Goal: Information Seeking & Learning: Learn about a topic

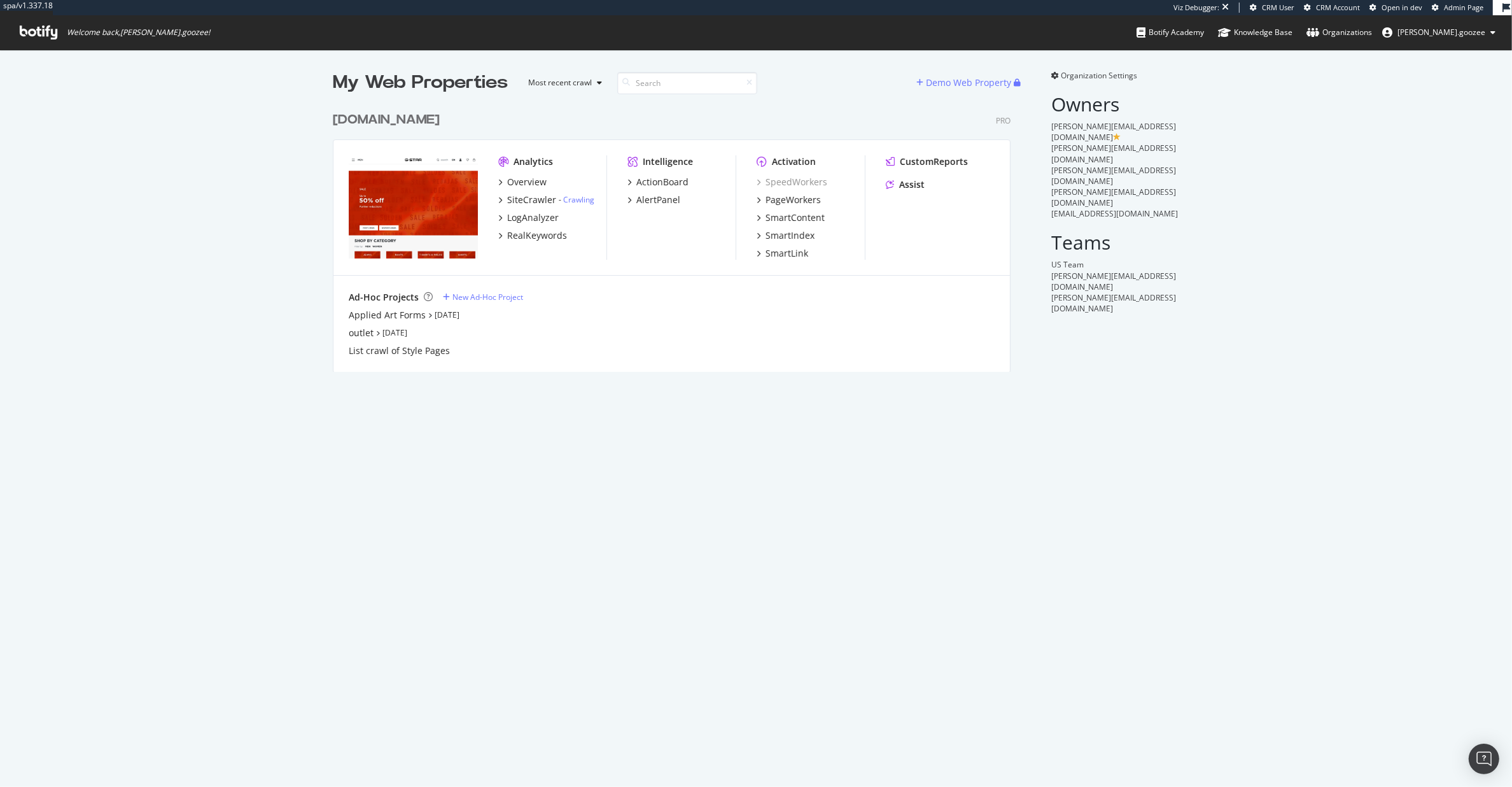
scroll to position [264, 676]
click at [532, 224] on div "Overview SiteCrawler - Crawling LogAnalyzer RealKeywords" at bounding box center [553, 209] width 108 height 66
click at [536, 217] on div "LogAnalyzer" at bounding box center [533, 218] width 52 height 13
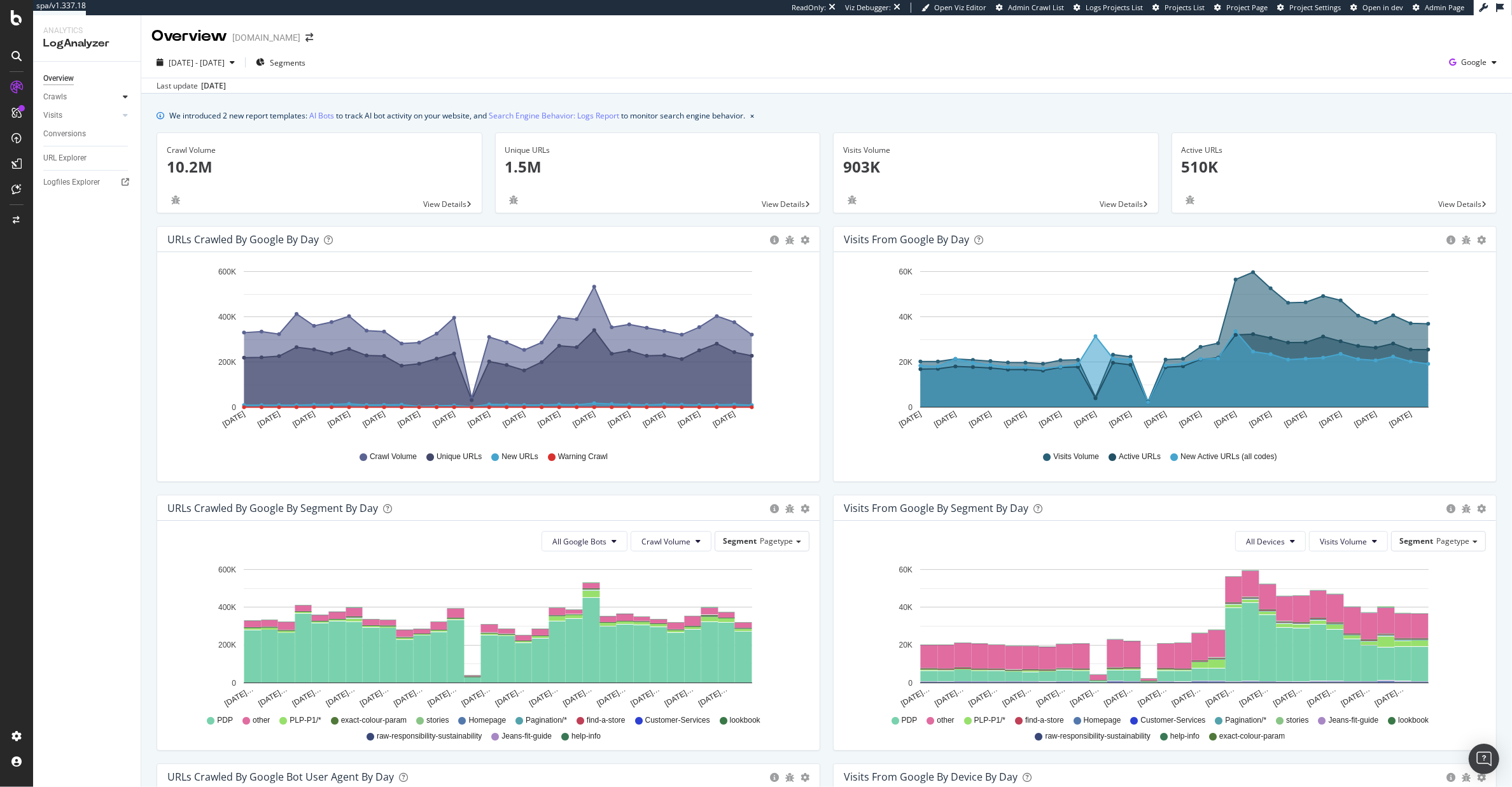
click at [124, 97] on icon at bounding box center [125, 96] width 5 height 8
click at [83, 170] on div "HTTP Codes" at bounding box center [70, 165] width 43 height 13
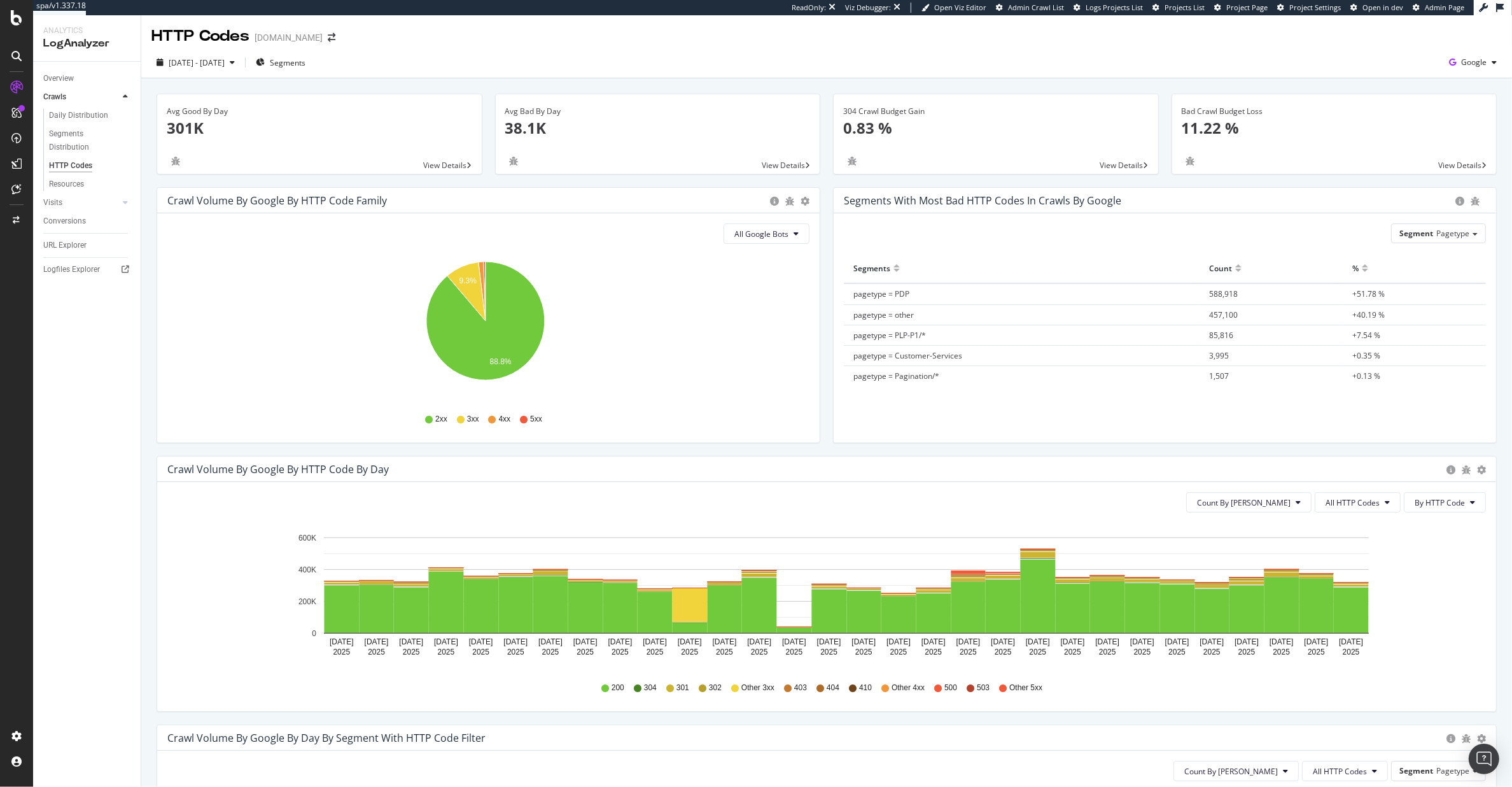
click at [1438, 518] on div "Count By Day All HTTP Codes By HTTP Code Hold CMD (⌘) while clicking to filter …" at bounding box center [826, 596] width 1339 height 229
click at [1322, 511] on button "All HTTP Codes" at bounding box center [1358, 502] width 86 height 20
click at [1355, 626] on span "4xx family" at bounding box center [1348, 622] width 65 height 11
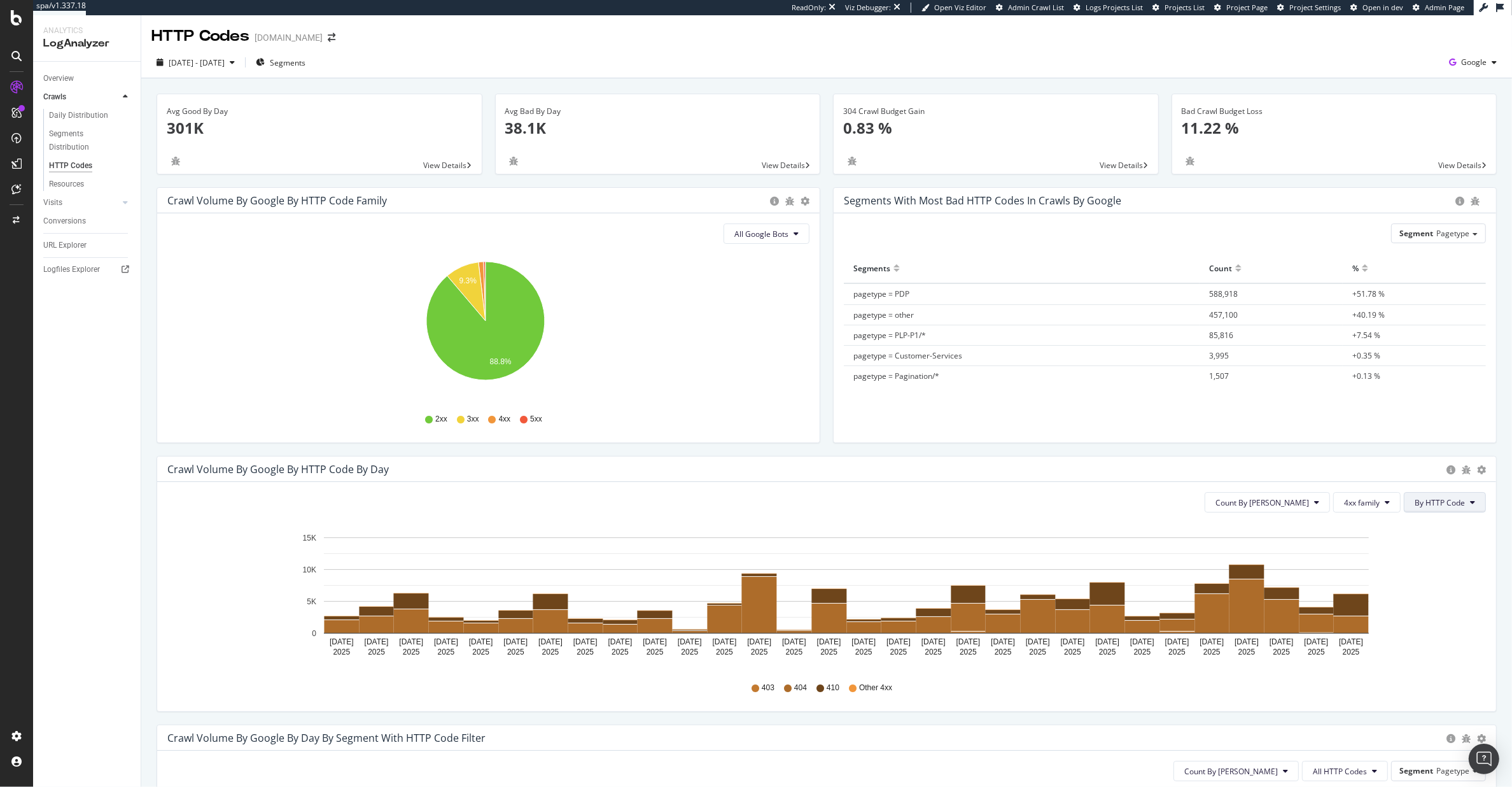
click at [1448, 503] on span "By HTTP Code" at bounding box center [1439, 502] width 50 height 10
click at [1418, 494] on button "By HTTP Code" at bounding box center [1445, 502] width 82 height 20
click at [1353, 505] on span "4xx family" at bounding box center [1362, 502] width 36 height 10
click at [1358, 647] on span "5xx family" at bounding box center [1364, 645] width 65 height 11
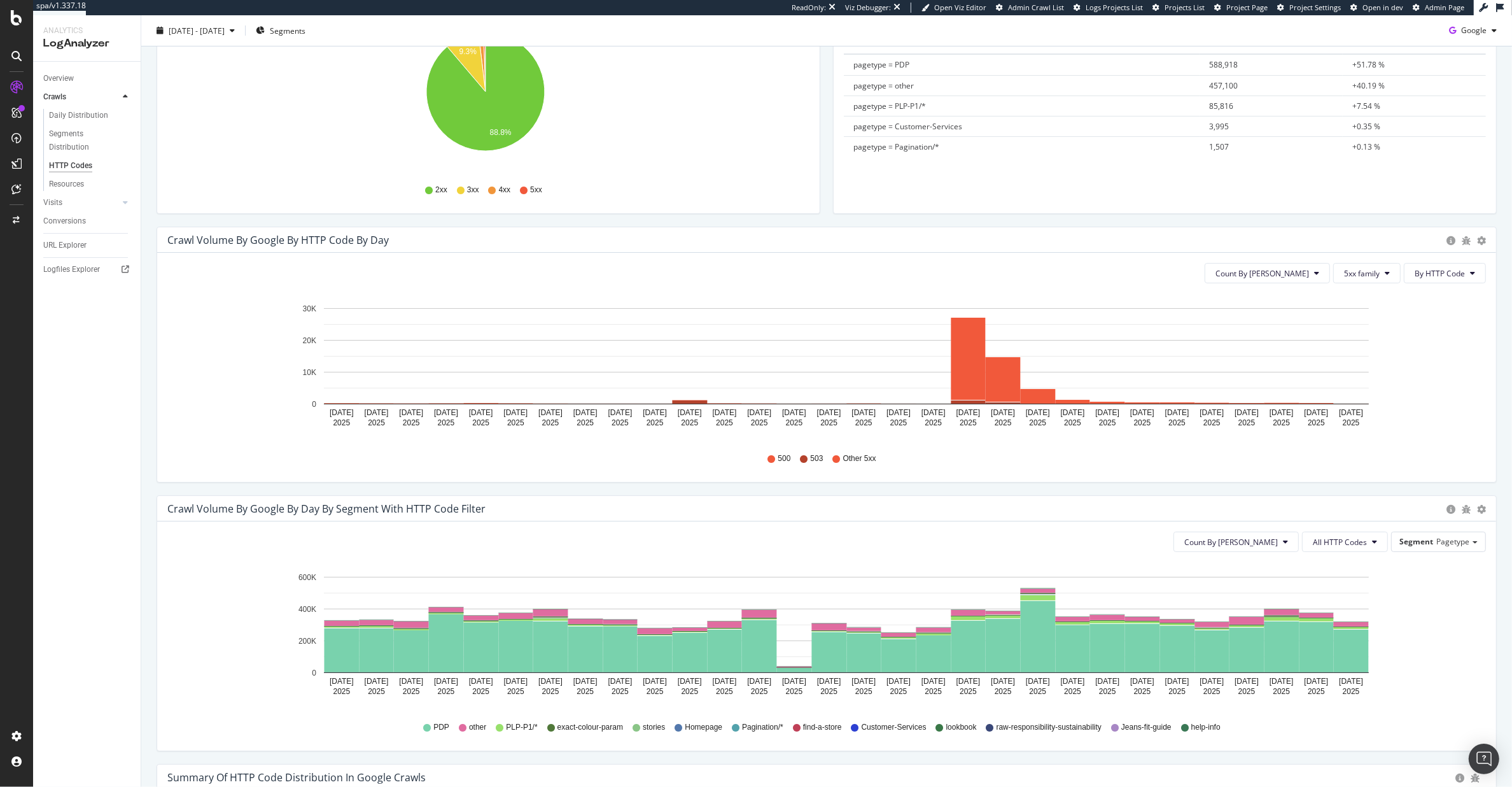
scroll to position [236, 0]
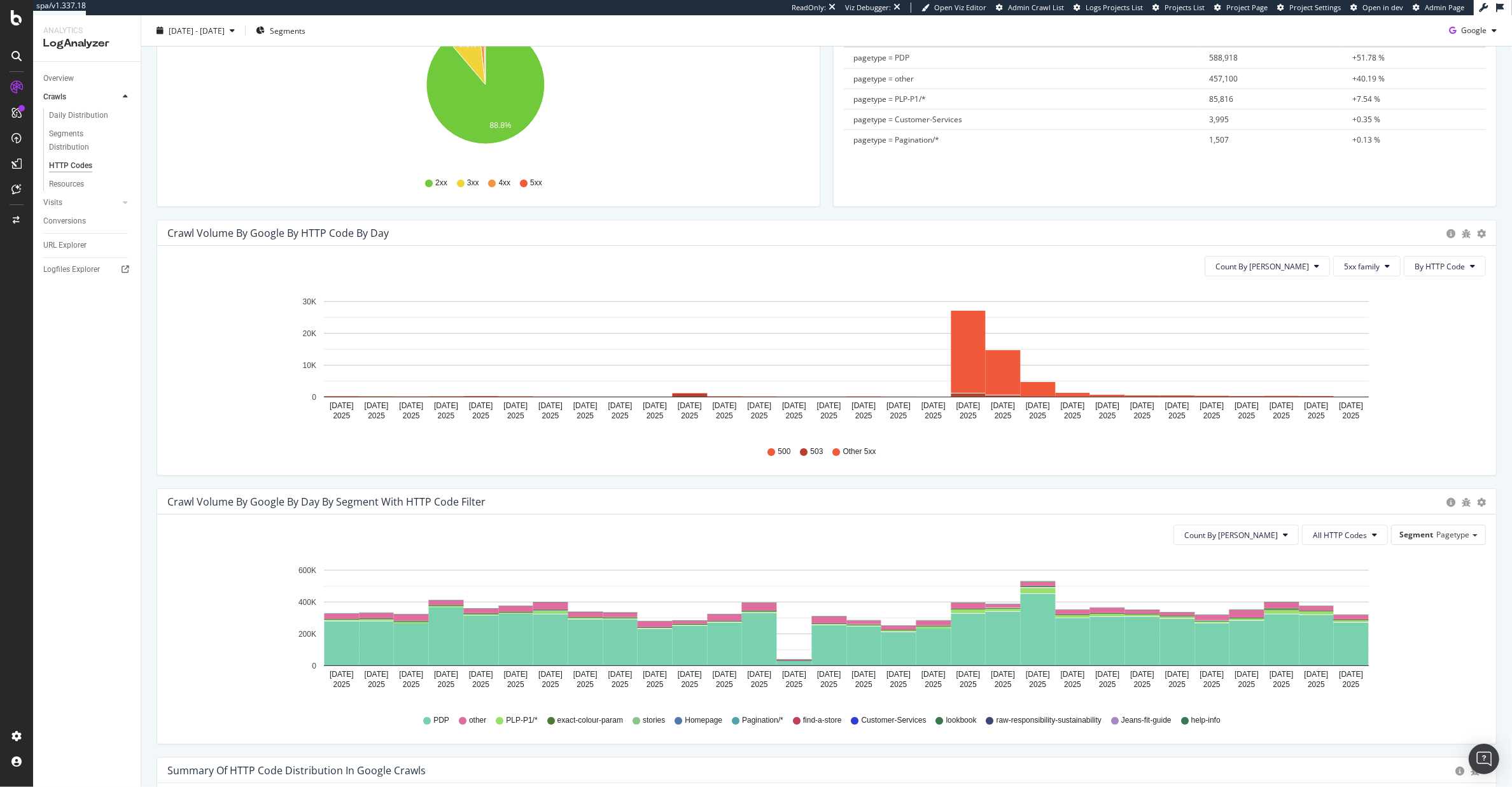
click at [1477, 227] on div "Timeline (by Value) Timeline (by Percentage) Table" at bounding box center [1481, 233] width 9 height 13
click at [1477, 231] on icon "gear" at bounding box center [1481, 233] width 9 height 9
click at [1425, 308] on span "Table" at bounding box center [1436, 305] width 118 height 17
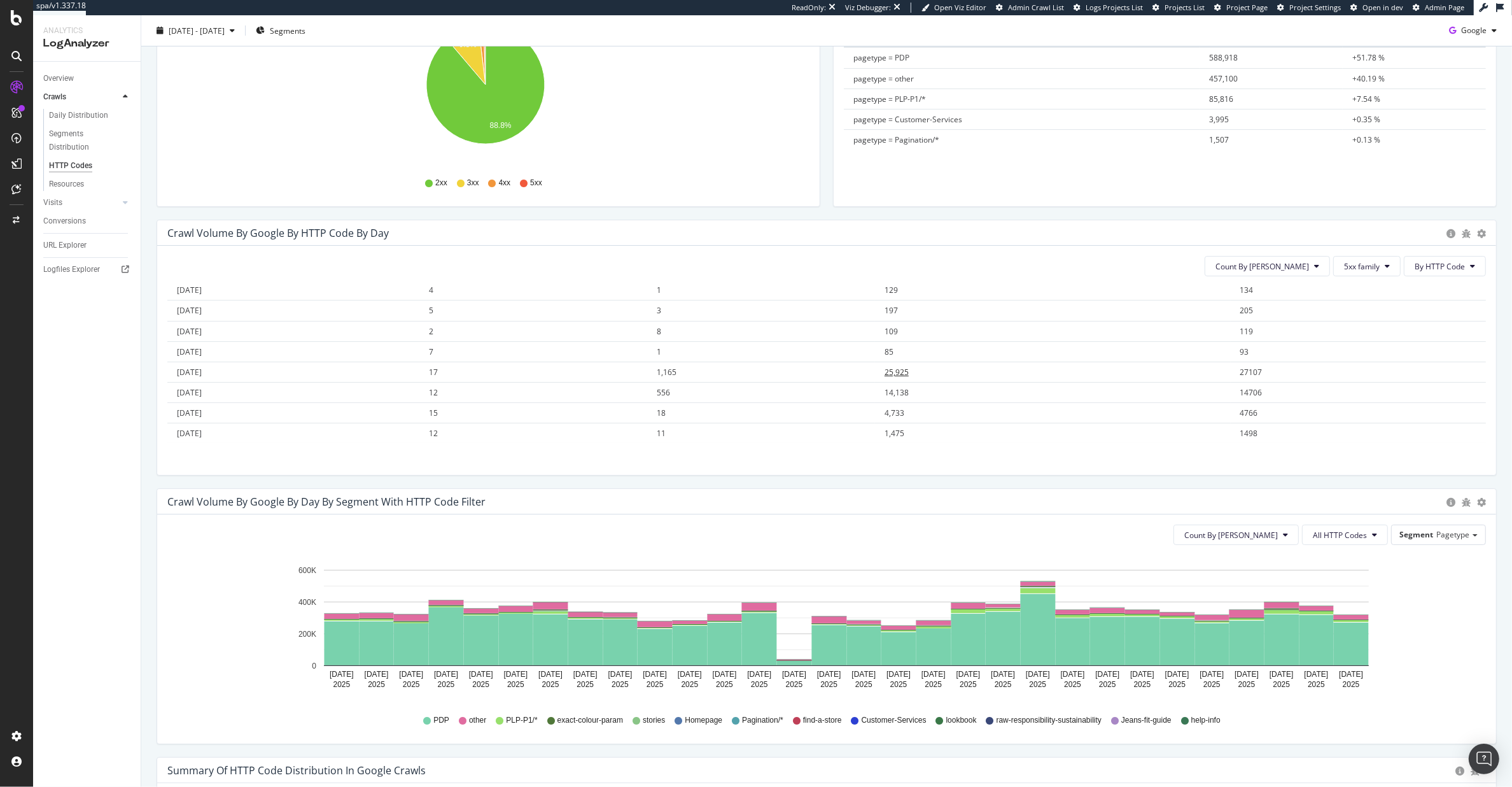
scroll to position [317, 0]
click at [1357, 265] on span "5xx family" at bounding box center [1362, 266] width 36 height 10
click at [1458, 261] on button "By HTTP Code" at bounding box center [1445, 266] width 82 height 20
click at [1430, 289] on span "By Family" at bounding box center [1428, 291] width 50 height 11
click at [1437, 265] on span "By Family" at bounding box center [1448, 266] width 34 height 10
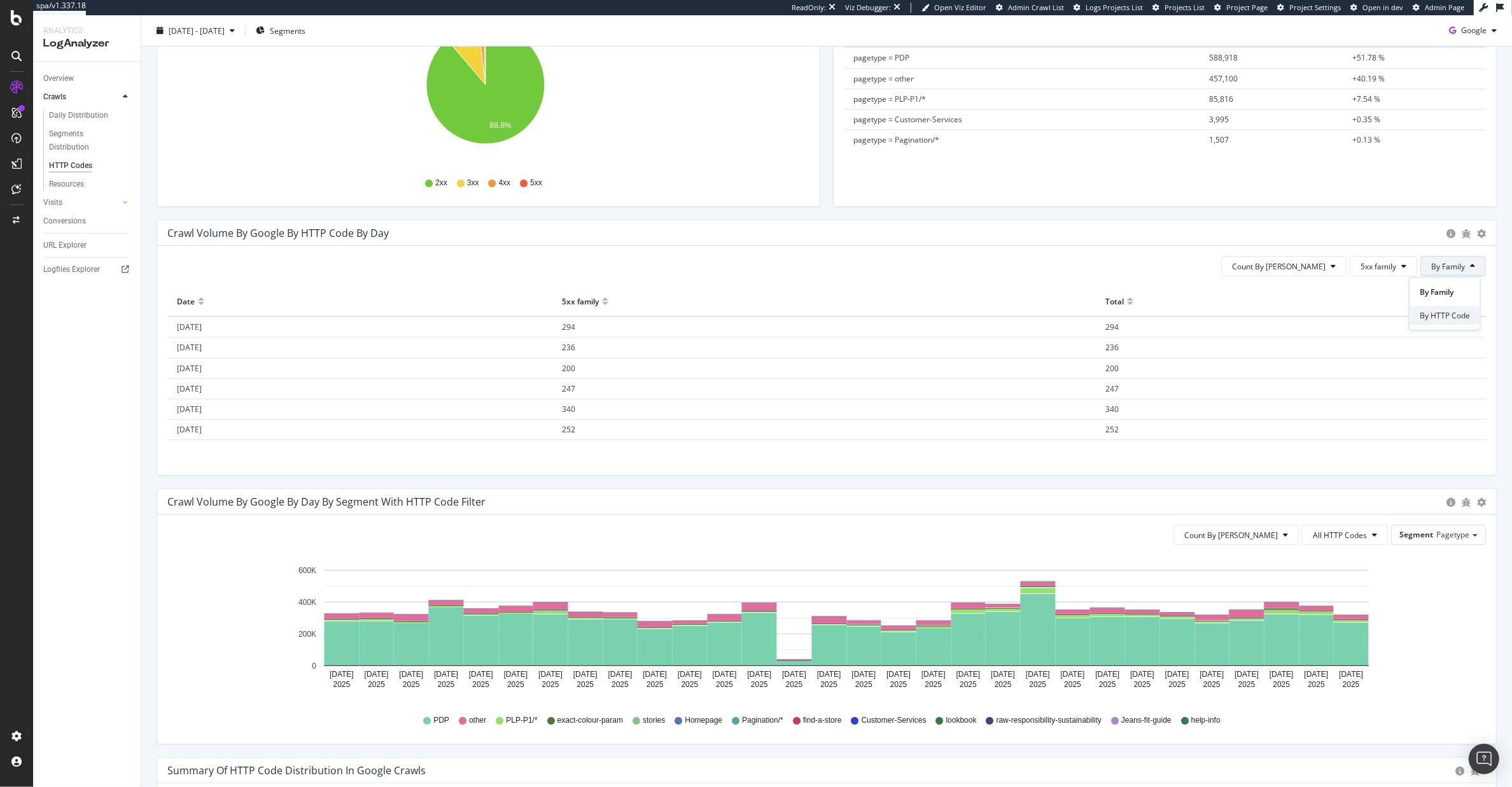
click at [1446, 315] on span "By HTTP Code" at bounding box center [1445, 315] width 50 height 11
click at [1264, 265] on span "Count By Day" at bounding box center [1262, 266] width 94 height 10
click at [1424, 268] on span "By HTTP Code" at bounding box center [1439, 266] width 50 height 10
click at [1475, 235] on div "Crawl Volume by google by HTTP Code by Day Timeline (by Value) Timeline (by Per…" at bounding box center [826, 233] width 1339 height 25
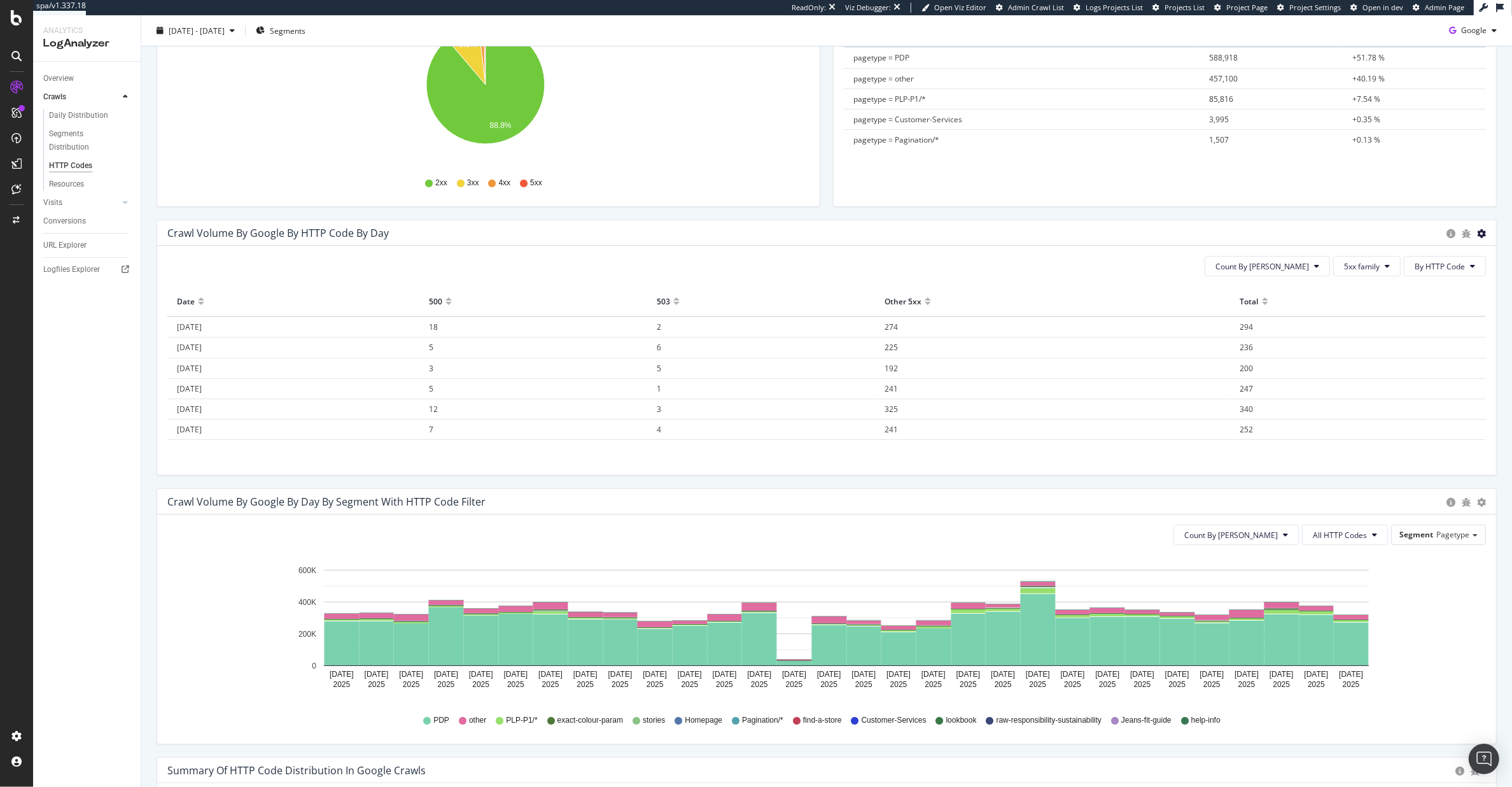
click at [1477, 235] on icon "gear" at bounding box center [1481, 233] width 9 height 9
click at [1441, 275] on span "Timeline (by Percentage)" at bounding box center [1436, 282] width 118 height 17
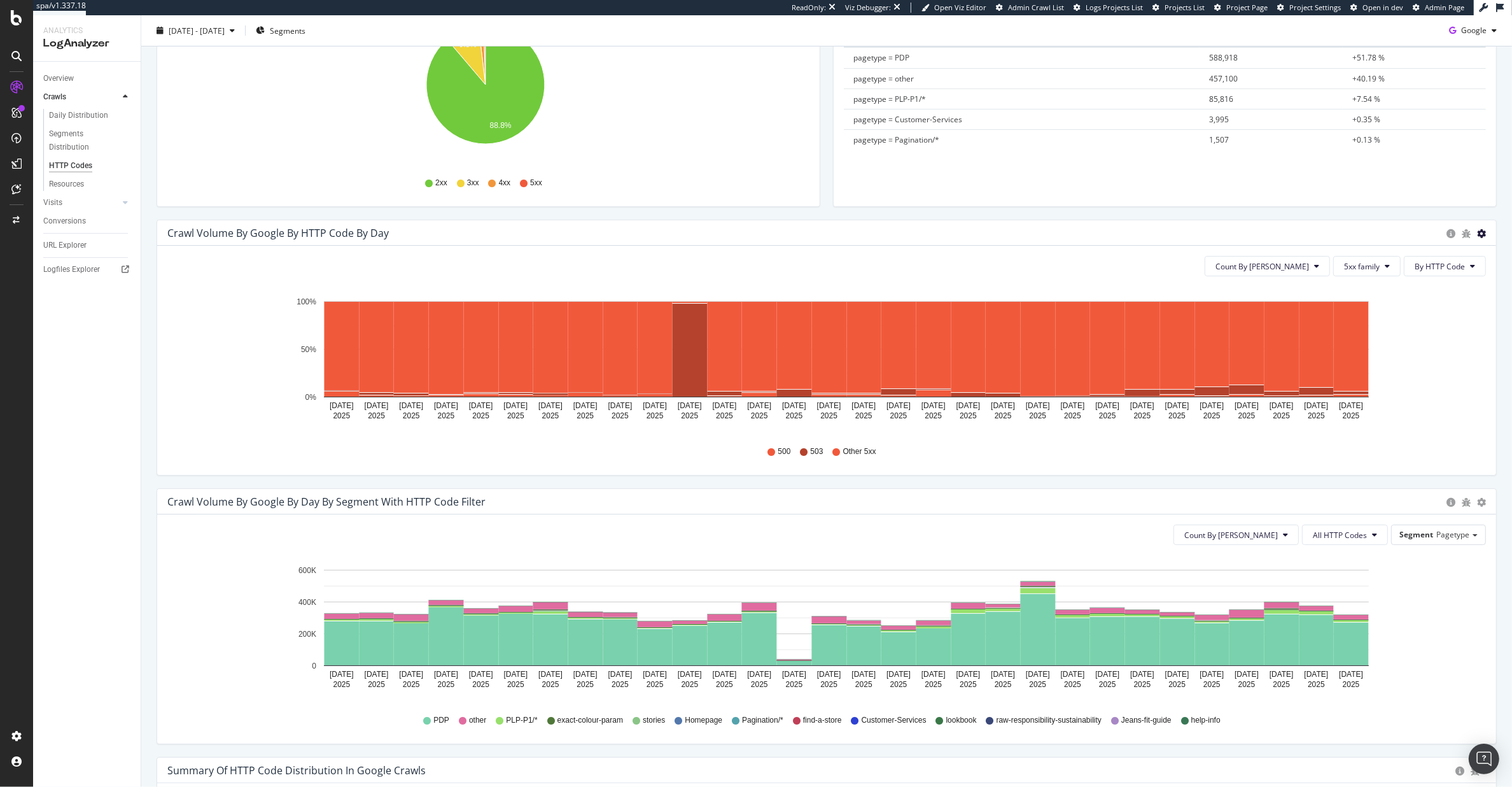
click at [1477, 232] on icon "gear" at bounding box center [1481, 233] width 9 height 9
click at [1439, 256] on span "Timeline (by Value)" at bounding box center [1436, 258] width 118 height 17
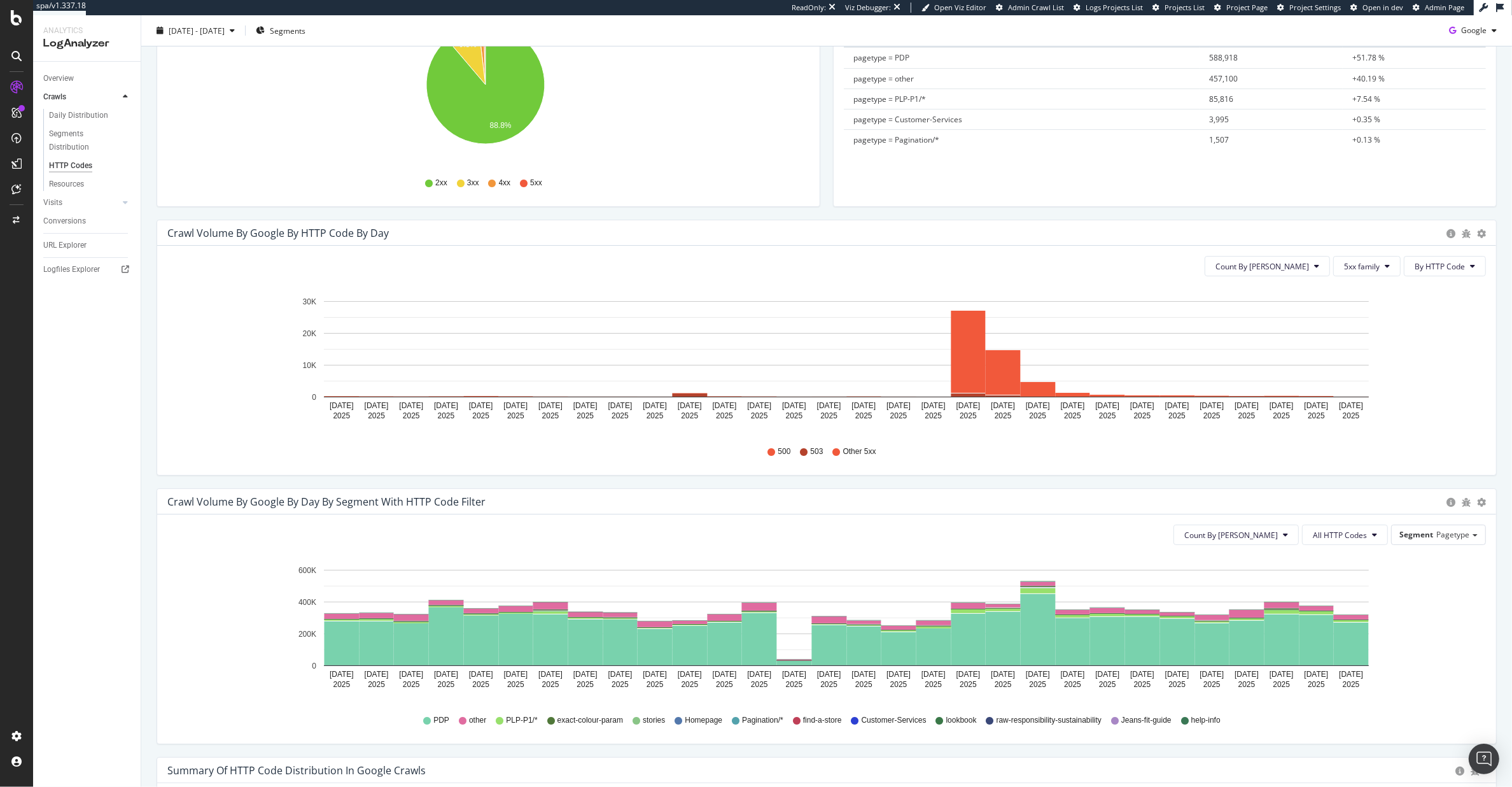
click at [1424, 354] on icon "Aug 09 2025 Aug 10 2025 Aug 11 2025 Aug 12 2025 Aug 13 2025 Aug 14 2025 Aug 15 …" at bounding box center [820, 359] width 1306 height 148
click at [1330, 525] on button "All HTTP Codes" at bounding box center [1345, 534] width 86 height 20
click at [1343, 618] on span "5xx family" at bounding box center [1335, 617] width 65 height 11
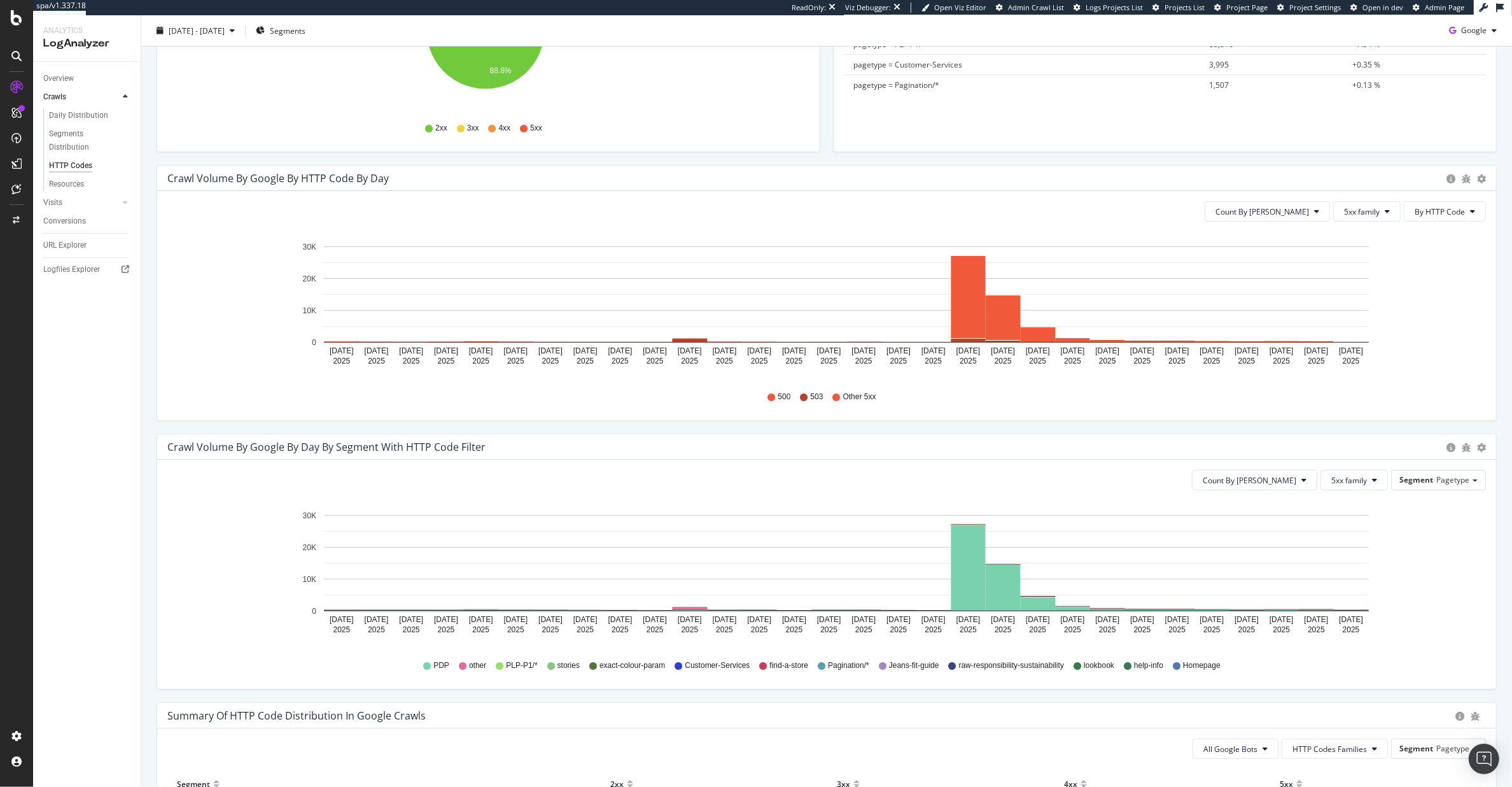
scroll to position [310, 0]
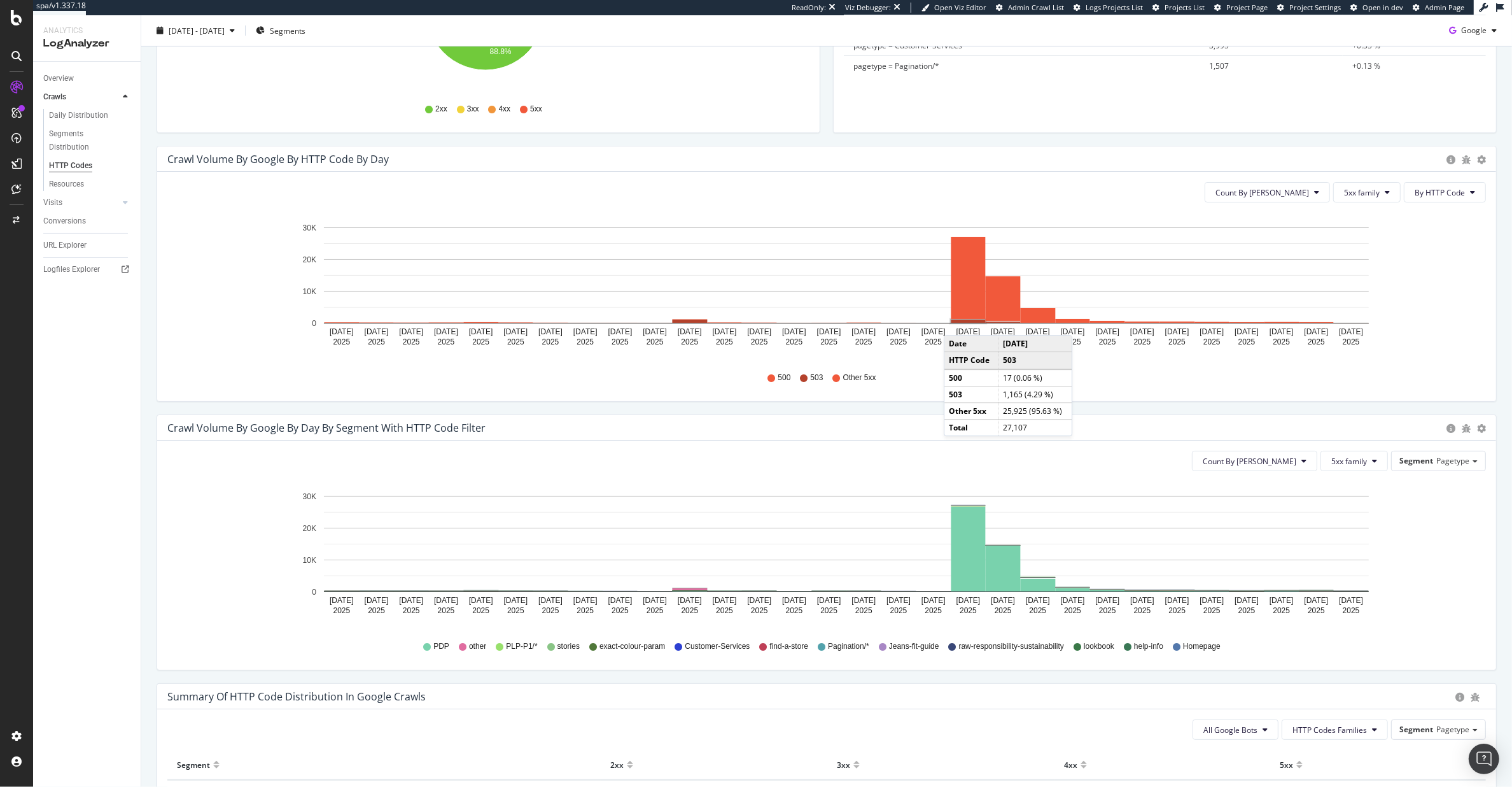
click at [1462, 428] on div "Timeline (by Value) Timeline (by Percentage) Table" at bounding box center [1466, 428] width 39 height 13
click at [1477, 428] on icon "gear" at bounding box center [1481, 428] width 9 height 9
click at [1445, 470] on span "Timeline (by Percentage)" at bounding box center [1436, 477] width 118 height 17
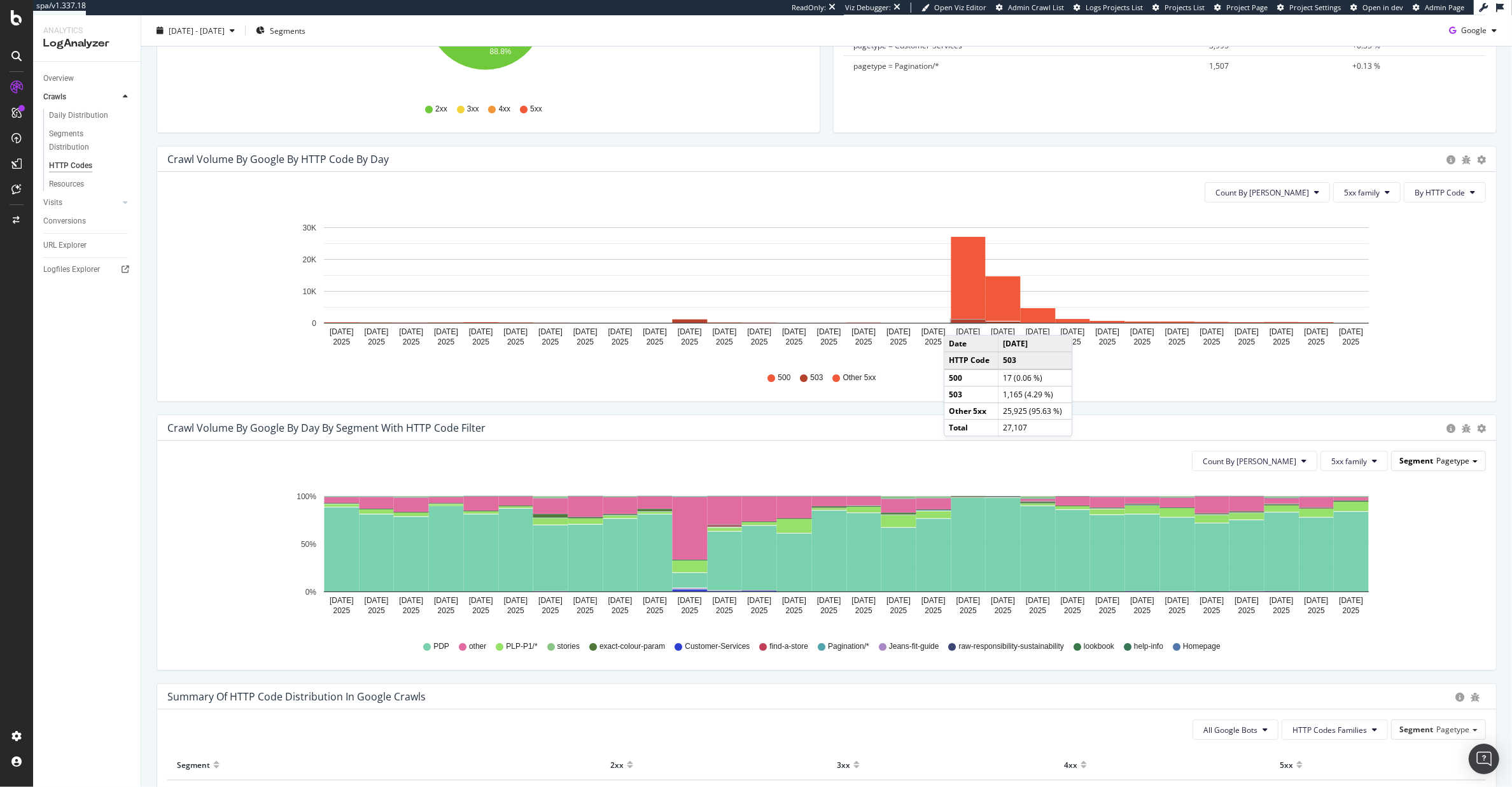
click at [1437, 458] on span "Pagetype" at bounding box center [1453, 460] width 33 height 10
click at [1439, 464] on span "Pagetype" at bounding box center [1453, 460] width 33 height 10
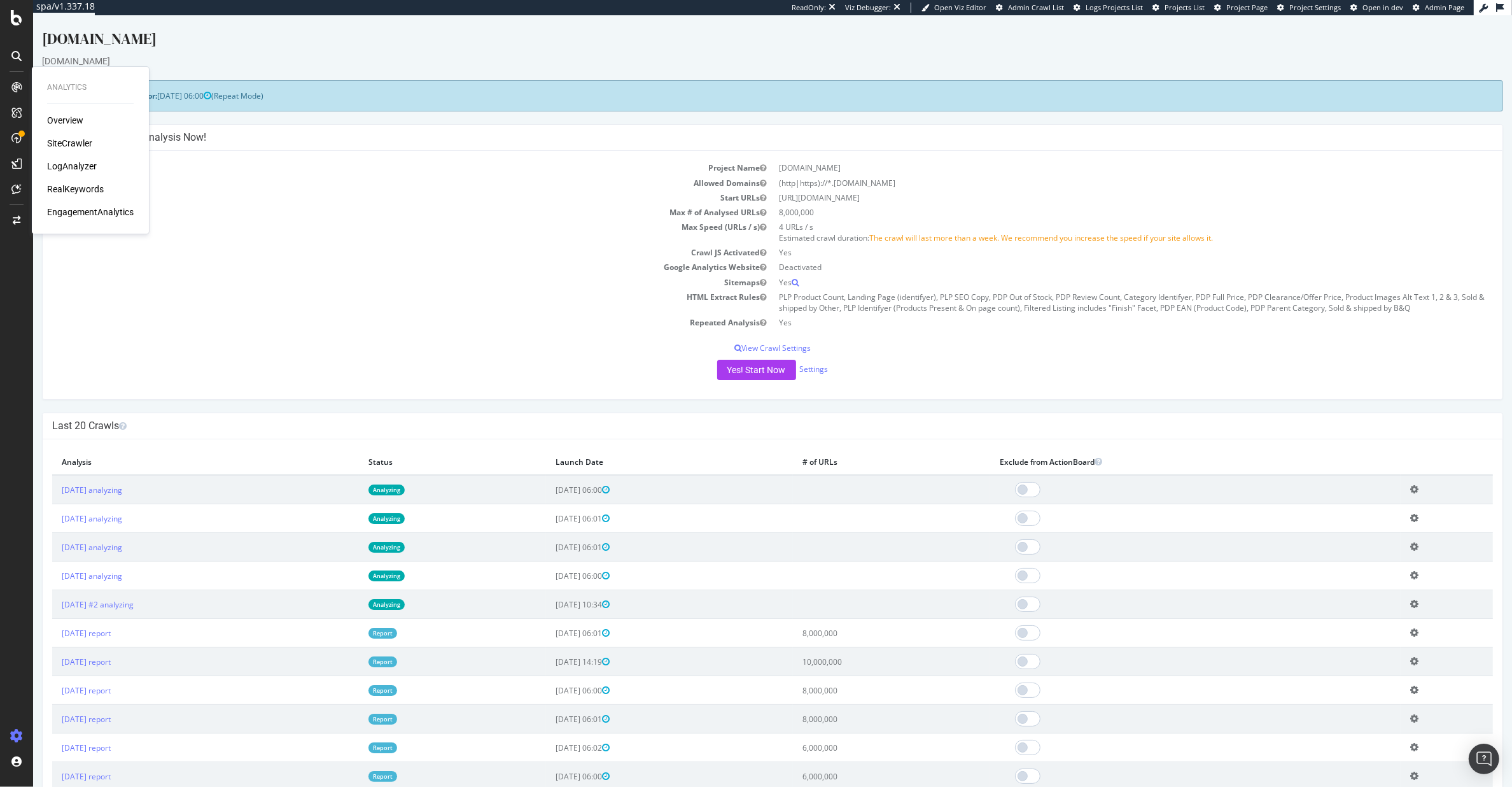
click at [457, 226] on td "Max Speed (URLs / s)" at bounding box center [413, 232] width 721 height 25
click at [448, 303] on td "HTML Extract Rules" at bounding box center [413, 302] width 721 height 25
click at [367, 352] on p "View Crawl Settings" at bounding box center [773, 348] width 1441 height 10
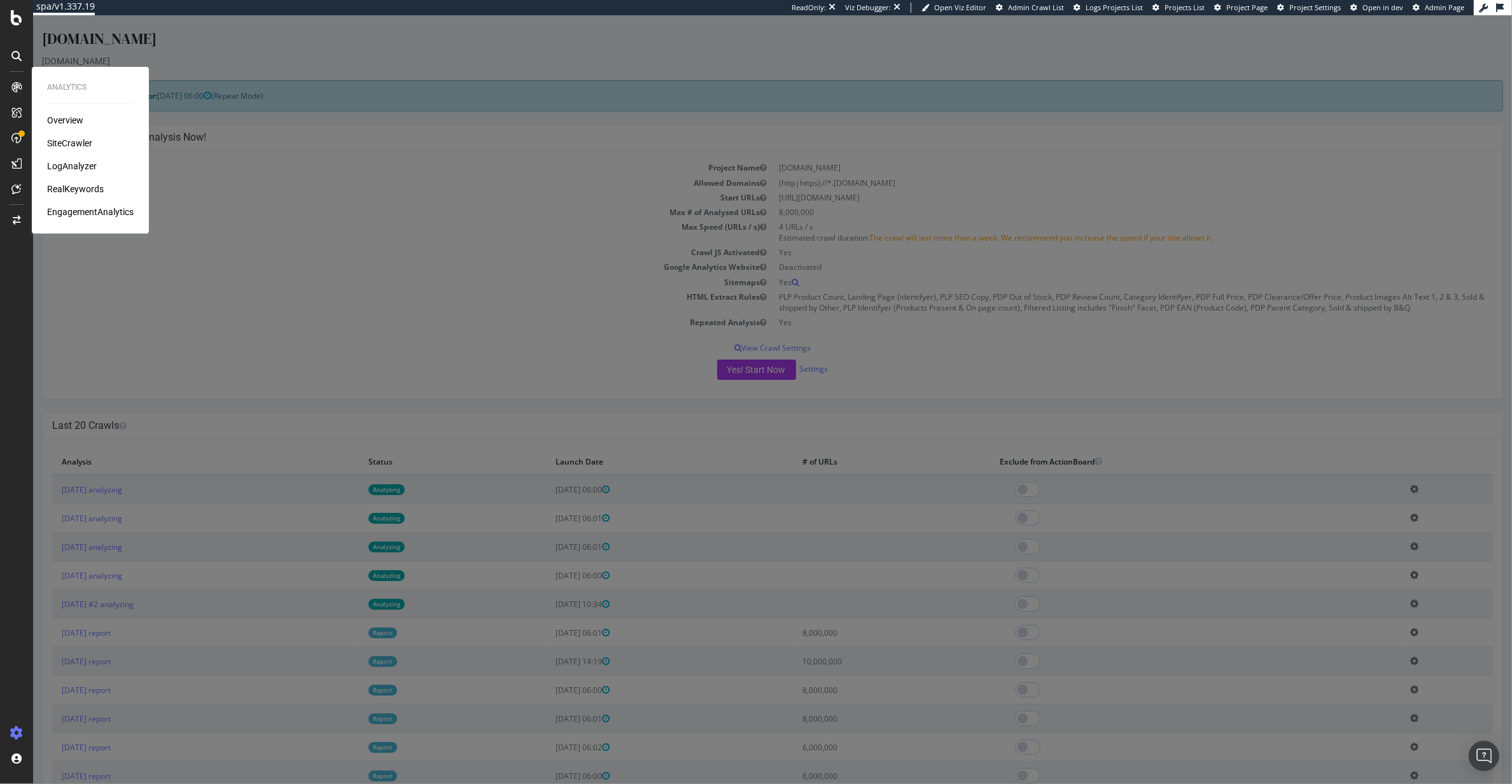
click at [441, 330] on div "× Close Project Settings Main Project Name www.diy.com Start URLs https://www.d…" at bounding box center [772, 399] width 1479 height 768
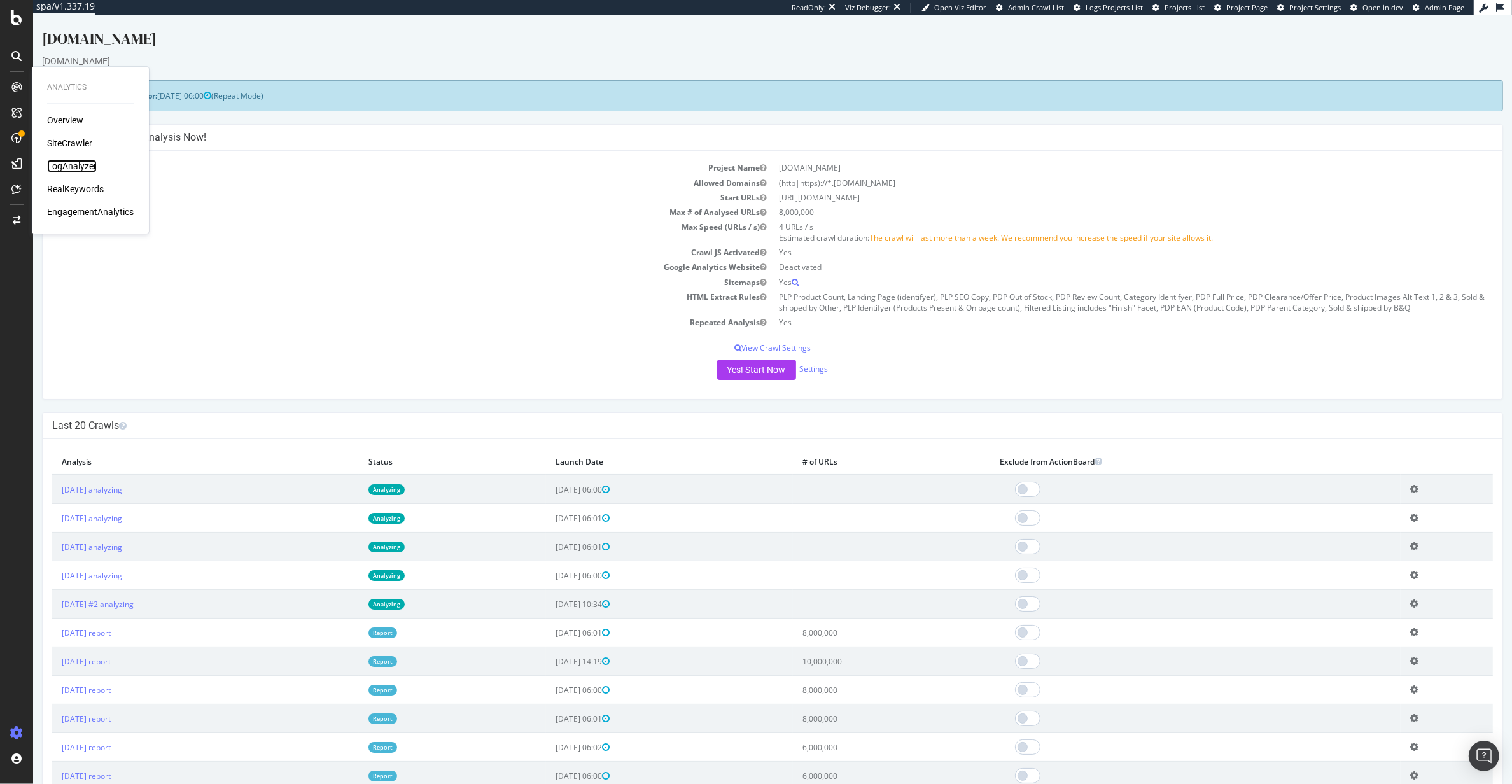
click at [66, 166] on div "LogAnalyzer" at bounding box center [72, 166] width 50 height 13
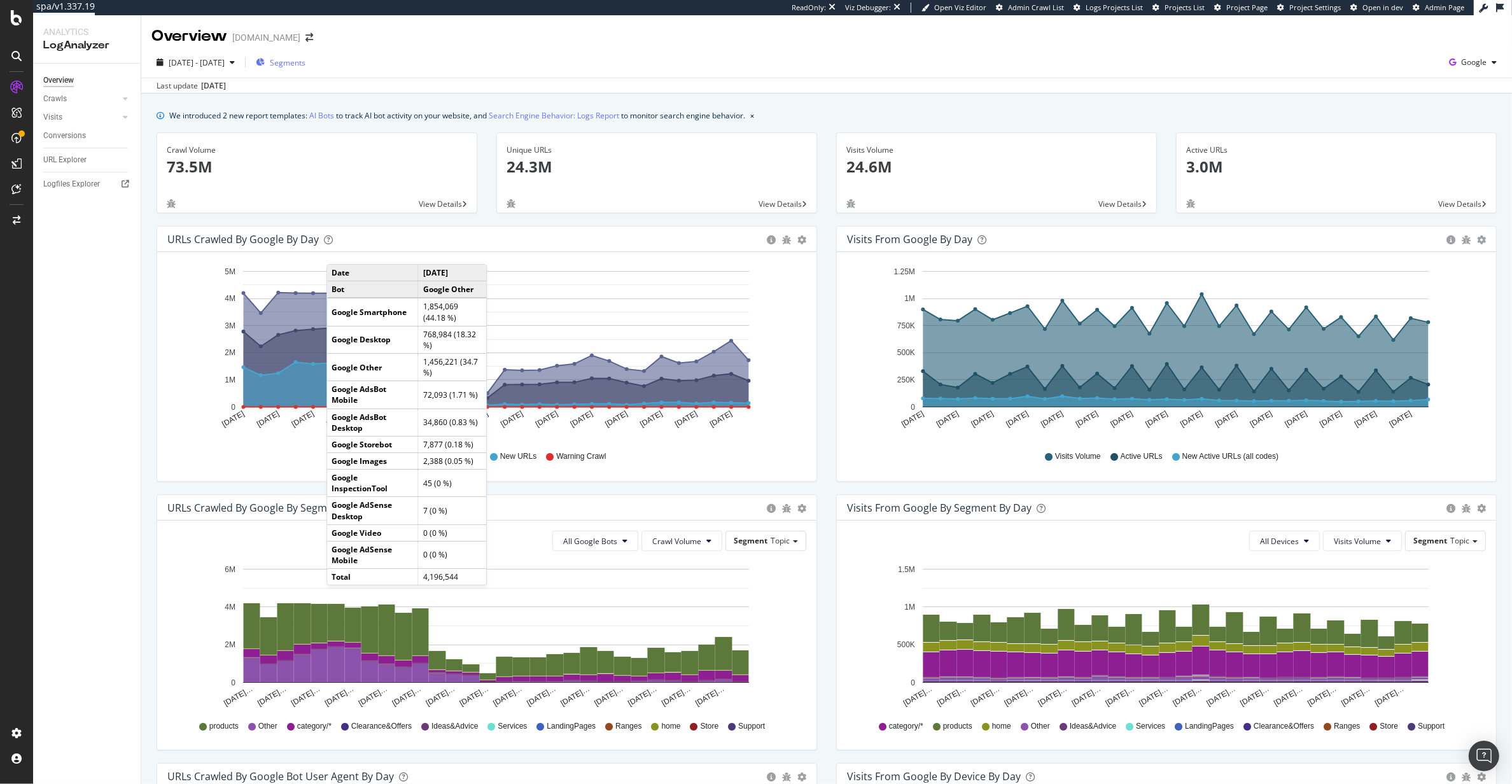
click at [305, 65] on span "Segments" at bounding box center [288, 62] width 36 height 10
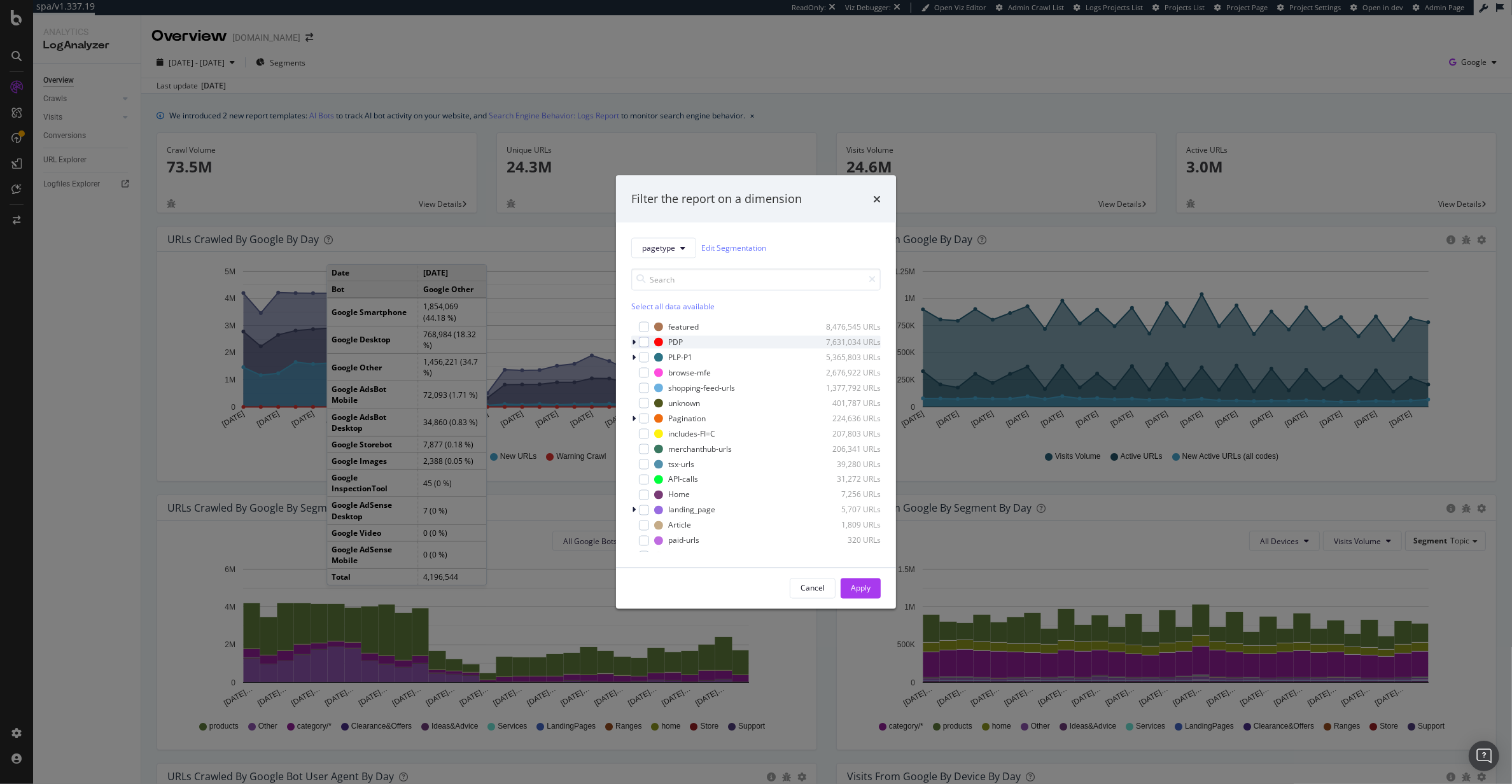
click at [634, 341] on icon "modal" at bounding box center [634, 341] width 3 height 8
click at [645, 347] on div "modal" at bounding box center [645, 342] width 10 height 10
click at [864, 583] on div "Apply" at bounding box center [861, 588] width 20 height 10
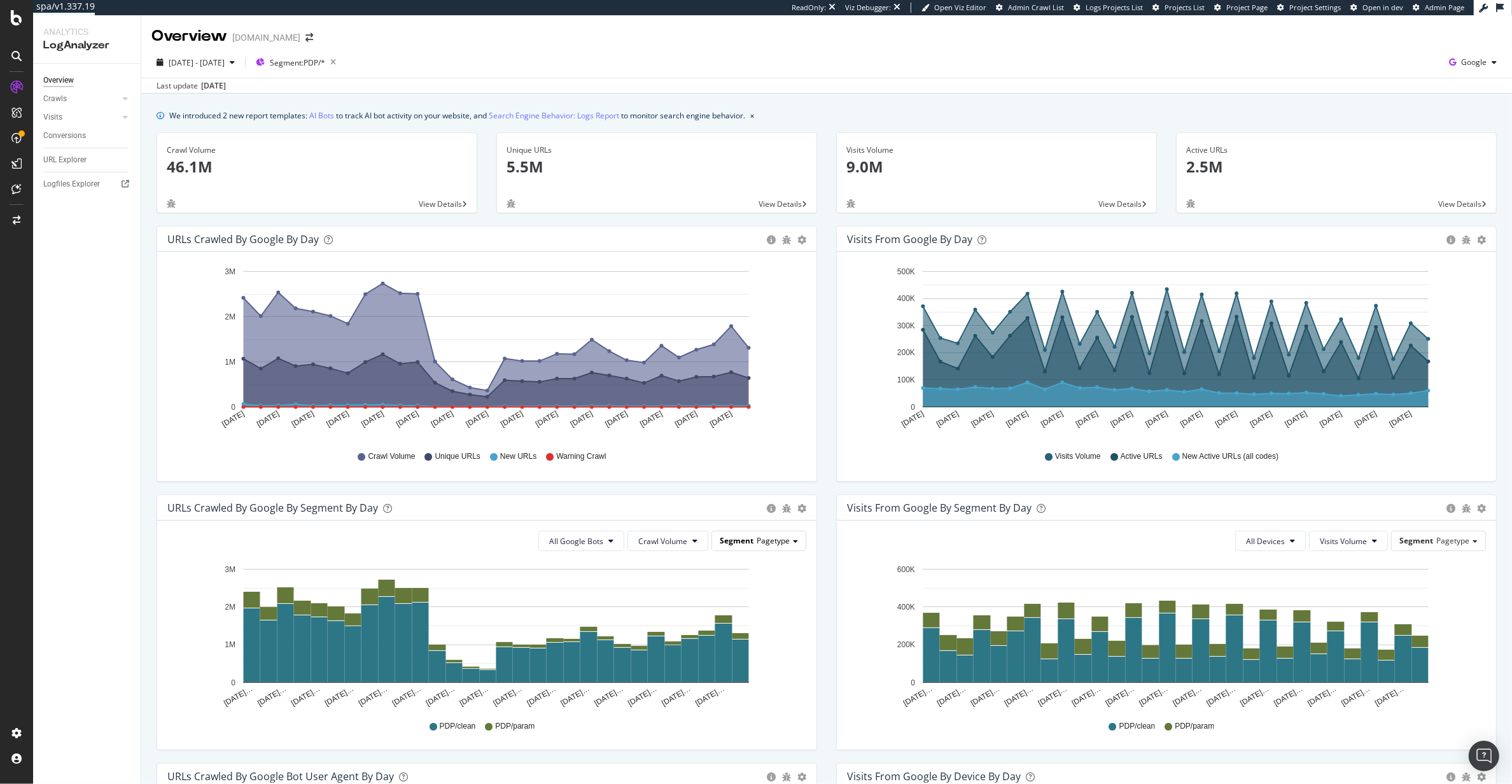
click at [761, 541] on span "Pagetype" at bounding box center [773, 540] width 33 height 10
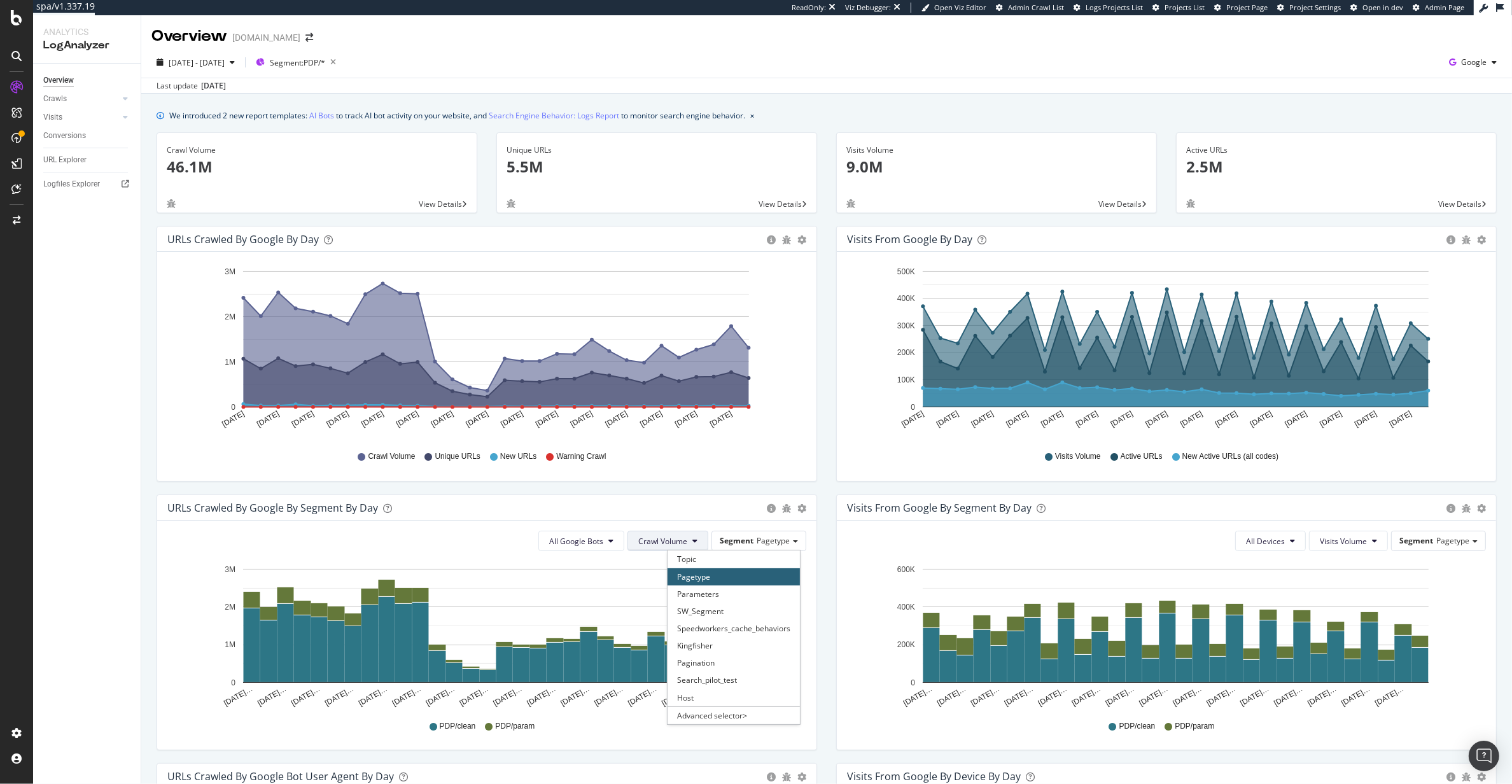
click at [658, 545] on span "Crawl Volume" at bounding box center [663, 541] width 49 height 10
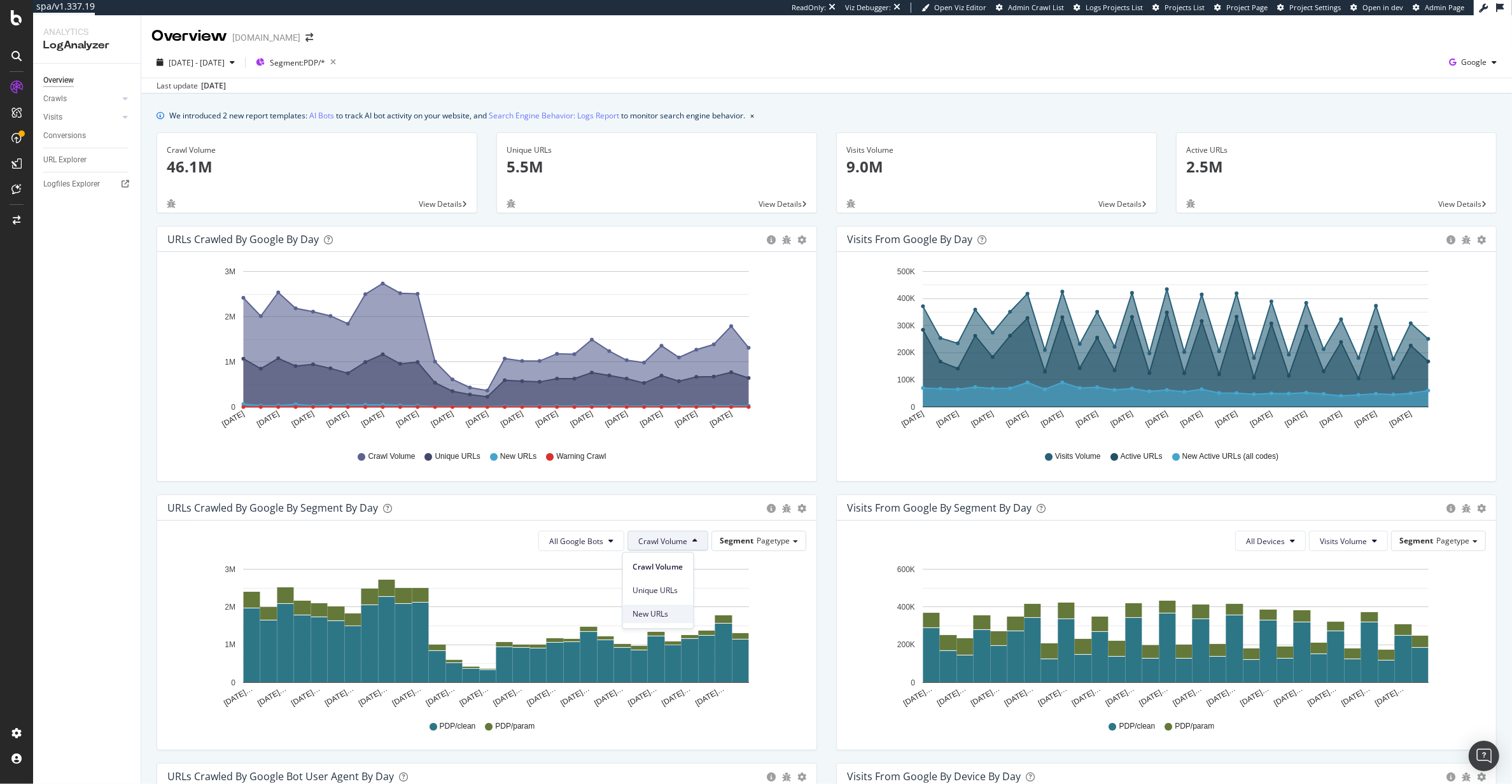
click at [660, 614] on span "New URLs" at bounding box center [658, 614] width 50 height 11
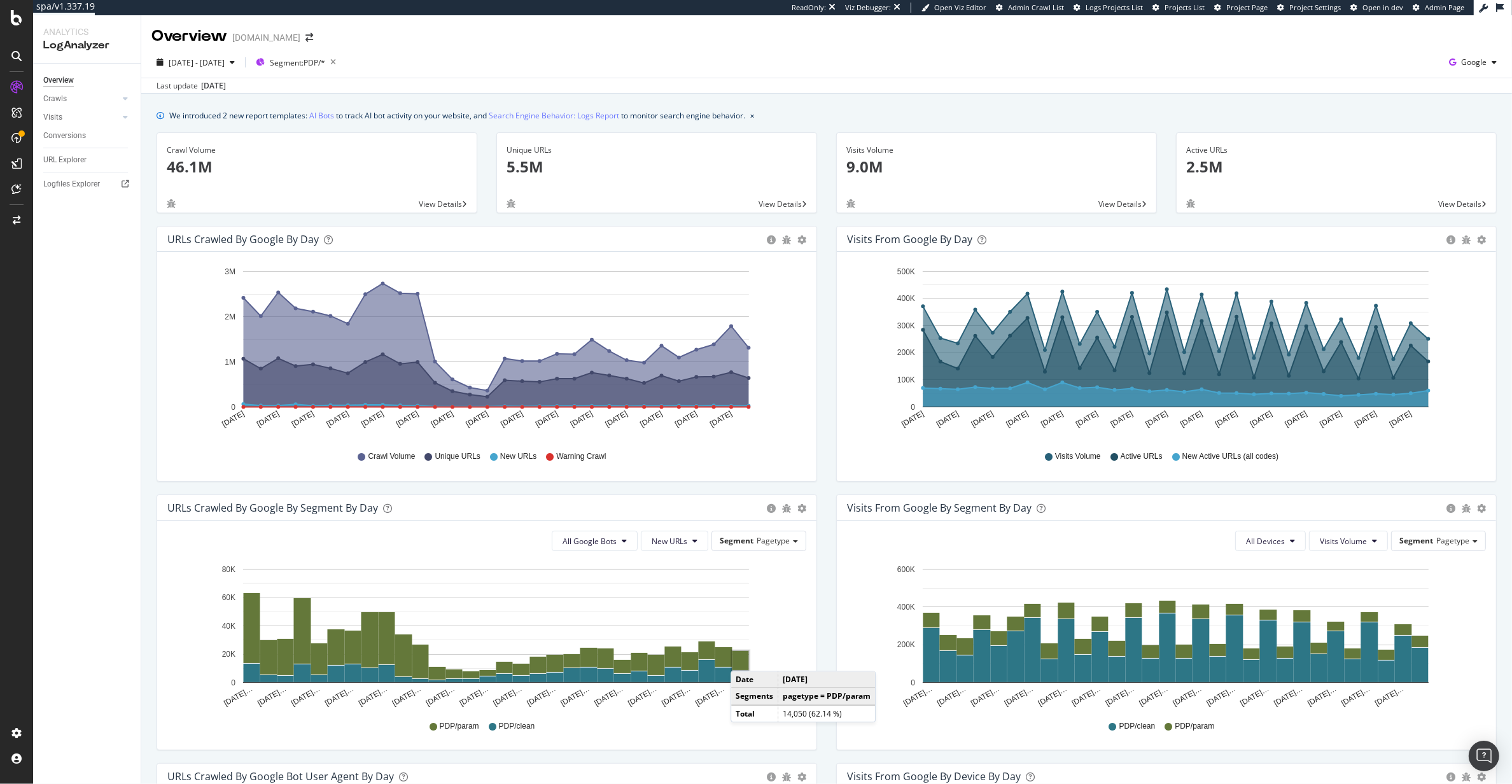
click at [743, 659] on rect "A chart." at bounding box center [741, 661] width 17 height 19
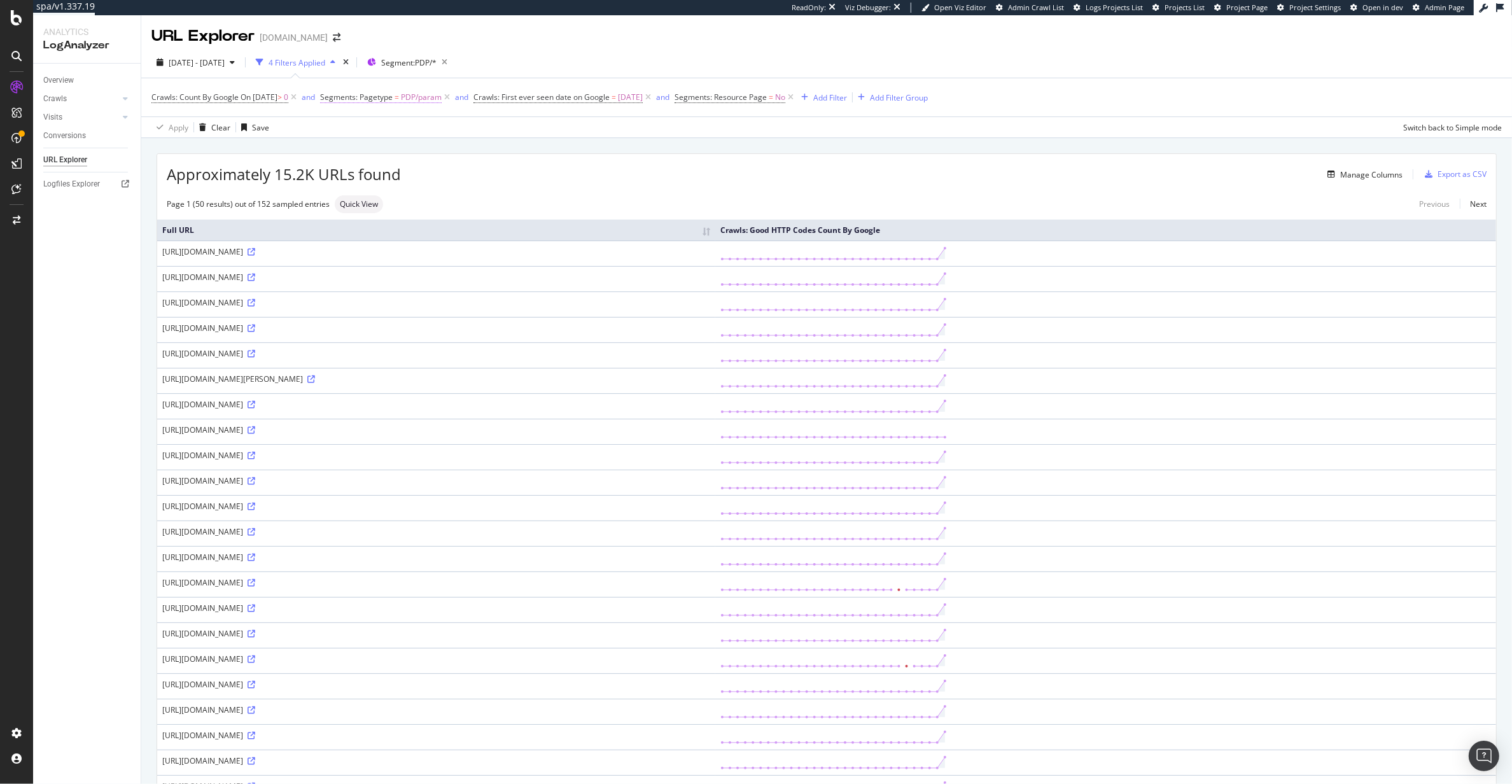
click at [426, 101] on span "PDP/param" at bounding box center [421, 97] width 41 height 17
click at [362, 121] on span "Equal" at bounding box center [359, 127] width 20 height 10
click at [422, 111] on div "Equal Equal Not Equal Without Children Cancel Add filter Apply" at bounding box center [417, 162] width 160 height 111
click at [569, 111] on div "Crawls: Count By Google On 2025-09-07 > 0 and Segments: Pagetype = PDP/param an…" at bounding box center [826, 98] width 1350 height 38
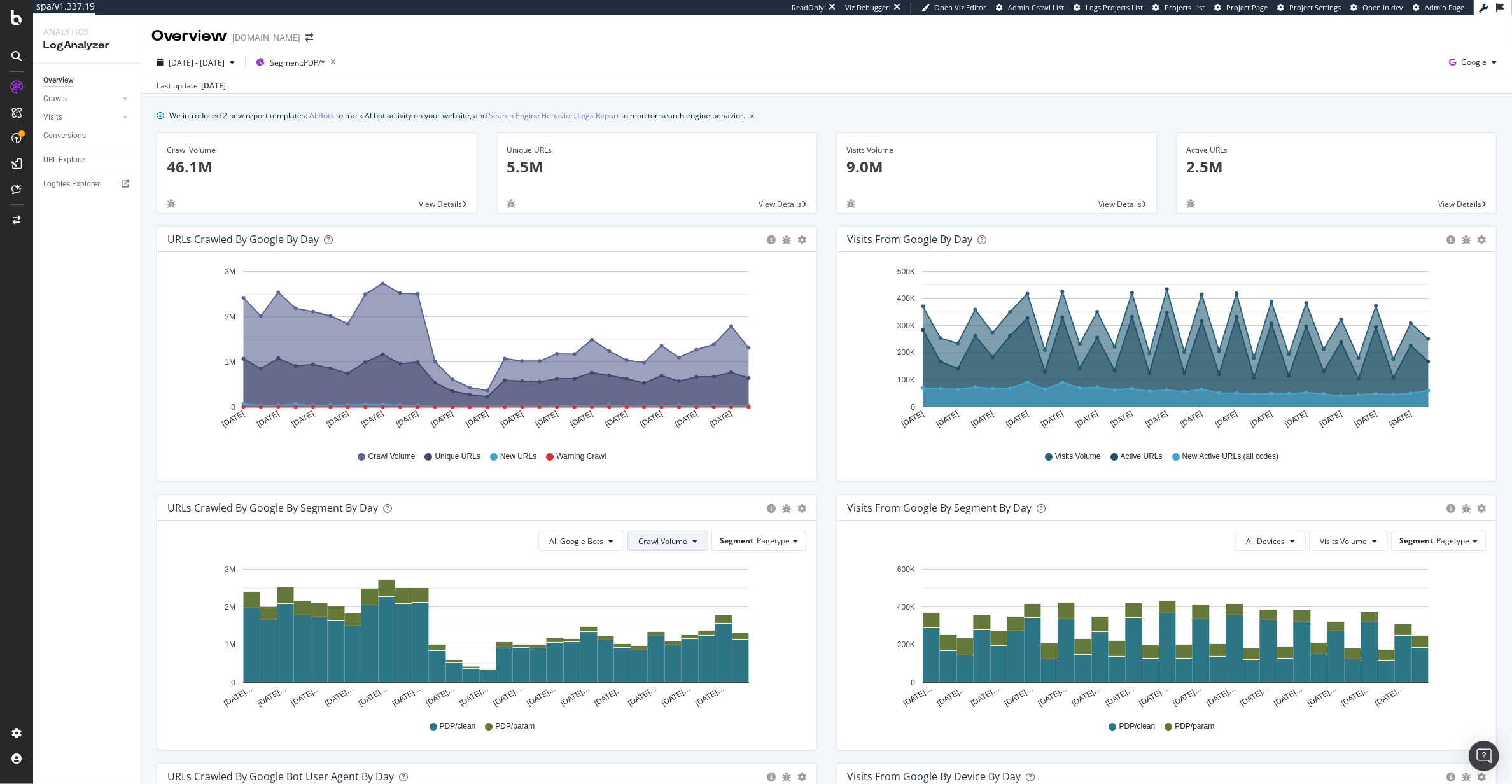
click at [679, 541] on span "Crawl Volume" at bounding box center [663, 541] width 49 height 10
click at [660, 608] on span "New URLs" at bounding box center [658, 614] width 50 height 11
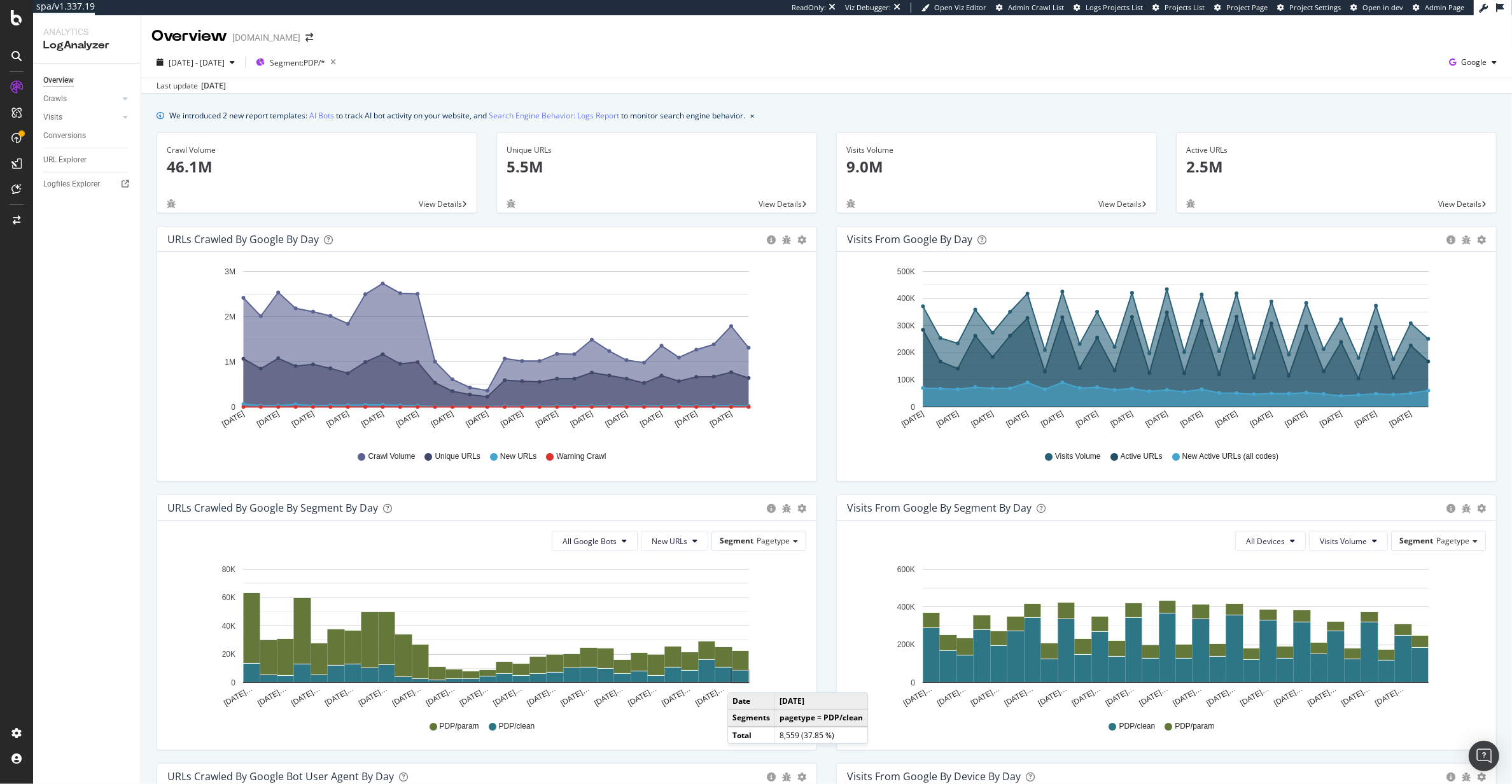
click at [740, 680] on rect "A chart." at bounding box center [741, 676] width 17 height 11
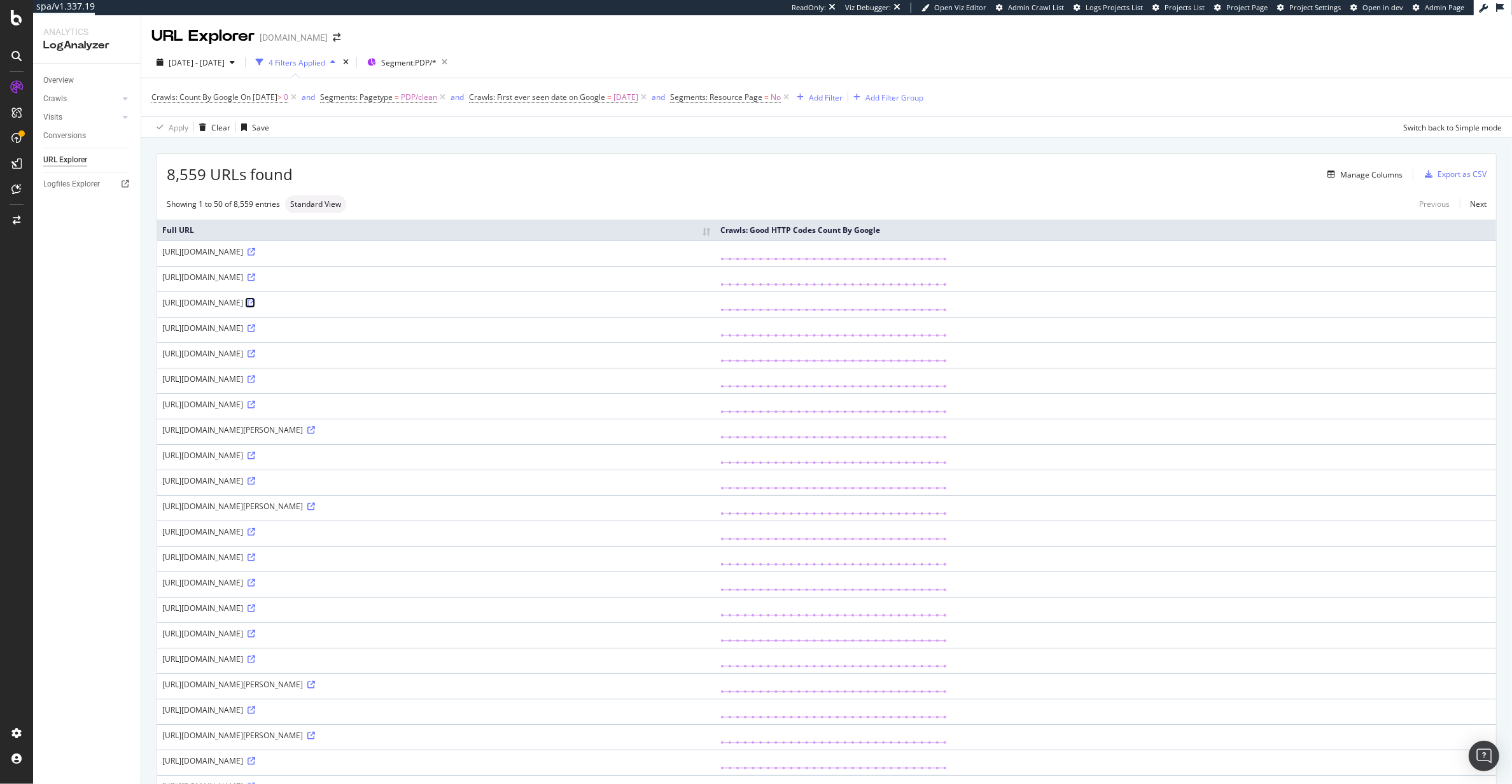
click at [255, 302] on icon at bounding box center [251, 302] width 8 height 8
click at [315, 431] on icon at bounding box center [311, 430] width 8 height 8
click at [255, 586] on icon at bounding box center [251, 582] width 8 height 8
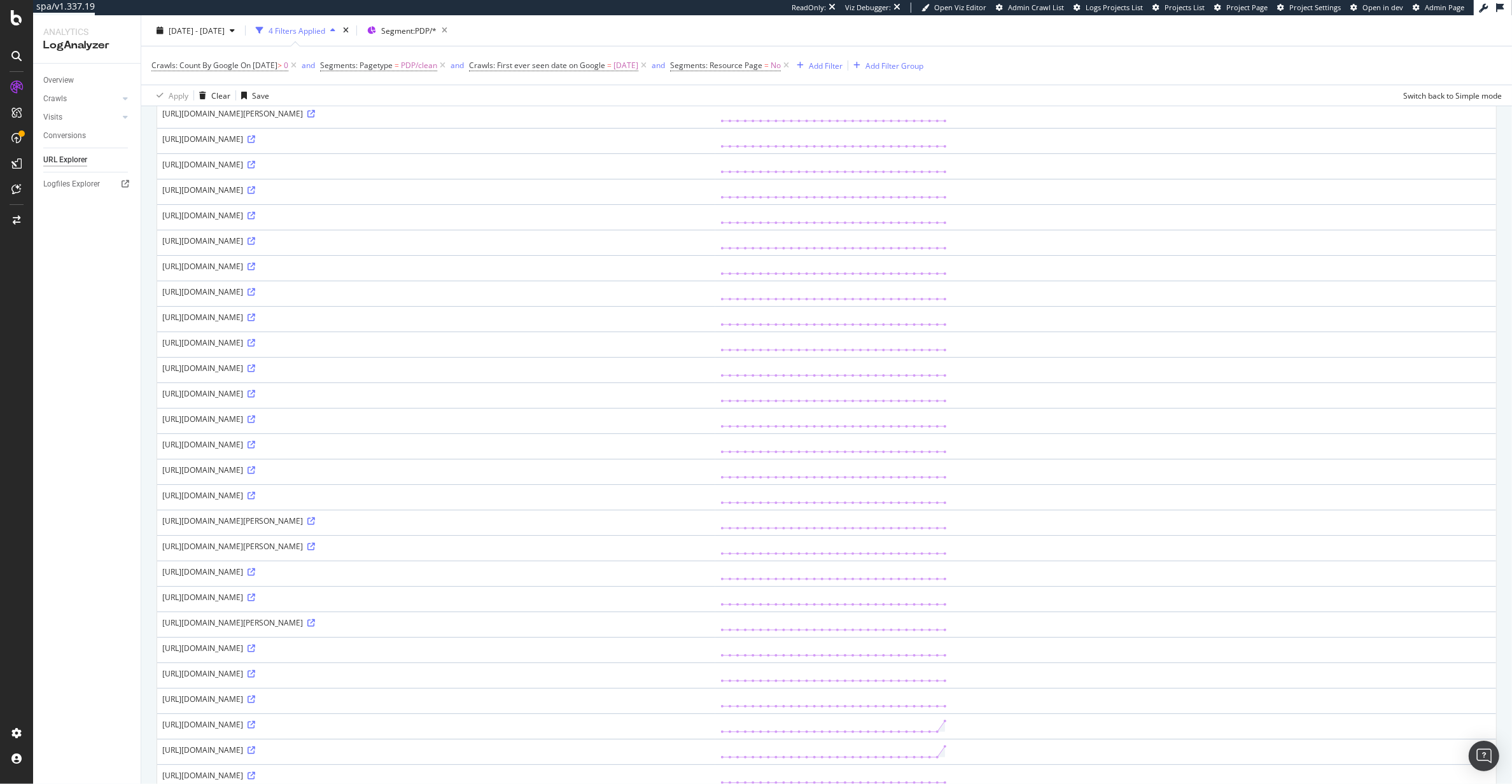
scroll to position [808, 0]
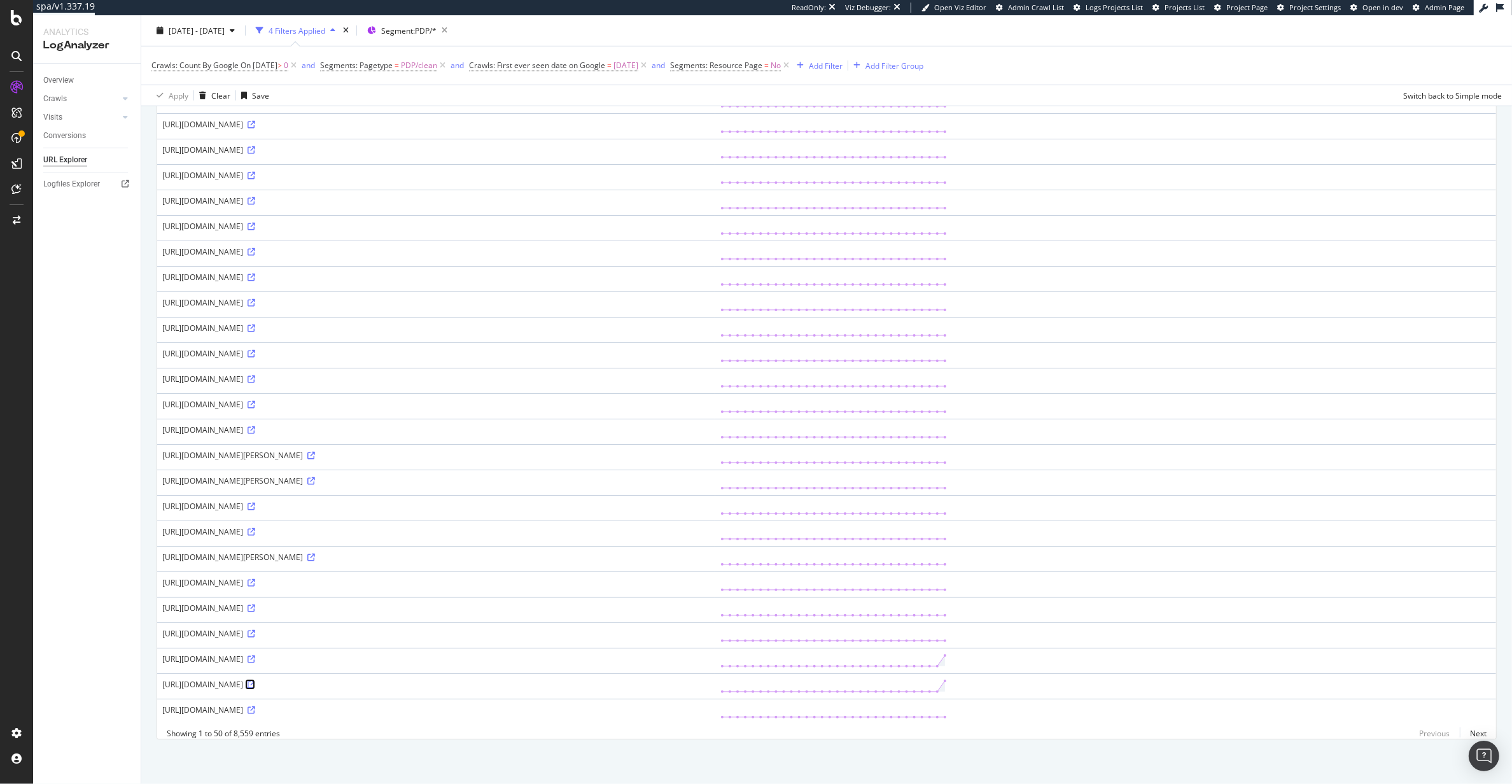
click at [255, 681] on icon at bounding box center [251, 684] width 8 height 8
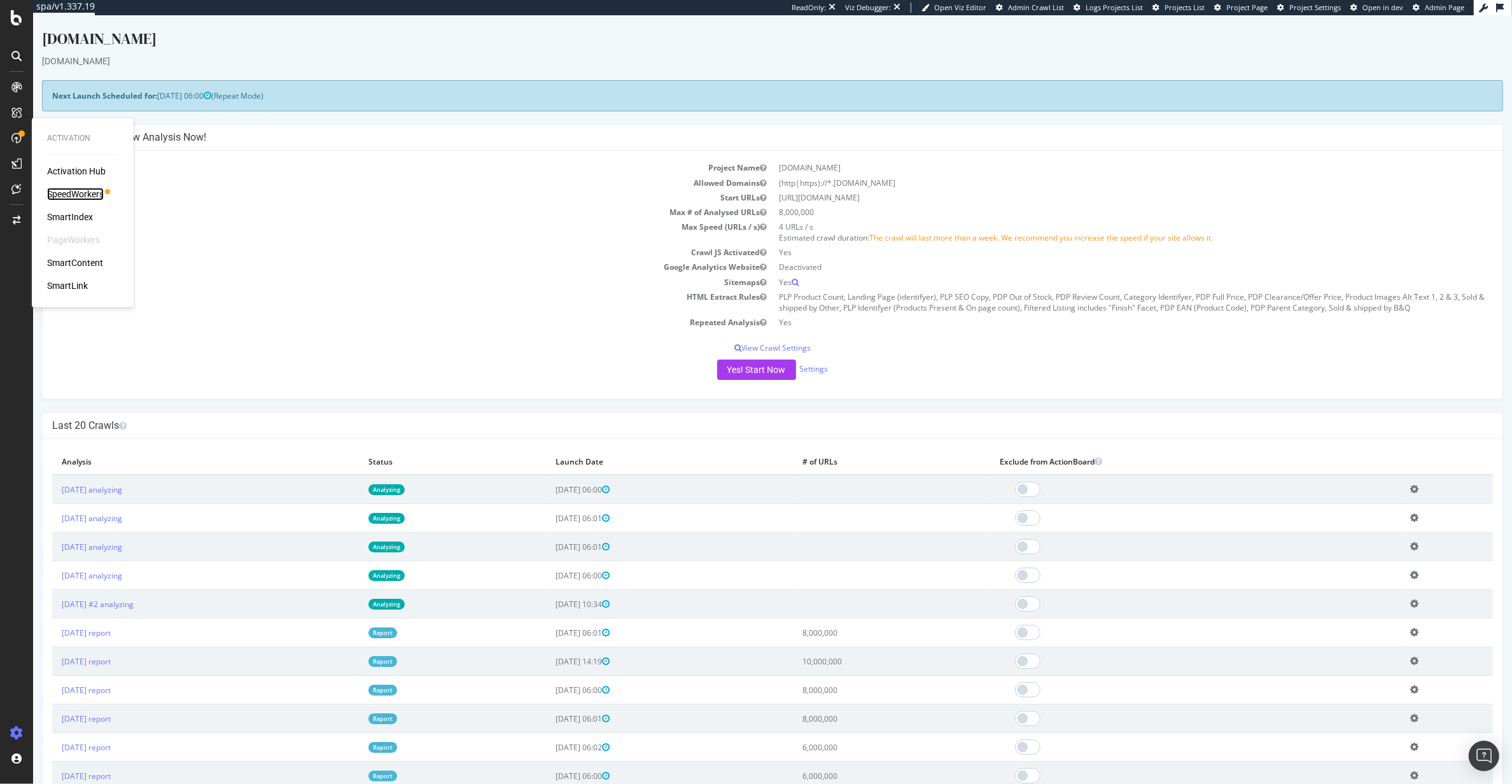
click at [69, 191] on div "SpeedWorkers" at bounding box center [75, 194] width 57 height 13
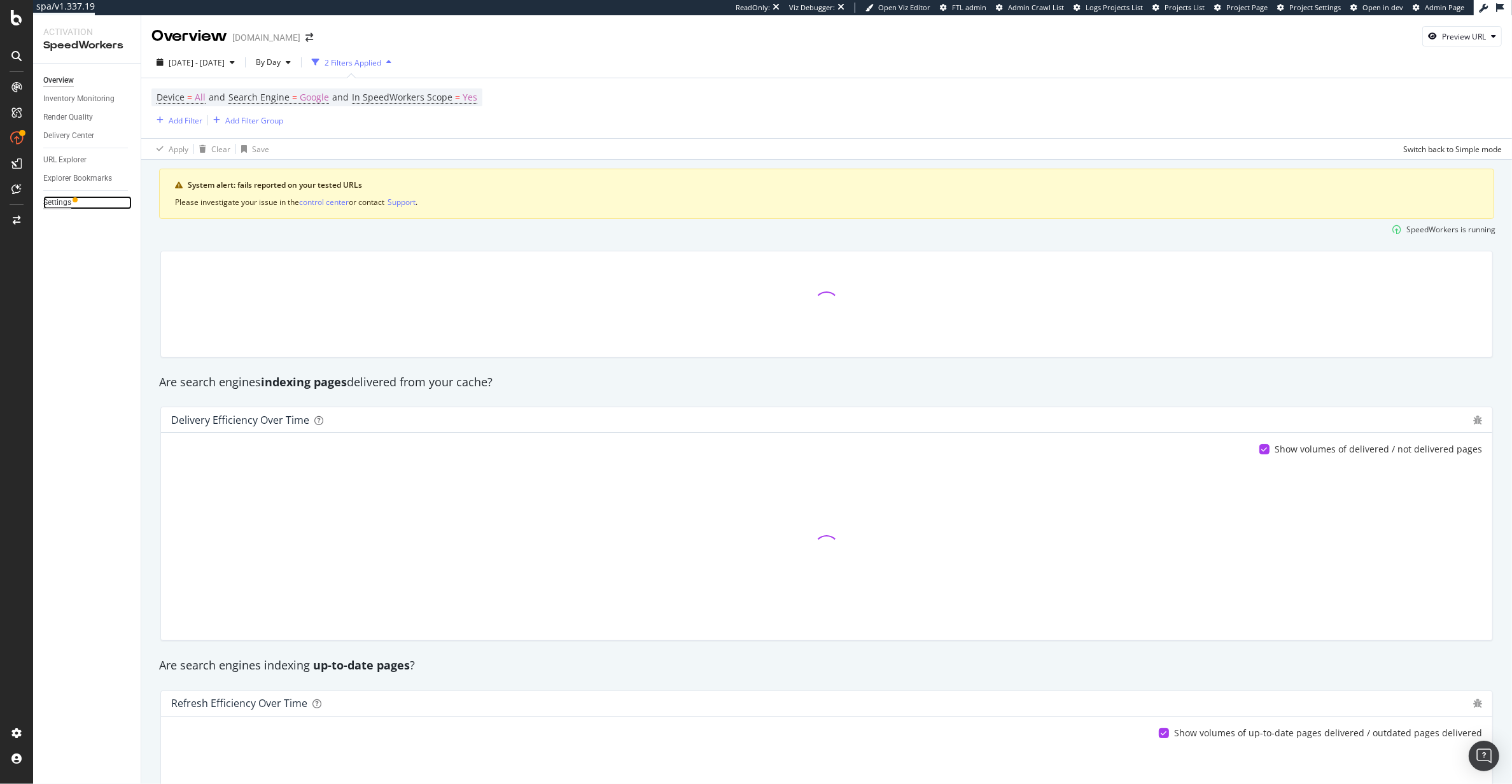
click at [62, 199] on div "Settings" at bounding box center [57, 202] width 28 height 13
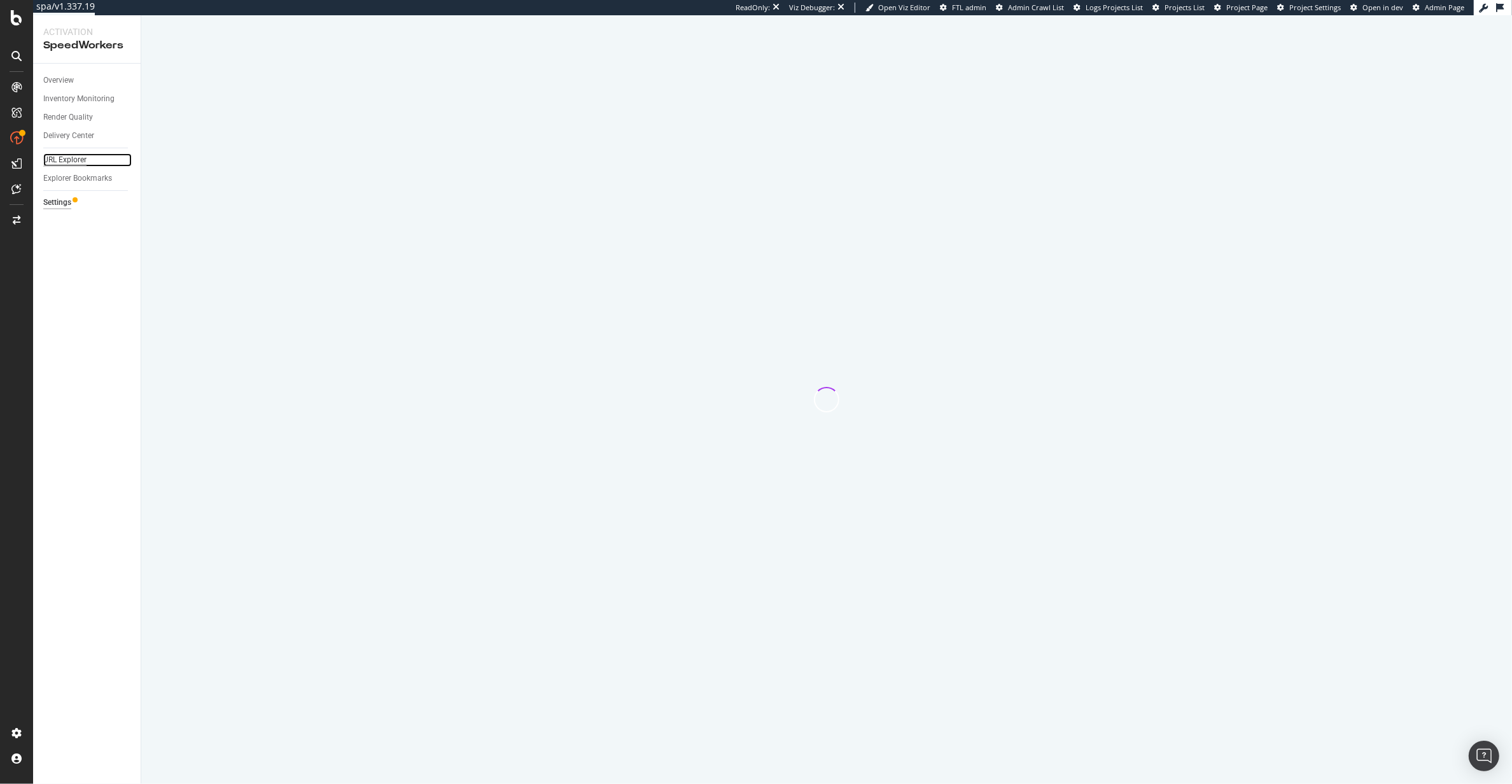
click at [68, 160] on div "URL Explorer" at bounding box center [64, 159] width 43 height 13
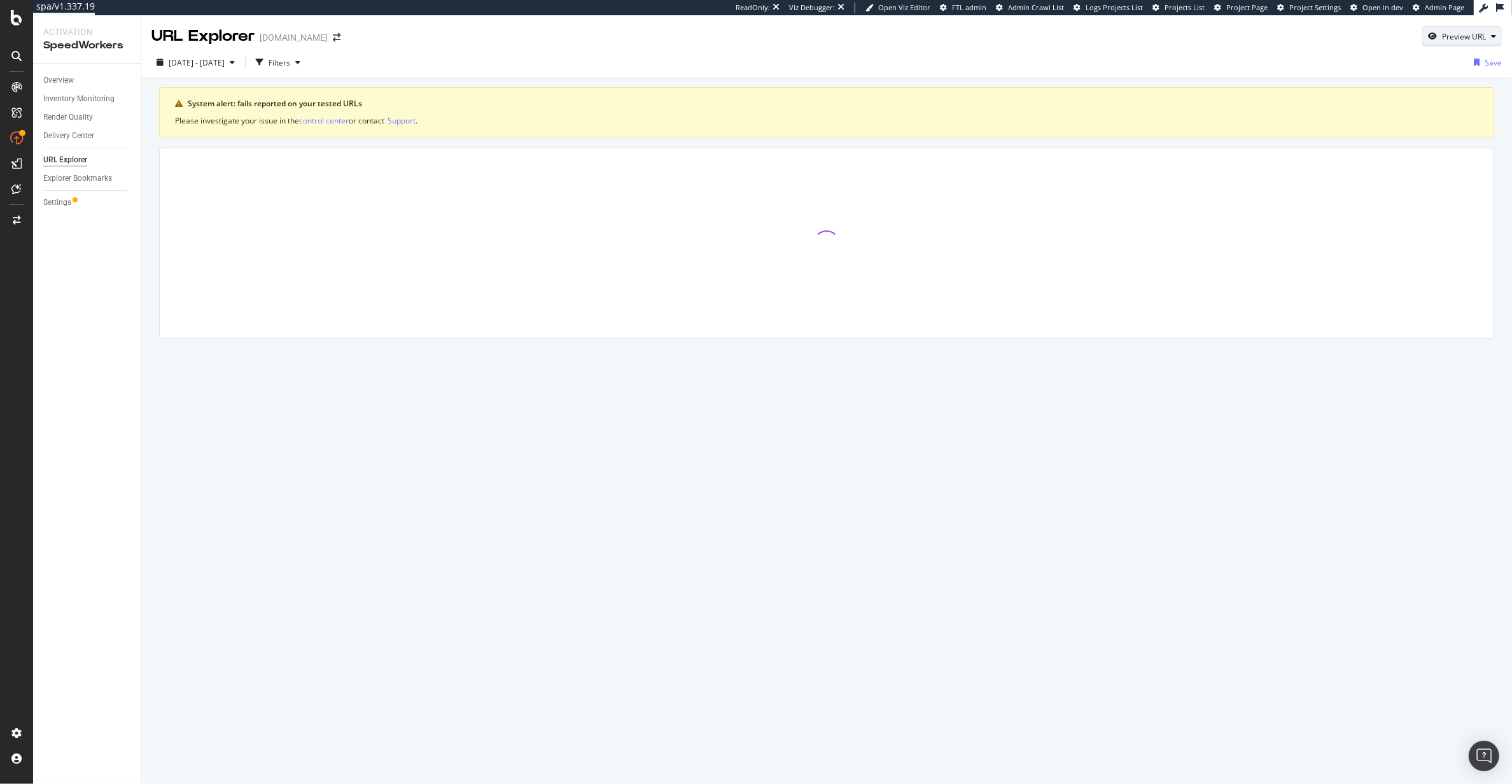
click at [1439, 36] on div "button" at bounding box center [1432, 36] width 19 height 8
click at [1378, 98] on input "url" at bounding box center [1423, 94] width 139 height 22
paste input "https://www.diy.com/departments/geom-4-panel-unglazed-contemporary-white-woodgr…"
type input "https://www.diy.com/departments/geom-4-panel-unglazed-contemporary-white-woodgr…"
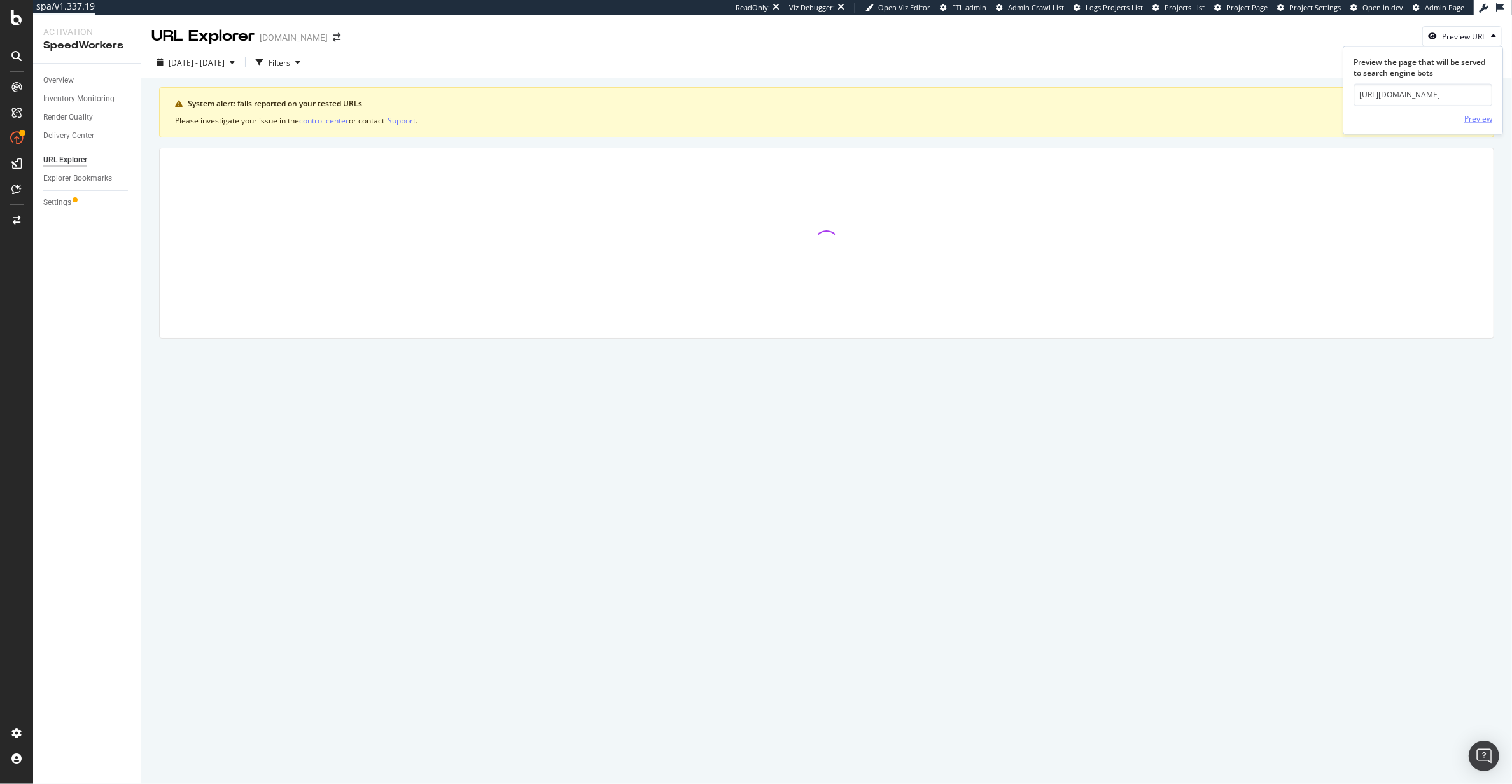
scroll to position [0, 0]
click at [1480, 113] on div "Preview" at bounding box center [1479, 119] width 28 height 19
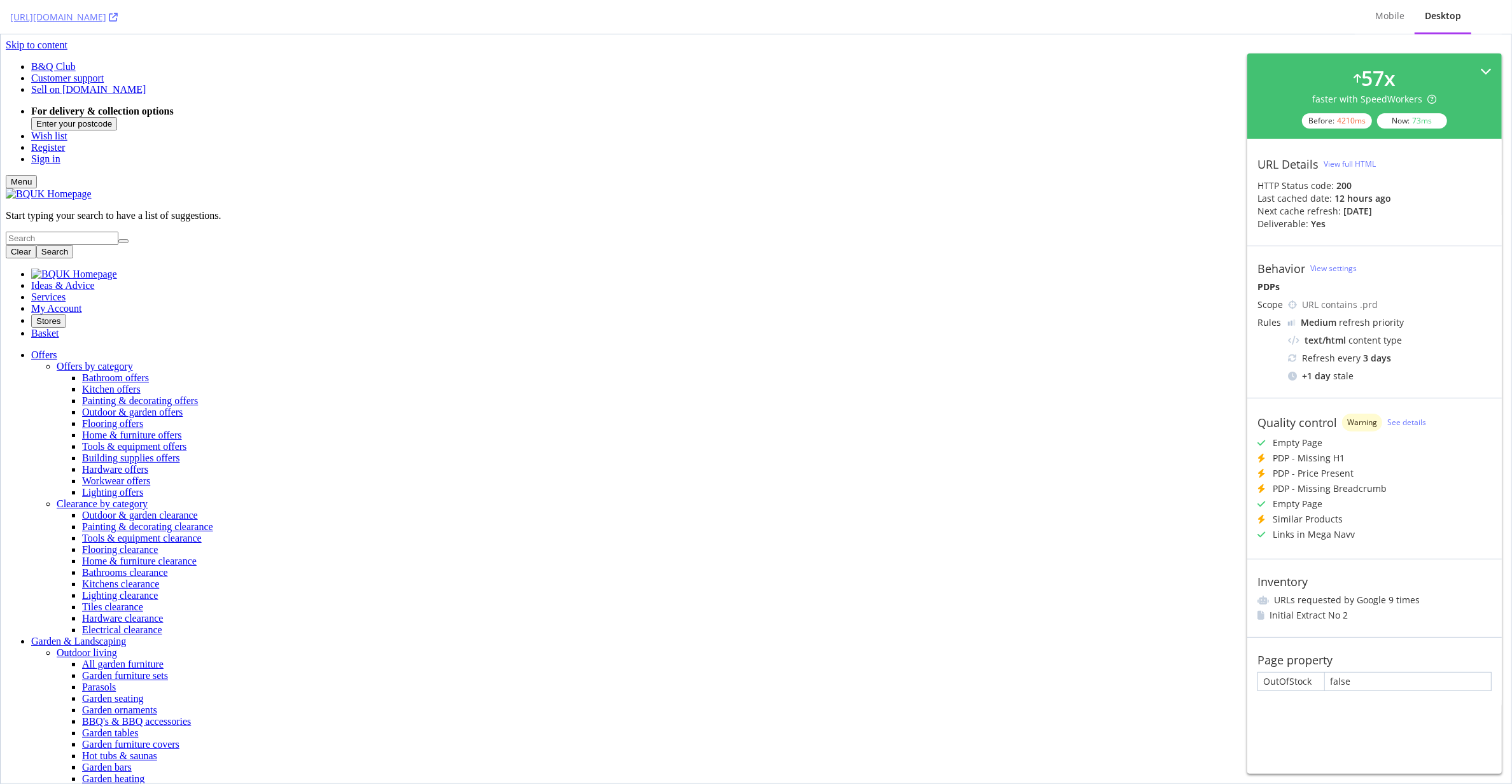
click at [1488, 70] on icon at bounding box center [1486, 71] width 11 height 11
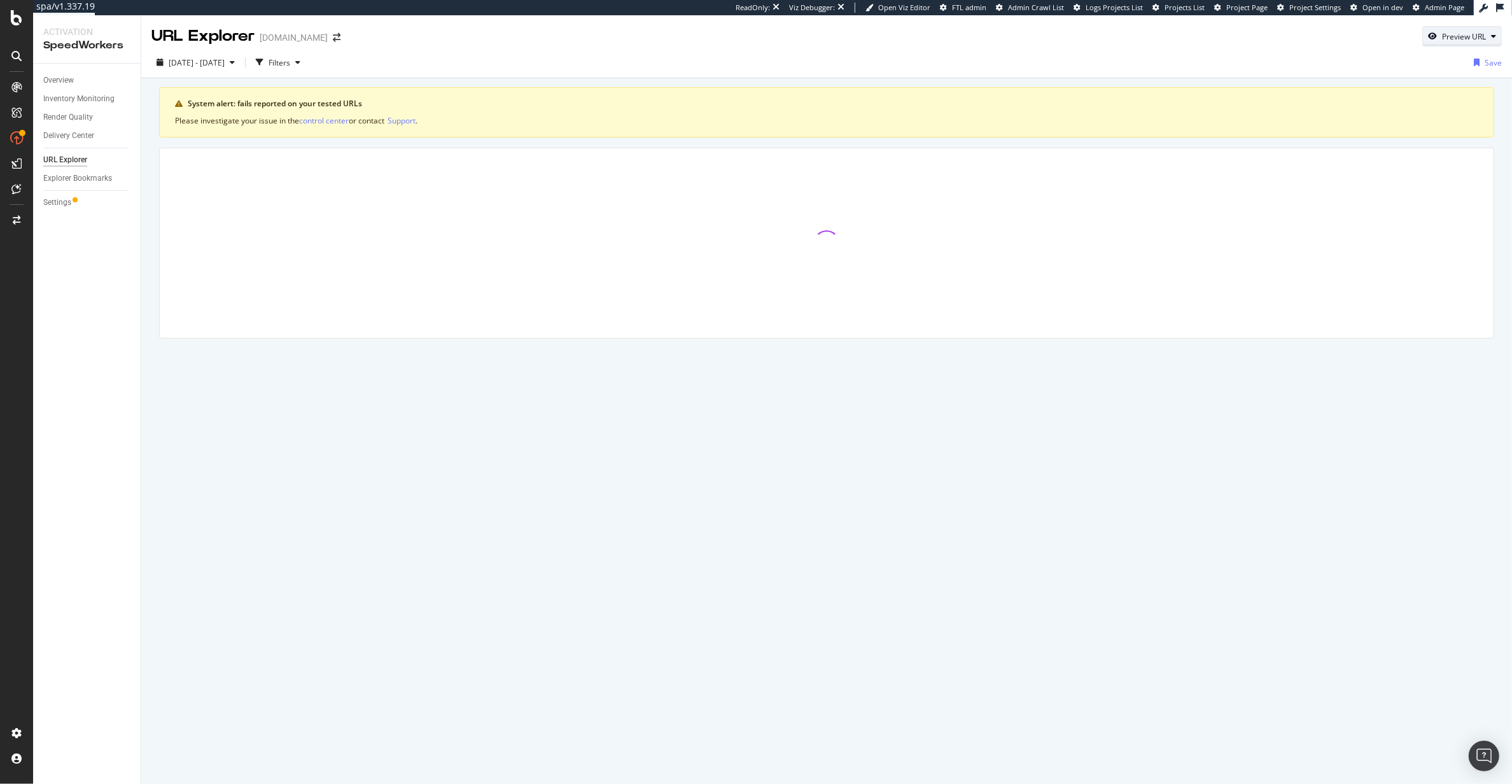
click at [1464, 33] on div "Preview URL" at bounding box center [1464, 37] width 44 height 10
click at [1390, 94] on input "url" at bounding box center [1423, 94] width 139 height 22
paste input "https://www.diy.com/departments/anthracite-glass-splashback-h-750mm-t-6mm/27872…"
type input "https://www.diy.com/departments/anthracite-glass-splashback-h-750mm-t-6mm/27872…"
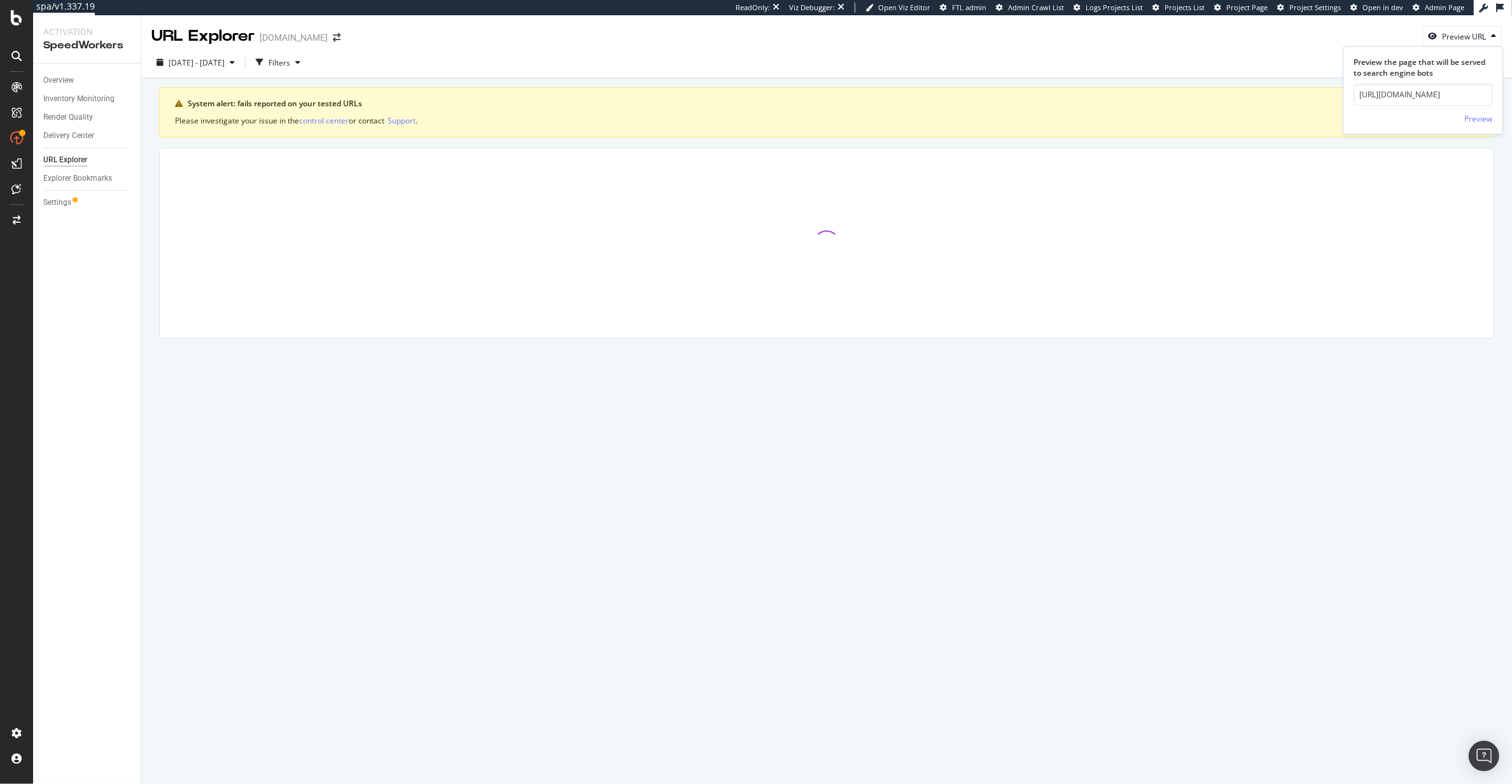
click at [1490, 129] on div "Preview the page that will be served to search engine bots https://www.diy.com/…" at bounding box center [1423, 90] width 160 height 88
click at [1470, 117] on div "Preview" at bounding box center [1479, 119] width 28 height 10
click at [1450, 39] on div "Preview URL" at bounding box center [1464, 37] width 44 height 10
click at [1411, 84] on form "Preview the page that will be served to search engine bots Preview" at bounding box center [1423, 93] width 139 height 72
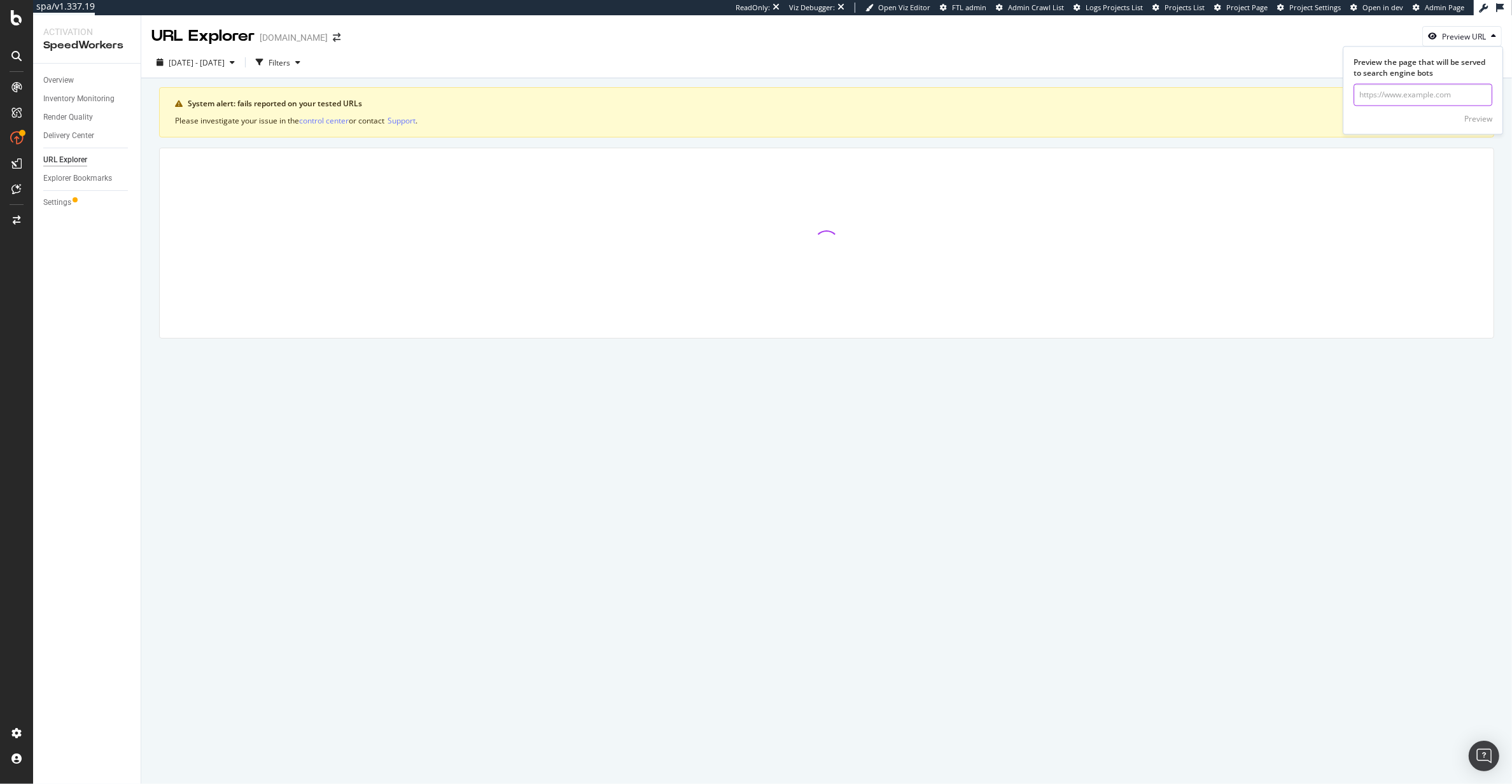
click at [1427, 91] on input "url" at bounding box center [1423, 94] width 139 height 22
paste input "https://www.diy.com/departments/-2-of-each-design-8-porcelain-ceramic-dessert-b…"
type input "https://www.diy.com/departments/-2-of-each-design-8-porcelain-ceramic-dessert-b…"
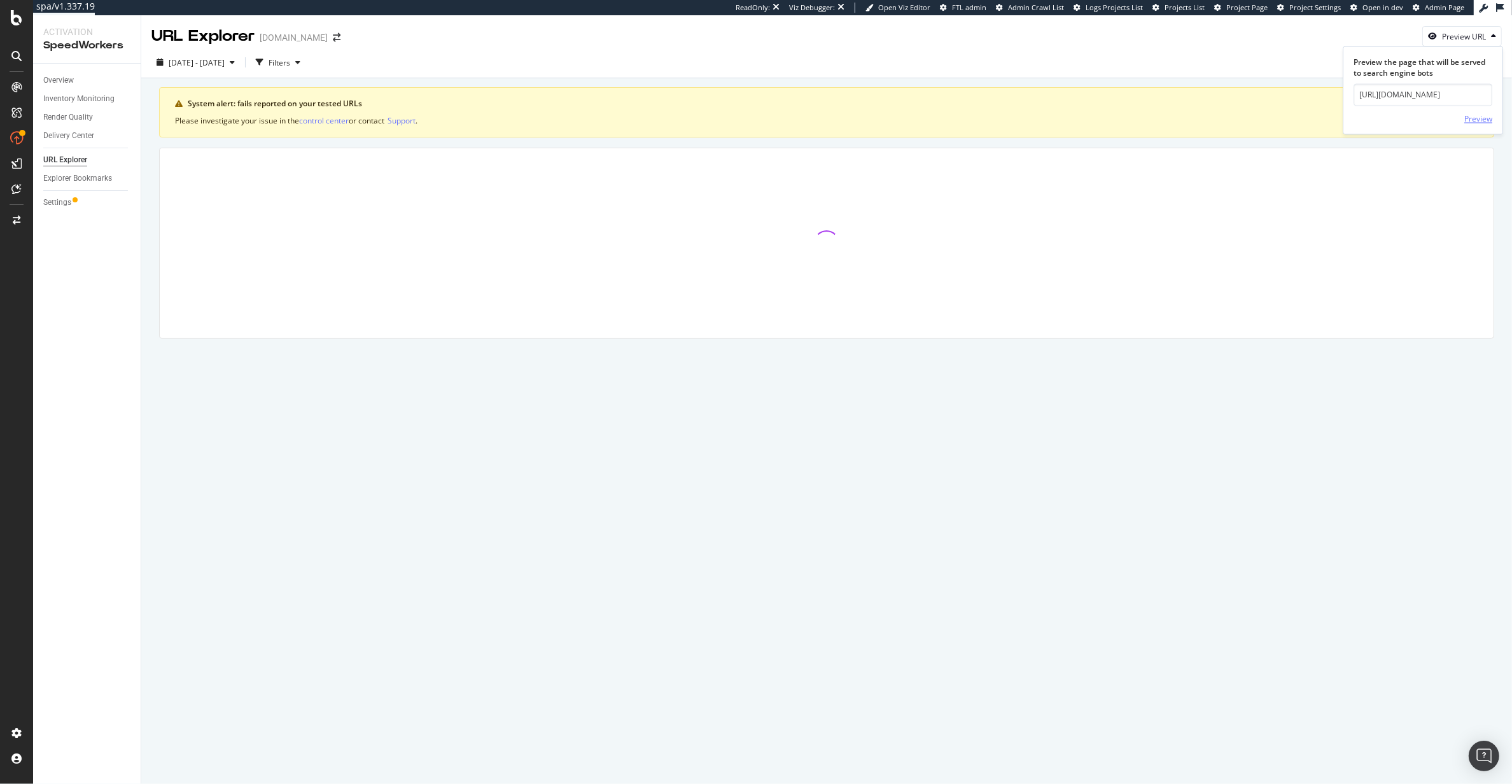
click at [1472, 109] on div "Preview" at bounding box center [1479, 119] width 28 height 19
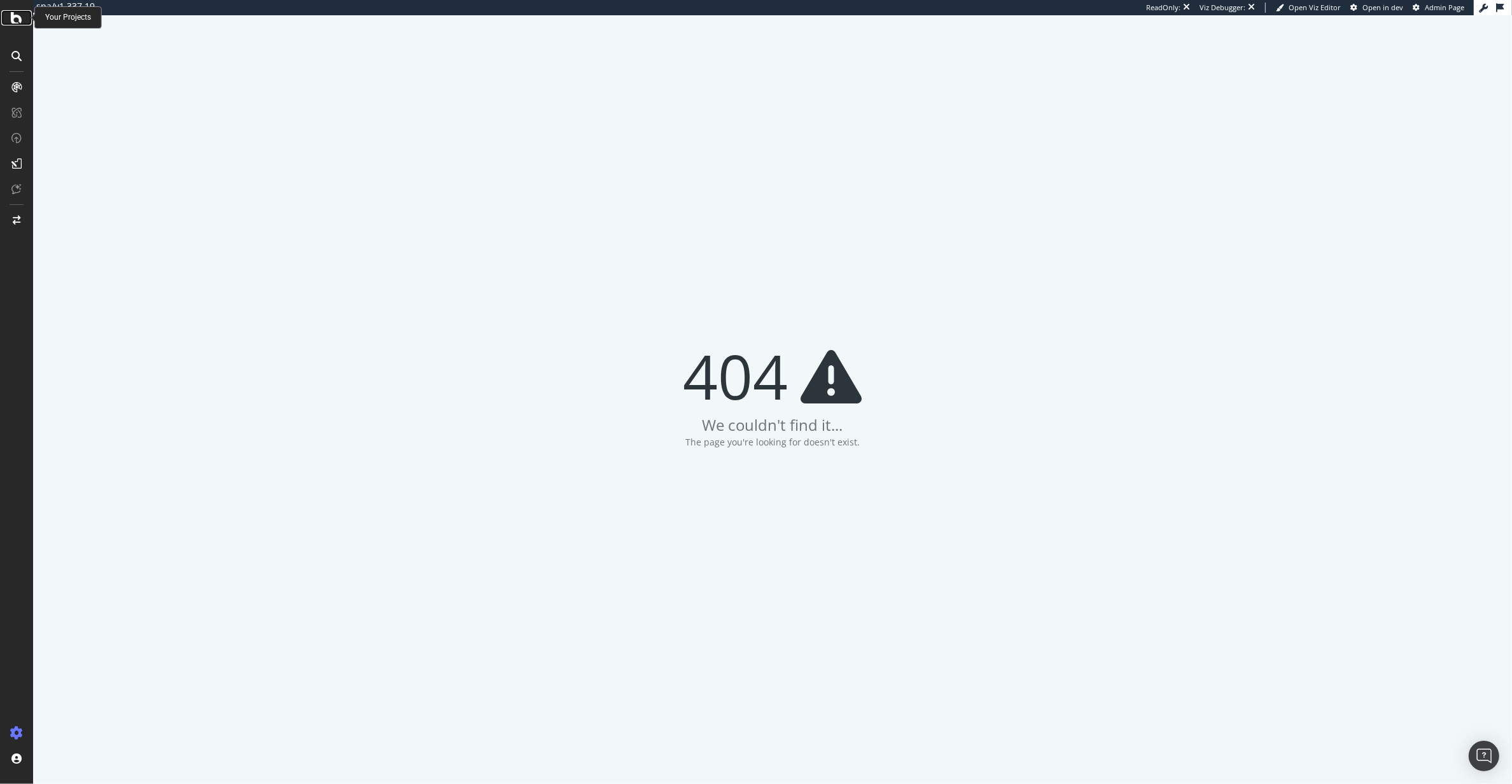
click at [6, 22] on div at bounding box center [16, 17] width 31 height 15
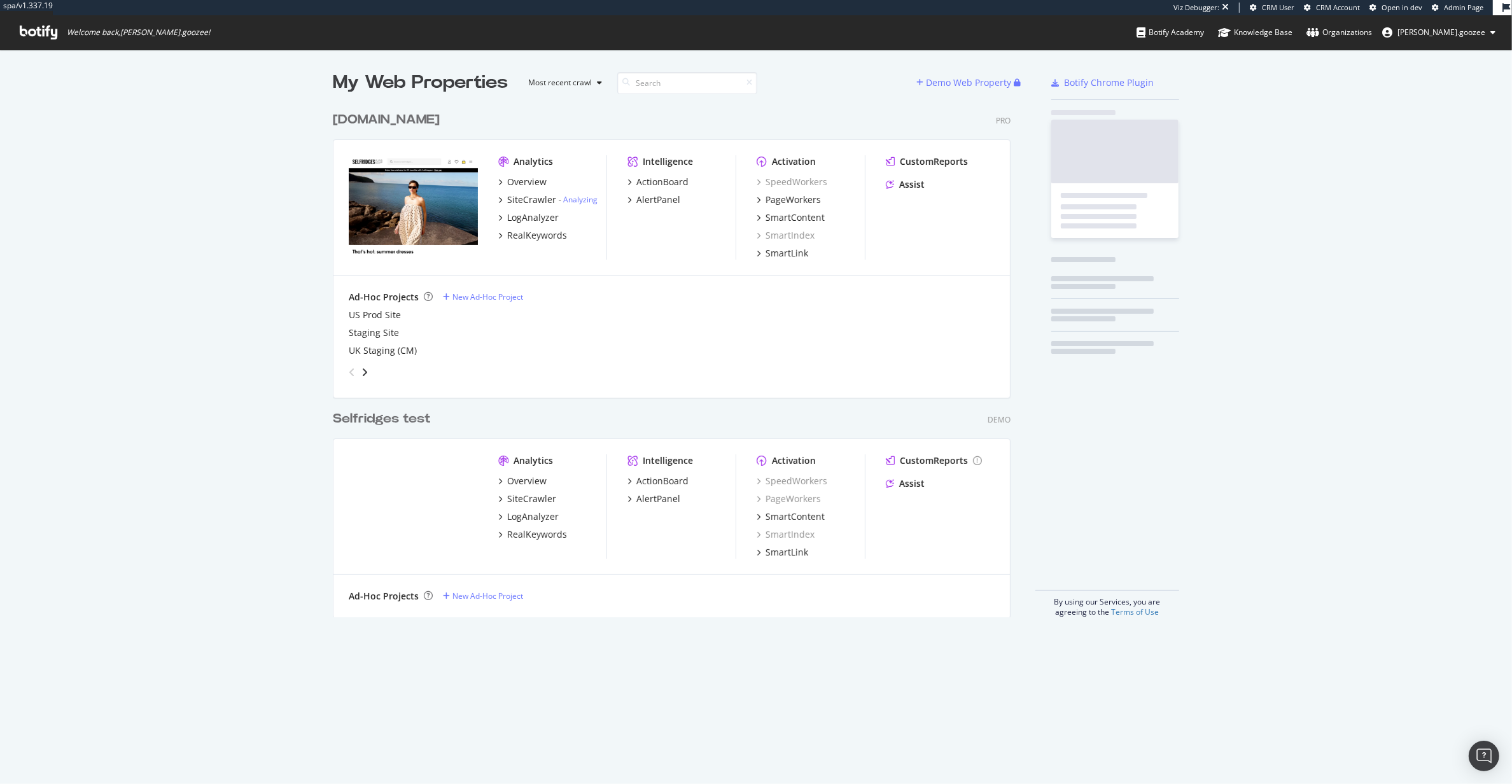
scroll to position [510, 676]
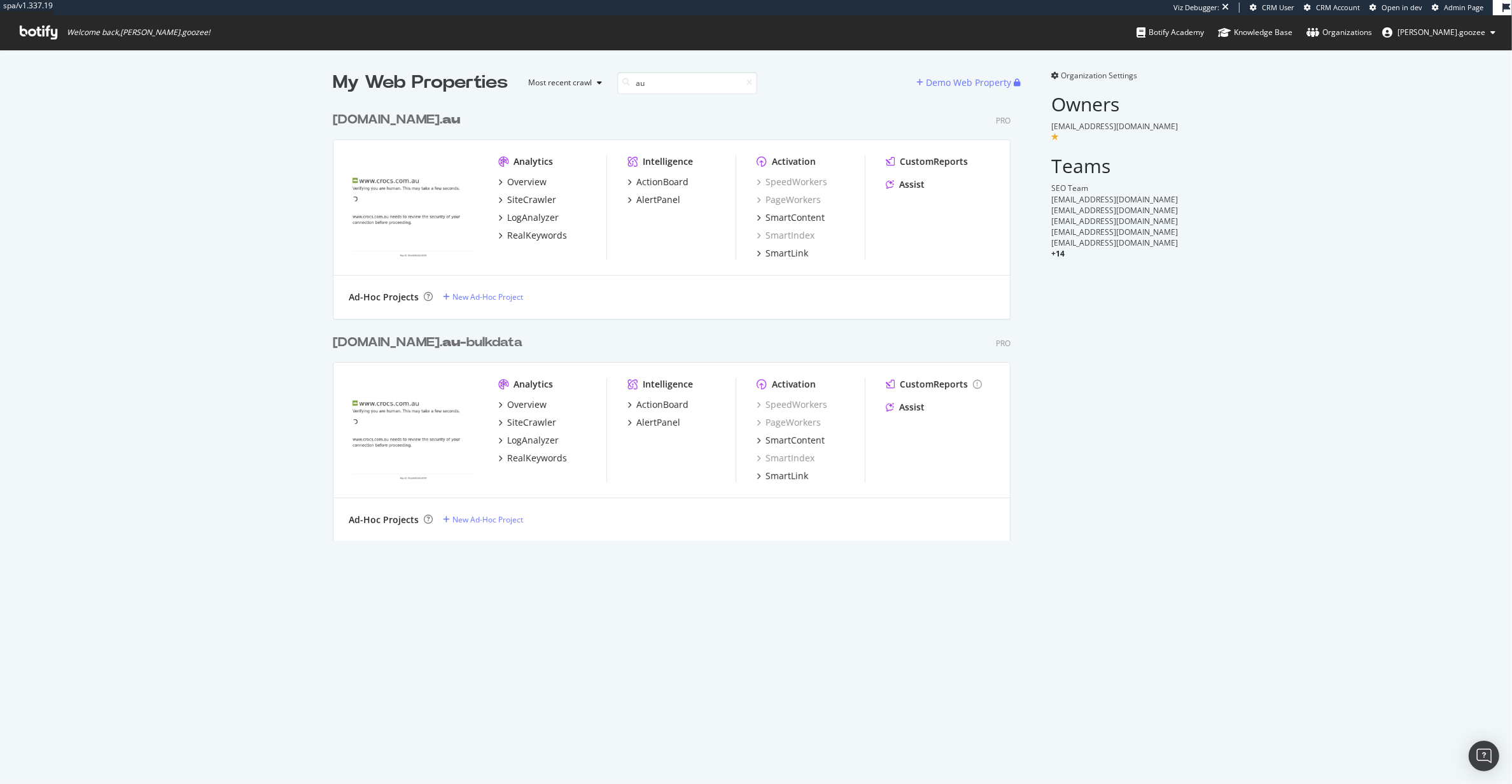
type input "au"
click at [442, 121] on b "au" at bounding box center [451, 120] width 17 height 13
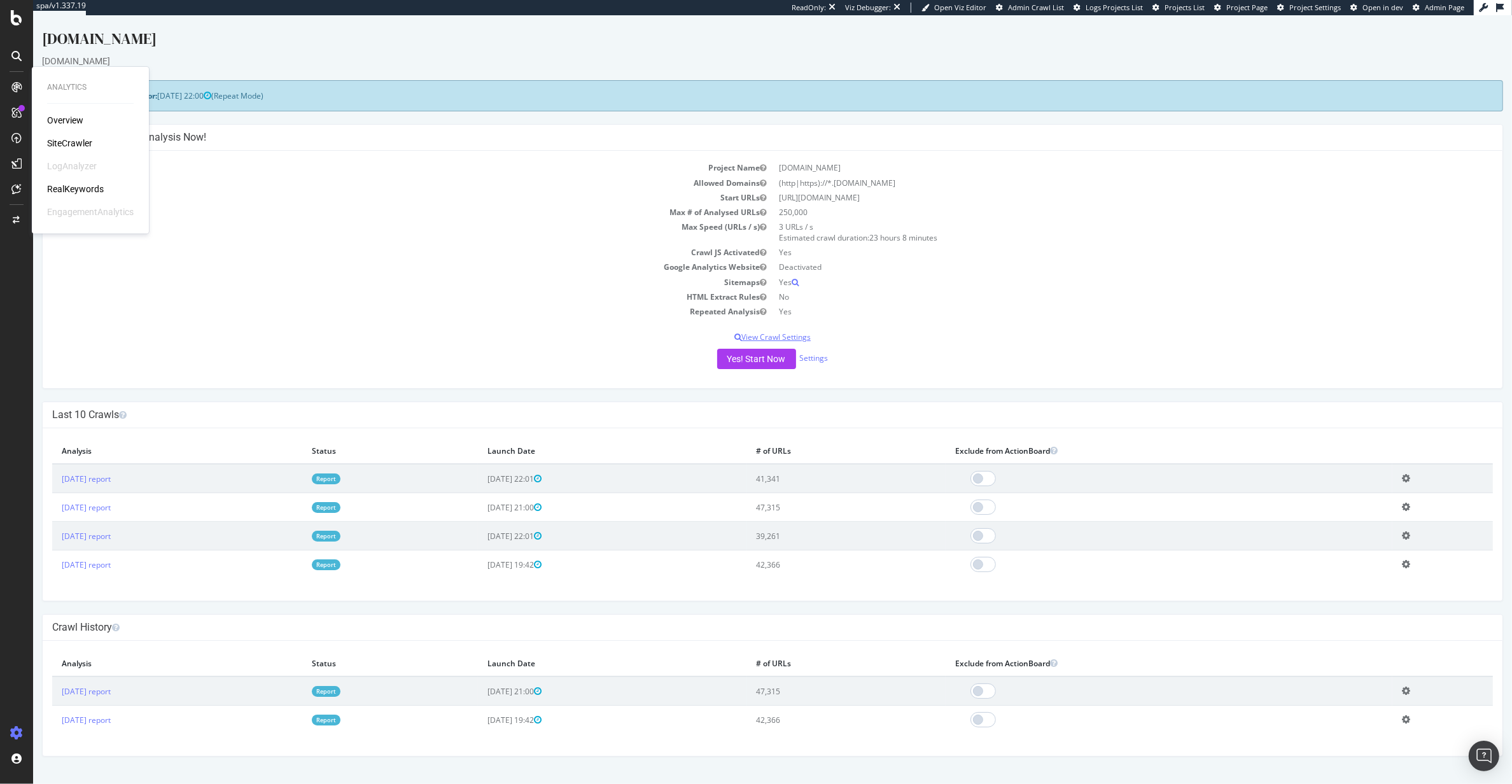
drag, startPoint x: 498, startPoint y: 329, endPoint x: 446, endPoint y: 334, distance: 52.2
click at [497, 329] on div "Project Name [DOMAIN_NAME] Allowed Domains (http|https)://*.[DOMAIN_NAME] Start…" at bounding box center [772, 268] width 1460 height 237
click at [78, 183] on div "RealKeywords" at bounding box center [75, 189] width 57 height 13
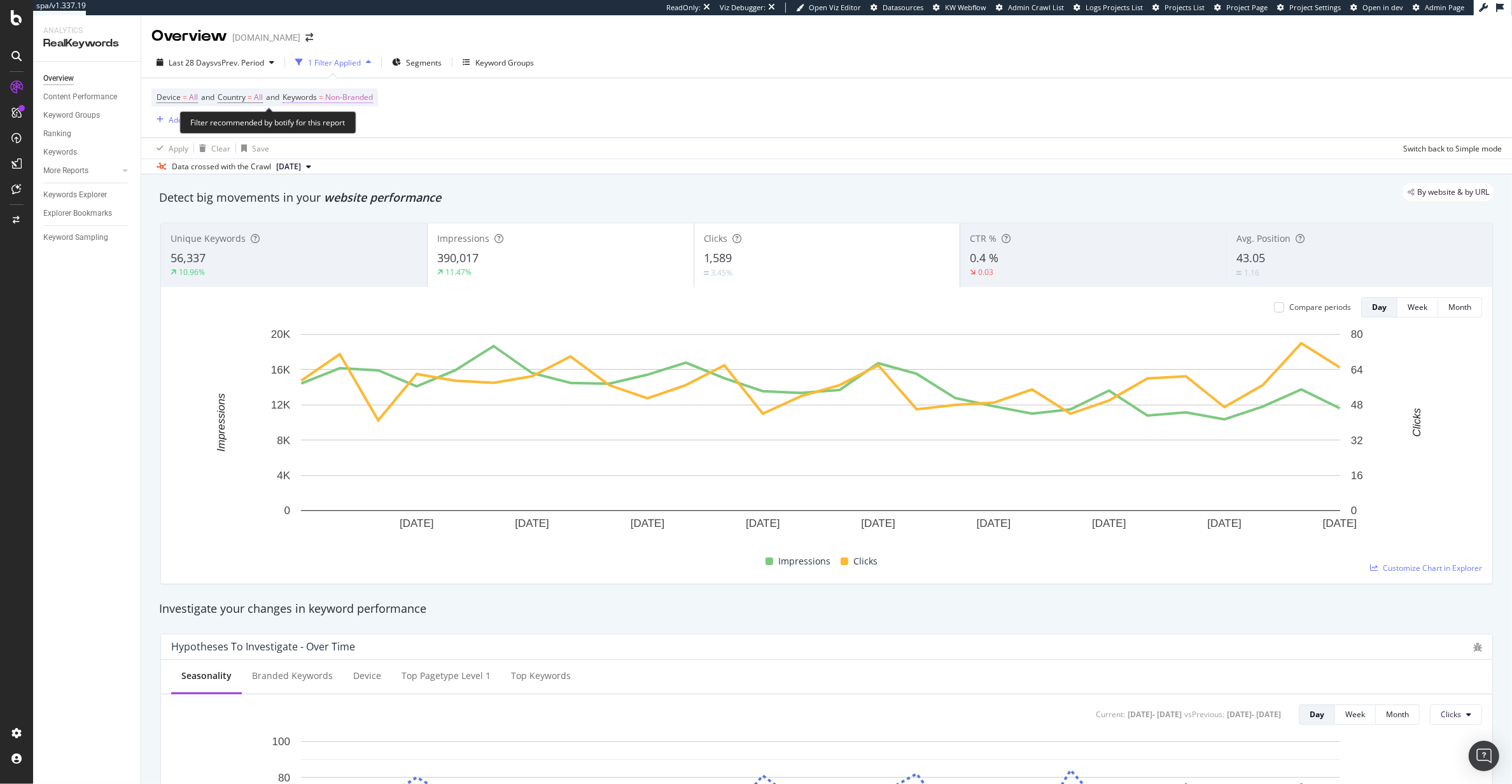
click at [343, 91] on span "Non-Branded" at bounding box center [349, 97] width 48 height 17
click at [331, 128] on span "Non-Branded" at bounding box center [327, 127] width 52 height 10
click at [358, 228] on span "All" at bounding box center [377, 226] width 129 height 11
click at [432, 160] on div "Apply" at bounding box center [422, 154] width 37 height 11
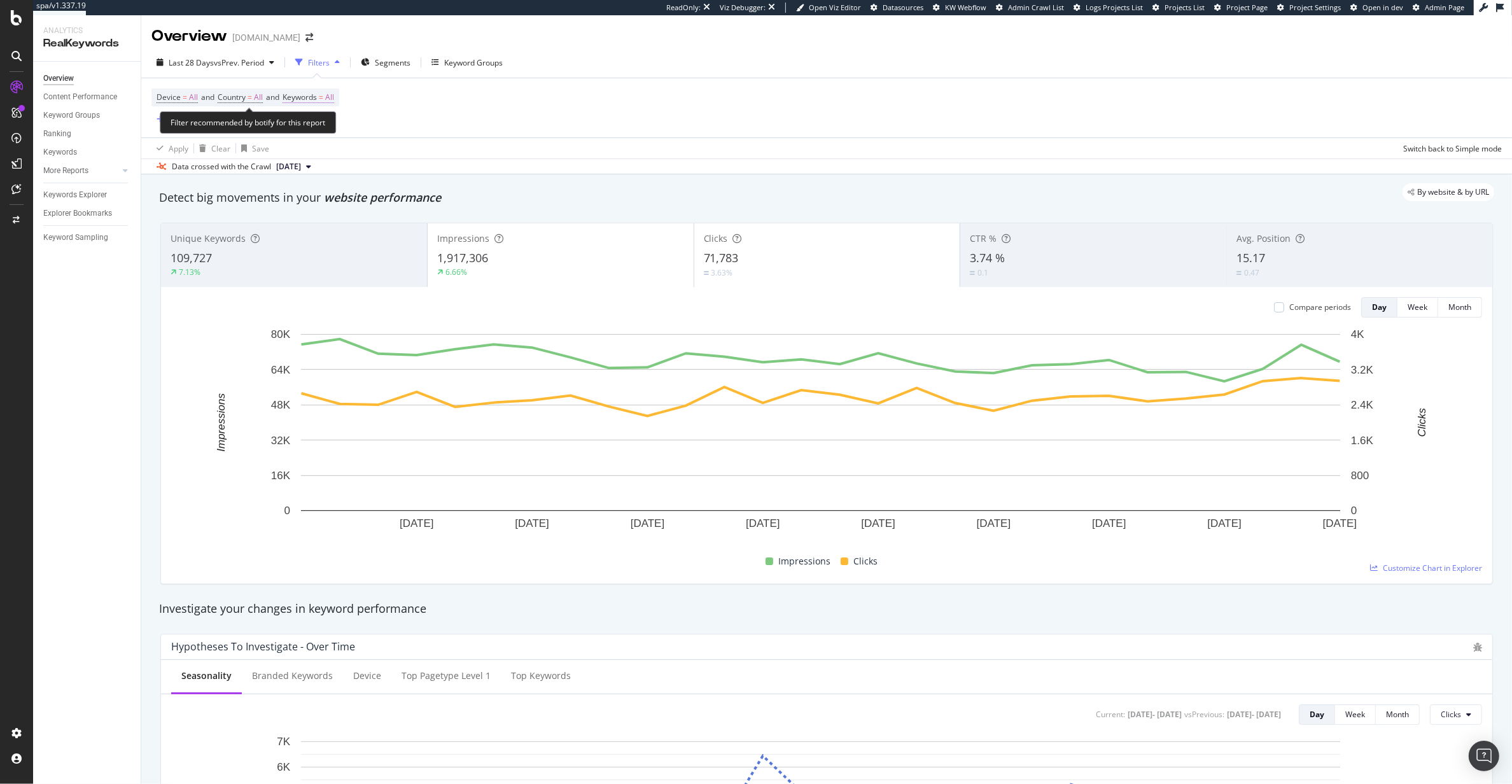
click at [307, 99] on span "Keywords" at bounding box center [299, 97] width 34 height 10
click at [333, 126] on div "All" at bounding box center [371, 127] width 140 height 20
click at [314, 128] on span "All" at bounding box center [308, 127] width 14 height 10
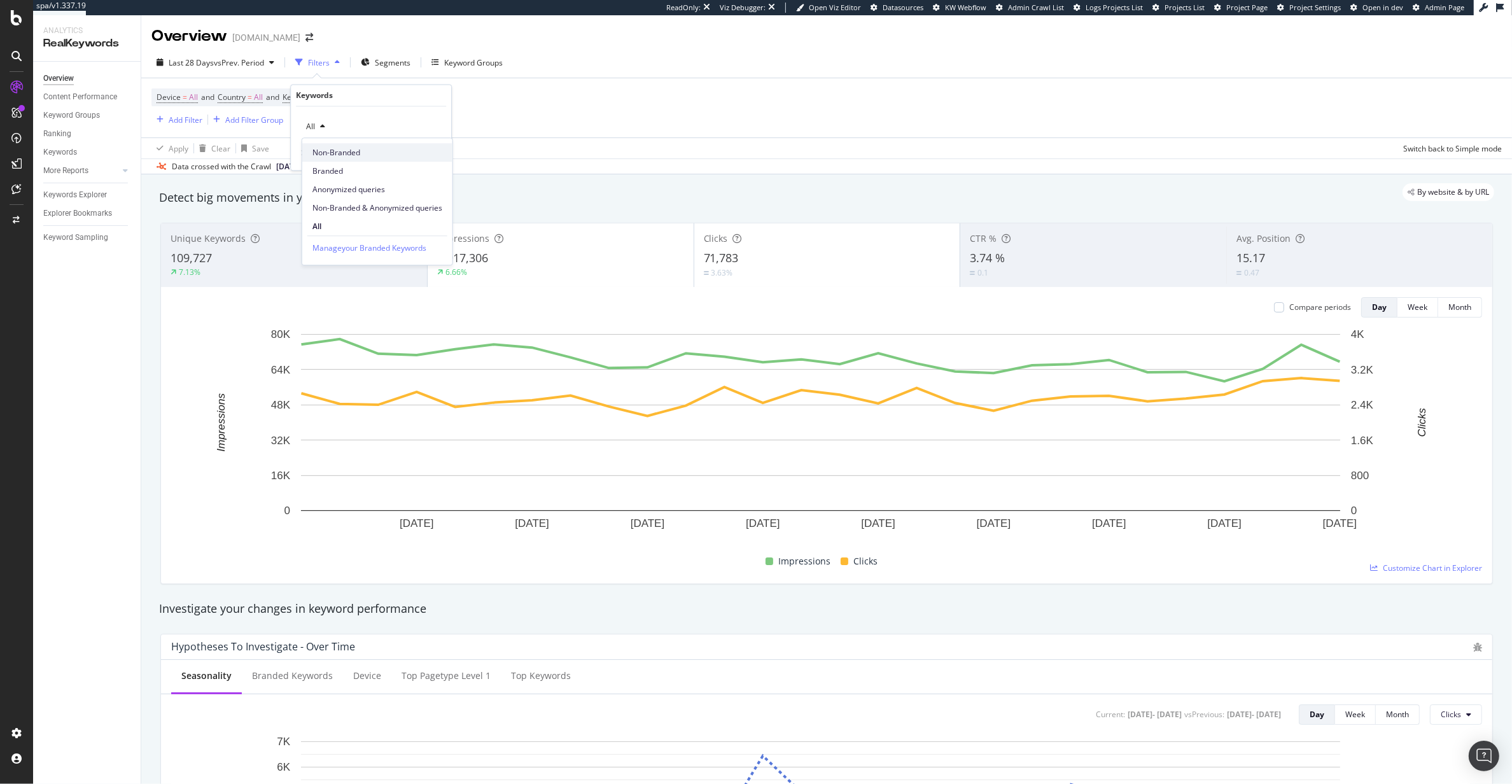
click at [342, 158] on div "Non-Branded Branded Anonymized queries Non-Branded & Anonymized queries All" at bounding box center [378, 186] width 150 height 97
click at [342, 154] on span "Non-Branded" at bounding box center [377, 152] width 129 height 11
click at [427, 150] on div "Apply" at bounding box center [431, 154] width 20 height 10
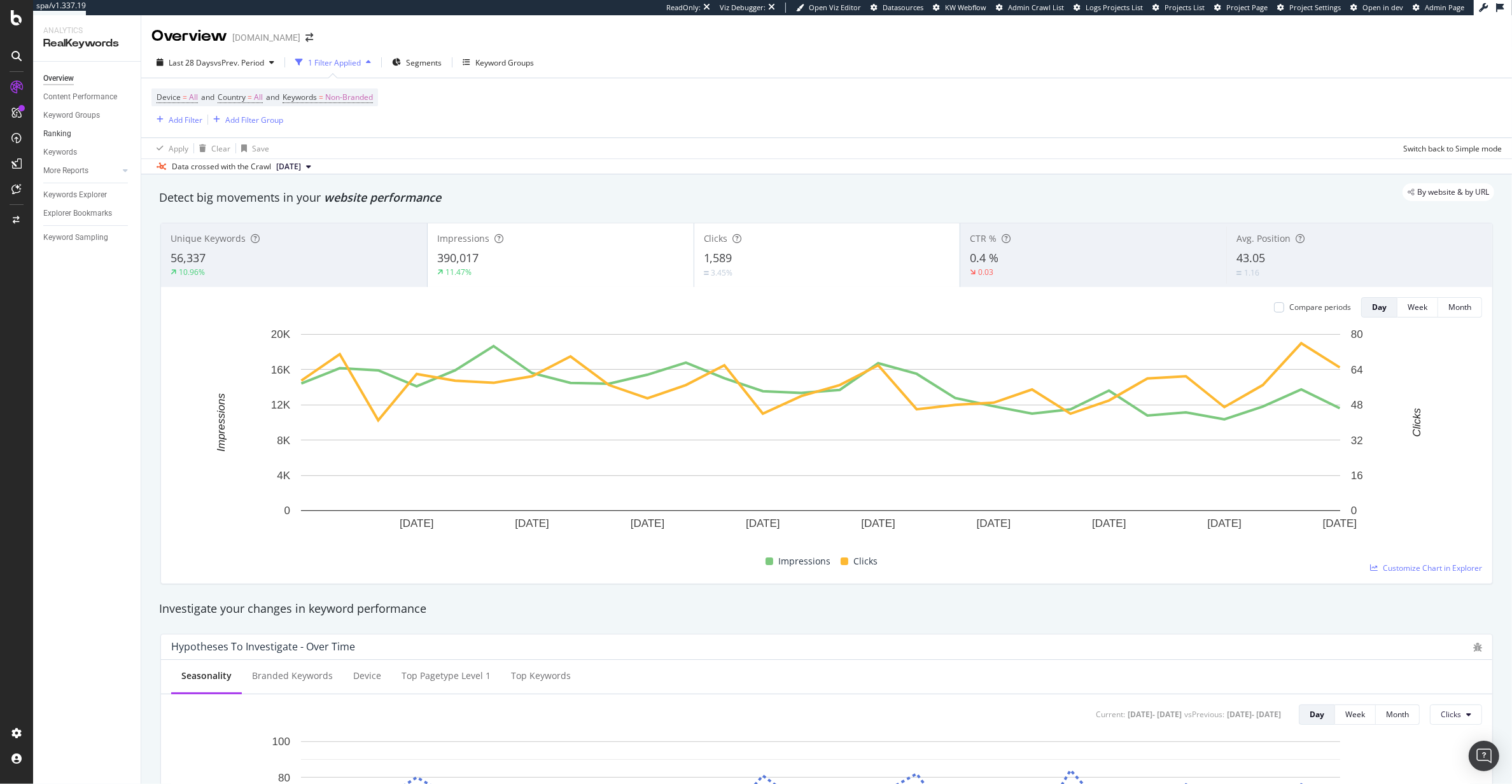
click at [72, 133] on link "Ranking" at bounding box center [87, 134] width 88 height 13
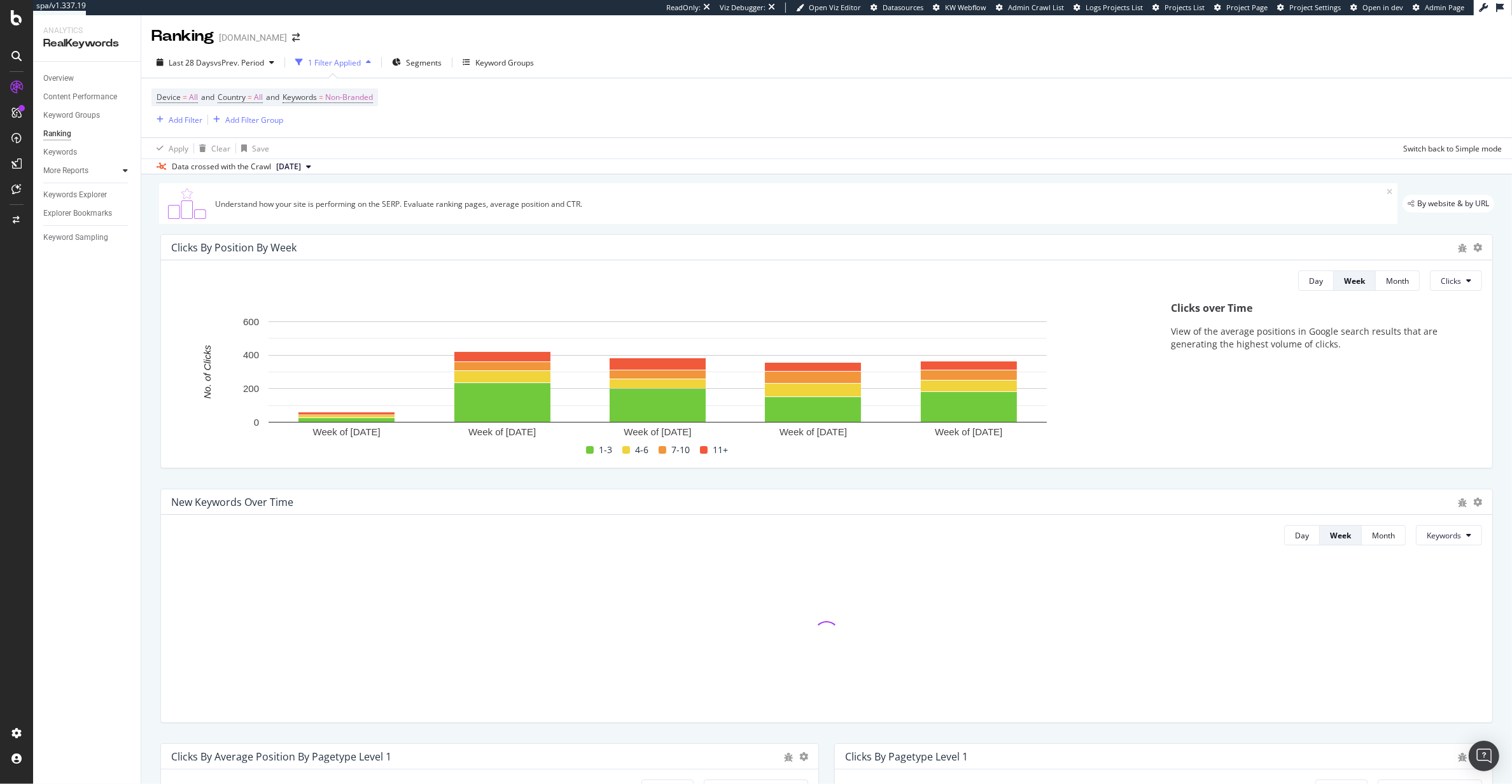
click at [128, 170] on div at bounding box center [125, 170] width 13 height 13
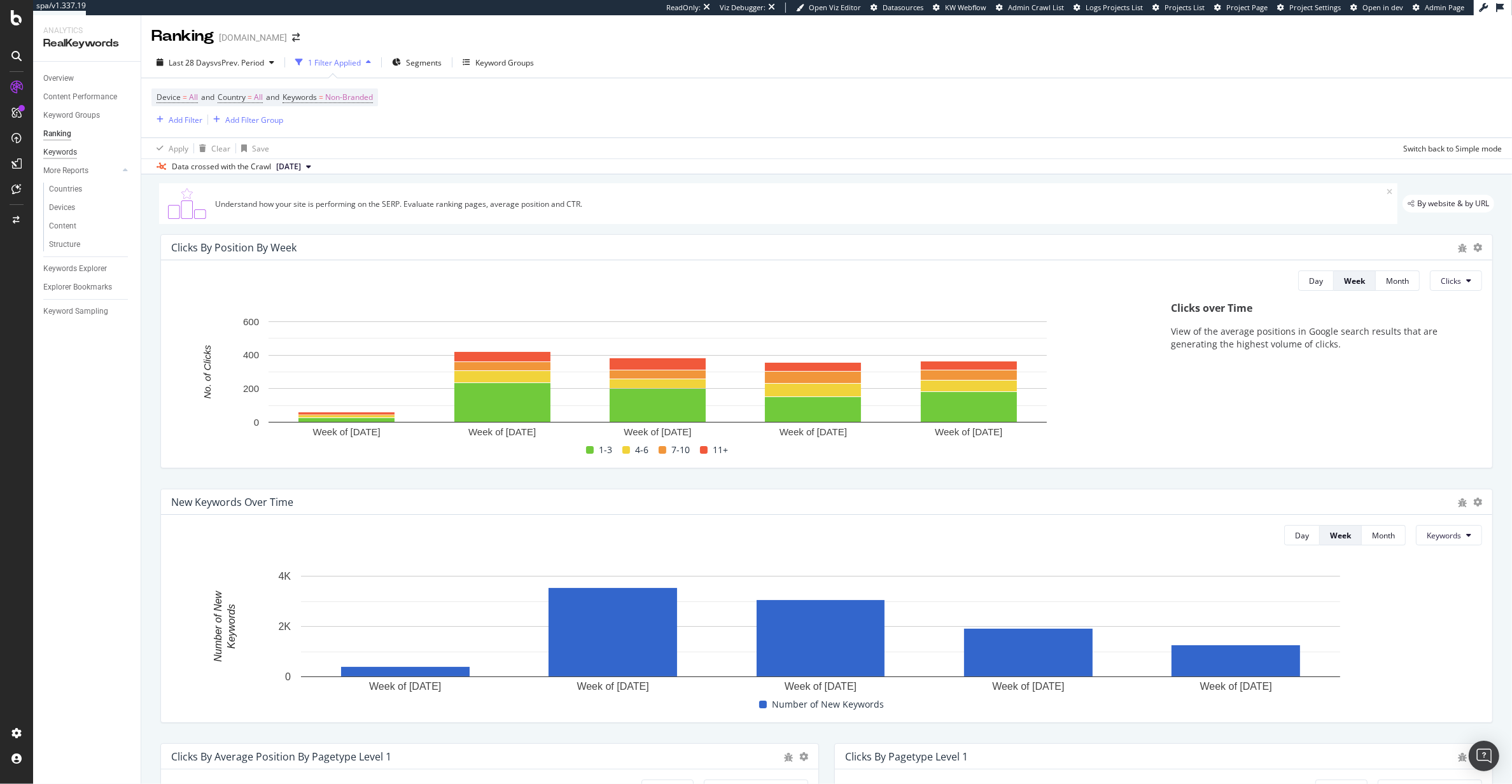
click at [61, 157] on div "Keywords" at bounding box center [59, 152] width 34 height 13
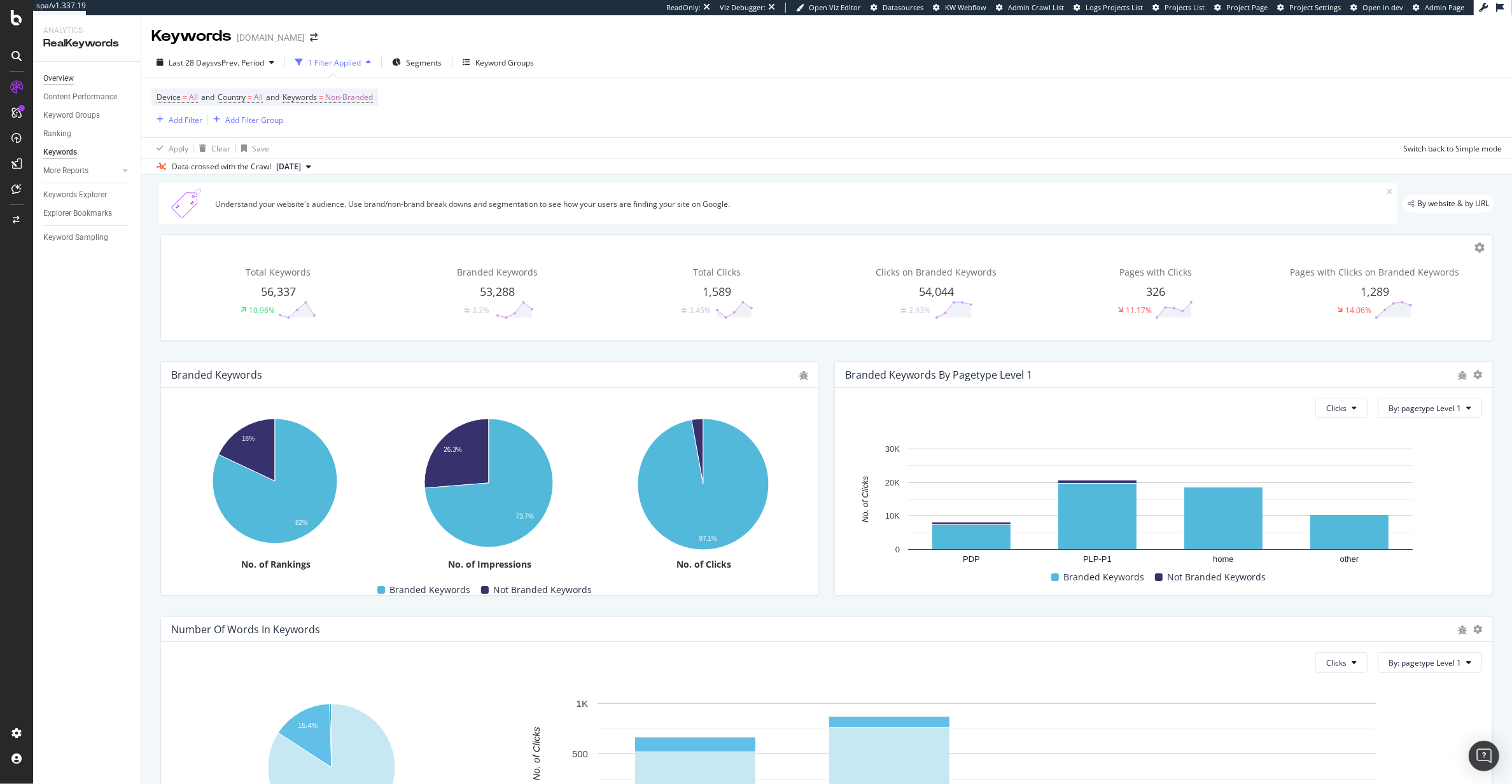
click at [58, 75] on div "Overview" at bounding box center [58, 78] width 31 height 13
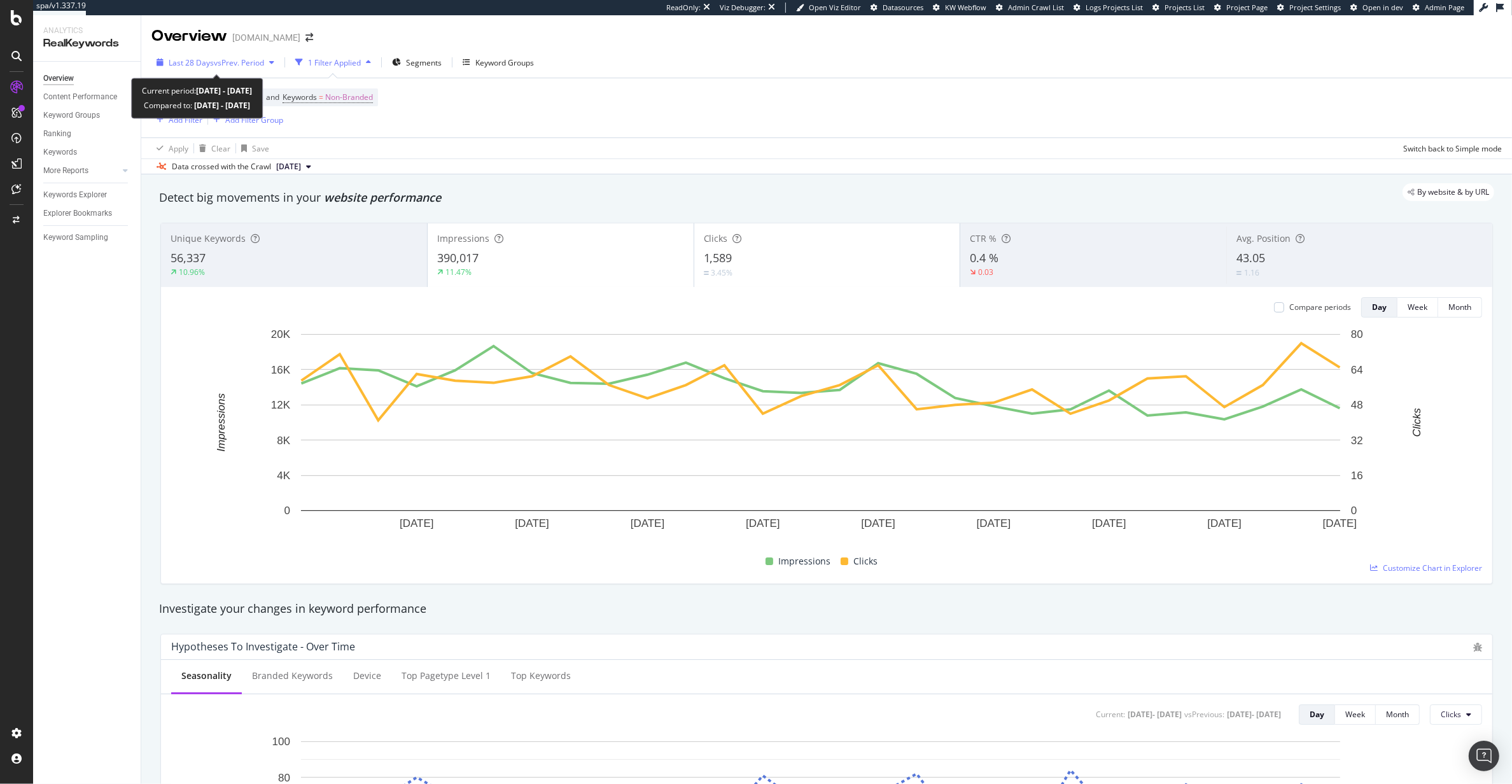
click at [235, 58] on span "vs Prev. Period" at bounding box center [239, 62] width 50 height 10
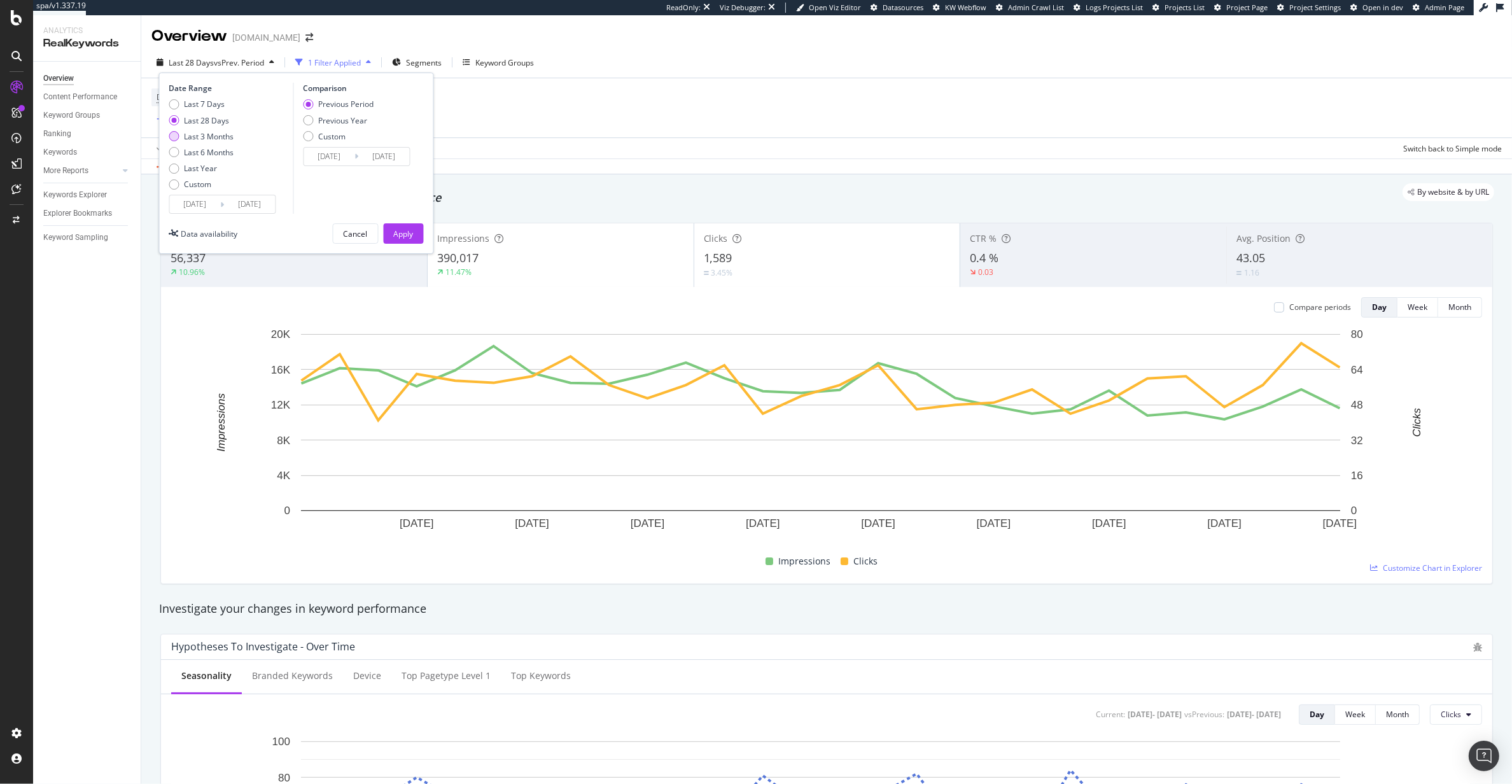
click at [186, 138] on div "Last 3 Months" at bounding box center [209, 136] width 50 height 10
type input "2025/06/07"
type input "2025/03/07"
type input "2025/06/06"
click at [336, 123] on div "Previous Year" at bounding box center [343, 121] width 49 height 10
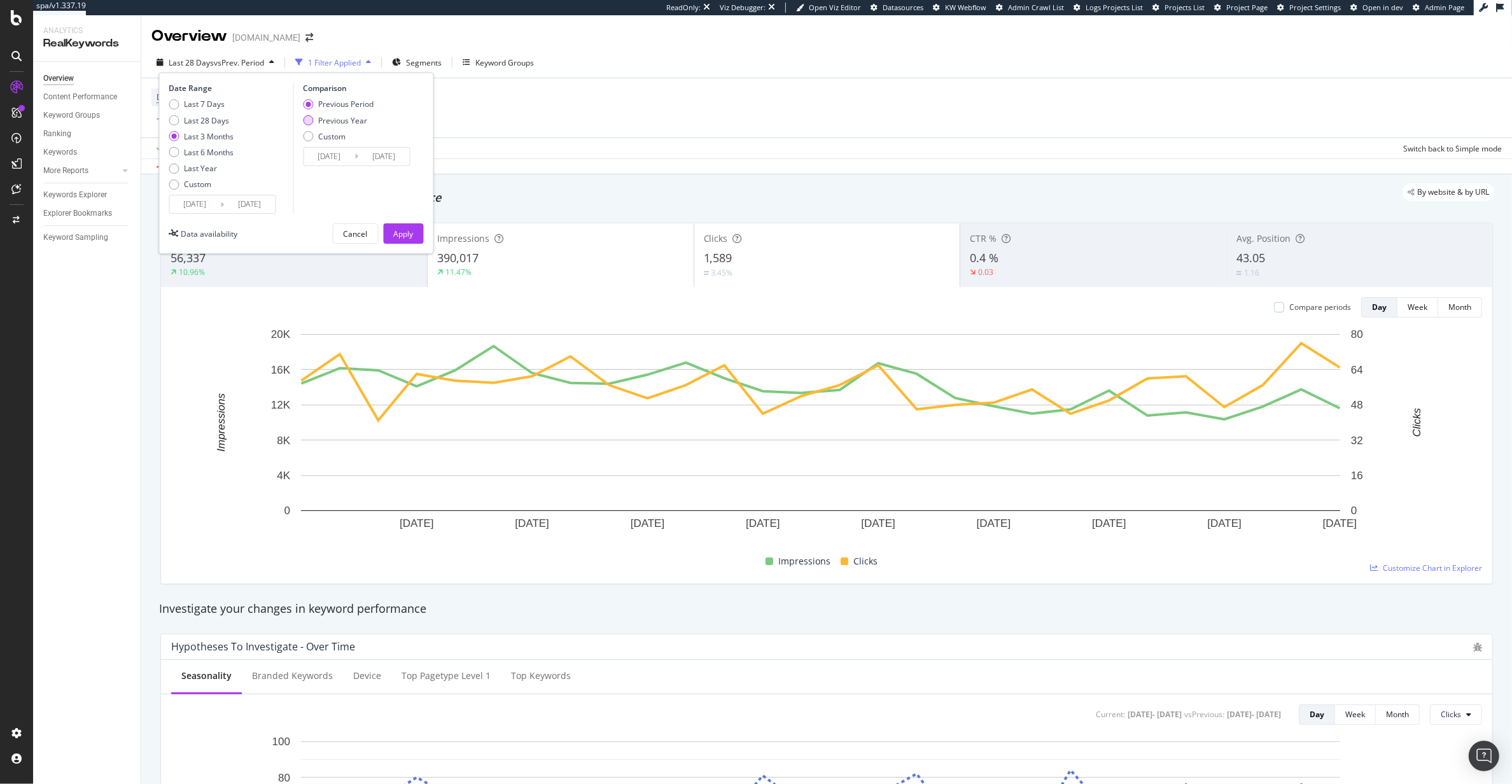
type input "2024/06/08"
type input "2024/09/07"
click at [418, 225] on button "Apply" at bounding box center [404, 232] width 40 height 20
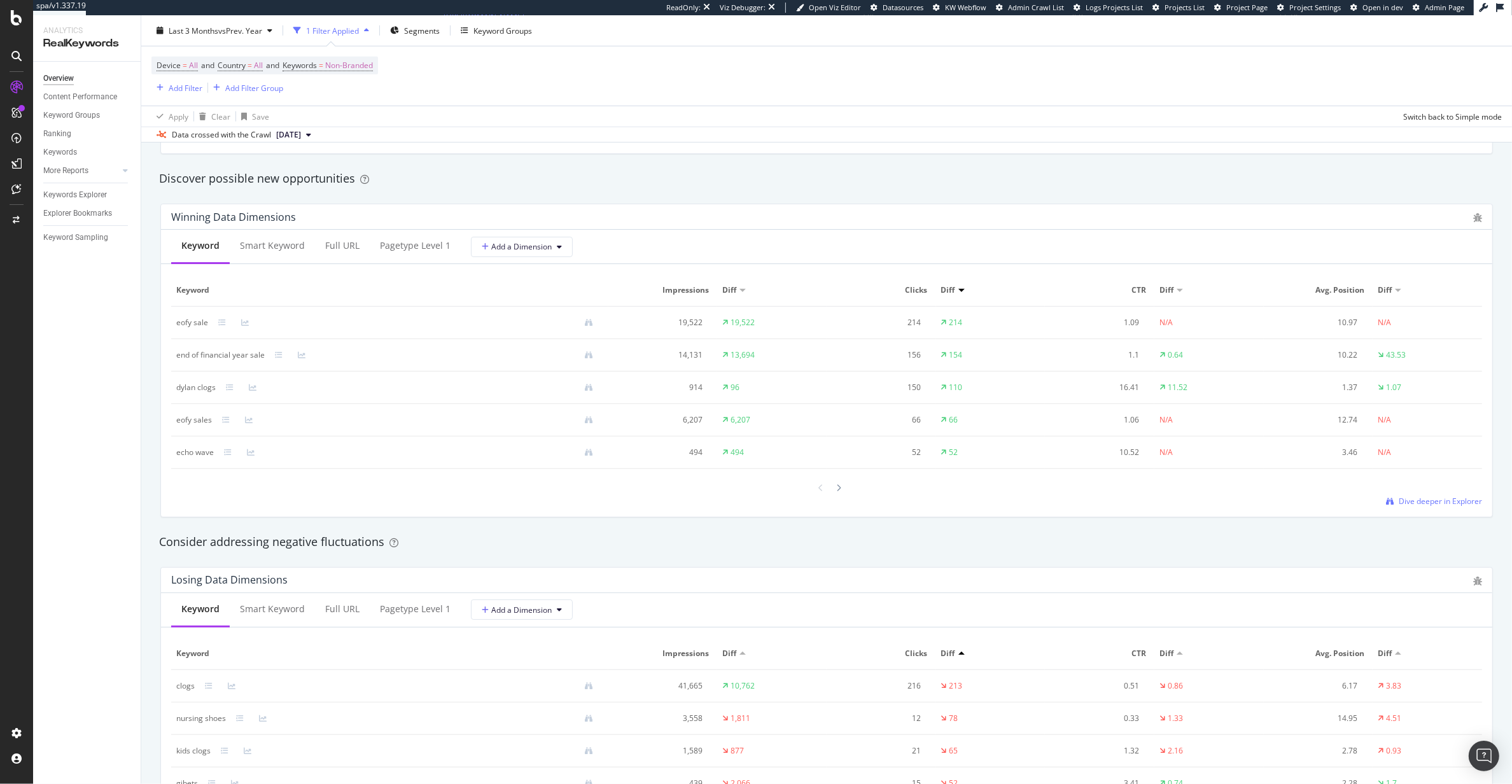
scroll to position [1053, 0]
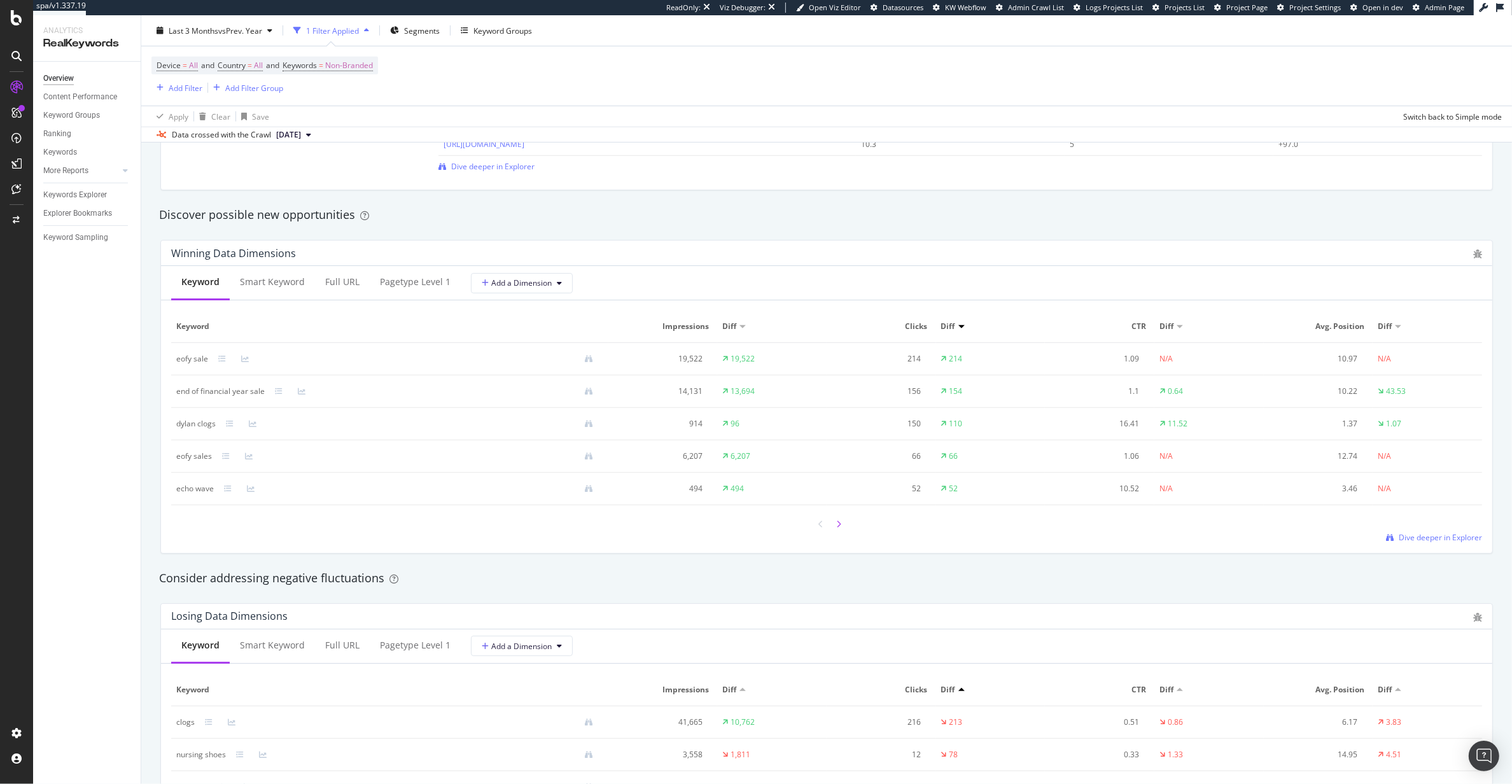
click at [836, 525] on icon at bounding box center [839, 524] width 5 height 8
click at [836, 531] on div at bounding box center [839, 524] width 11 height 17
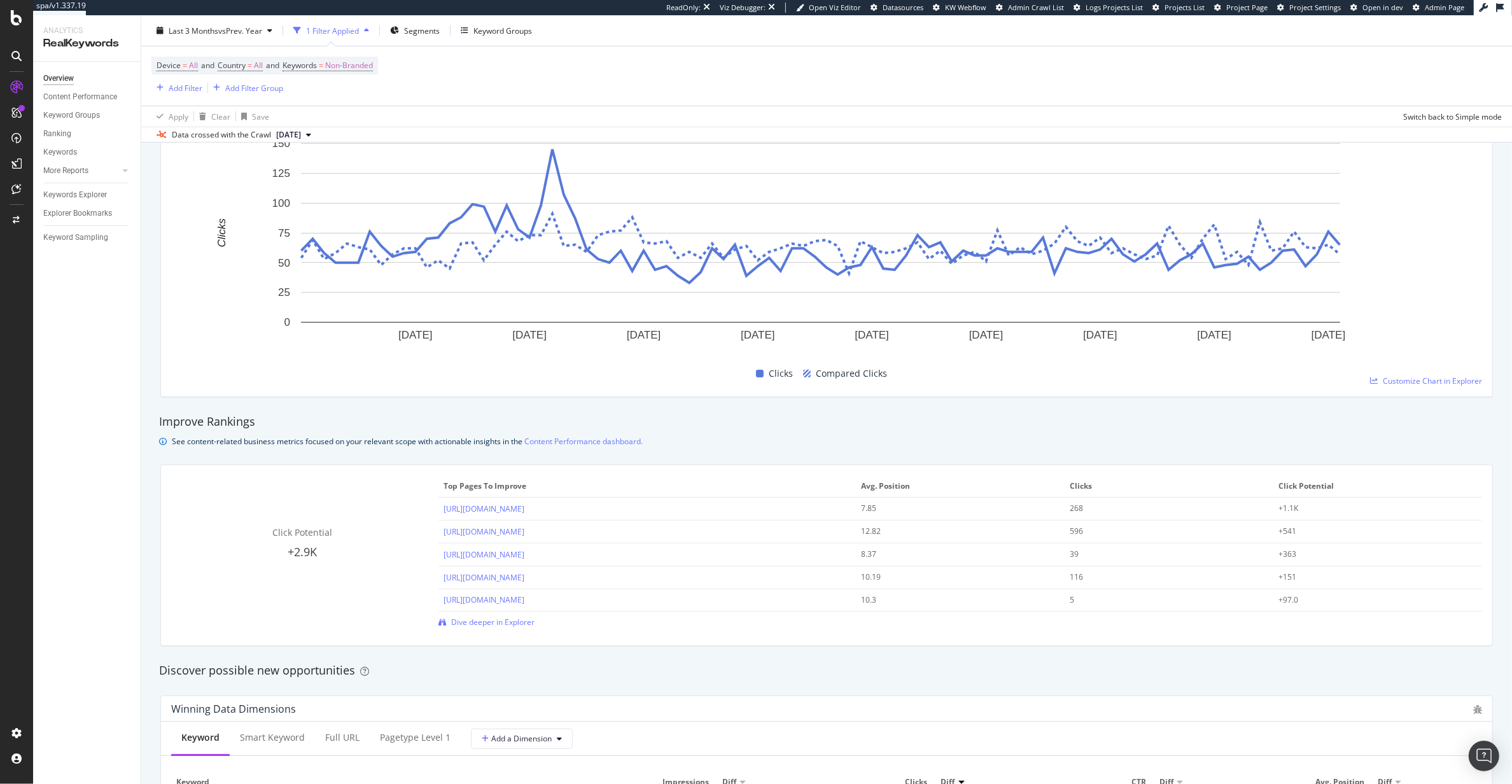
scroll to position [0, 0]
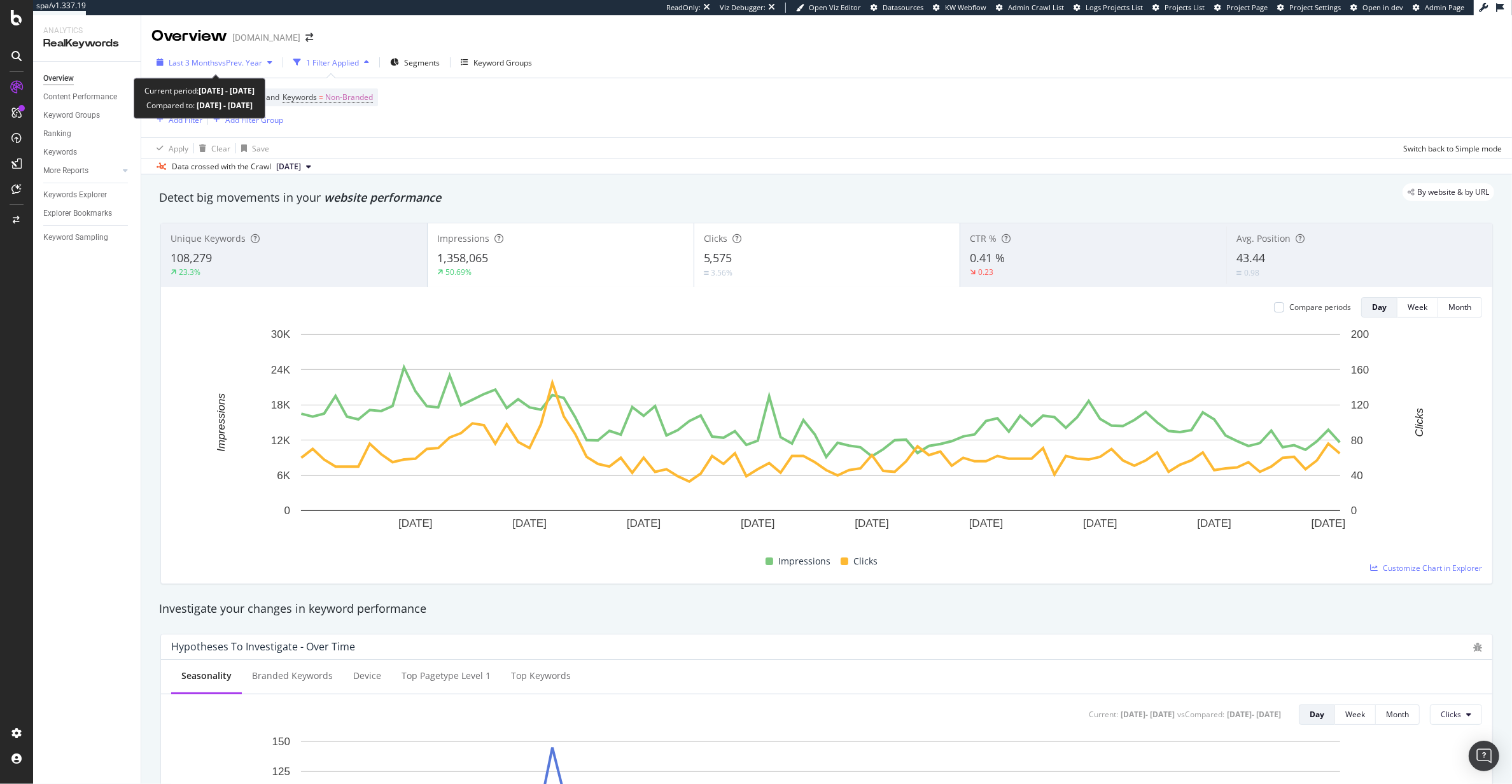
click at [240, 59] on span "vs Prev. Year" at bounding box center [240, 62] width 44 height 10
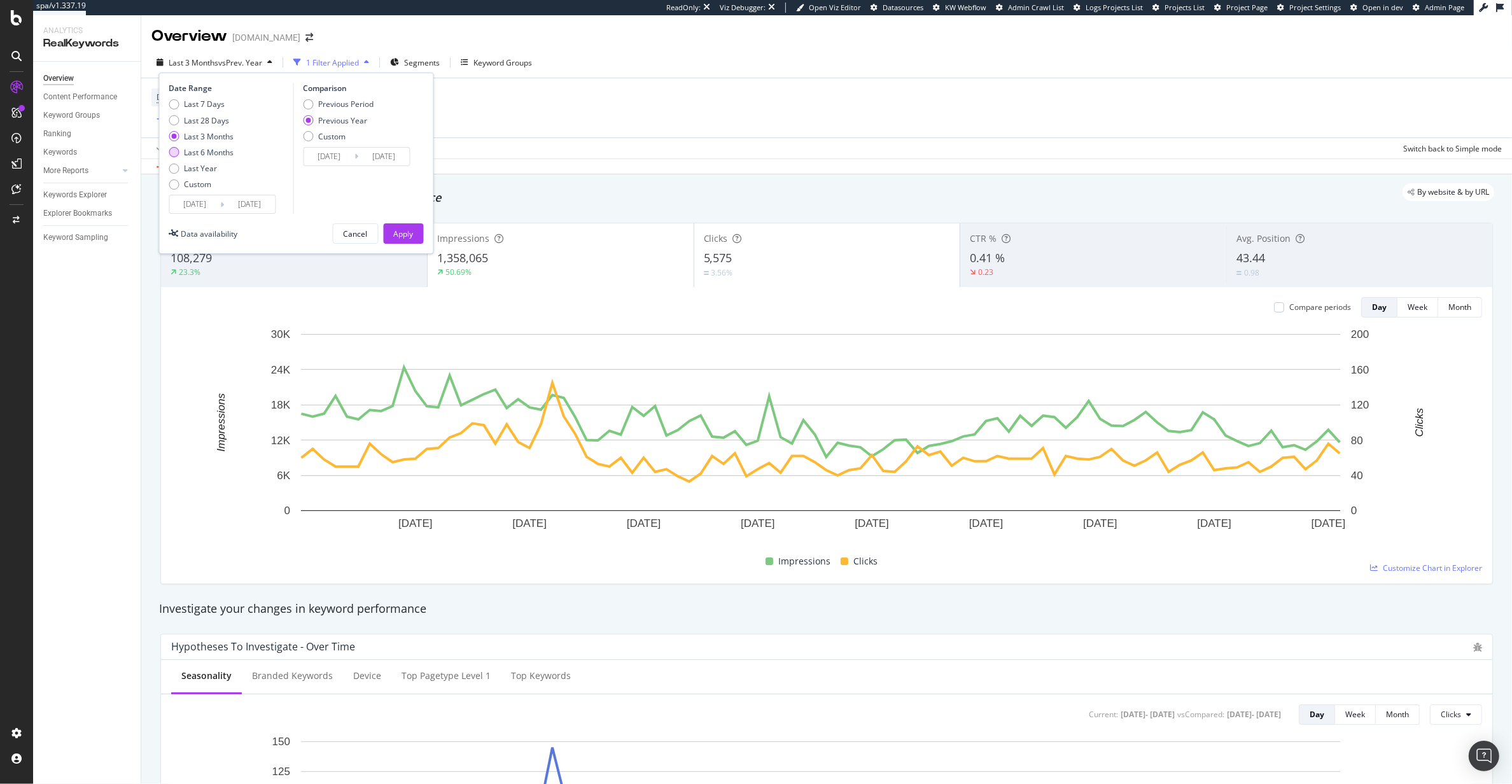
click at [214, 155] on div "Last 6 Months" at bounding box center [209, 152] width 50 height 10
type input "2025/03/07"
click at [370, 210] on div "Comparison Comparison will be deactivated, as we do not have enough data. Previ…" at bounding box center [353, 149] width 121 height 131
click at [424, 246] on div "Date Range Last 7 Days Last 28 Days Last 3 Months Last 6 Months Last Year Custo…" at bounding box center [296, 163] width 275 height 181
click at [393, 237] on button "Apply" at bounding box center [404, 232] width 40 height 20
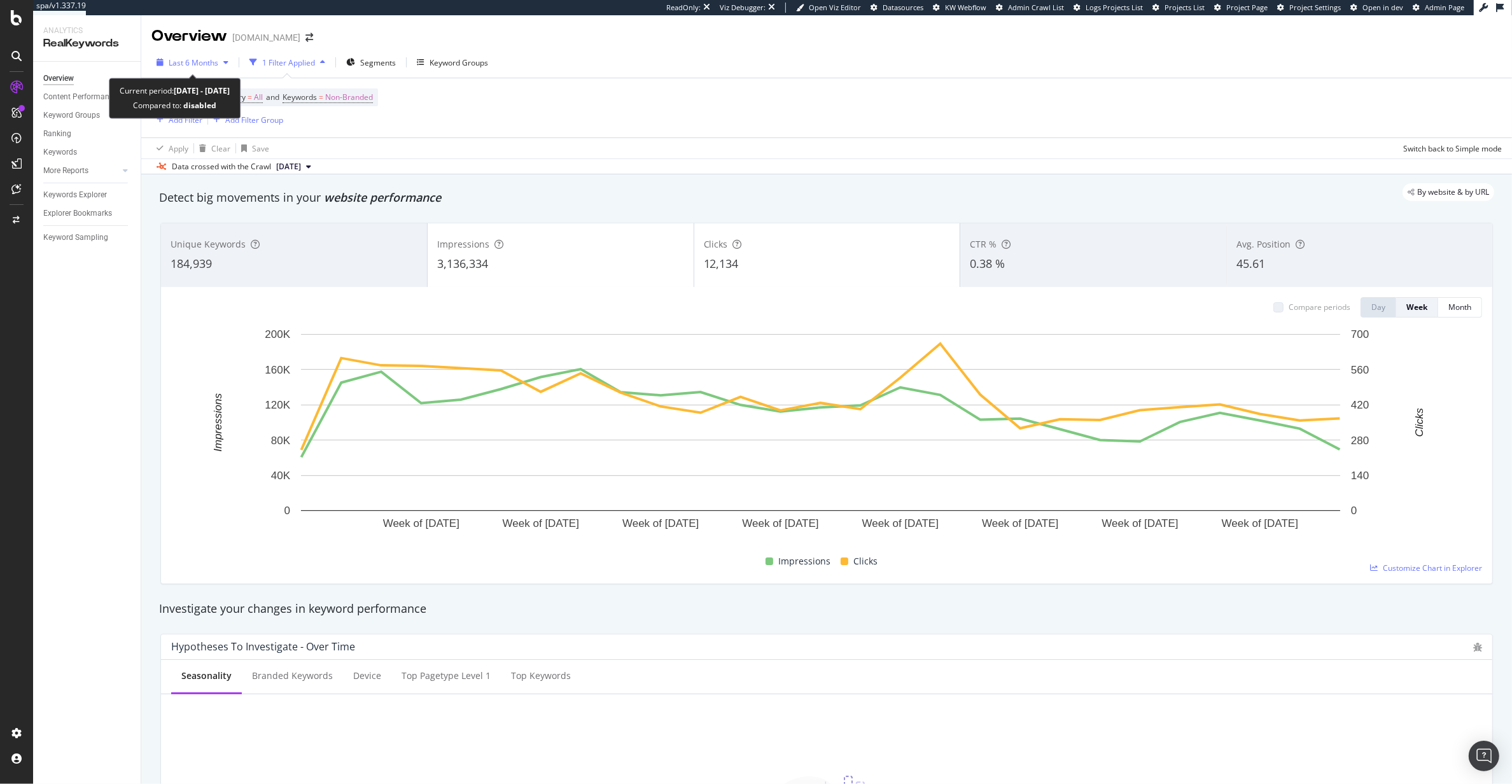
click at [206, 69] on div "Last 6 Months" at bounding box center [192, 62] width 82 height 19
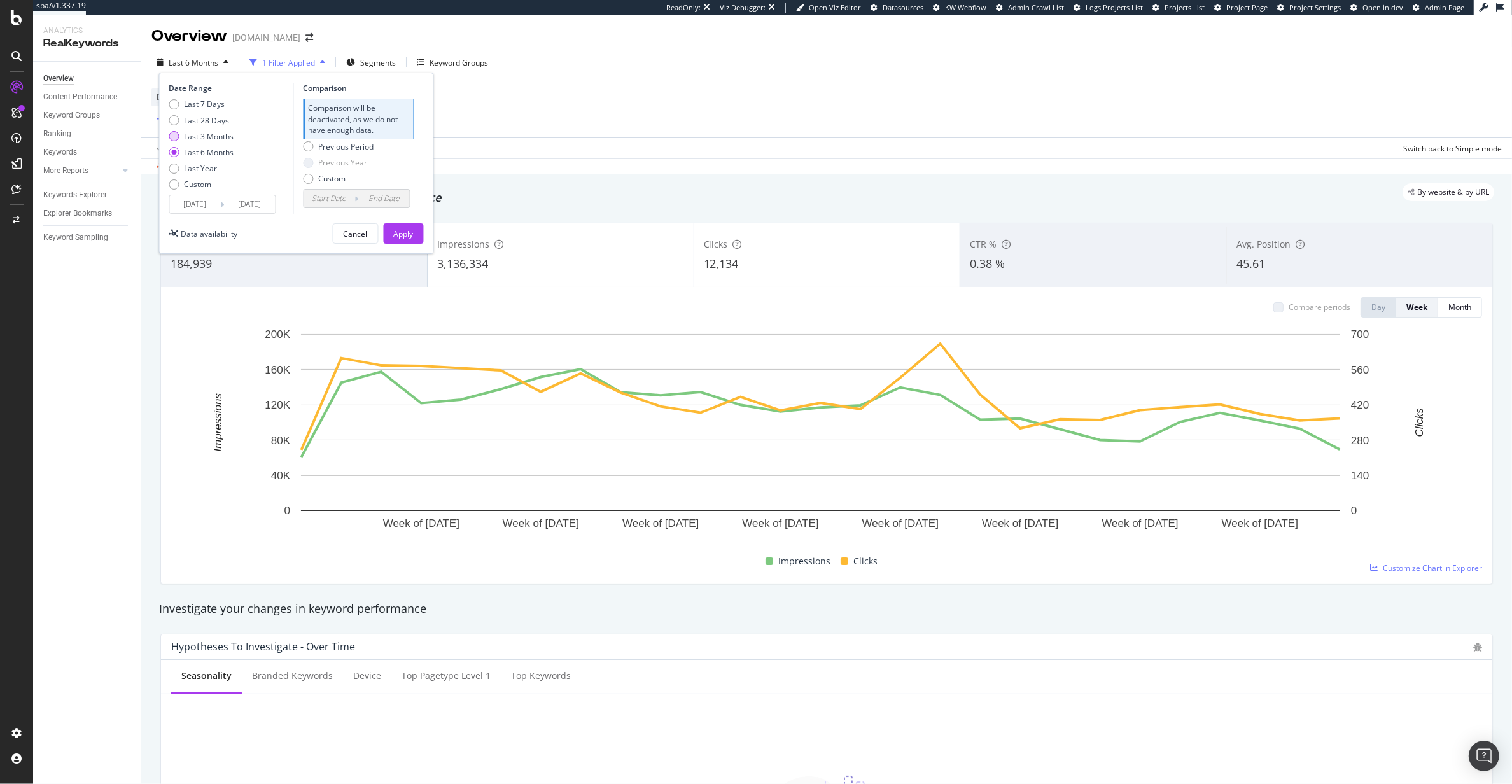
click at [204, 131] on div "Last 3 Months" at bounding box center [209, 136] width 50 height 10
type input "2025/06/07"
type input "2025/03/07"
type input "2025/06/06"
click at [340, 123] on div "Previous Year" at bounding box center [343, 121] width 49 height 10
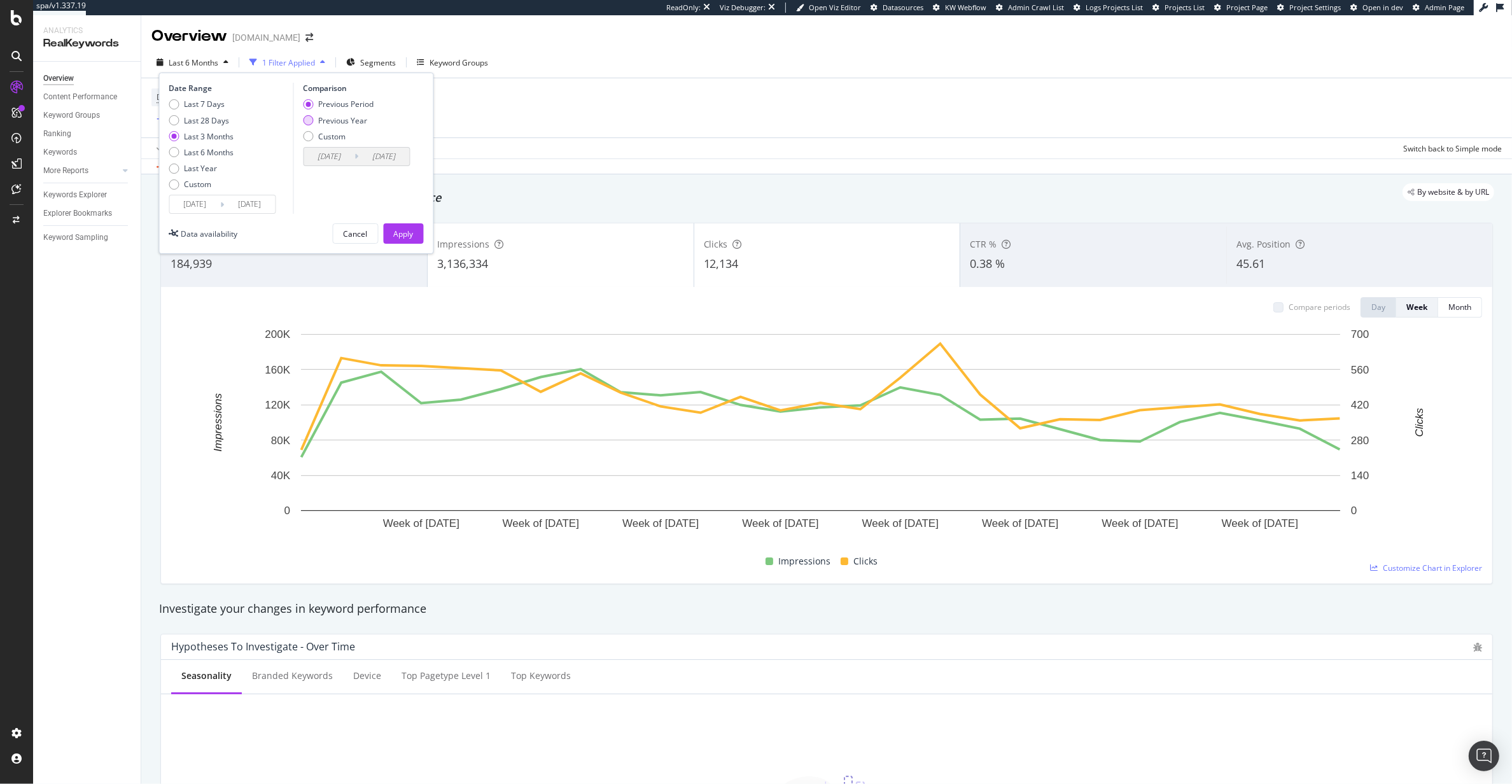
type input "2024/06/08"
type input "2024/09/07"
click at [421, 229] on button "Apply" at bounding box center [404, 232] width 40 height 20
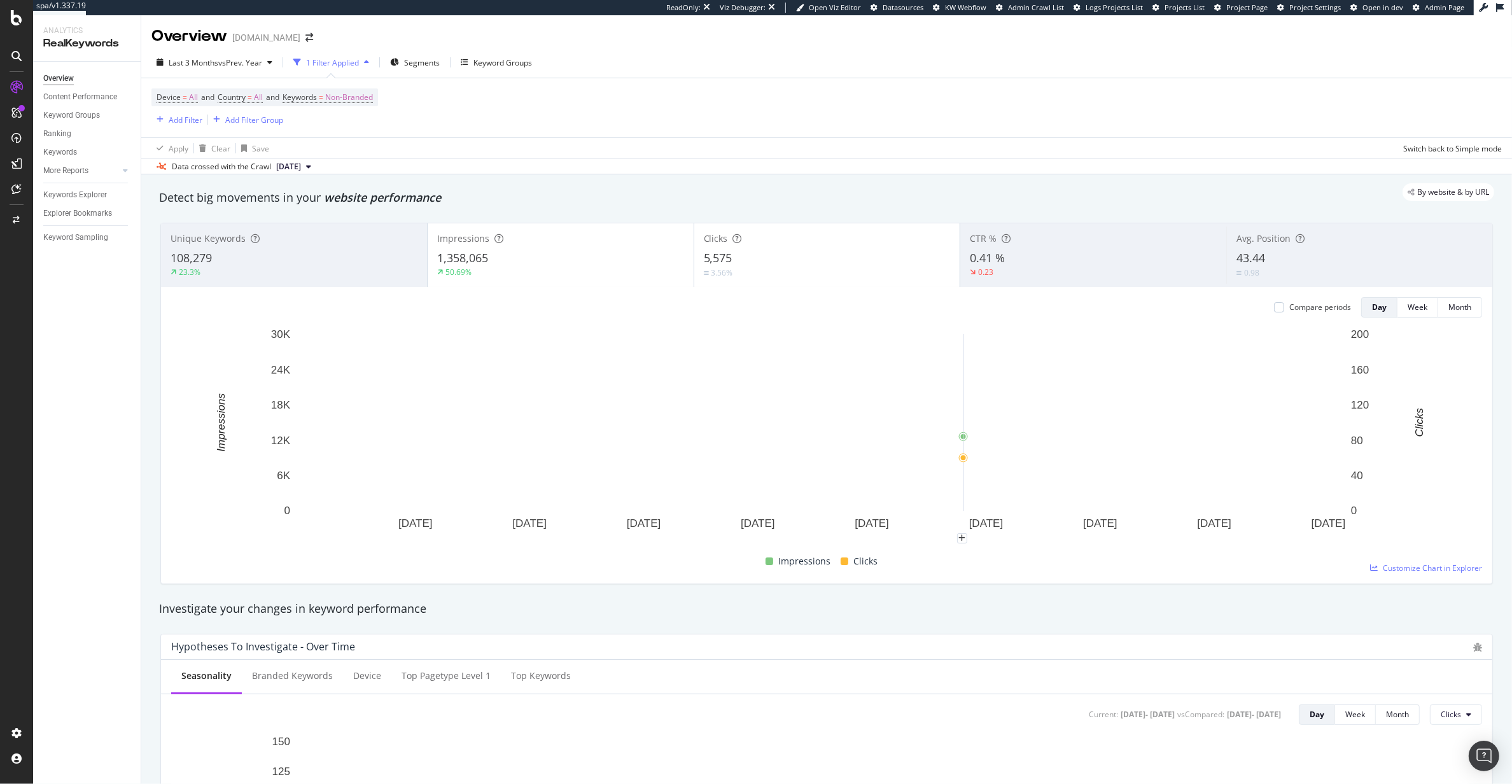
scroll to position [21, 0]
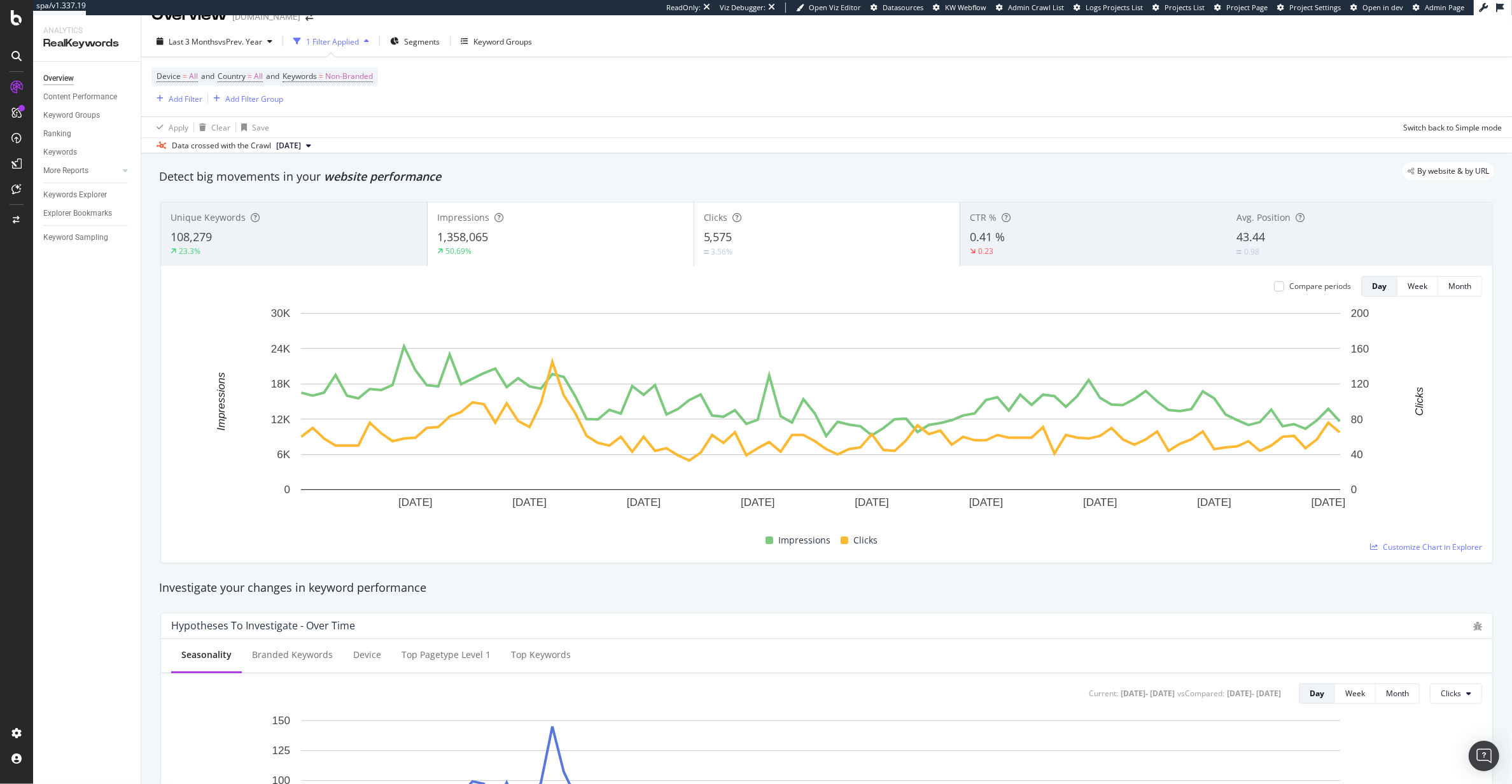
click at [1297, 279] on div "Compare periods" at bounding box center [1313, 286] width 77 height 20
click at [1289, 288] on div "Compare periods" at bounding box center [1320, 286] width 62 height 10
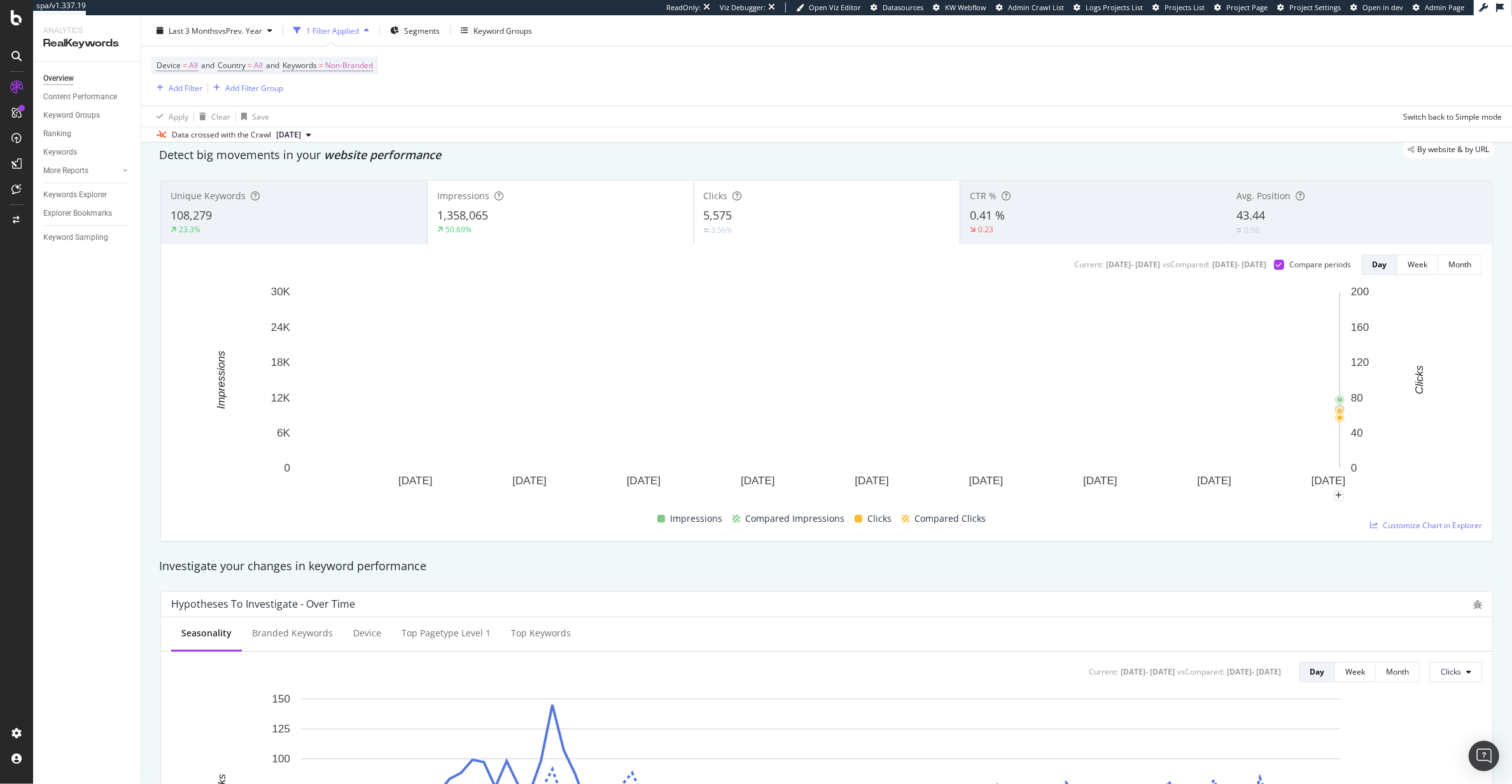
scroll to position [29, 0]
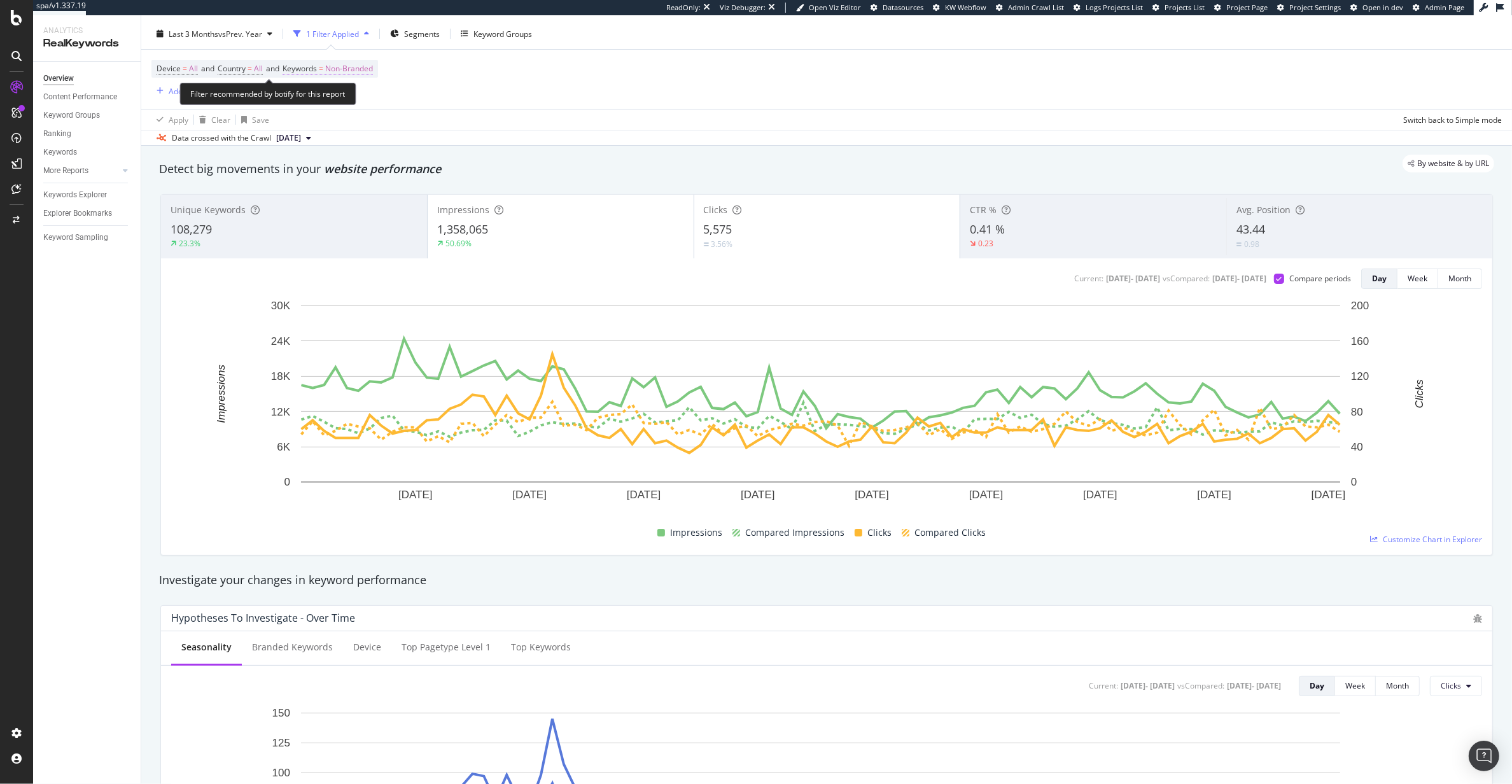
click at [324, 72] on span "=" at bounding box center [321, 68] width 4 height 10
click at [329, 104] on div "Non-Branded" at bounding box center [335, 99] width 68 height 19
click at [325, 139] on span "Branded" at bounding box center [377, 142] width 129 height 11
click at [442, 129] on div "Branded Cancel Add filter Apply" at bounding box center [371, 110] width 160 height 64
click at [427, 128] on div "Apply" at bounding box center [431, 125] width 20 height 10
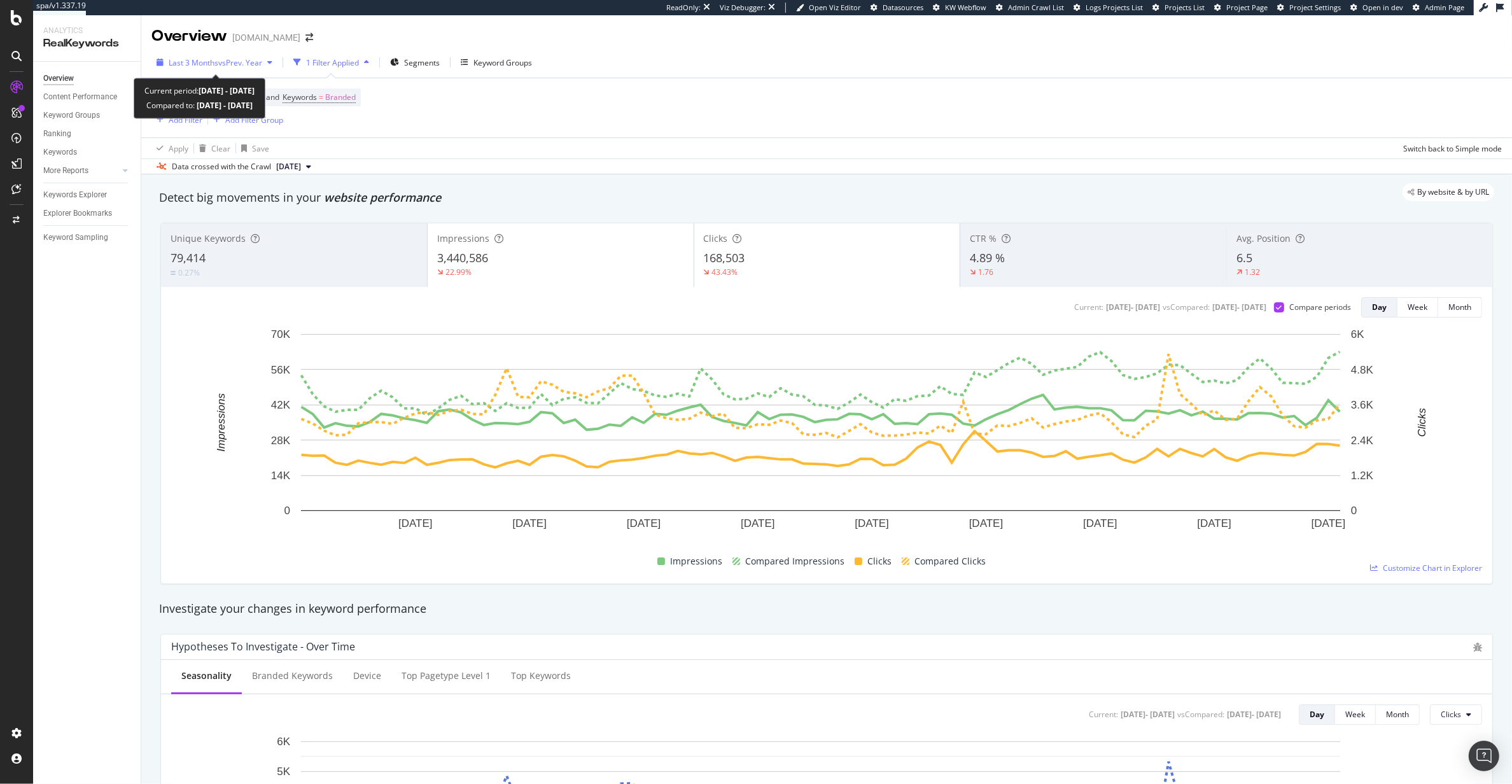
click at [205, 53] on div "Last 3 Months vs Prev. Year" at bounding box center [214, 62] width 126 height 19
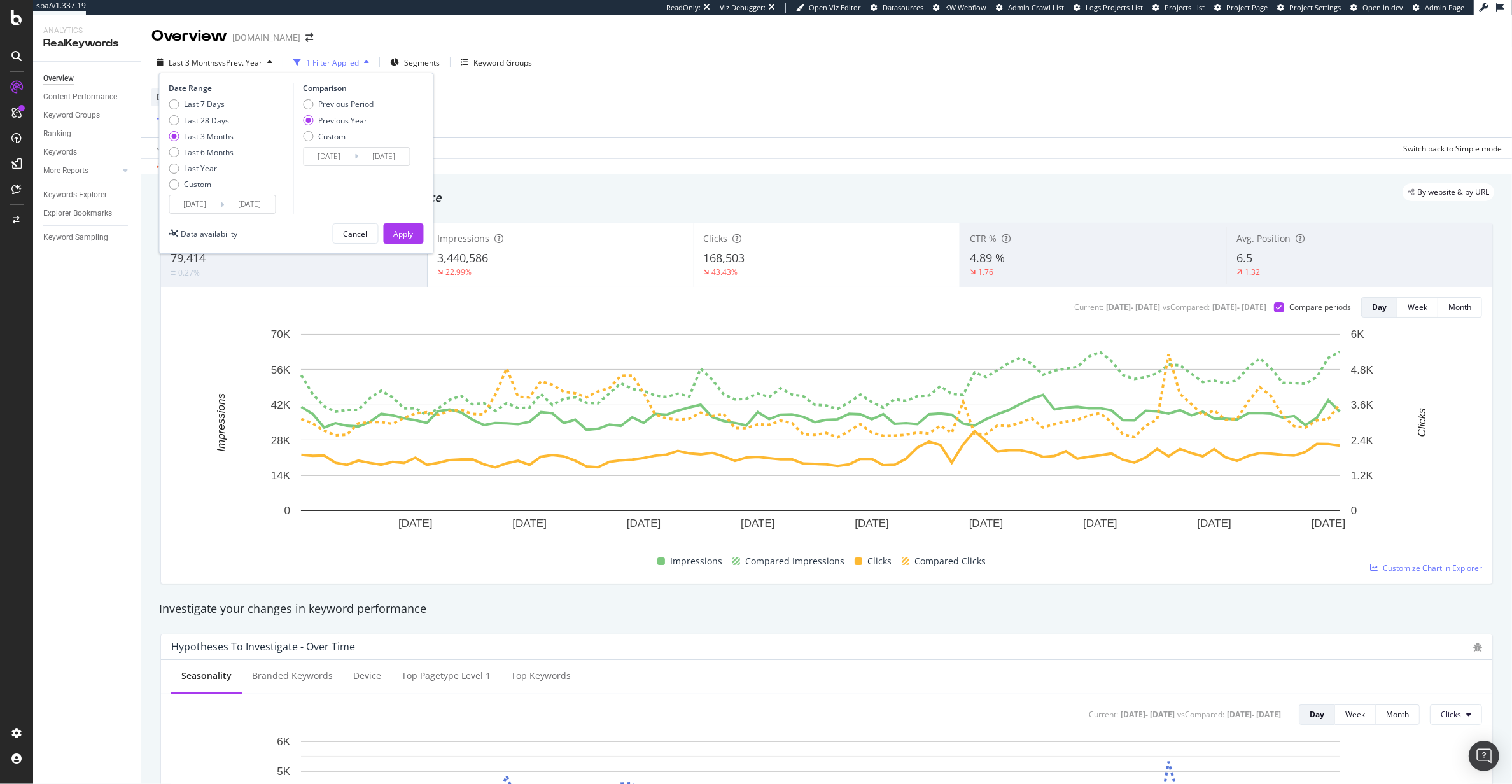
click at [223, 136] on div "Last 3 Months" at bounding box center [209, 136] width 50 height 10
click at [221, 149] on div "Last 6 Months" at bounding box center [209, 152] width 50 height 10
type input "2025/03/07"
click at [212, 167] on div "Last Year" at bounding box center [201, 168] width 33 height 10
click at [203, 148] on div "Last 6 Months" at bounding box center [209, 152] width 50 height 10
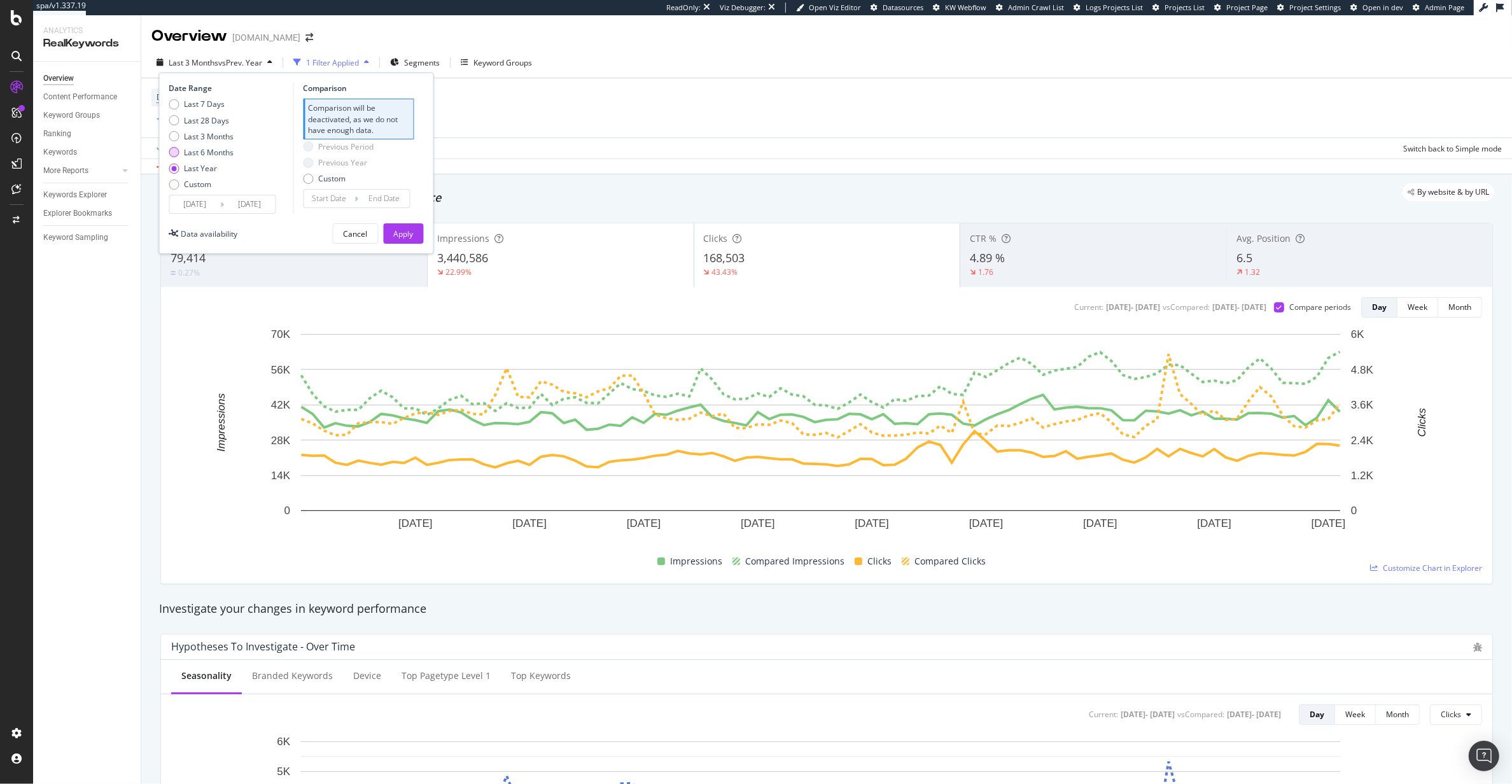
type input "2025/03/07"
type input "2024/09/03"
type input "2025/03/06"
click at [209, 164] on div "Last Year" at bounding box center [201, 168] width 33 height 10
type input "2024/09/07"
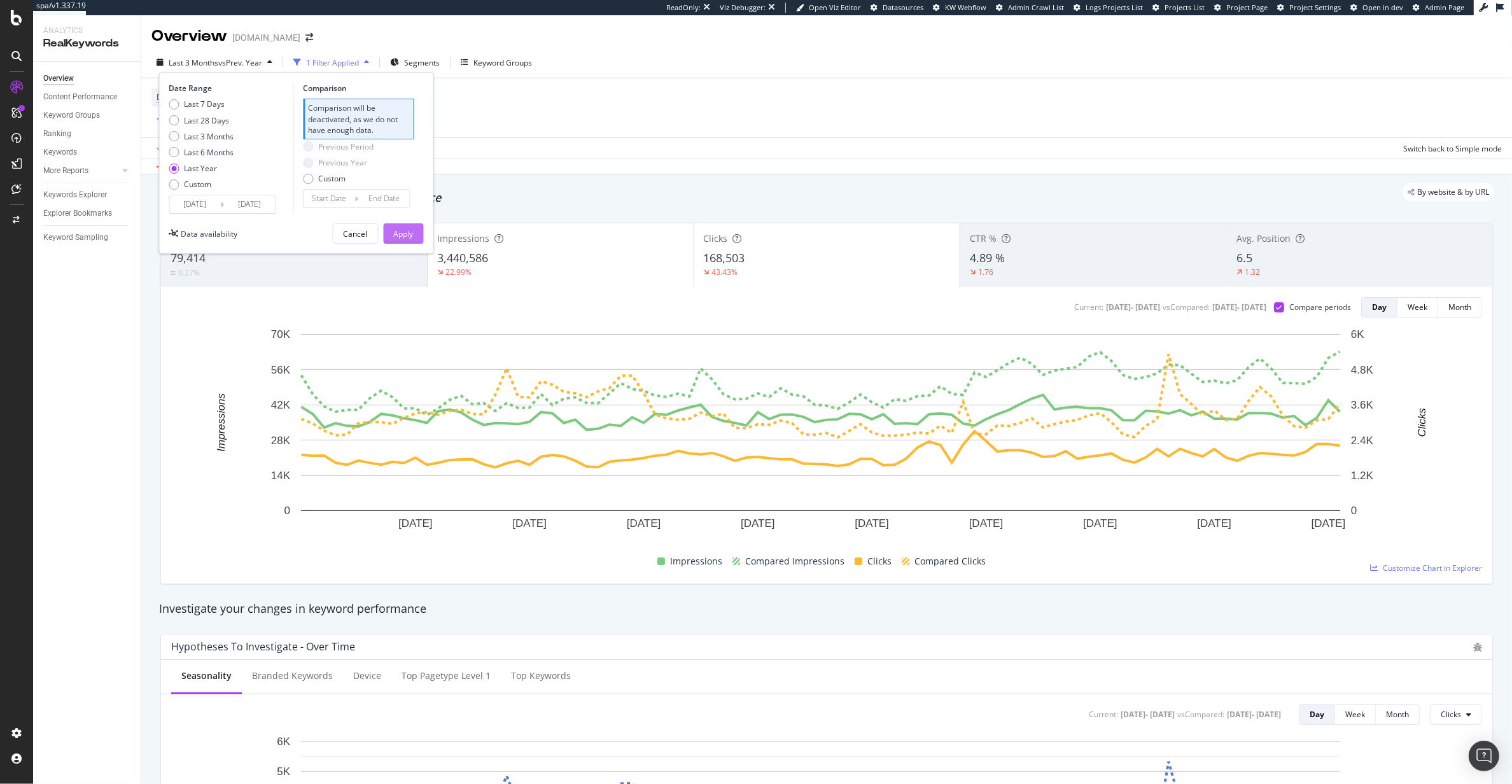
click at [414, 235] on button "Apply" at bounding box center [404, 232] width 40 height 20
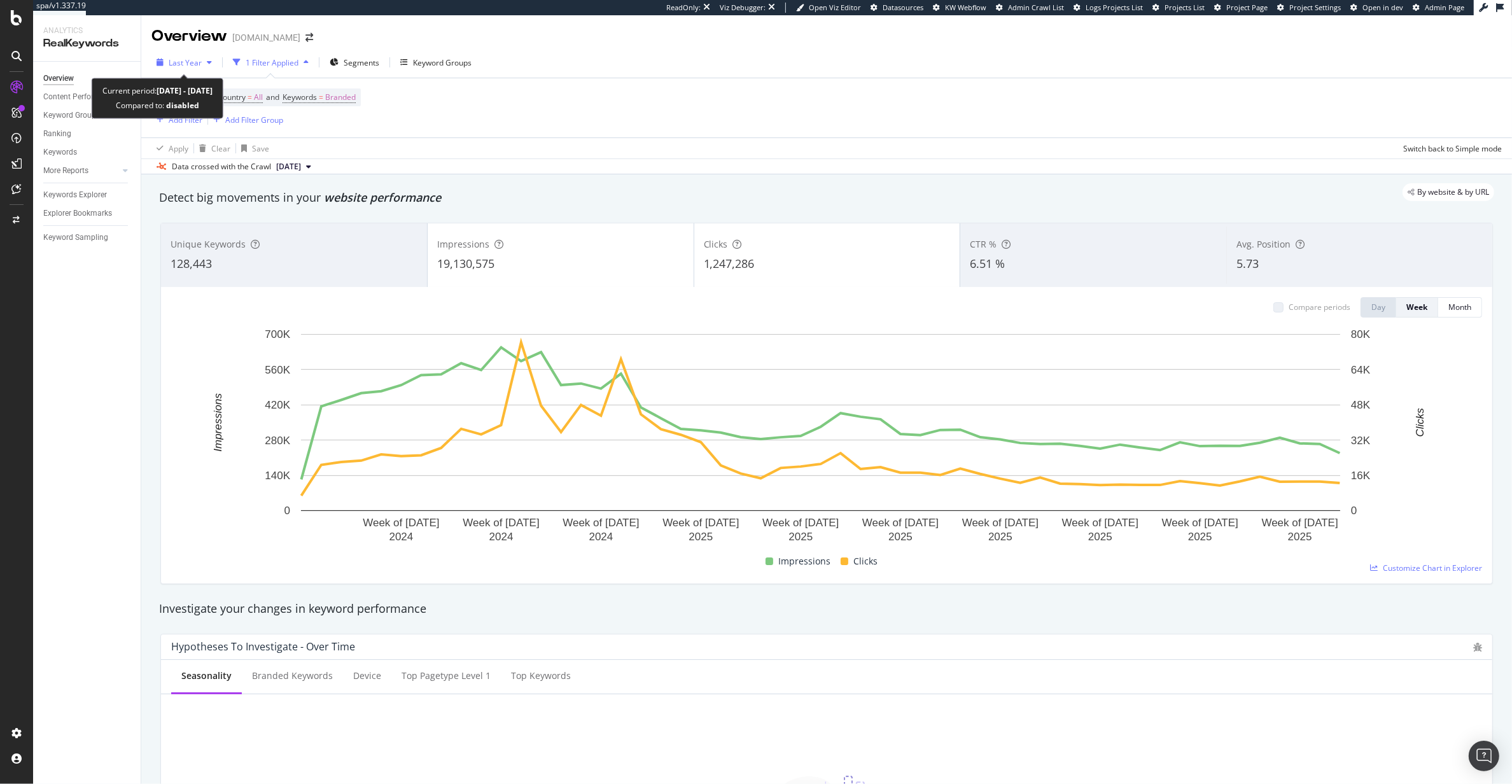
click at [193, 63] on span "Last Year" at bounding box center [185, 62] width 33 height 10
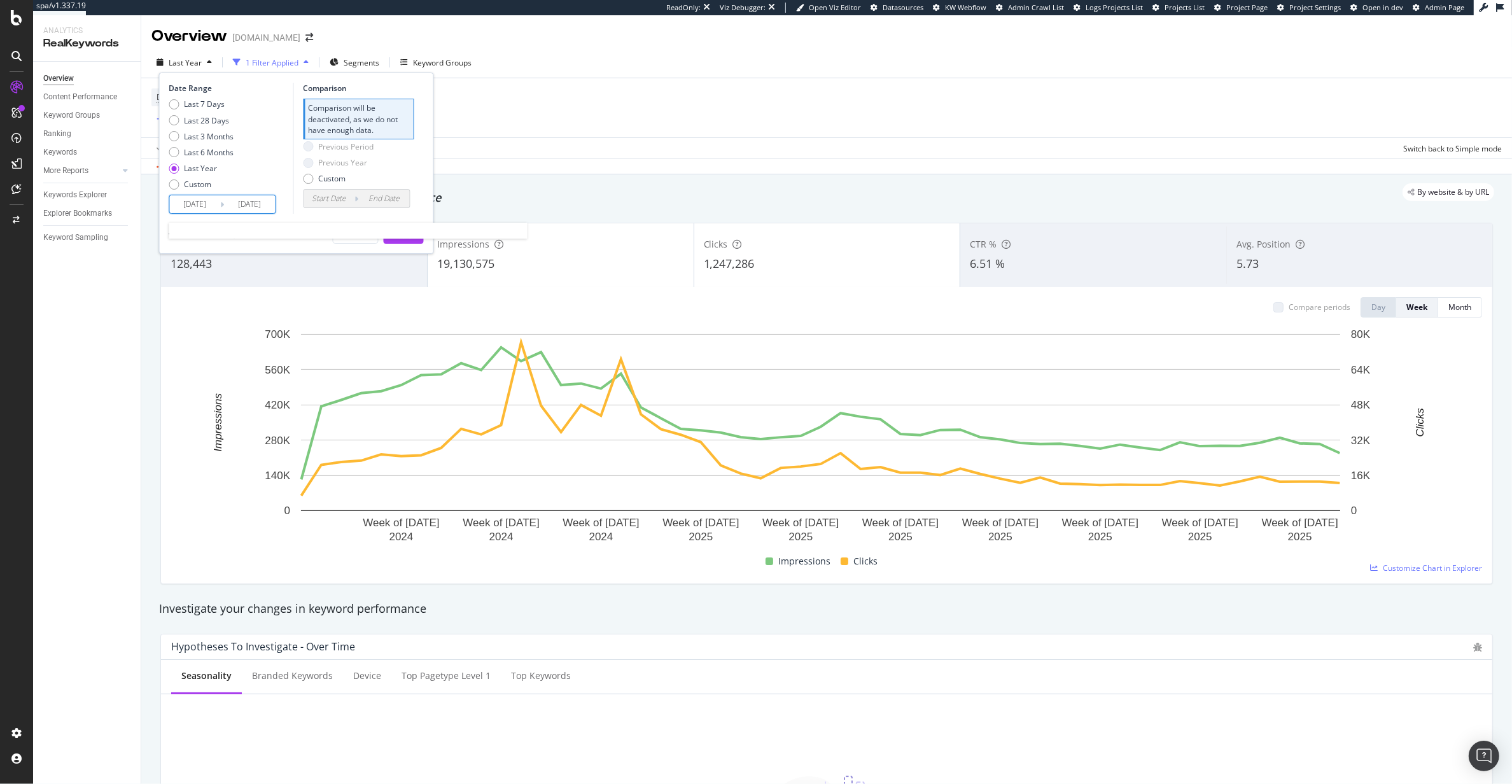
click at [214, 205] on input "2024/09/07" at bounding box center [195, 204] width 51 height 17
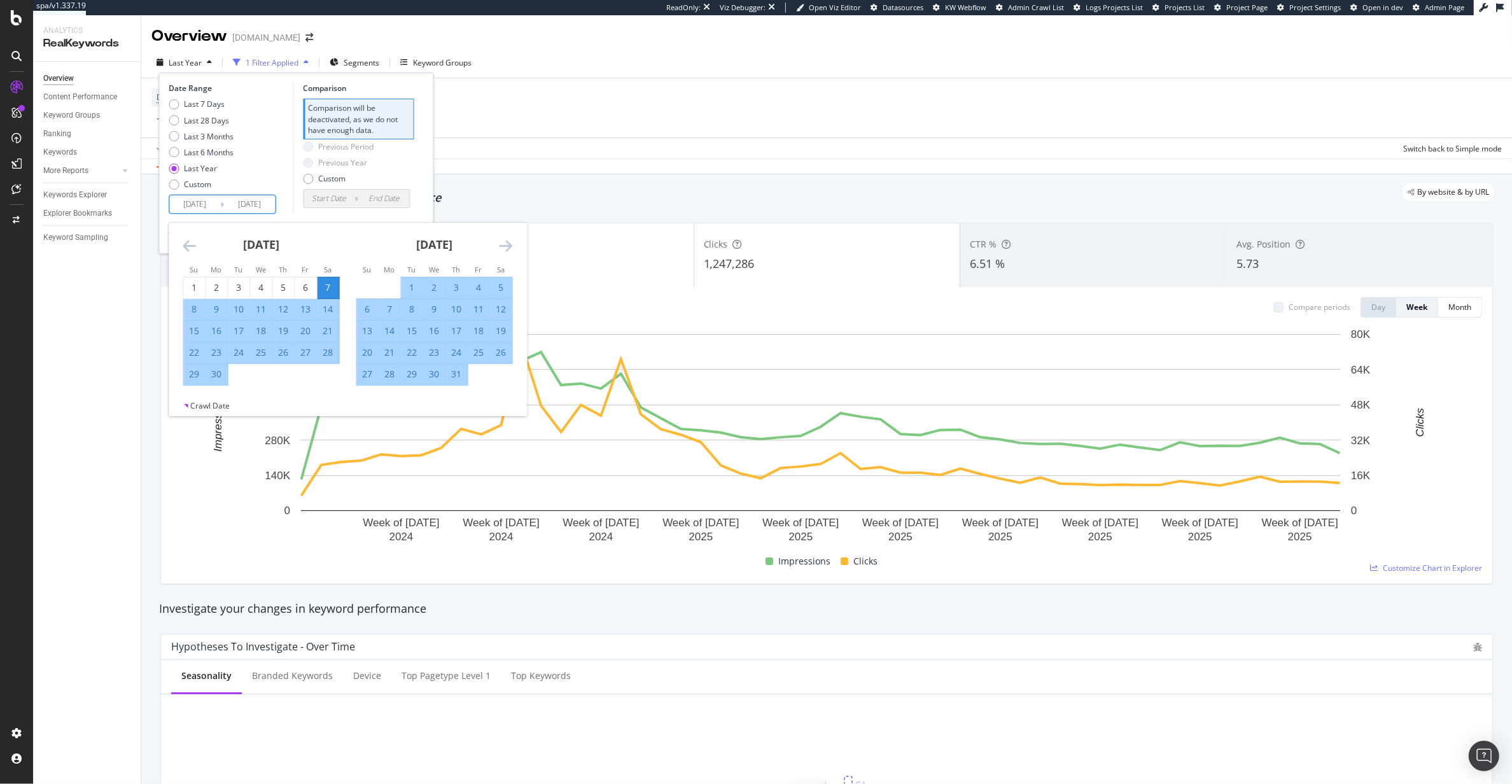
click at [187, 241] on icon "Move backward to switch to the previous month." at bounding box center [190, 245] width 13 height 15
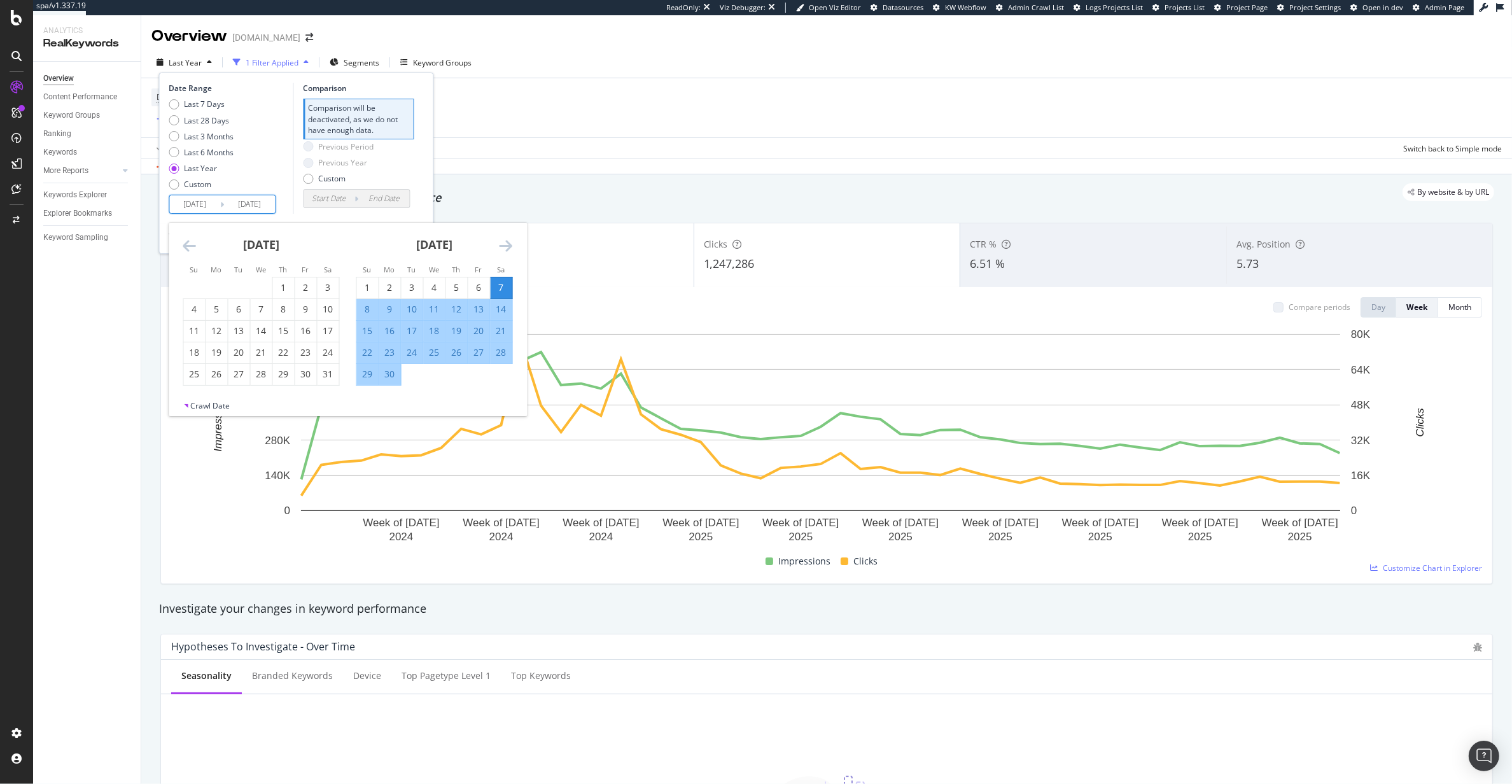
click at [187, 241] on icon "Move backward to switch to the previous month." at bounding box center [190, 245] width 13 height 15
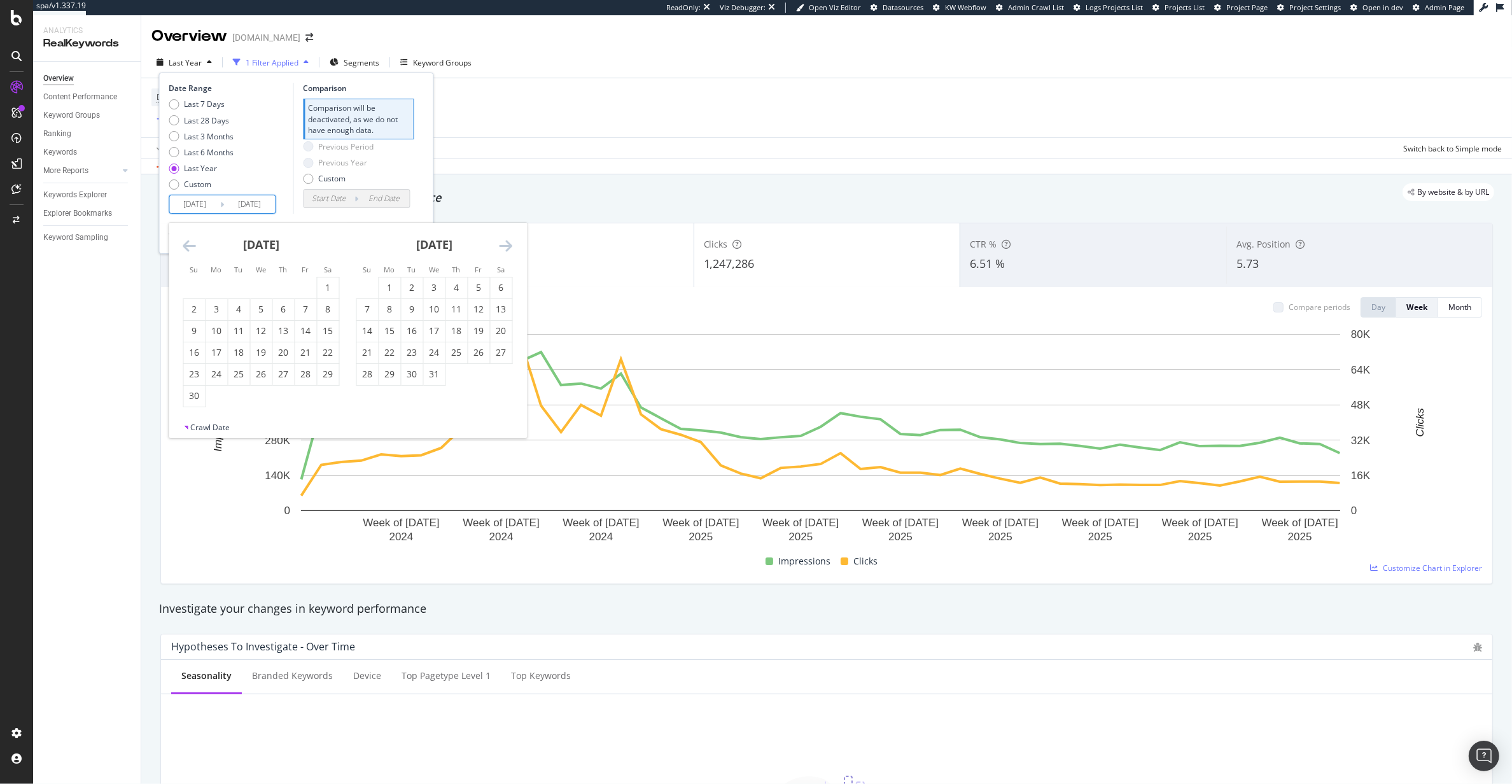
click at [187, 241] on icon "Move backward to switch to the previous month." at bounding box center [190, 245] width 13 height 15
click at [296, 331] on div "15" at bounding box center [306, 330] width 22 height 13
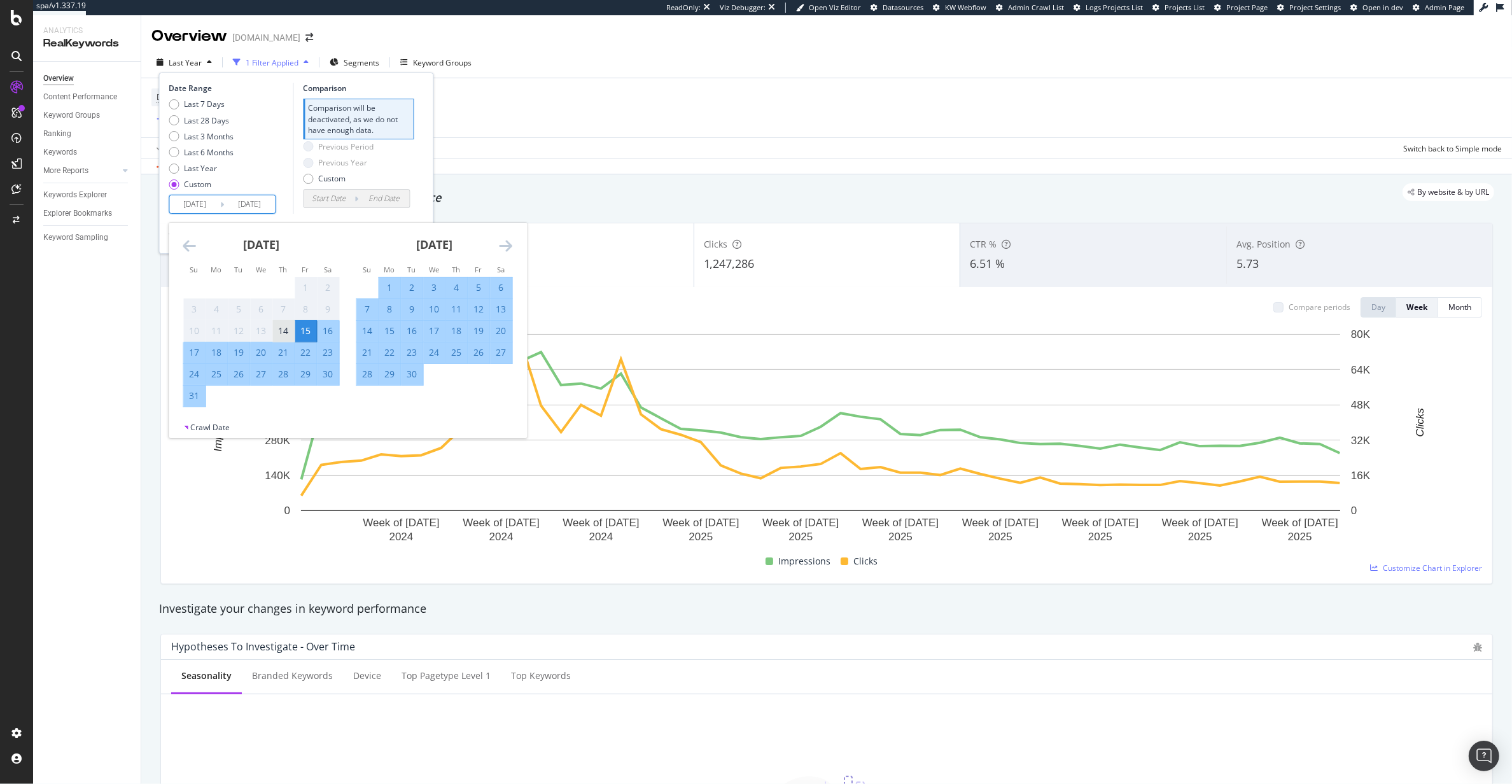
click at [284, 331] on div "14" at bounding box center [283, 330] width 22 height 13
type input "[DATE]"
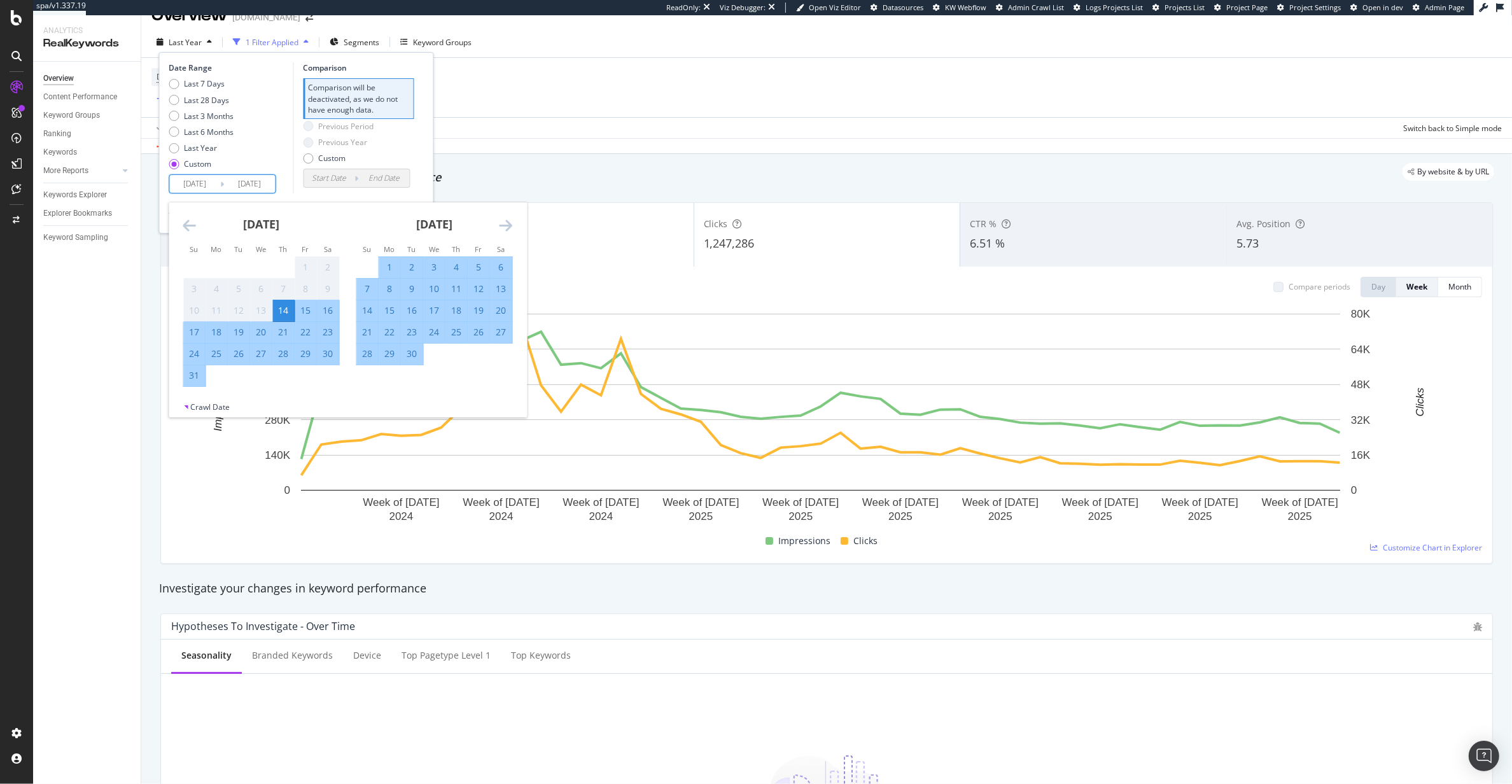
scroll to position [39, 0]
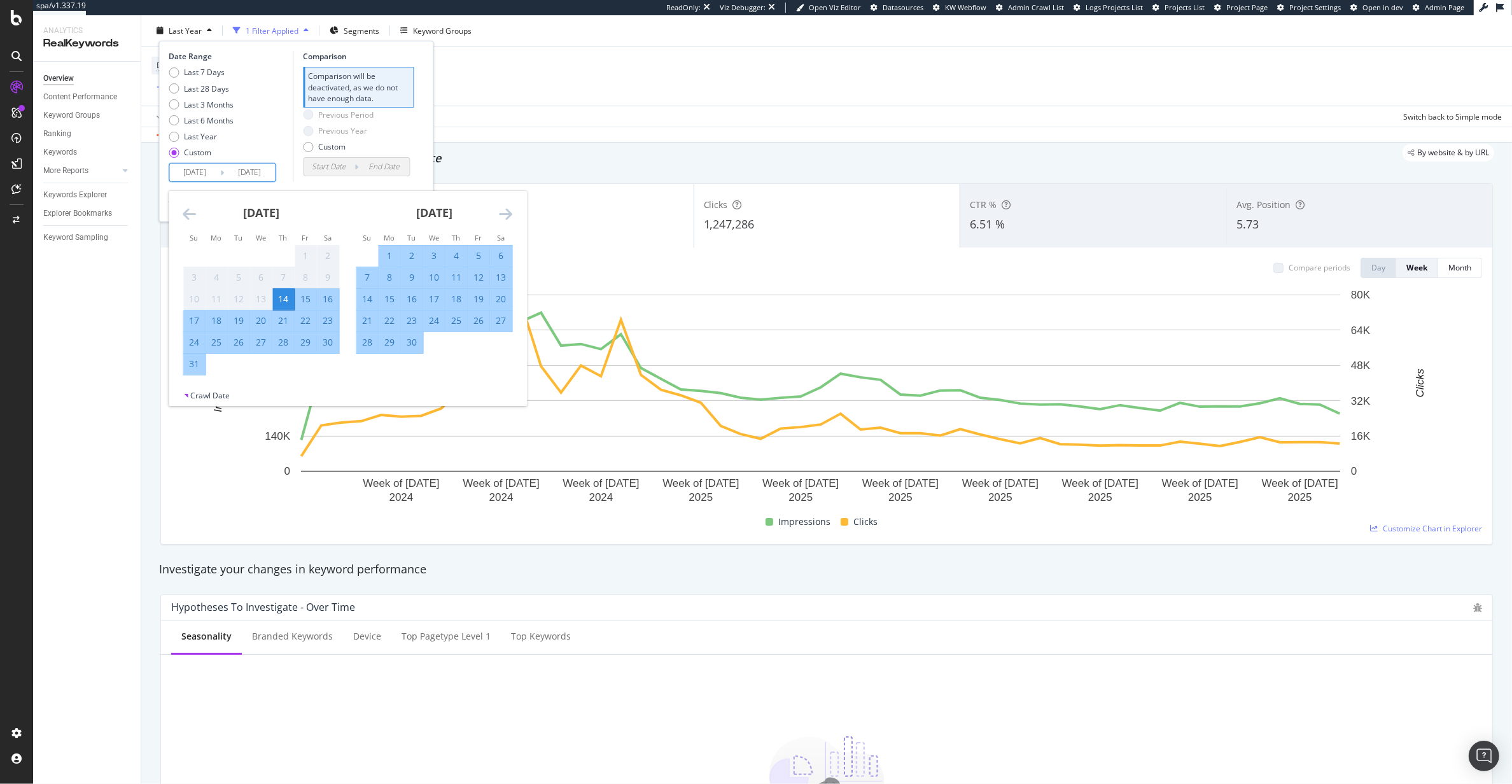
click at [505, 216] on icon "Move forward to switch to the next month." at bounding box center [505, 213] width 13 height 15
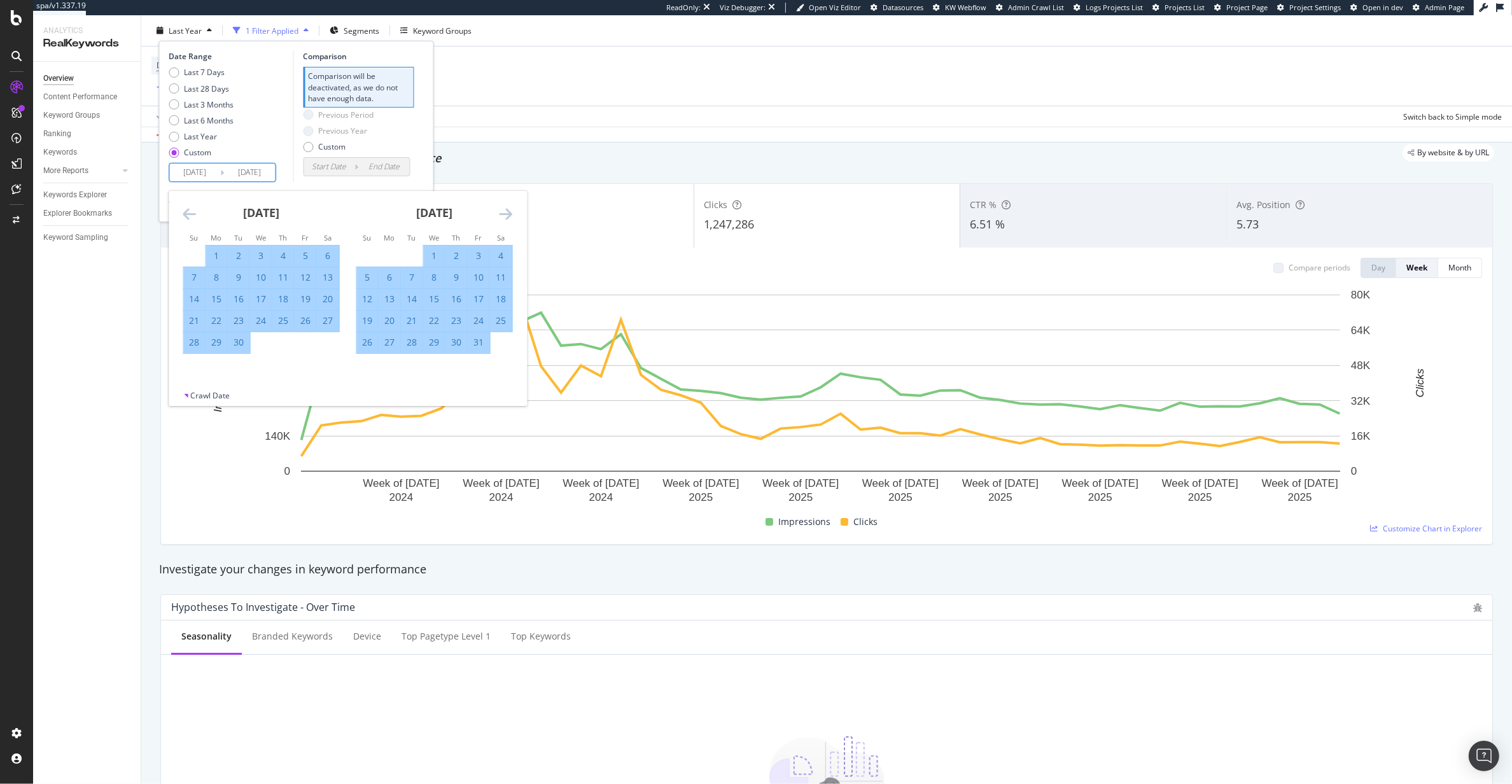
click at [505, 216] on icon "Move forward to switch to the next month." at bounding box center [505, 213] width 13 height 15
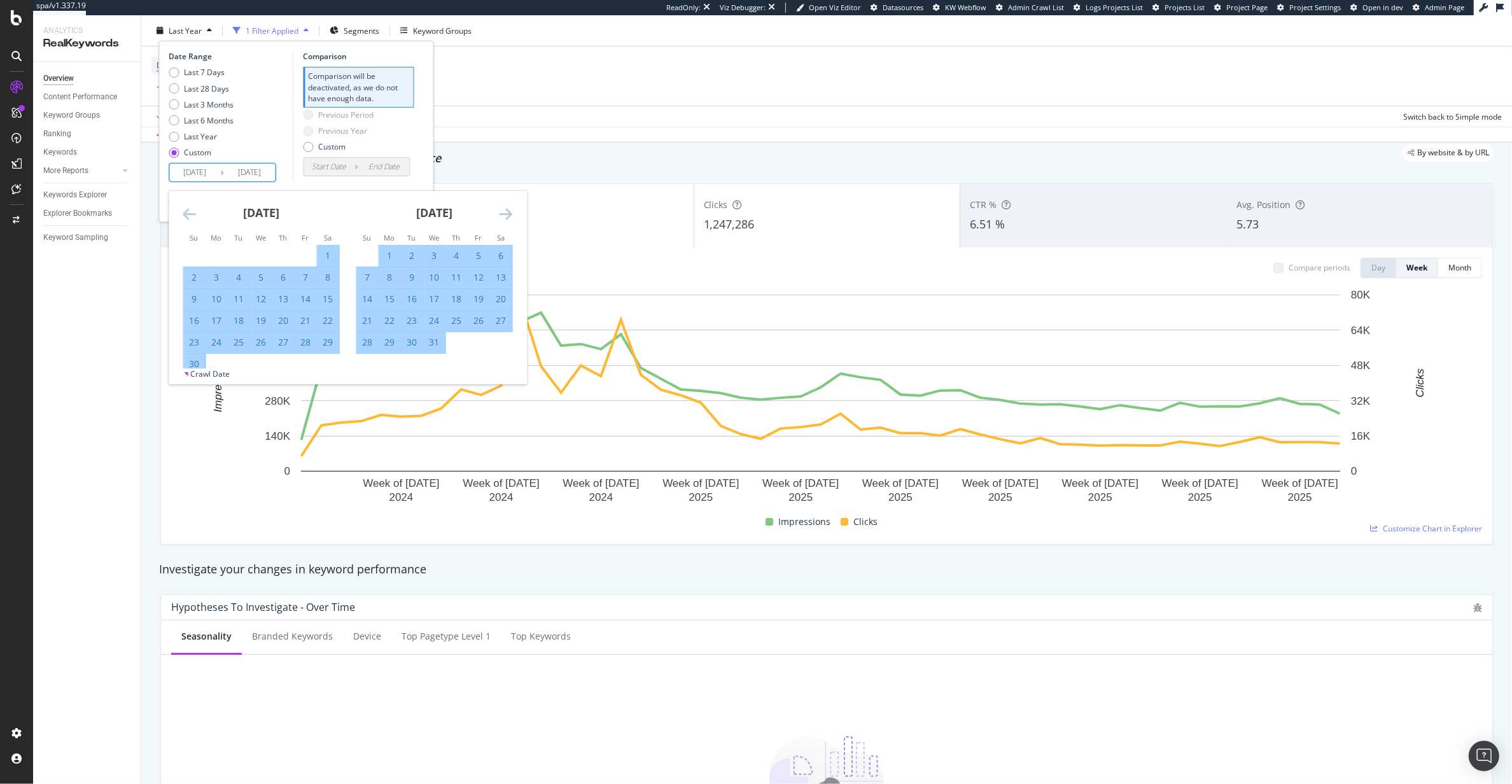
click at [505, 216] on icon "Move forward to switch to the next month." at bounding box center [505, 213] width 13 height 15
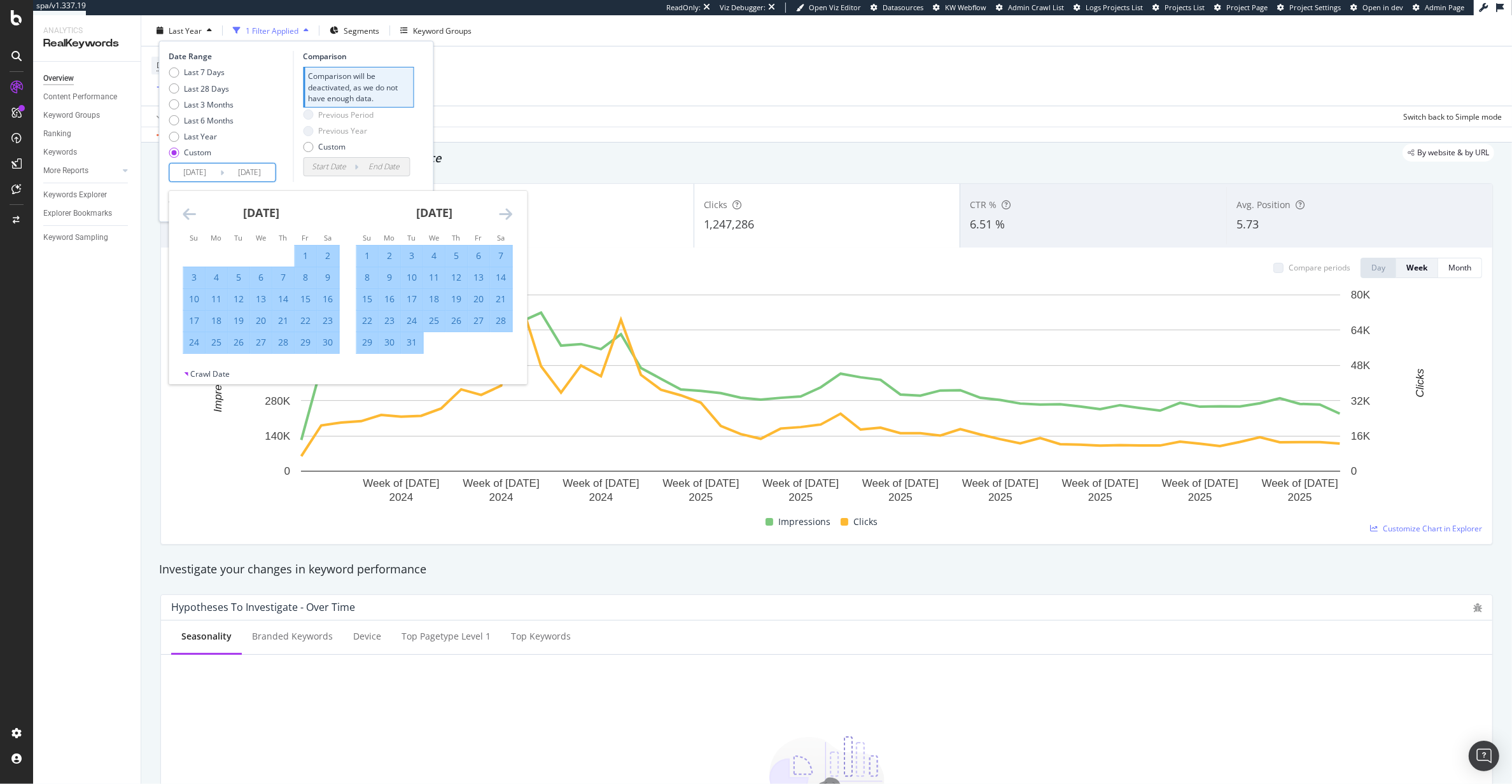
click at [505, 216] on icon "Move forward to switch to the next month." at bounding box center [505, 213] width 13 height 15
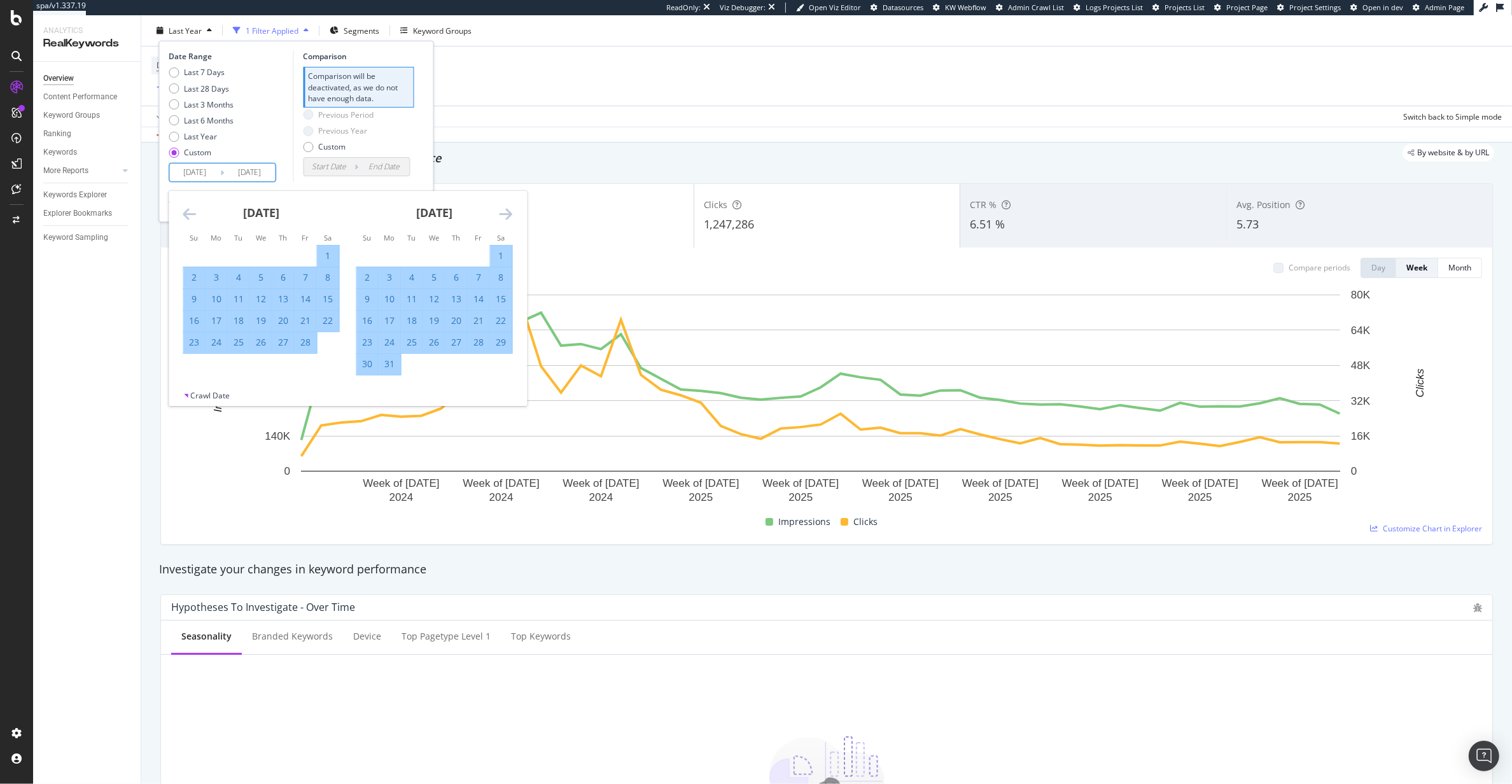
click at [505, 216] on icon "Move forward to switch to the next month." at bounding box center [505, 213] width 13 height 15
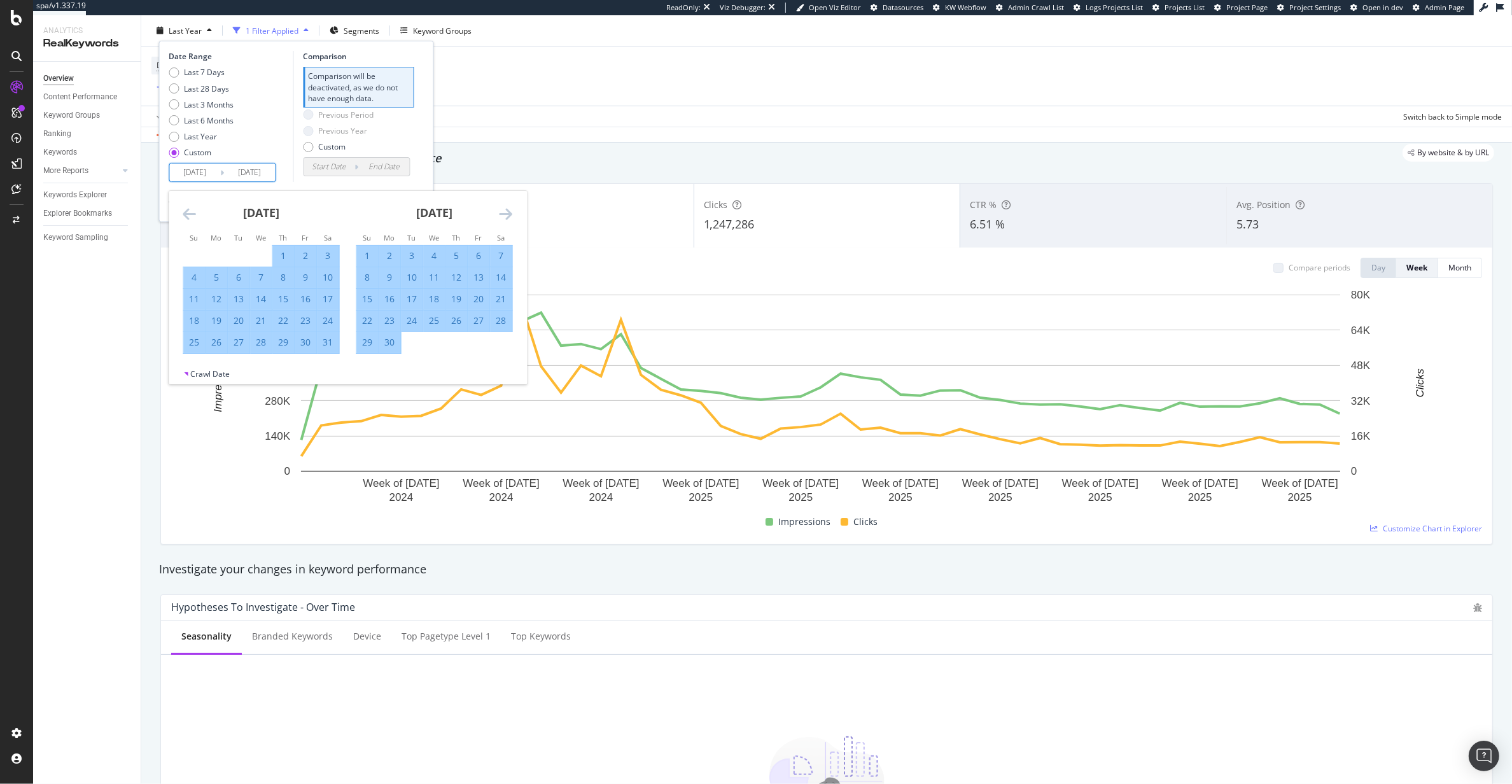
click at [511, 214] on icon "Move forward to switch to the next month." at bounding box center [505, 213] width 13 height 15
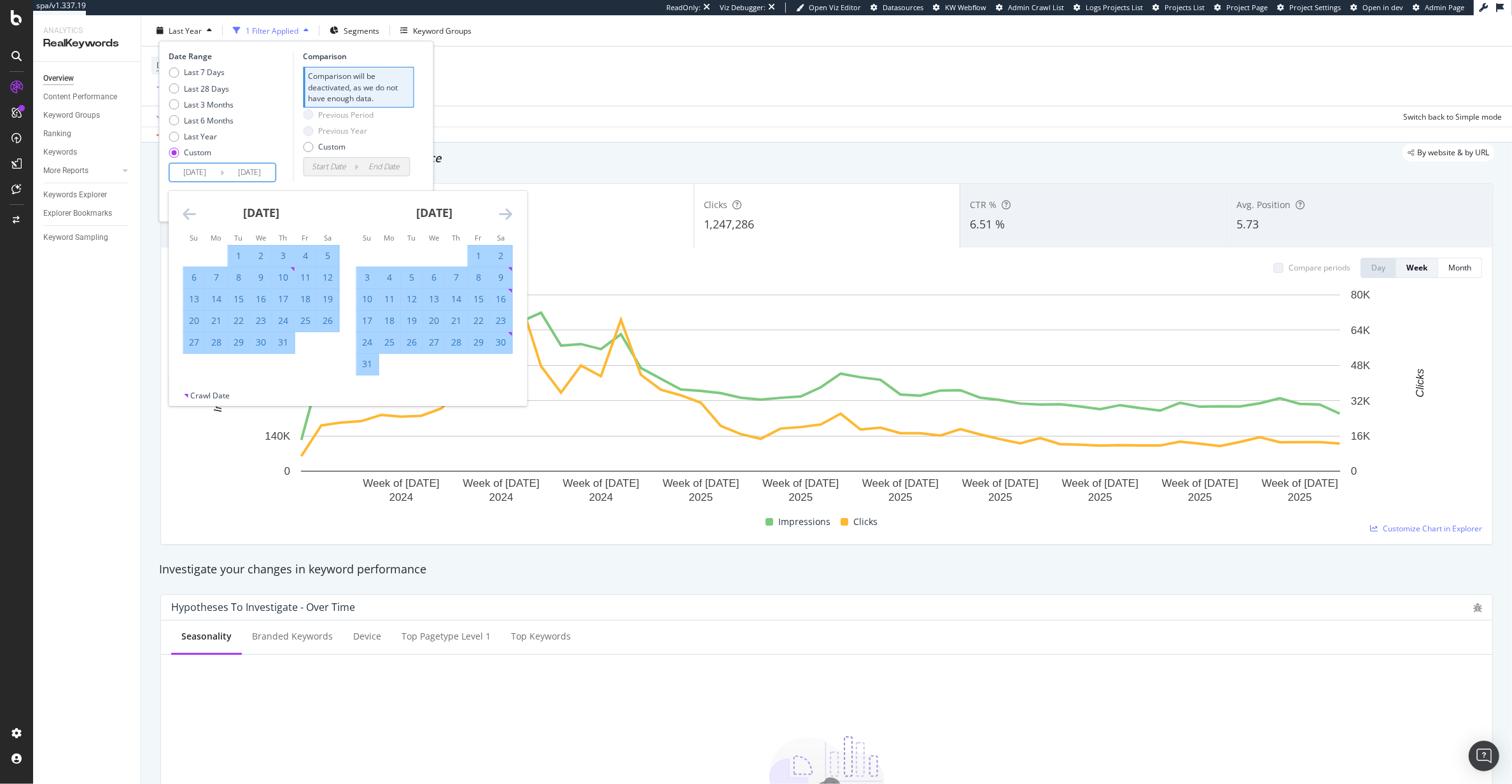
click at [511, 214] on icon "Move forward to switch to the next month." at bounding box center [505, 213] width 13 height 15
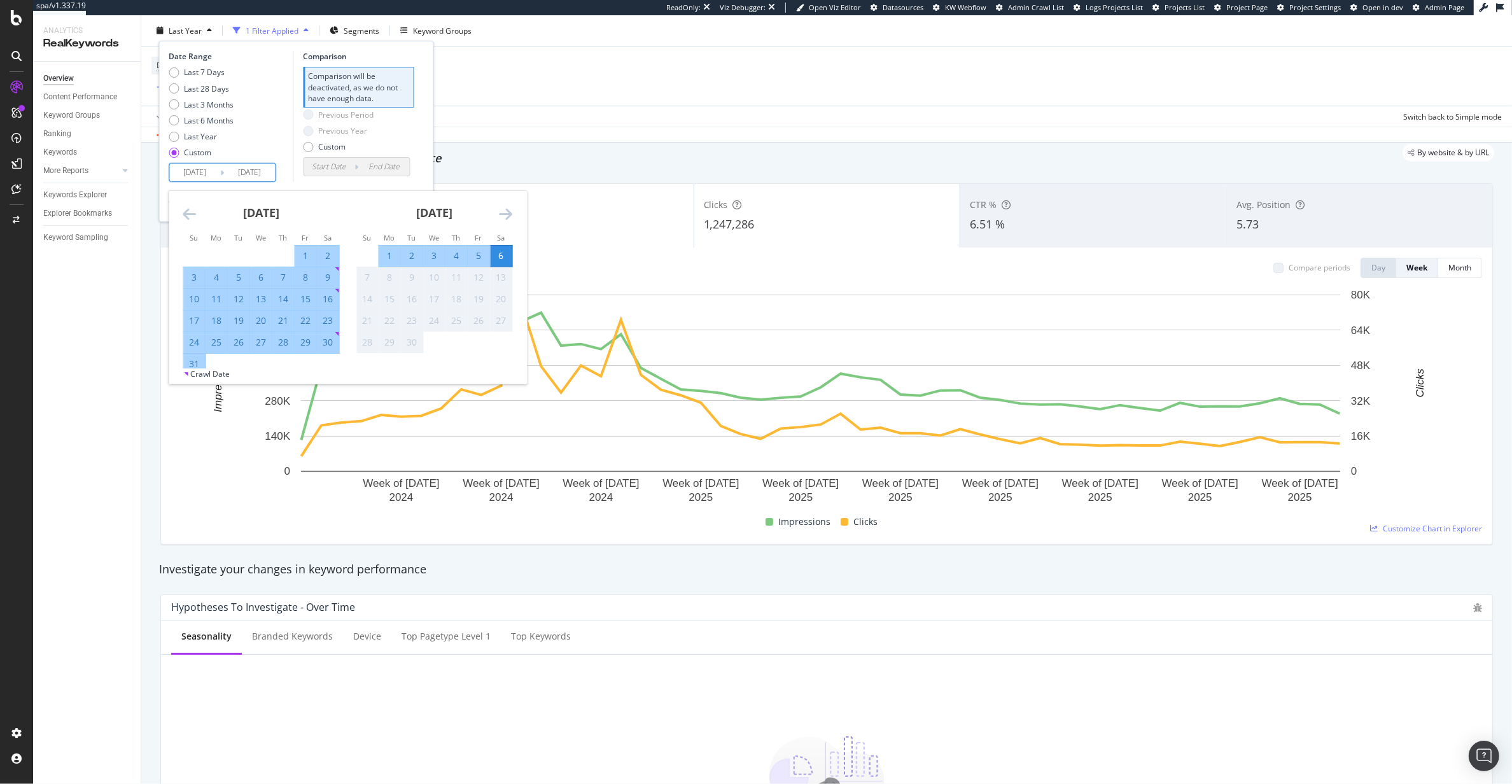
click at [511, 214] on icon "Move forward to switch to the next month." at bounding box center [505, 213] width 13 height 15
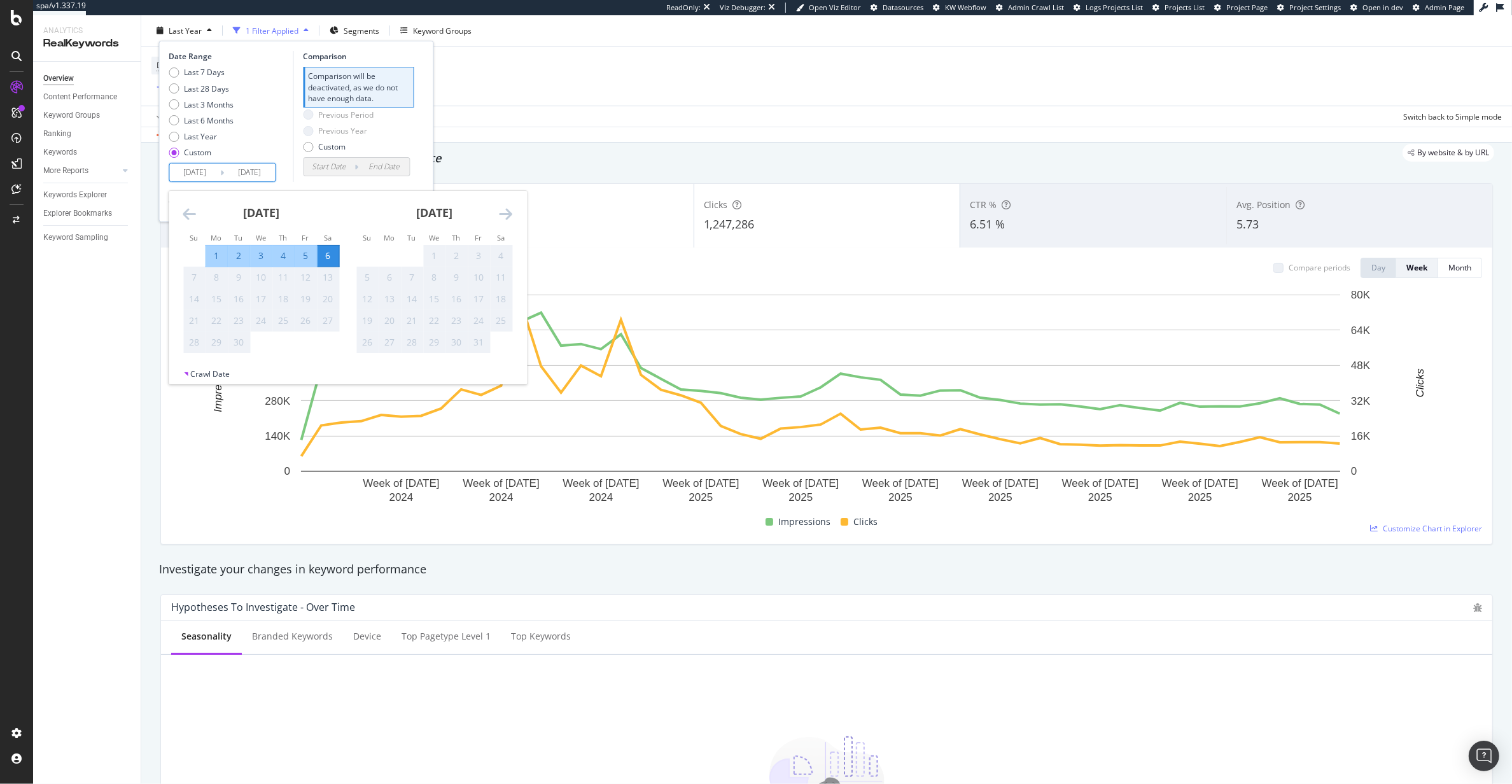
click at [402, 128] on div "Previous Period Previous Year Custom" at bounding box center [358, 133] width 111 height 48
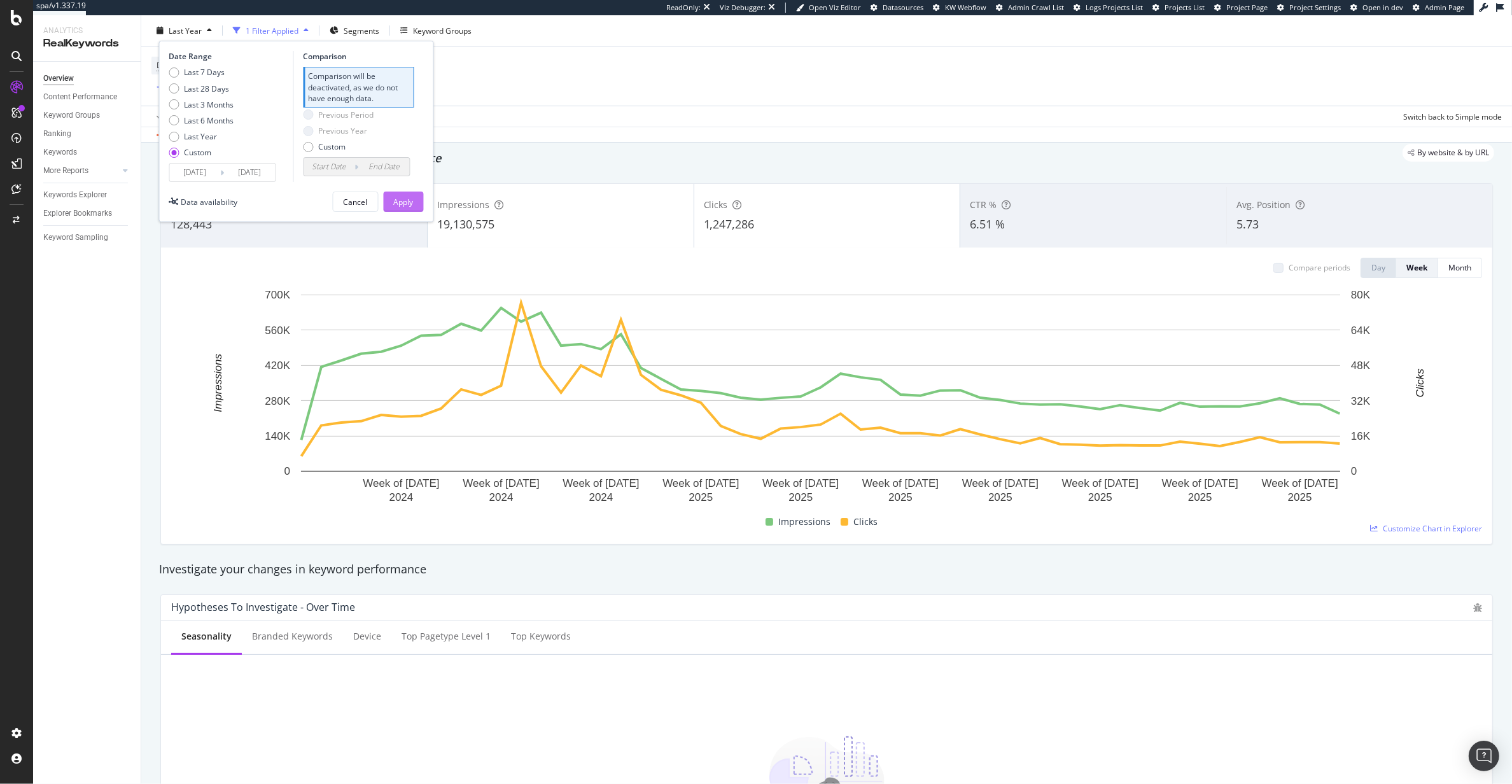
click at [409, 207] on div "Apply" at bounding box center [403, 202] width 20 height 19
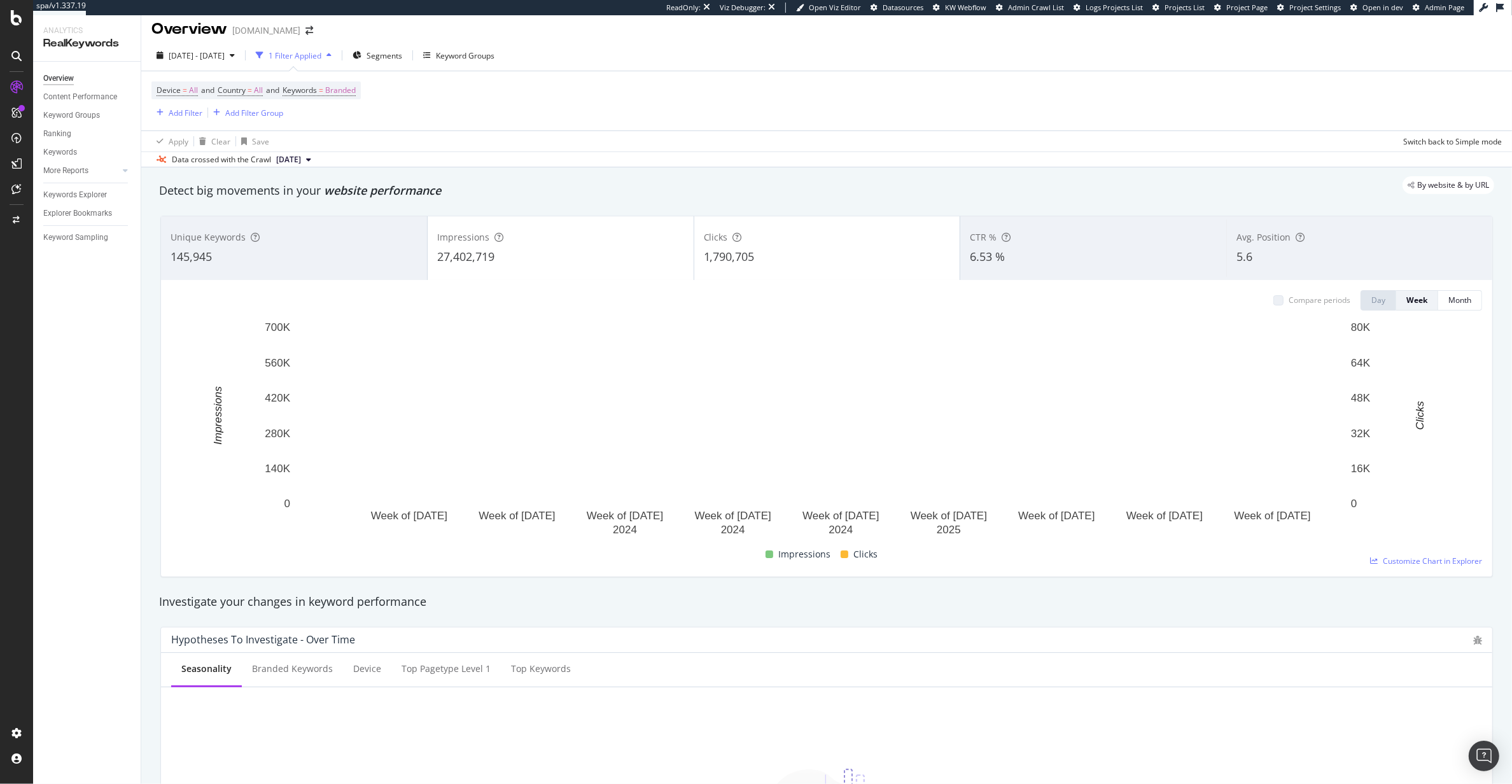
scroll to position [2, 0]
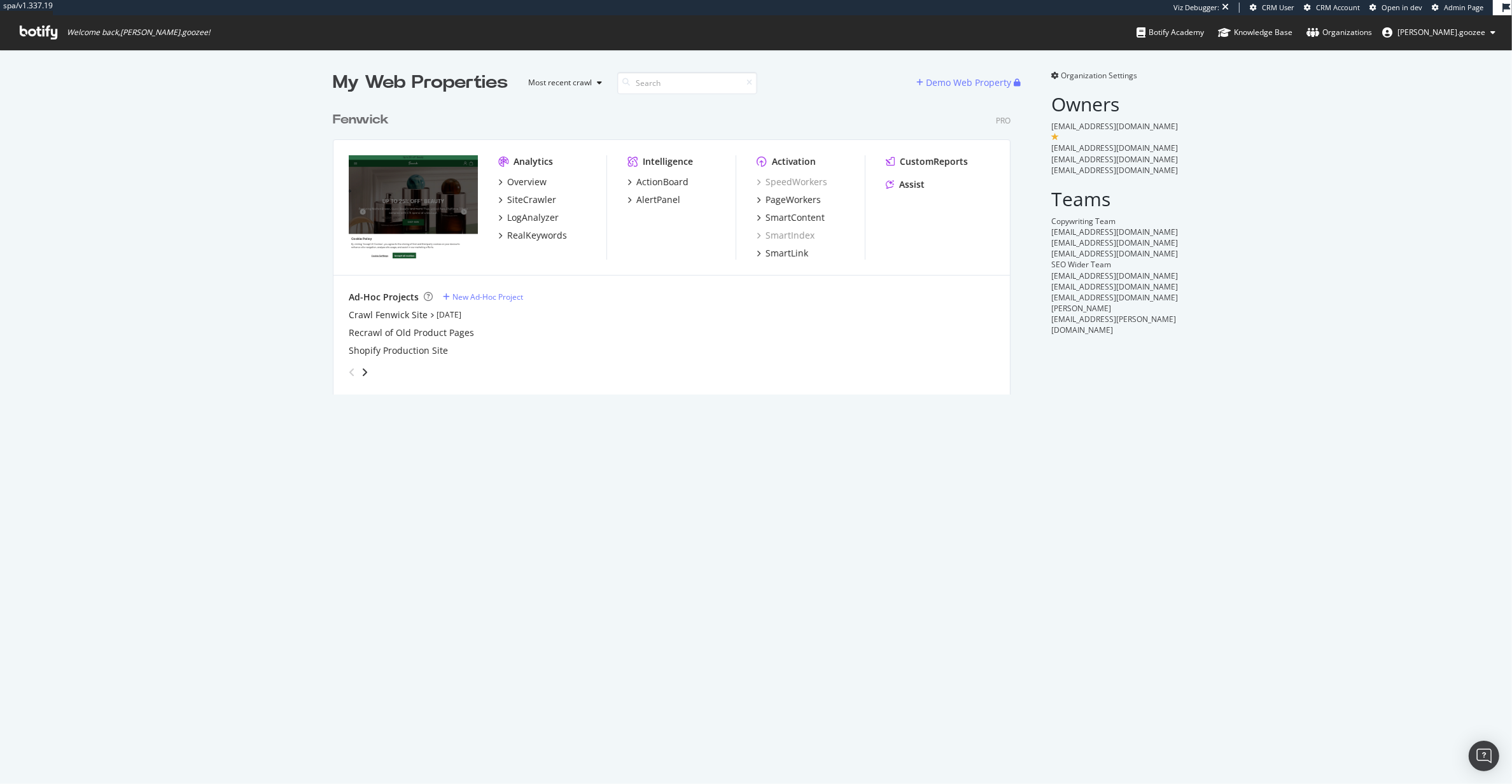
scroll to position [287, 676]
click at [389, 119] on div "Fenwick Pro" at bounding box center [672, 120] width 678 height 18
click at [387, 119] on div "Fenwick" at bounding box center [364, 120] width 61 height 18
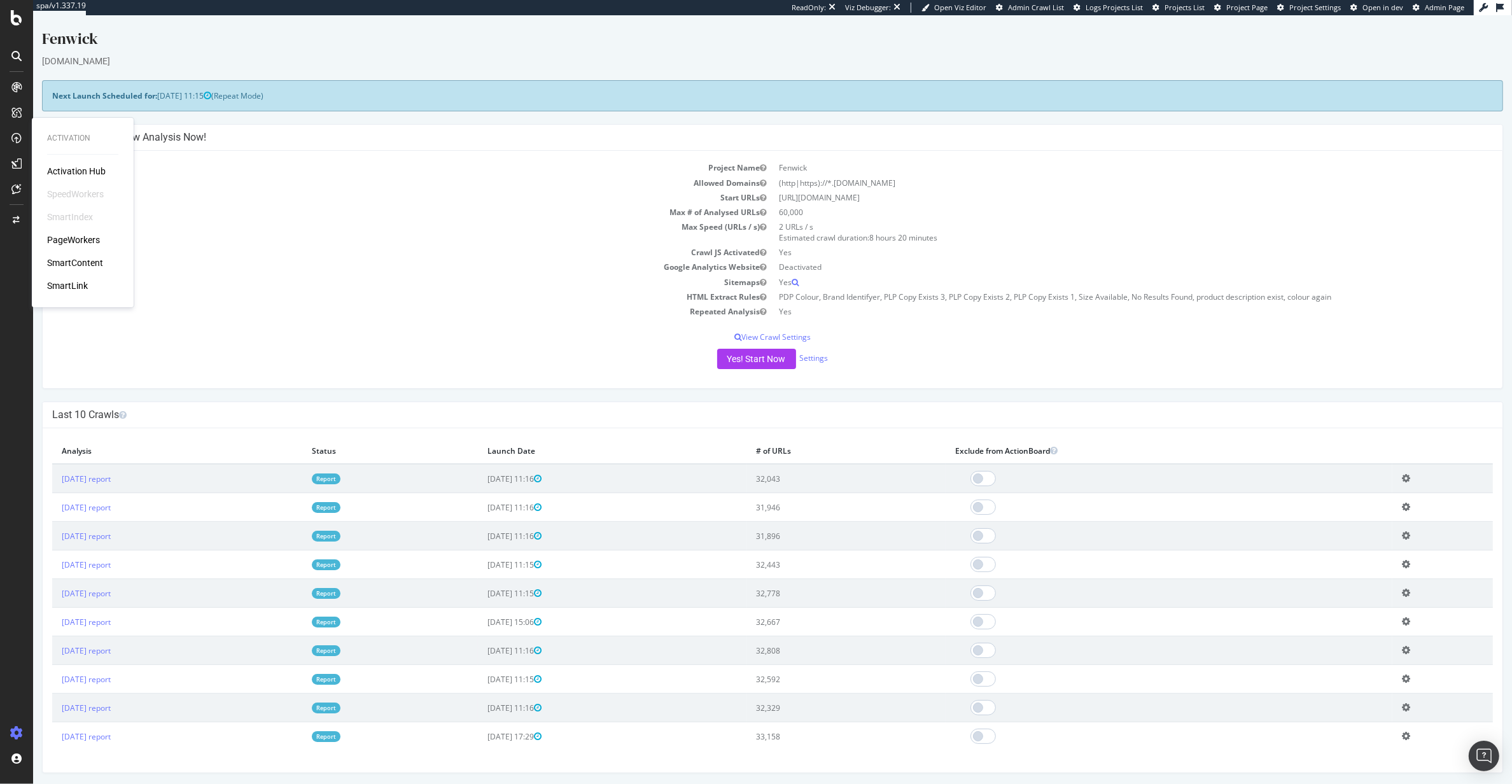
click at [83, 238] on div "PageWorkers" at bounding box center [73, 239] width 52 height 13
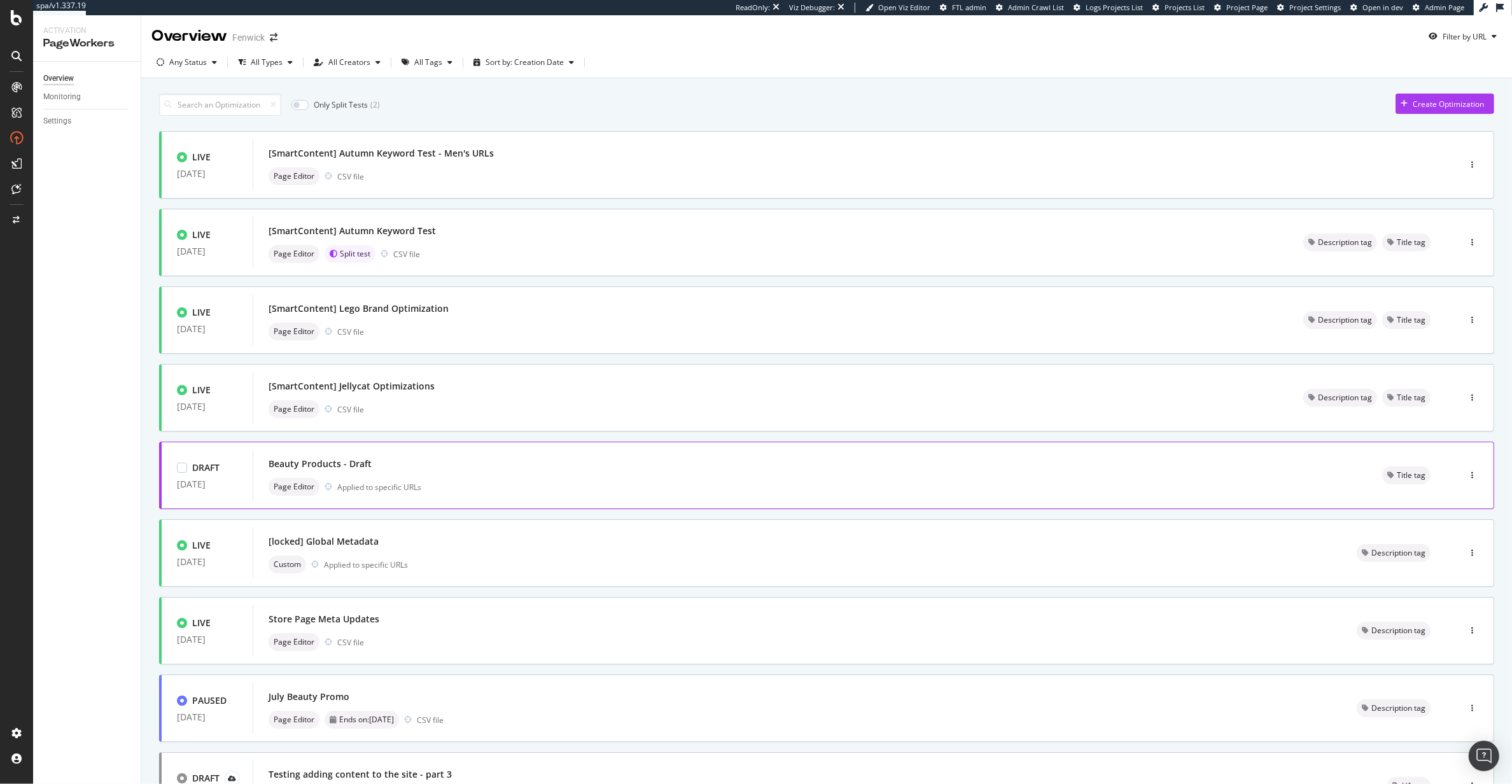
scroll to position [195, 0]
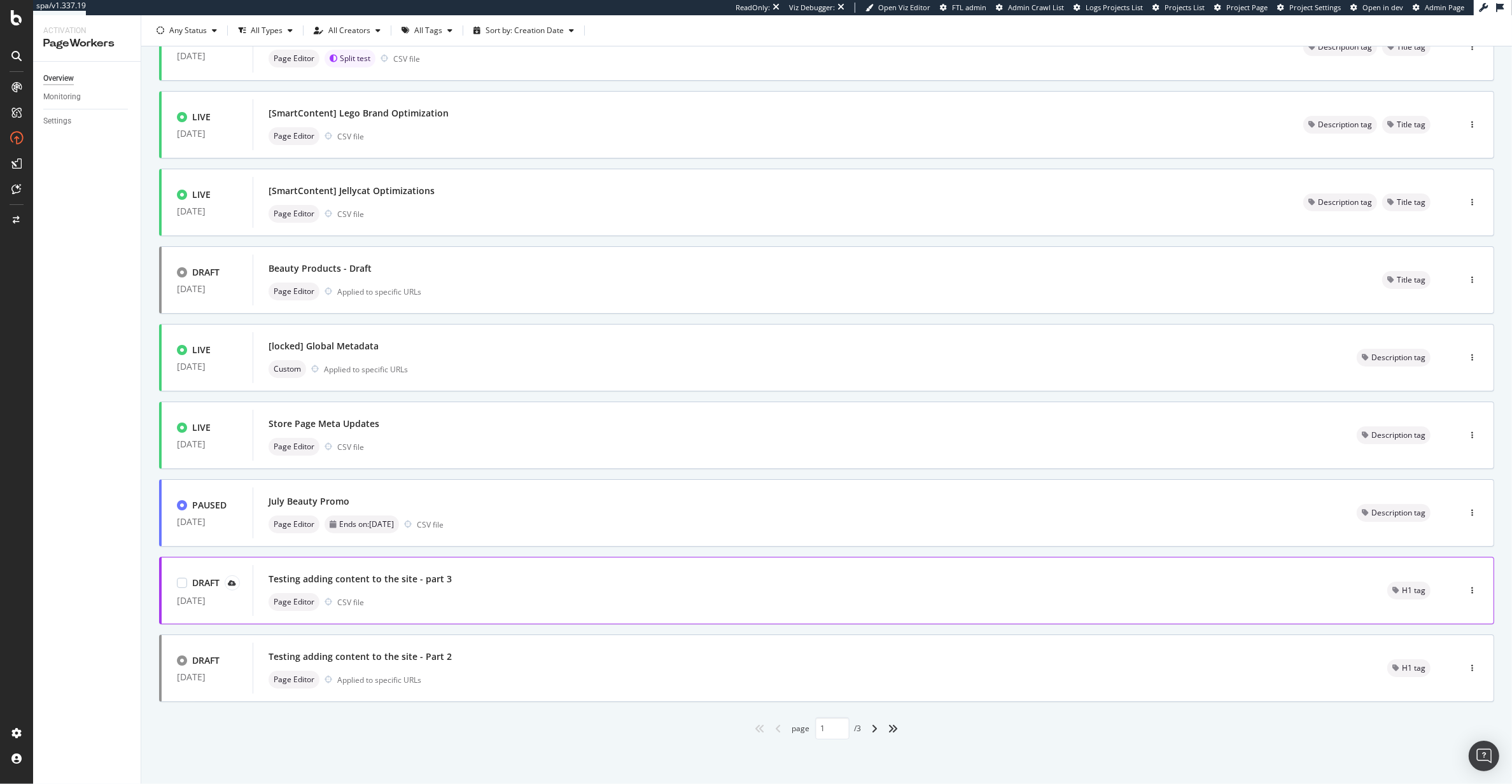
click at [574, 589] on div "Testing adding content to the site - part 3 Page Editor CSV file" at bounding box center [812, 590] width 1088 height 41
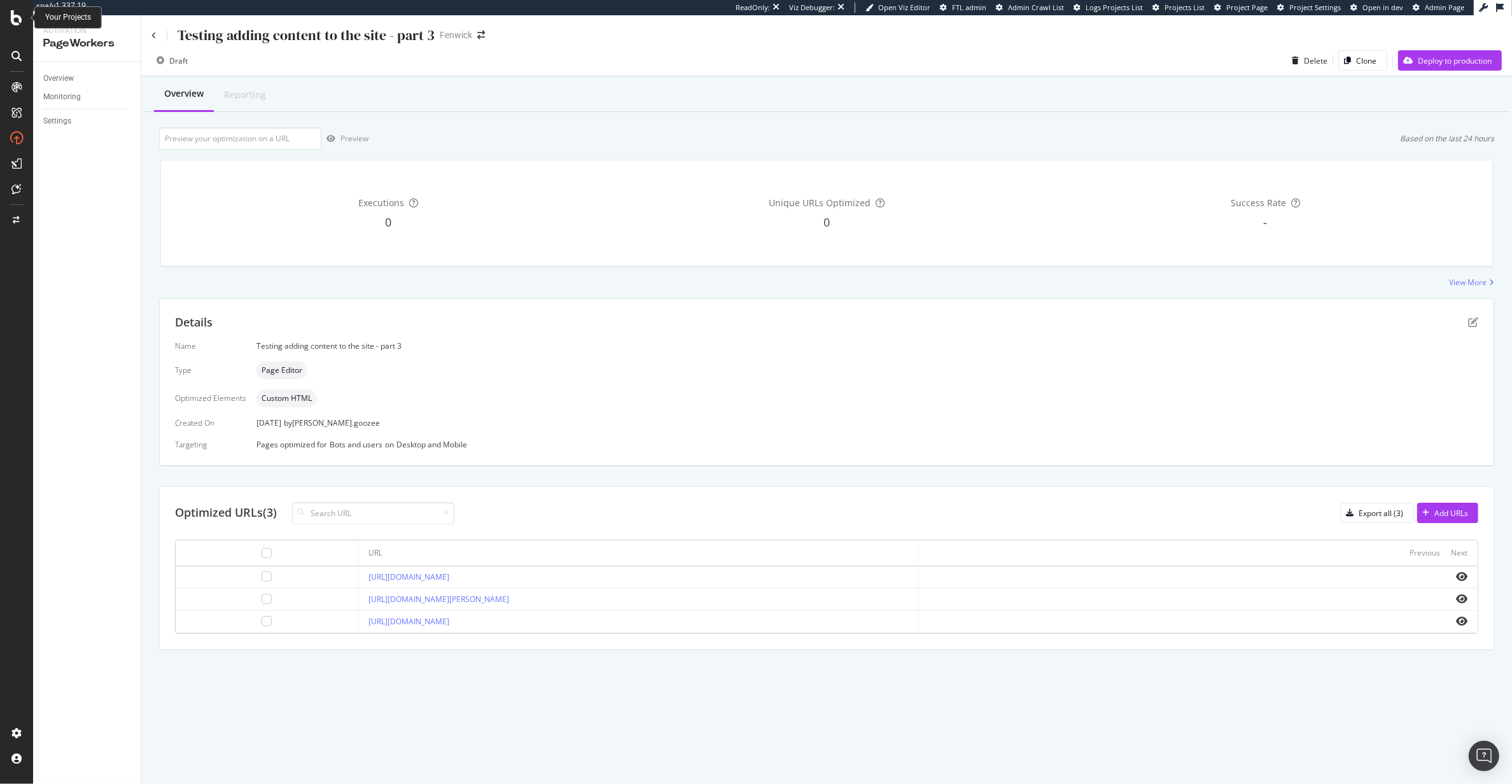
click at [12, 17] on icon at bounding box center [16, 17] width 11 height 15
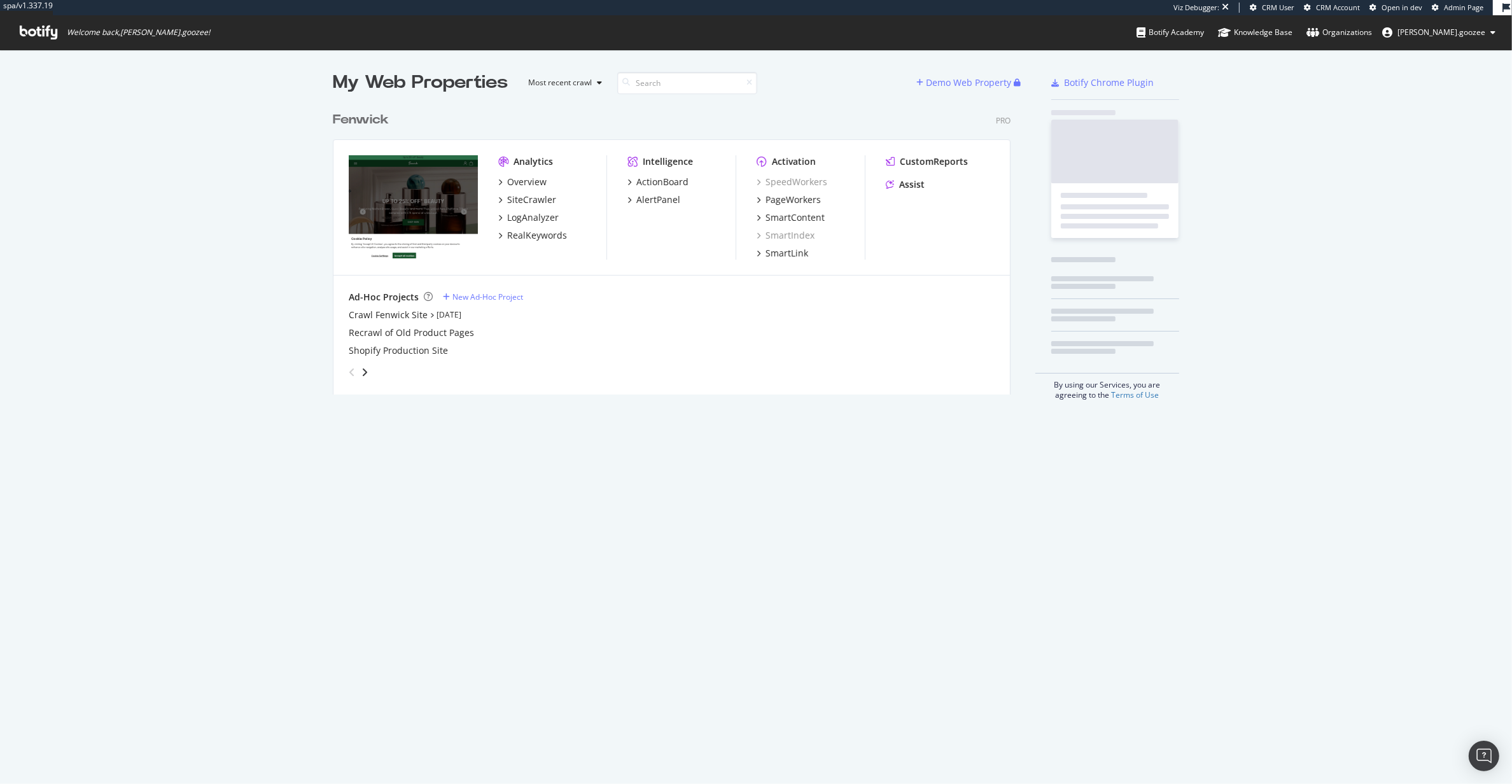
scroll to position [287, 676]
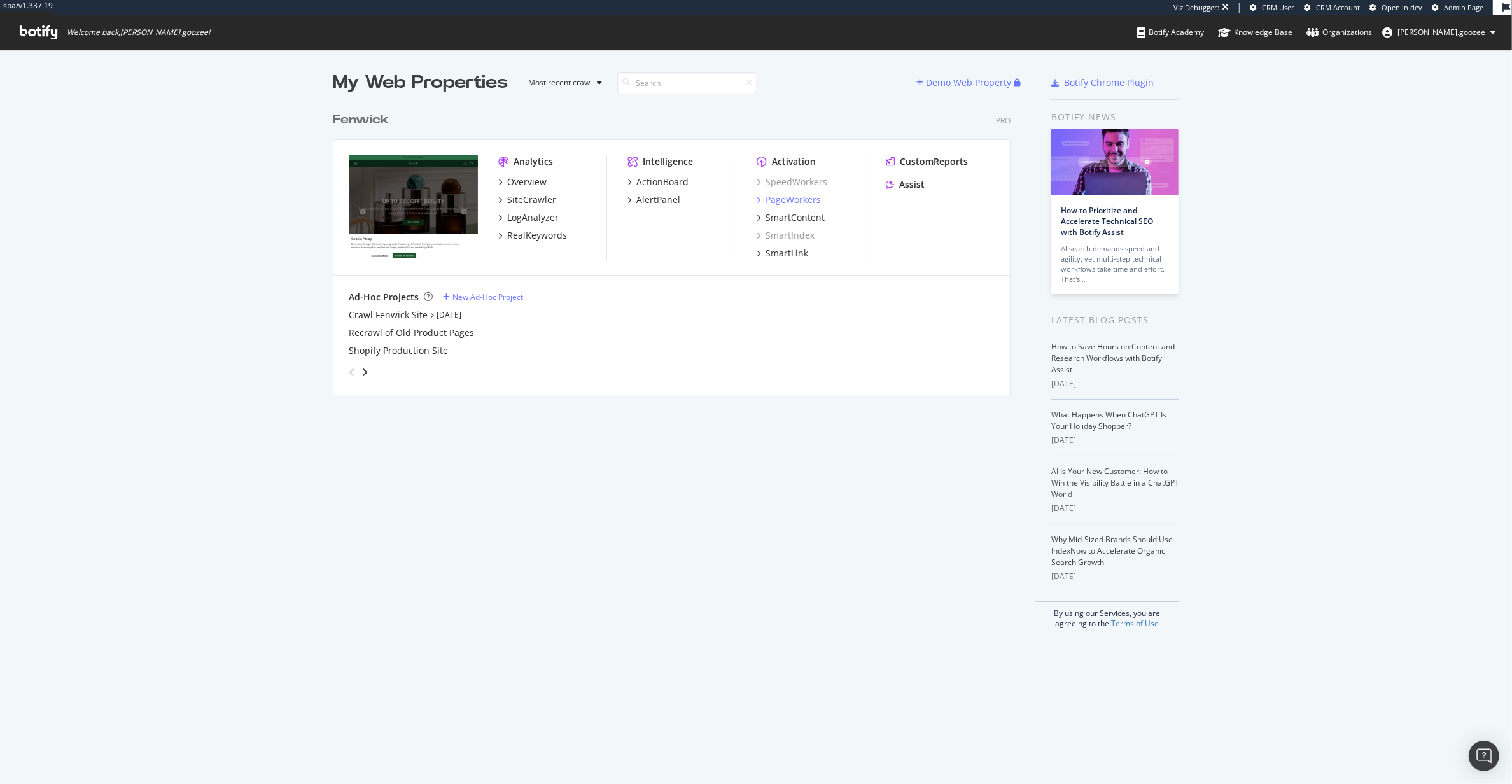
click at [805, 202] on div "PageWorkers" at bounding box center [793, 199] width 55 height 13
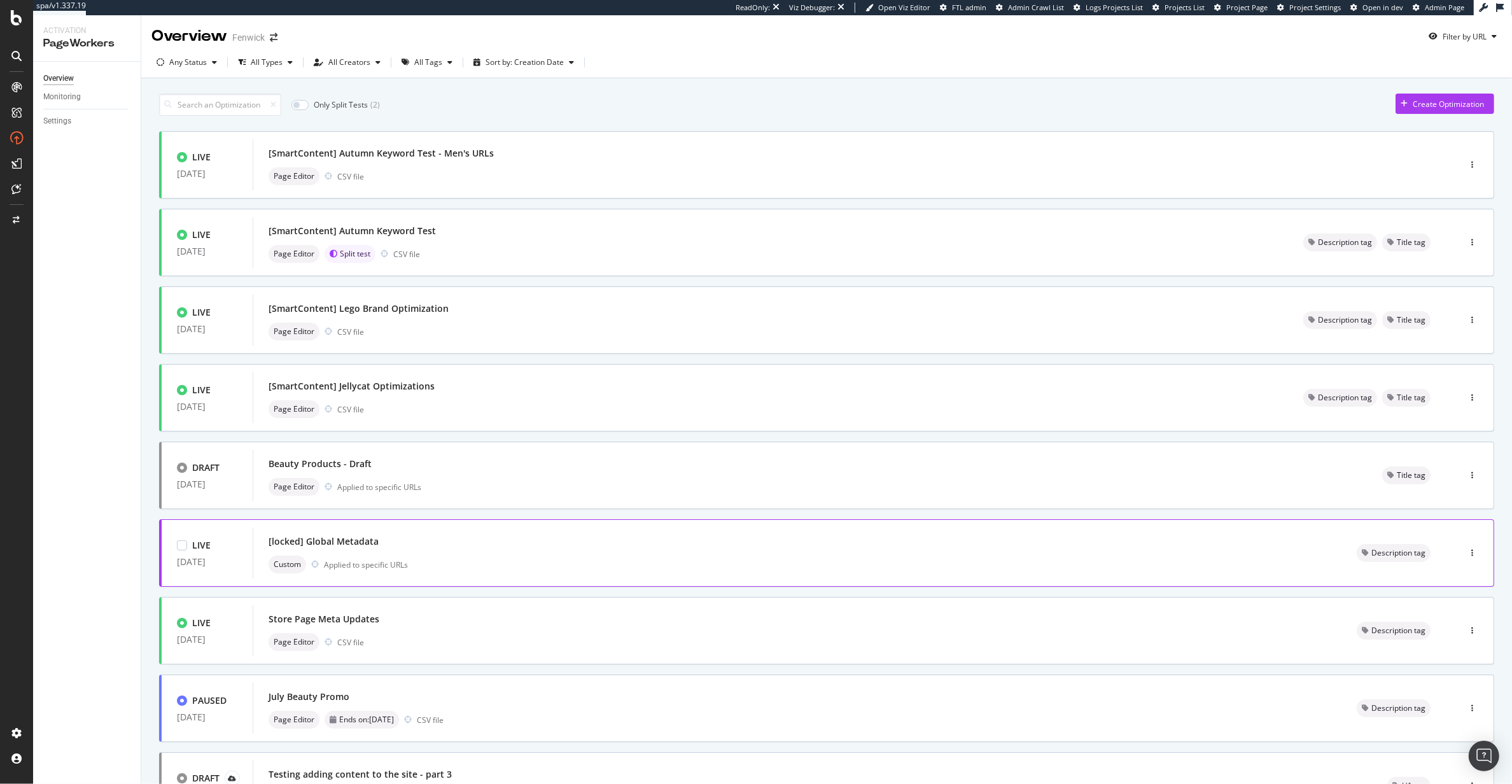
scroll to position [195, 0]
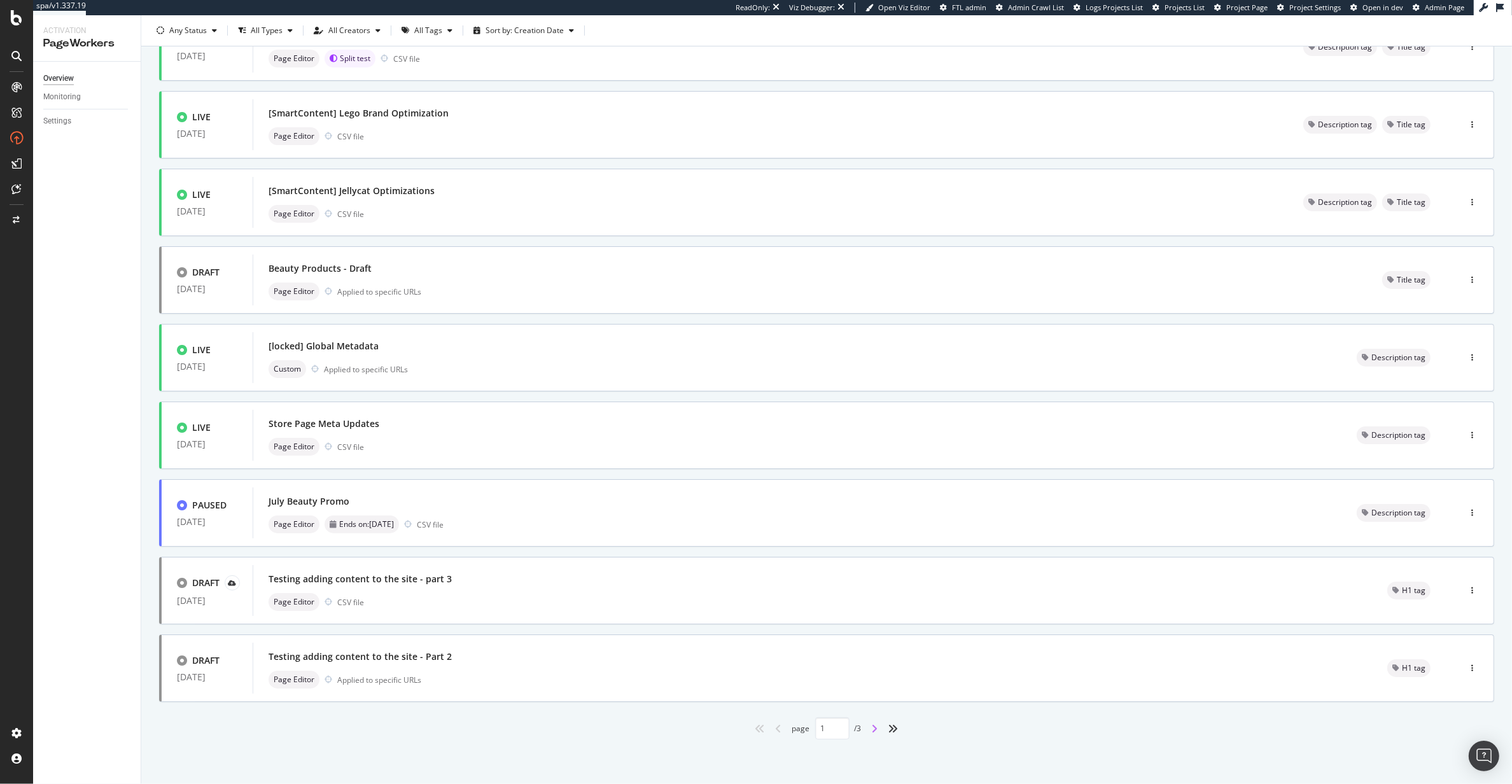
click at [872, 731] on icon "angle-right" at bounding box center [874, 728] width 6 height 10
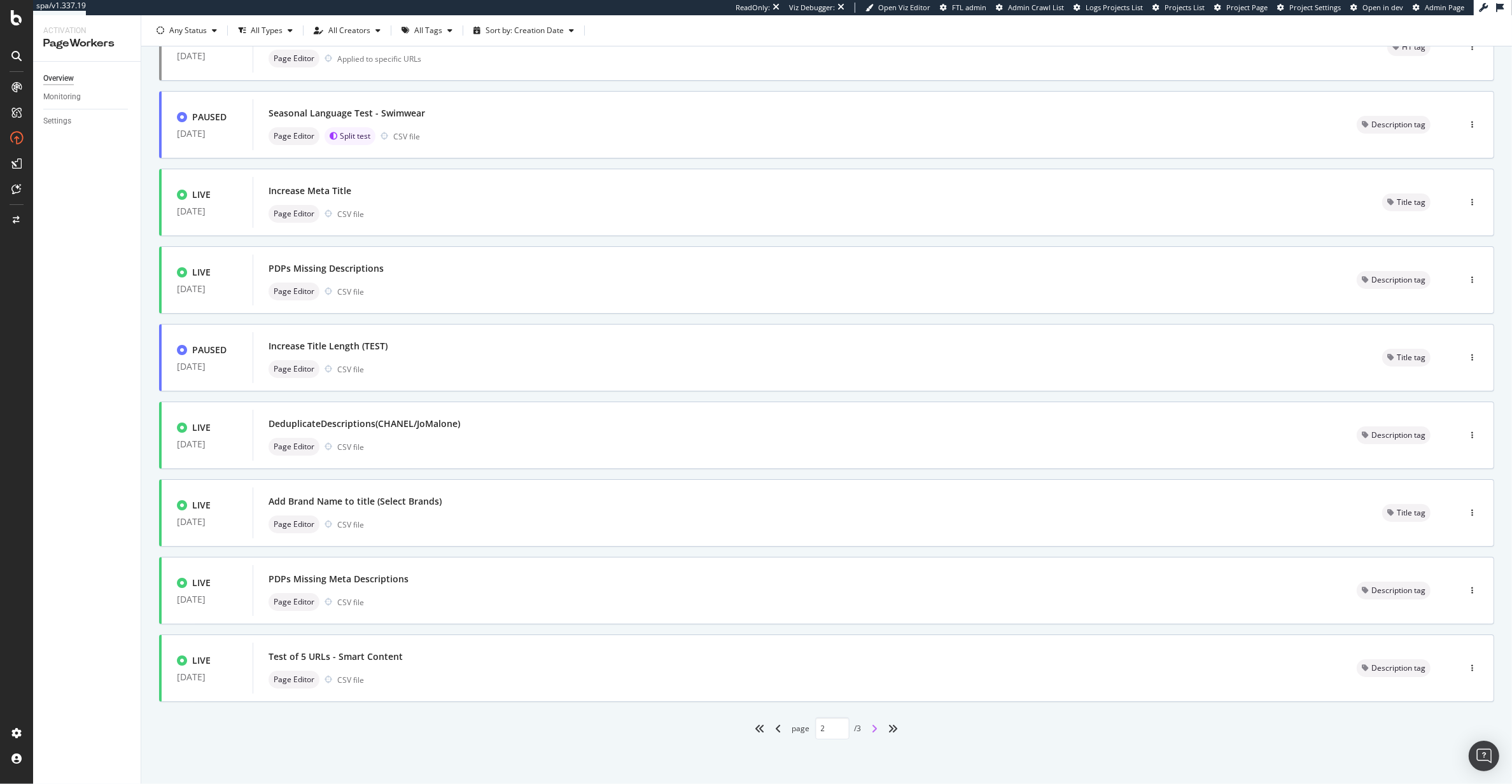
click at [872, 732] on icon "angle-right" at bounding box center [874, 728] width 6 height 10
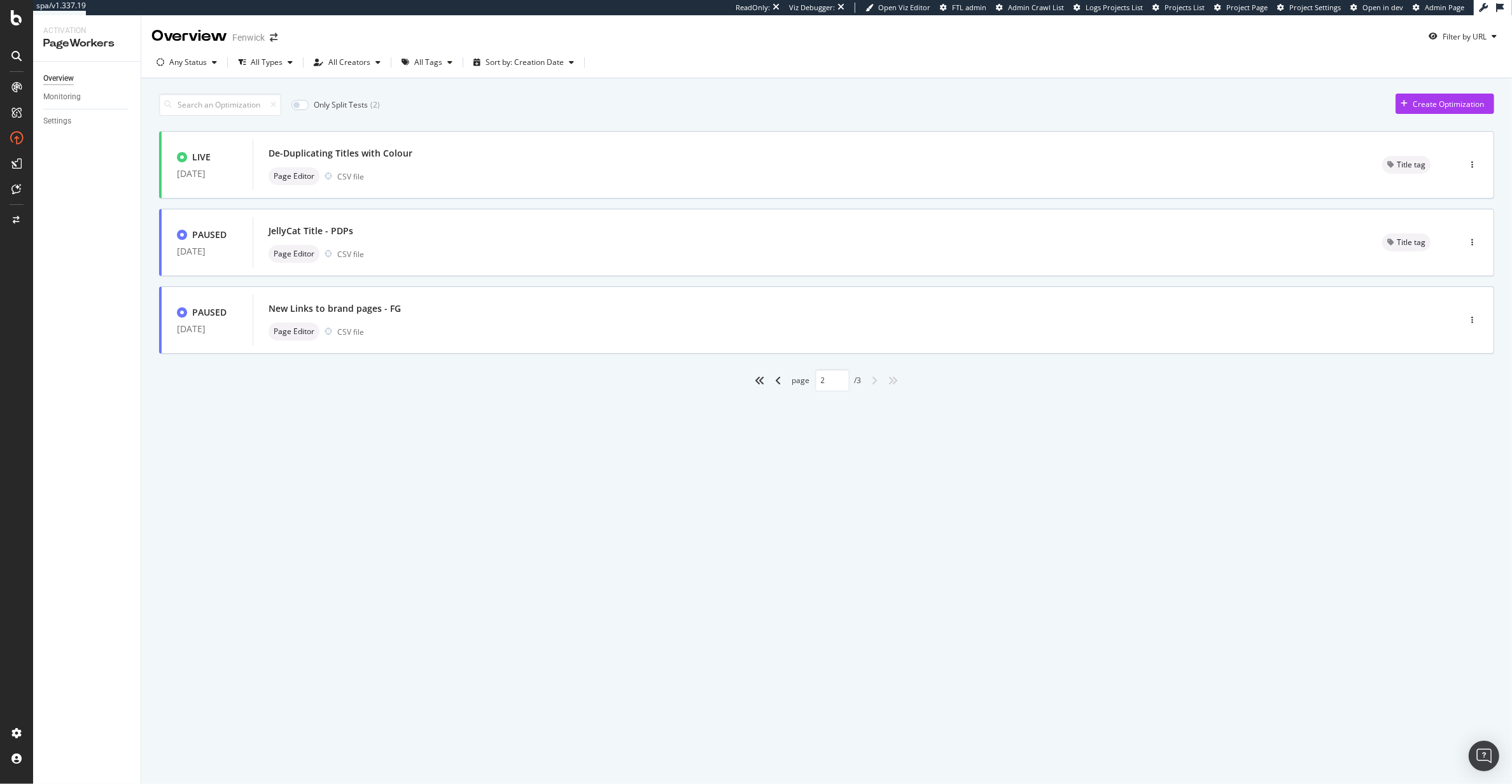
type input "3"
click at [679, 179] on div "Page Editor CSV file" at bounding box center [810, 176] width 1083 height 17
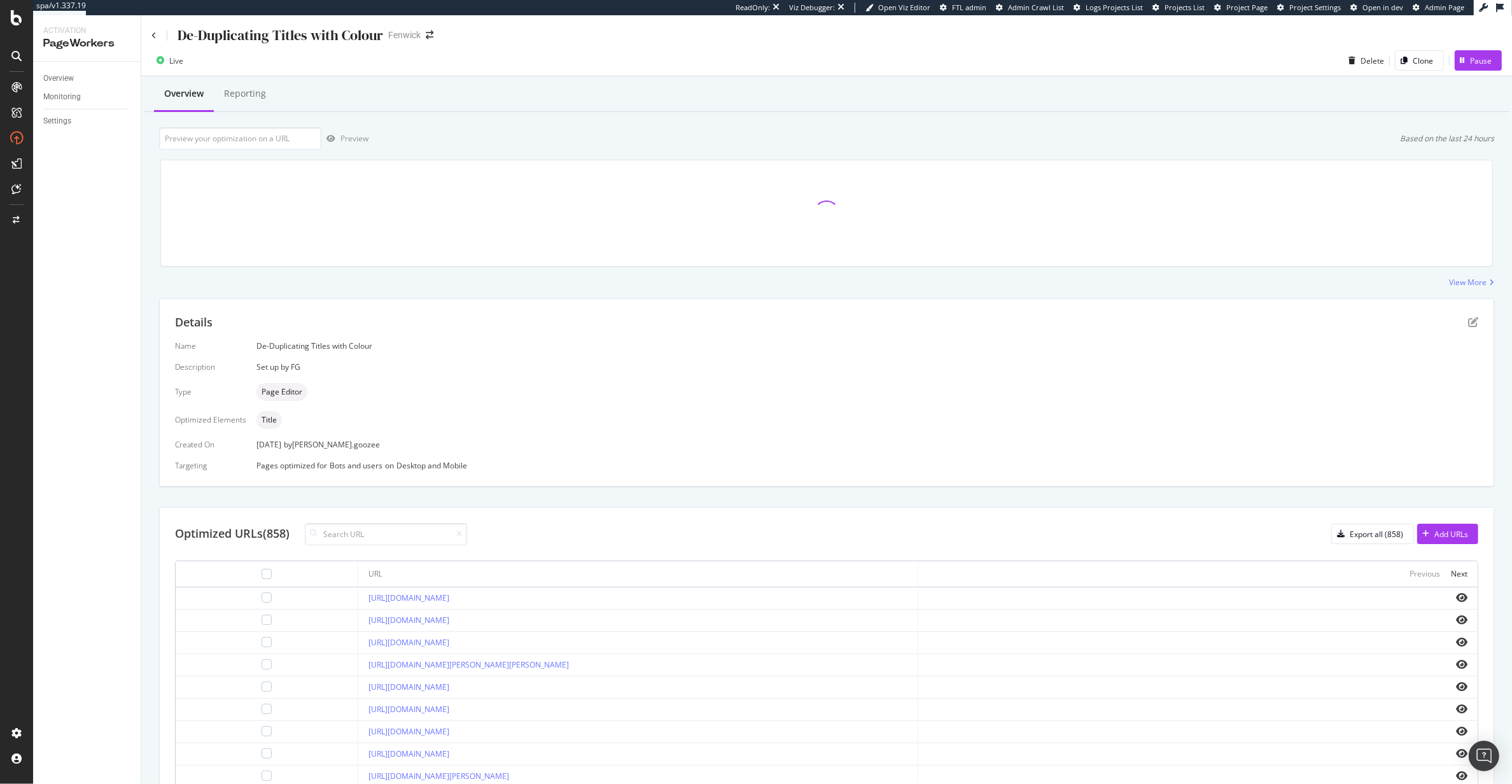
scroll to position [10, 0]
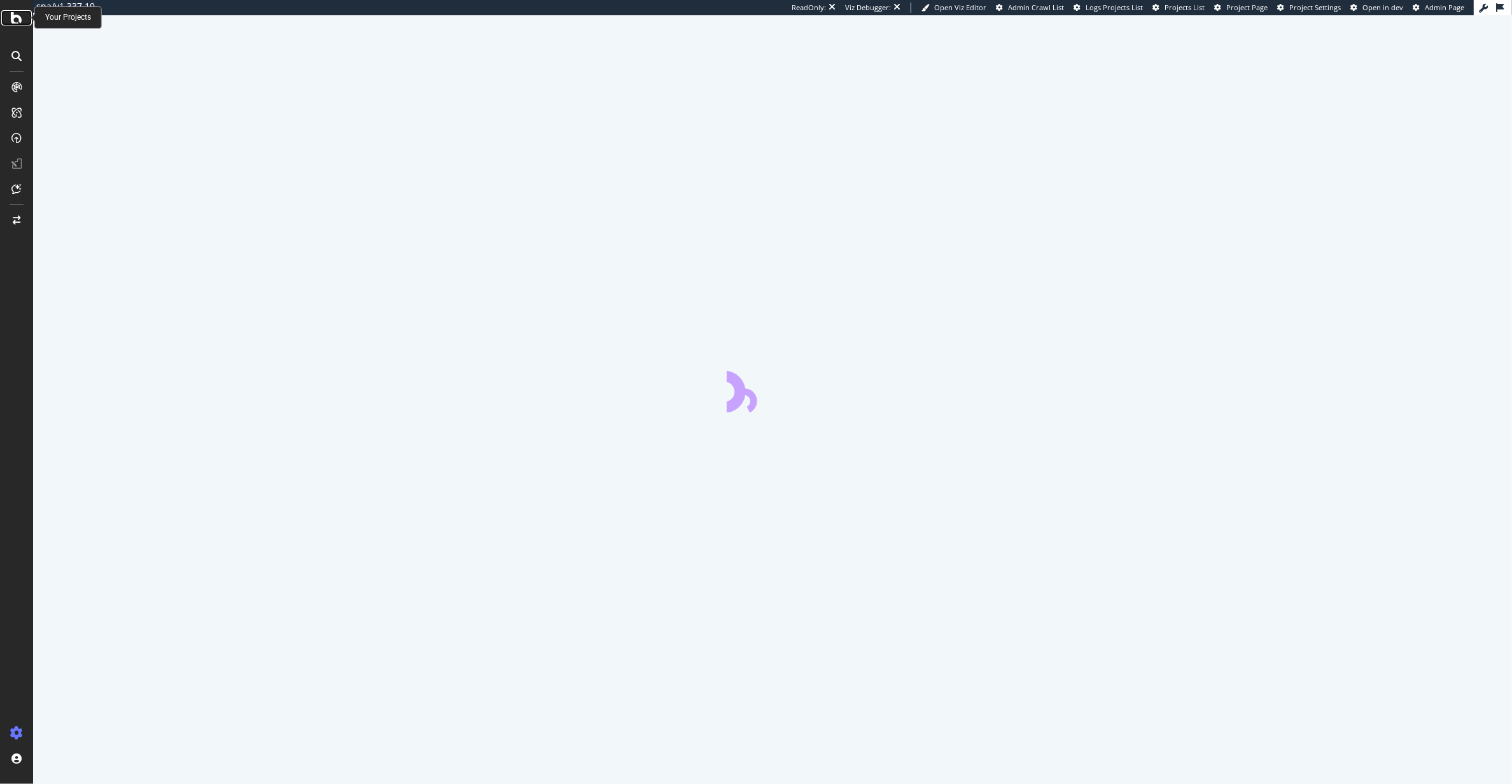
click at [11, 22] on icon at bounding box center [16, 17] width 11 height 15
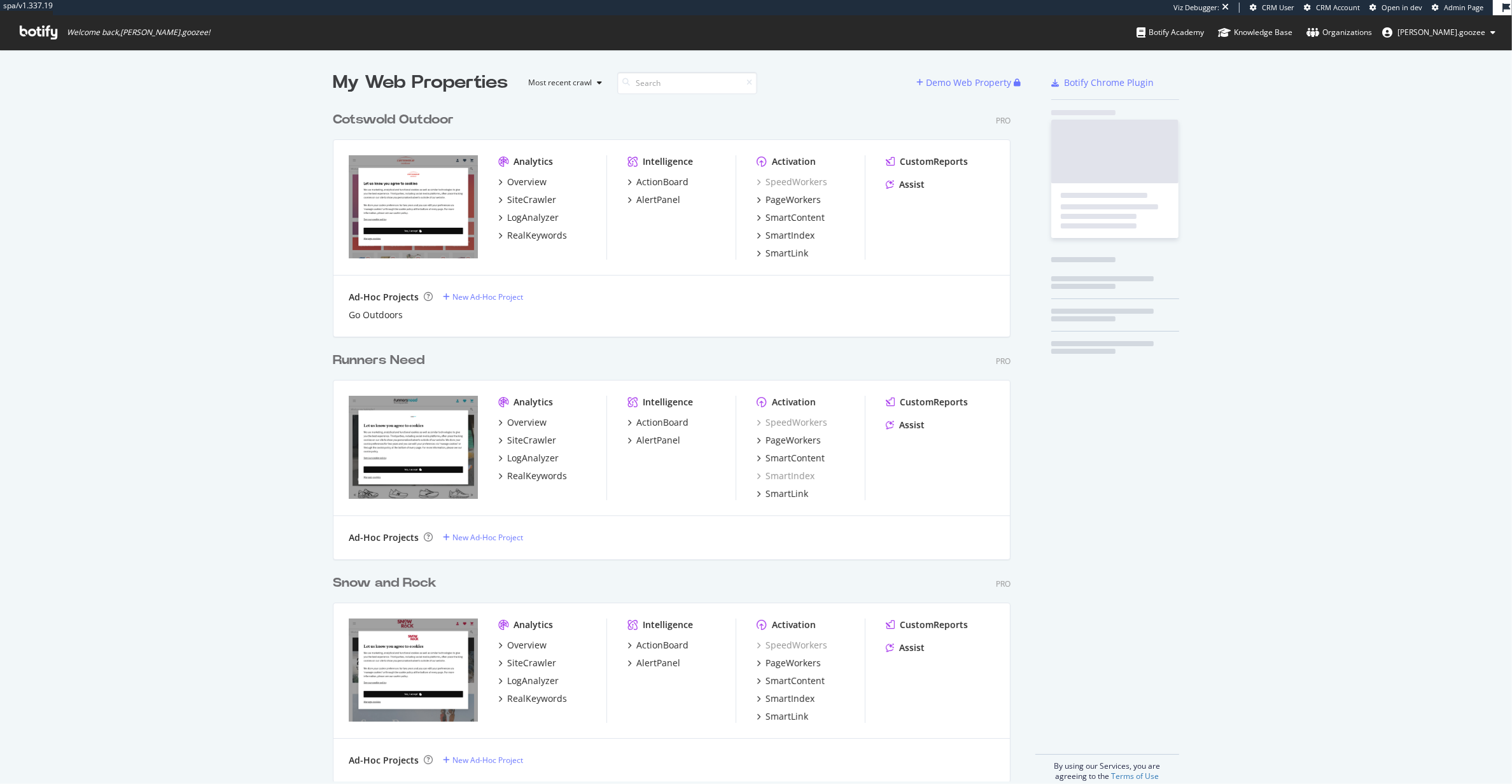
scroll to position [674, 676]
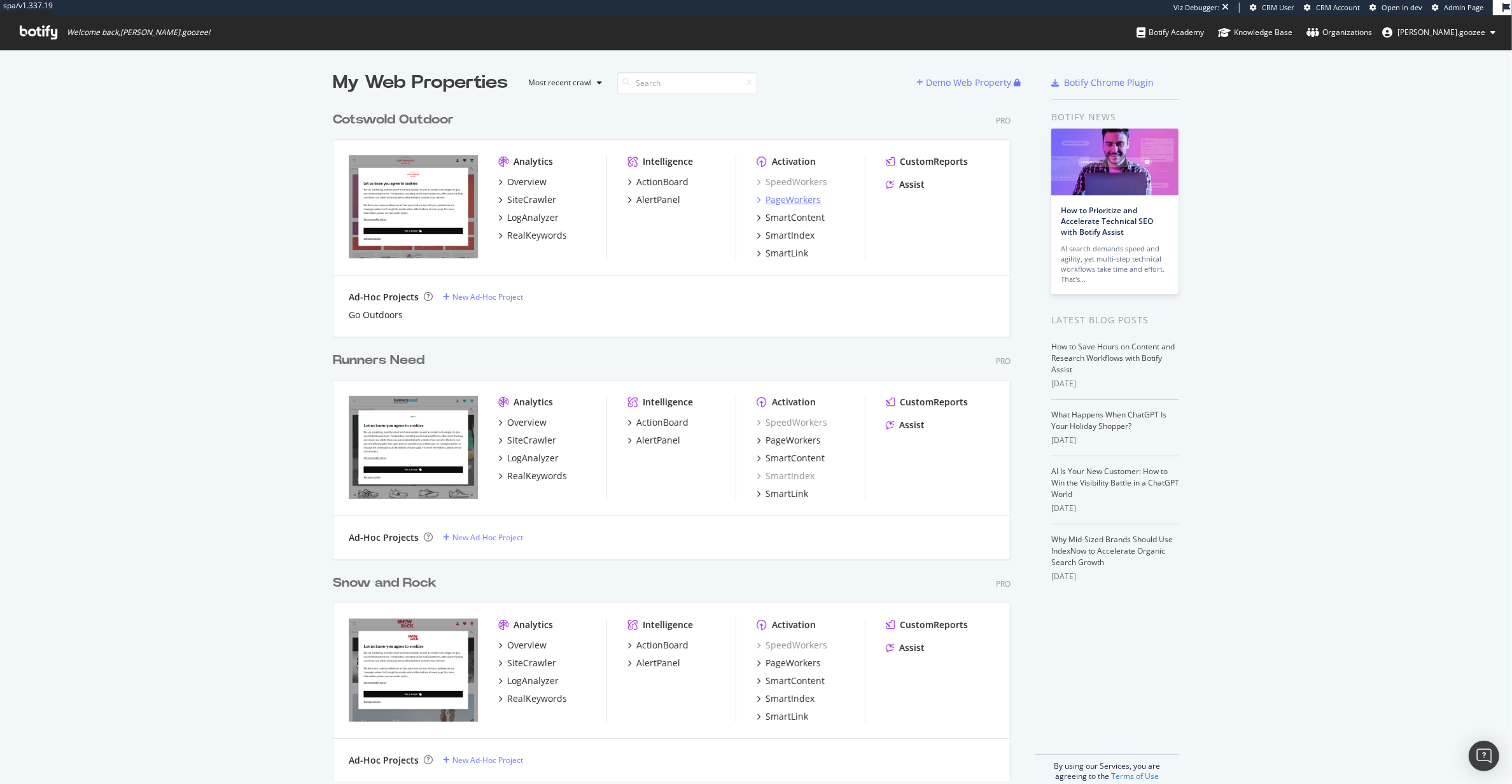
click at [803, 203] on div "PageWorkers" at bounding box center [793, 199] width 55 height 13
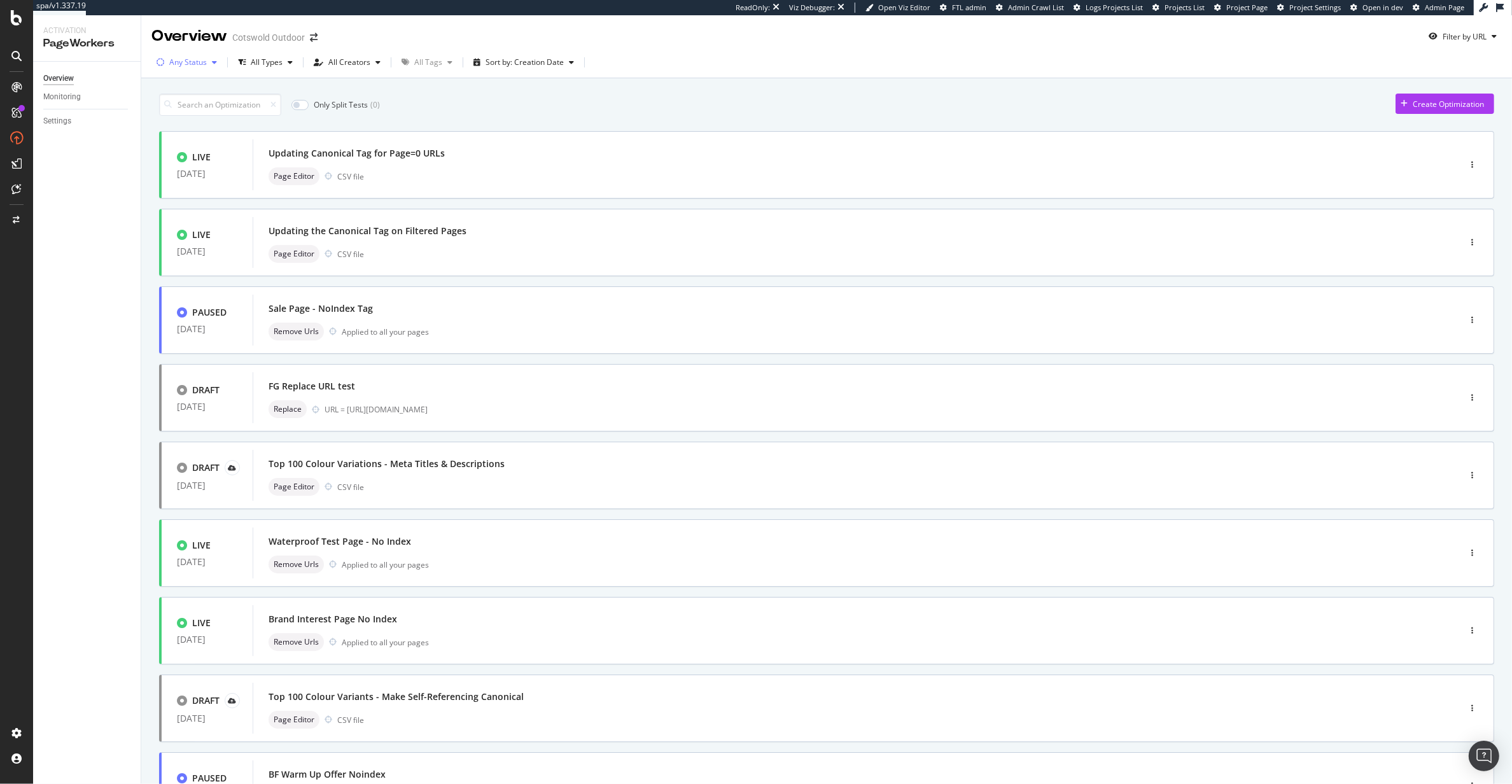
click at [198, 65] on div "Any Status" at bounding box center [188, 62] width 38 height 8
click at [170, 112] on div at bounding box center [168, 109] width 10 height 10
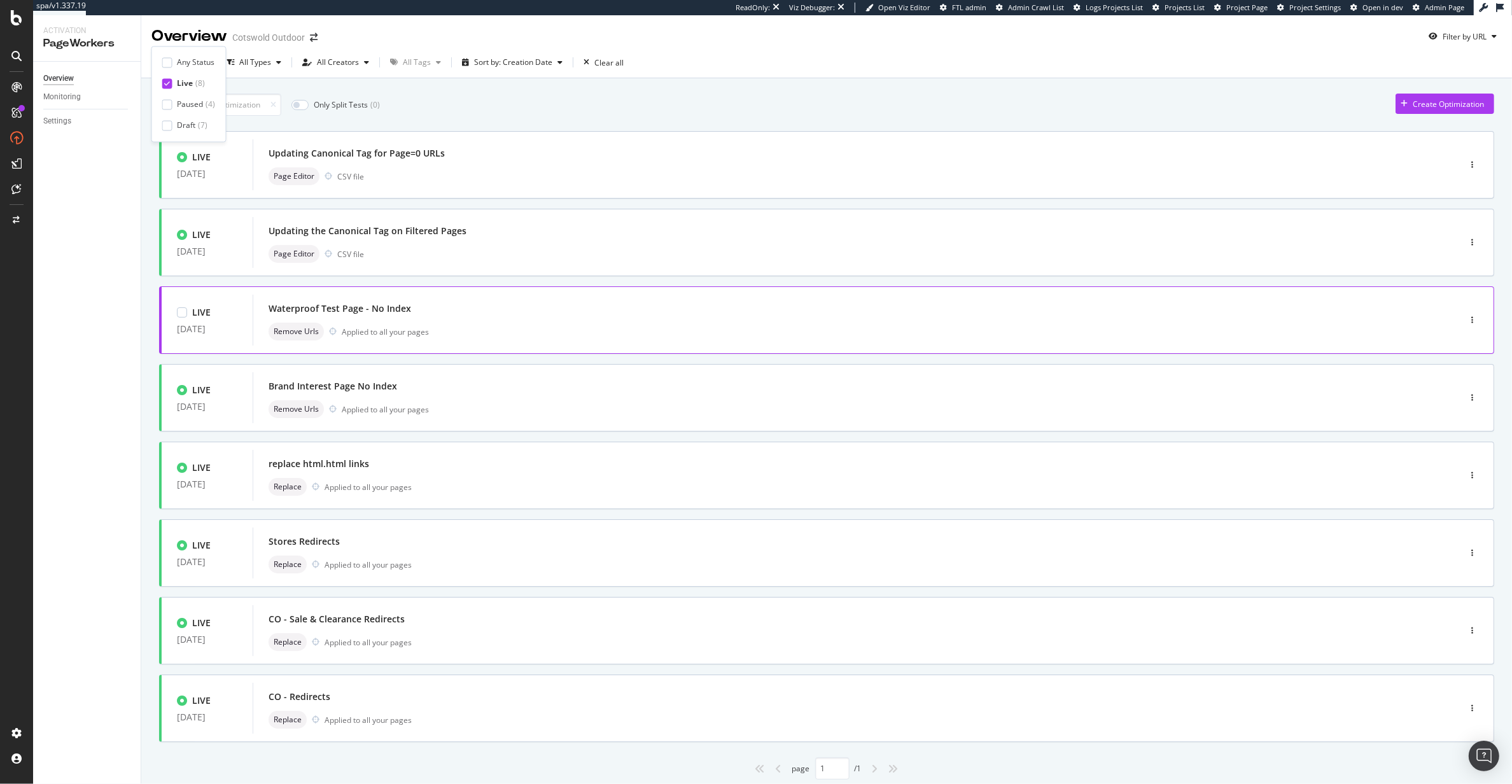
scroll to position [39, 0]
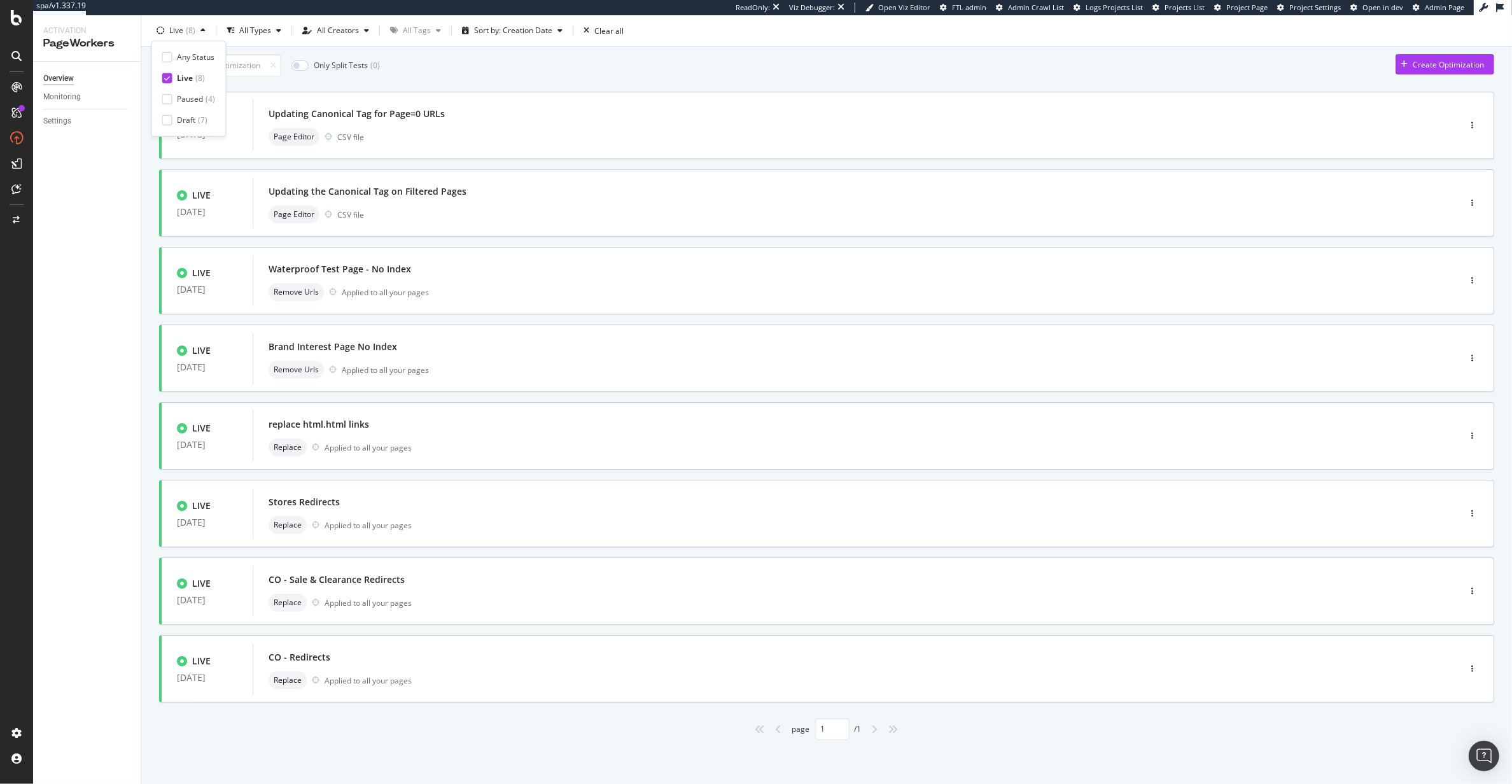
click at [500, 723] on div "page 1 / 1" at bounding box center [826, 728] width 1335 height 22
click at [13, 20] on icon at bounding box center [16, 17] width 11 height 15
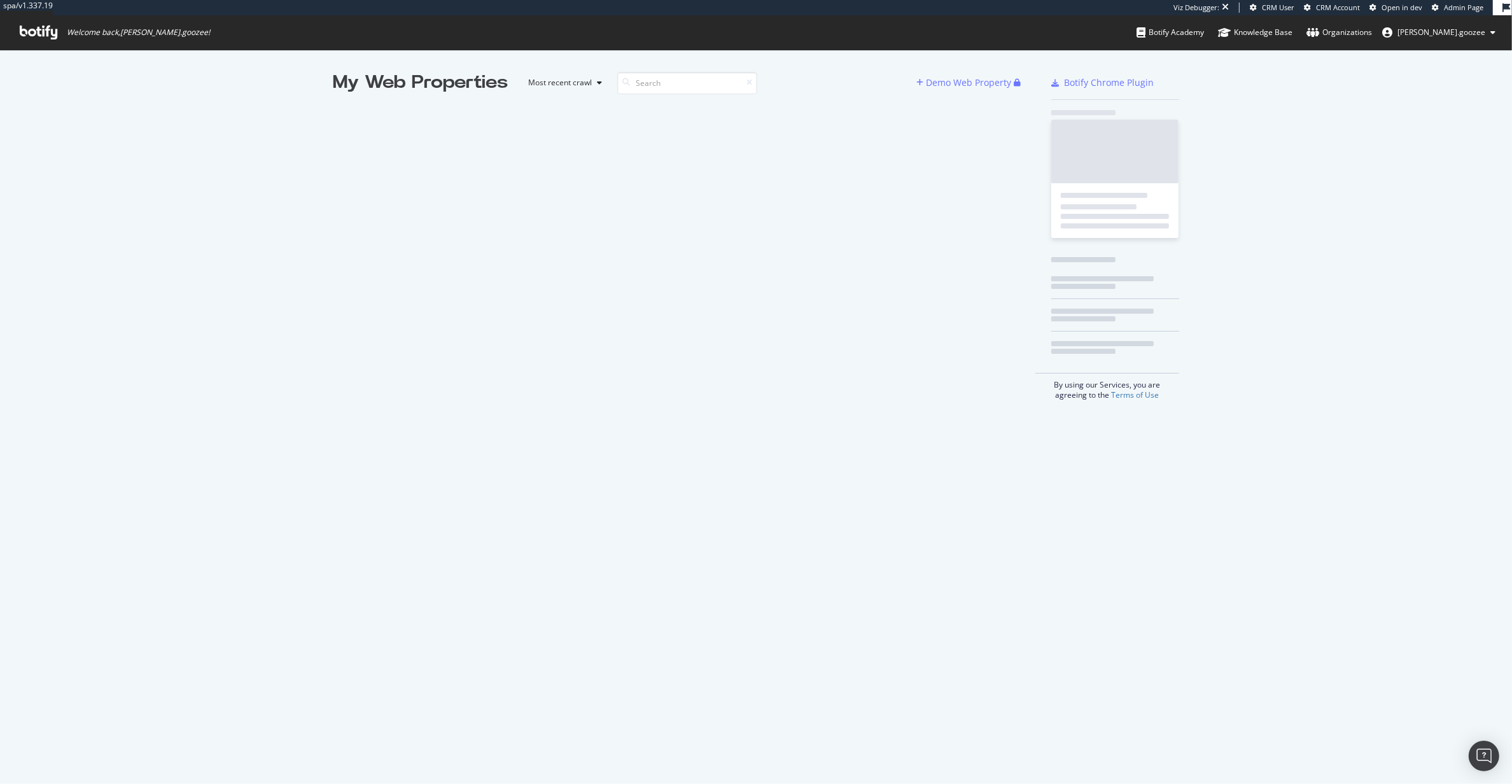
scroll to position [13, 13]
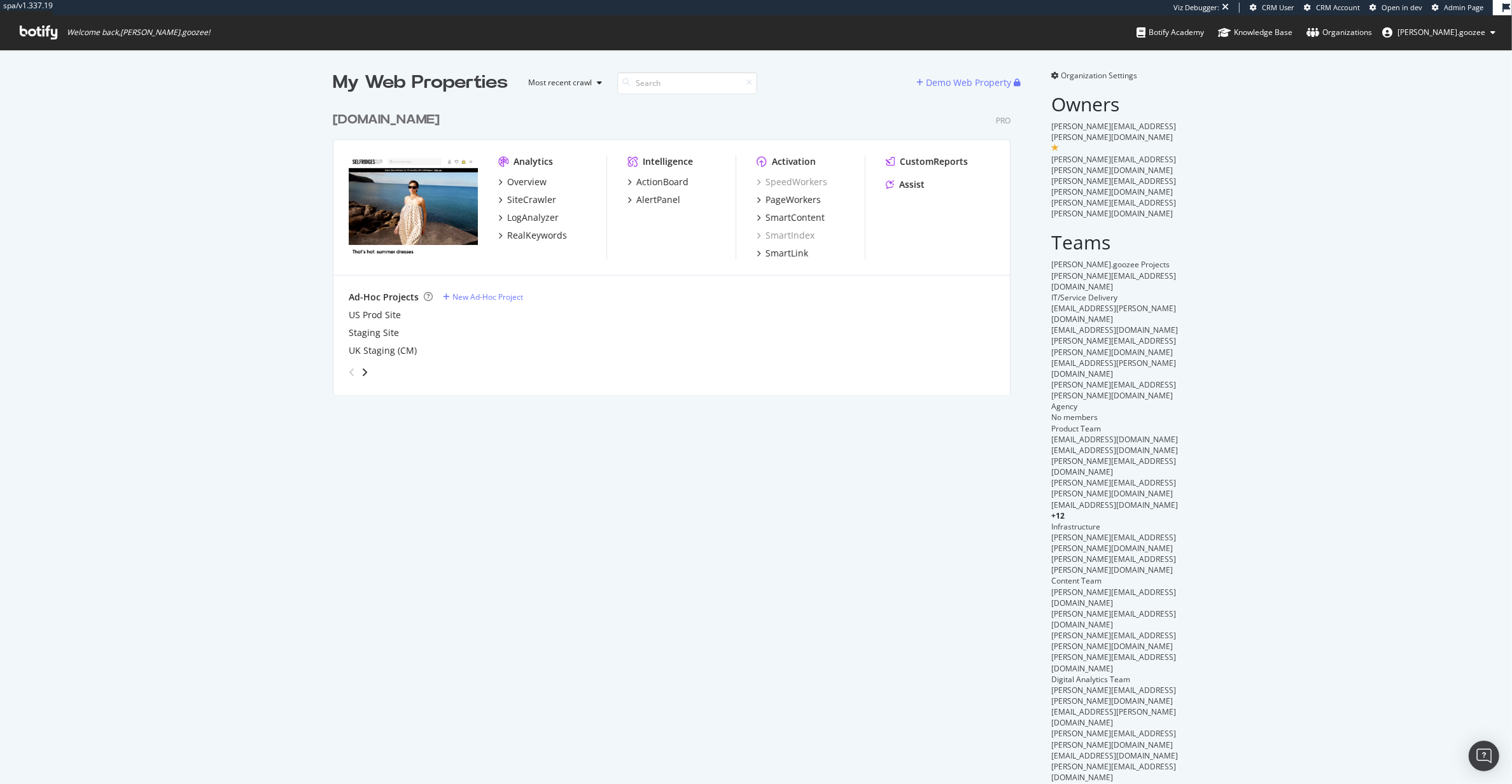
scroll to position [287, 676]
click at [806, 196] on div "PageWorkers" at bounding box center [793, 199] width 55 height 13
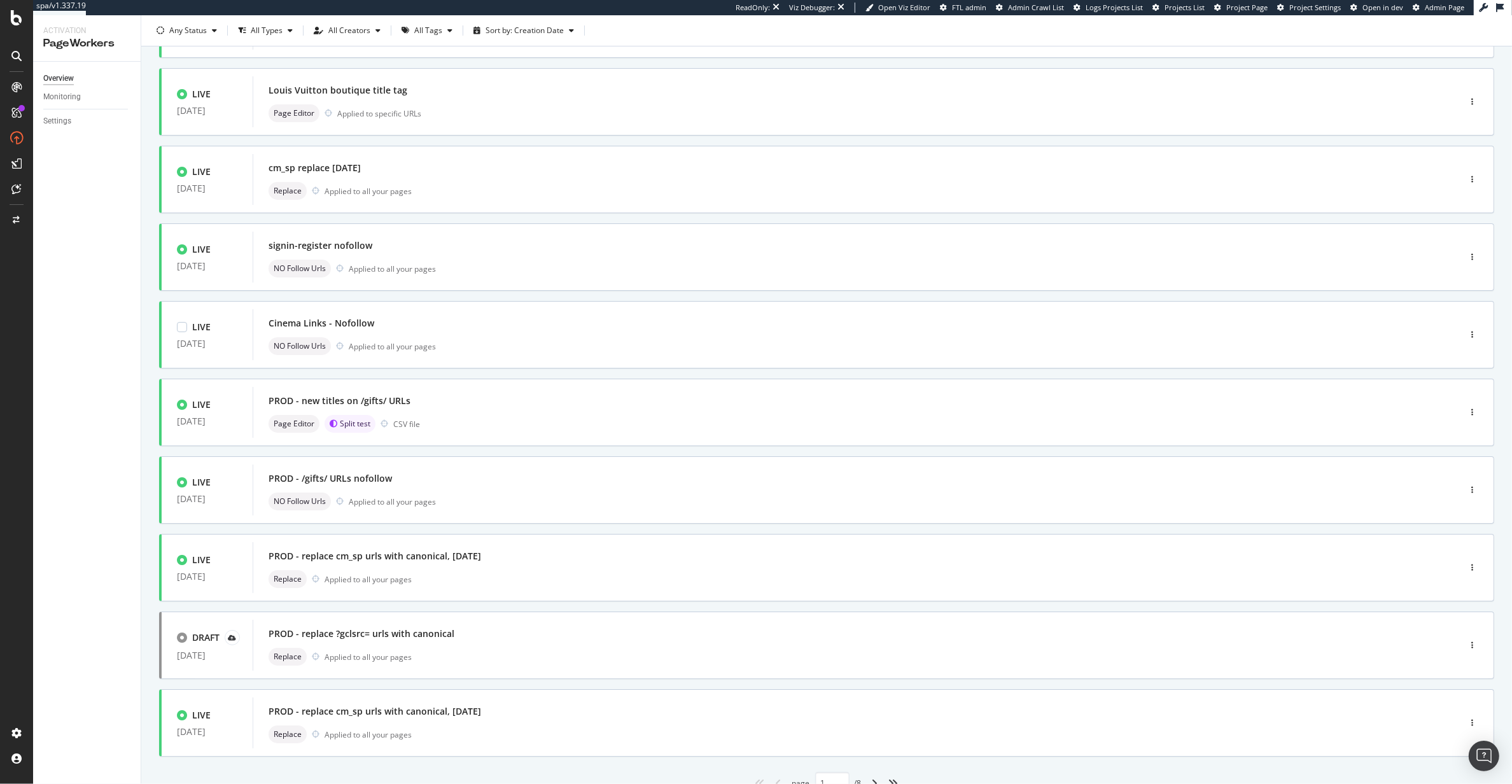
scroll to position [195, 0]
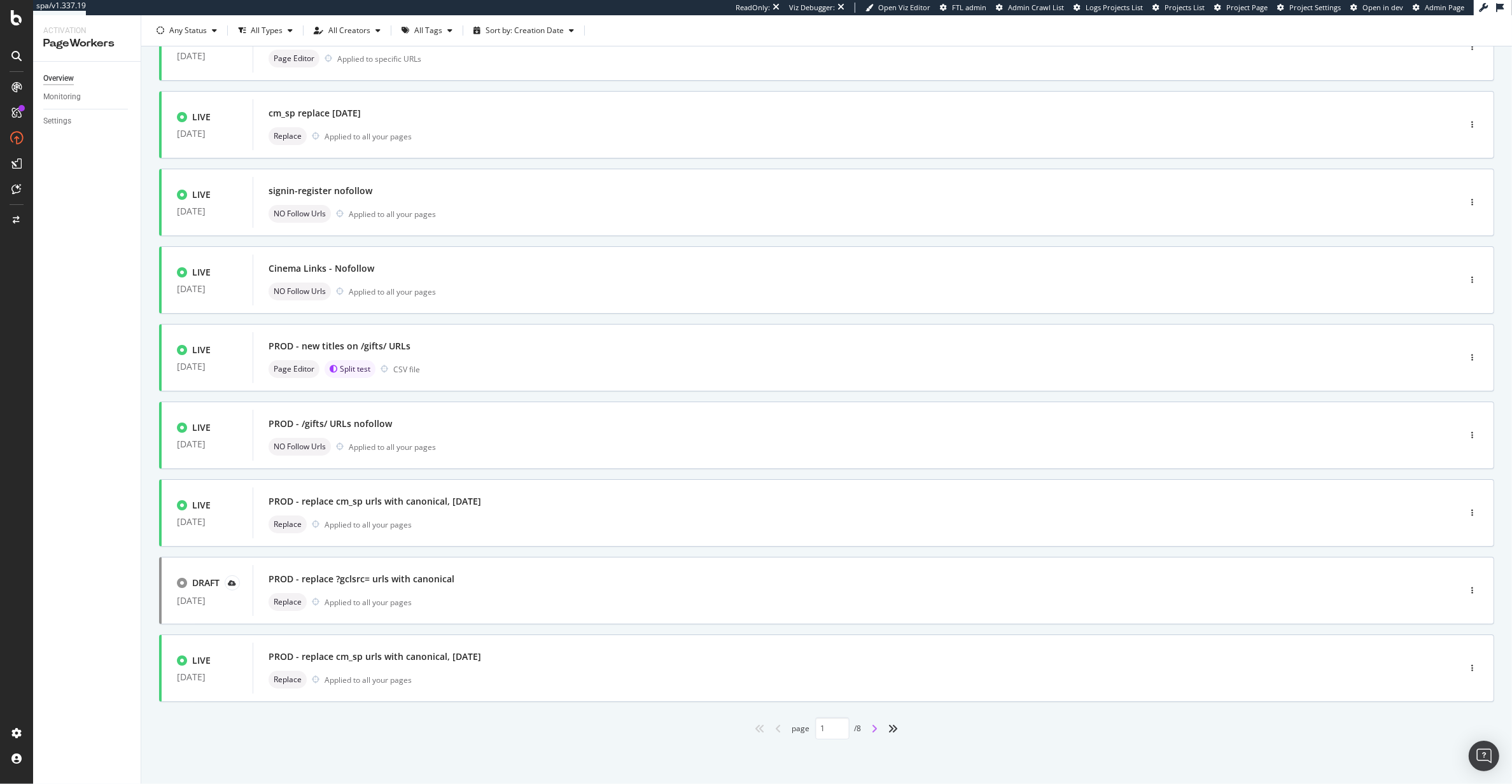
click at [872, 729] on icon "angle-right" at bounding box center [874, 728] width 6 height 10
click at [872, 728] on icon "angle-right" at bounding box center [874, 728] width 6 height 10
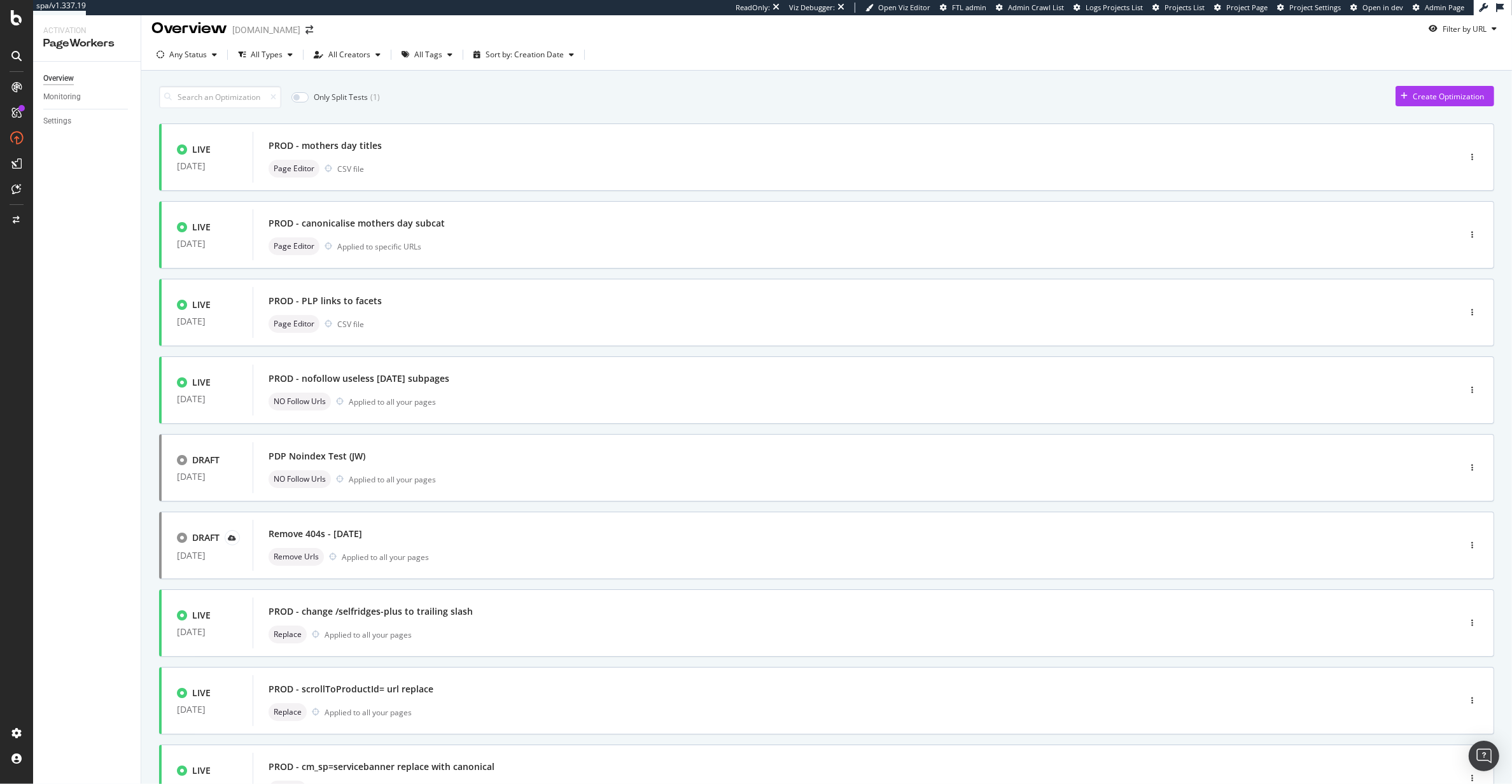
scroll to position [0, 0]
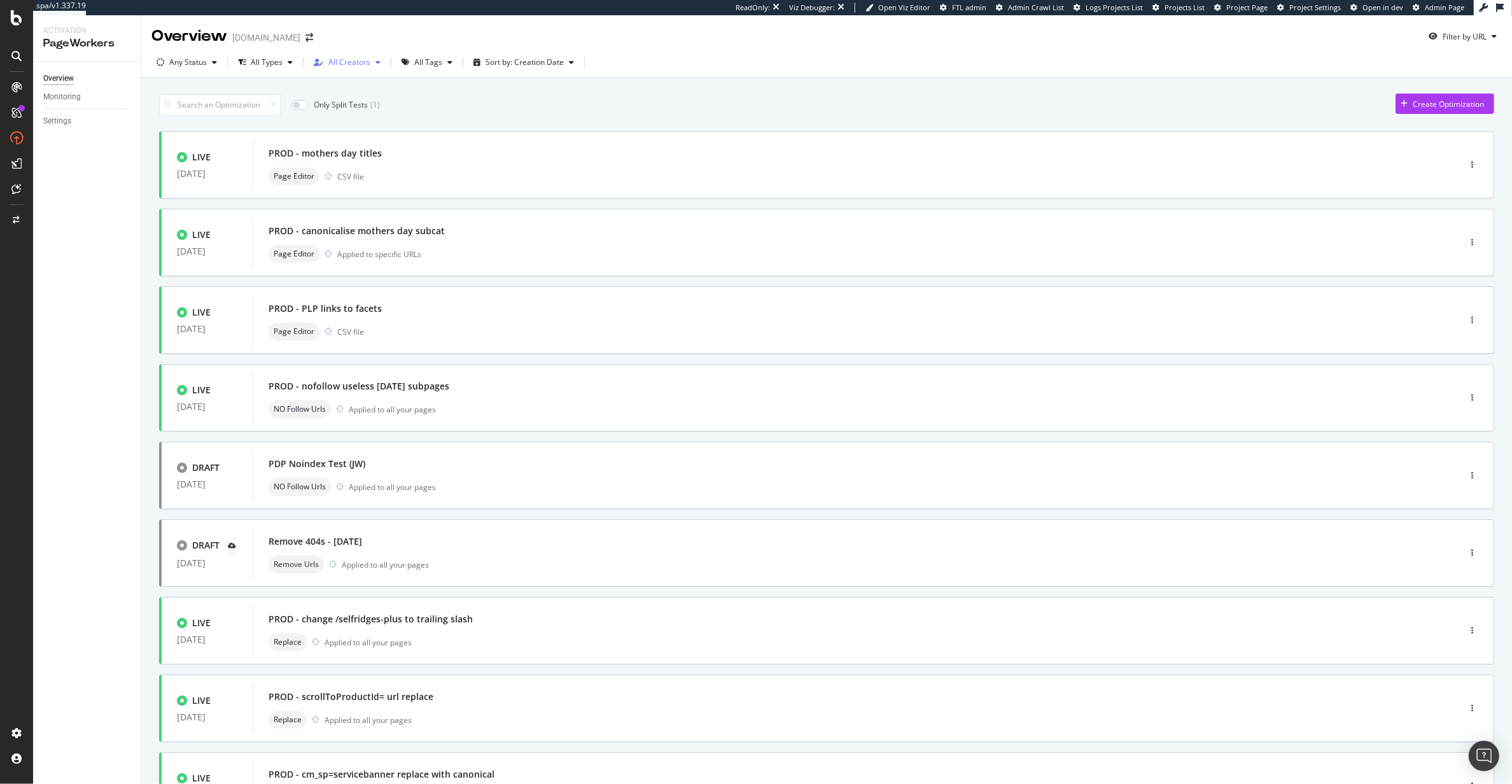
click at [345, 63] on div "All Creators" at bounding box center [350, 62] width 42 height 8
click at [326, 132] on div at bounding box center [324, 131] width 10 height 10
type input "1"
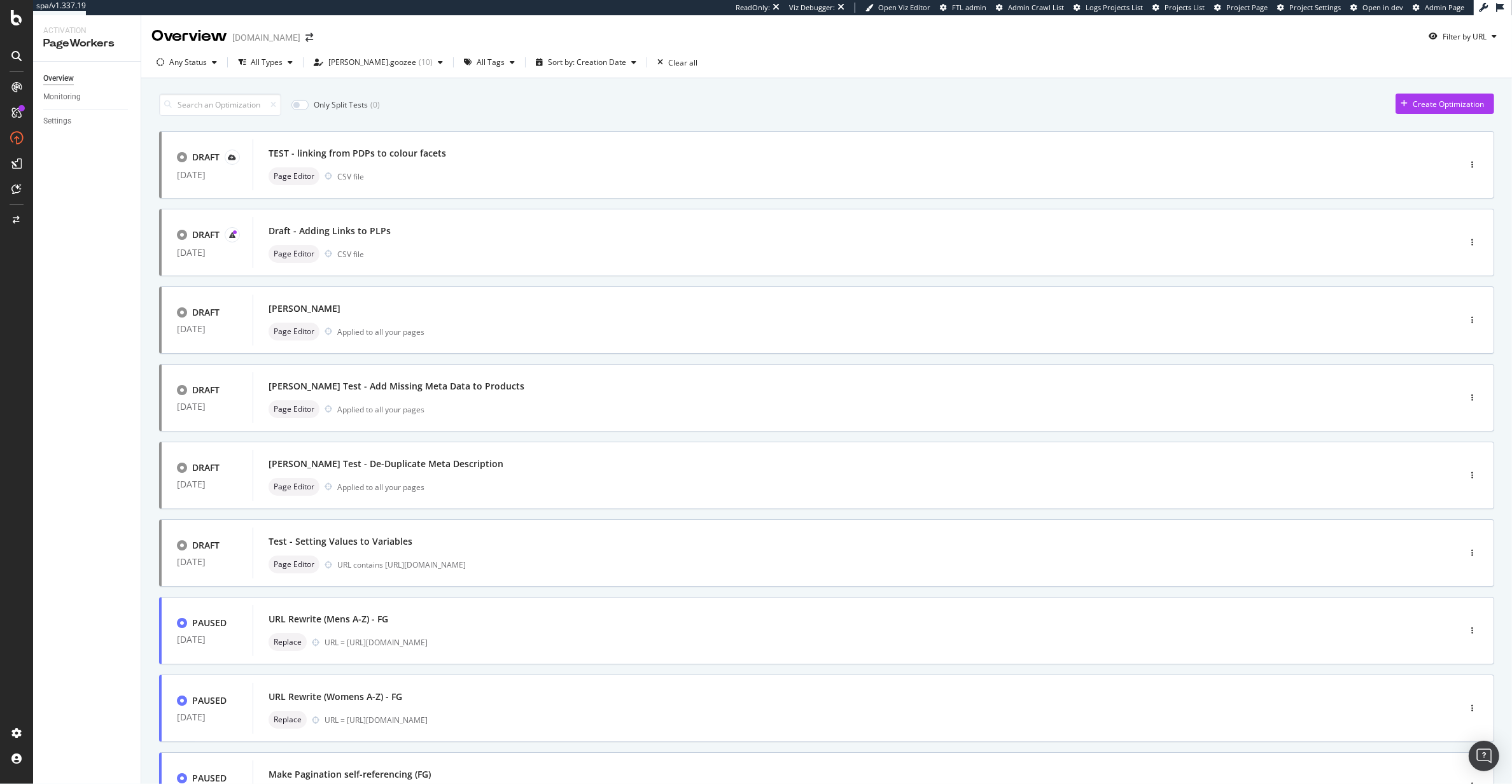
click at [647, 106] on div "Only Split Tests ( 0 ) Create Optimization" at bounding box center [826, 104] width 1335 height 22
click at [594, 176] on div "Page Editor CSV file" at bounding box center [837, 176] width 1137 height 17
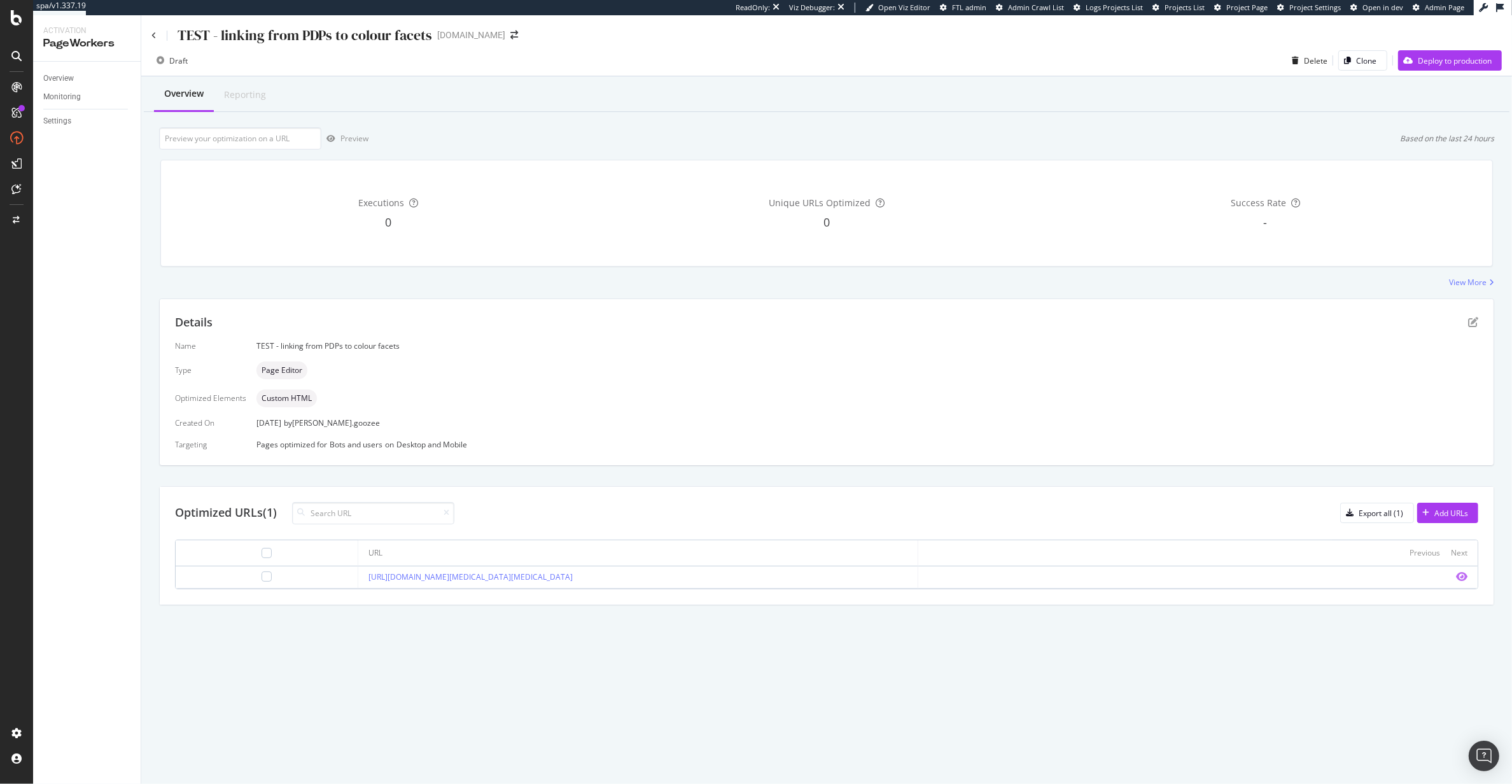
click at [1463, 576] on icon "eye" at bounding box center [1461, 577] width 11 height 10
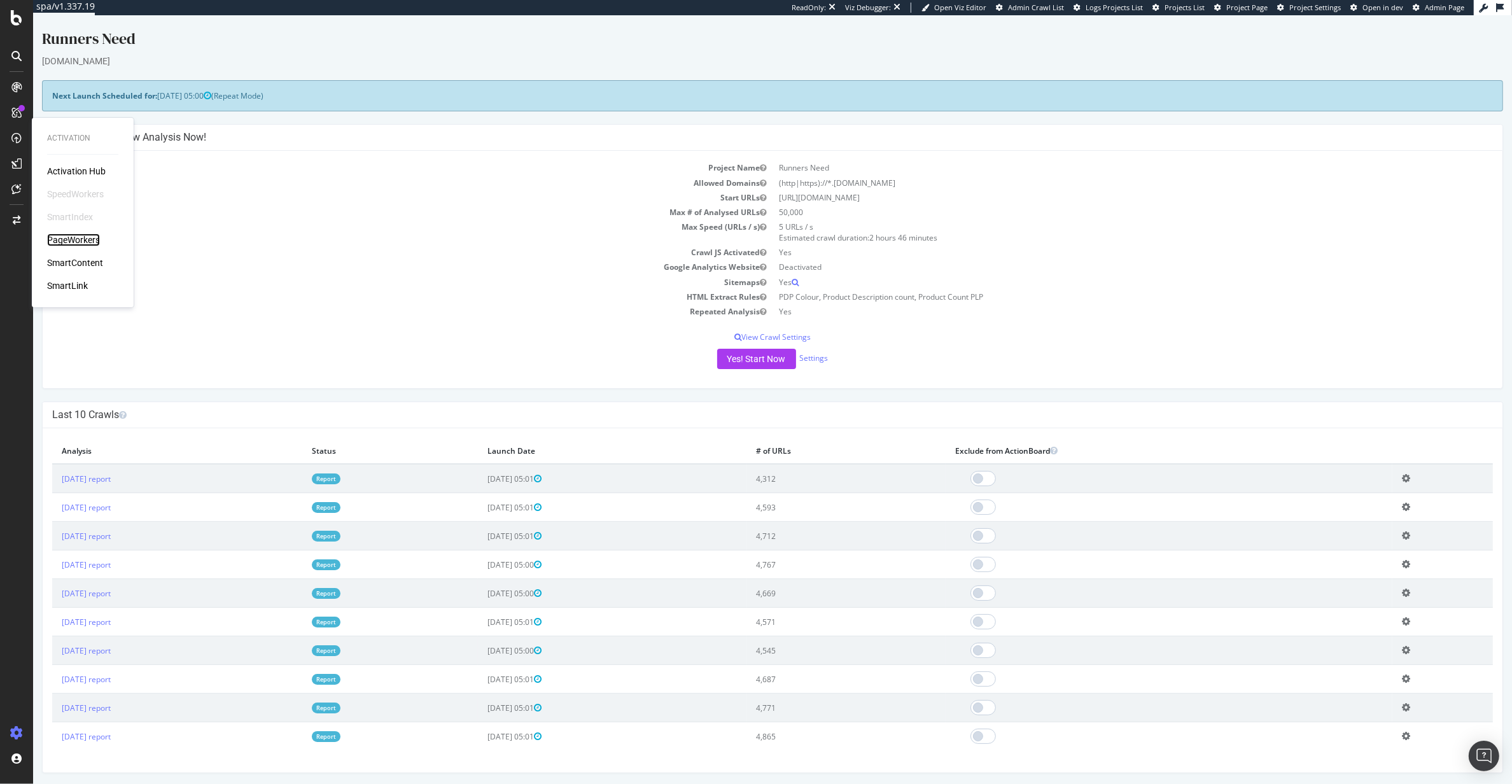
click at [70, 236] on div "PageWorkers" at bounding box center [73, 239] width 52 height 13
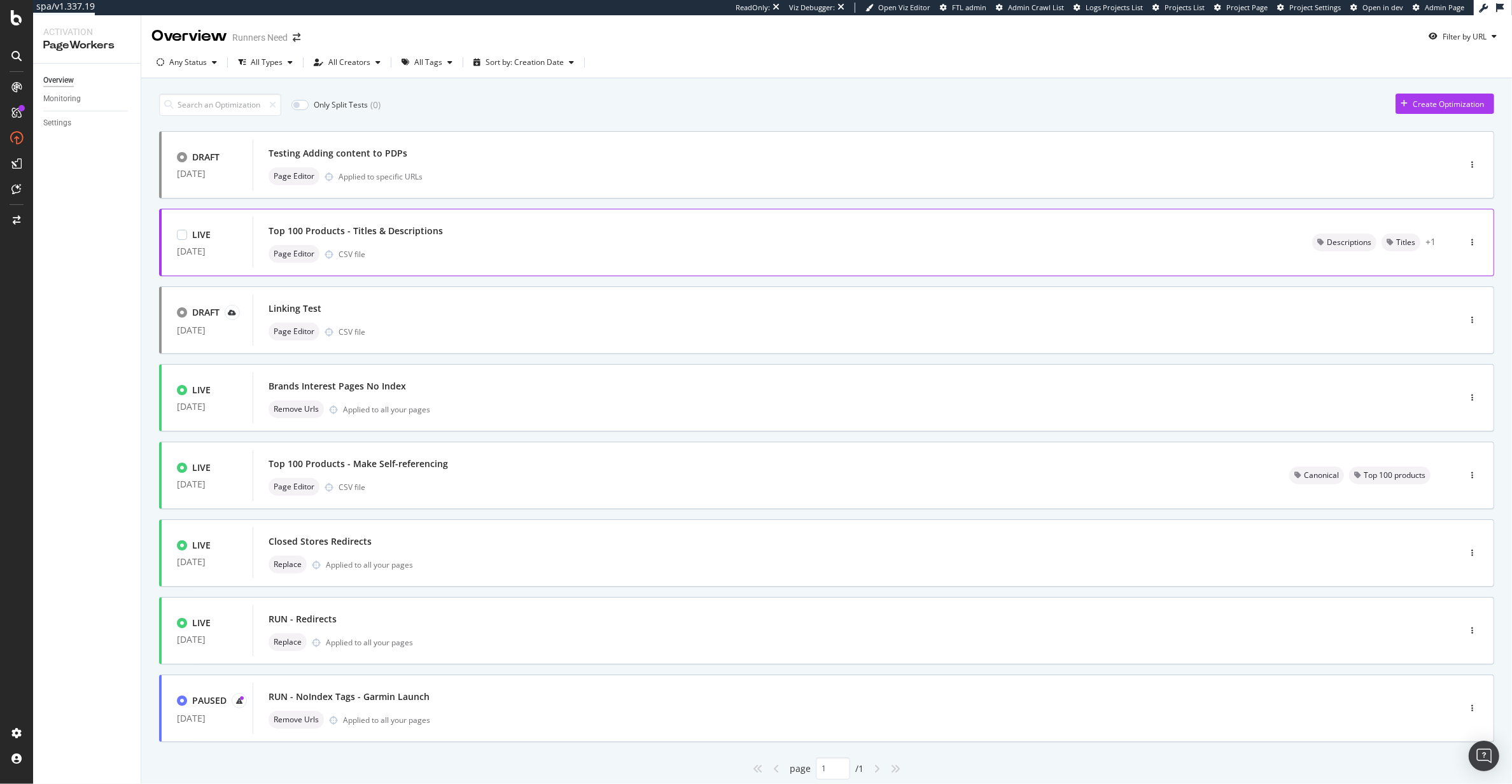
scroll to position [3, 0]
click at [686, 265] on div "LIVE [DATE] Top 100 Products - Titles & Descriptions Page Editor CSV file Descr…" at bounding box center [826, 238] width 1335 height 67
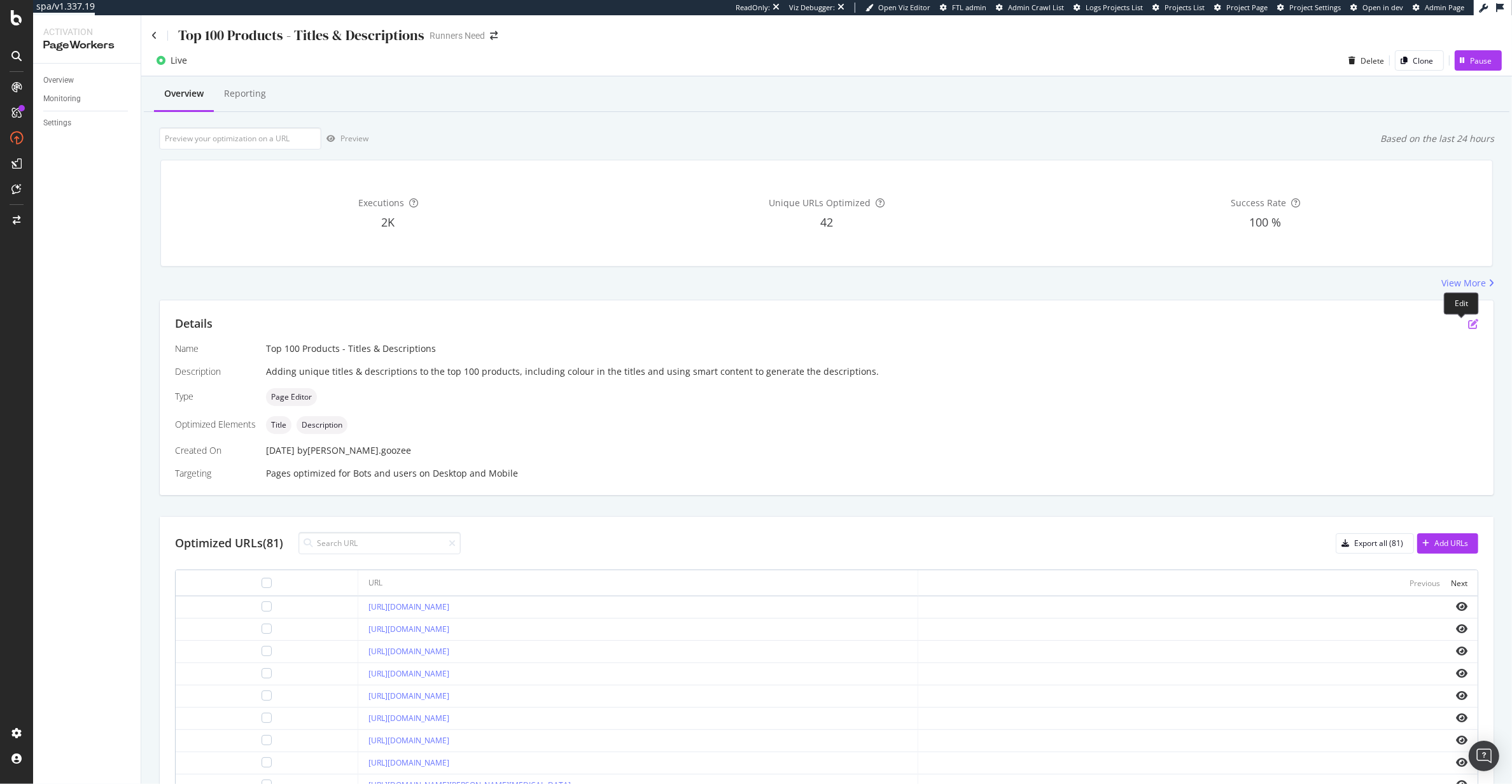
click at [1468, 327] on icon "pen-to-square" at bounding box center [1474, 324] width 10 height 10
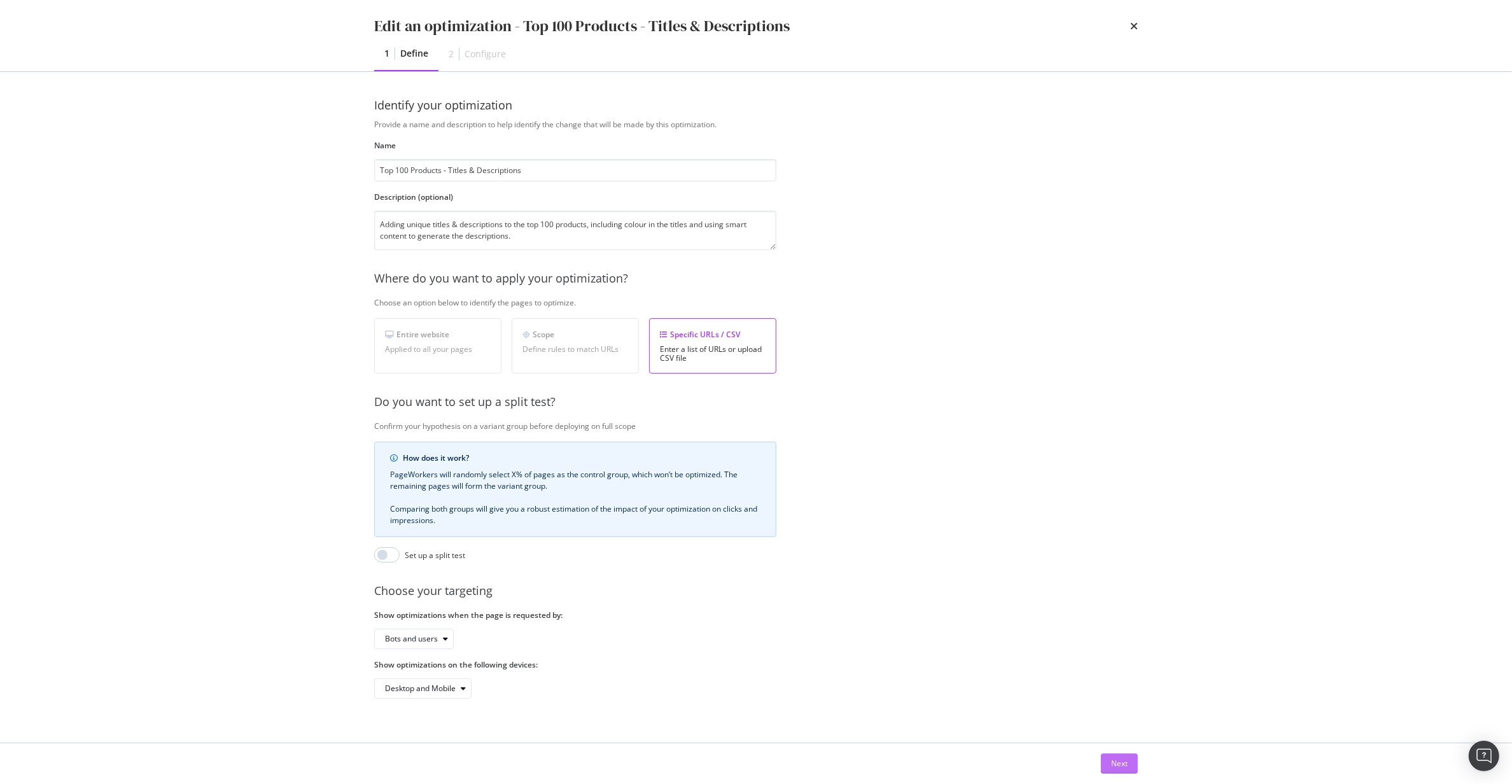
click at [1115, 766] on div "Next" at bounding box center [1119, 763] width 17 height 10
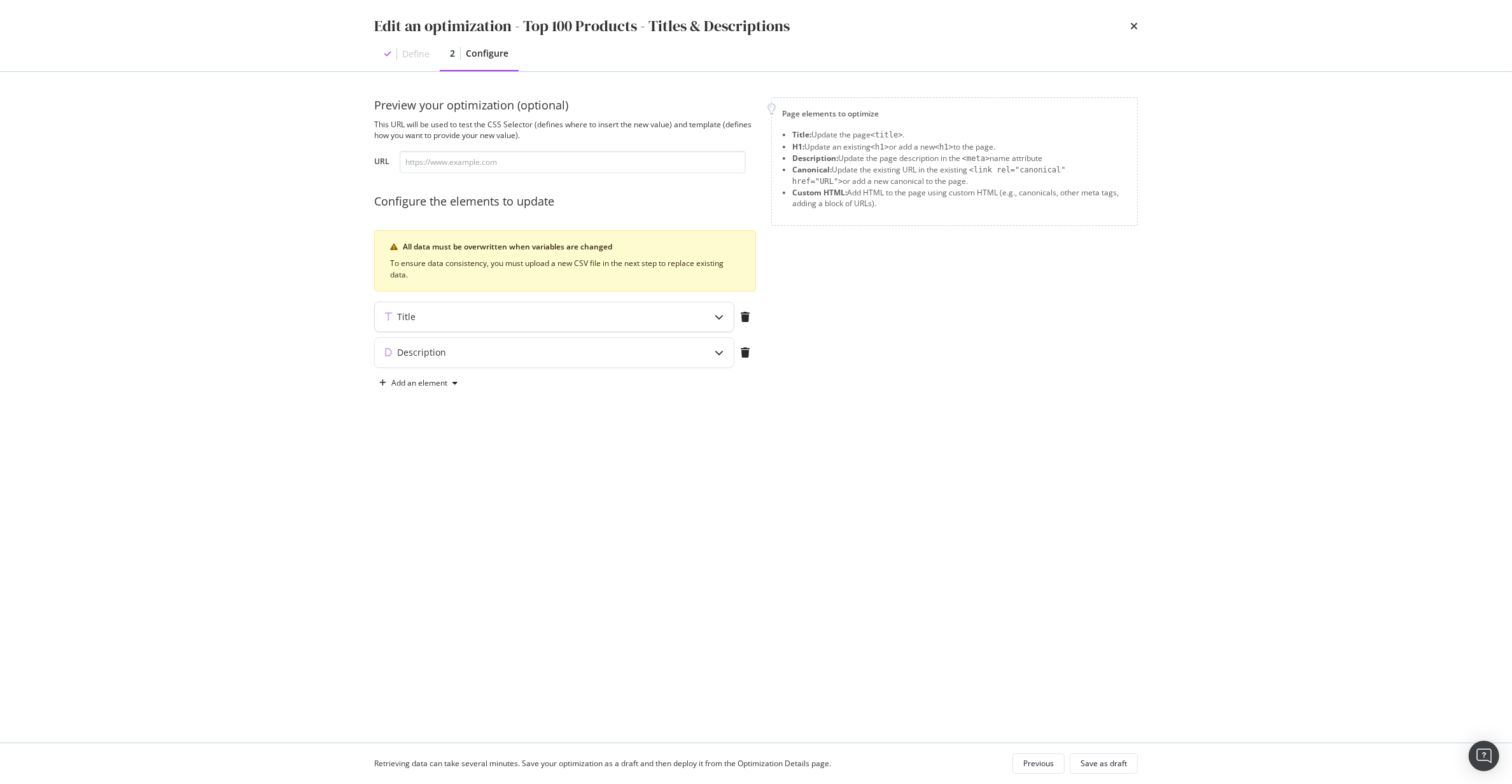
click at [595, 312] on div "Title" at bounding box center [529, 316] width 309 height 13
click at [616, 344] on div "Description" at bounding box center [554, 351] width 359 height 29
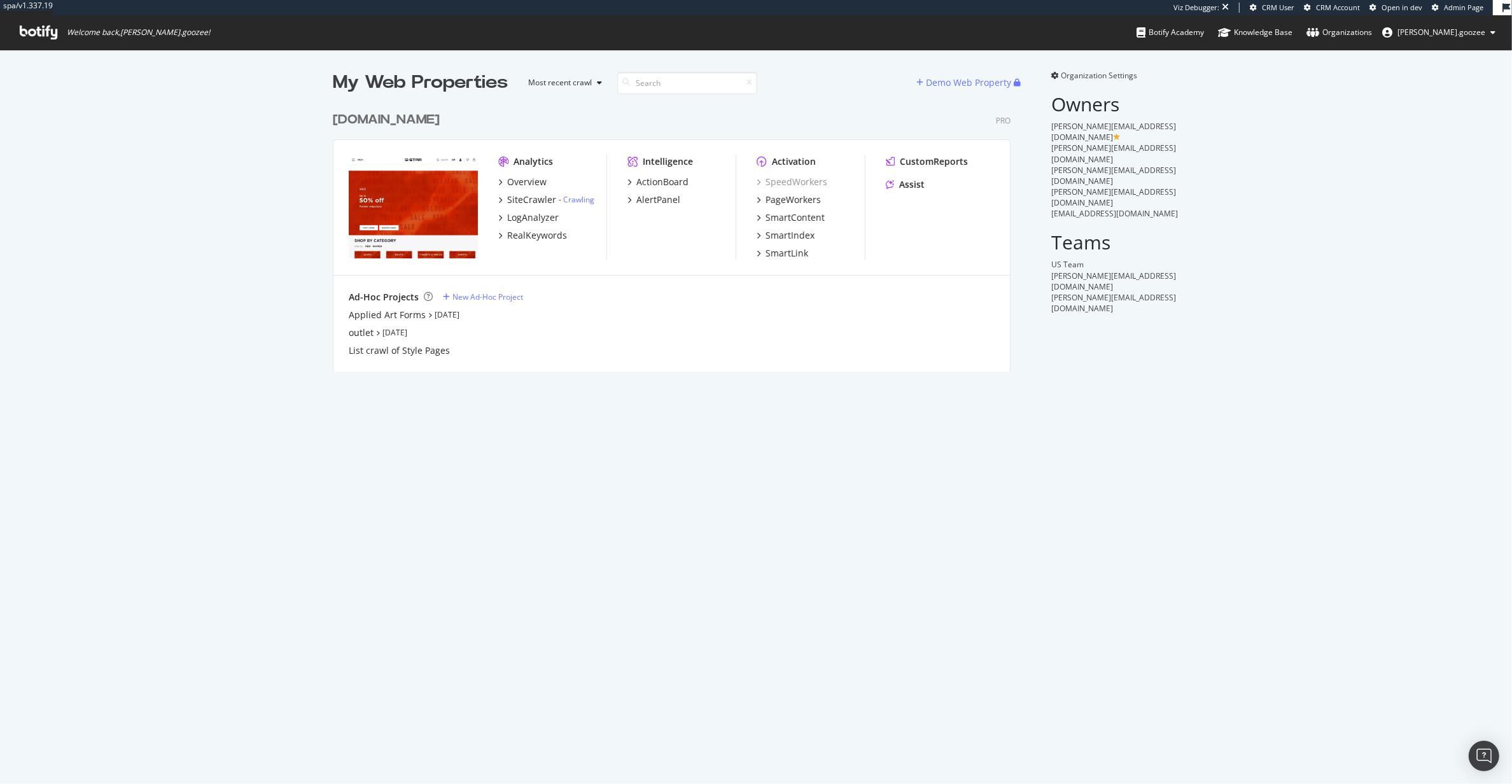
scroll to position [264, 676]
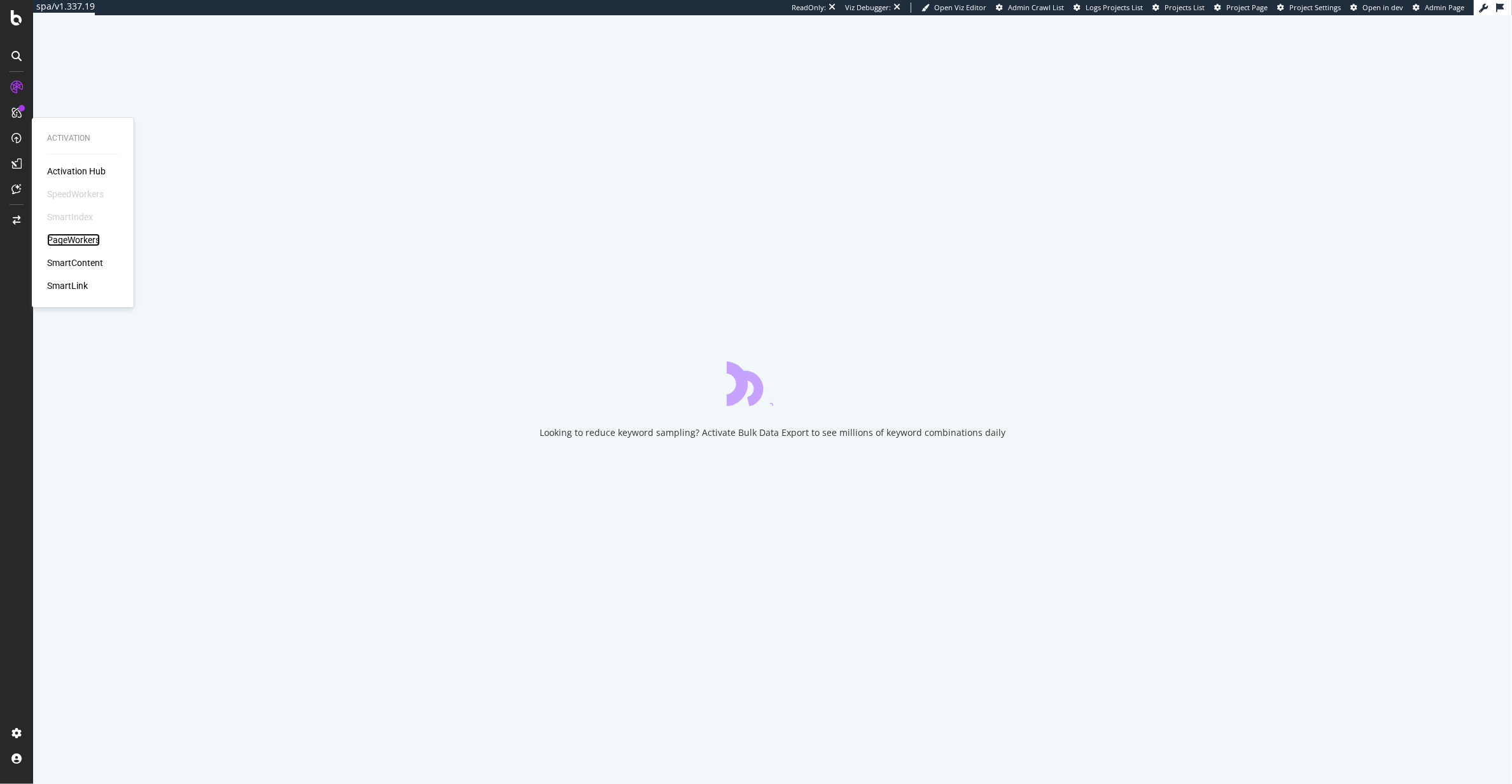
click at [68, 239] on div "PageWorkers" at bounding box center [73, 239] width 52 height 13
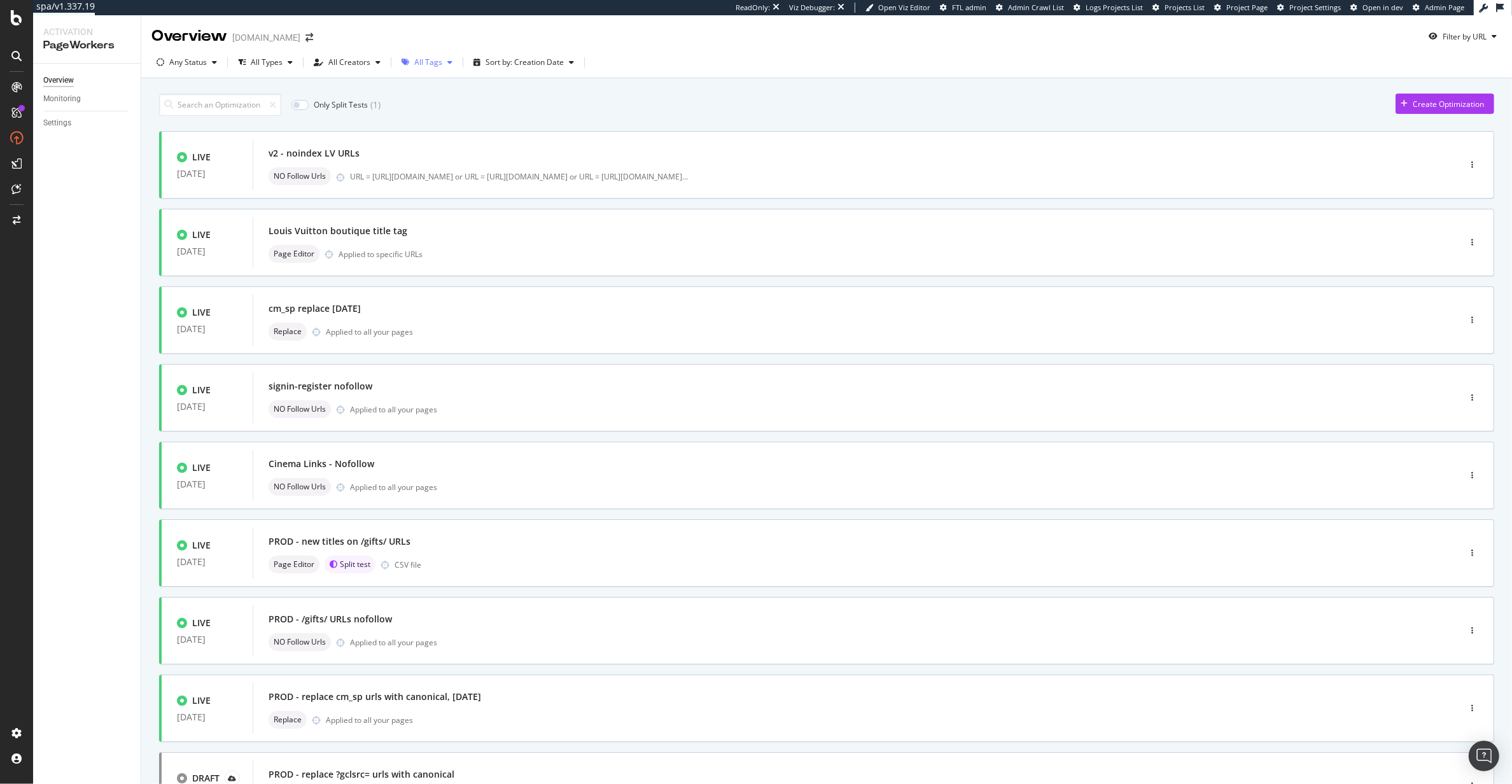
click at [436, 62] on div "All Tags" at bounding box center [429, 62] width 28 height 8
click at [428, 64] on div "All Tags" at bounding box center [429, 62] width 28 height 8
click at [263, 61] on div "All Types" at bounding box center [267, 62] width 31 height 8
click at [495, 106] on div "Only Split Tests ( 1 ) Create Optimization" at bounding box center [826, 104] width 1335 height 22
click at [186, 70] on div "Any Status" at bounding box center [186, 62] width 71 height 19
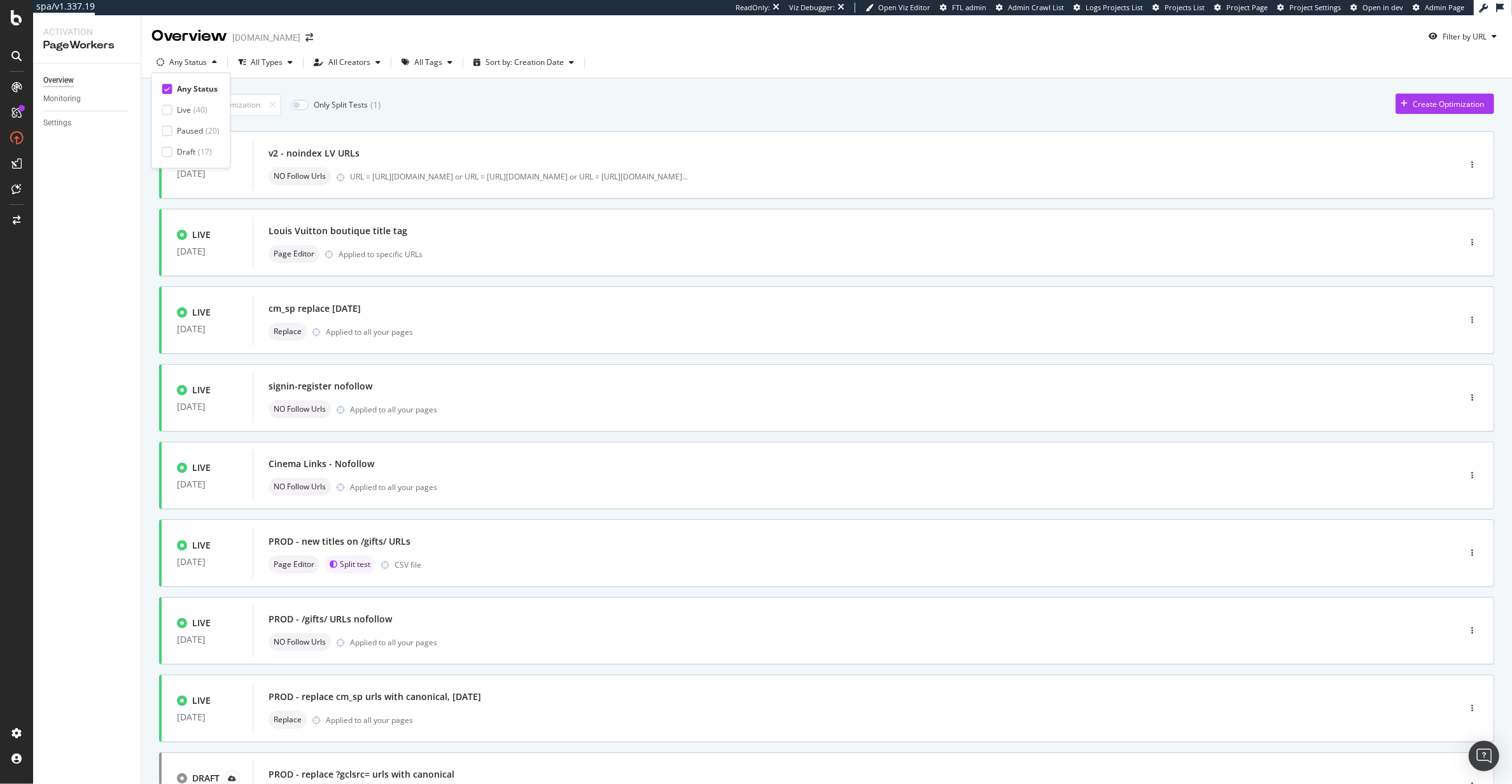
click at [167, 100] on div "Any Status Live ( 40 ) Paused ( 20 ) Draft ( 17 )" at bounding box center [192, 120] width 58 height 74
click at [164, 108] on div at bounding box center [168, 109] width 10 height 10
click at [512, 131] on div "LIVE [DATE] v2 - noindex LV URLs NO Follow Urls URL = [URL][DOMAIN_NAME] or URL…" at bounding box center [826, 164] width 1335 height 67
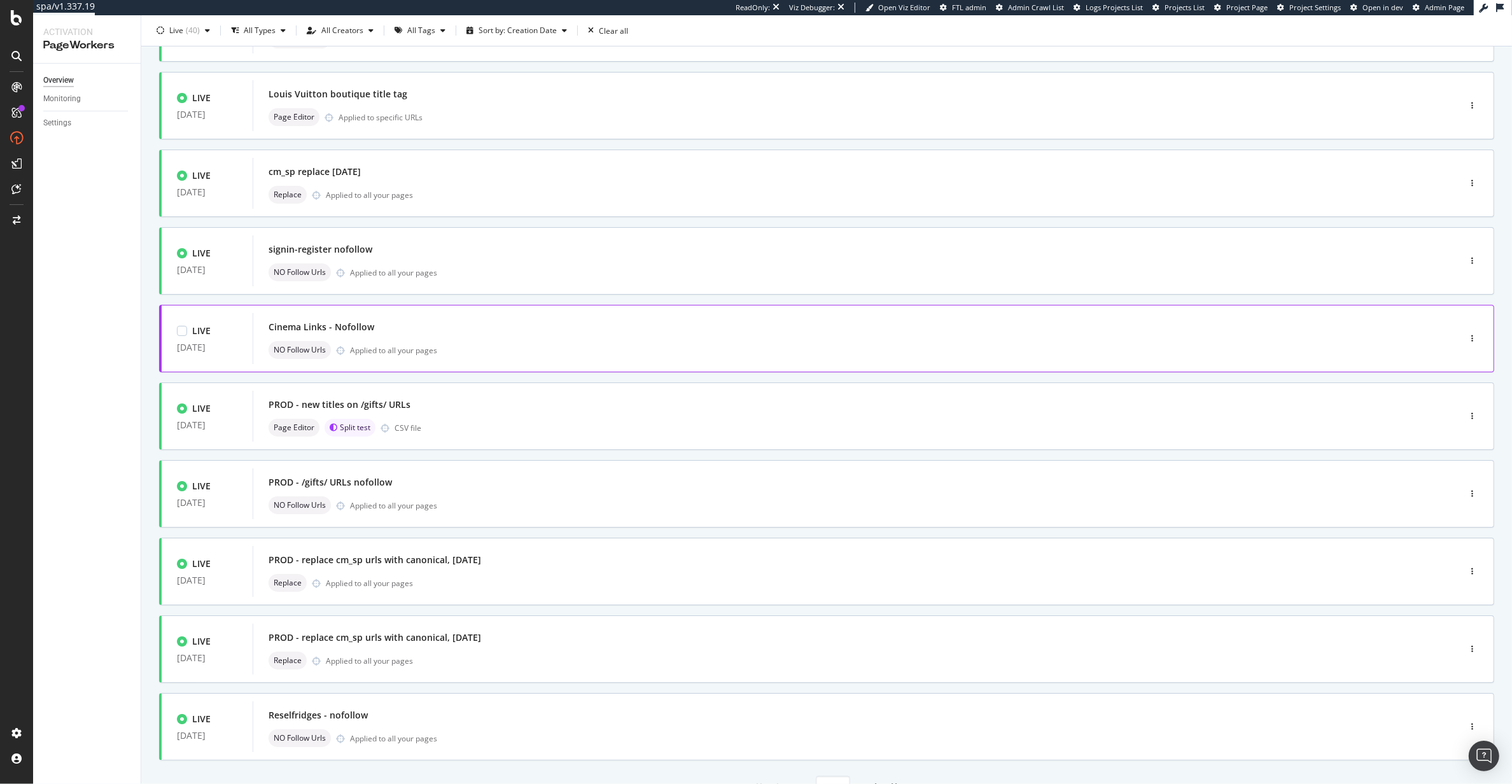
scroll to position [195, 0]
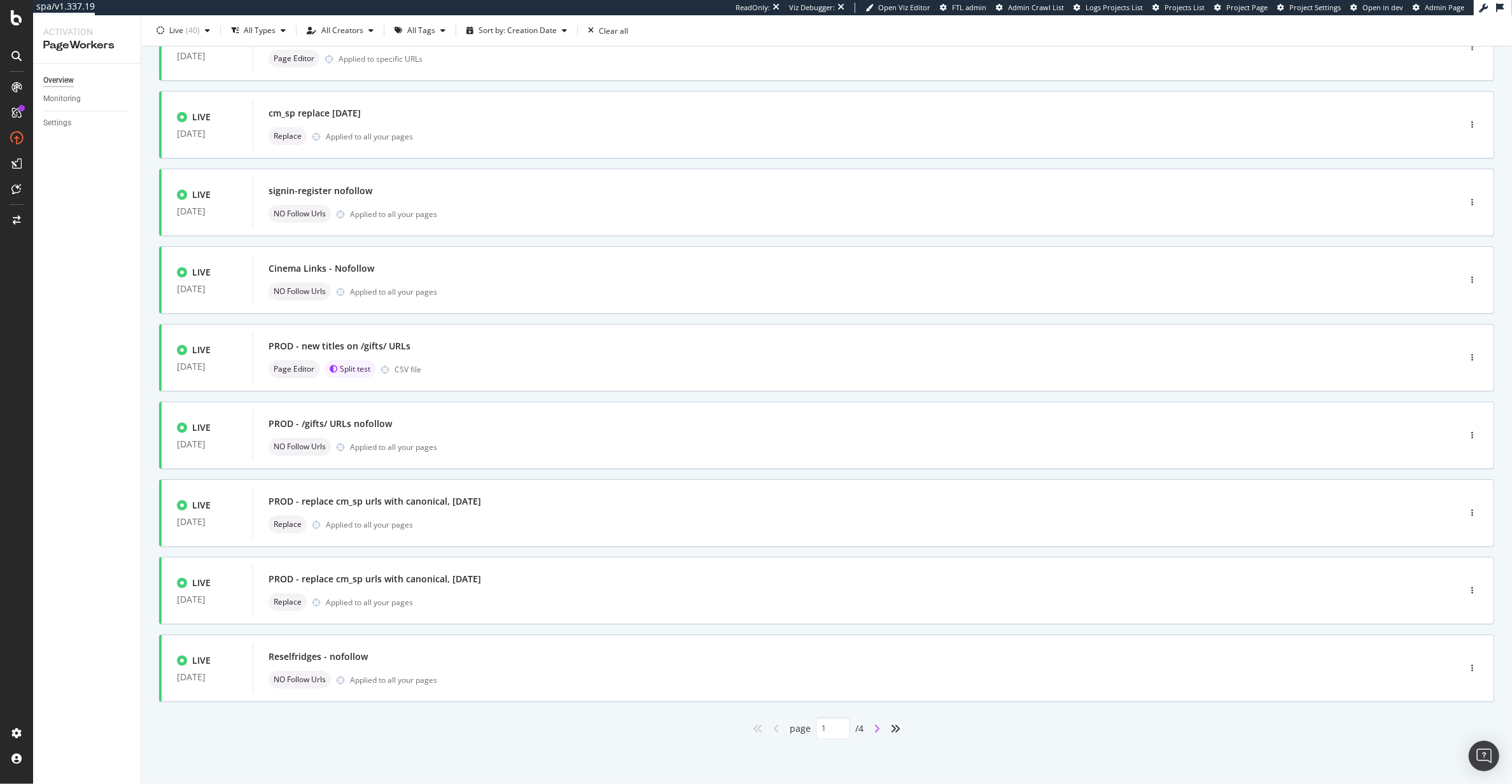
click at [874, 727] on icon "angle-right" at bounding box center [876, 728] width 6 height 10
type input "2"
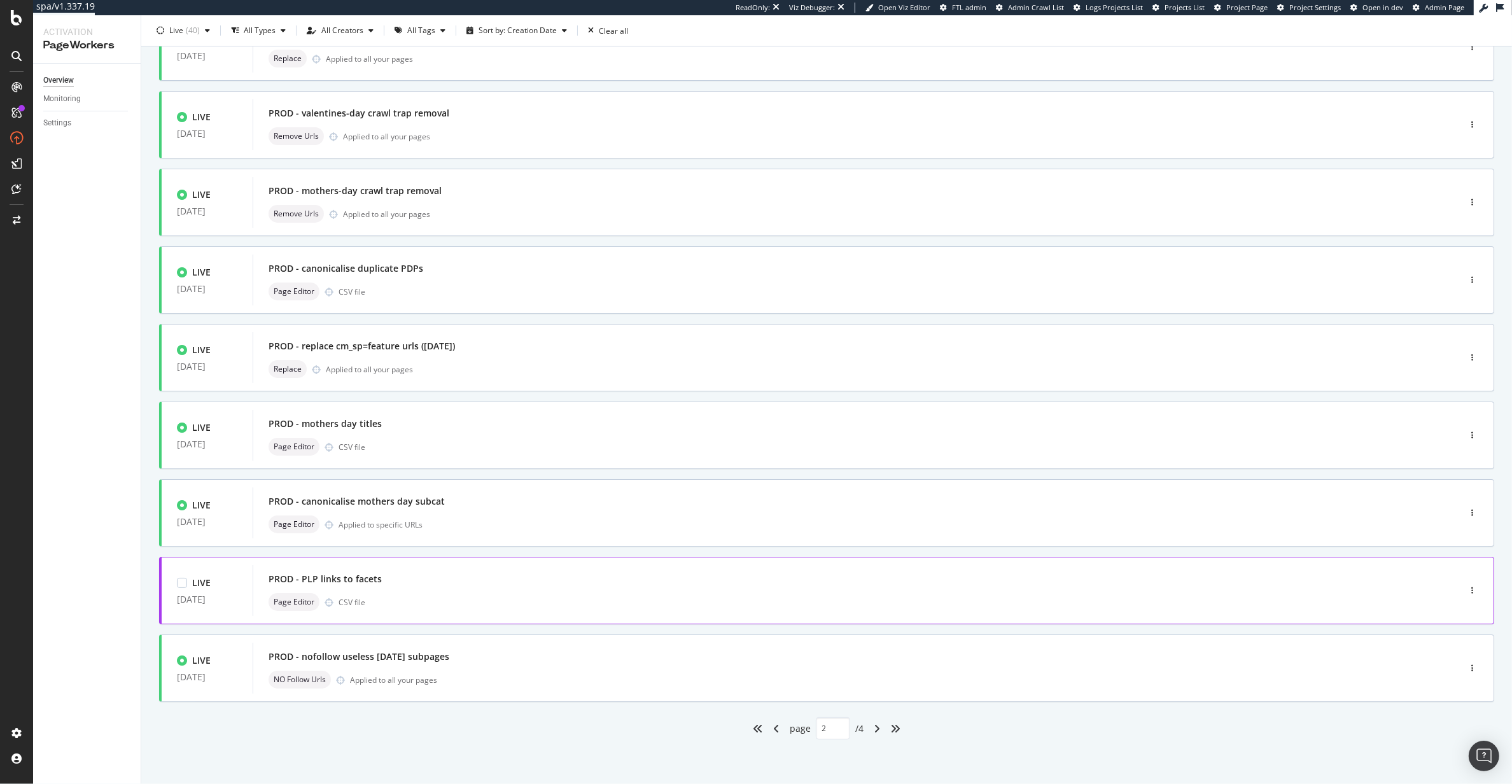
click at [504, 591] on div "PROD - PLP links to facets Page Editor CSV file" at bounding box center [837, 590] width 1137 height 41
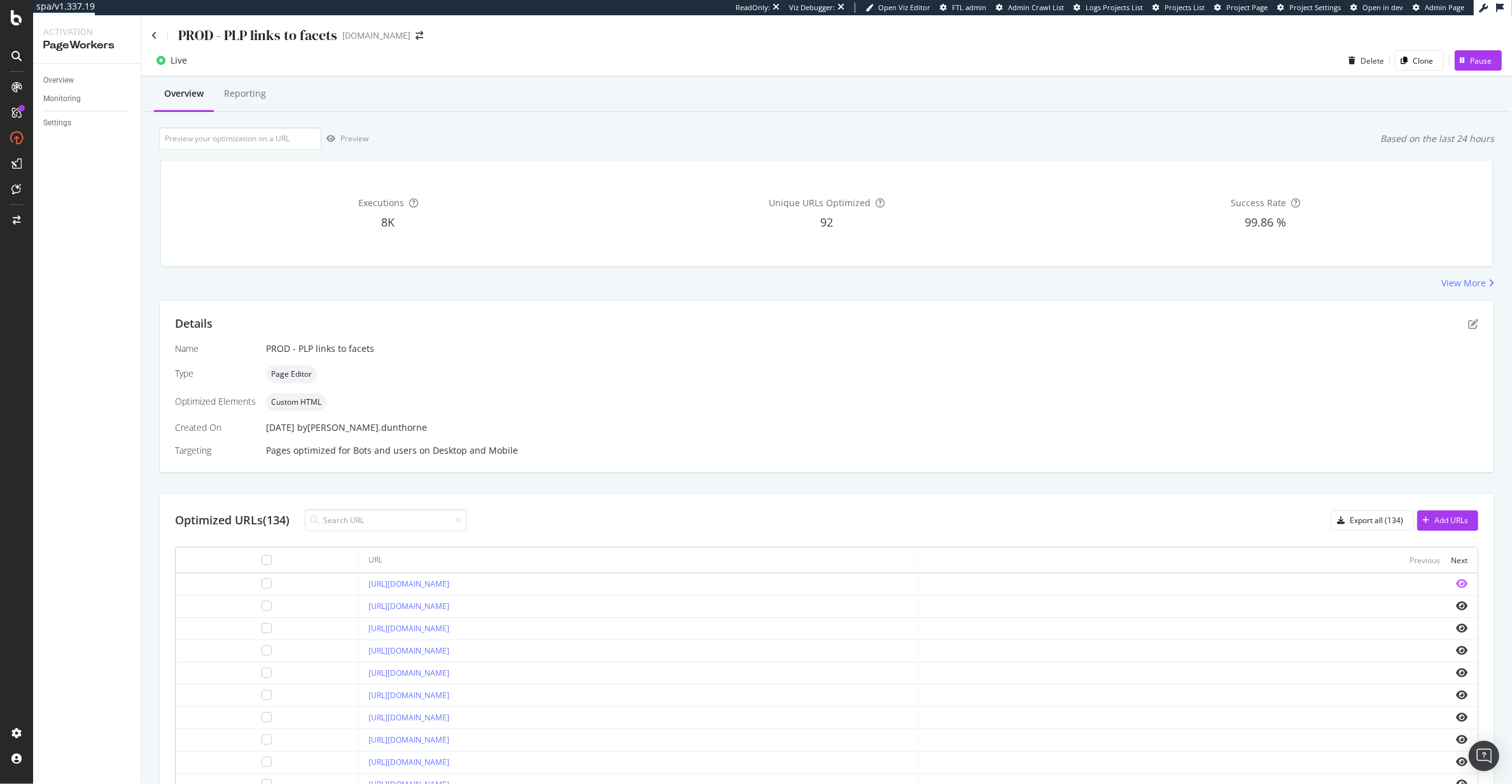
click at [1456, 582] on icon "eye" at bounding box center [1461, 584] width 11 height 10
click at [157, 36] on icon at bounding box center [154, 36] width 6 height 9
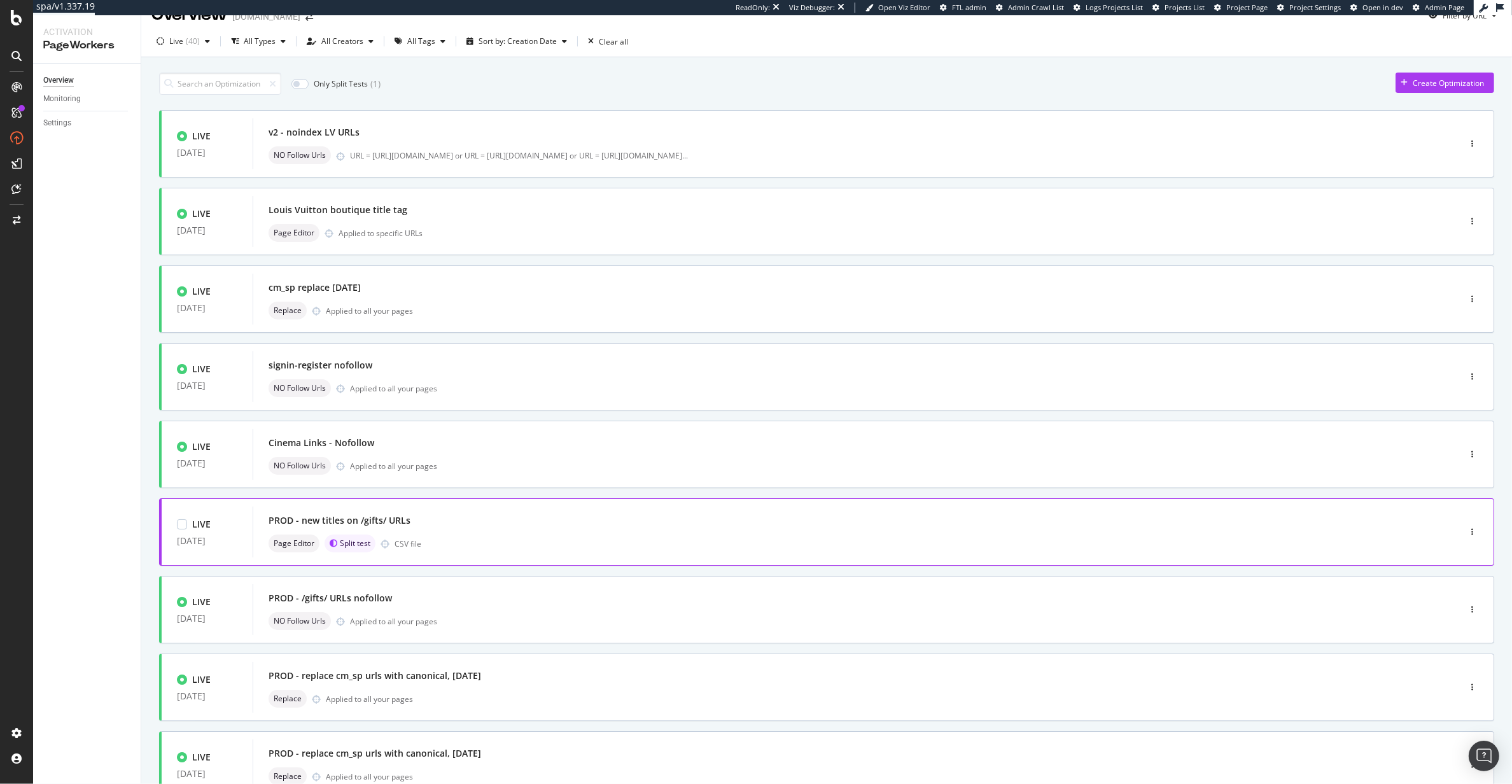
scroll to position [195, 0]
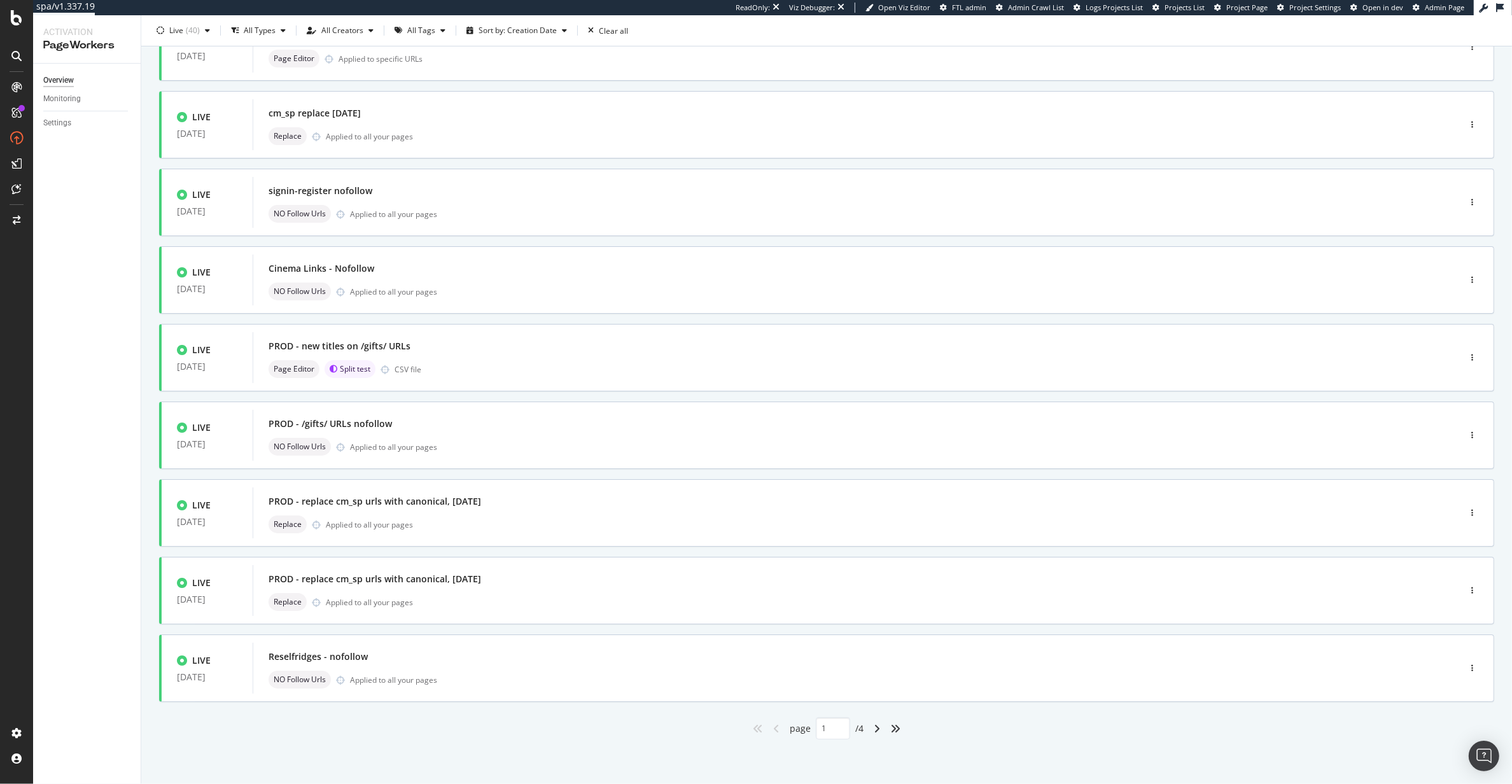
click at [870, 733] on div "angle-right" at bounding box center [876, 728] width 17 height 20
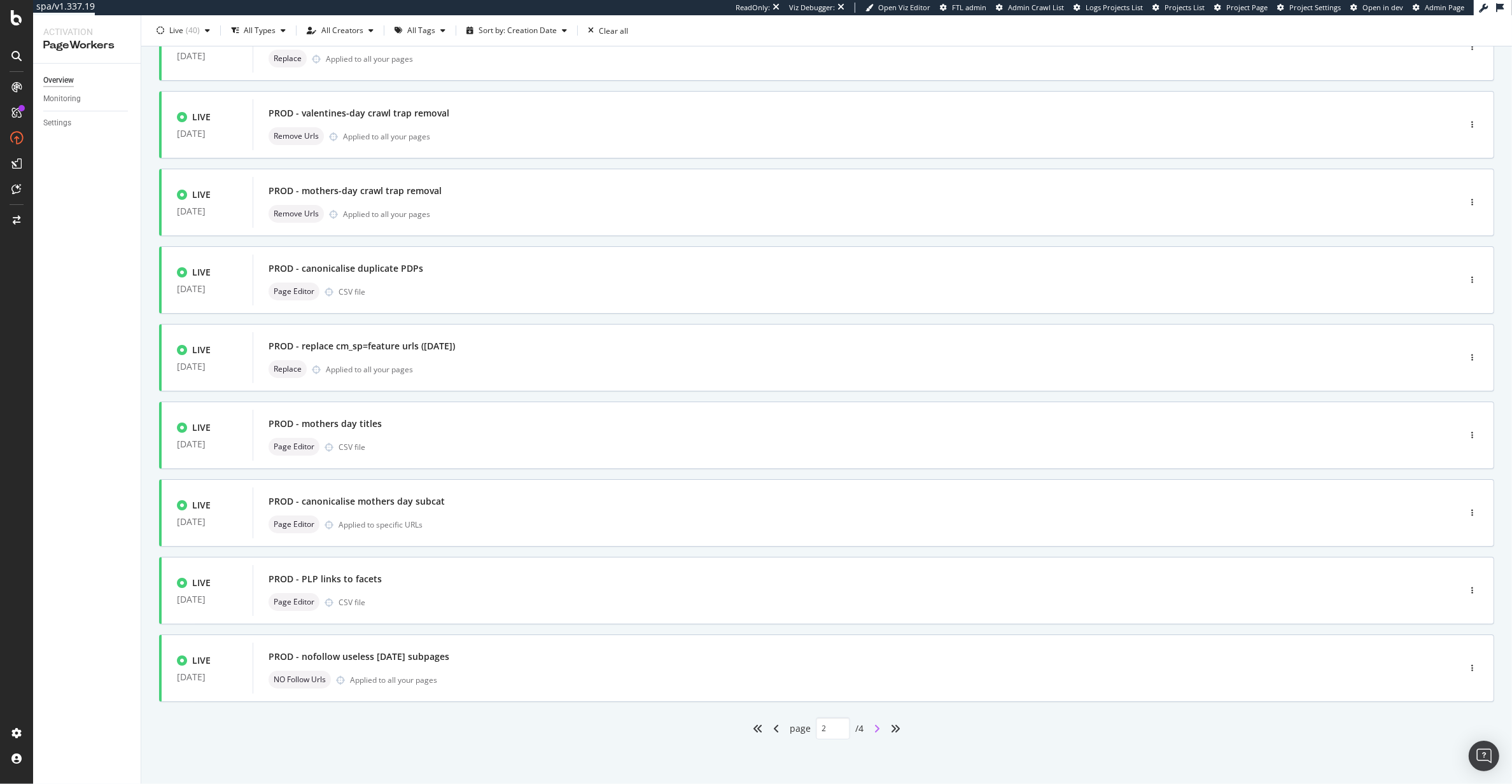
click at [874, 729] on icon "angle-right" at bounding box center [876, 728] width 6 height 10
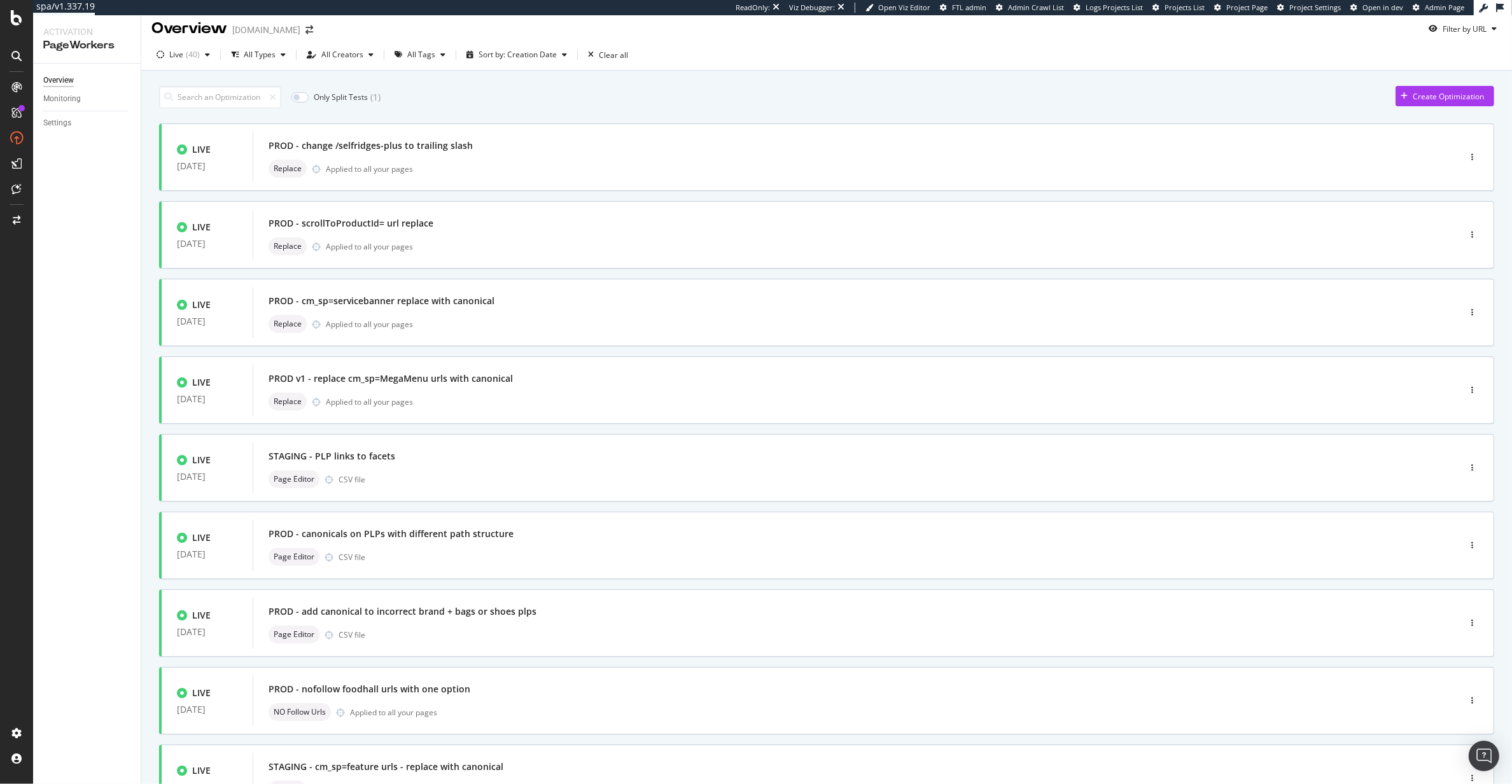
scroll to position [0, 0]
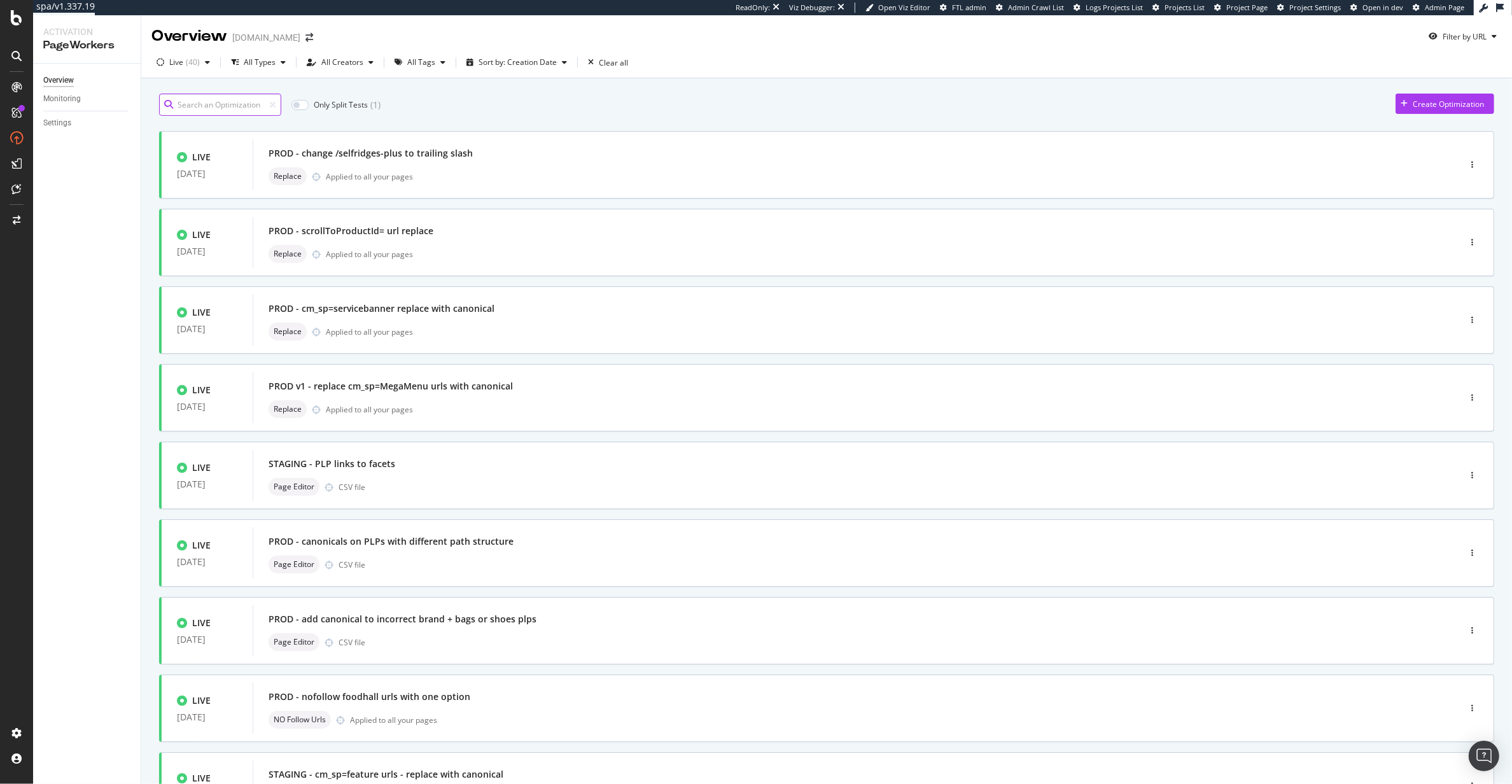
click at [227, 106] on input at bounding box center [220, 104] width 122 height 22
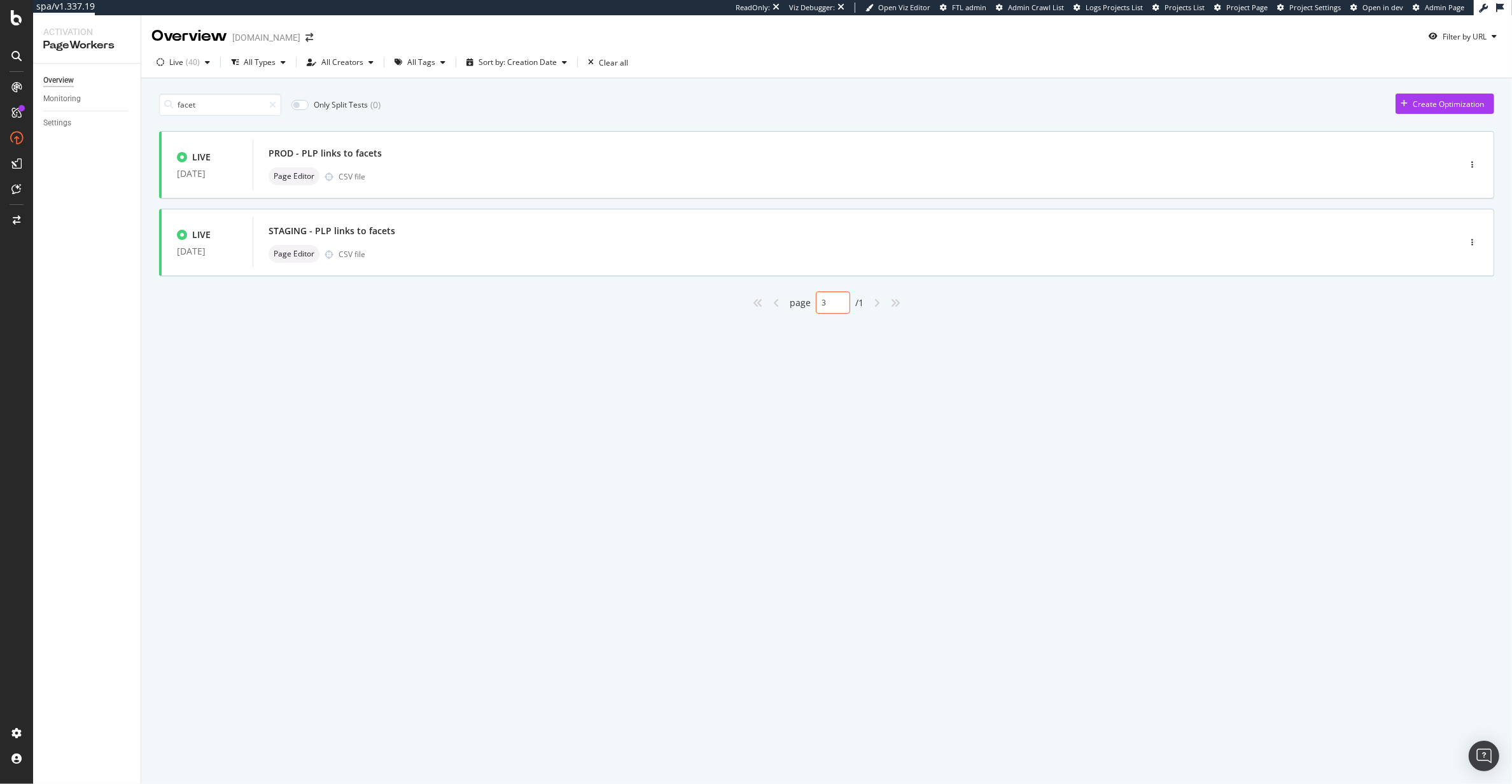
type input "1"
click at [413, 181] on div "Page Editor CSV file" at bounding box center [837, 176] width 1137 height 17
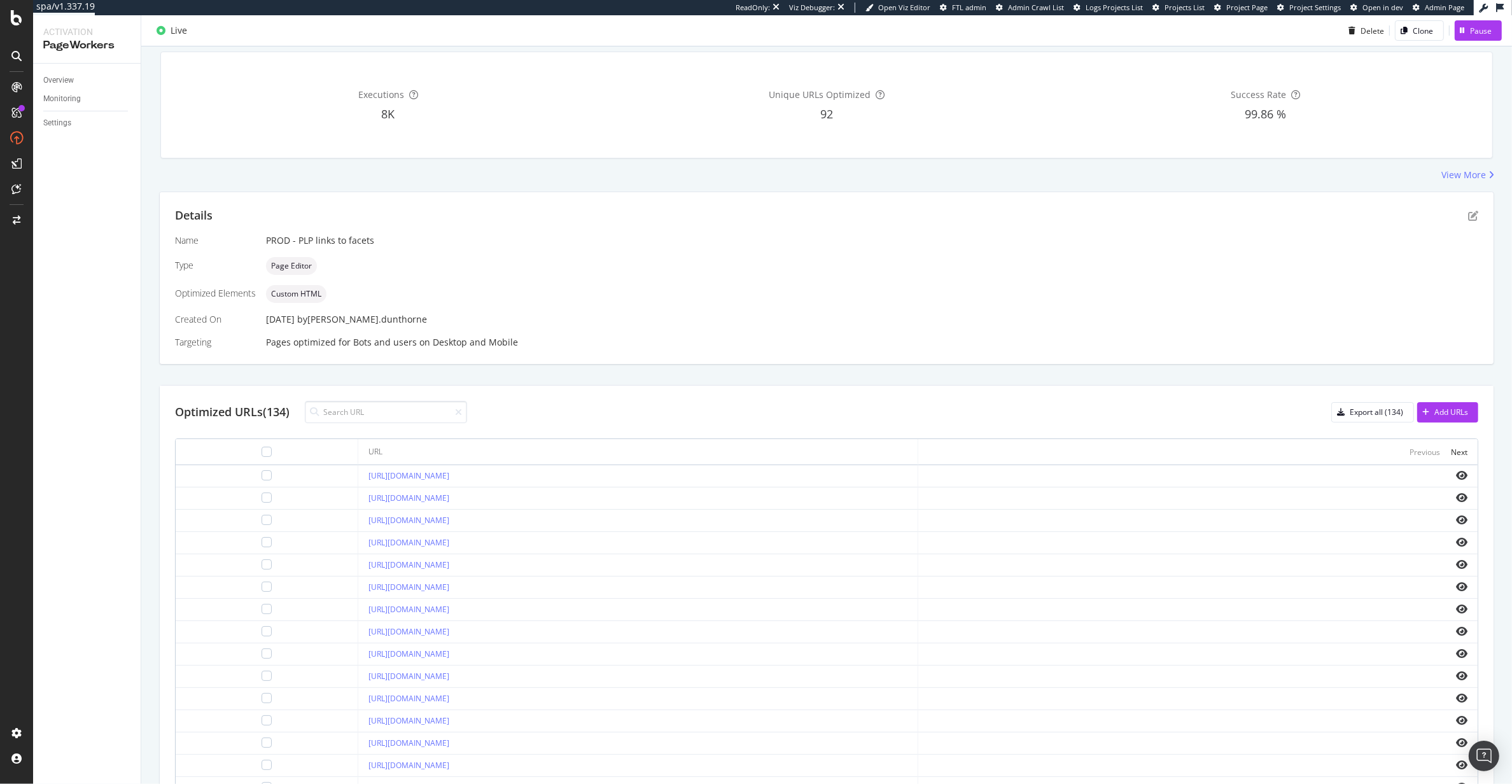
scroll to position [188, 0]
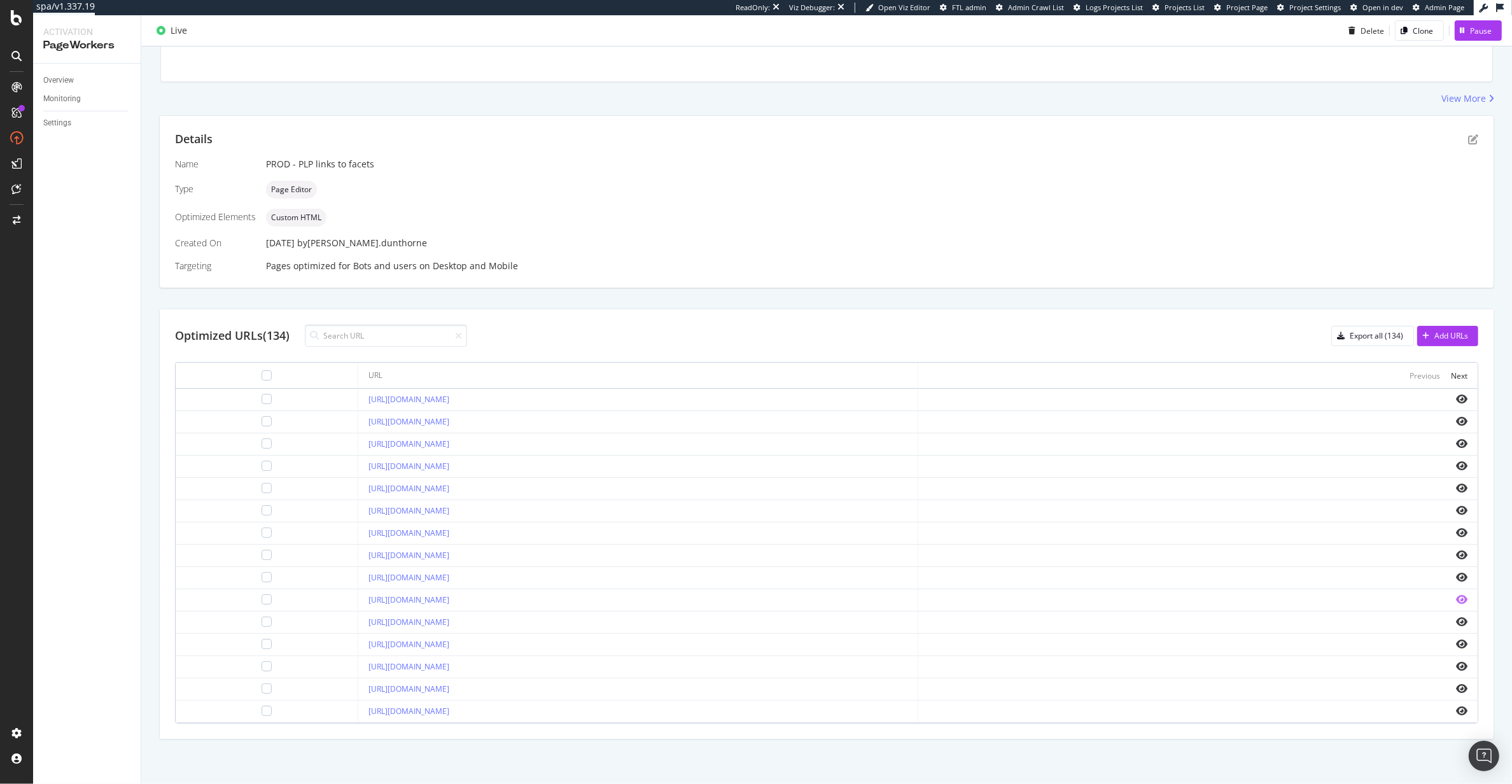
click at [1456, 601] on icon "eye" at bounding box center [1461, 600] width 11 height 10
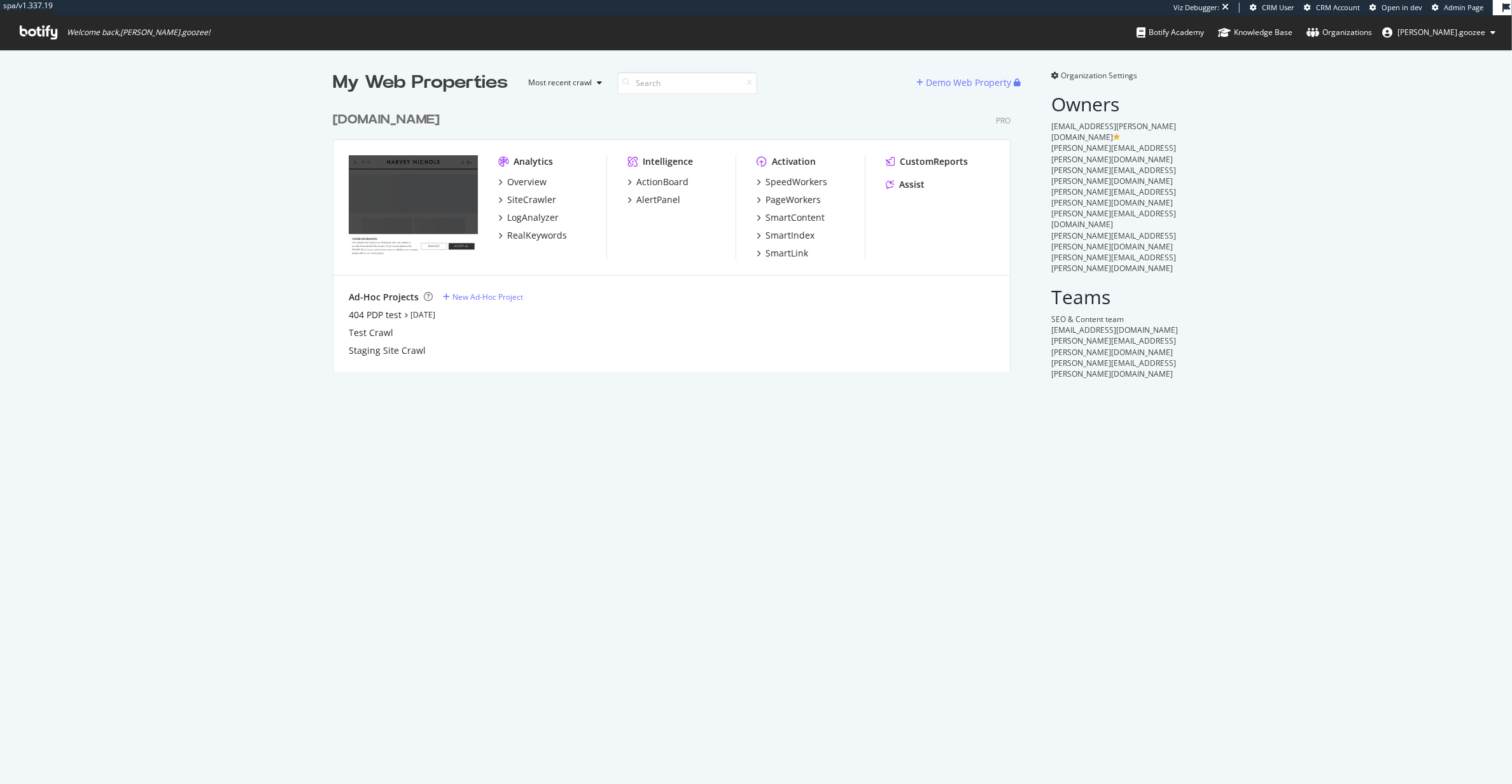
scroll to position [264, 676]
click at [793, 200] on div "PageWorkers" at bounding box center [793, 199] width 55 height 13
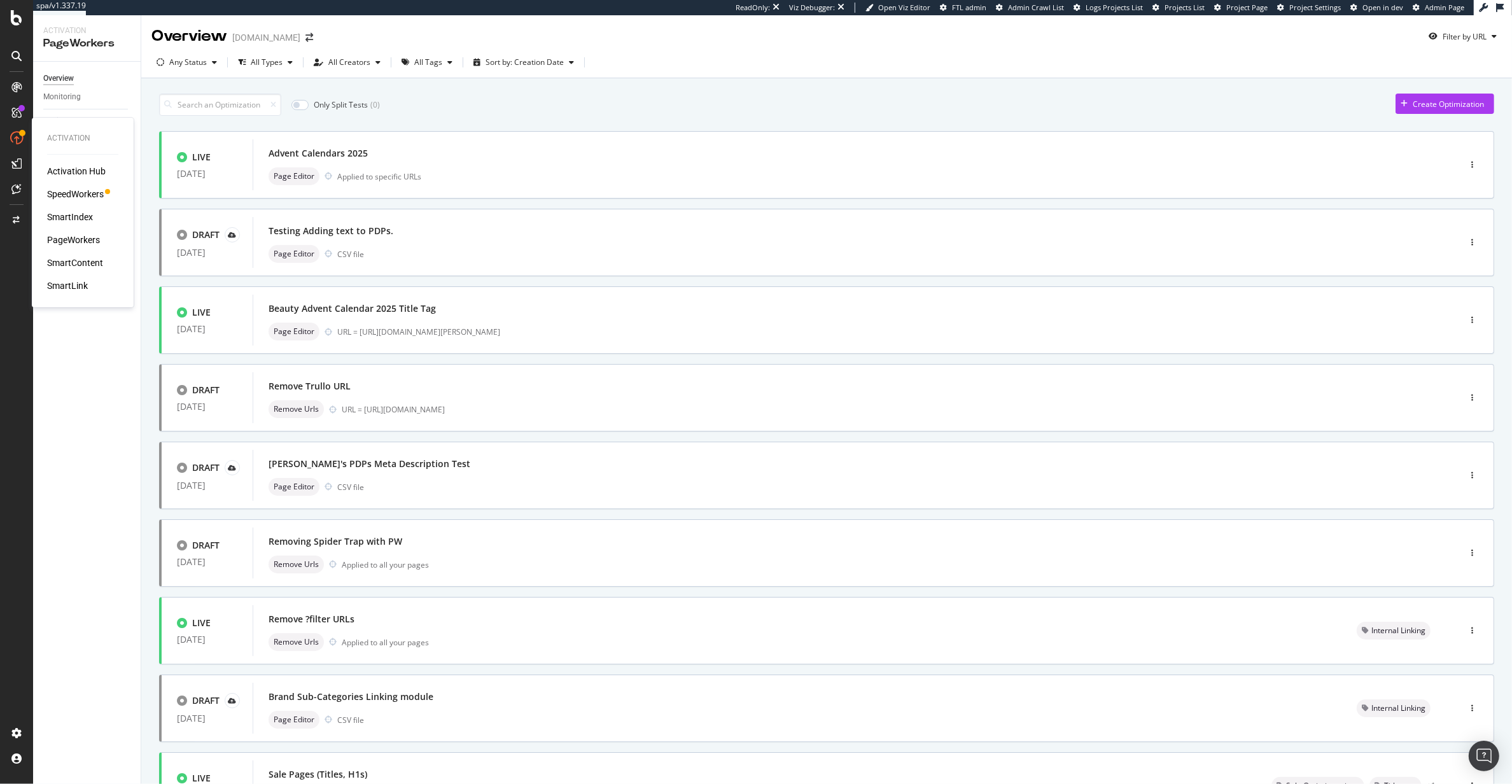
click at [59, 188] on div "SpeedWorkers" at bounding box center [75, 194] width 57 height 13
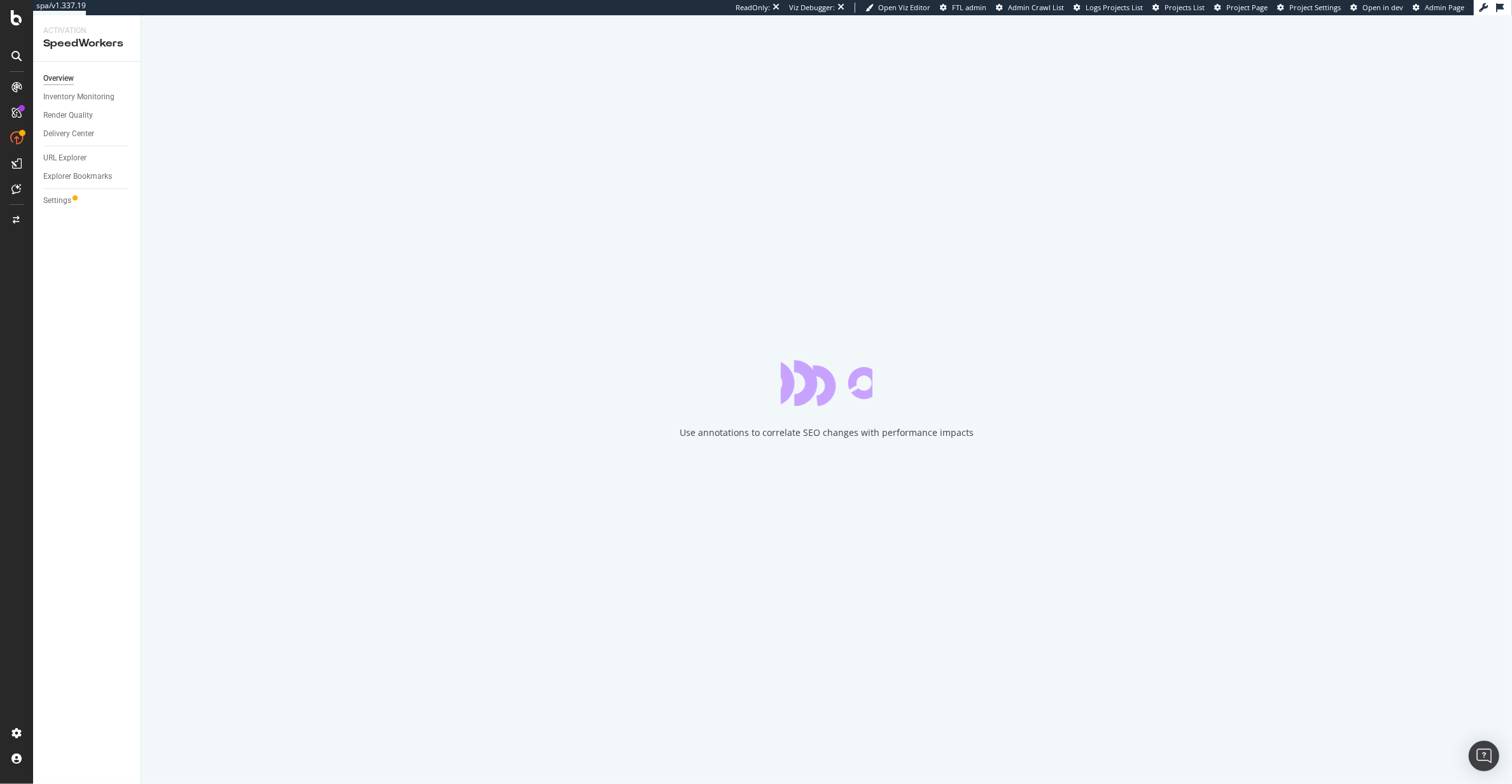
click at [62, 208] on div "Settings" at bounding box center [91, 200] width 97 height 18
click at [52, 202] on div "Settings" at bounding box center [57, 200] width 28 height 13
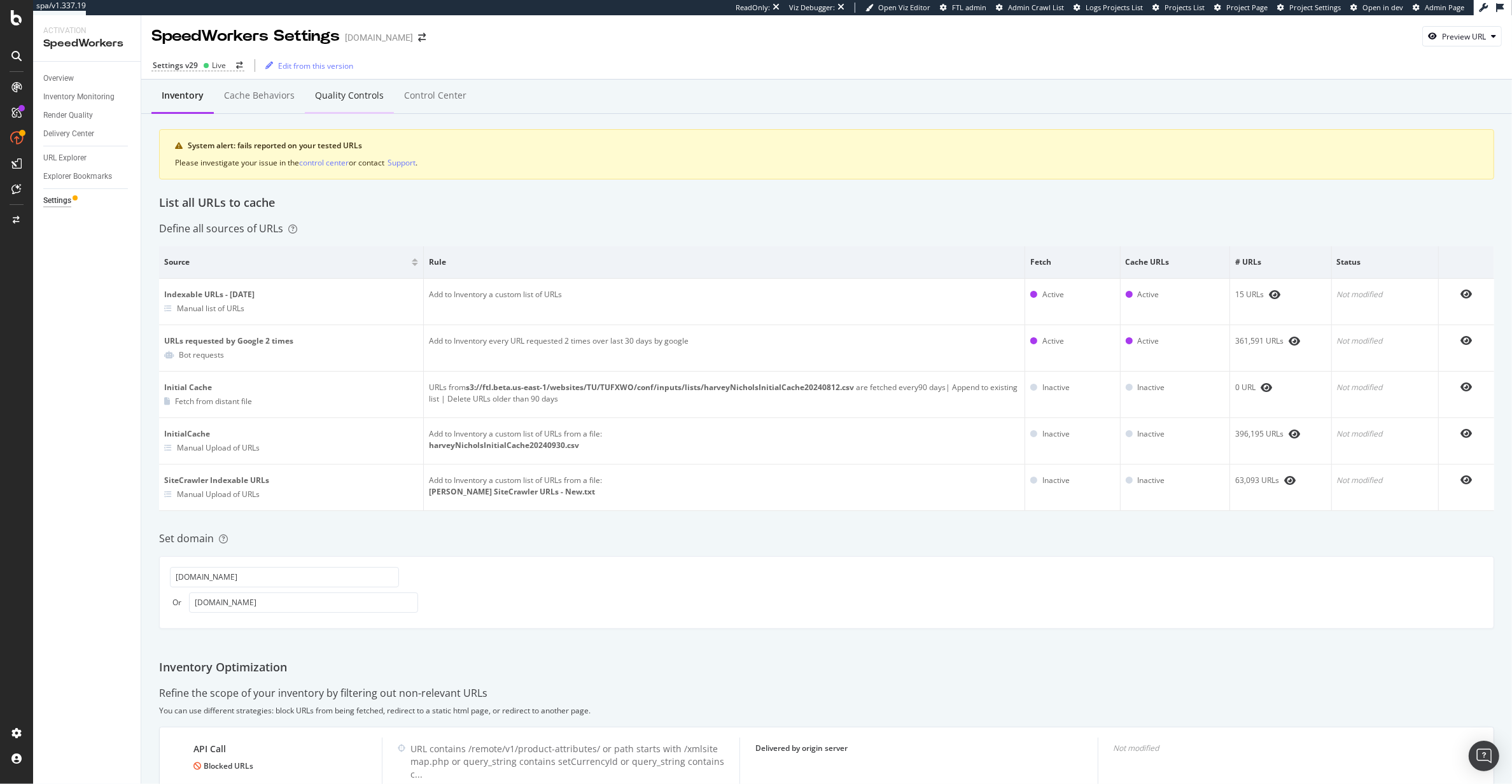
click at [364, 104] on div "Quality Controls" at bounding box center [350, 96] width 89 height 35
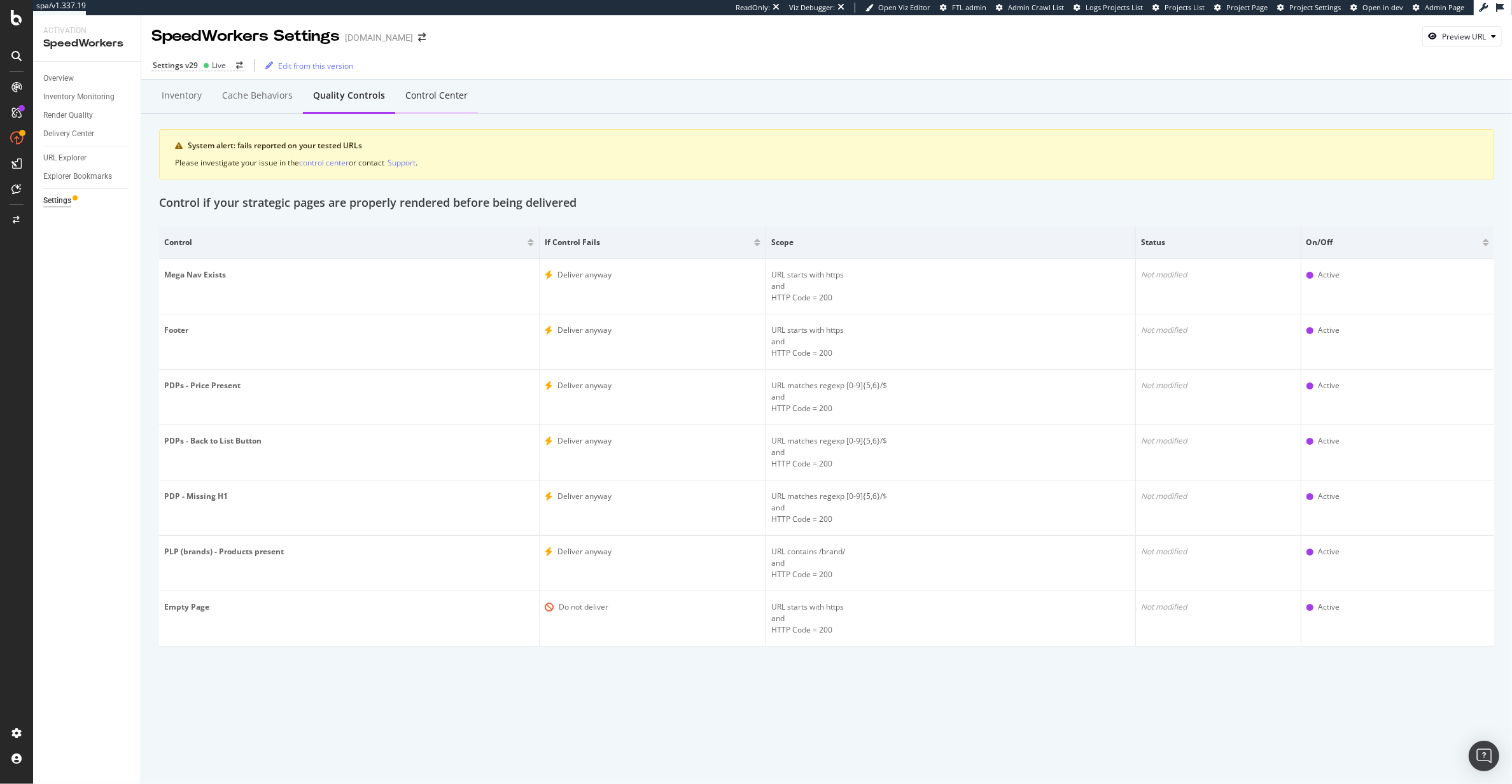
click at [432, 103] on div "Control Center" at bounding box center [436, 96] width 83 height 35
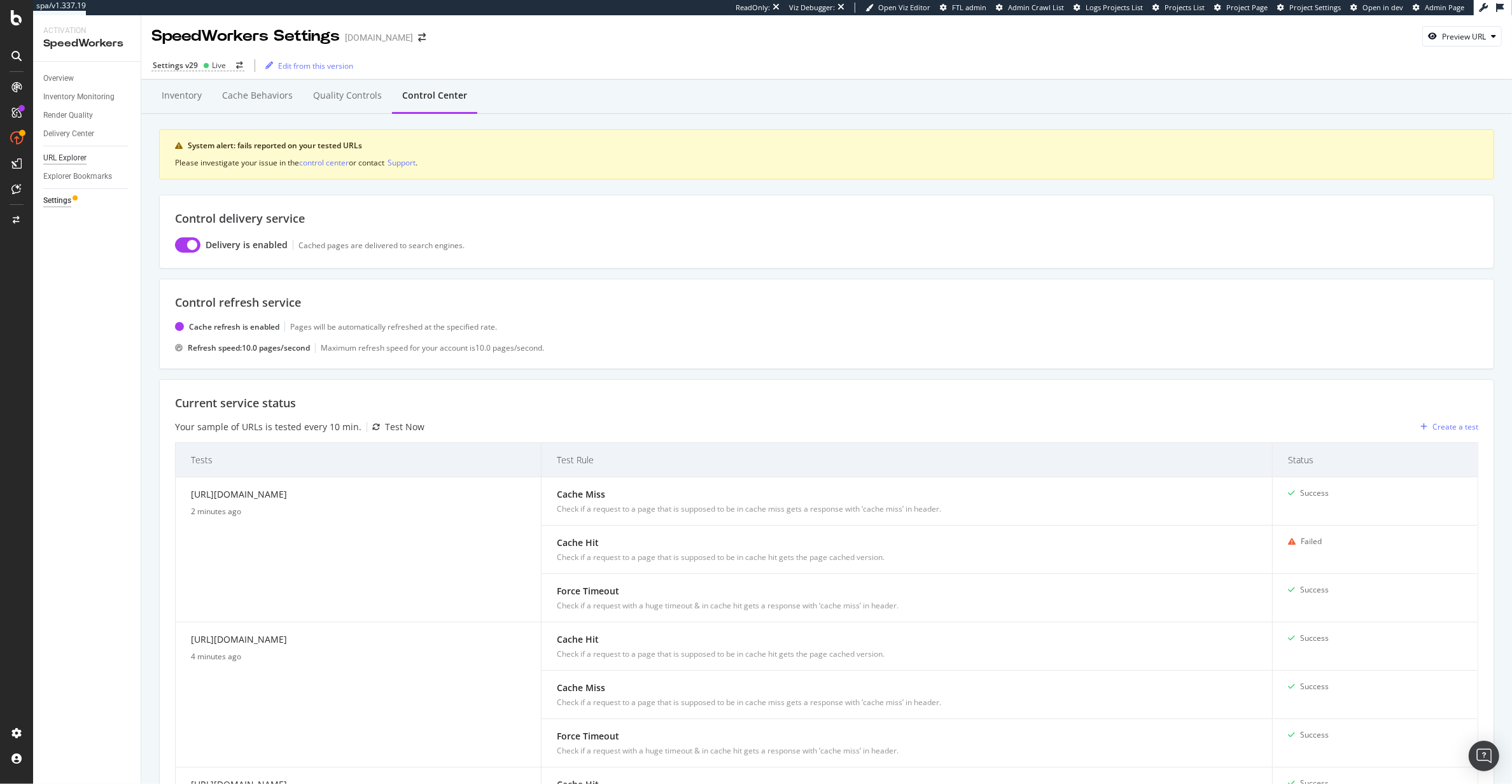
click at [63, 160] on div "URL Explorer" at bounding box center [64, 157] width 43 height 13
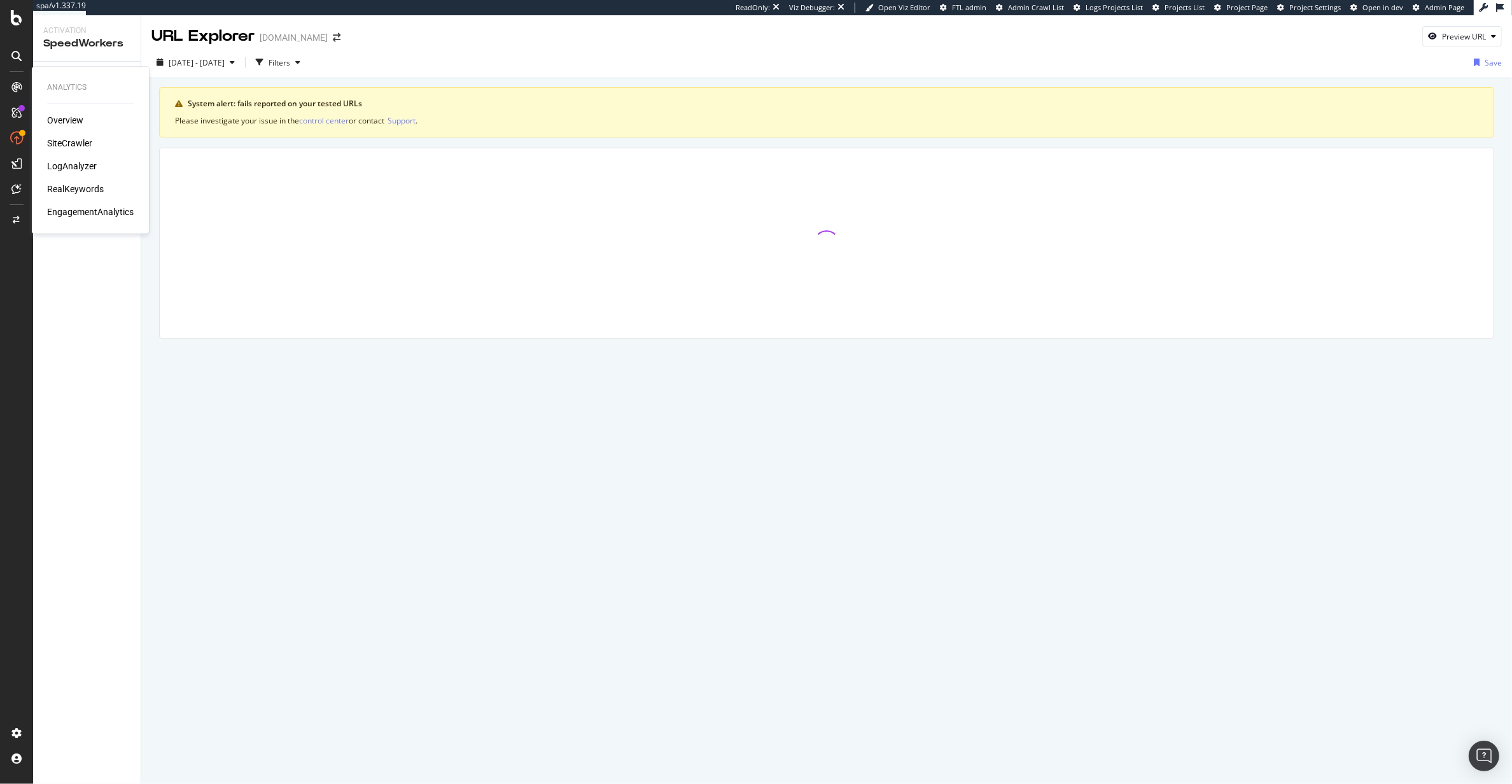
click at [78, 153] on div "Overview SiteCrawler LogAnalyzer RealKeywords EngagementAnalytics" at bounding box center [90, 165] width 87 height 104
click at [80, 145] on div "SiteCrawler" at bounding box center [70, 142] width 45 height 13
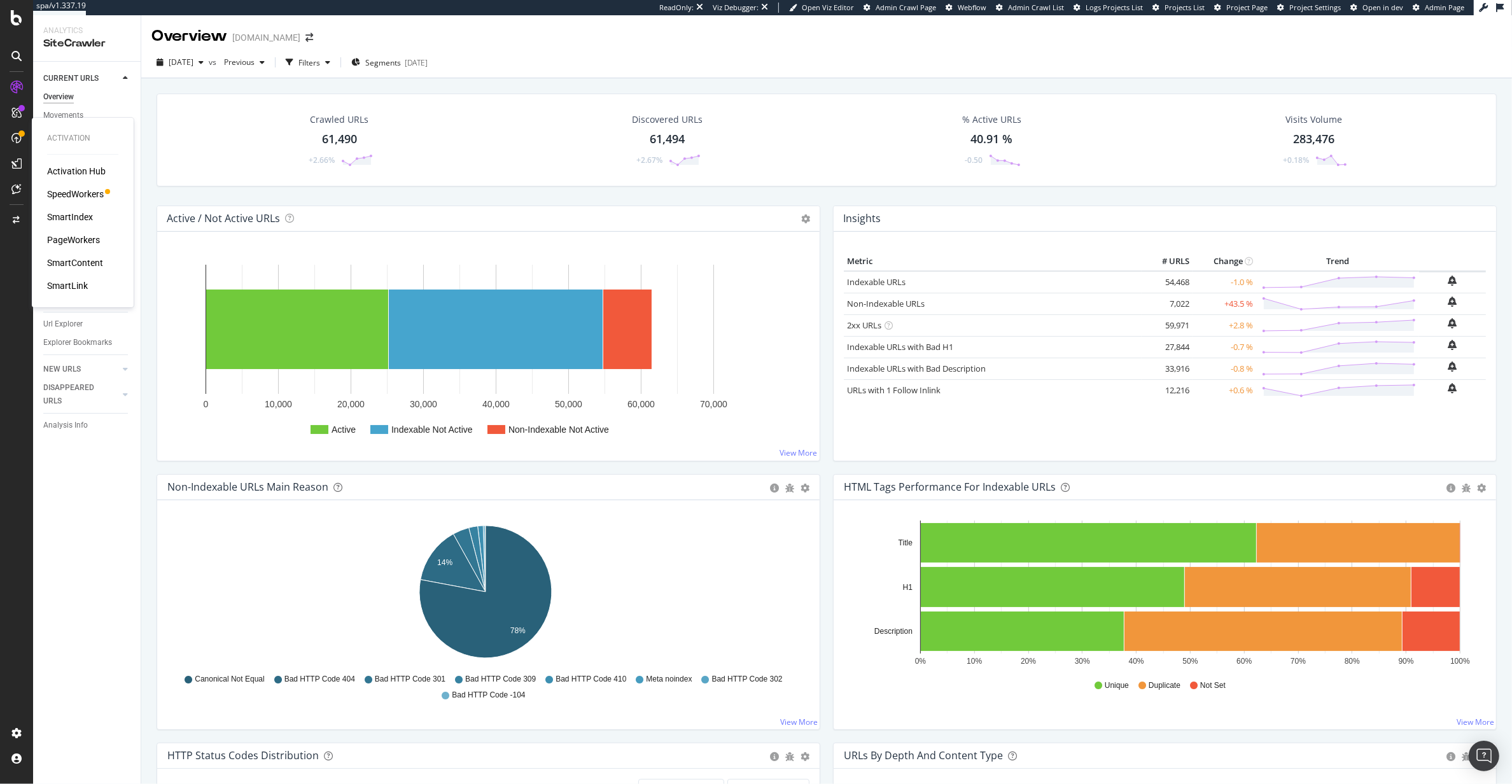
click at [94, 234] on div "PageWorkers" at bounding box center [73, 239] width 52 height 13
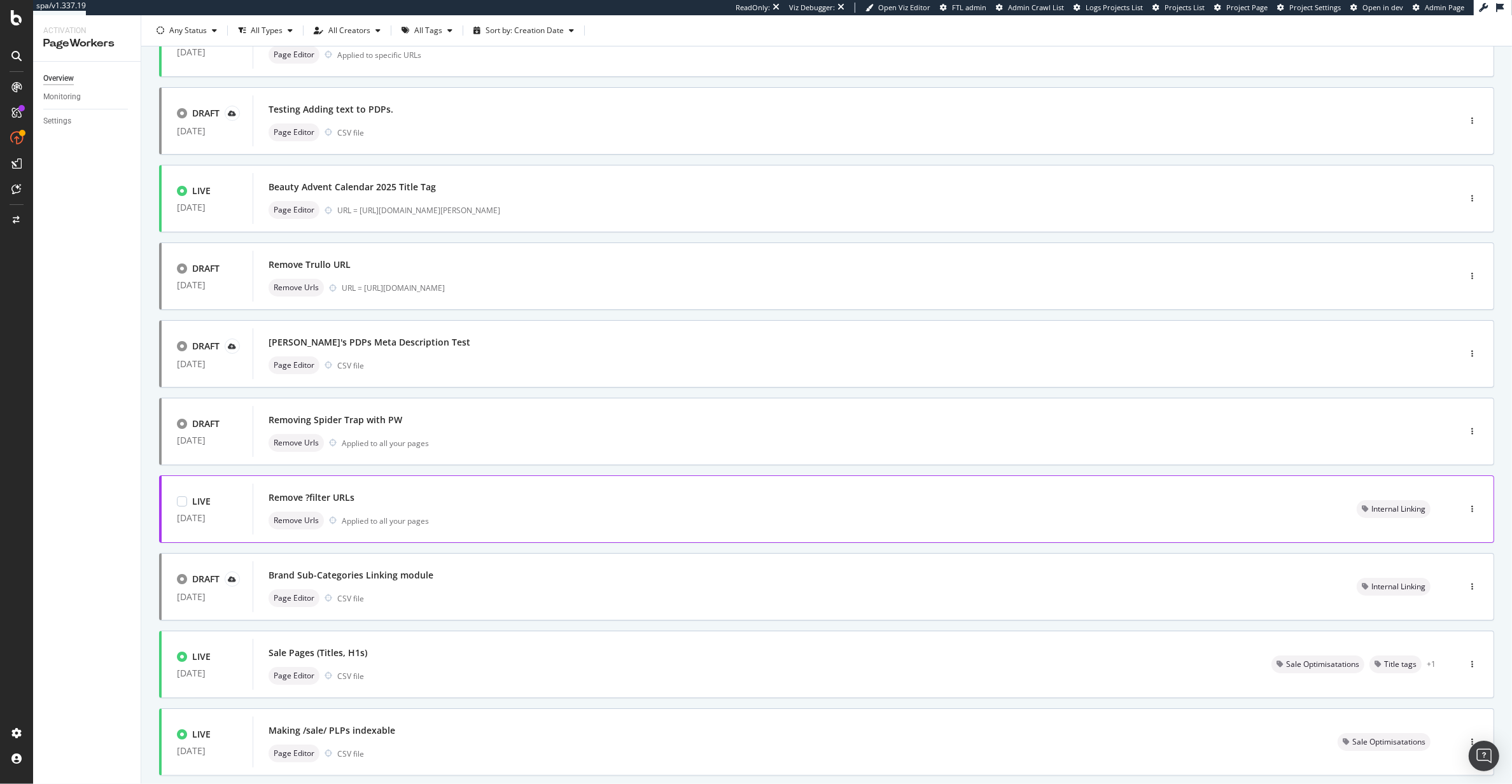
scroll to position [195, 0]
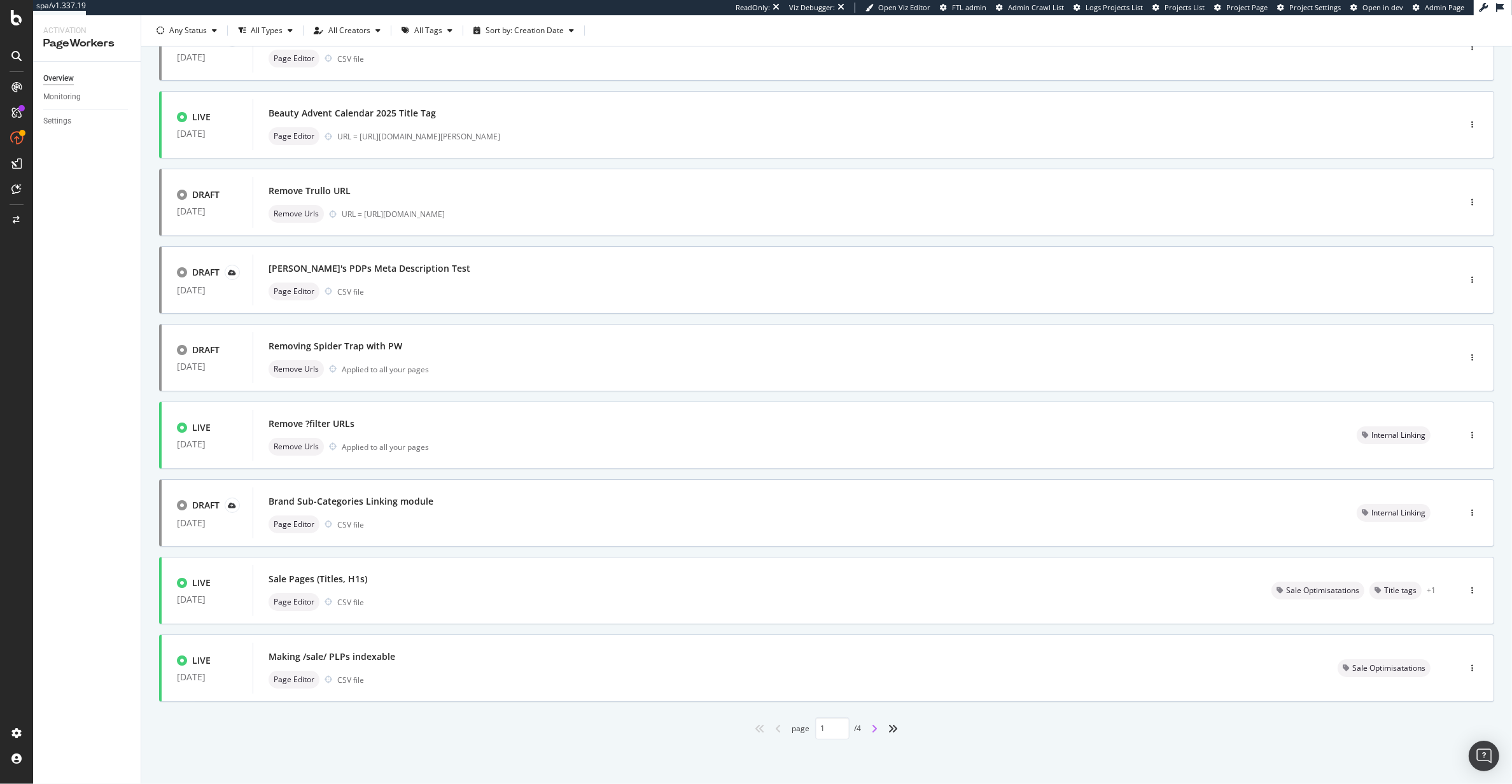
click at [872, 725] on icon "angle-right" at bounding box center [874, 728] width 6 height 10
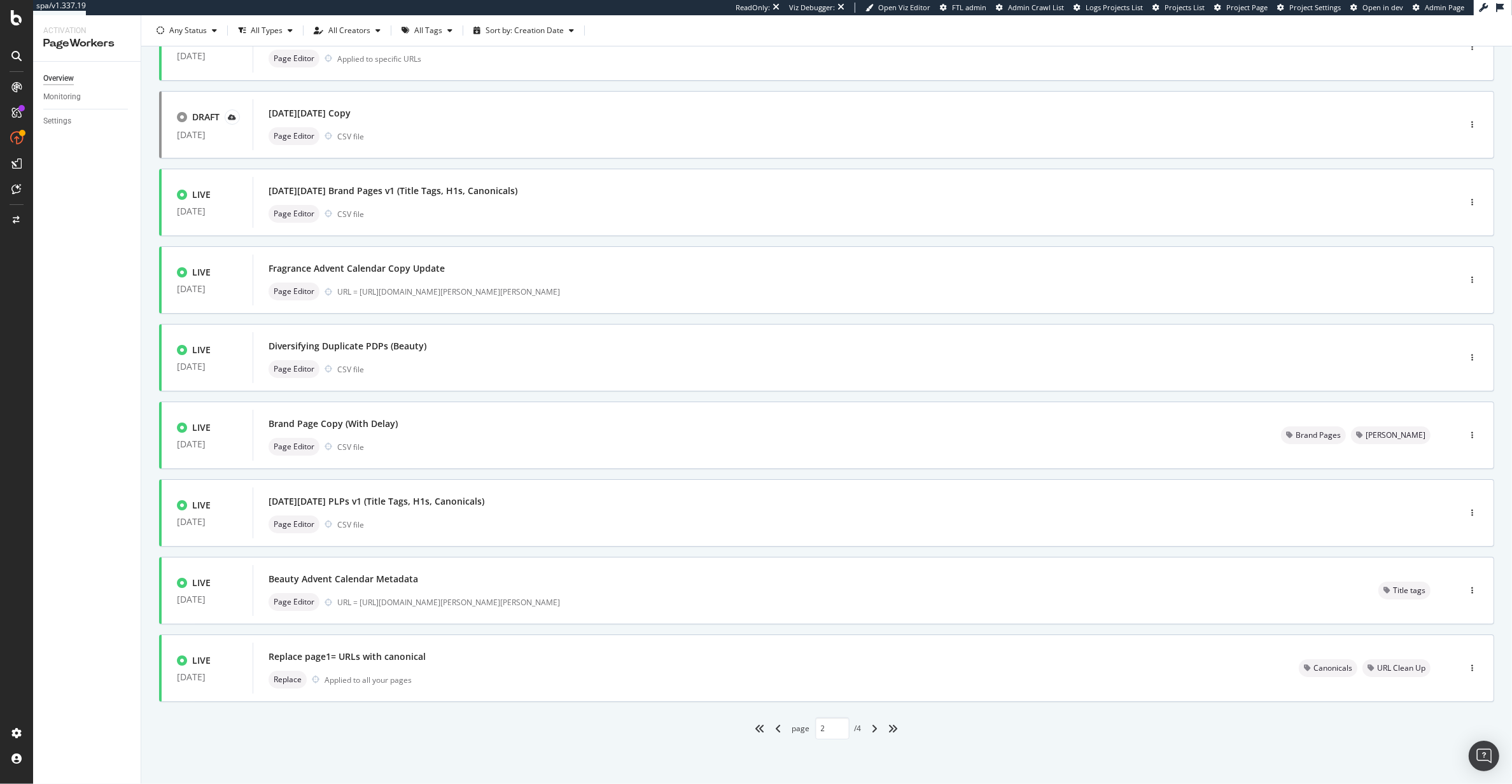
click at [871, 733] on div "angle-right" at bounding box center [874, 728] width 17 height 20
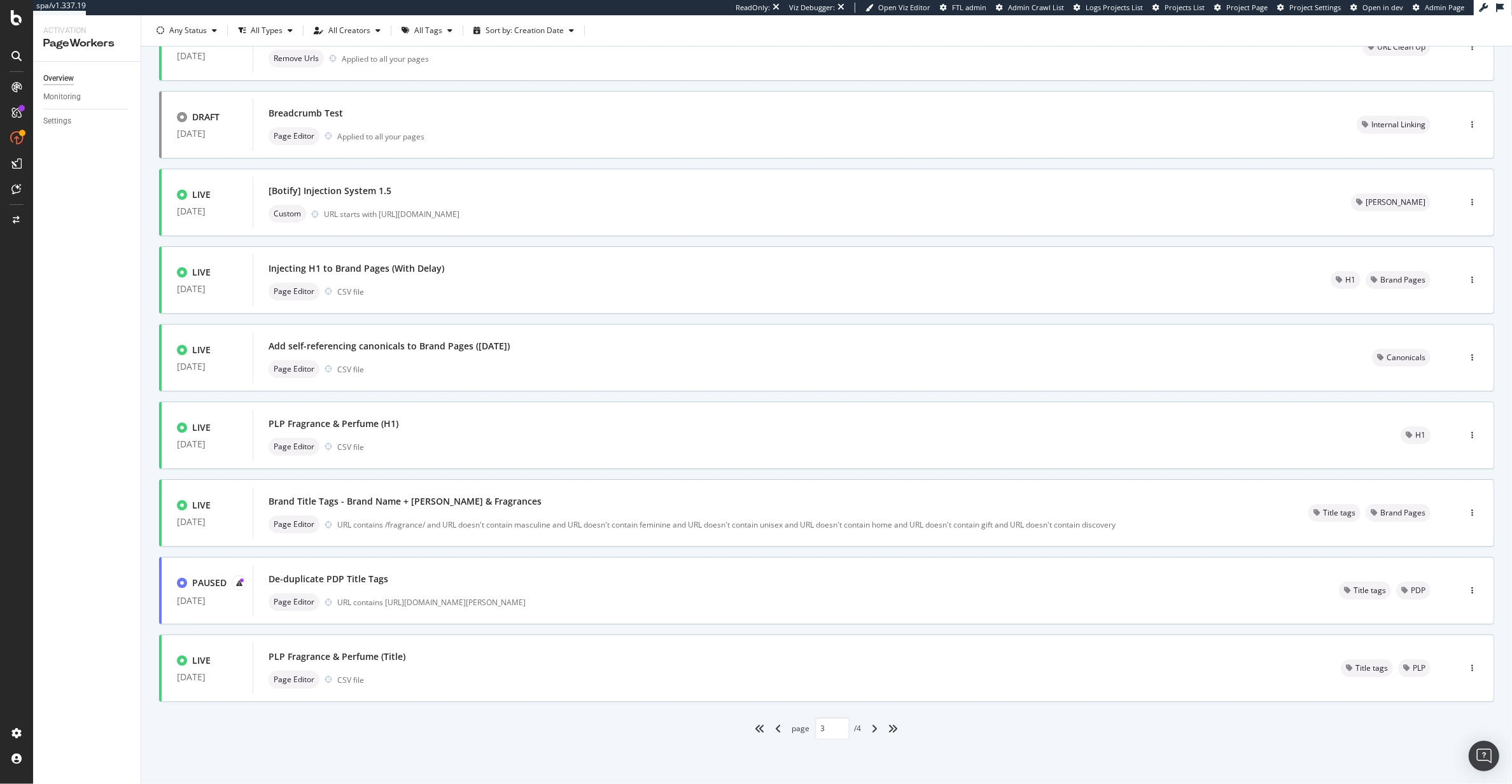
click at [867, 725] on div "angle-right" at bounding box center [874, 728] width 17 height 20
type input "4"
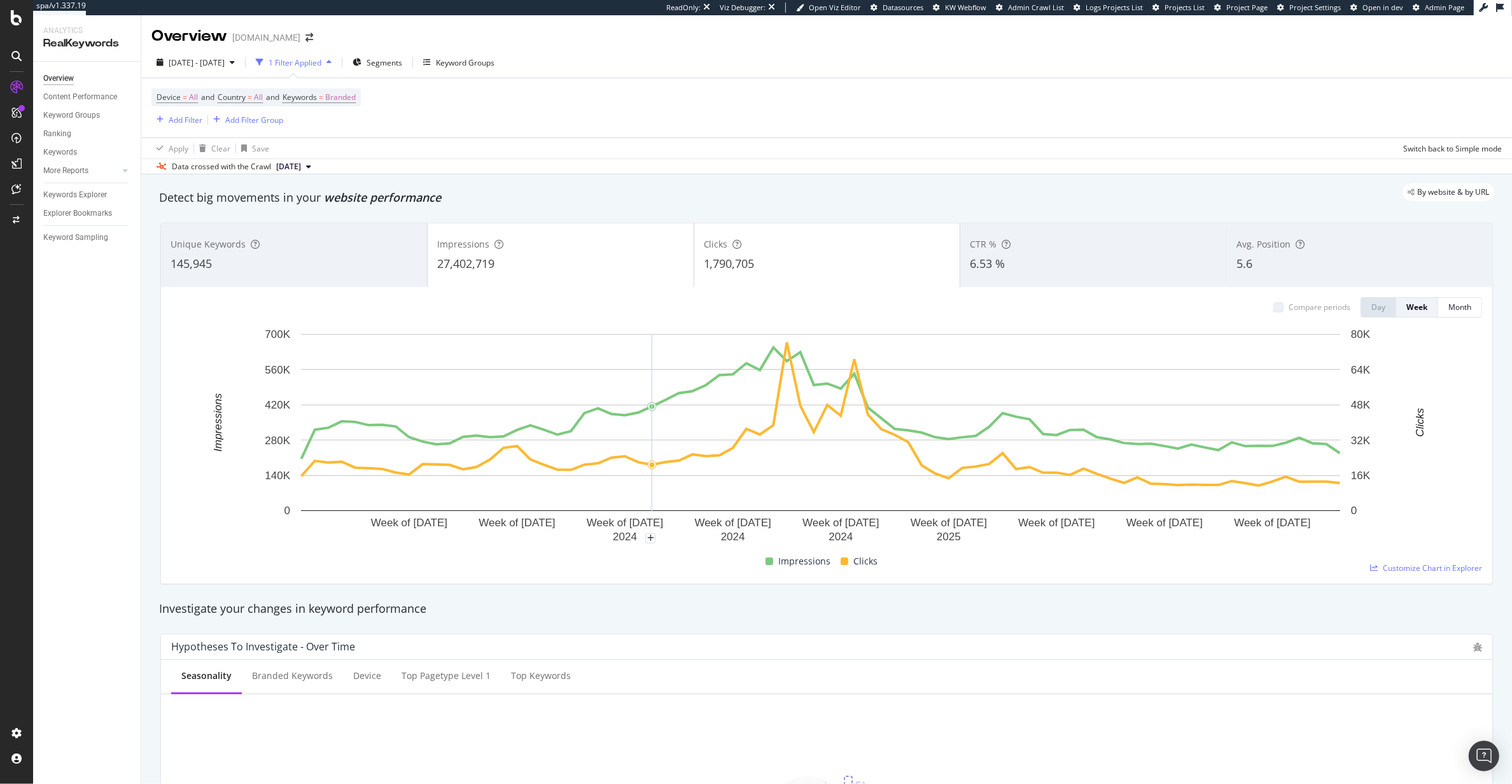
scroll to position [2, 0]
click at [190, 68] on div "[DATE] - [DATE]" at bounding box center [195, 60] width 88 height 19
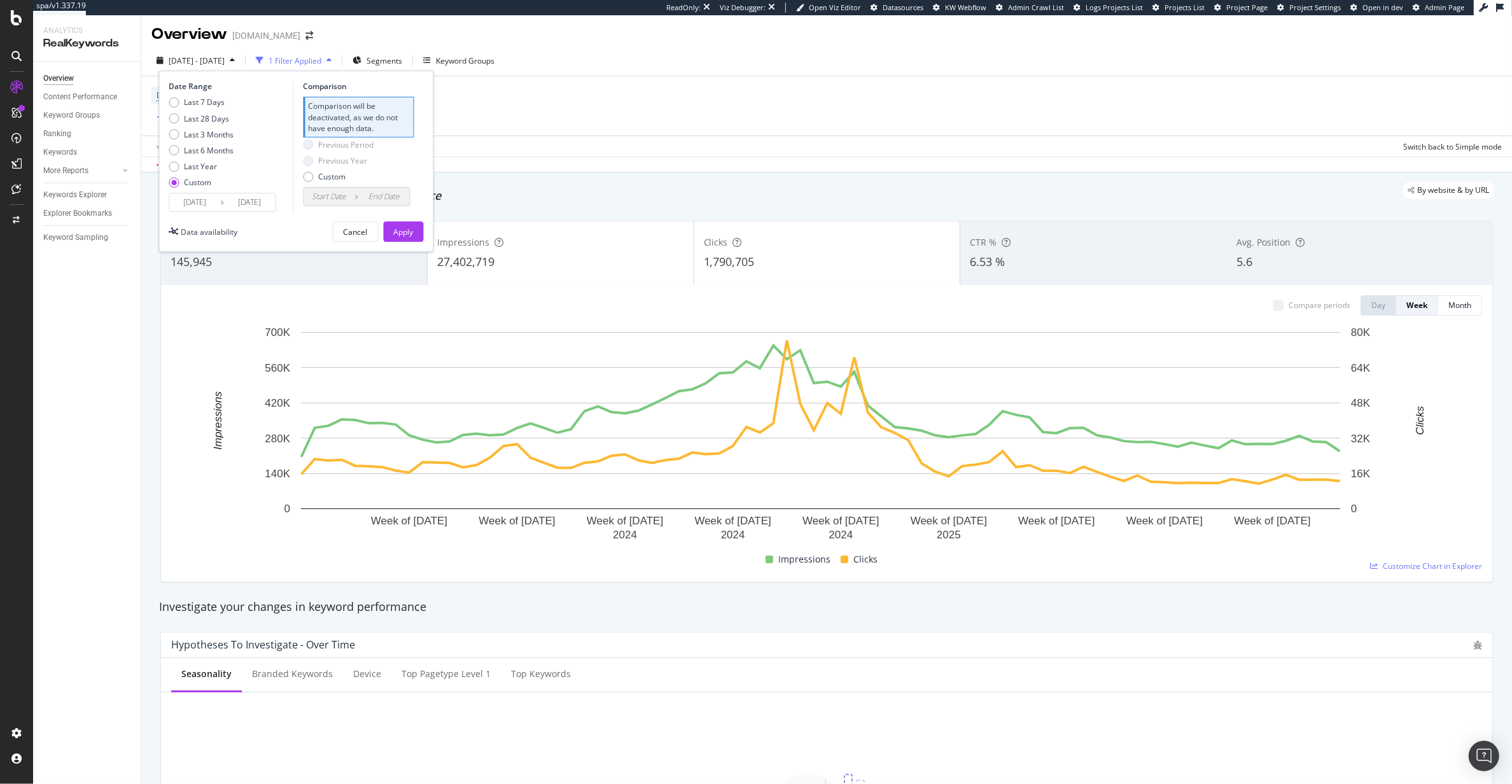
click at [220, 205] on input "[DATE]" at bounding box center [195, 202] width 51 height 17
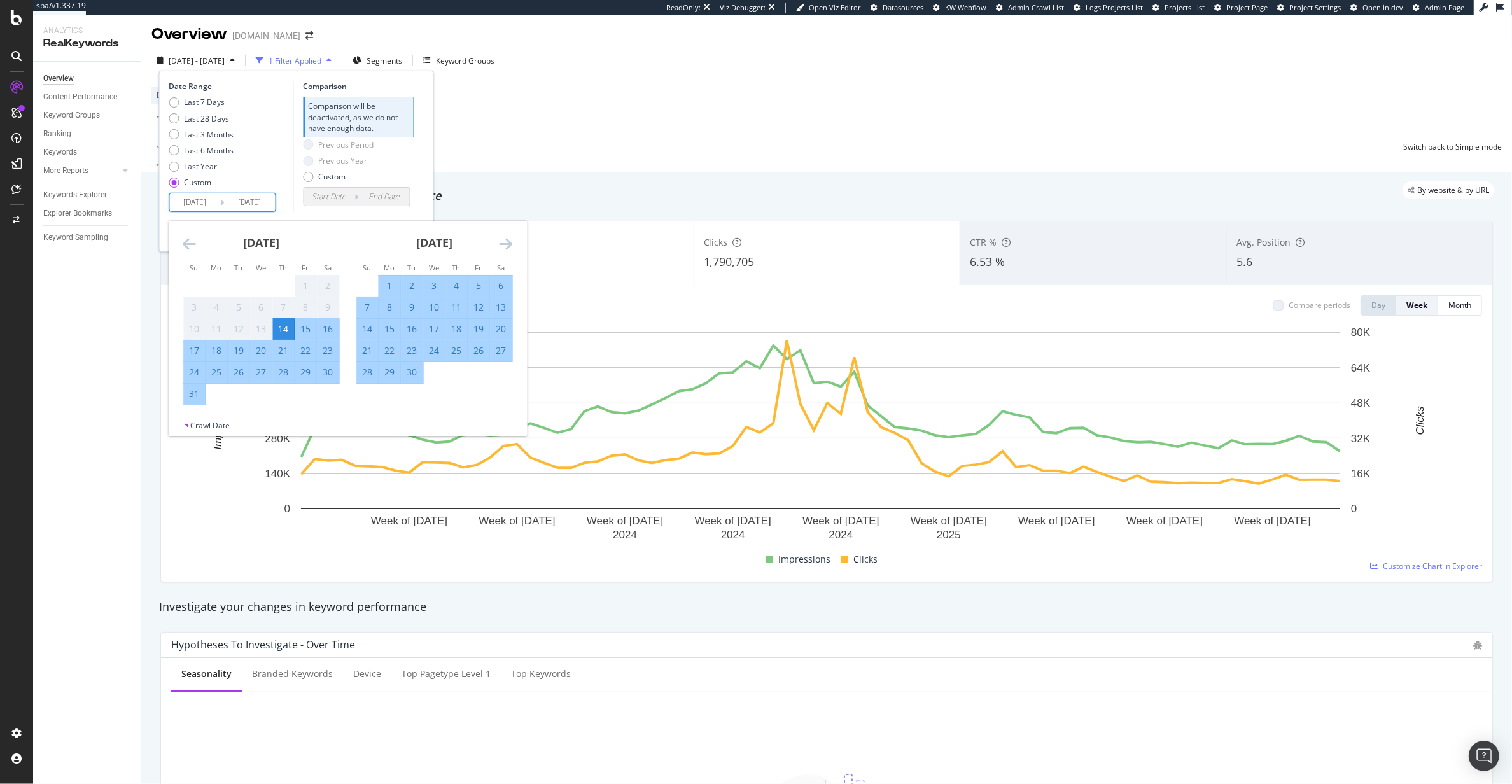
click at [504, 239] on icon "Move forward to switch to the next month." at bounding box center [505, 243] width 13 height 15
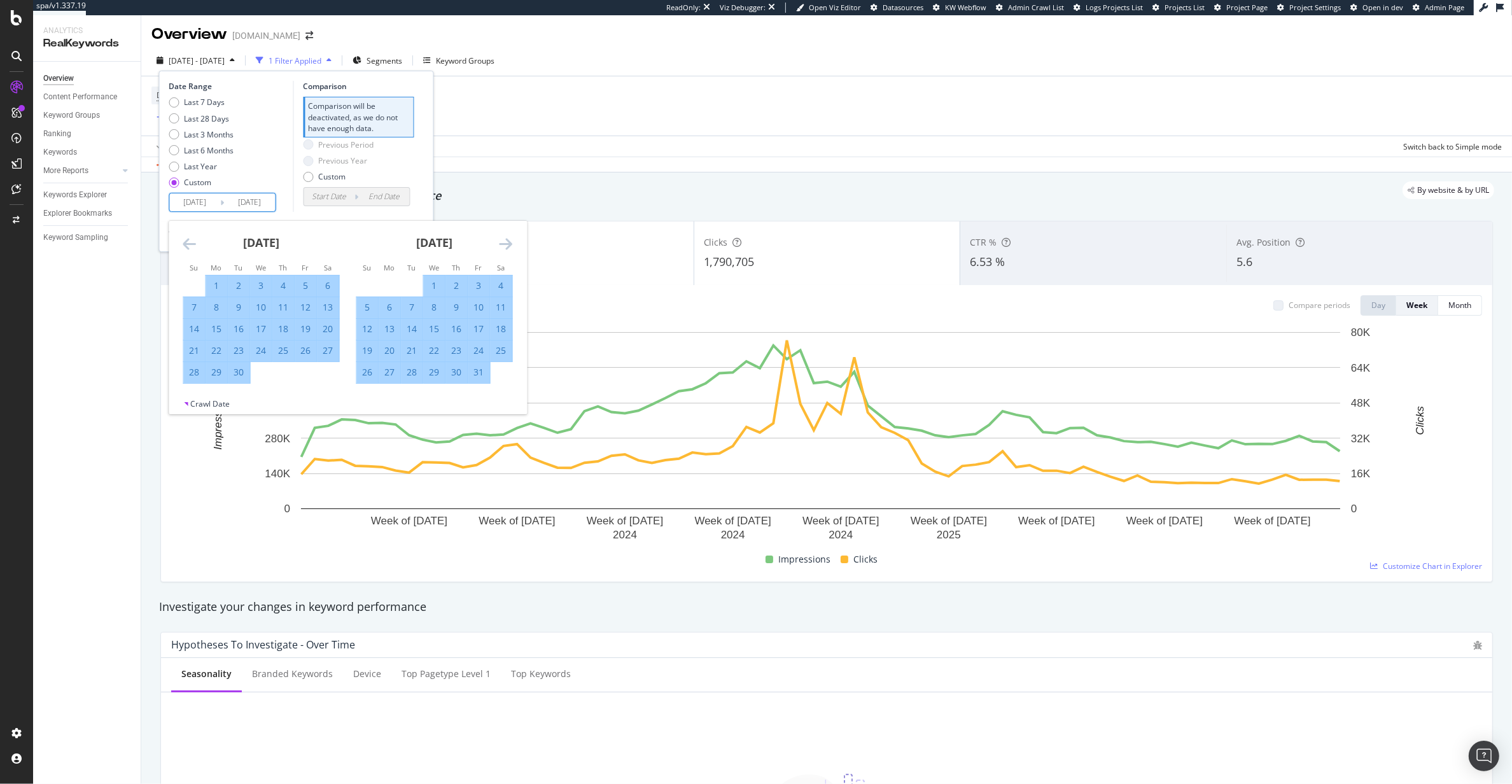
click at [504, 239] on icon "Move forward to switch to the next month." at bounding box center [505, 243] width 13 height 15
click at [387, 281] on div "1" at bounding box center [390, 285] width 22 height 13
type input "[DATE]"
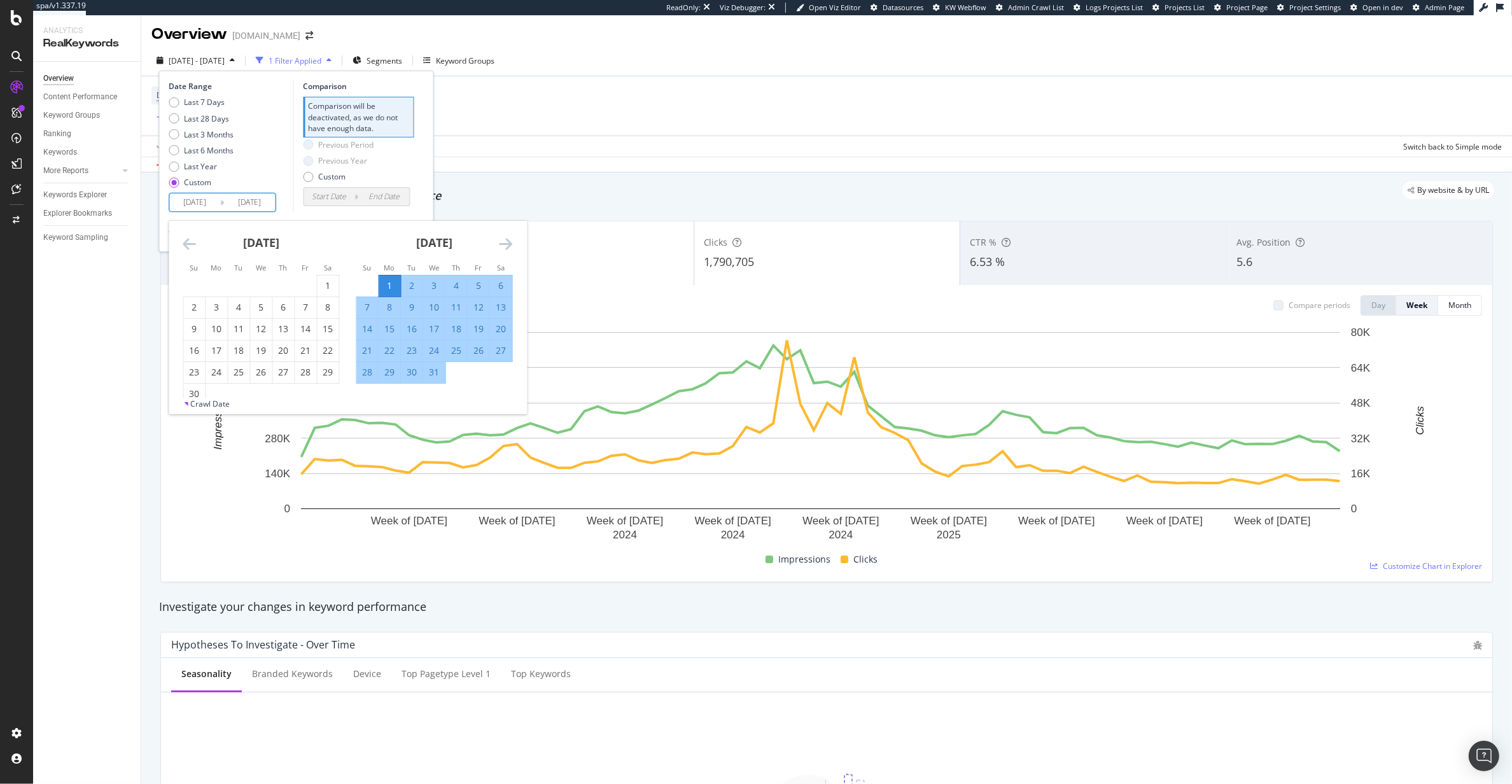
click at [439, 375] on div "31" at bounding box center [435, 371] width 22 height 13
type input "[DATE]"
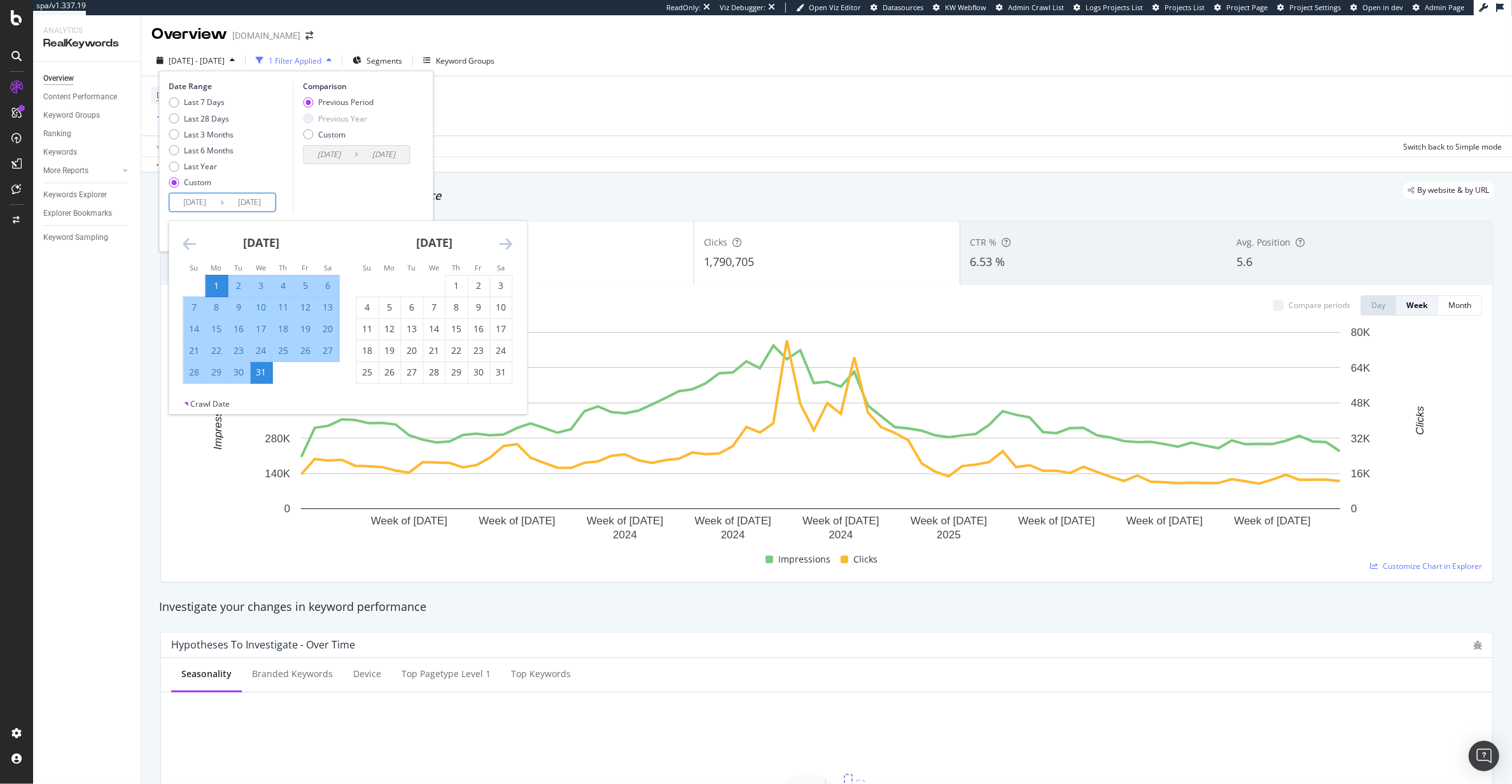
click at [195, 205] on input "[DATE]" at bounding box center [195, 202] width 51 height 17
click at [188, 205] on input "[DATE]" at bounding box center [195, 202] width 51 height 17
type input "[DATE]"
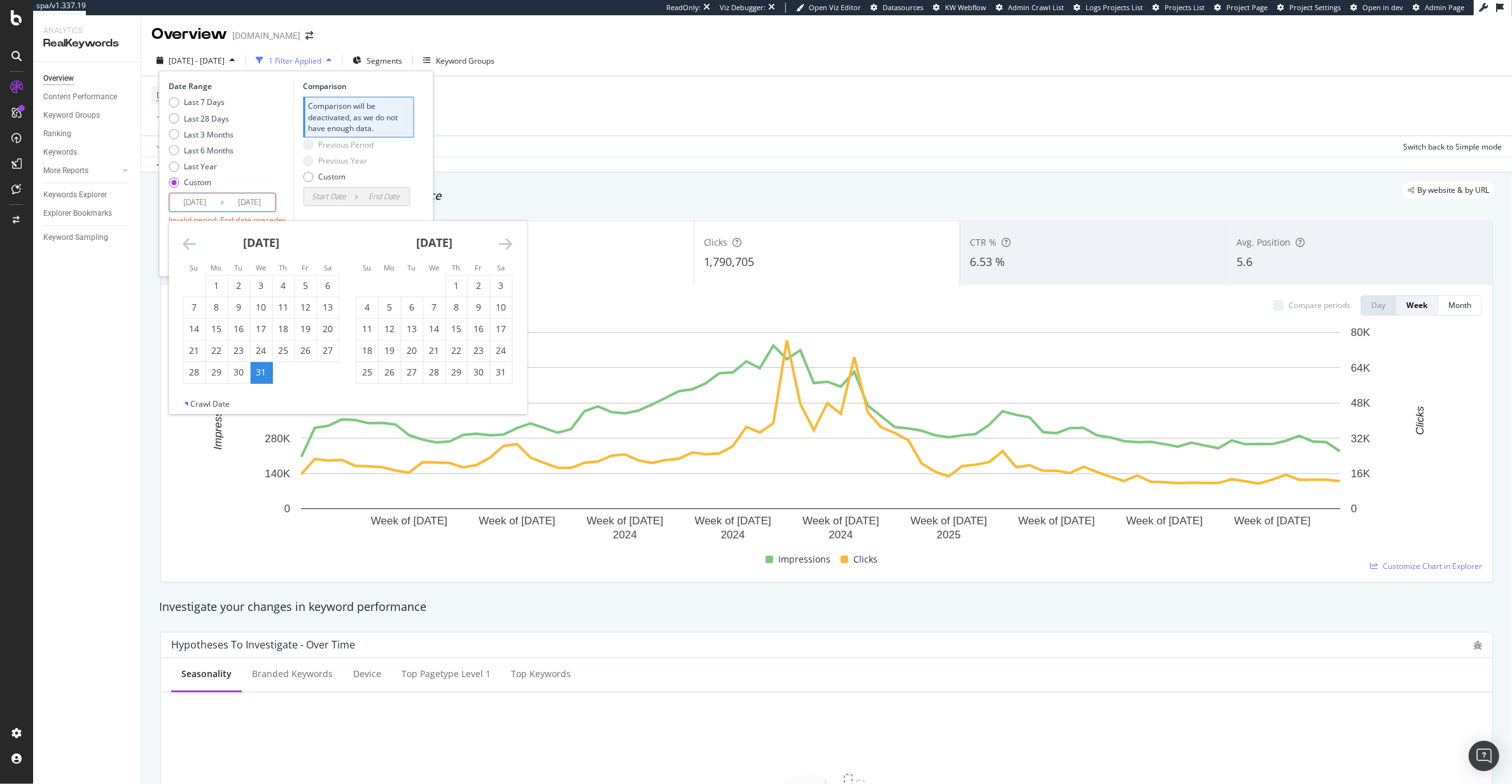
drag, startPoint x: 216, startPoint y: 202, endPoint x: 153, endPoint y: 200, distance: 63.0
click at [153, 200] on div "Overview [DOMAIN_NAME] [DATE] - [DATE] 1 Filter Applied Segments Keyword Groups…" at bounding box center [827, 399] width 1371 height 768
click at [185, 203] on input "[DATE]" at bounding box center [195, 202] width 51 height 17
click at [185, 203] on input "2025/07/01" at bounding box center [195, 202] width 51 height 17
drag, startPoint x: 211, startPoint y: 205, endPoint x: 162, endPoint y: 202, distance: 49.1
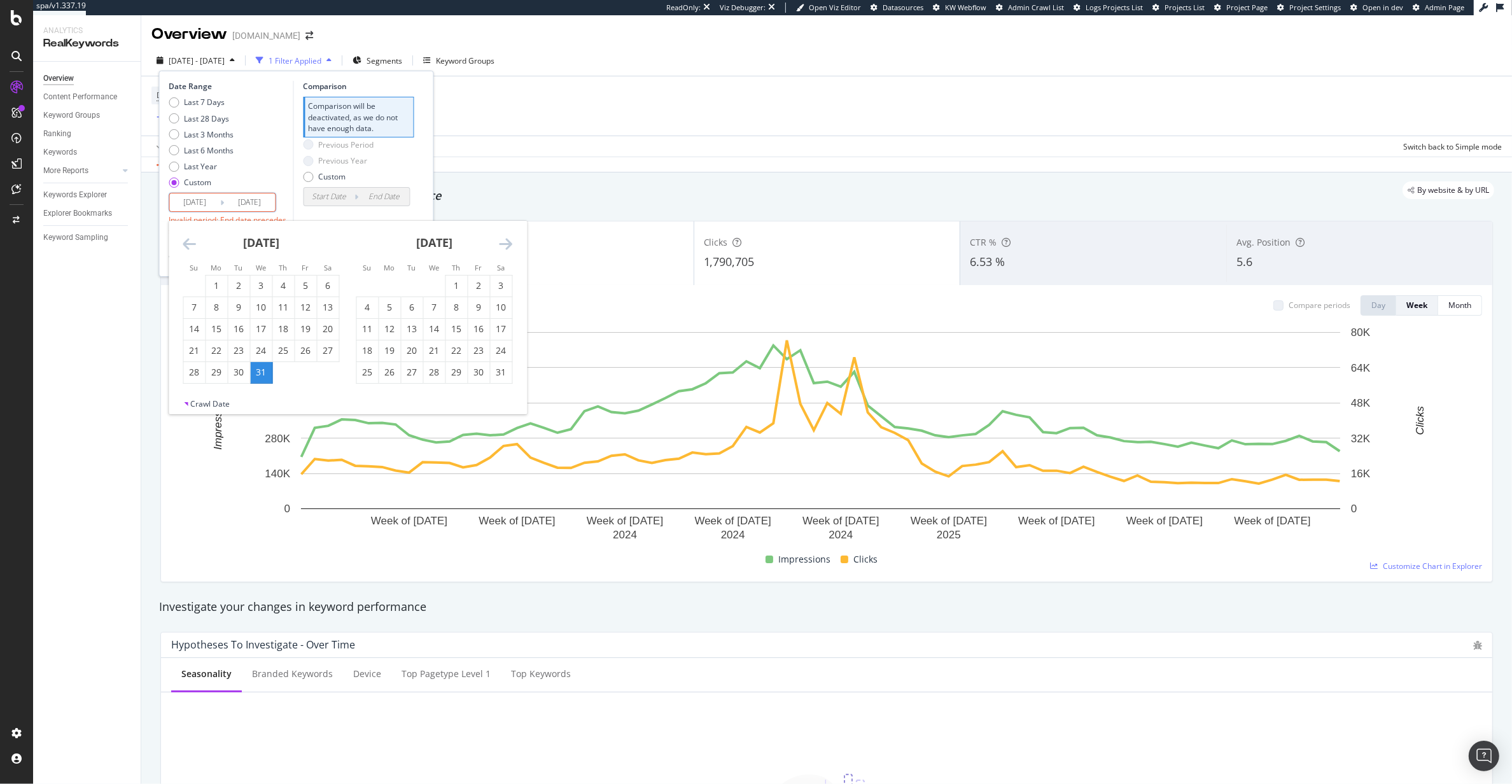
click at [162, 202] on div "Date Range Last 7 Days Last 28 Days Last 3 Months Last 6 Months Last Year Custo…" at bounding box center [296, 173] width 275 height 205
click at [249, 195] on input "2024/07/31" at bounding box center [250, 202] width 51 height 17
drag, startPoint x: 229, startPoint y: 203, endPoint x: 325, endPoint y: 207, distance: 96.1
click at [325, 207] on div "Date Range Last 7 Days Last 28 Days Last 3 Months Last 6 Months Last Year Custo…" at bounding box center [296, 158] width 254 height 156
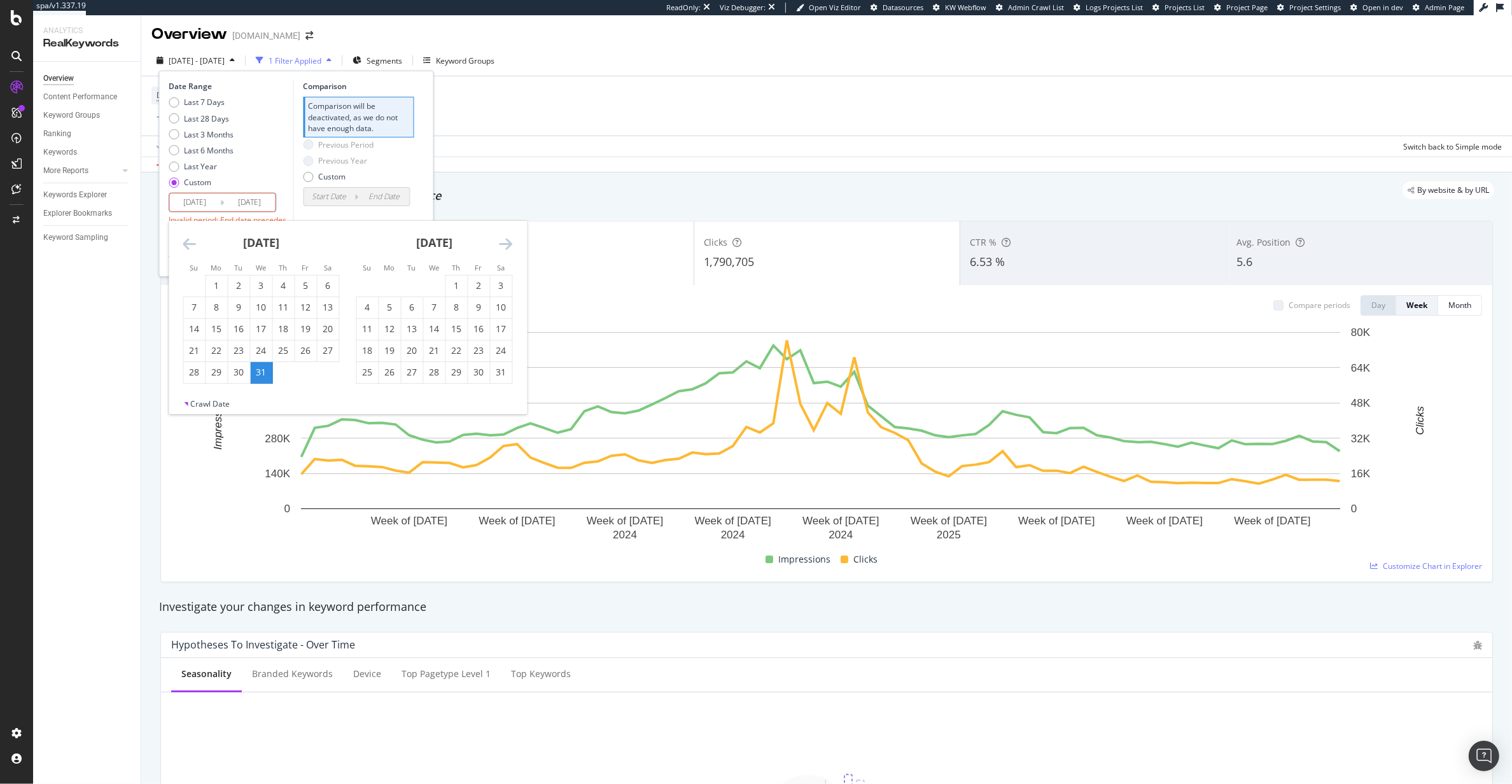
paste input "End Date"
type input "2024/07/31"
type input "2025/06/30"
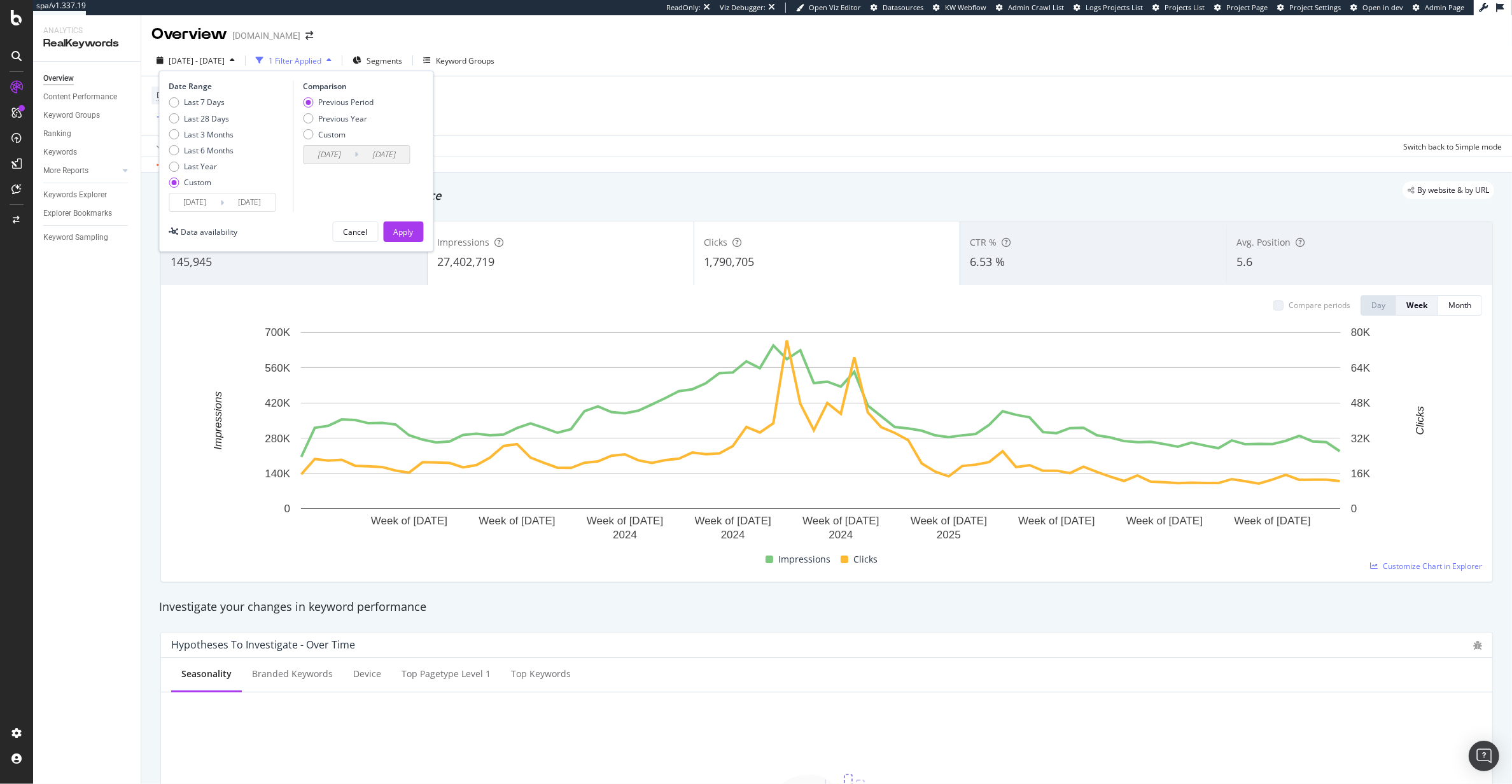
type input "2025/07/30"
type input "2025/06/01"
type input "2025/07/31"
type input "2025/05/31"
type input "2025/07/31"
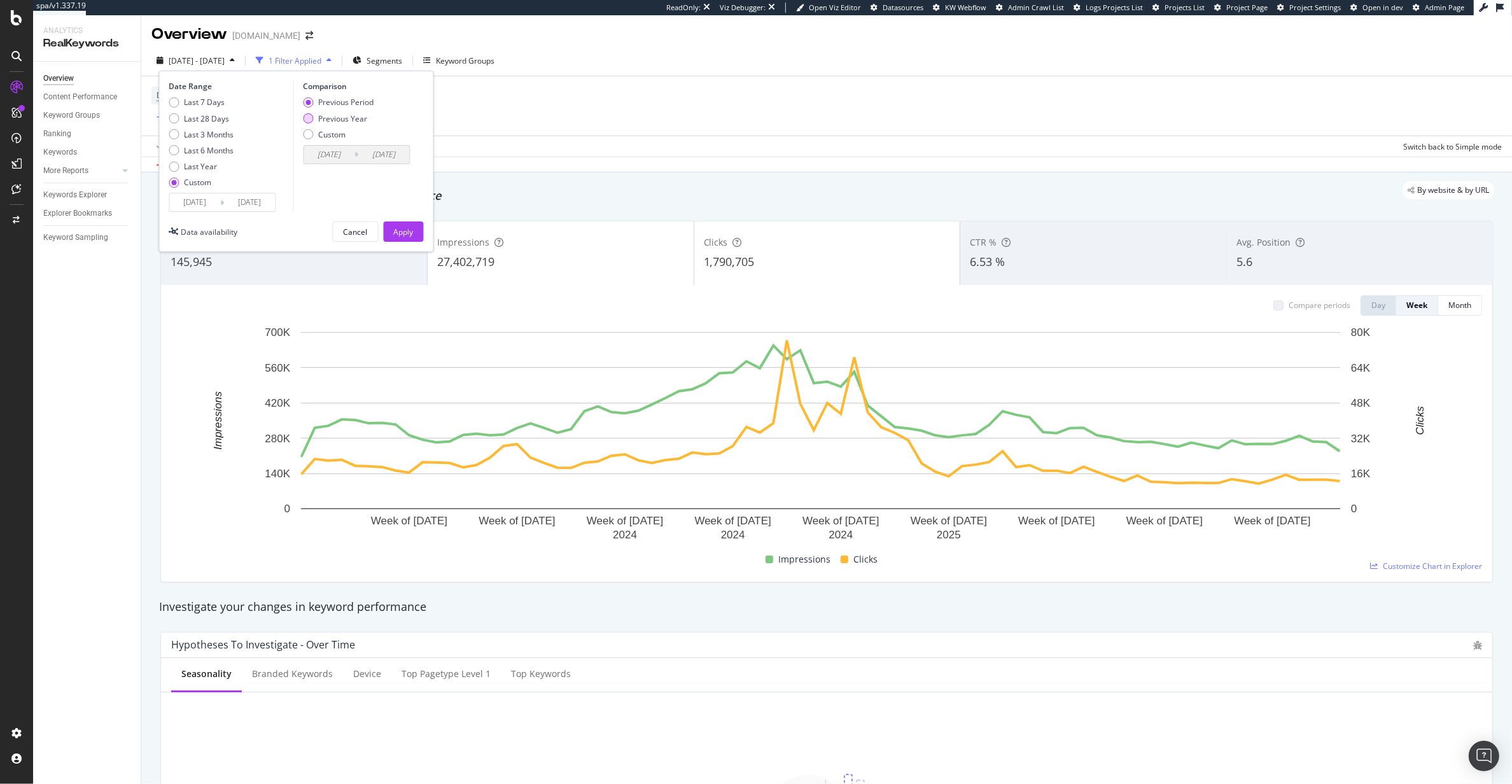
click at [335, 115] on div "Previous Year" at bounding box center [343, 119] width 49 height 10
type input "2024/07/02"
type input "2024/08/01"
click at [406, 231] on div "Apply" at bounding box center [403, 232] width 20 height 10
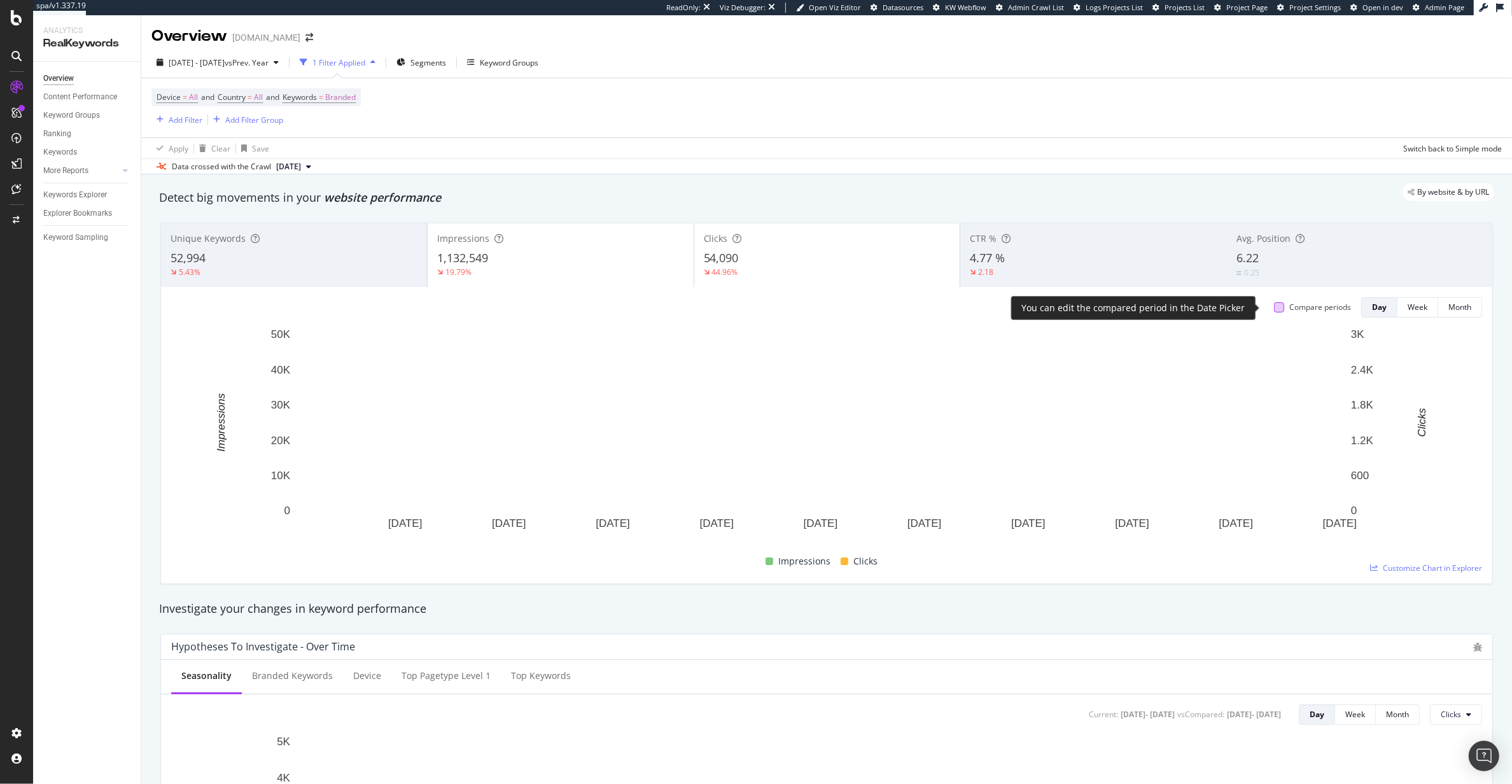
click at [1274, 307] on div at bounding box center [1279, 308] width 10 height 10
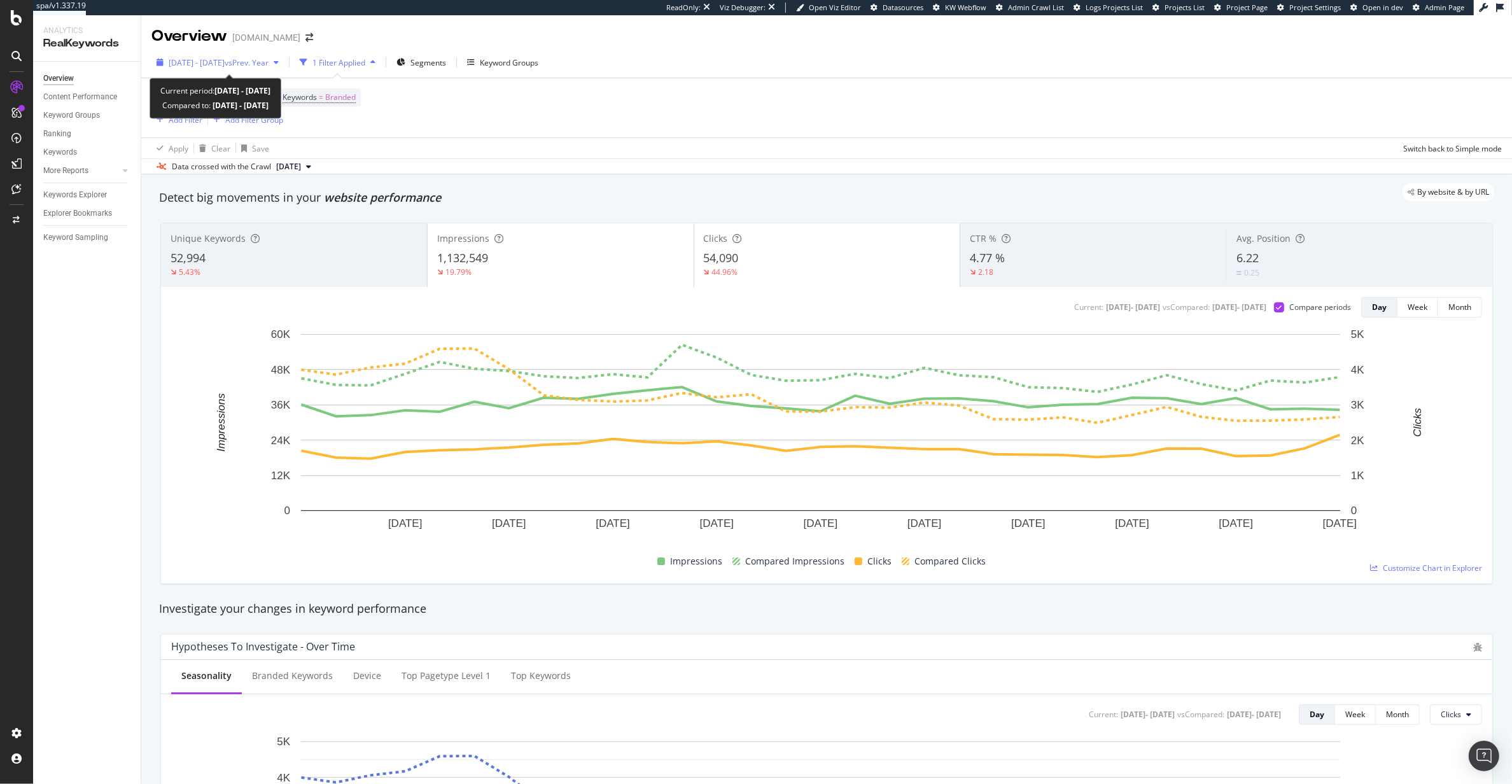
click at [195, 66] on span "2025 Jul. 1st - Jul. 31st" at bounding box center [197, 62] width 56 height 10
click at [655, 166] on div "Data crossed with the Crawl 2025 Jul. 9th" at bounding box center [827, 165] width 1371 height 15
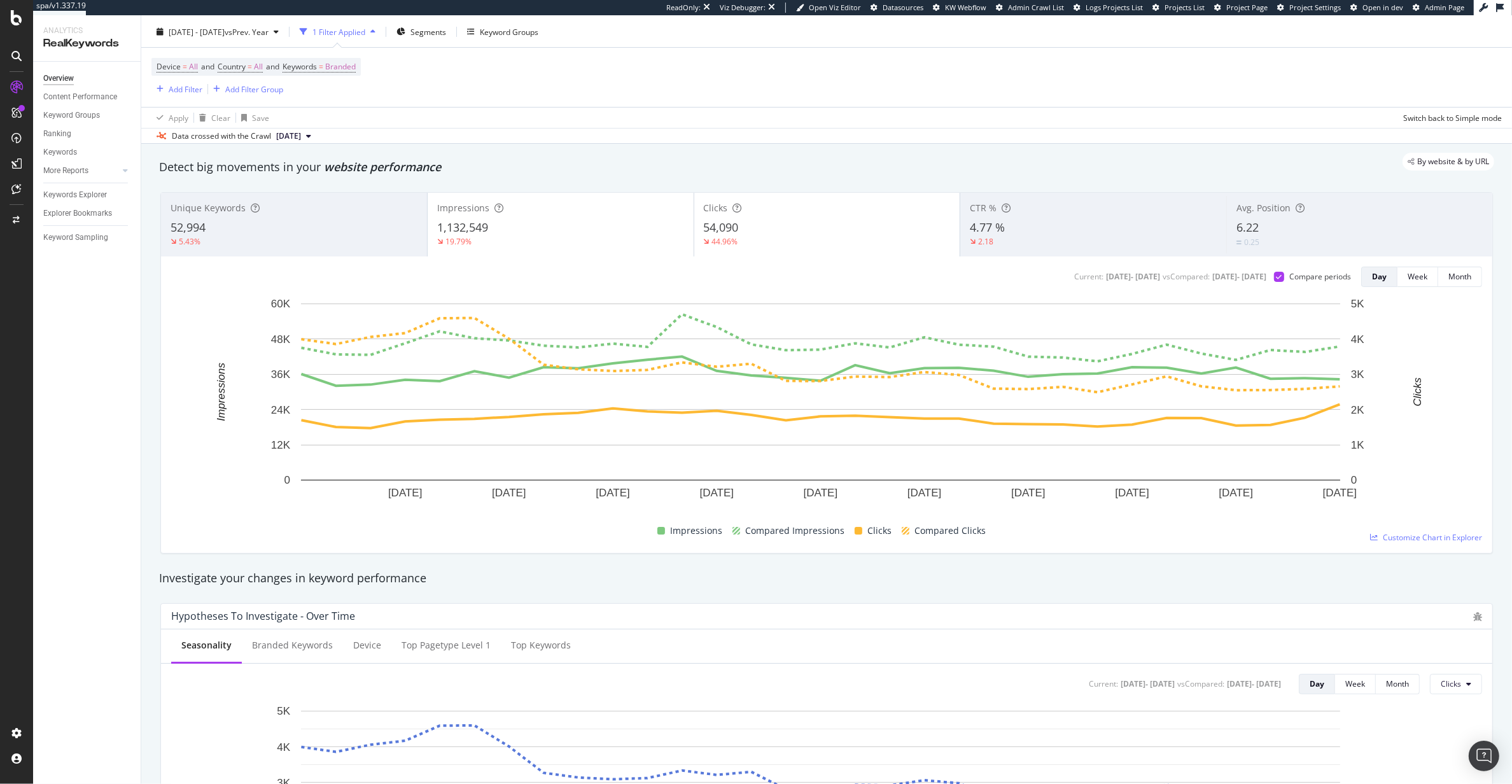
scroll to position [34, 0]
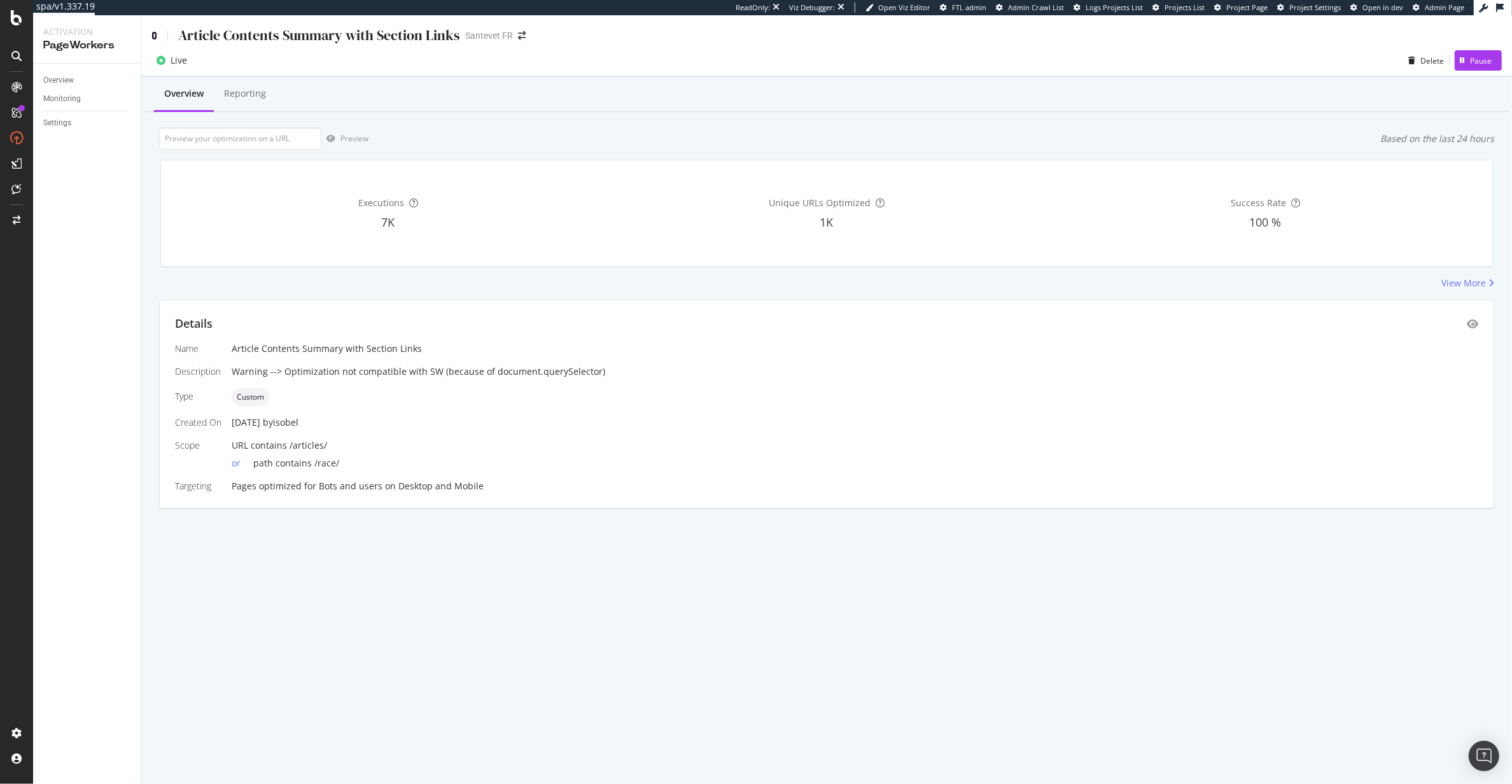
click at [157, 32] on icon at bounding box center [154, 36] width 6 height 9
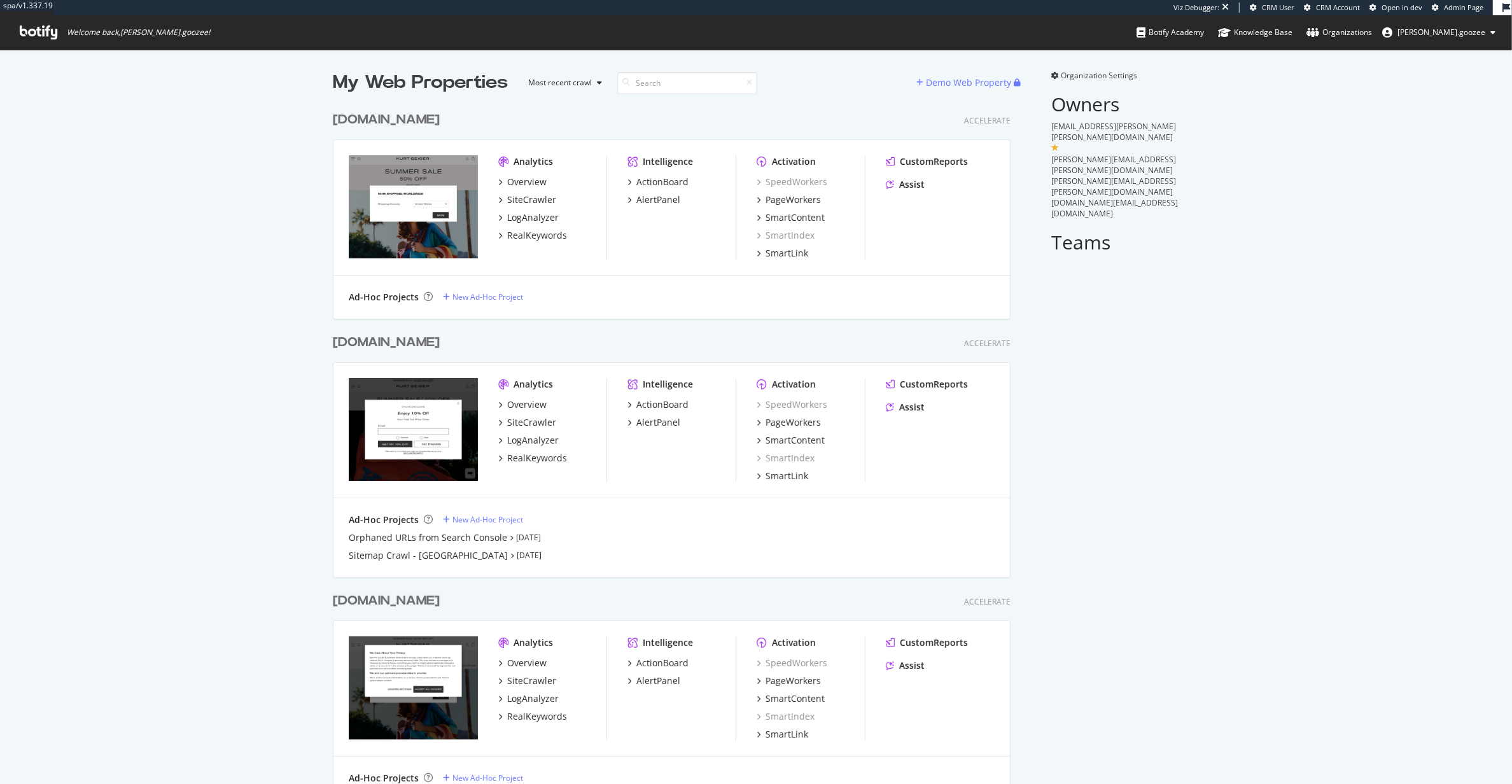
scroll to position [691, 676]
click at [445, 333] on div "[DOMAIN_NAME]" at bounding box center [389, 342] width 112 height 18
click at [440, 346] on div "[DOMAIN_NAME]" at bounding box center [387, 342] width 107 height 18
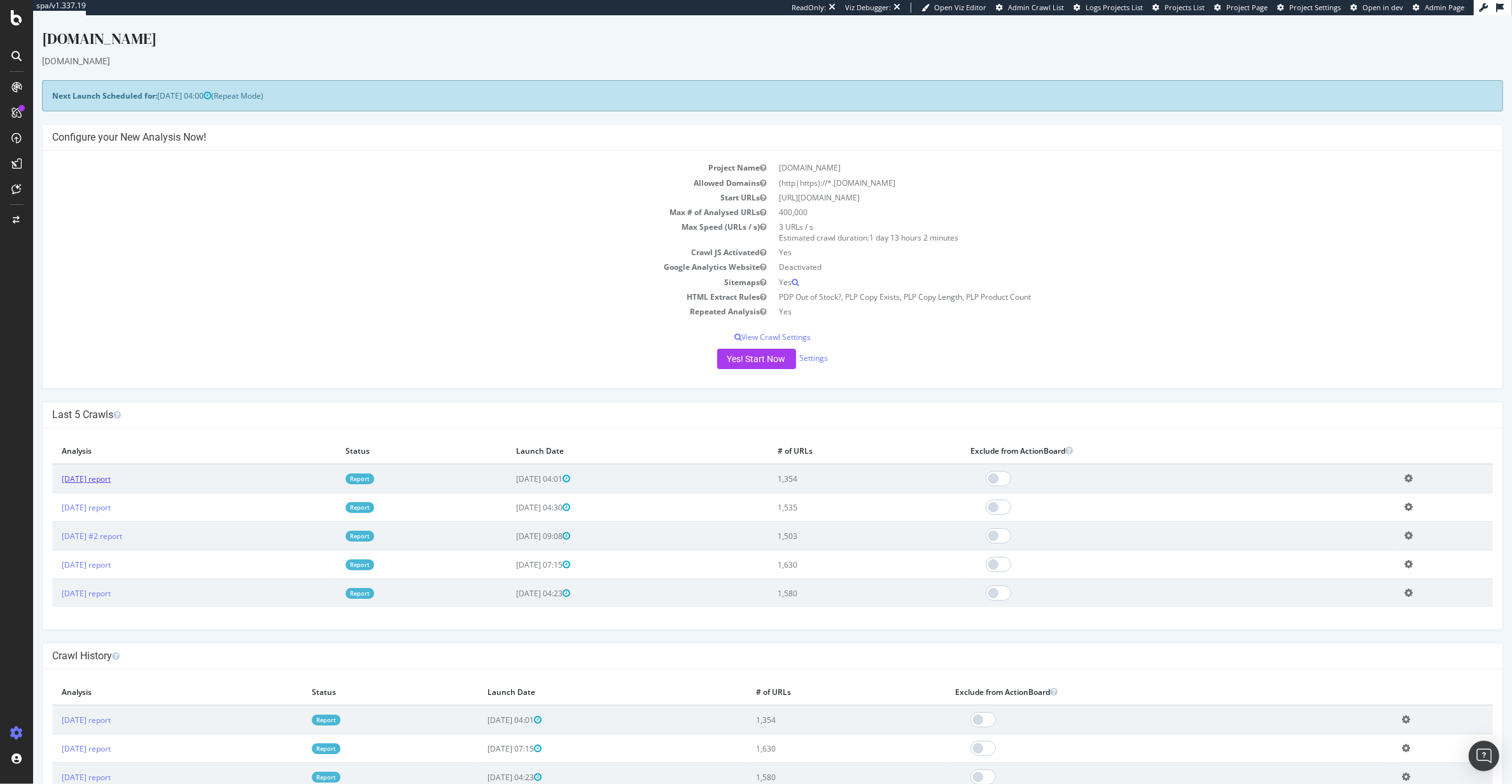
click at [73, 480] on link "[DATE] report" at bounding box center [87, 478] width 49 height 10
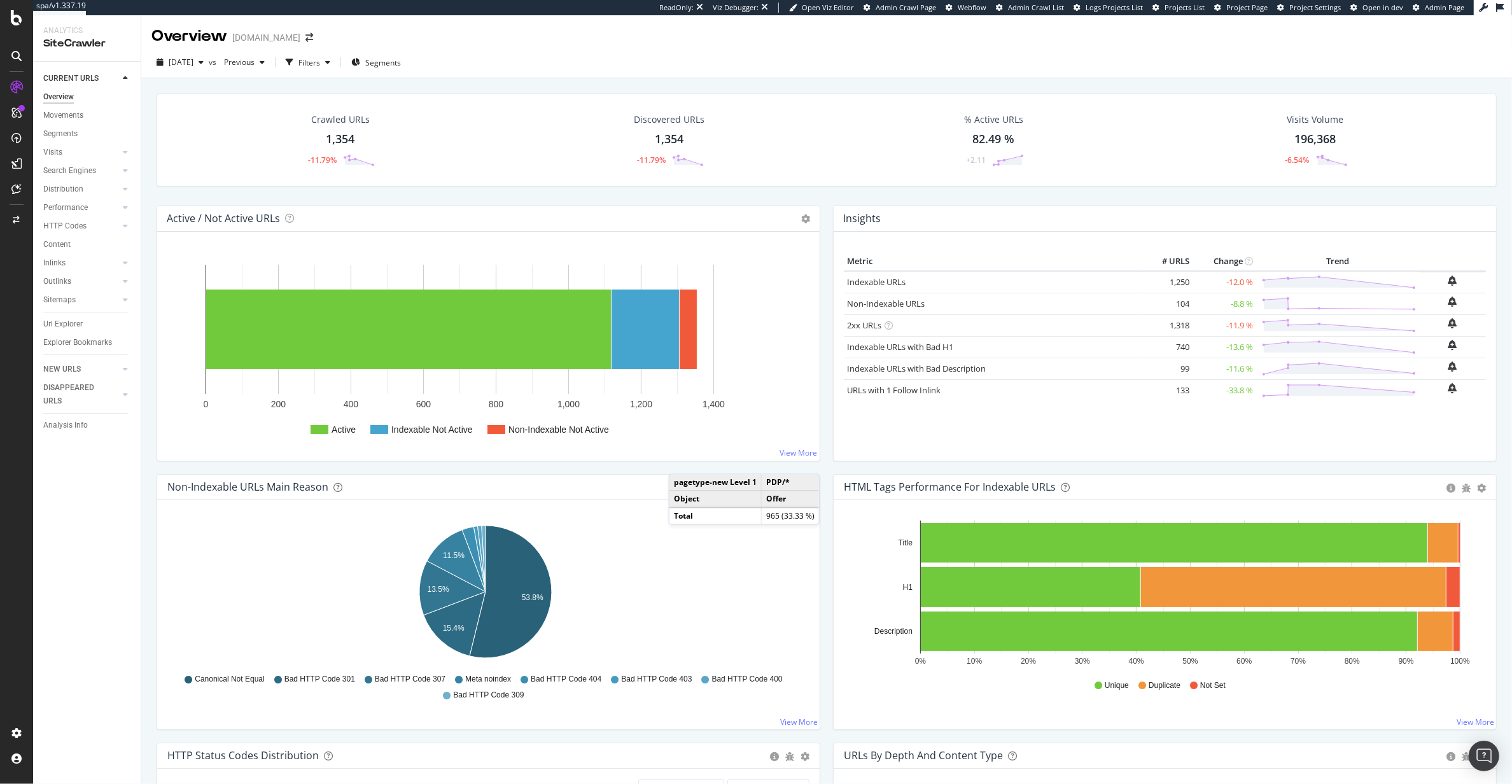
click at [67, 181] on div "Distribution" at bounding box center [91, 189] width 97 height 18
click at [62, 187] on div "Distribution" at bounding box center [63, 189] width 40 height 13
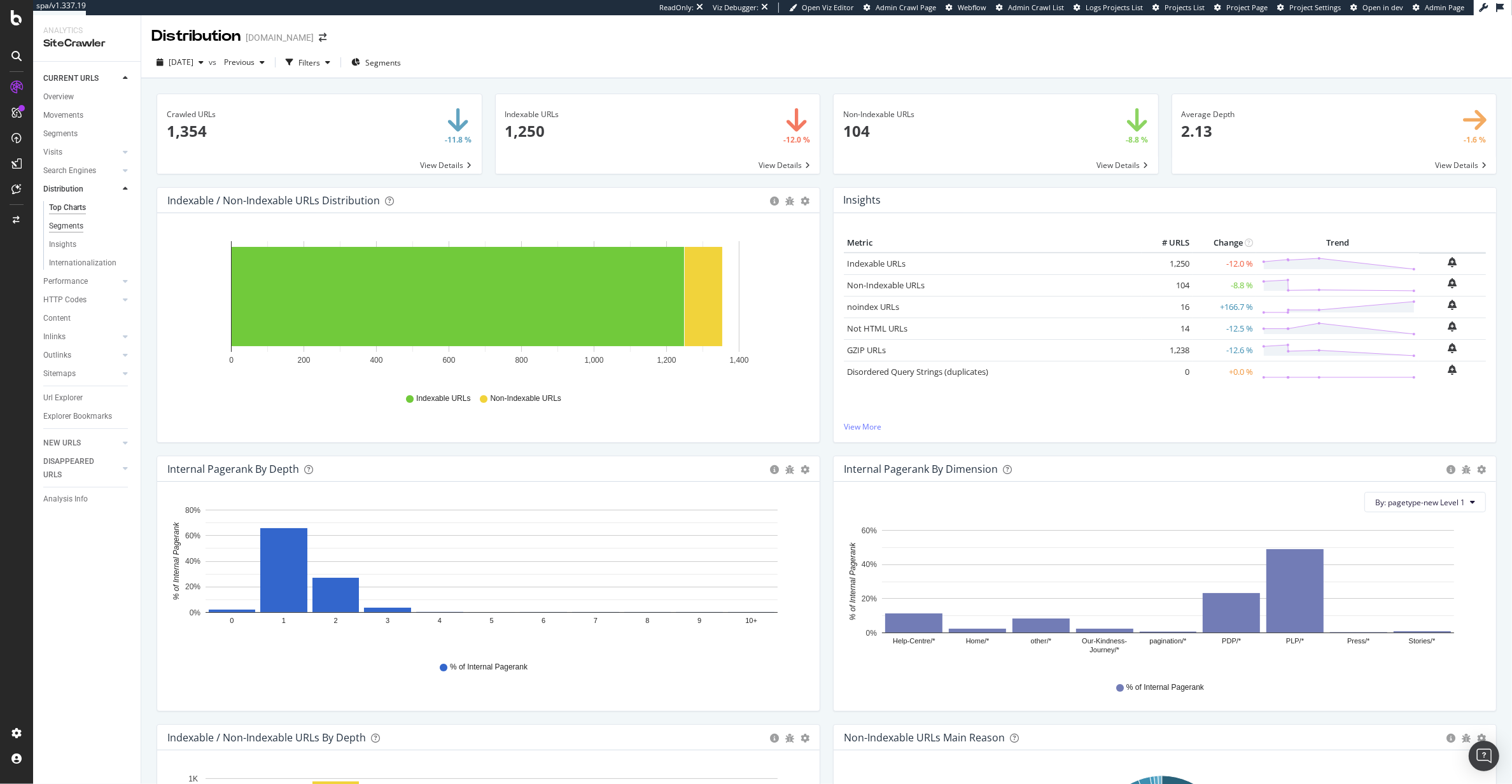
click at [73, 228] on div "Segments" at bounding box center [66, 225] width 34 height 13
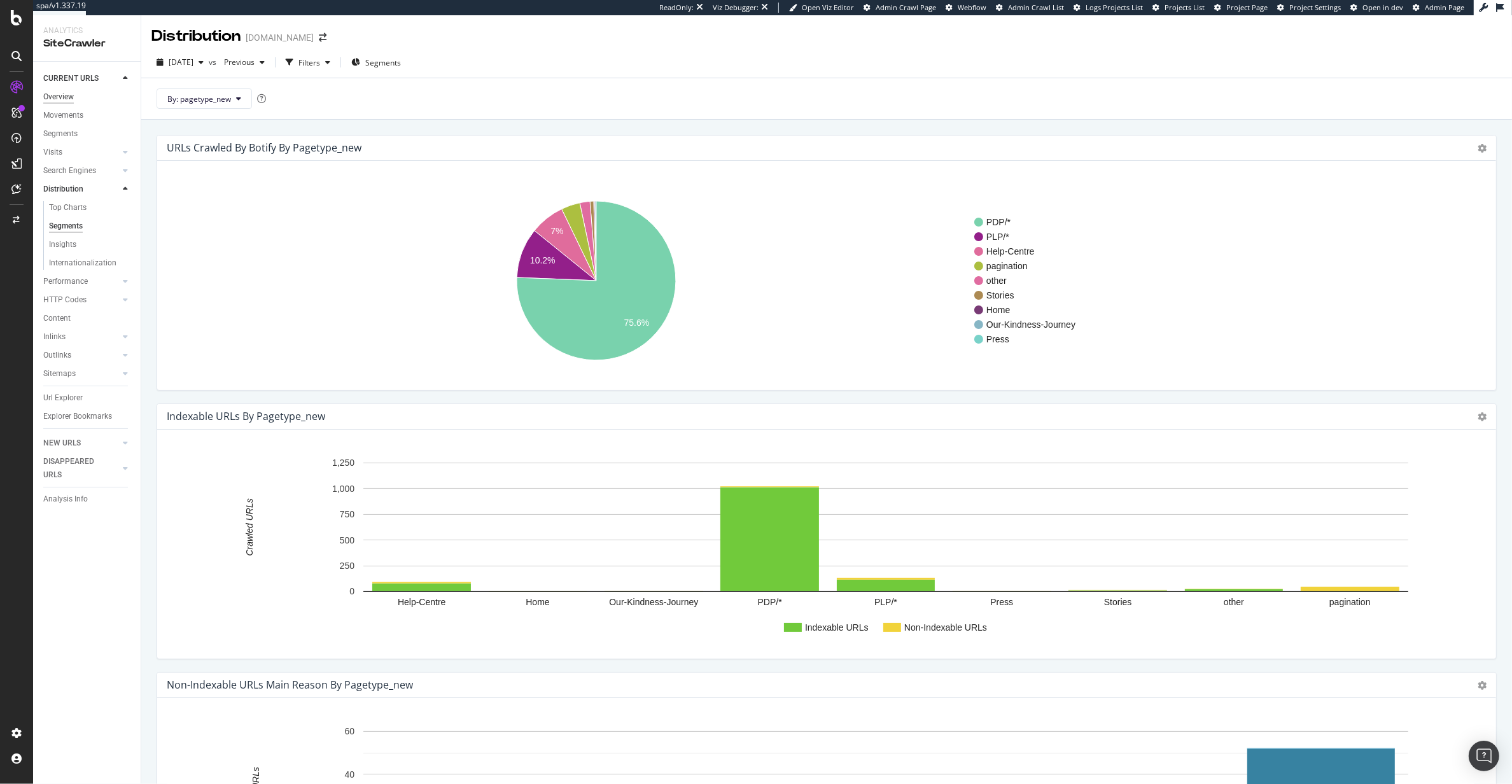
click at [69, 97] on div "Overview" at bounding box center [58, 96] width 31 height 13
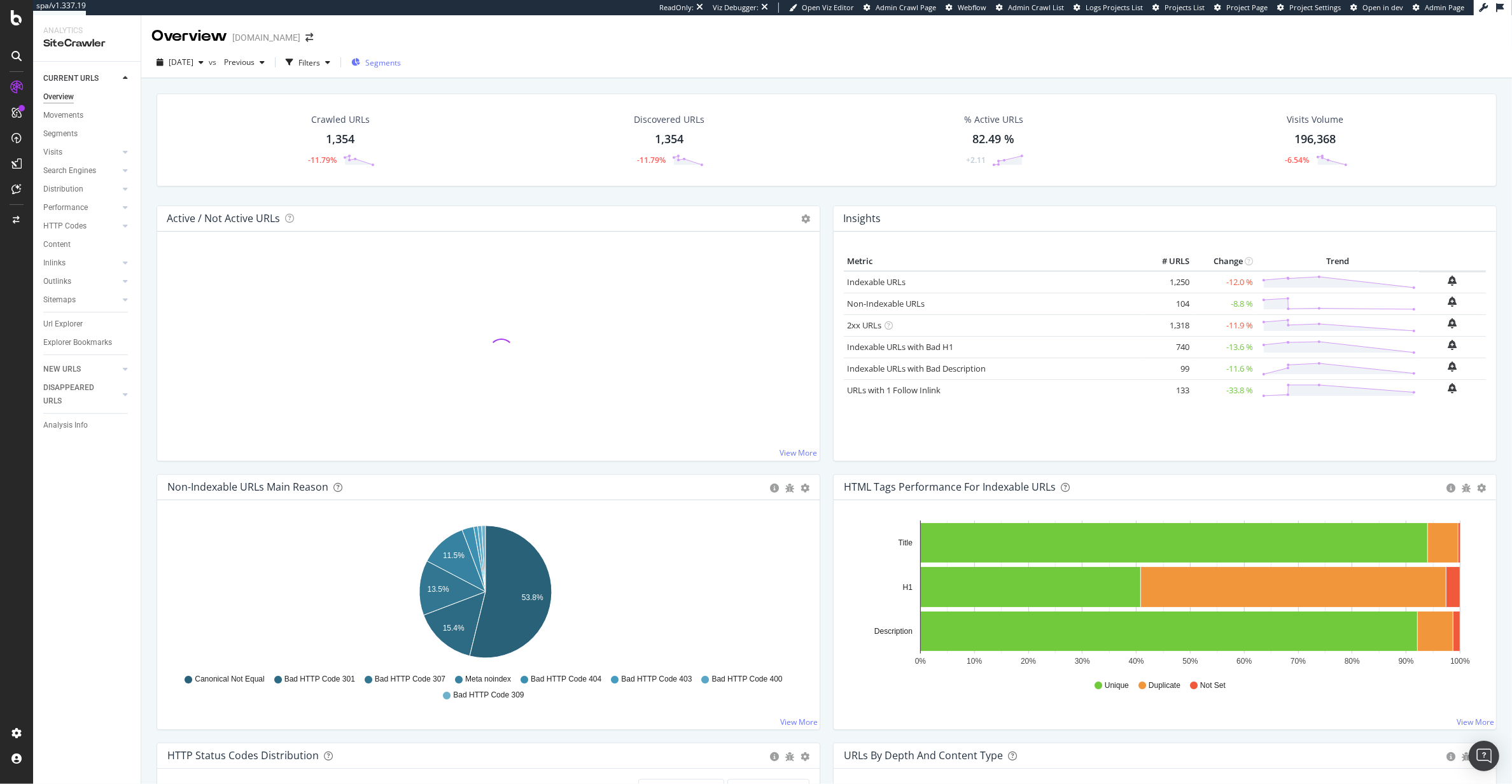
click at [360, 59] on icon "button" at bounding box center [356, 62] width 9 height 8
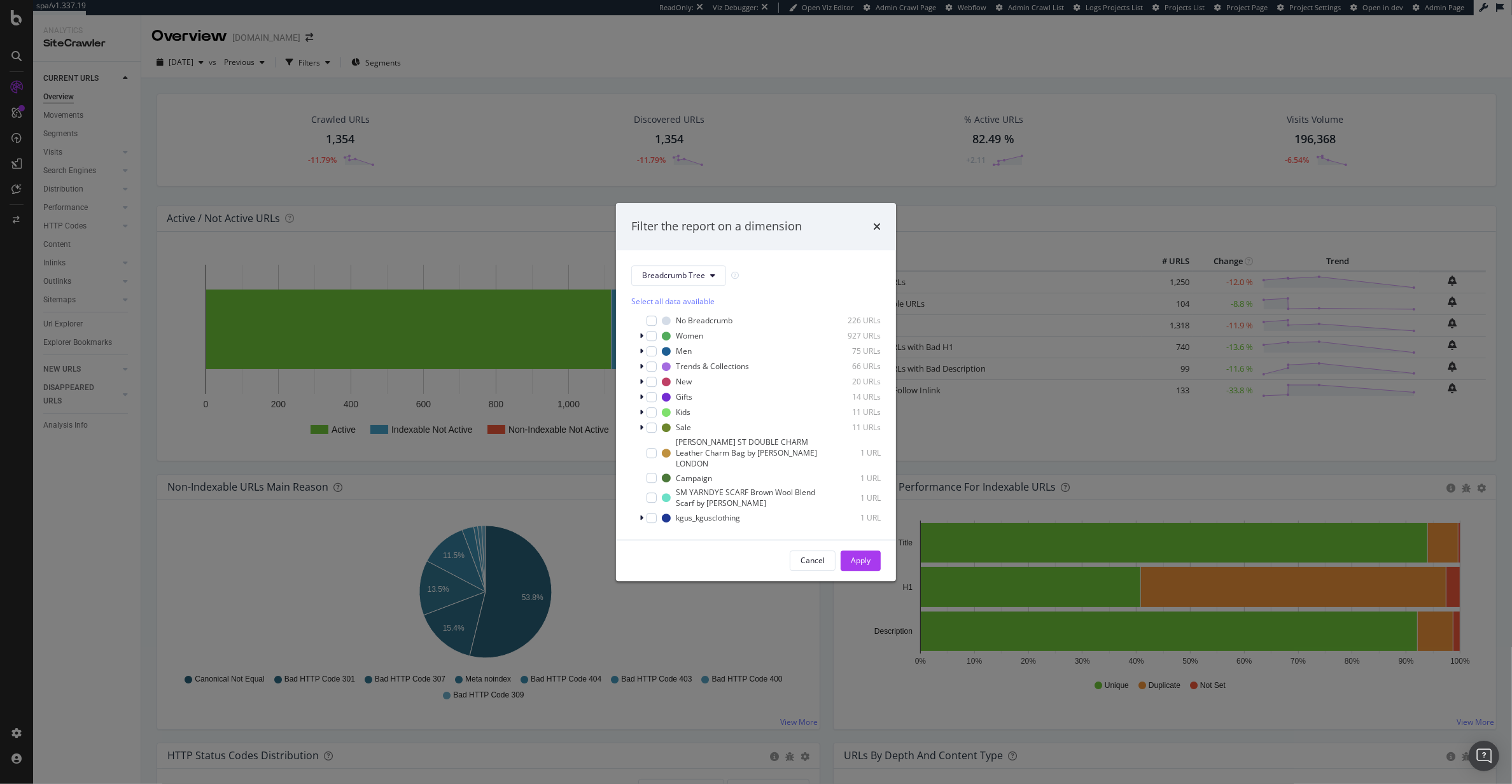
click at [638, 265] on div "Breadcrumb Tree Select all data available No Breadcrumb 226 URLs Women 927 URLs…" at bounding box center [756, 394] width 280 height 289
click at [647, 277] on span "Breadcrumb Tree" at bounding box center [673, 275] width 63 height 10
click at [662, 322] on span "pagetype-new" at bounding box center [684, 326] width 82 height 11
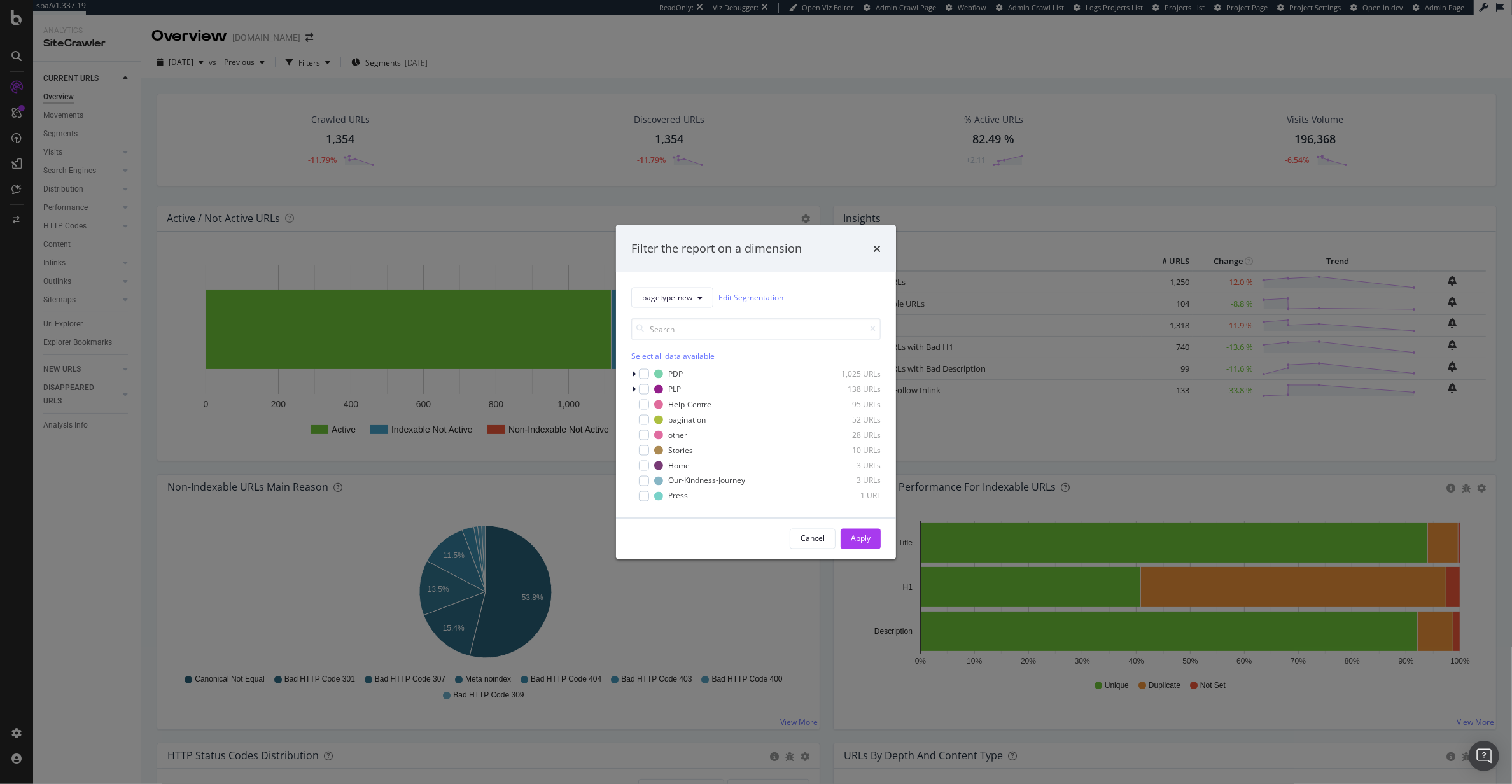
click at [558, 55] on div "Filter the report on a dimension pagetype-new Edit Segmentation Select all data…" at bounding box center [756, 392] width 1512 height 784
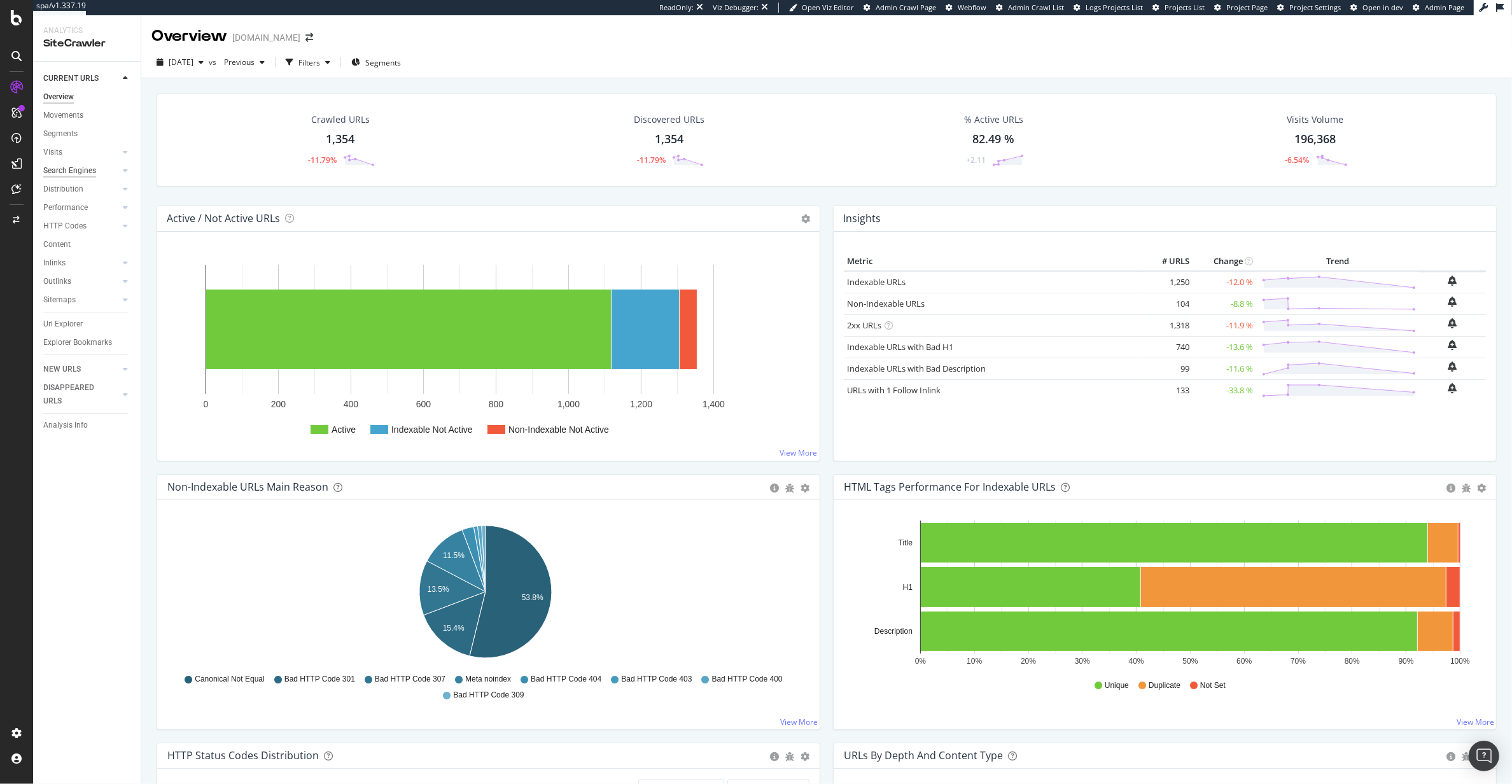
click at [69, 174] on div "Search Engines" at bounding box center [69, 170] width 52 height 13
click at [62, 186] on div "Top Charts" at bounding box center [67, 189] width 38 height 13
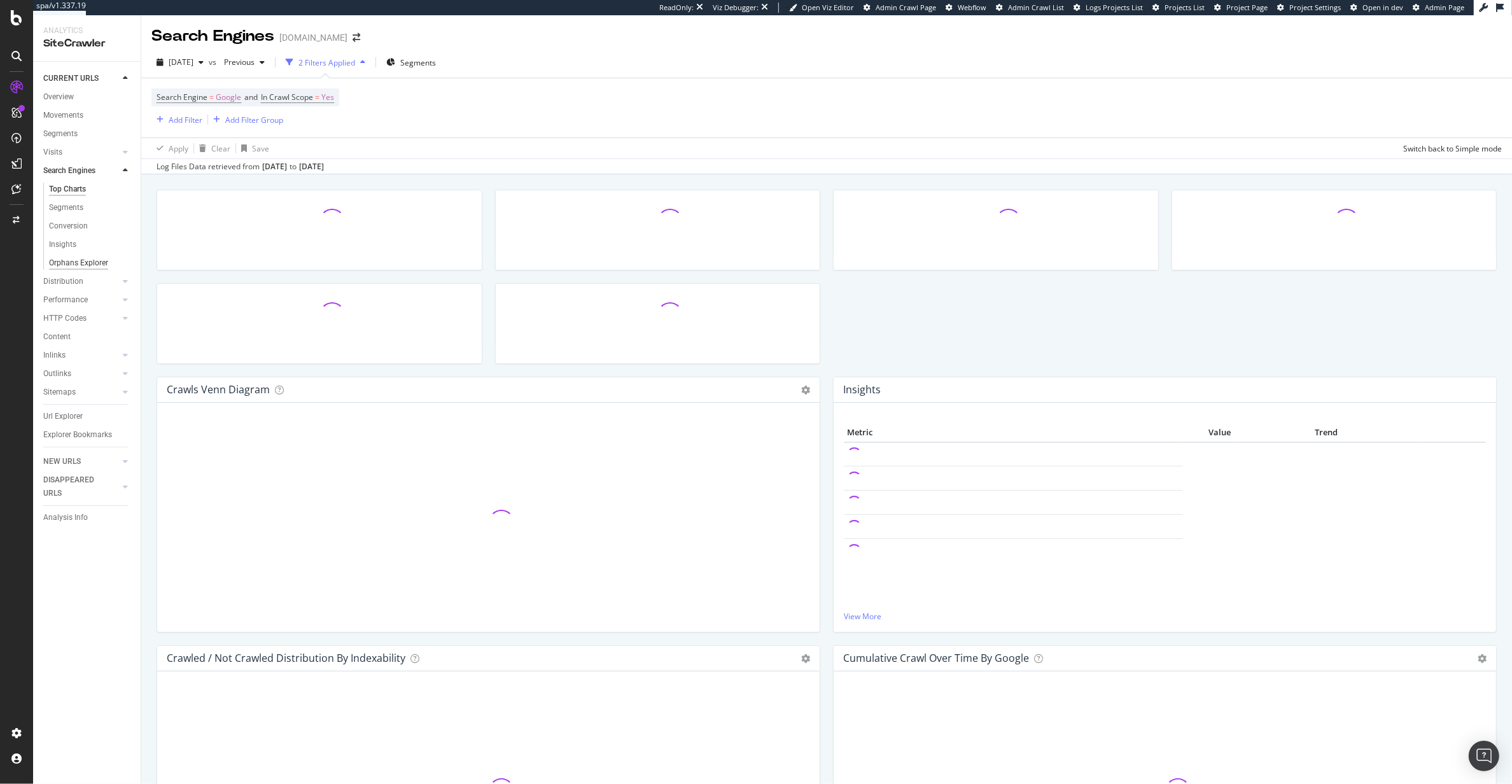
click at [60, 269] on div "Orphans Explorer" at bounding box center [79, 262] width 59 height 13
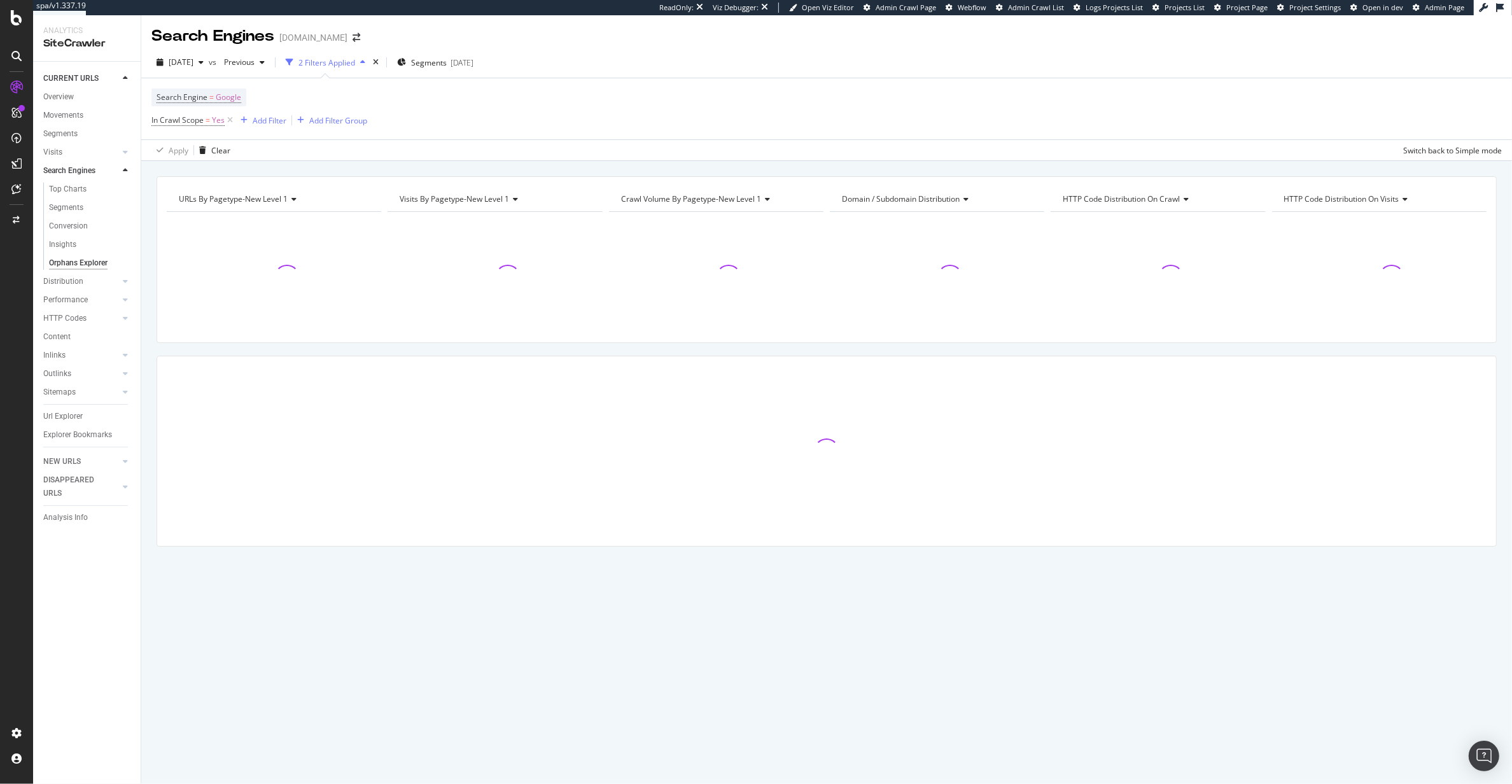
click at [59, 273] on div "Distribution" at bounding box center [91, 281] width 97 height 18
click at [58, 277] on div "Distribution" at bounding box center [63, 281] width 40 height 13
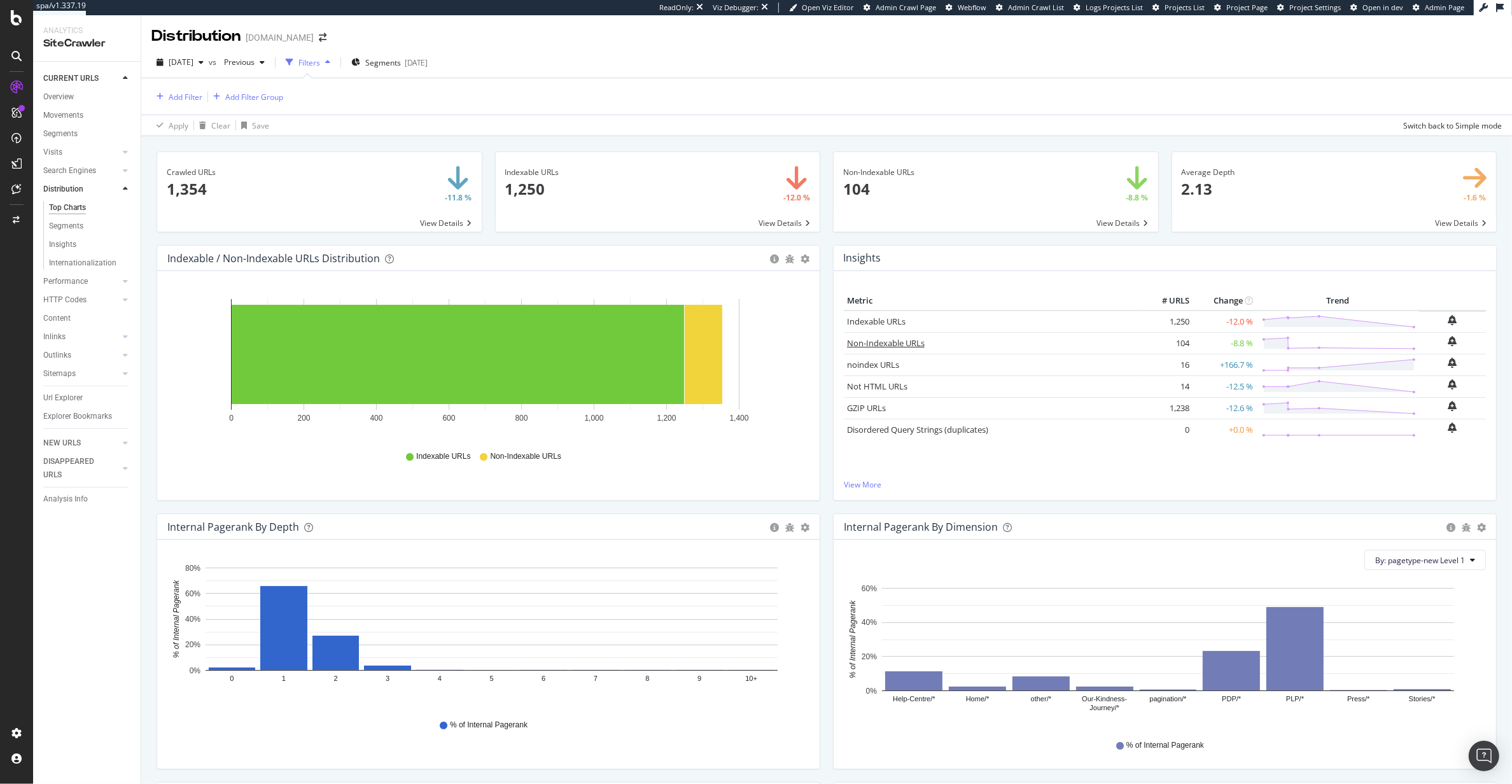
click at [874, 343] on link "Non-Indexable URLs" at bounding box center [886, 343] width 78 height 11
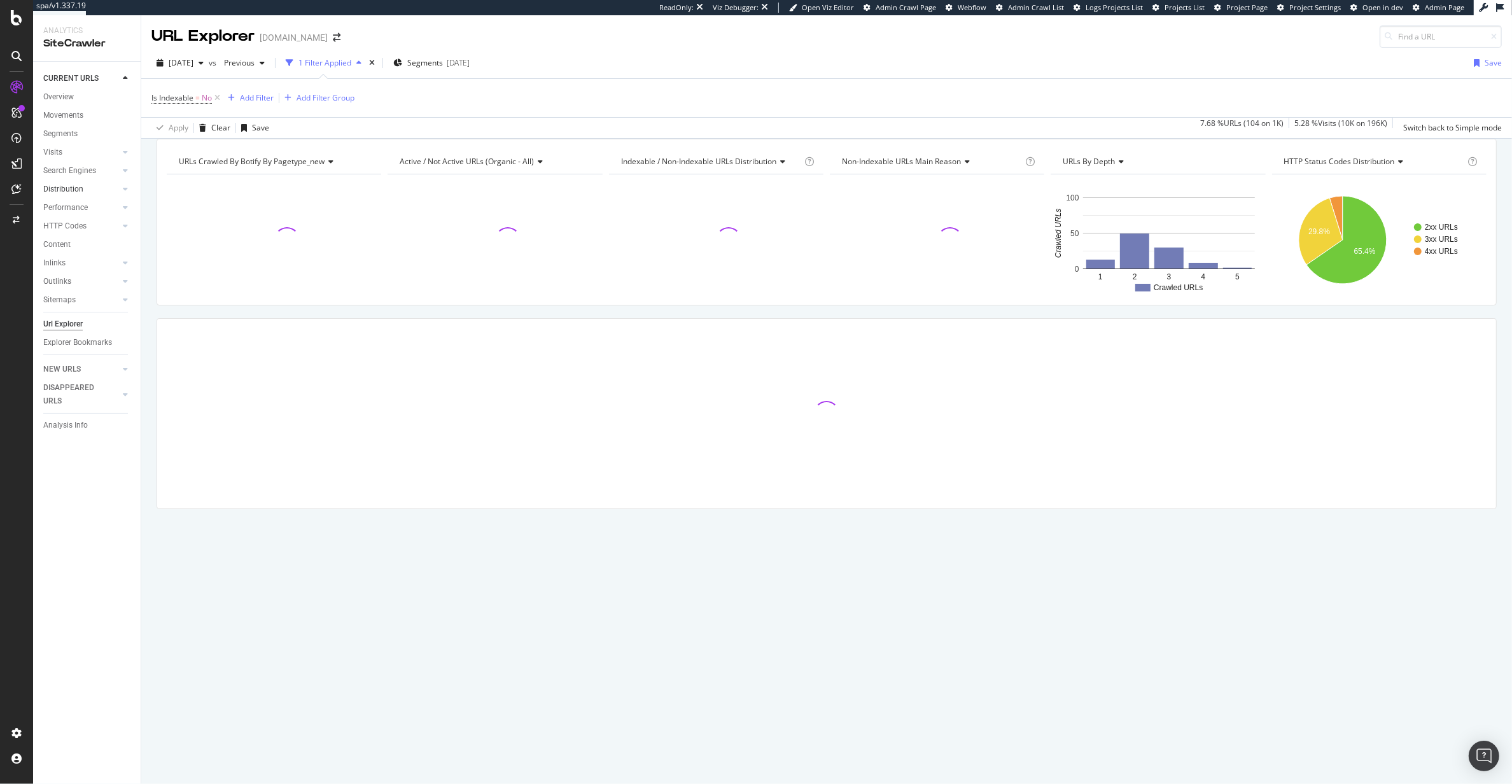
click at [101, 192] on link "Distribution" at bounding box center [80, 189] width 76 height 13
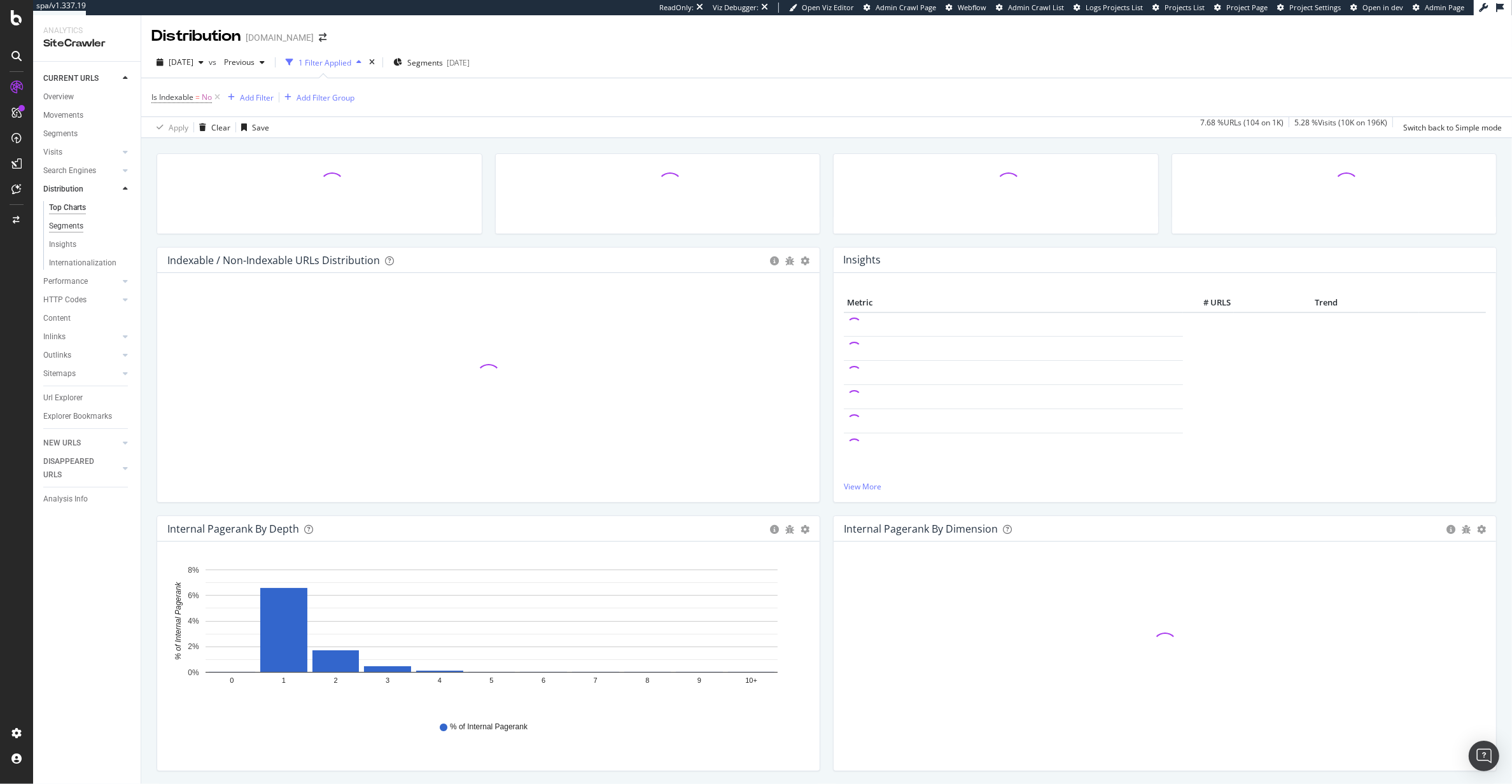
click at [65, 225] on div "Segments" at bounding box center [66, 225] width 34 height 13
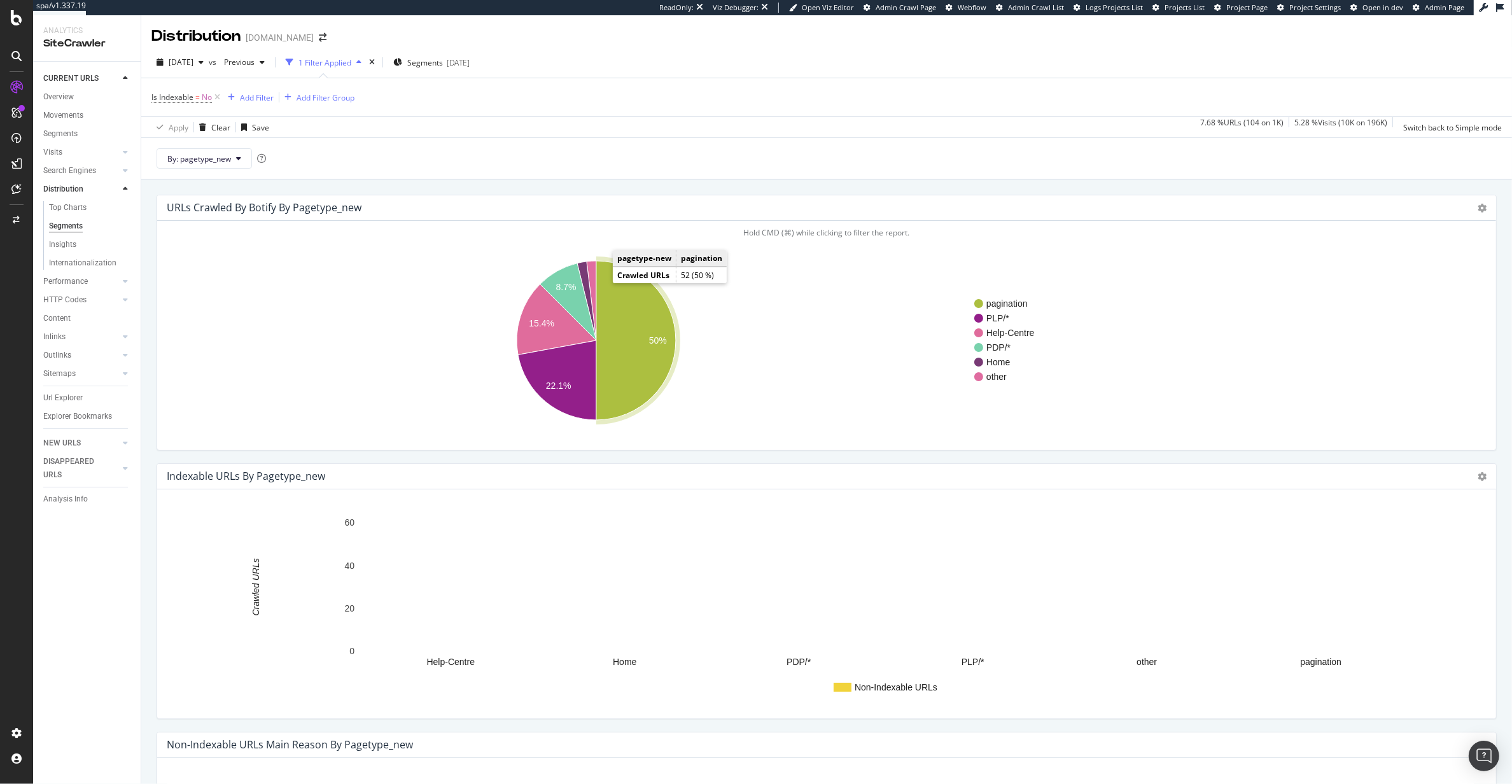
click at [632, 367] on icon "A chart." at bounding box center [636, 340] width 80 height 159
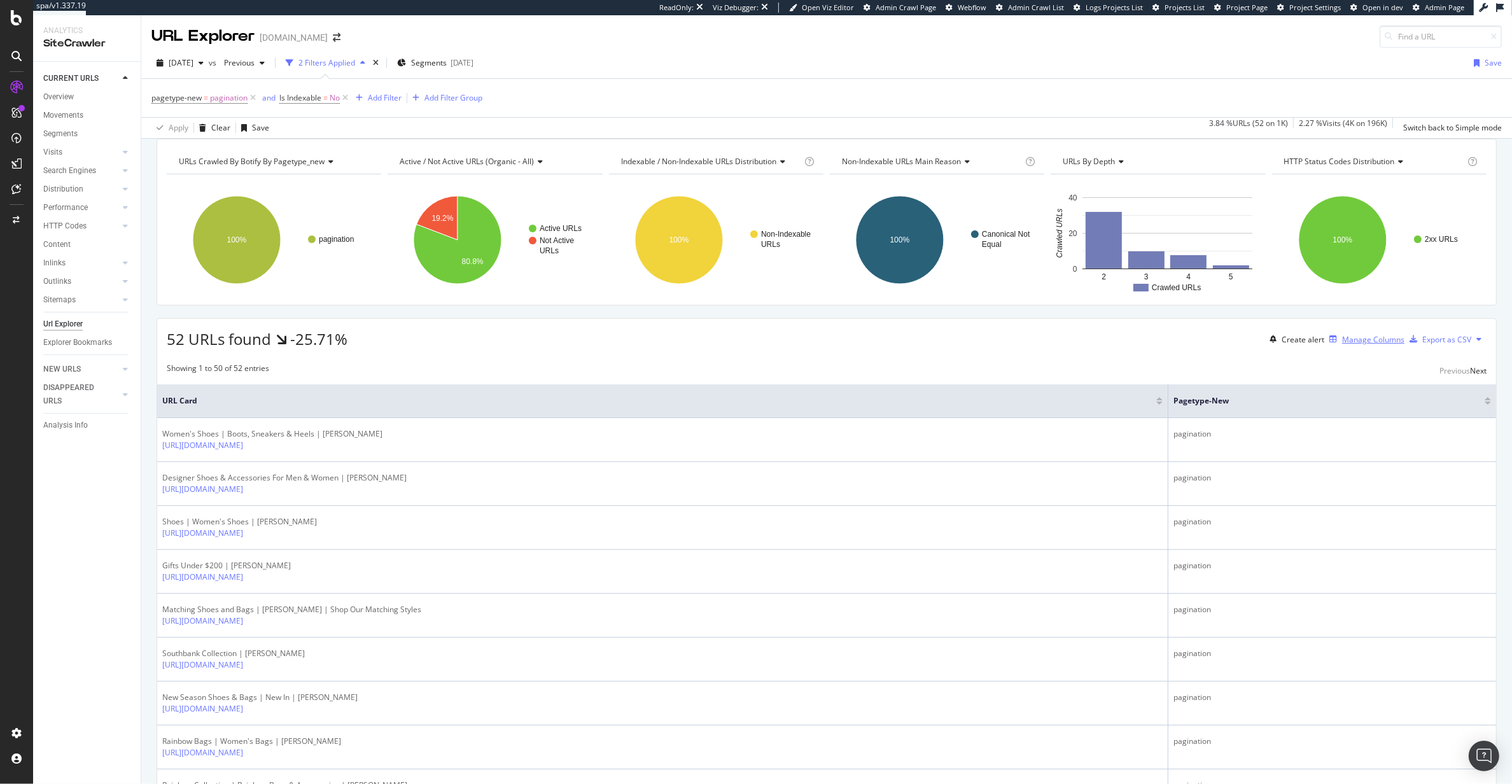
click at [1324, 346] on div "Manage Columns" at bounding box center [1364, 339] width 80 height 14
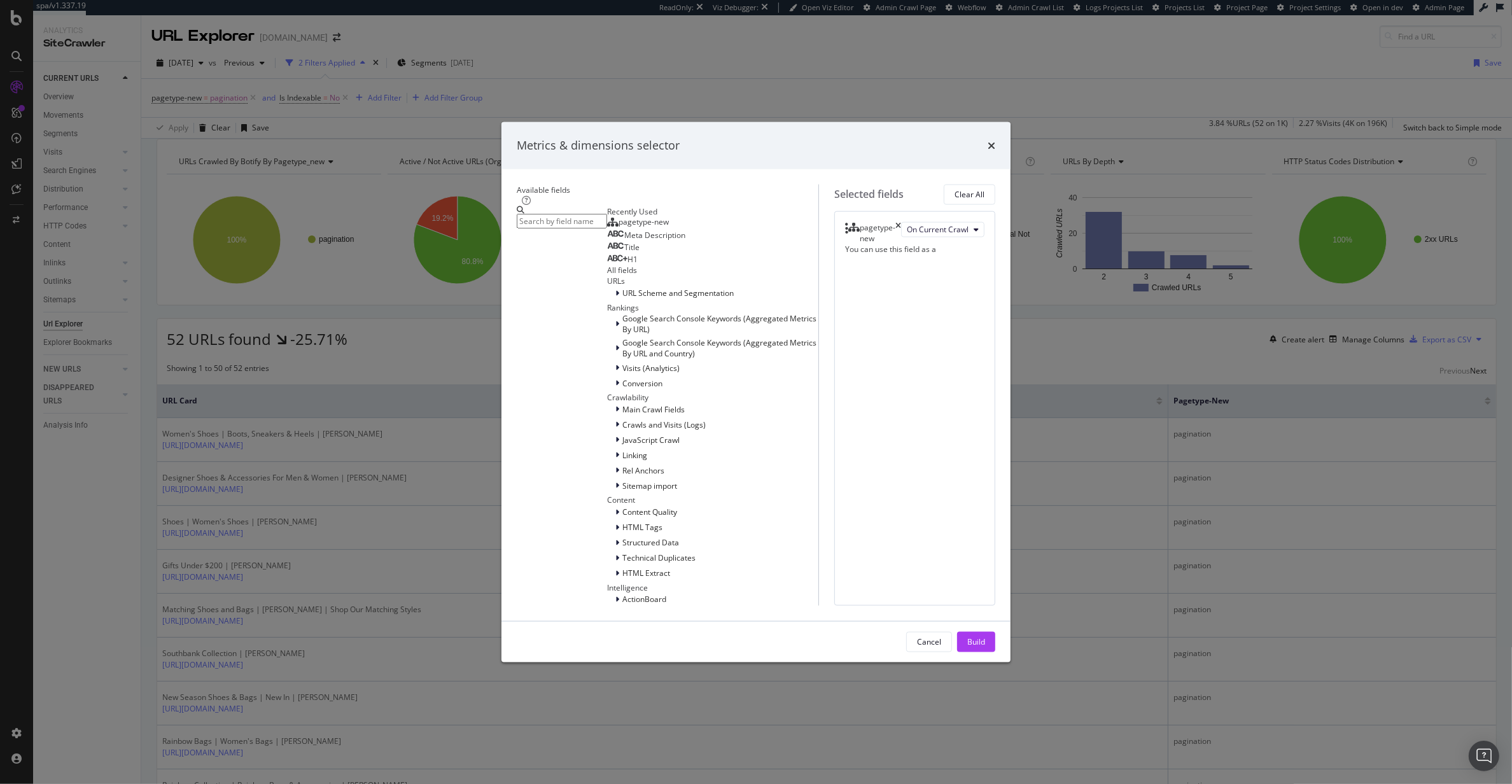
click at [995, 154] on div "times" at bounding box center [991, 145] width 8 height 17
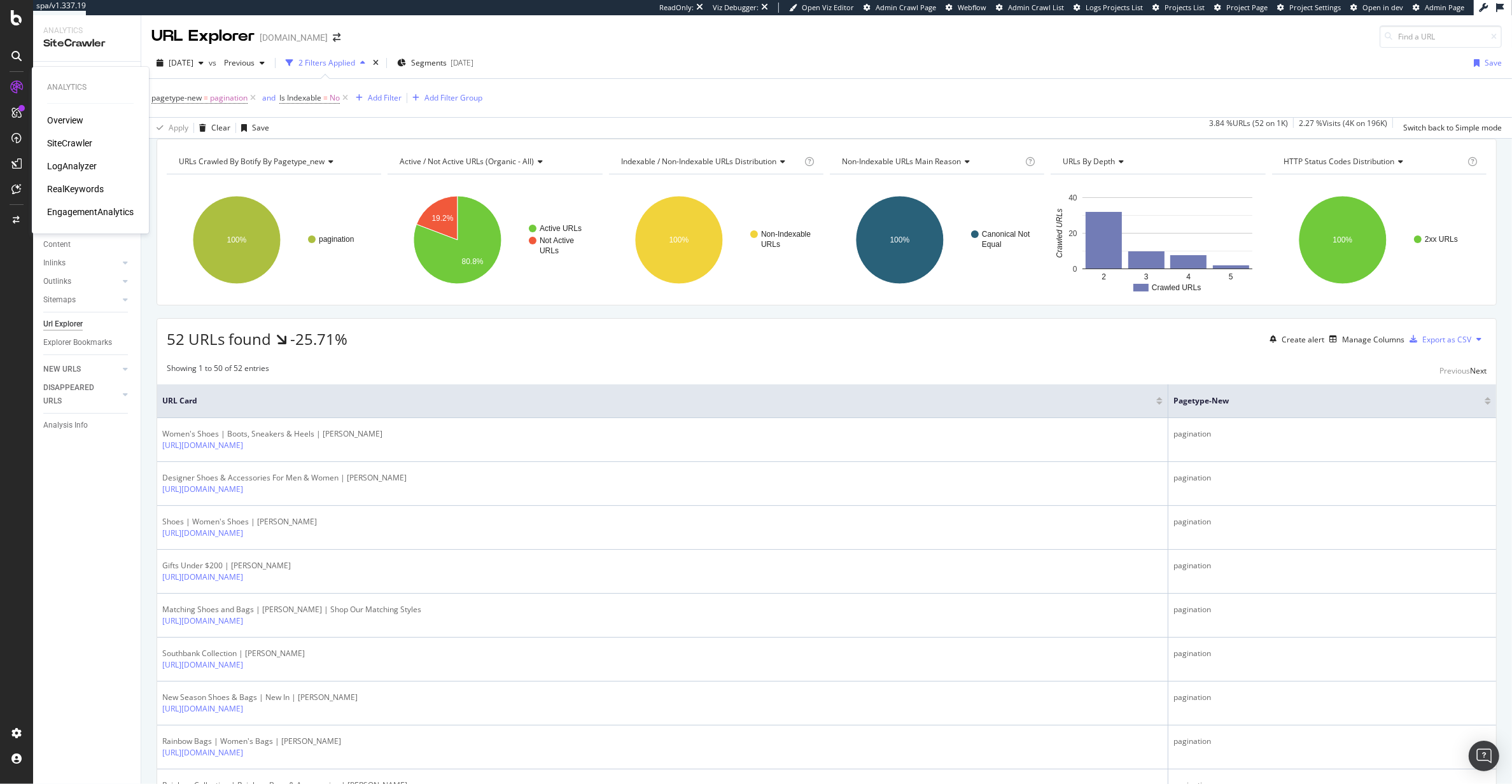
click at [54, 163] on div "LogAnalyzer" at bounding box center [72, 166] width 50 height 13
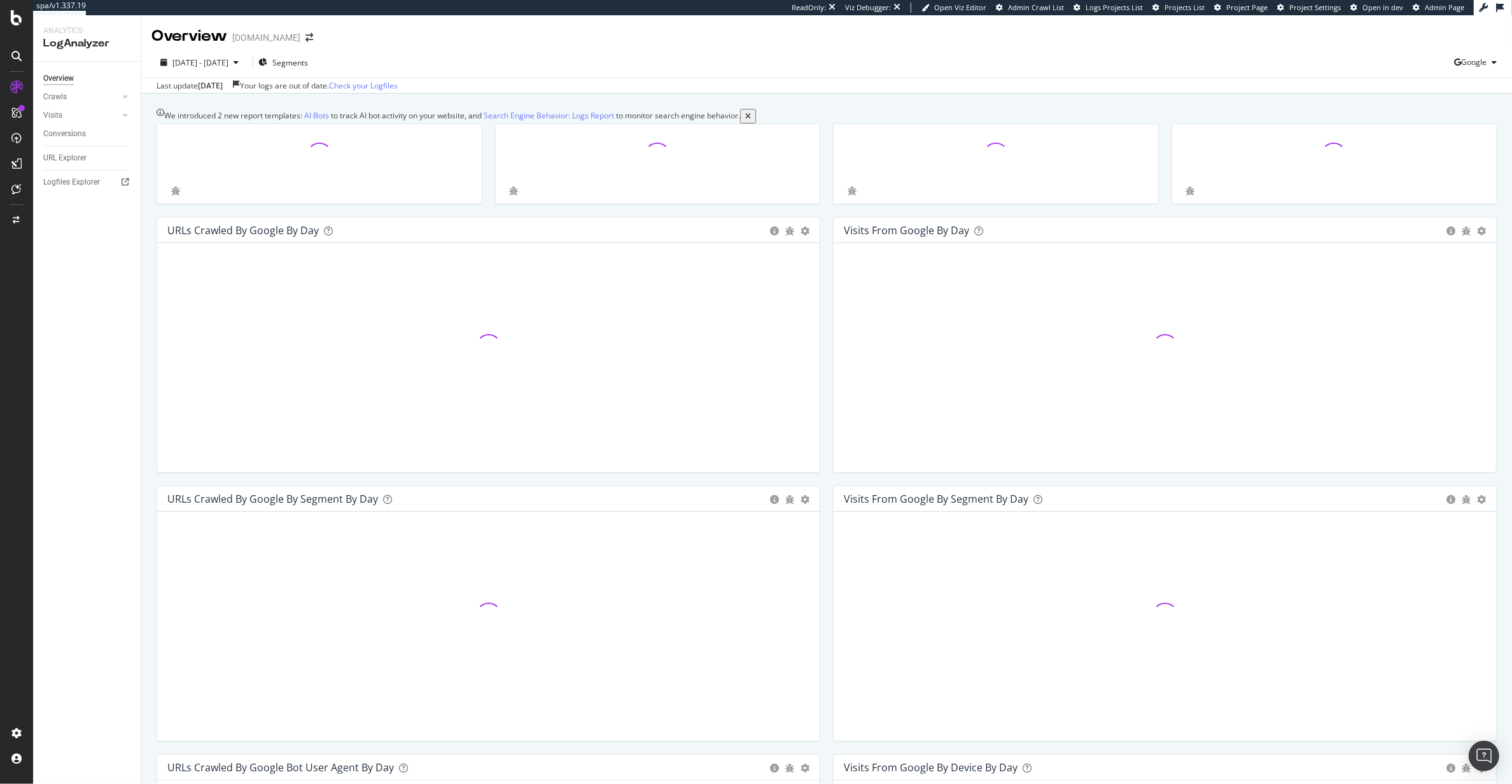
click at [217, 94] on div "We introduced 2 new report templates: AI Bots to track AI bot activity on your …" at bounding box center [827, 579] width 1371 height 973
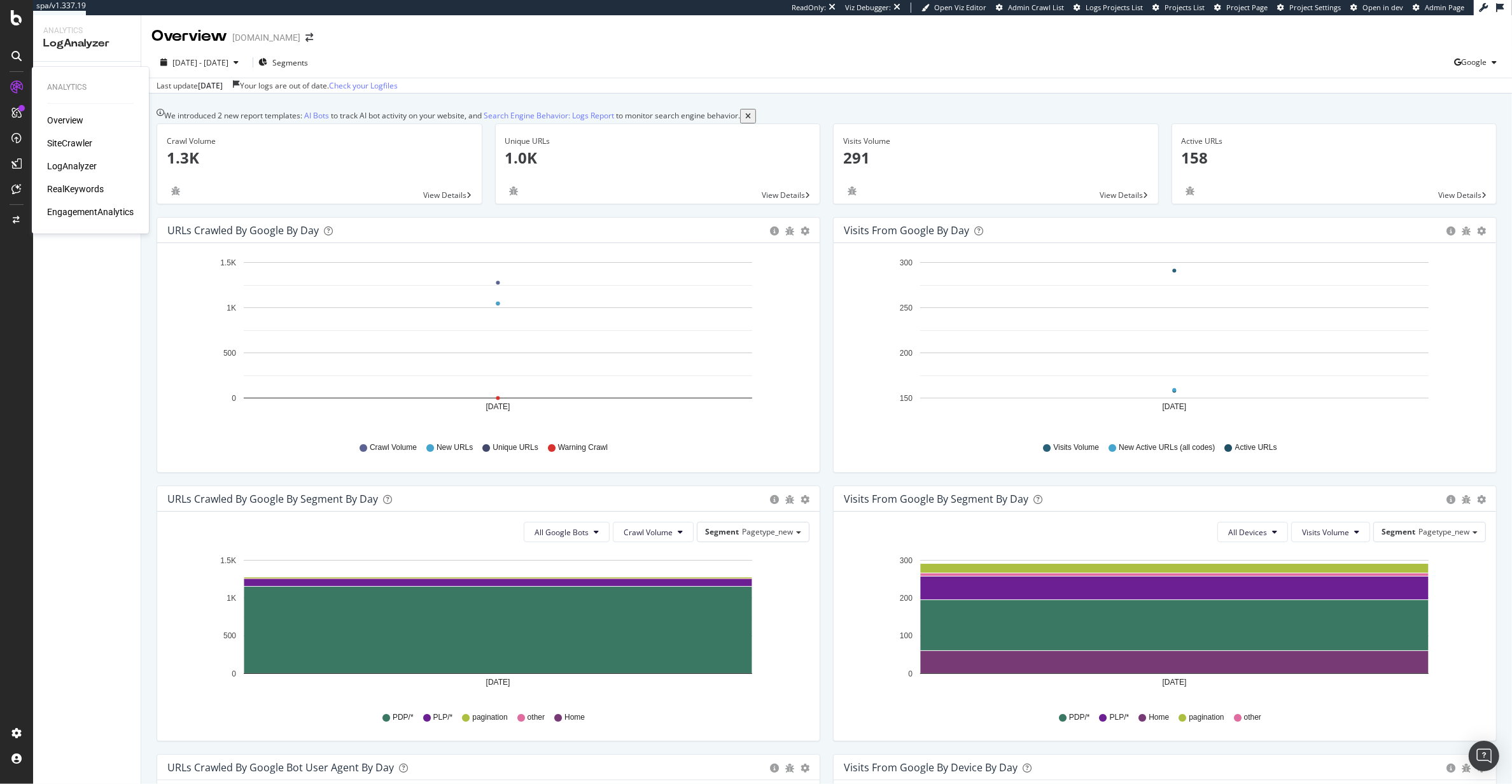
click at [72, 136] on div "SiteCrawler" at bounding box center [70, 142] width 45 height 13
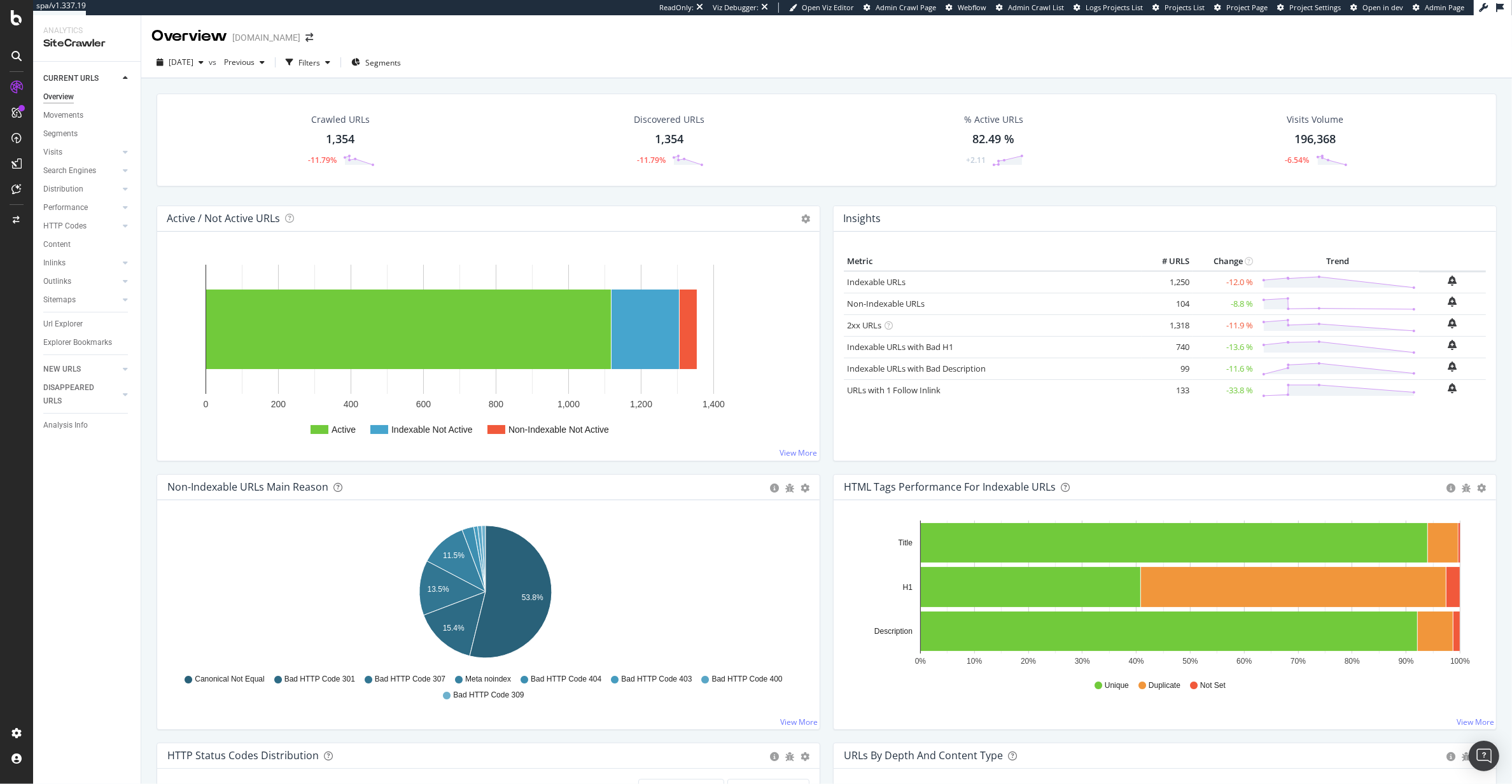
scroll to position [46, 0]
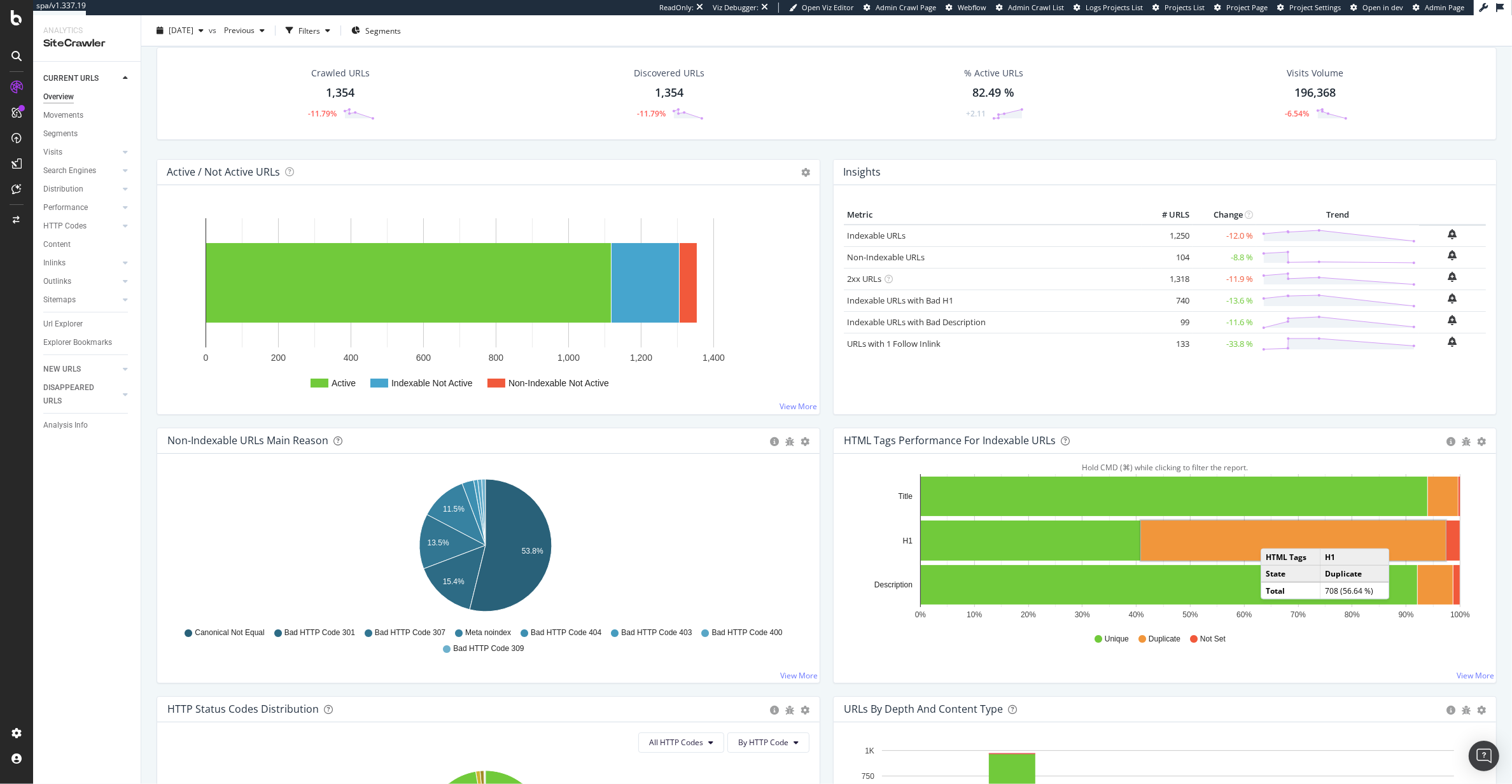
click at [1268, 537] on rect "A chart." at bounding box center [1293, 540] width 305 height 40
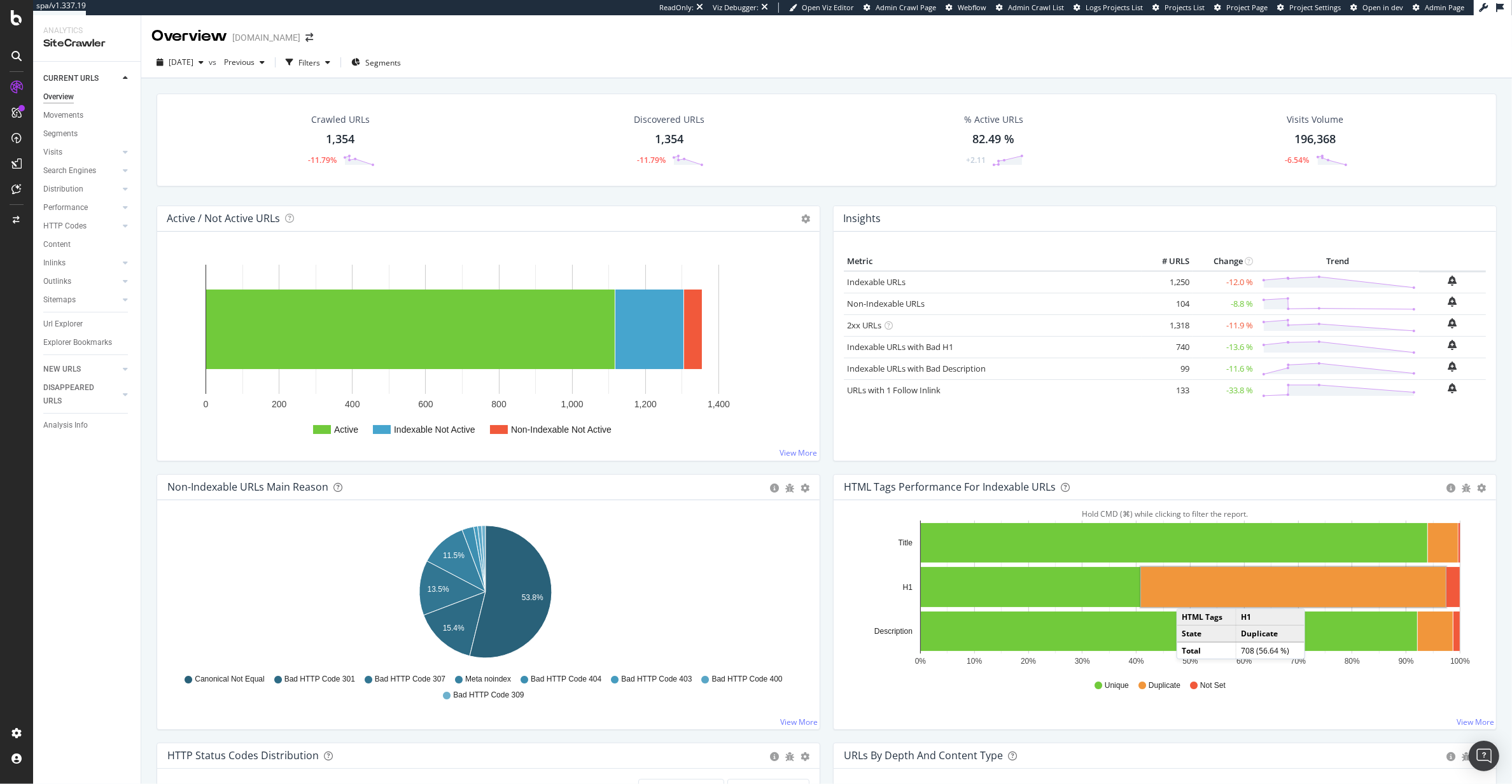
click at [1184, 596] on rect "A chart." at bounding box center [1293, 586] width 305 height 40
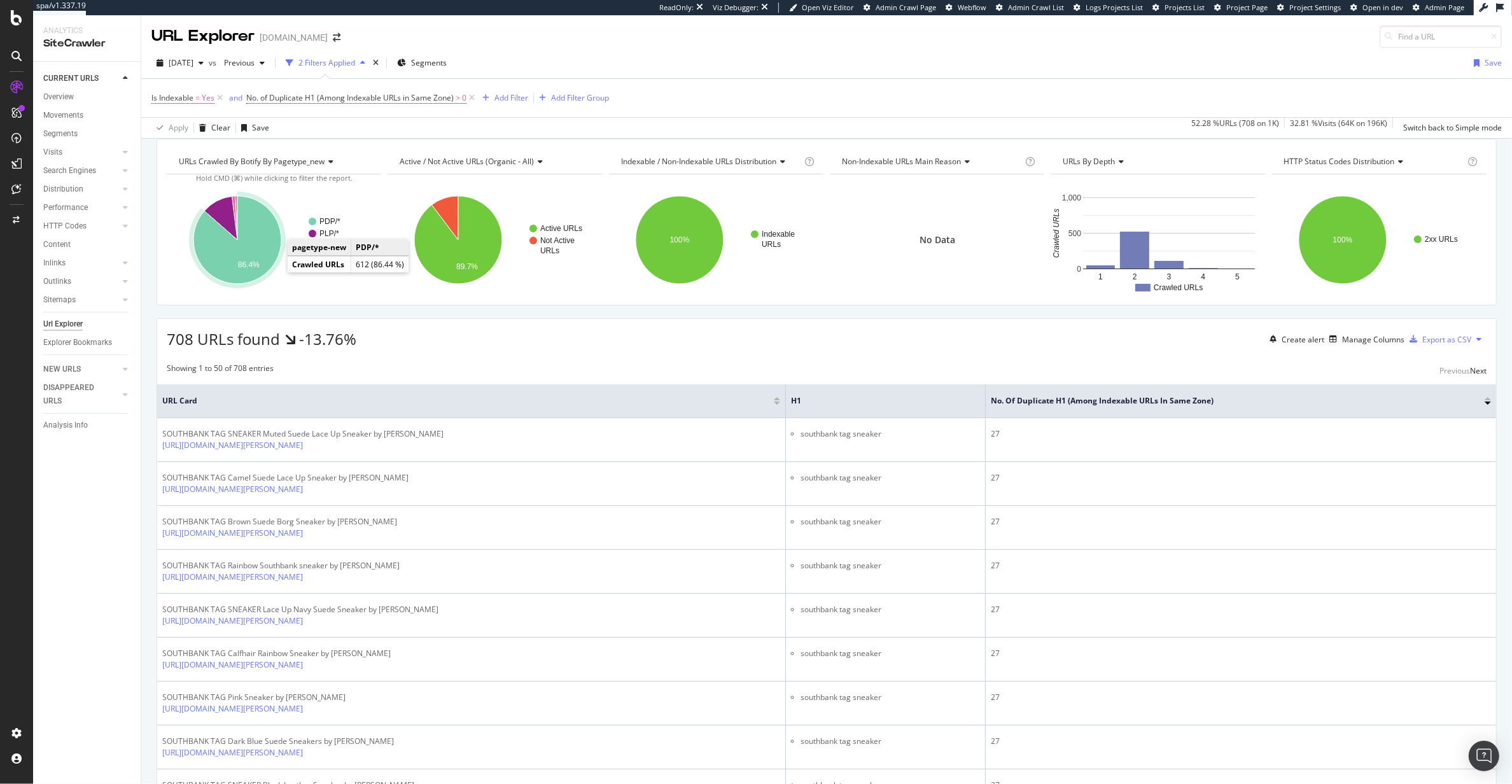
click at [264, 259] on icon "A chart." at bounding box center [237, 239] width 87 height 87
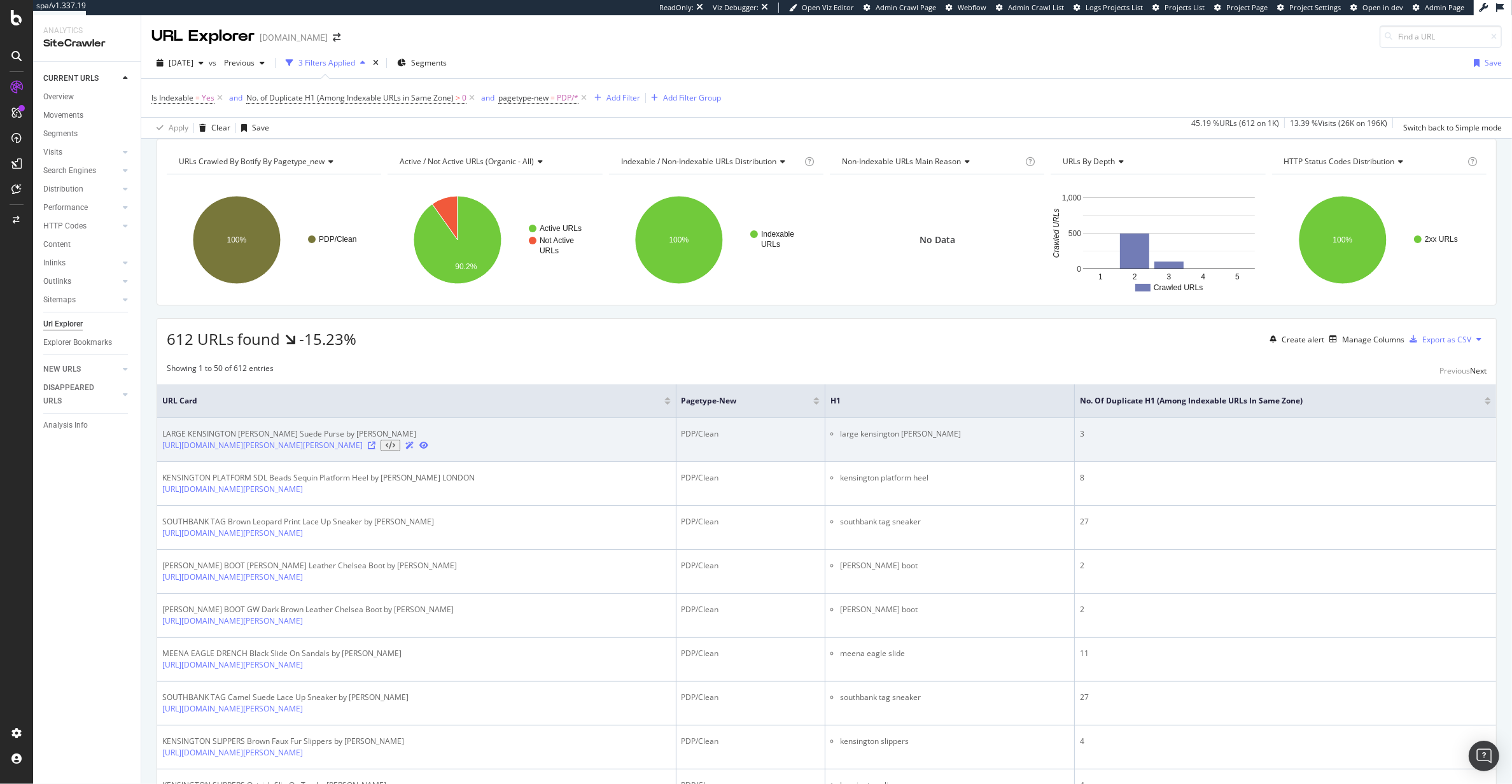
click at [375, 449] on icon at bounding box center [372, 445] width 8 height 8
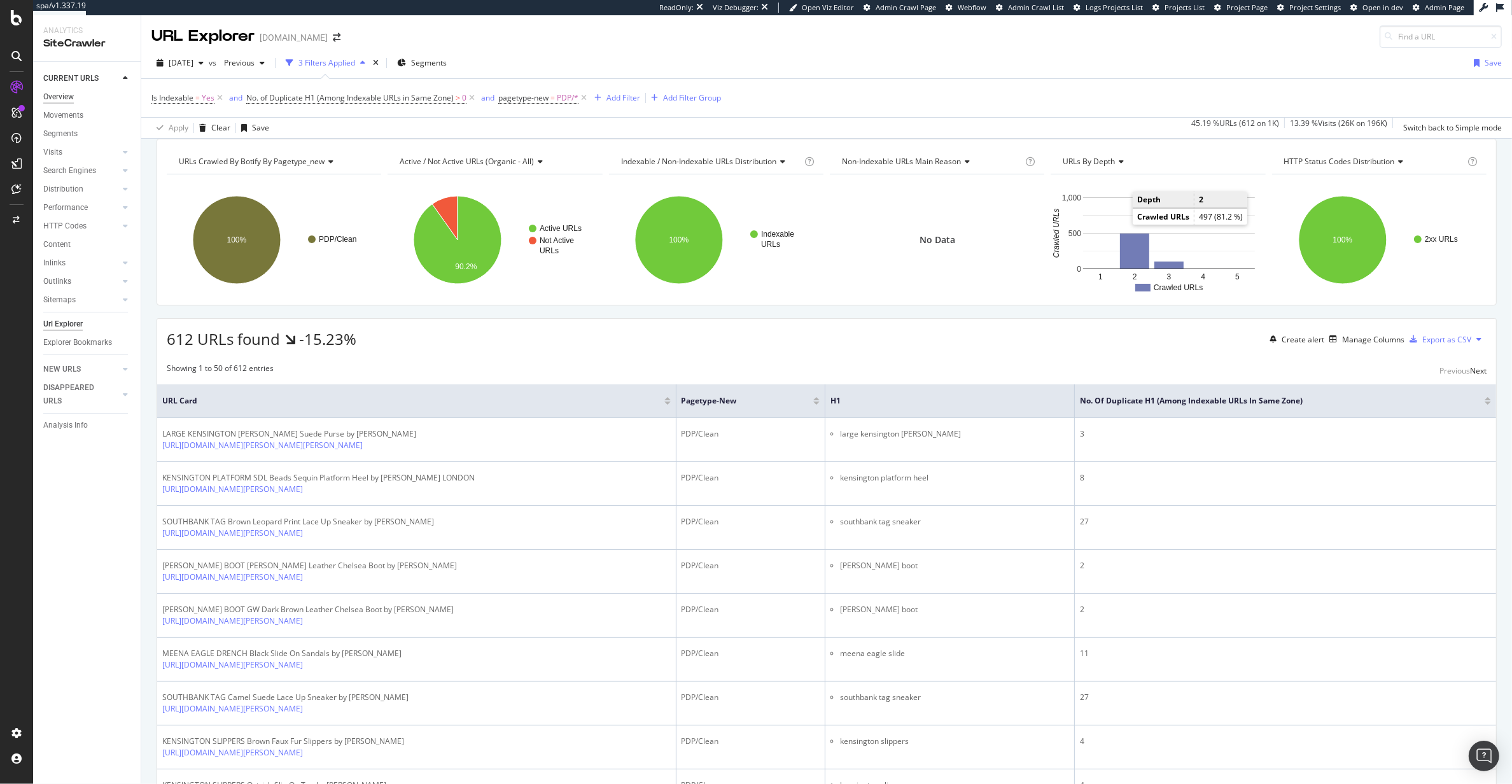
click at [62, 101] on div "Overview" at bounding box center [58, 96] width 31 height 13
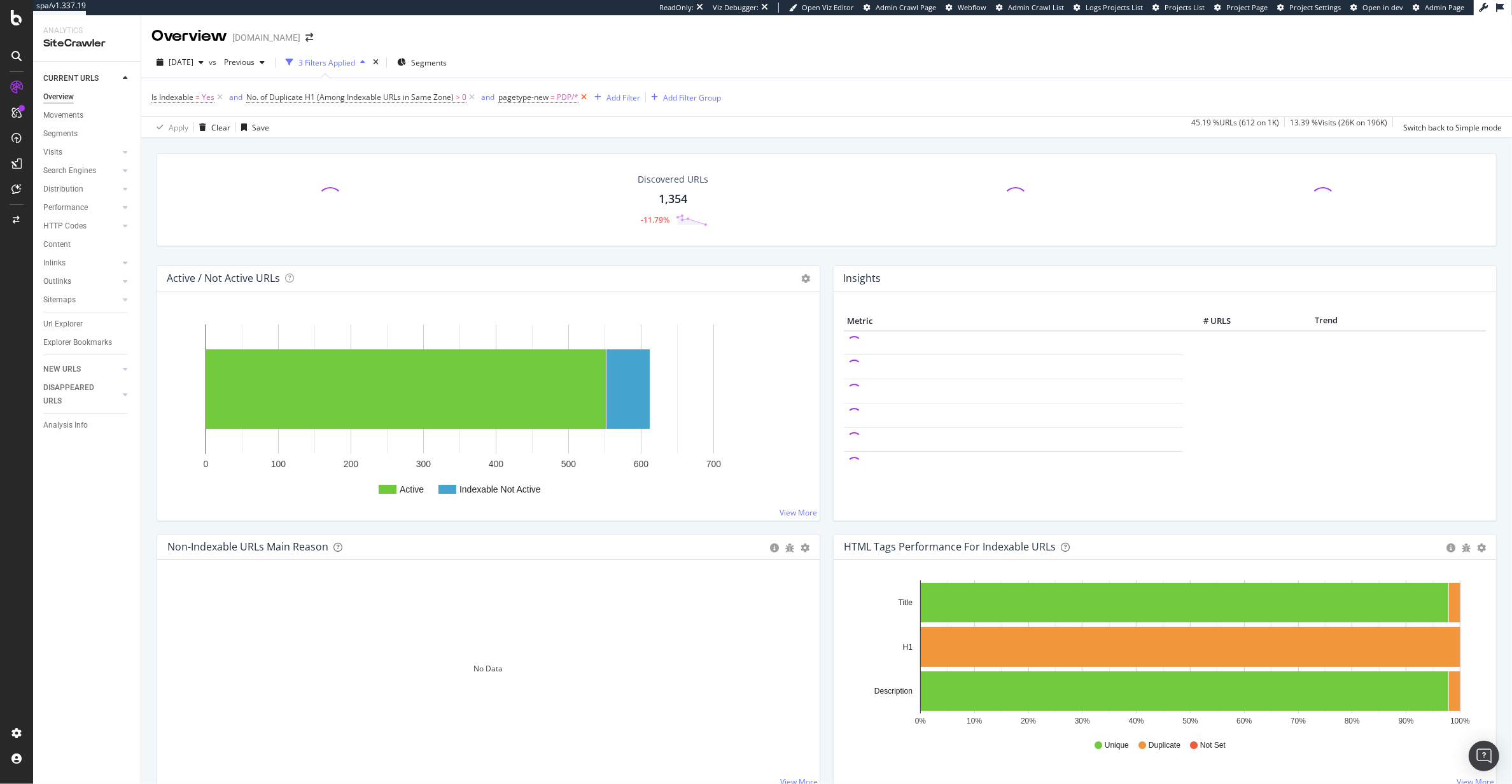
click at [588, 94] on icon at bounding box center [584, 97] width 10 height 13
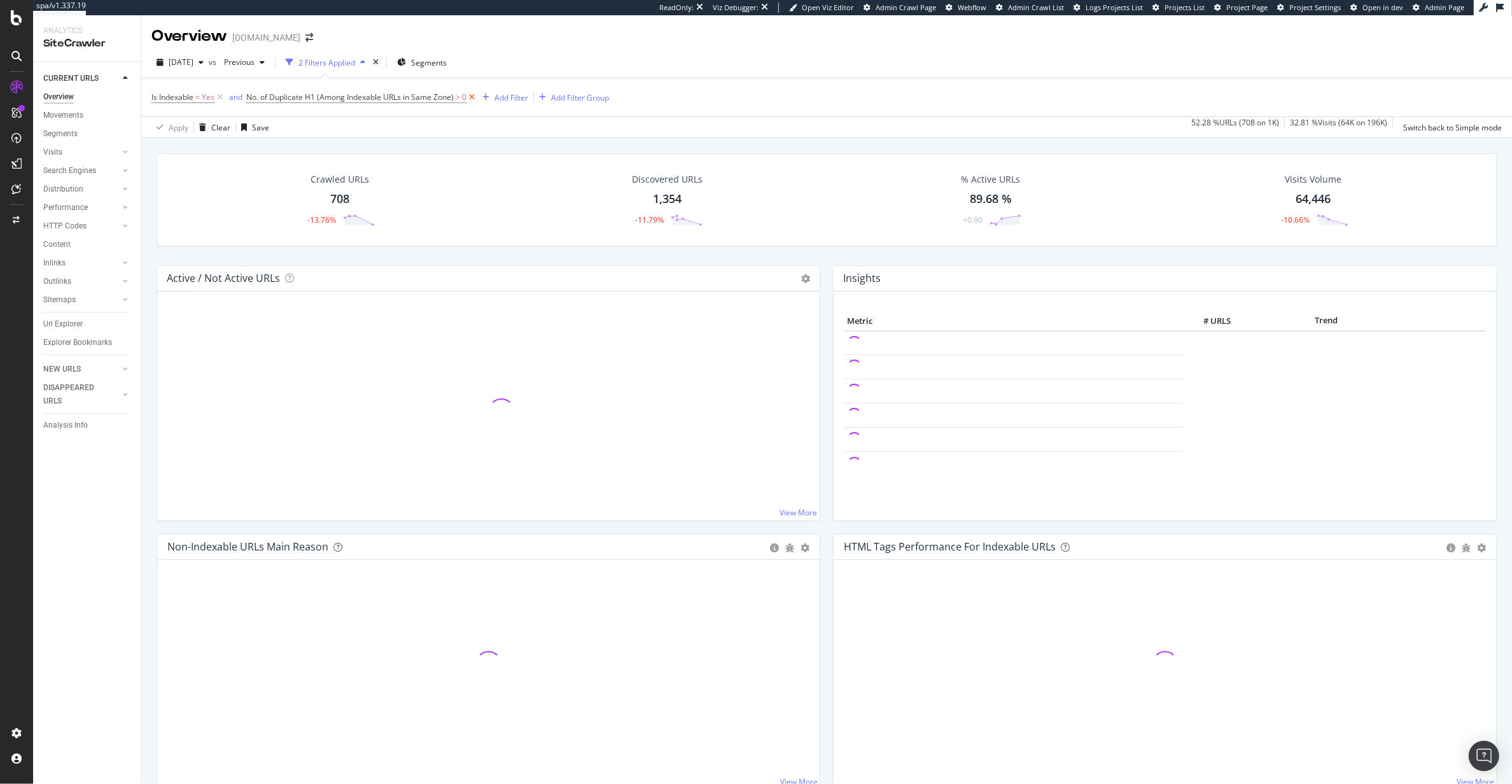
click at [473, 100] on icon at bounding box center [471, 97] width 10 height 13
click at [221, 98] on icon at bounding box center [219, 97] width 10 height 13
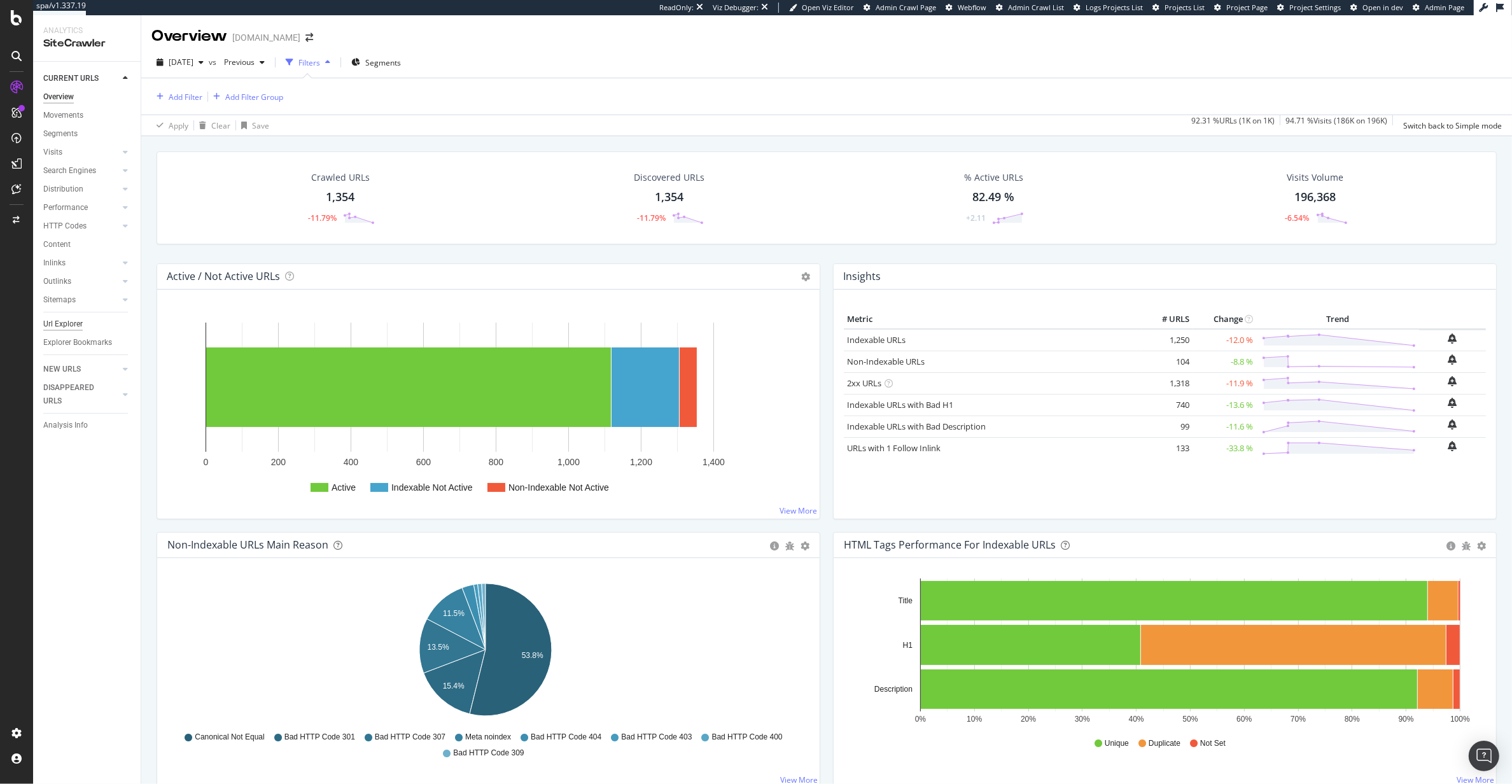
click at [71, 319] on div "Url Explorer" at bounding box center [62, 323] width 39 height 13
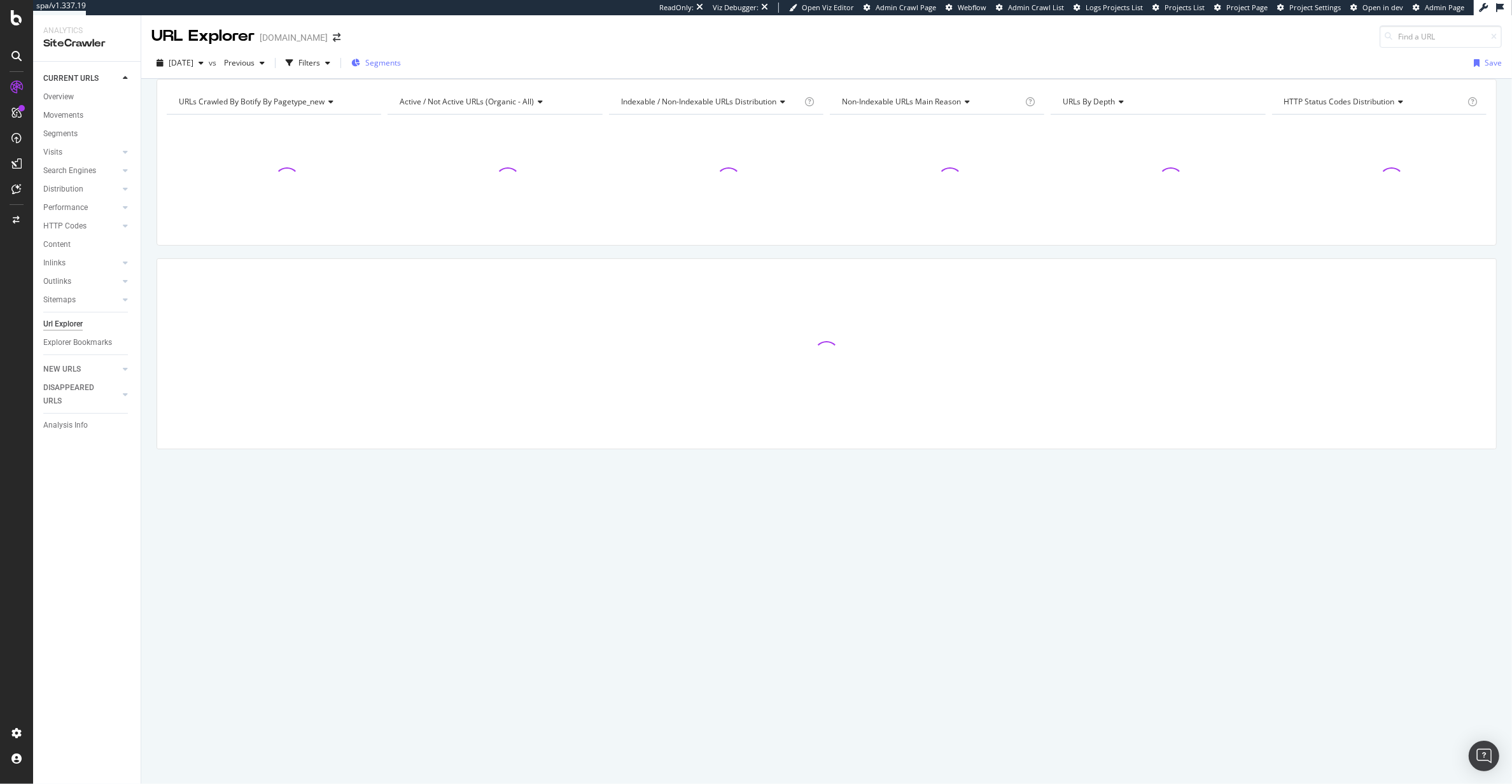
click at [381, 55] on div "Segments" at bounding box center [376, 63] width 50 height 19
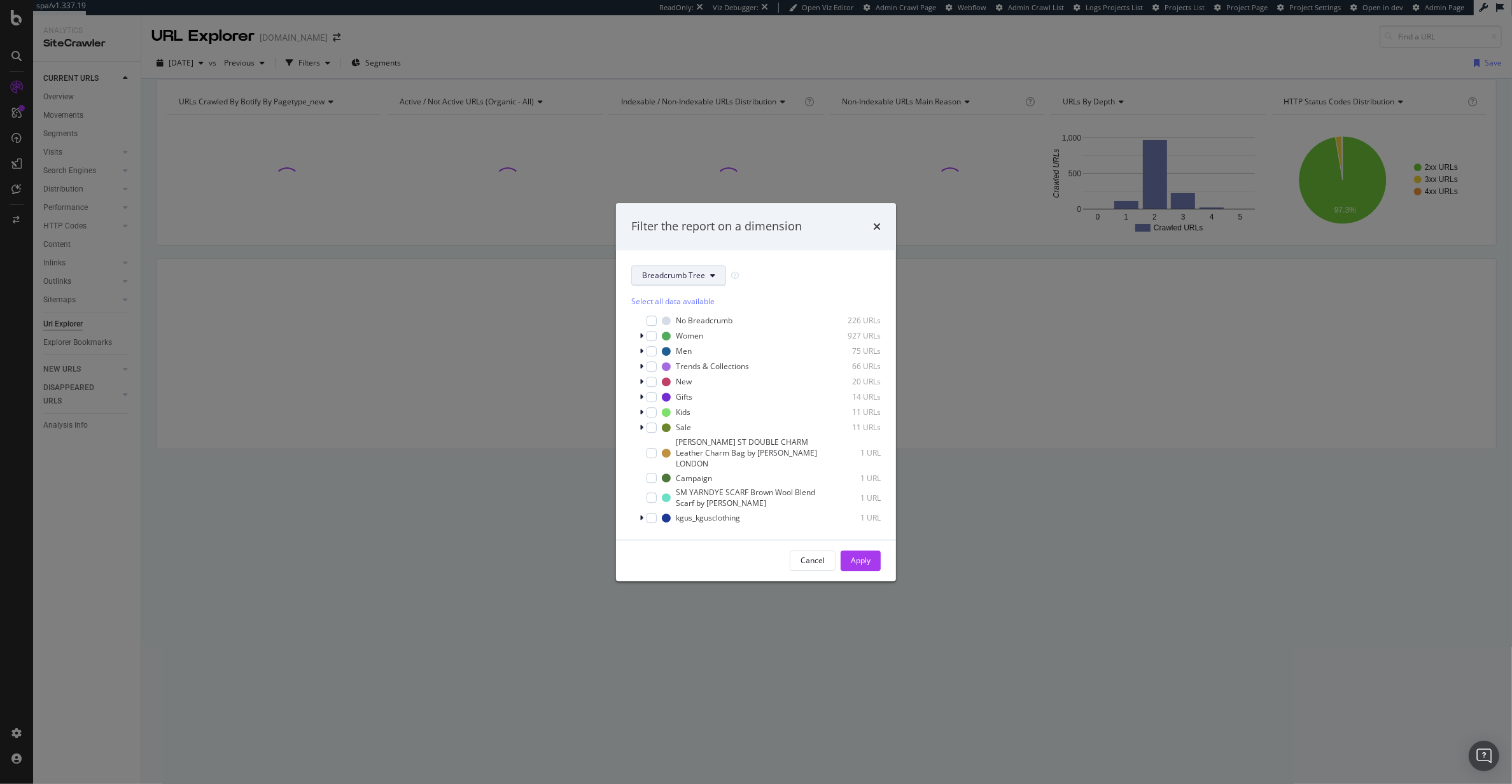
click at [716, 281] on button "Breadcrumb Tree" at bounding box center [679, 274] width 94 height 20
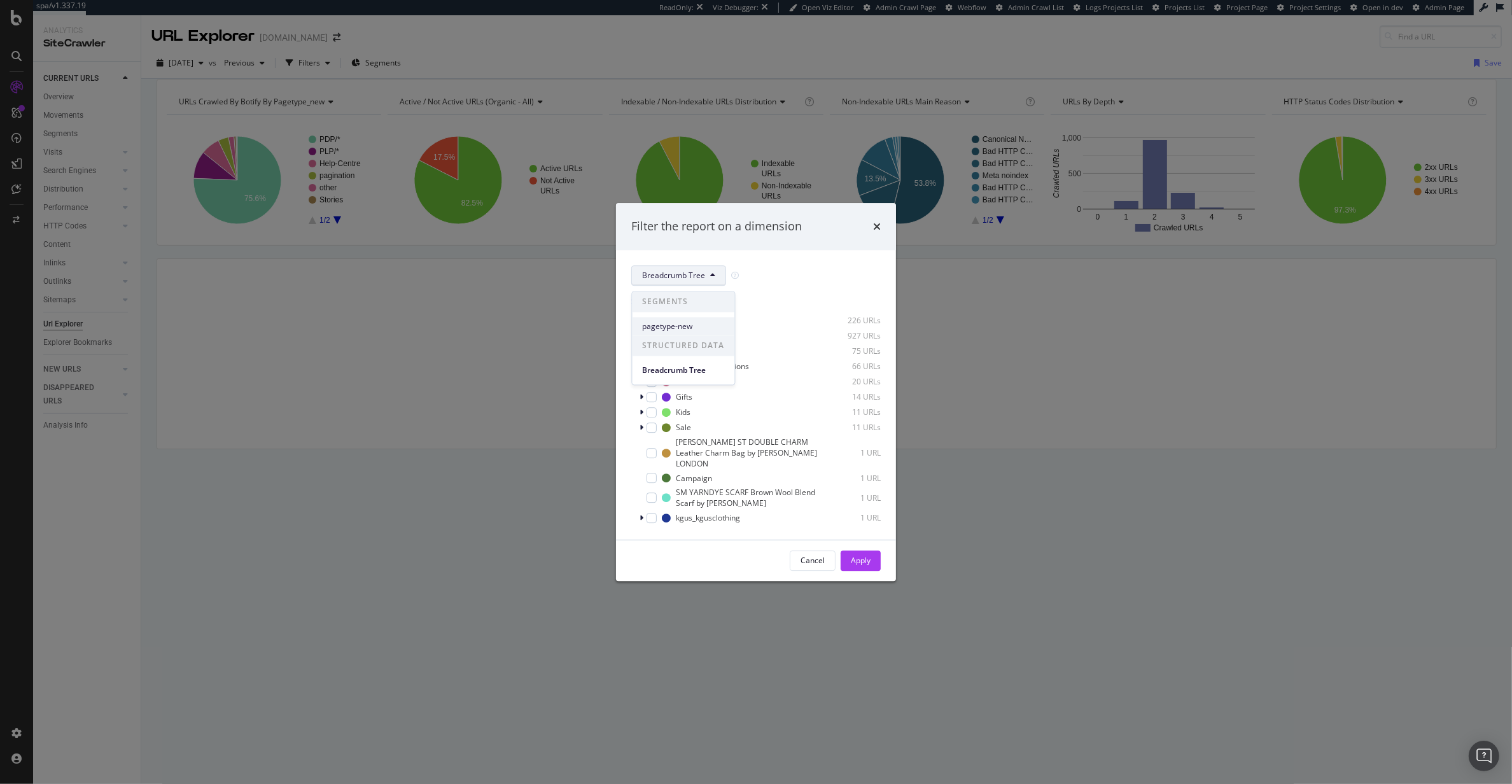
click at [679, 322] on span "pagetype-new" at bounding box center [684, 326] width 82 height 11
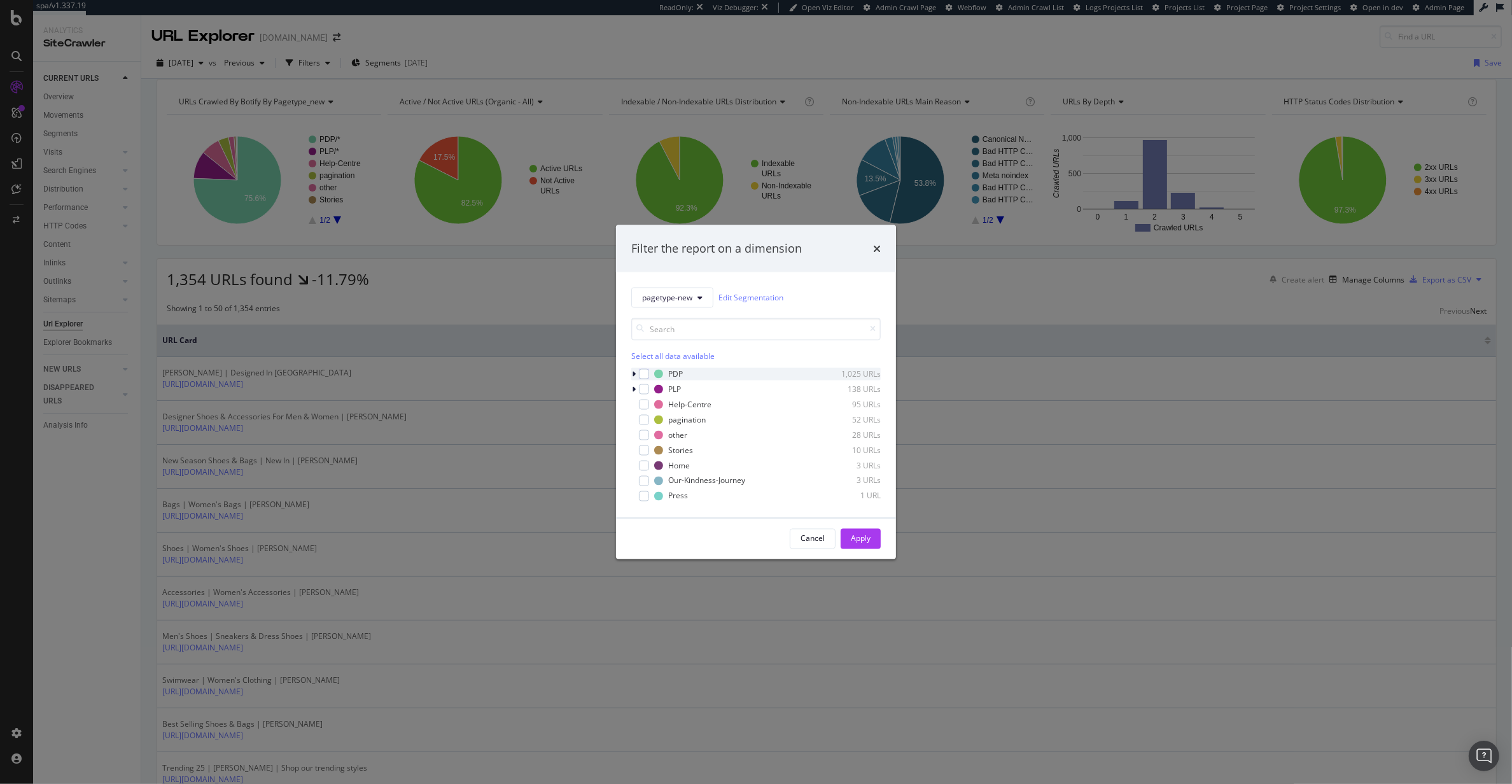
click at [632, 374] on icon "modal" at bounding box center [634, 373] width 3 height 8
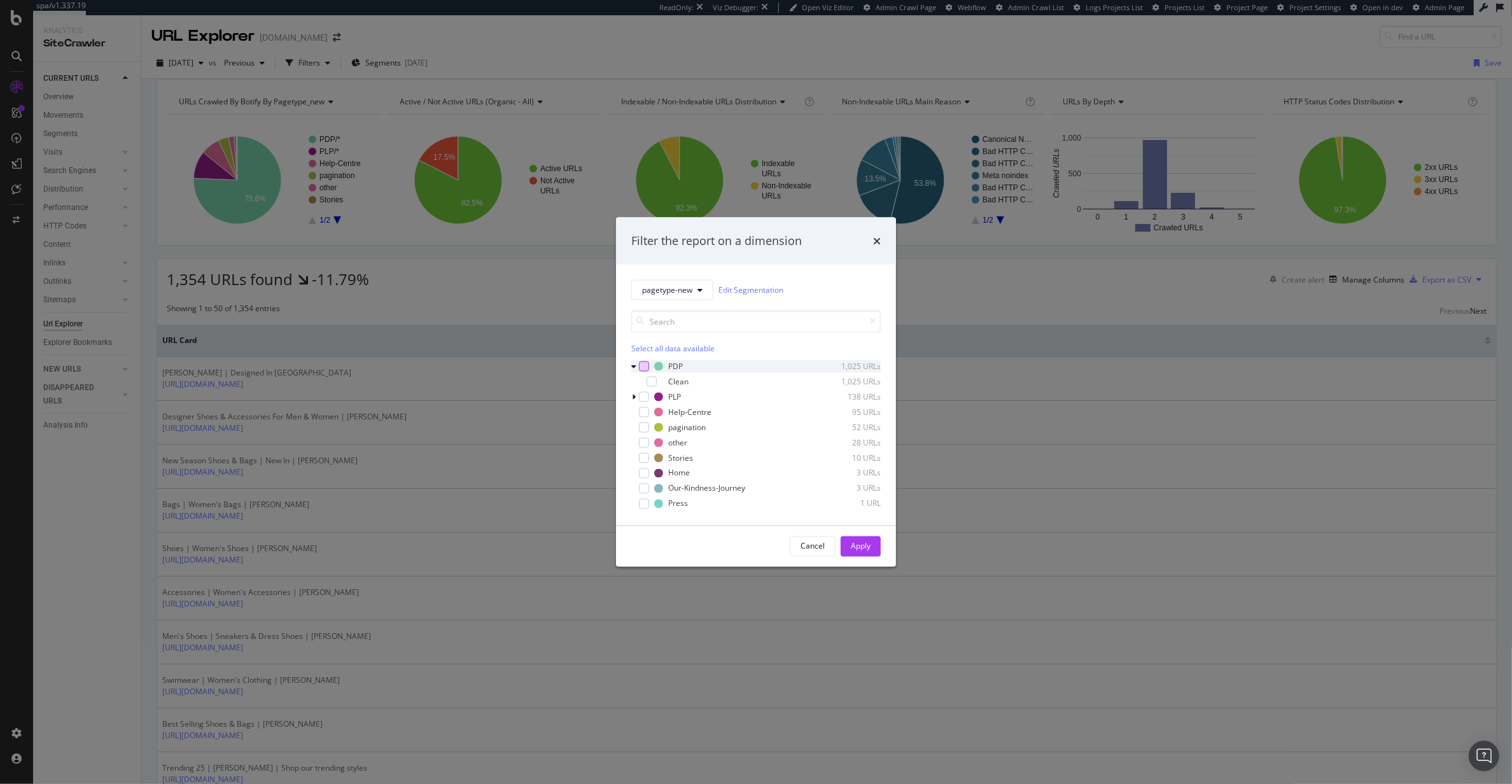
click at [639, 362] on div "modal" at bounding box center [645, 366] width 10 height 10
click at [874, 550] on button "Apply" at bounding box center [861, 545] width 40 height 20
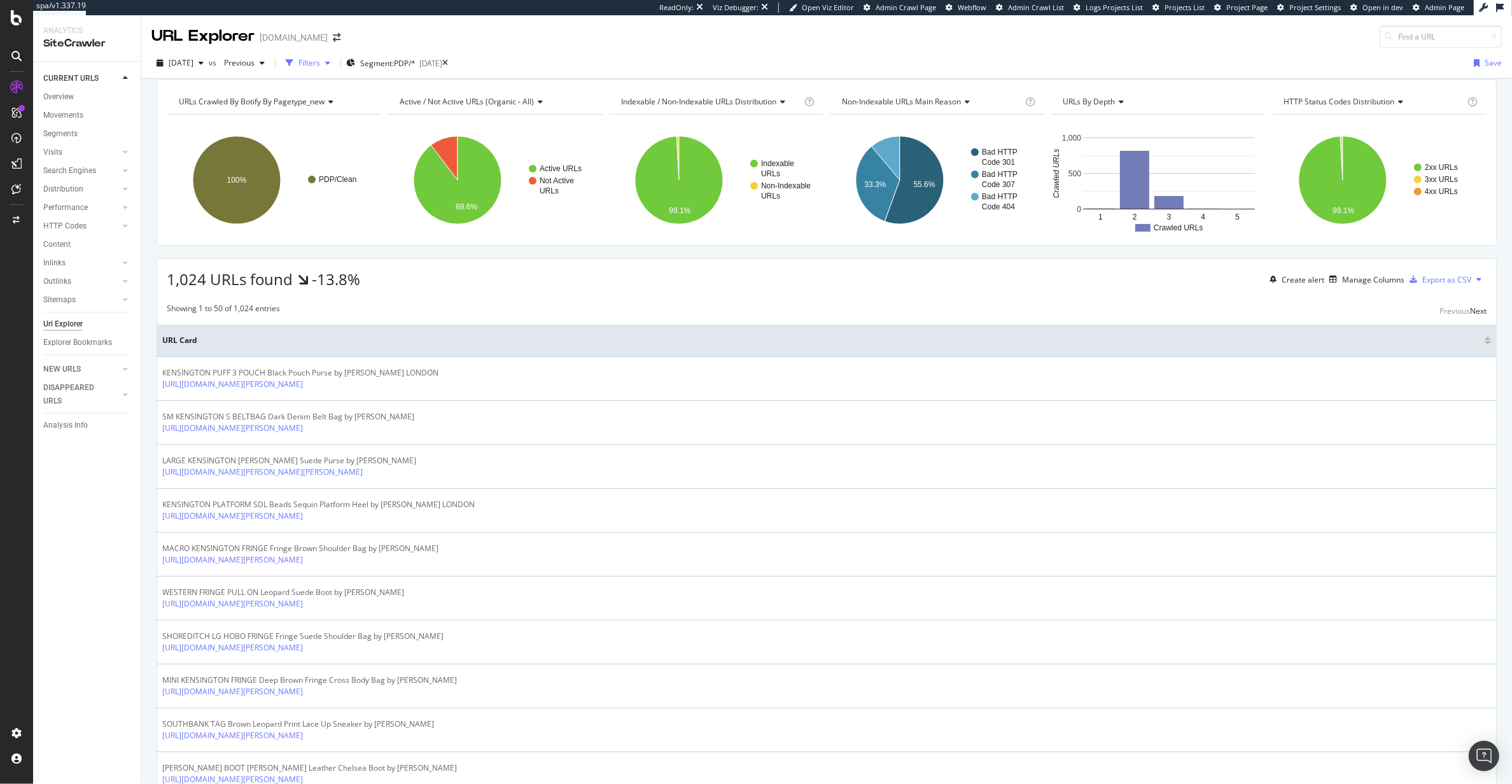
click at [320, 62] on div "Filters" at bounding box center [309, 62] width 22 height 10
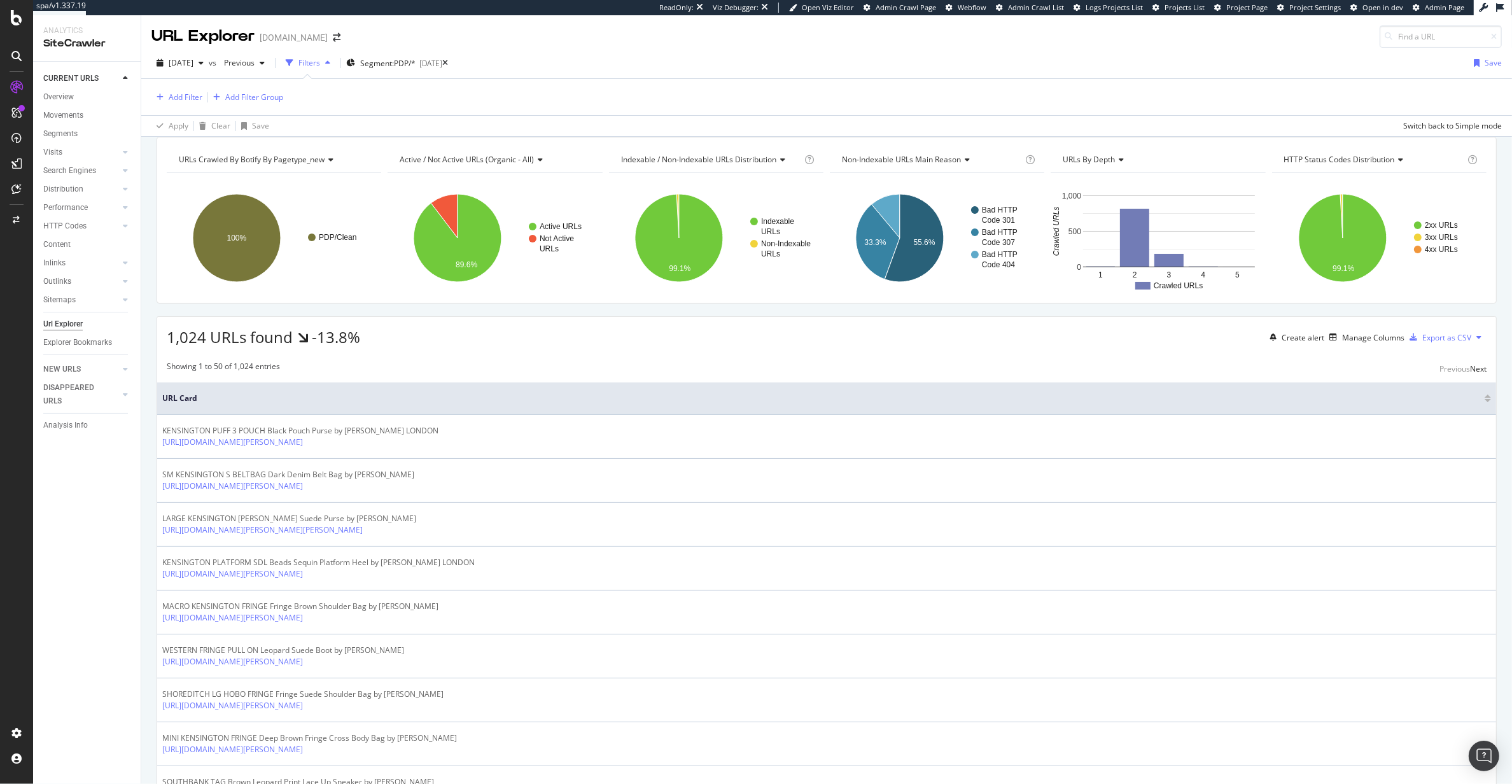
click at [320, 62] on div "Filters" at bounding box center [309, 62] width 22 height 10
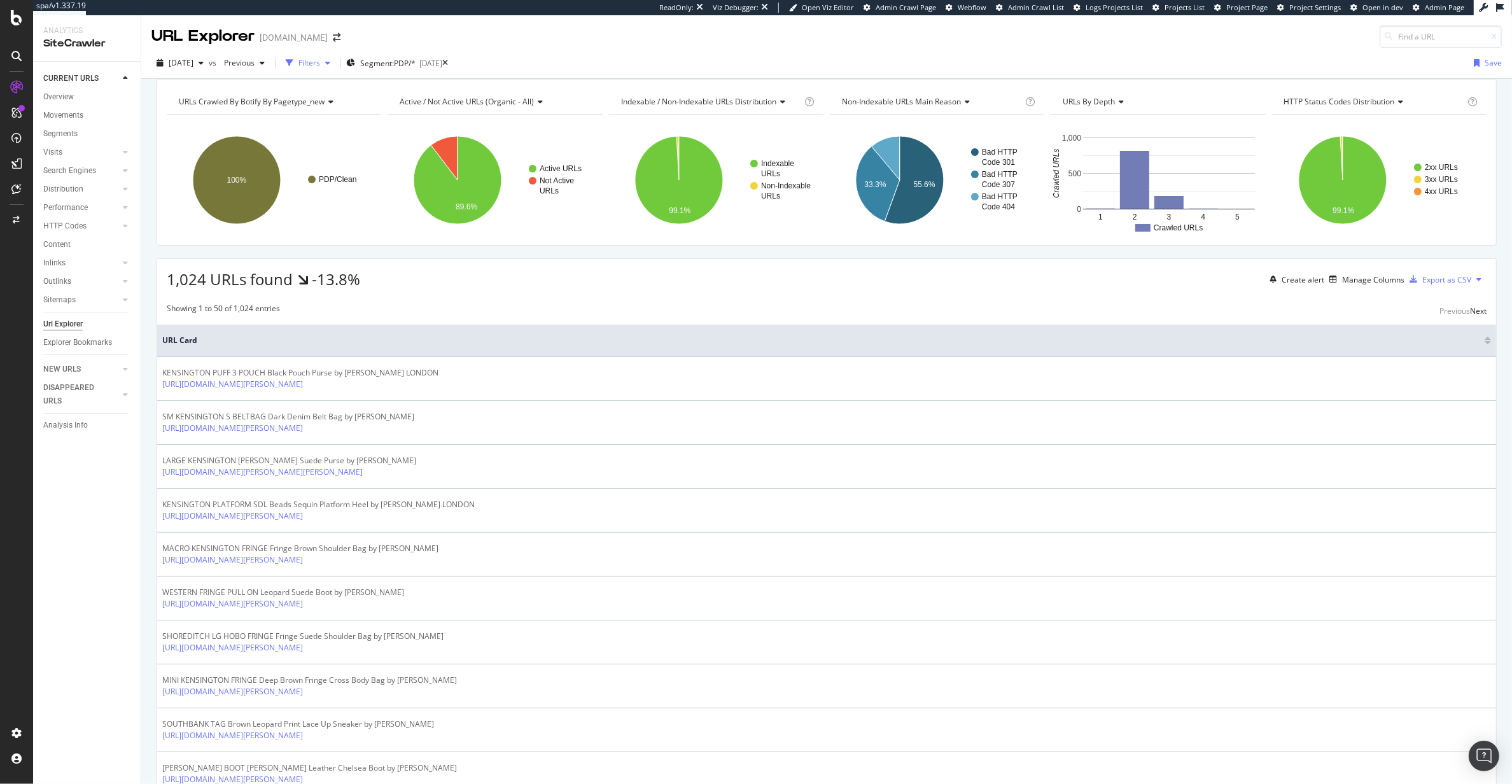
click at [320, 65] on div "Filters" at bounding box center [309, 62] width 22 height 10
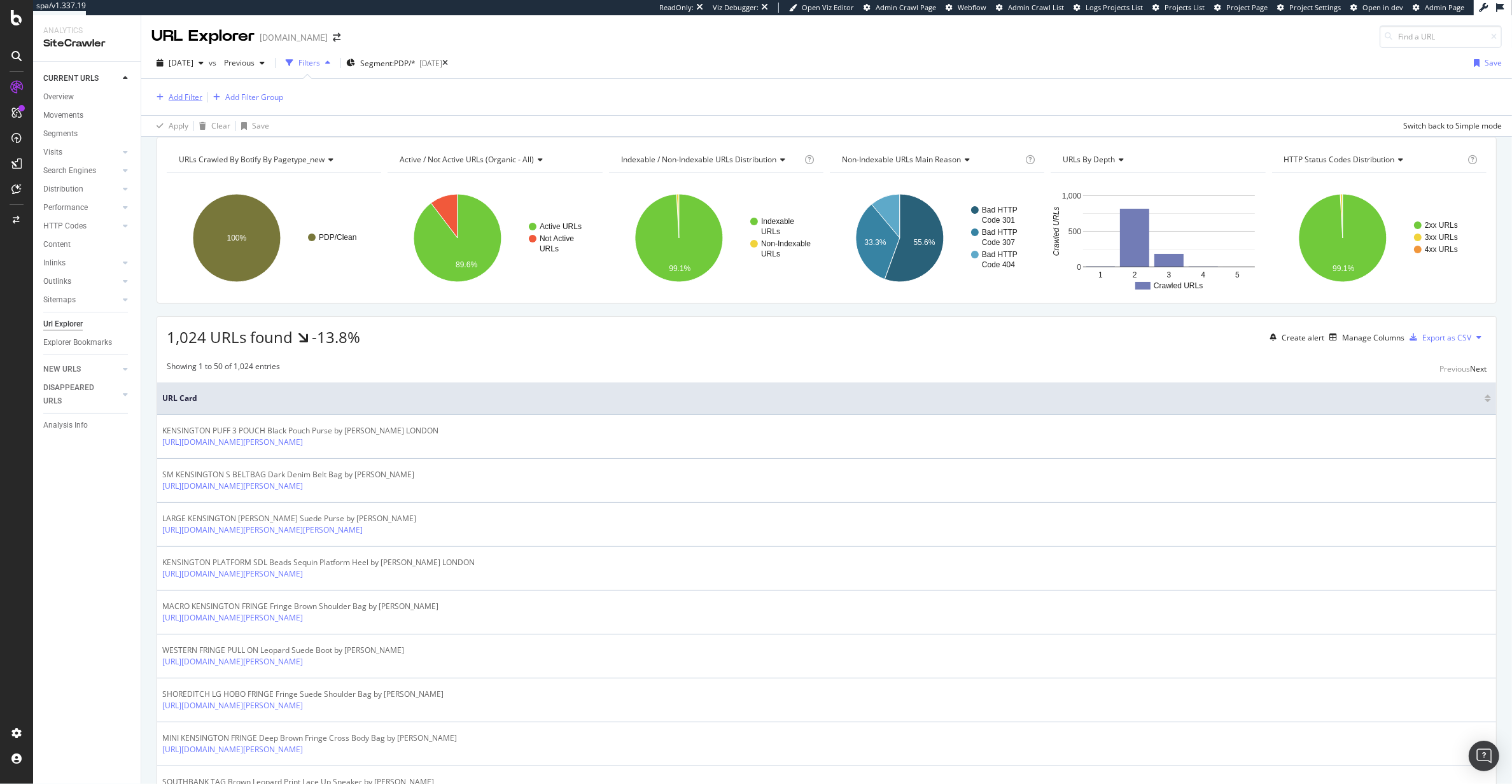
click at [166, 100] on div "button" at bounding box center [160, 97] width 17 height 8
type input "D"
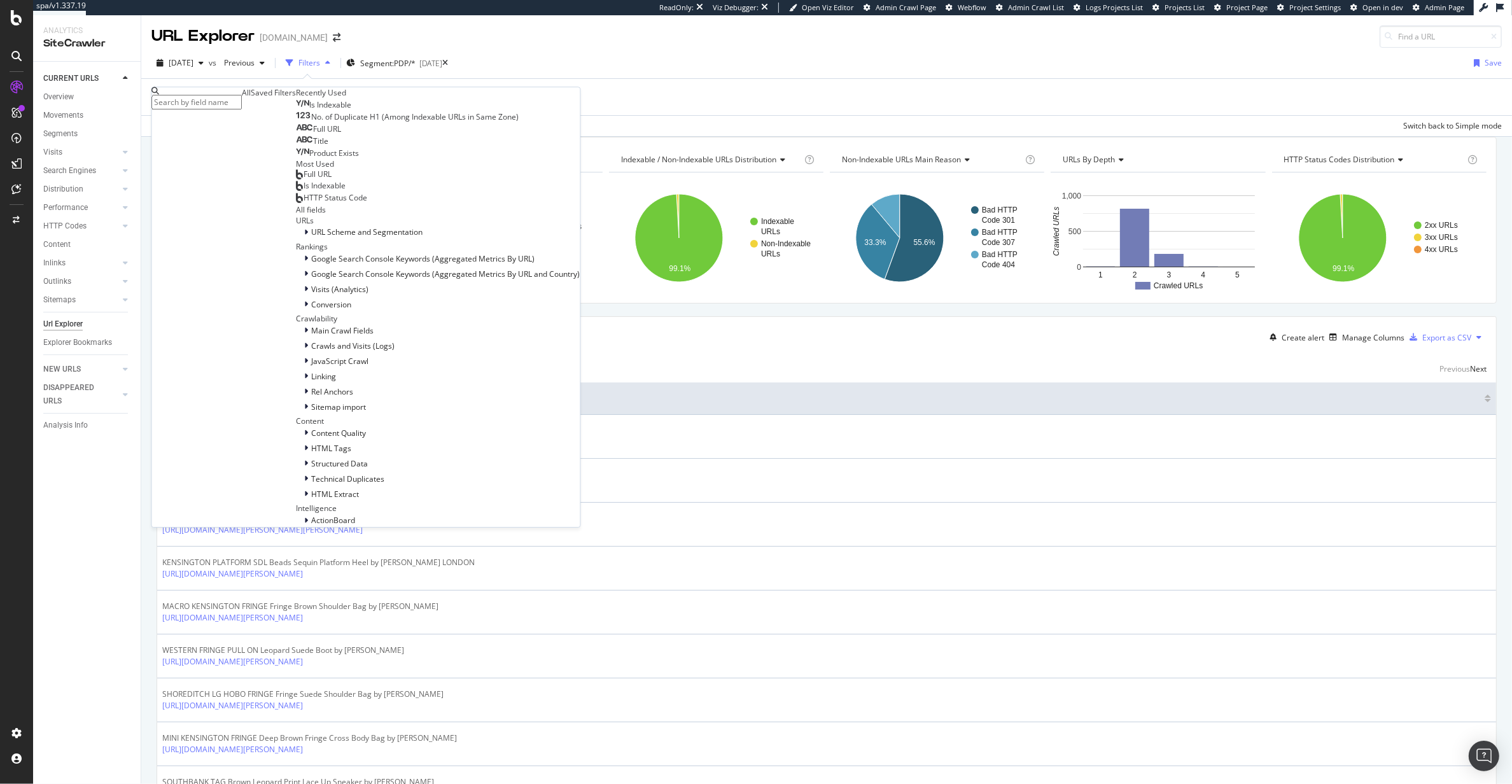
click at [646, 66] on div "2025 Sep. 7th vs Previous Filters Segment: PDP/* 2025-08-07 Save" at bounding box center [827, 65] width 1371 height 25
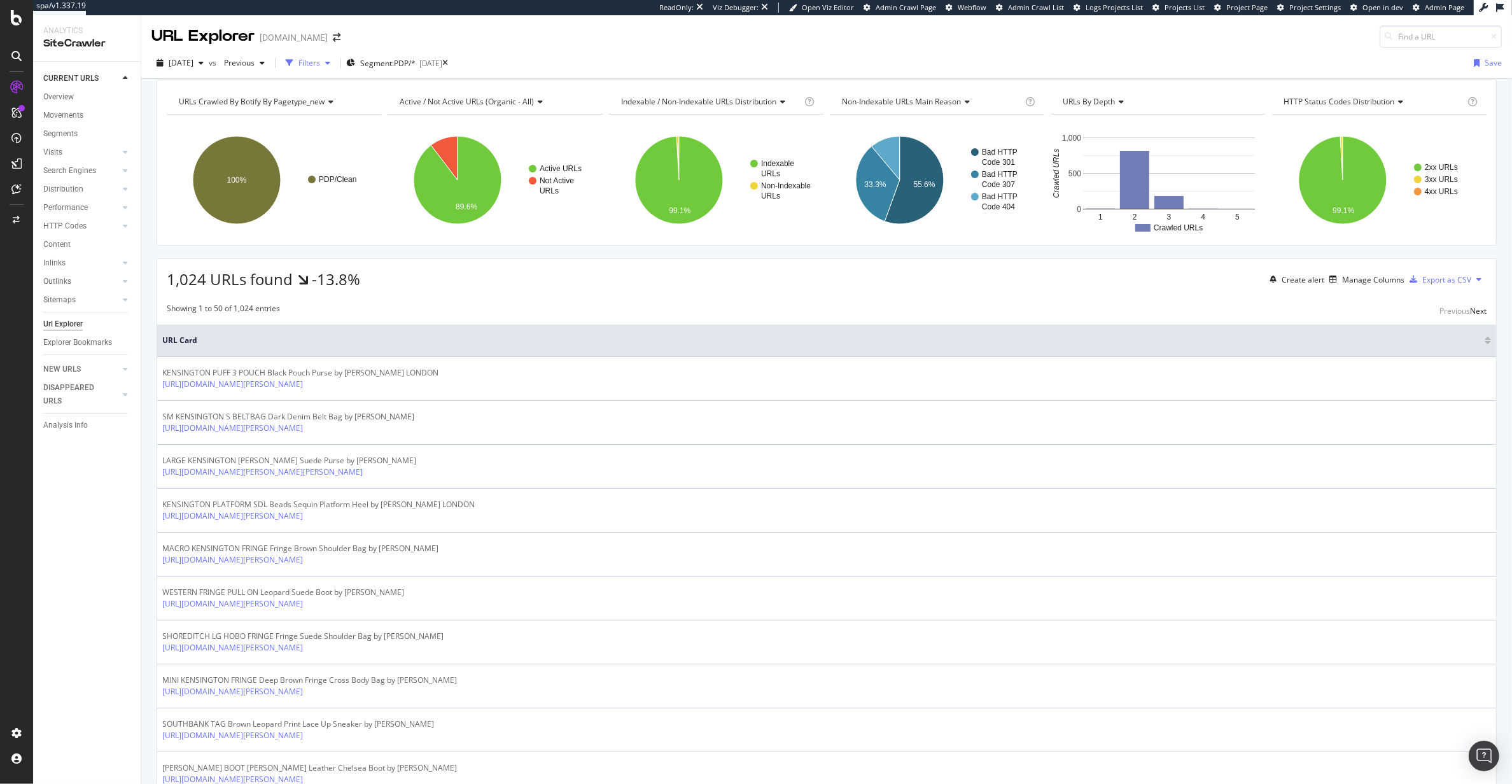
click at [336, 65] on div "button" at bounding box center [327, 63] width 15 height 8
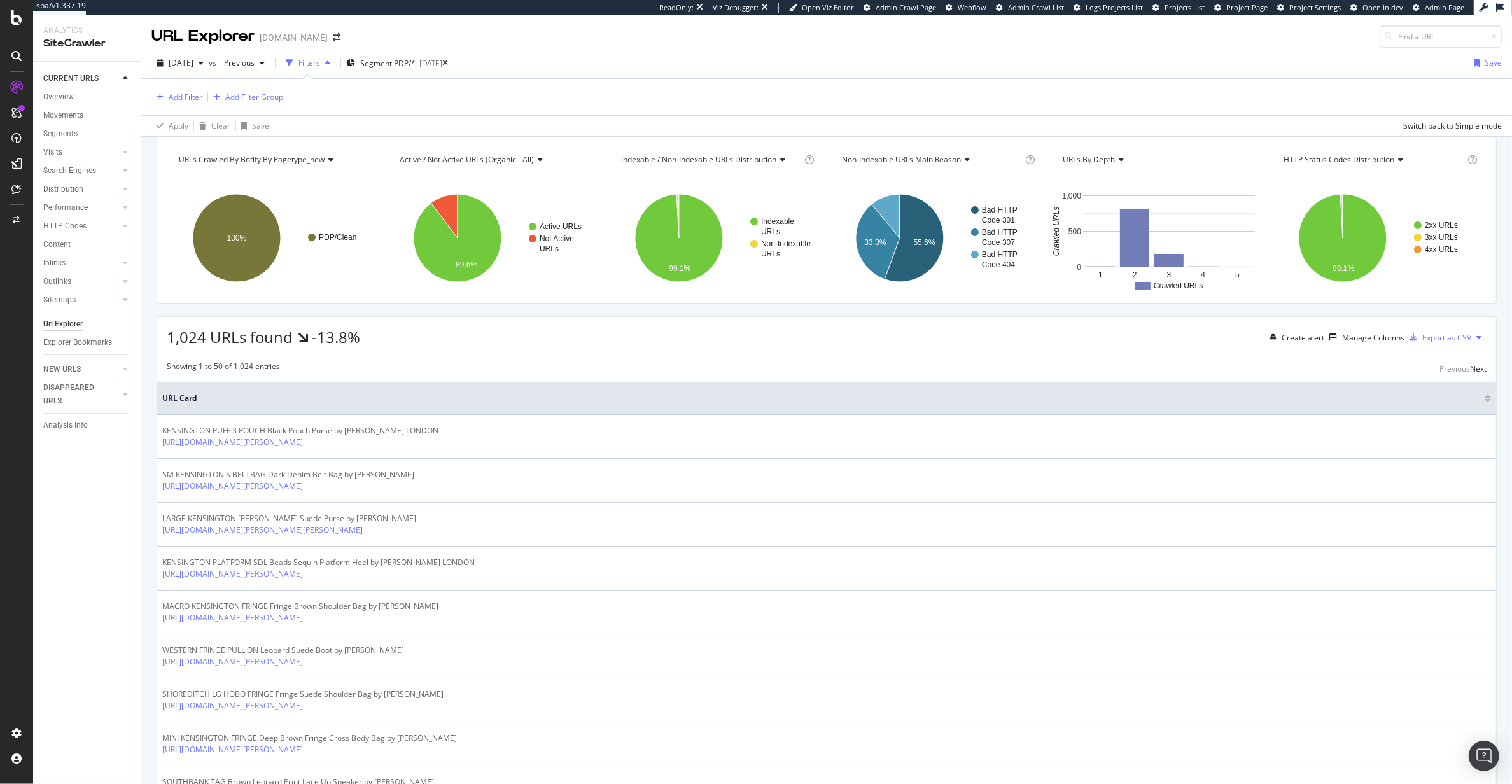
click at [184, 100] on div "Add Filter" at bounding box center [185, 97] width 34 height 10
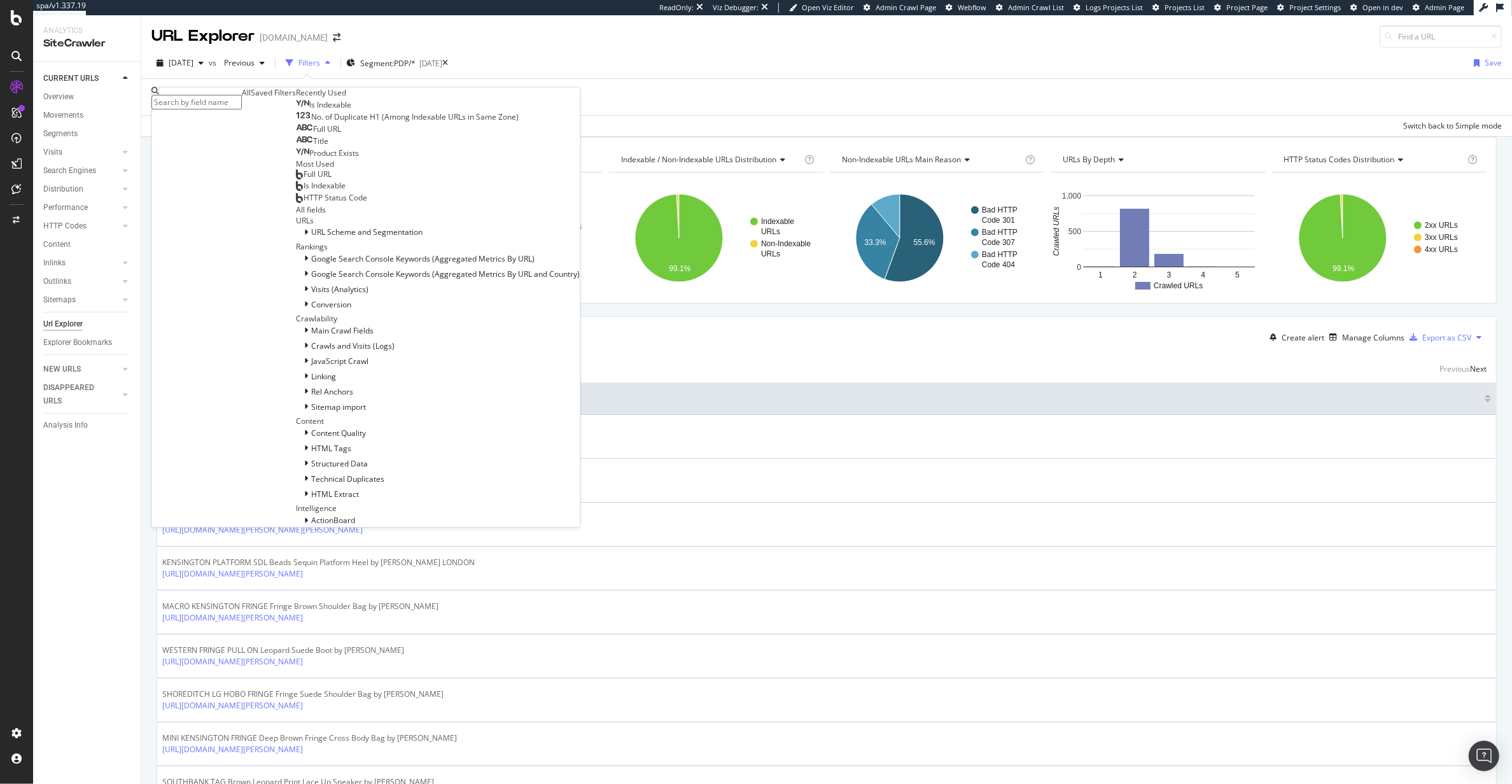
type input "v"
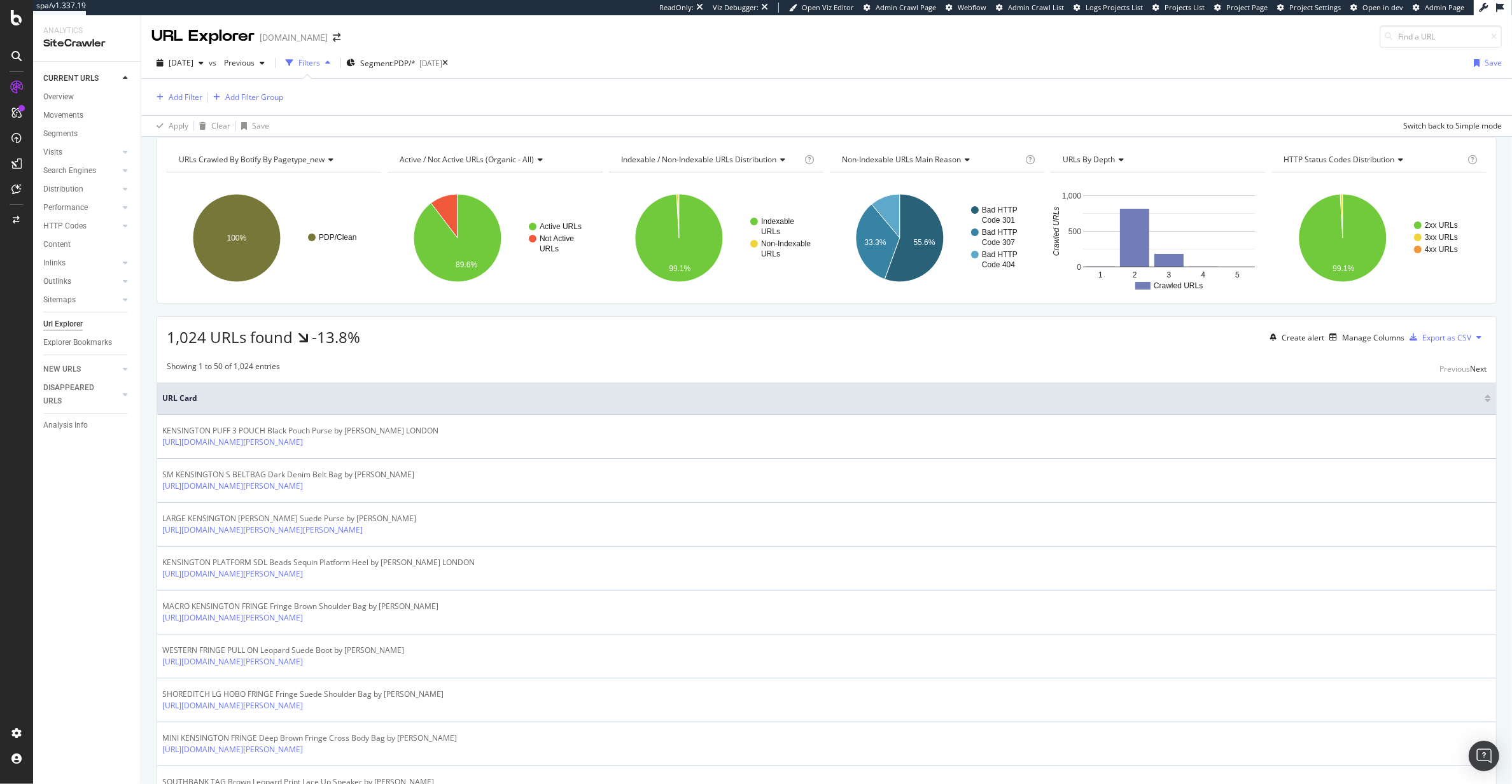
click at [729, 91] on div "Add Filter Add Filter Group" at bounding box center [826, 96] width 1350 height 36
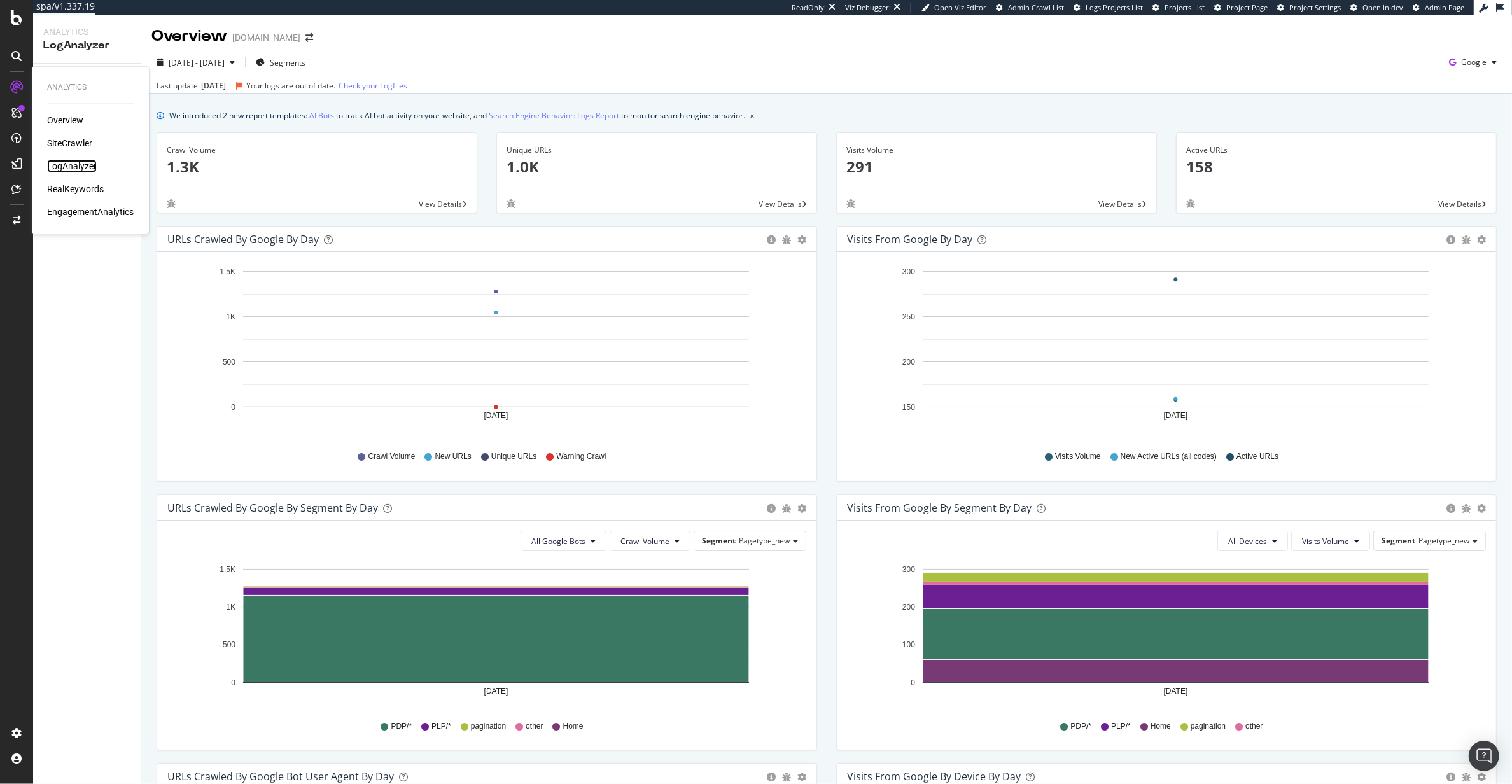
click at [74, 168] on div "LogAnalyzer" at bounding box center [72, 166] width 50 height 13
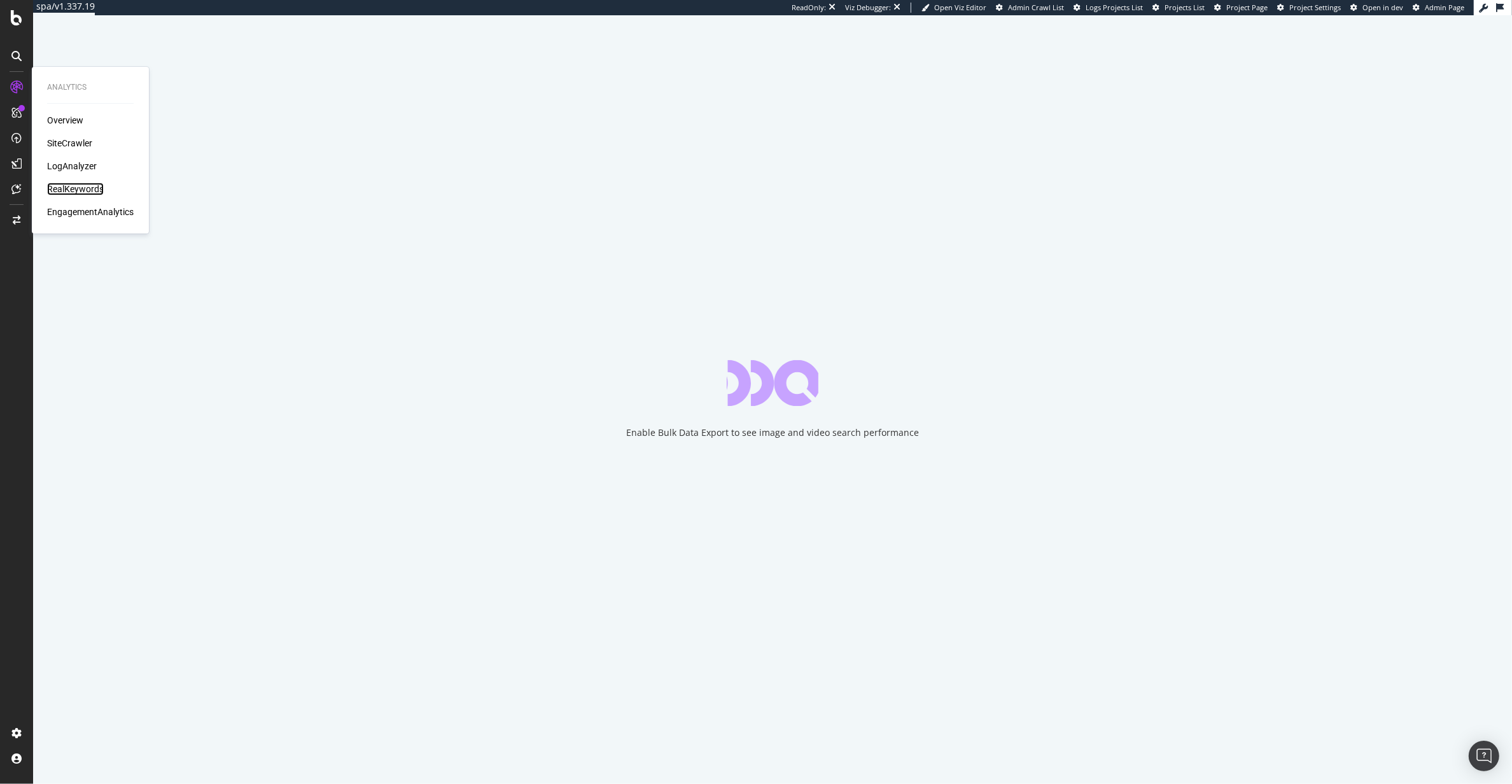
click at [68, 191] on div "RealKeywords" at bounding box center [75, 189] width 57 height 13
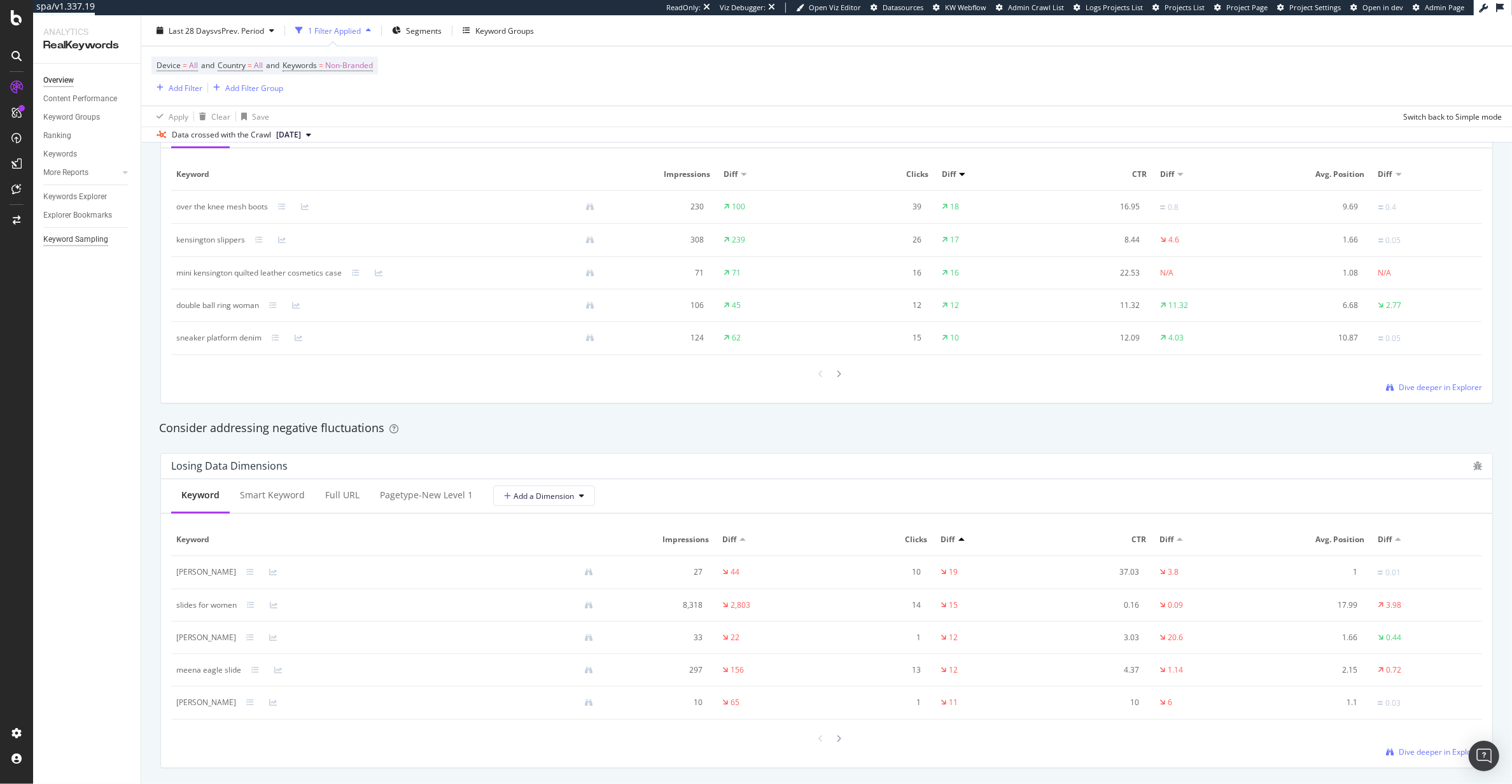
scroll to position [1005, 0]
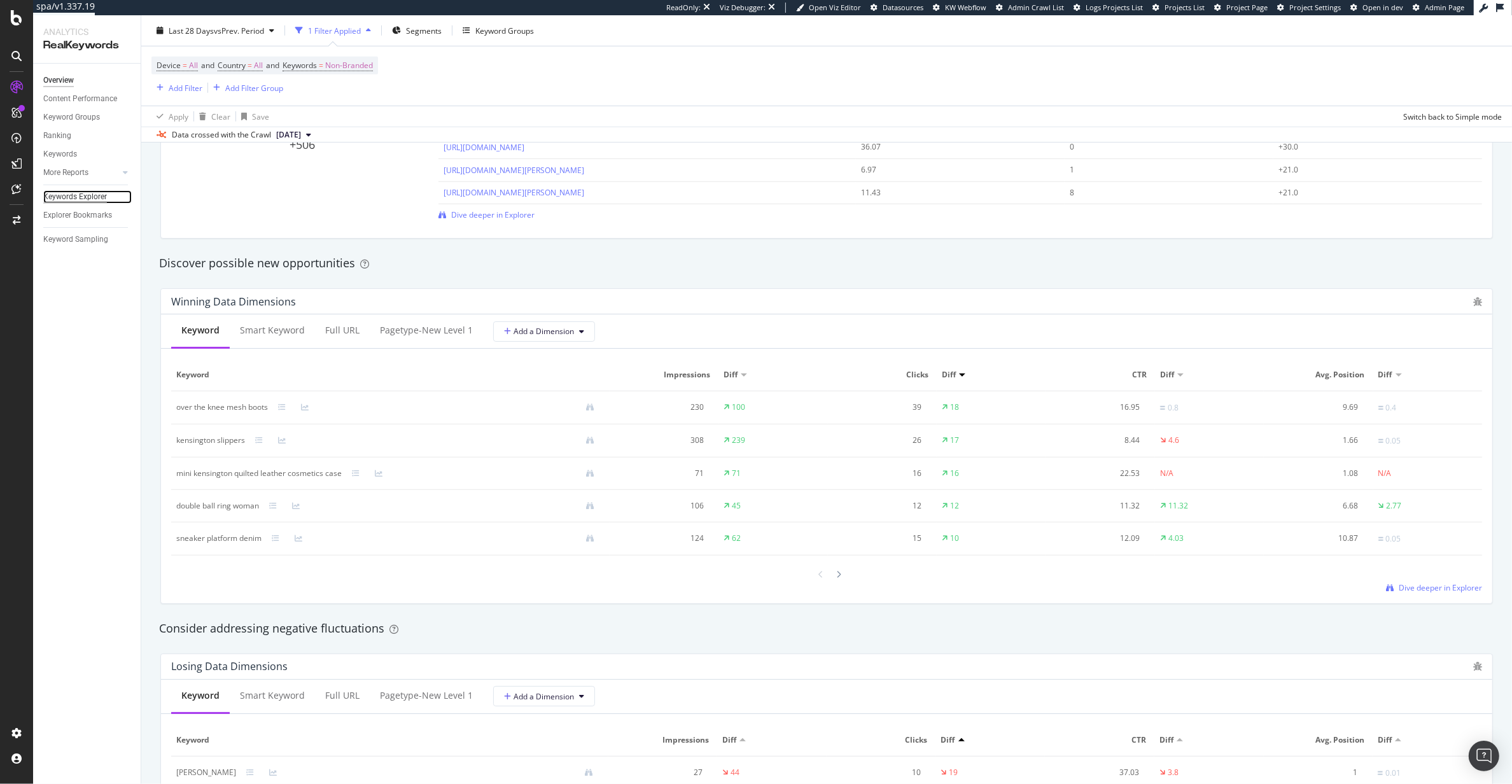
click at [59, 199] on div "Keywords Explorer" at bounding box center [74, 197] width 64 height 13
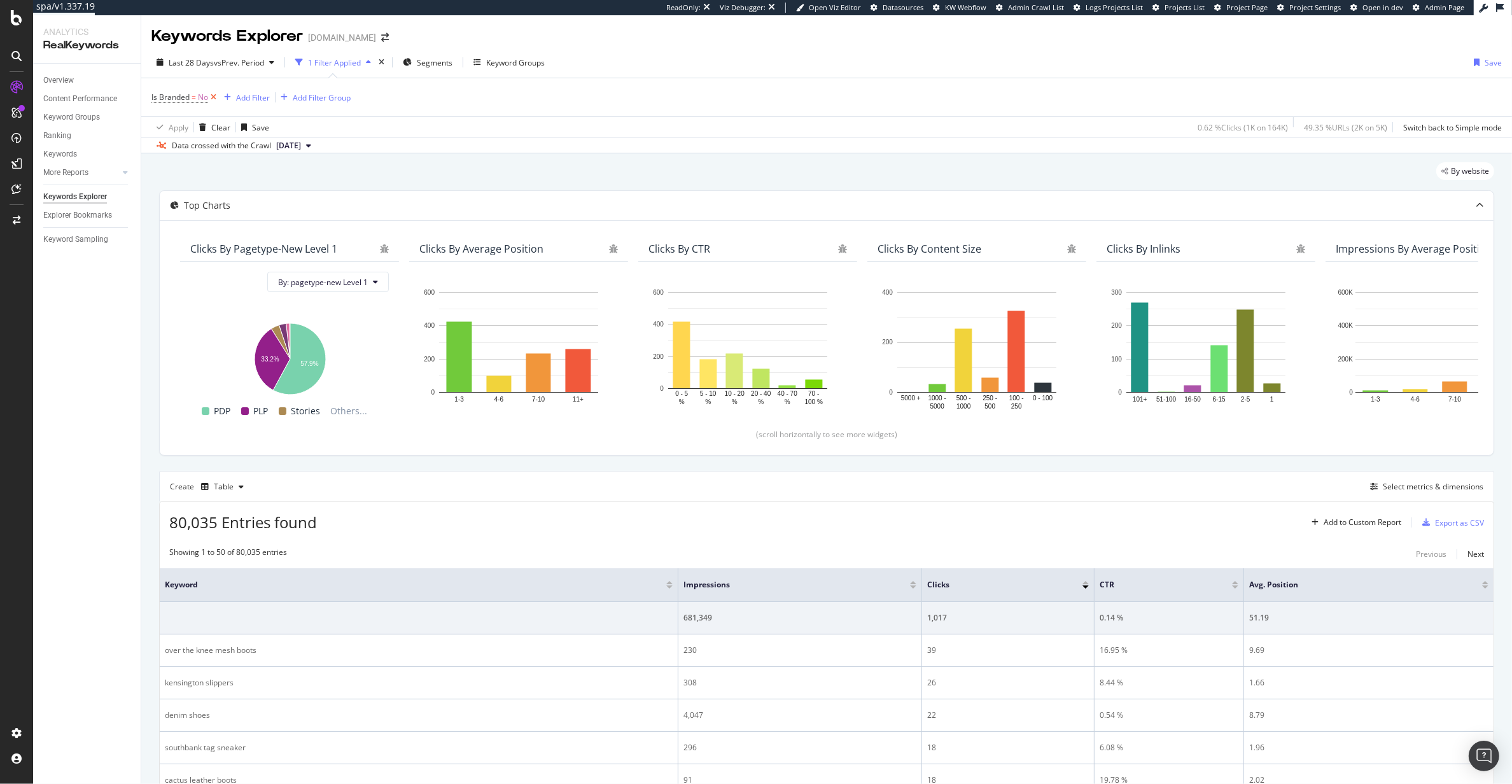
click at [213, 99] on icon at bounding box center [213, 97] width 10 height 13
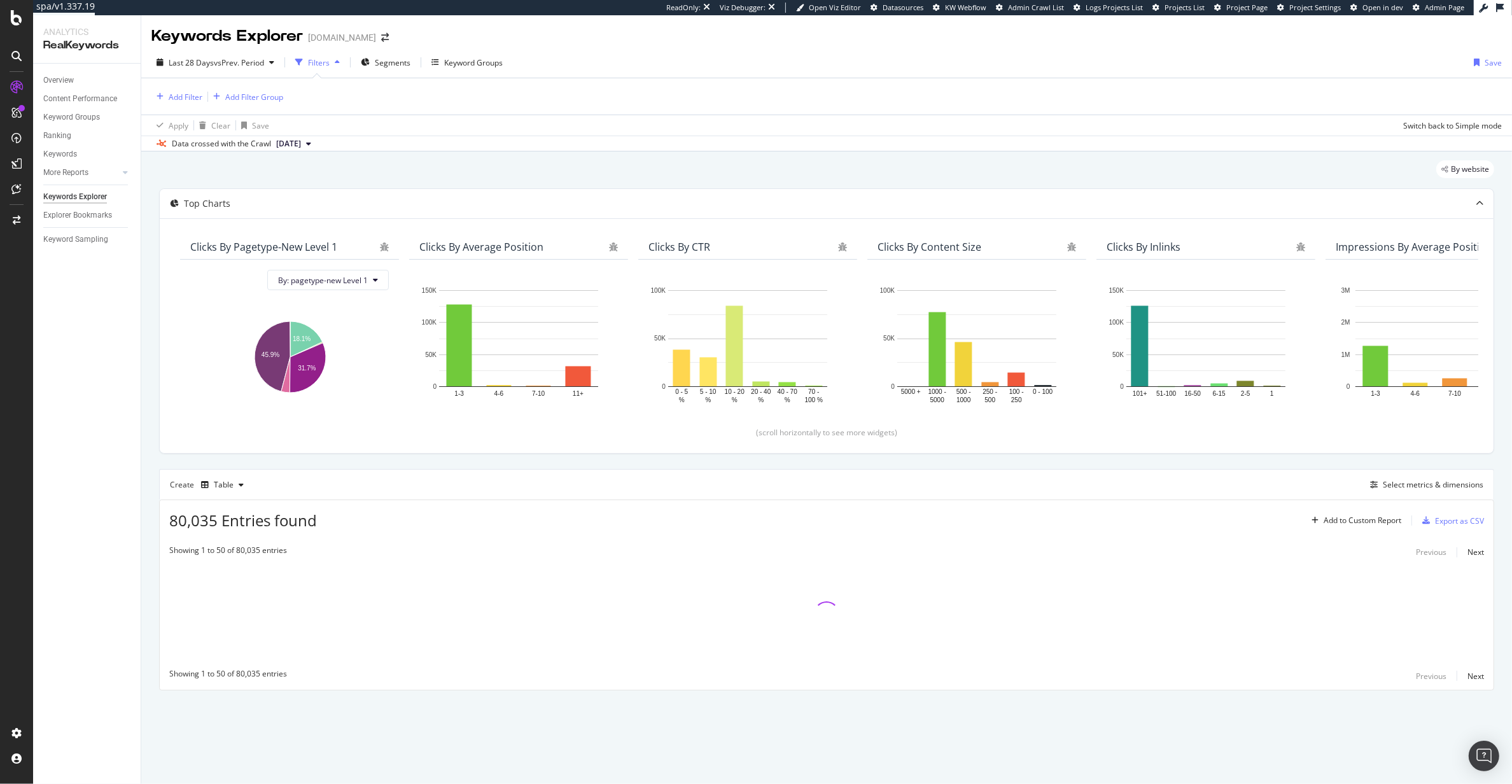
click at [1425, 493] on div "Create Table Select metrics & dimensions" at bounding box center [826, 483] width 1335 height 31
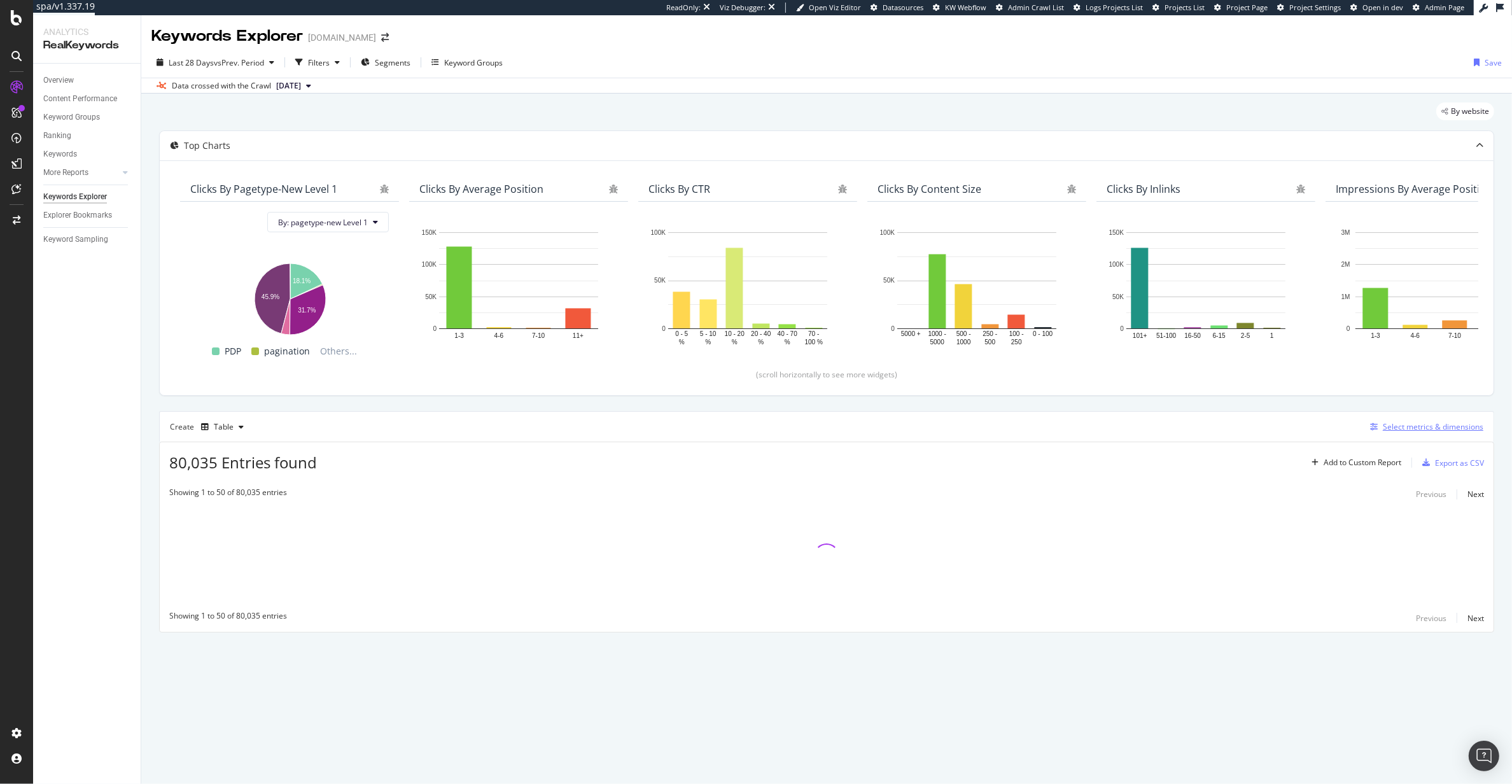
click at [1412, 433] on div "Select metrics & dimensions" at bounding box center [1424, 427] width 118 height 14
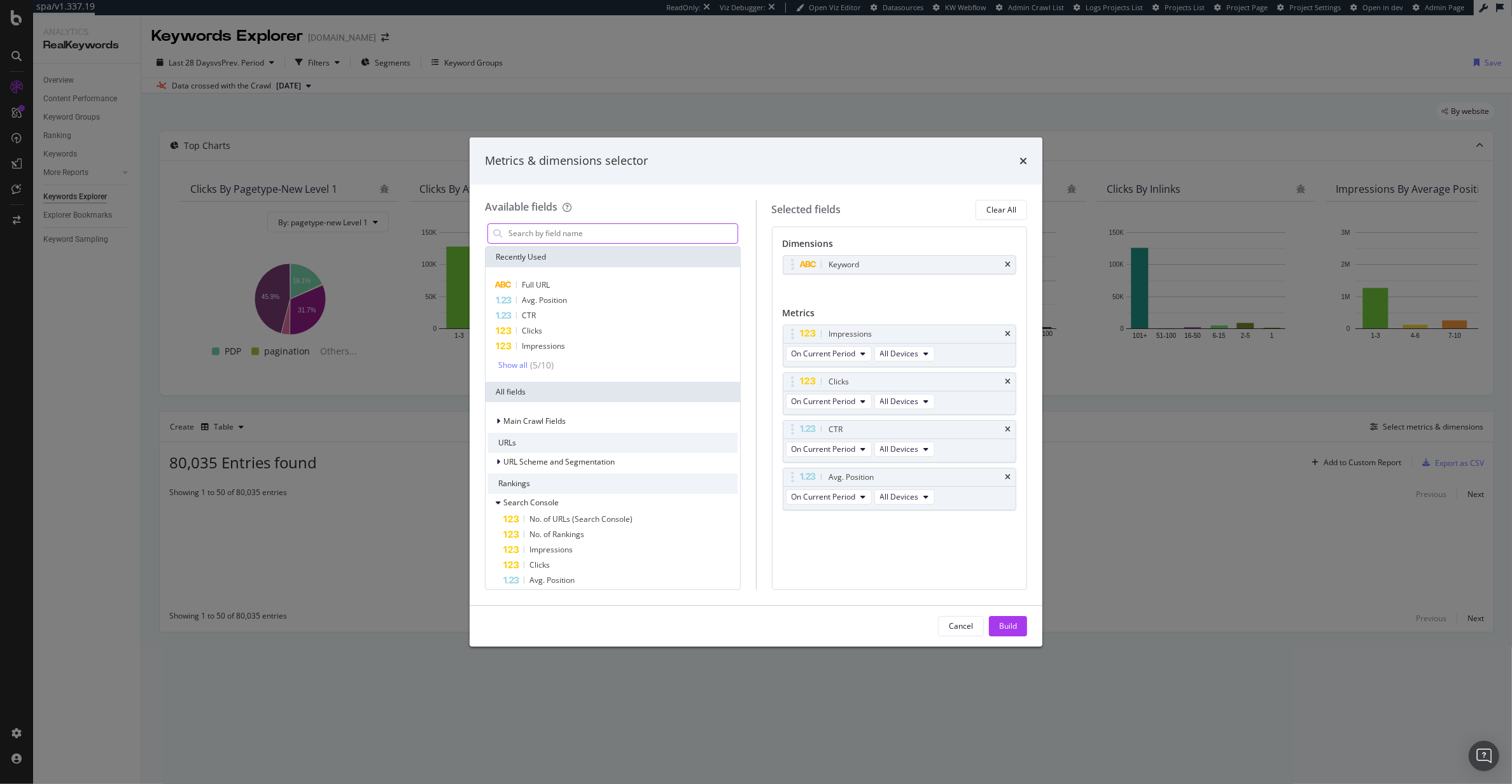
click at [565, 242] on input "modal" at bounding box center [622, 233] width 230 height 19
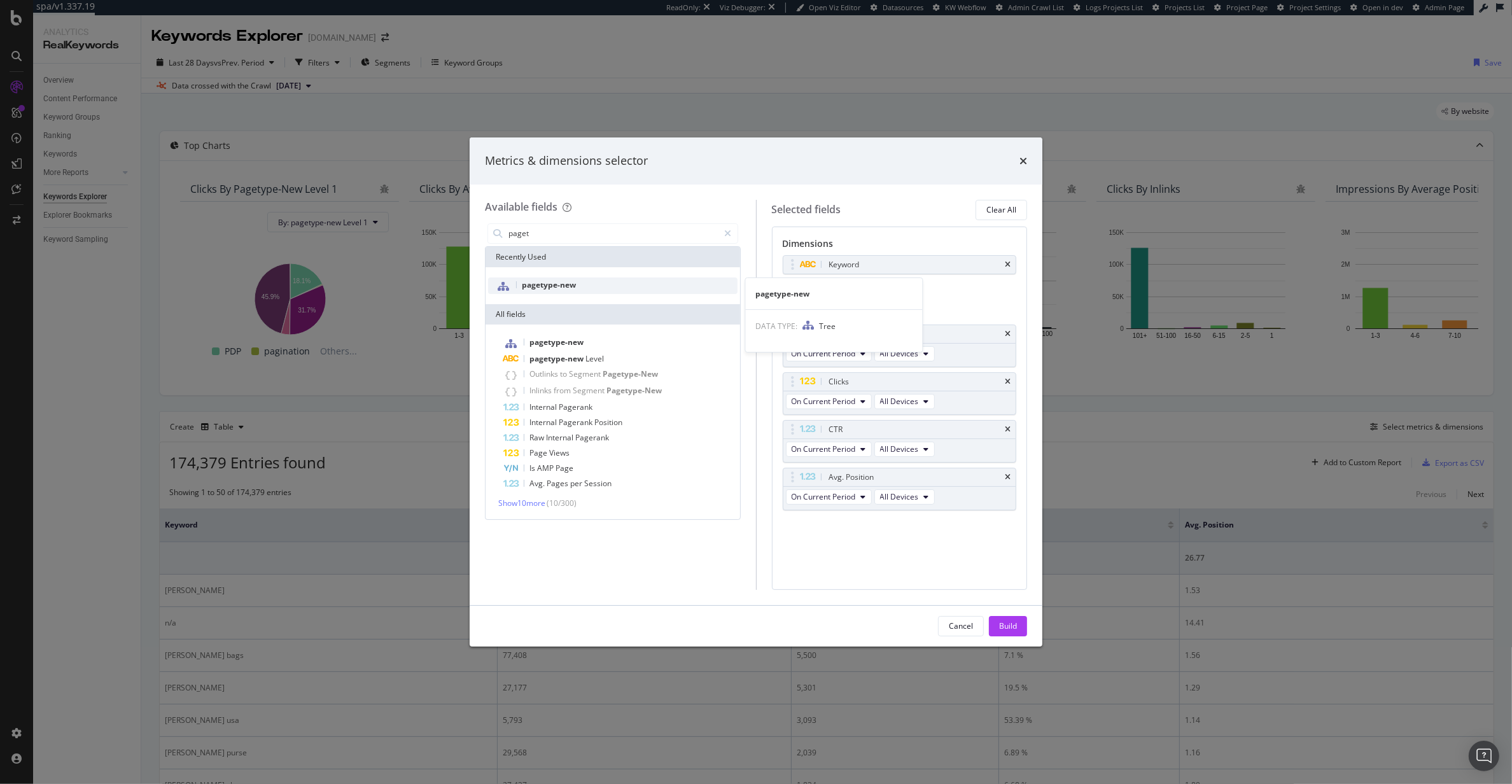
click at [585, 282] on div "pagetype-new" at bounding box center [612, 285] width 249 height 17
click at [1007, 262] on icon "times" at bounding box center [1007, 264] width 6 height 8
click at [1008, 332] on icon "times" at bounding box center [1007, 334] width 6 height 8
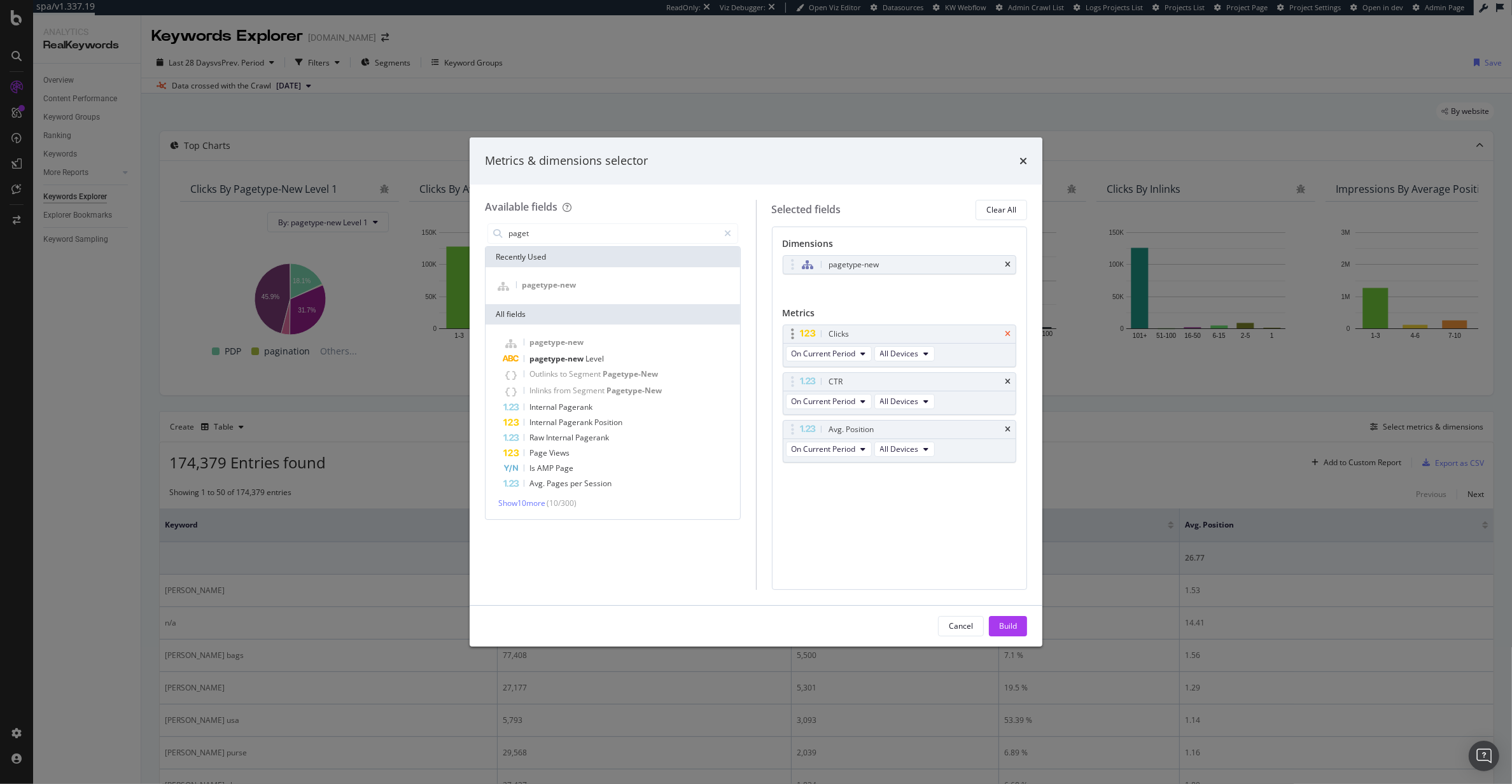
click at [1008, 332] on icon "times" at bounding box center [1007, 334] width 6 height 8
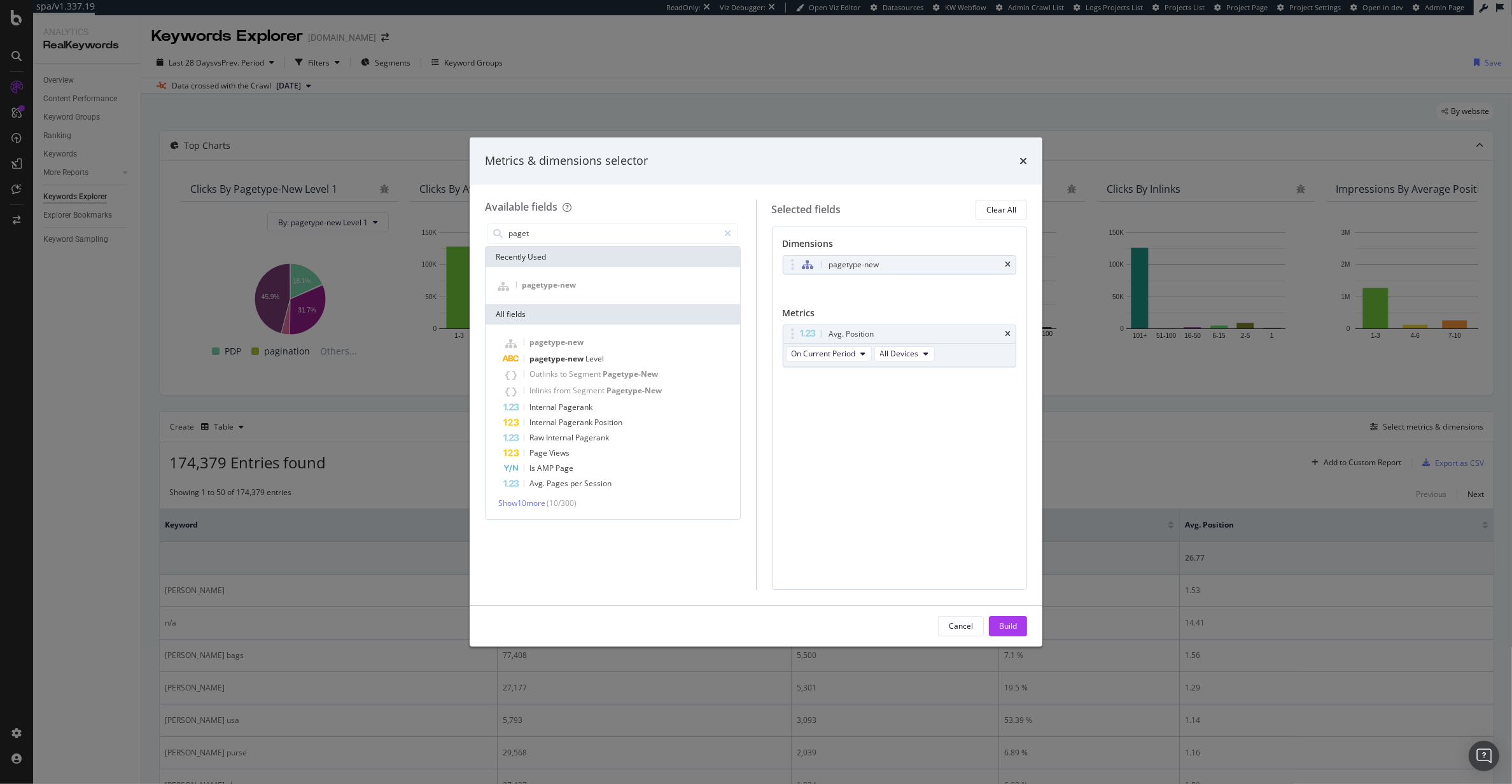
click at [1008, 332] on icon "times" at bounding box center [1007, 334] width 6 height 8
click at [588, 231] on input "paget" at bounding box center [613, 233] width 212 height 19
type input "craw"
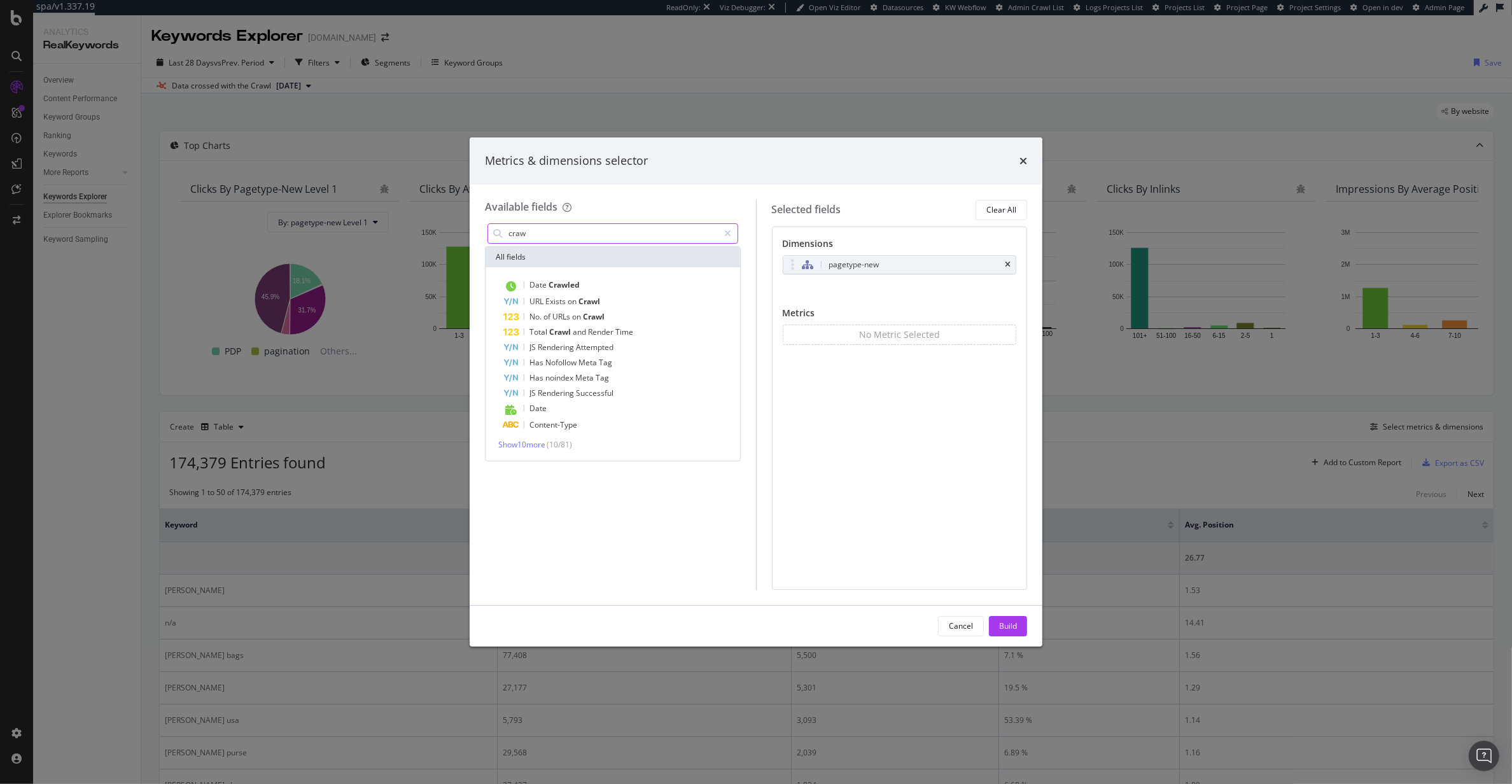
click at [601, 228] on input "craw" at bounding box center [613, 233] width 212 height 19
type input "url"
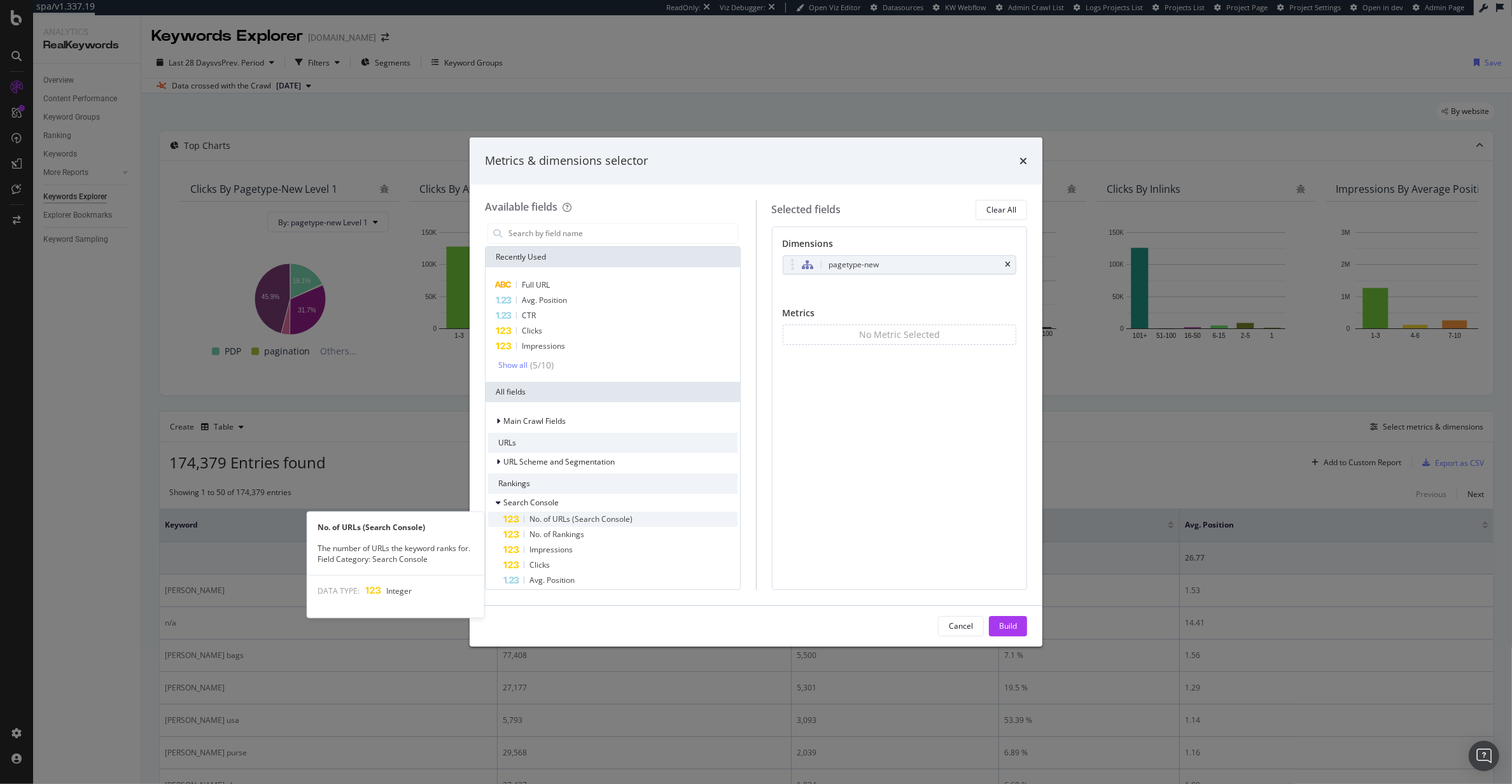
click at [628, 521] on span "No. of URLs (Search Console)" at bounding box center [582, 518] width 103 height 10
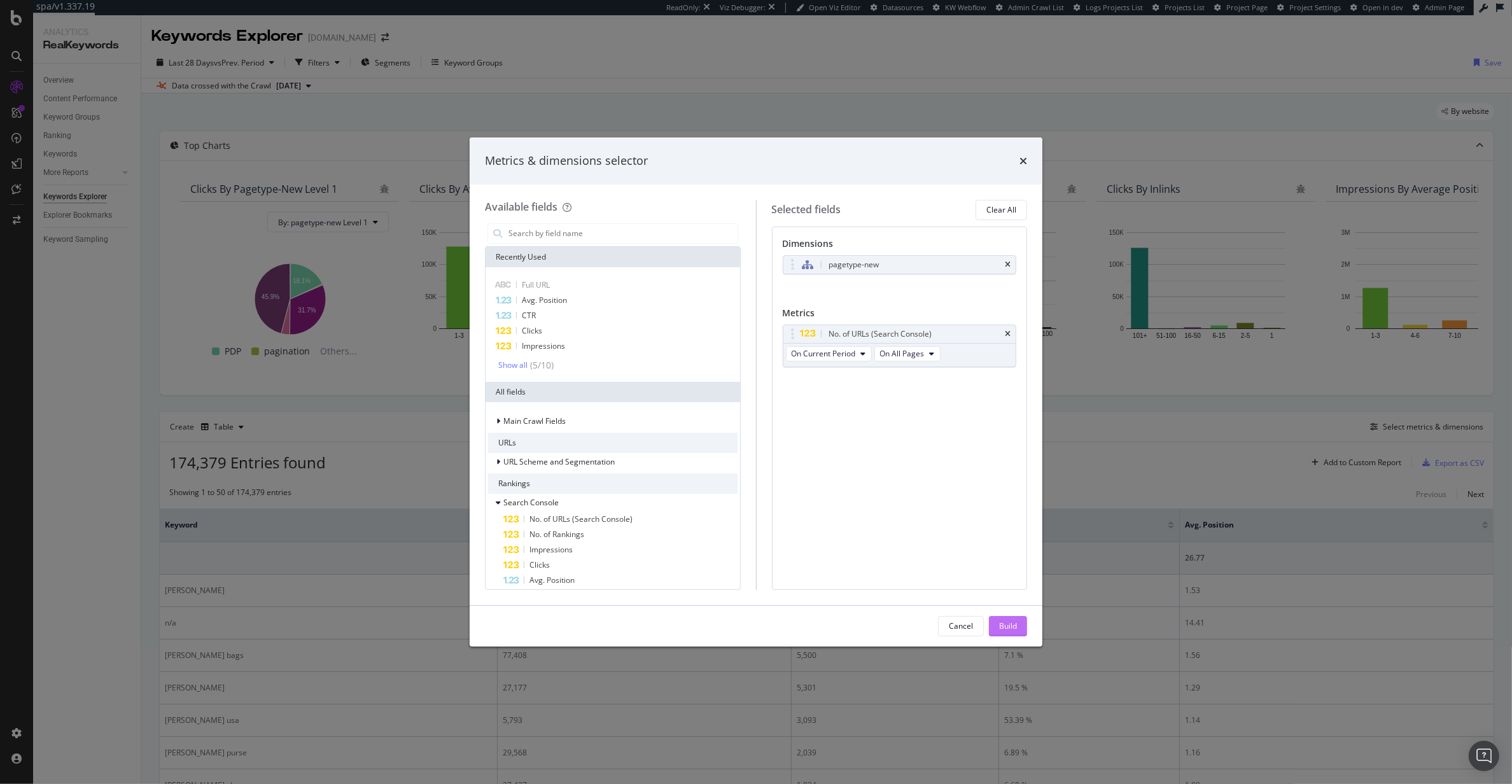
click at [1002, 619] on div "Build" at bounding box center [1008, 626] width 17 height 19
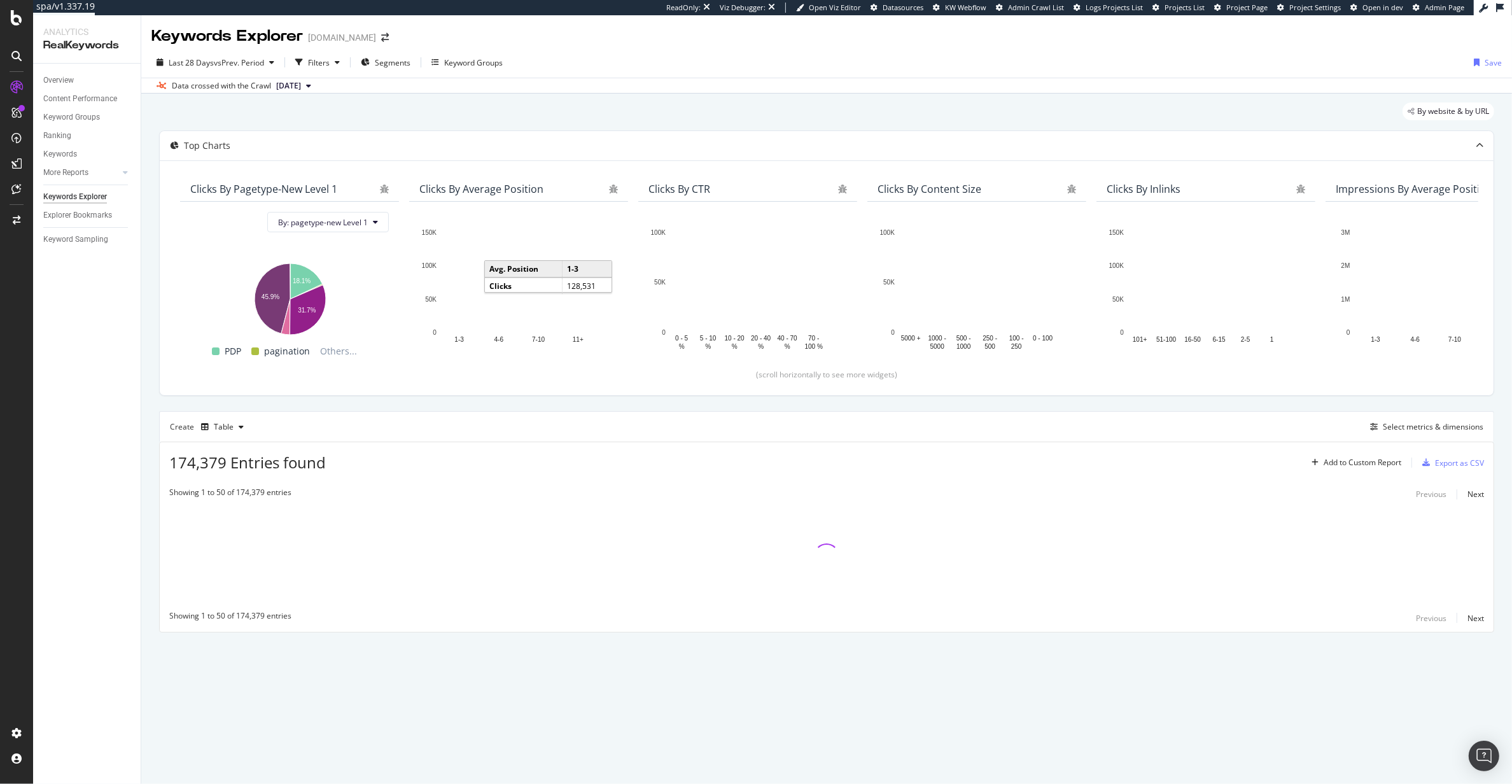
click at [393, 74] on div "Last 28 Days vs Prev. Period Filters Segments Keyword Groups Save" at bounding box center [827, 65] width 1371 height 25
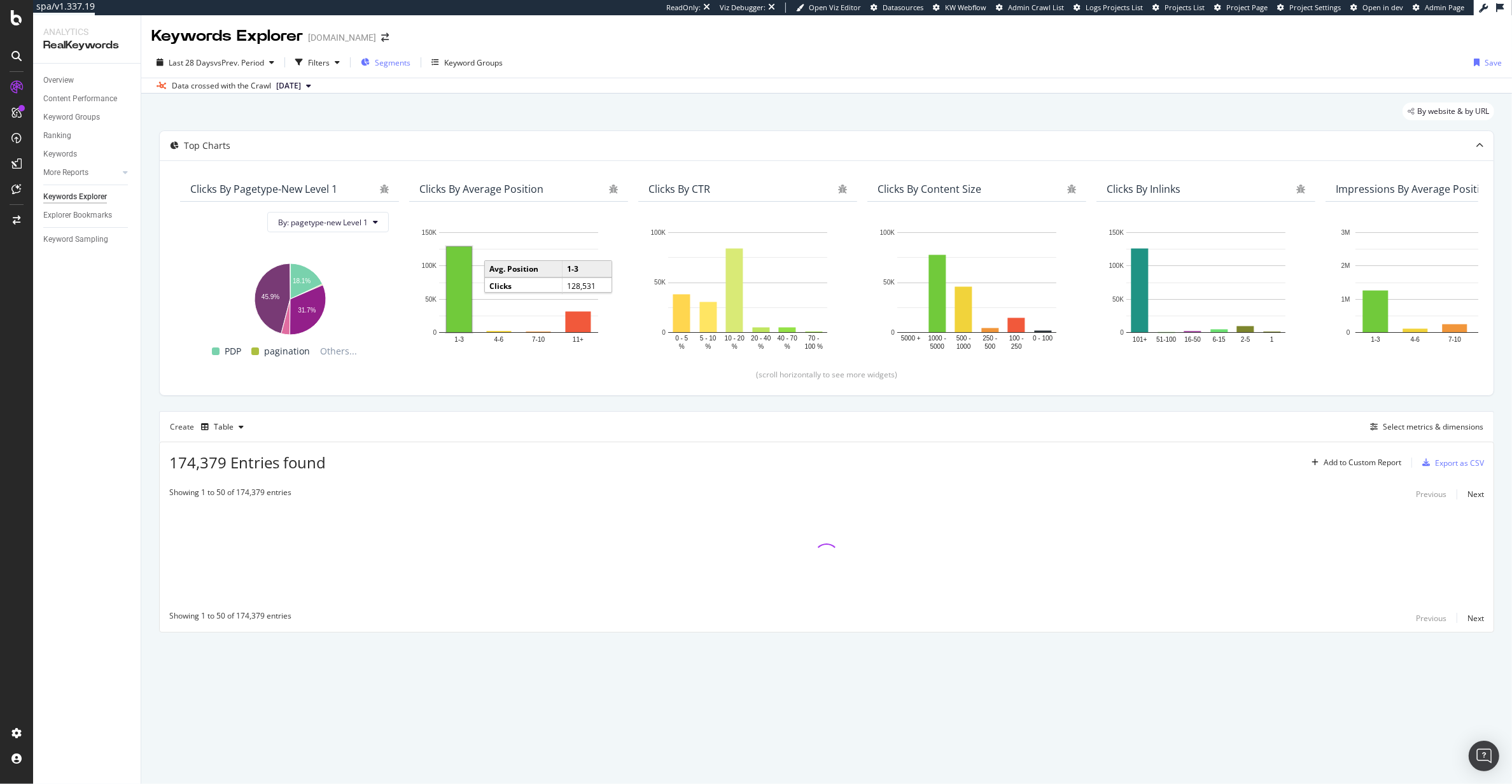
click at [391, 59] on span "Segments" at bounding box center [393, 62] width 36 height 10
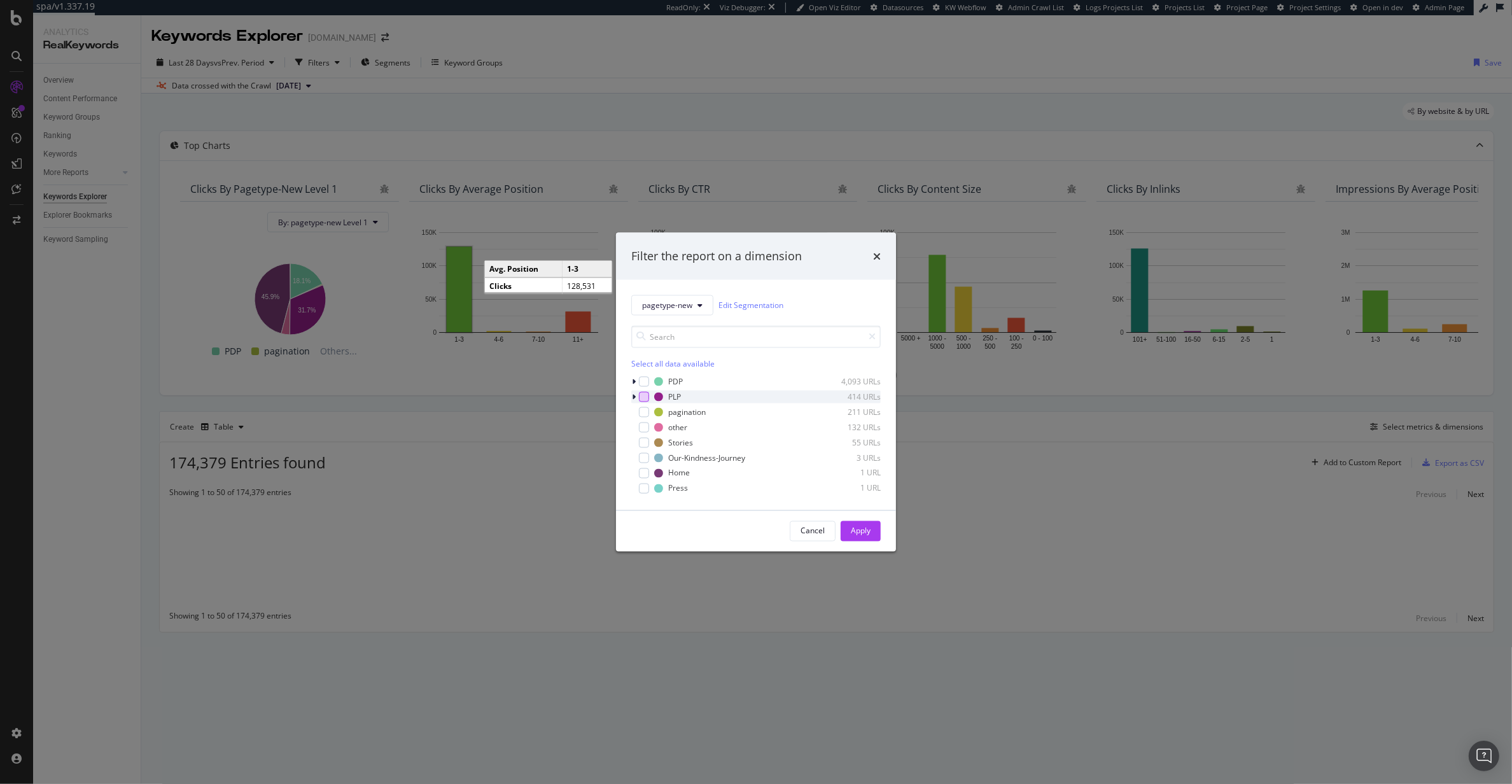
click at [640, 397] on div "modal" at bounding box center [645, 397] width 10 height 10
click at [864, 522] on div "Apply" at bounding box center [861, 531] width 20 height 19
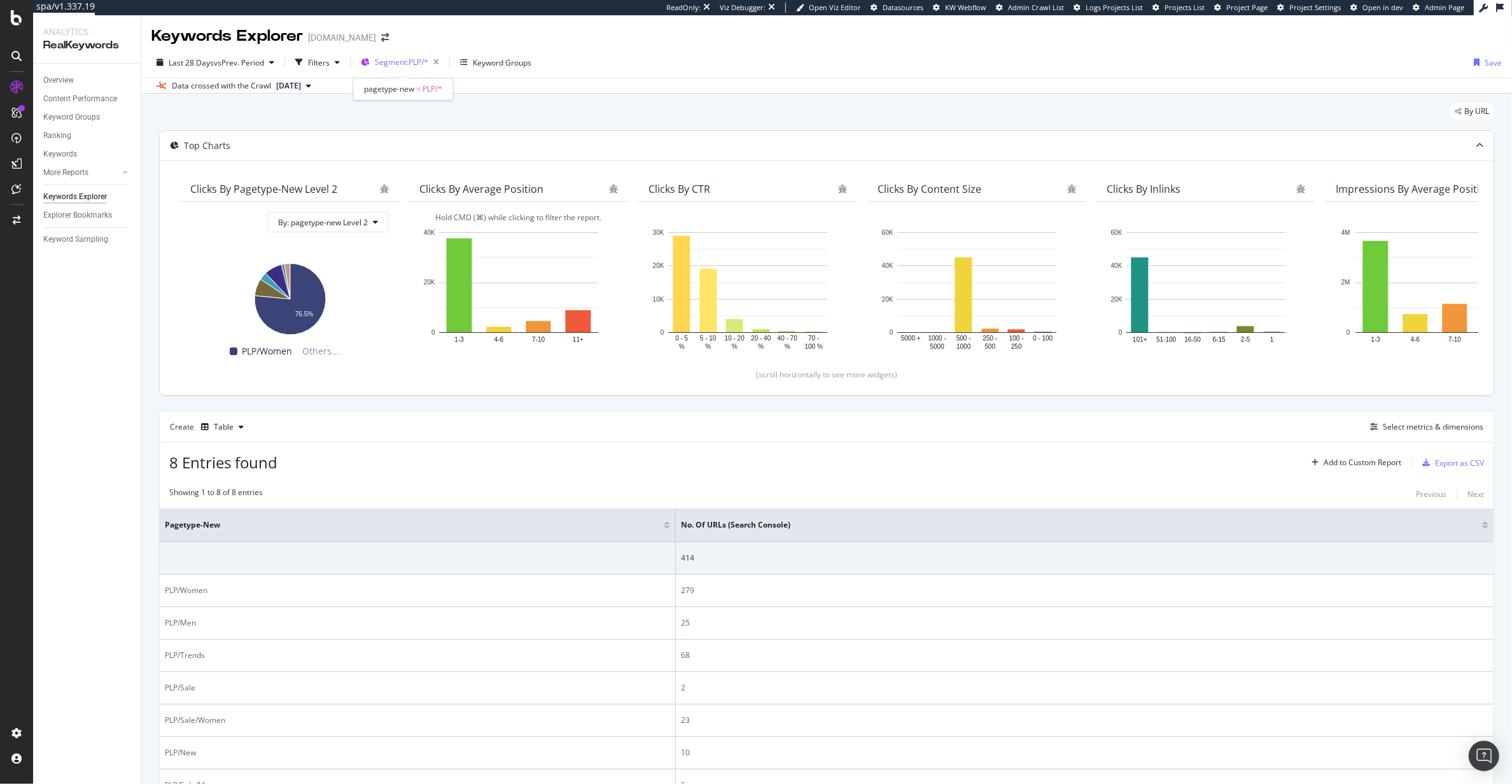
click at [412, 57] on span "Segment: PLP/*" at bounding box center [401, 62] width 53 height 10
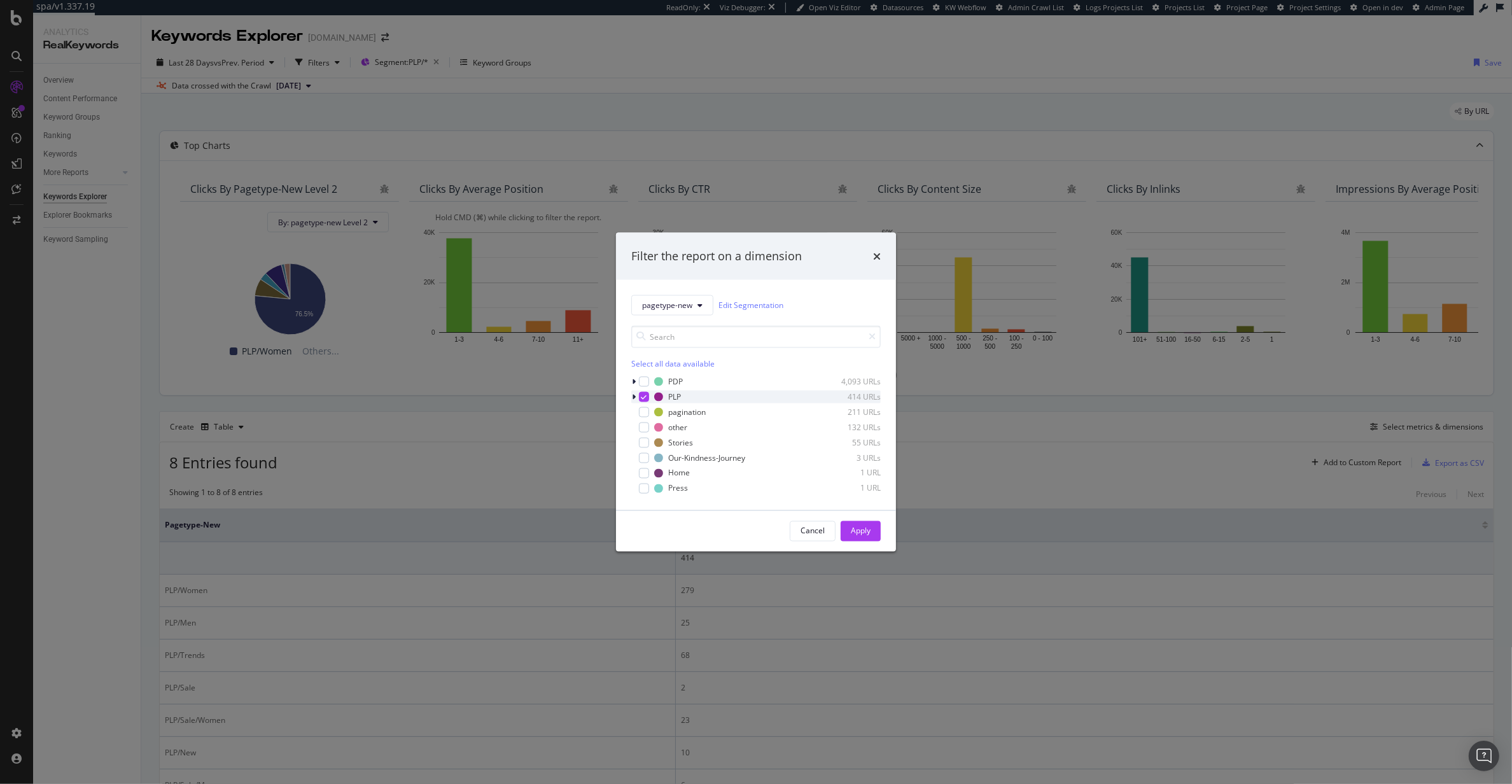
click at [635, 399] on icon "modal" at bounding box center [634, 396] width 3 height 8
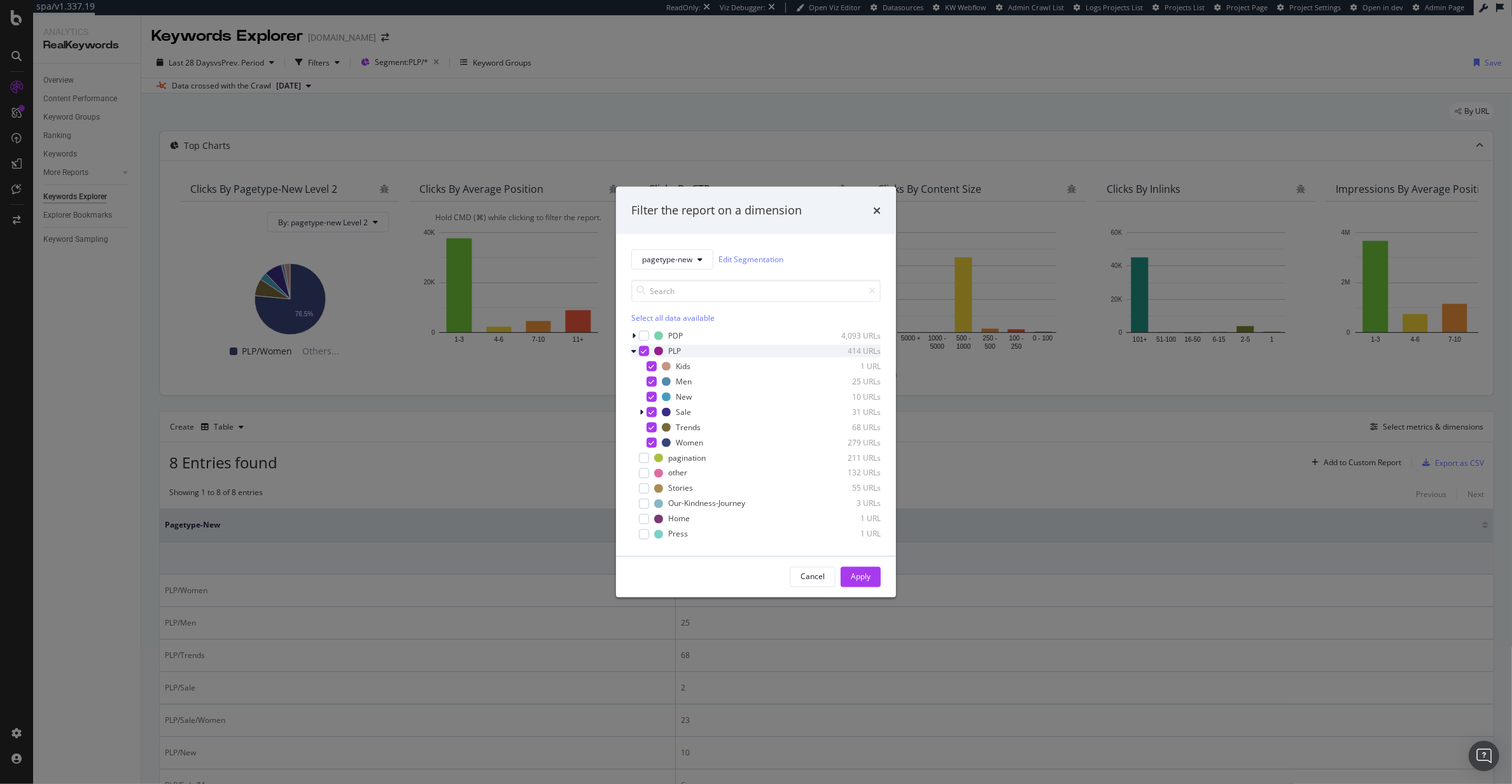
click at [635, 352] on icon "modal" at bounding box center [634, 350] width 5 height 8
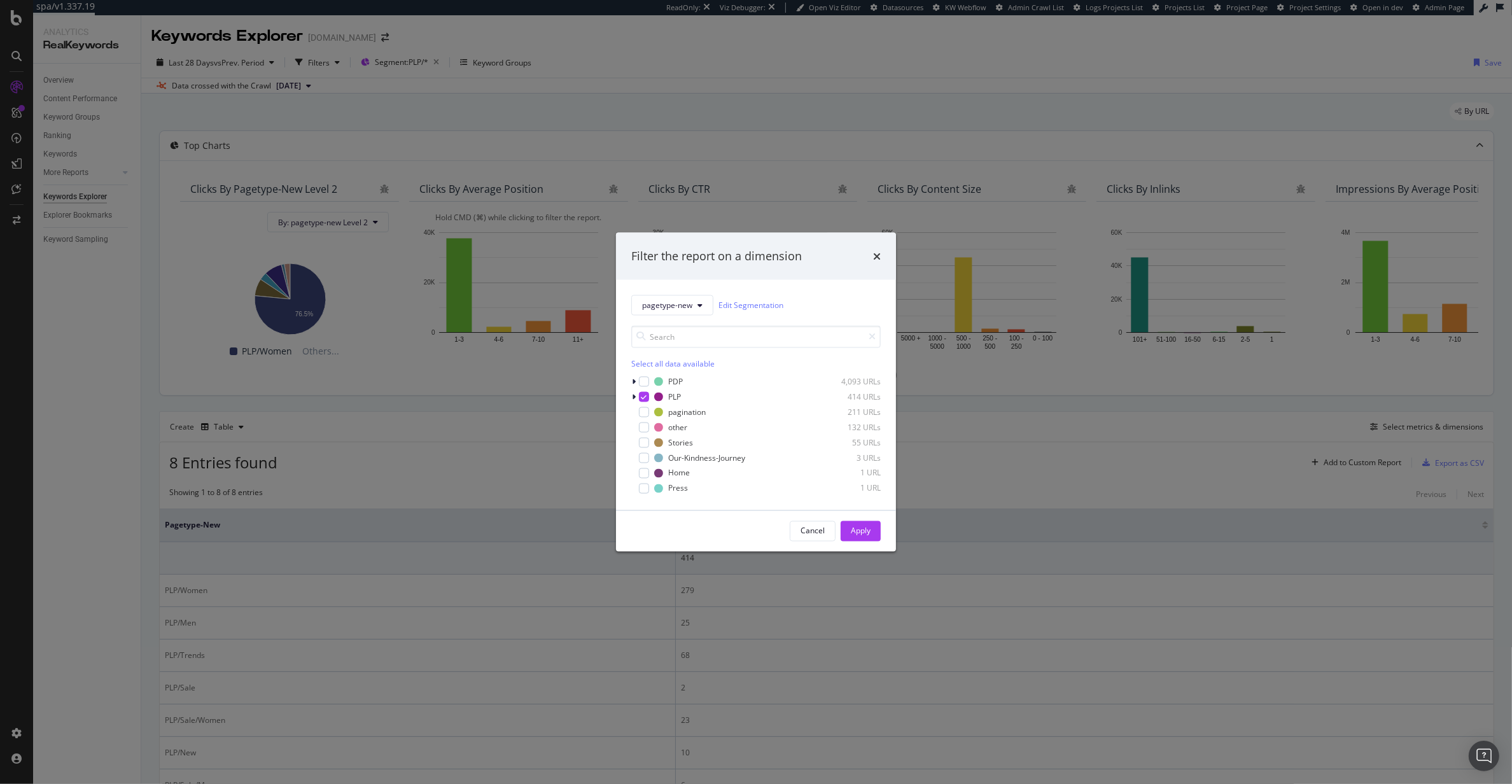
click at [462, 482] on div "Filter the report on a dimension pagetype-new Edit Segmentation Select all data…" at bounding box center [756, 392] width 1512 height 784
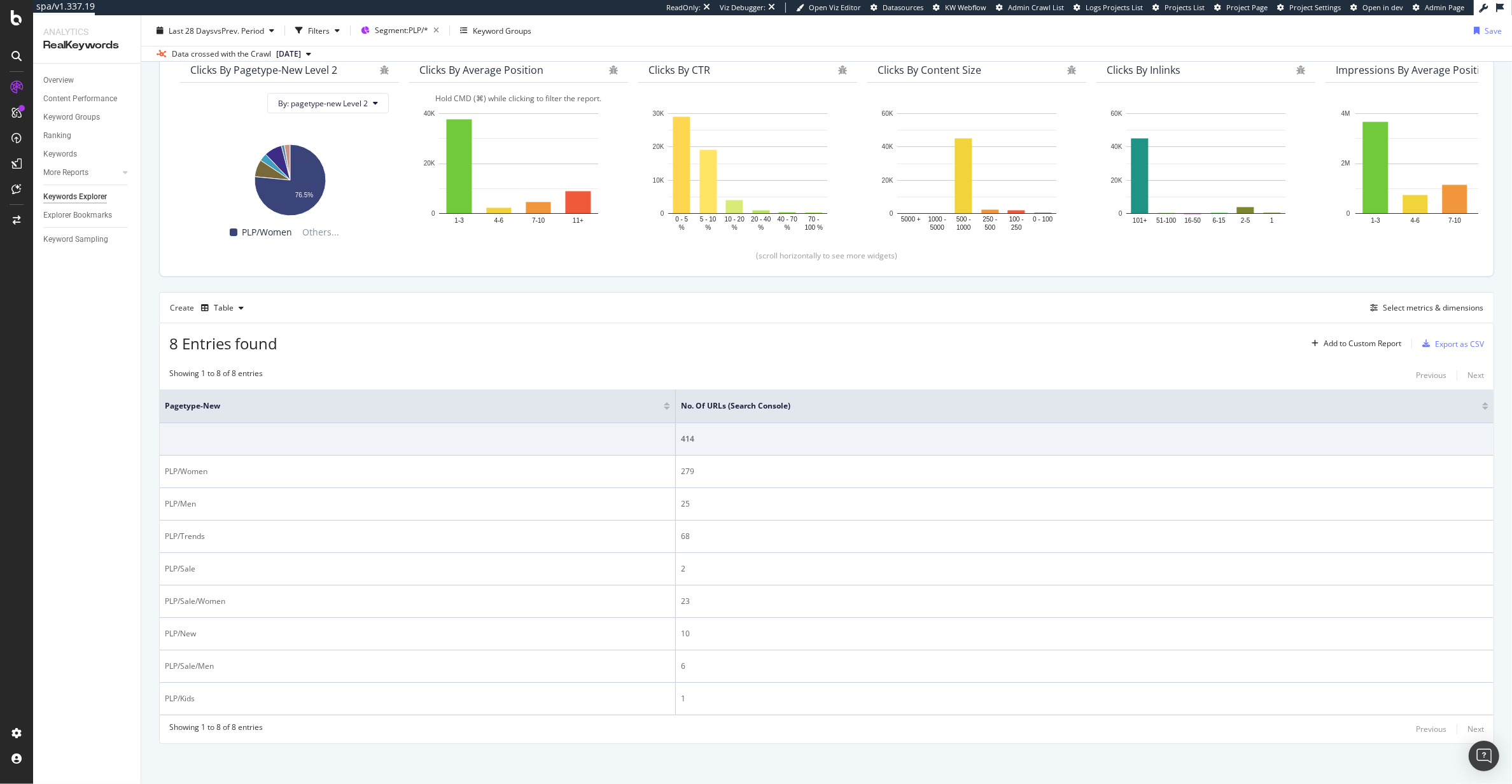
scroll to position [125, 0]
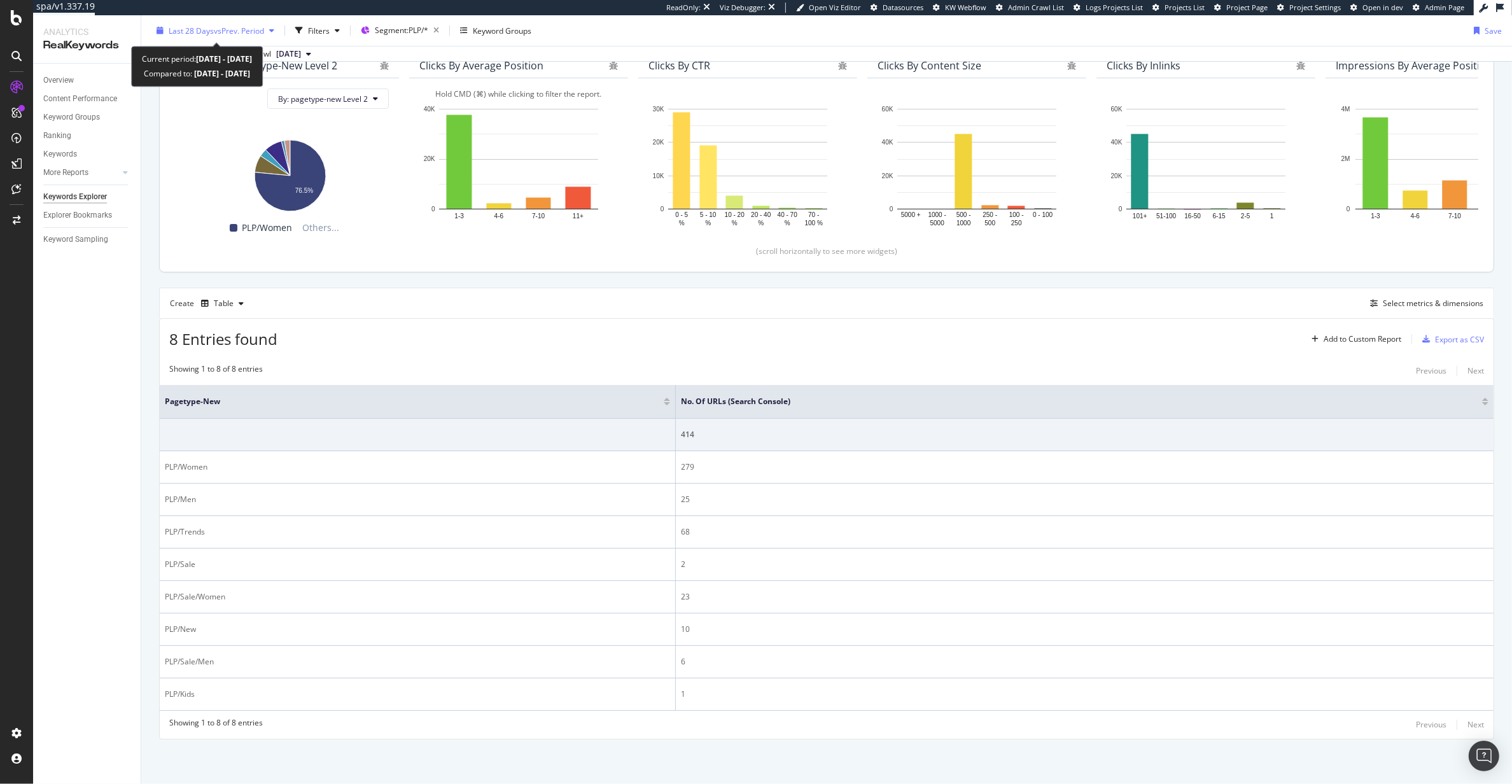
click at [221, 34] on span "vs Prev. Period" at bounding box center [239, 30] width 50 height 10
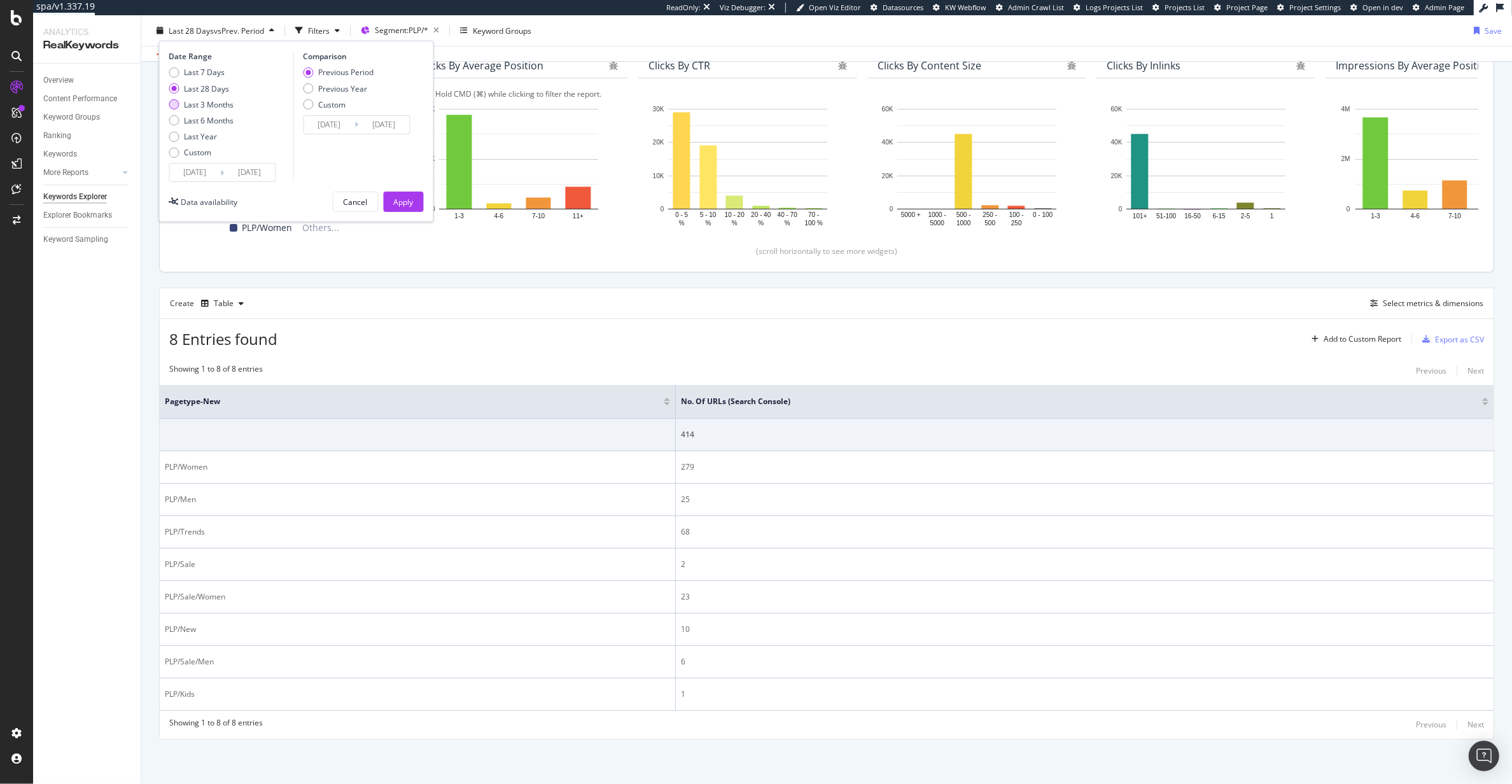
click at [220, 100] on div "Last 3 Months" at bounding box center [209, 104] width 50 height 10
type input "2025/06/07"
type input "2025/03/07"
type input "2025/06/06"
click at [422, 200] on button "Apply" at bounding box center [404, 201] width 40 height 20
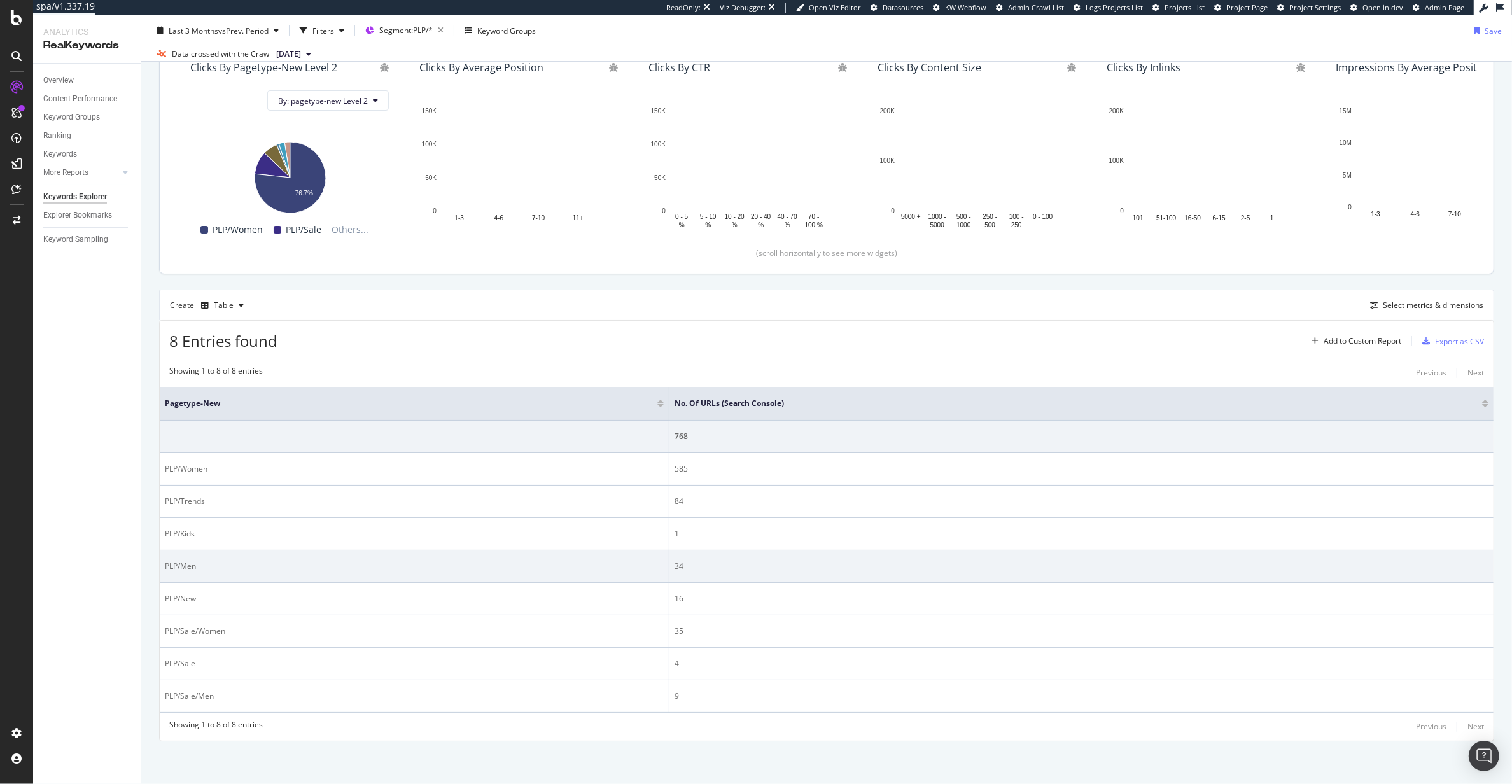
scroll to position [125, 0]
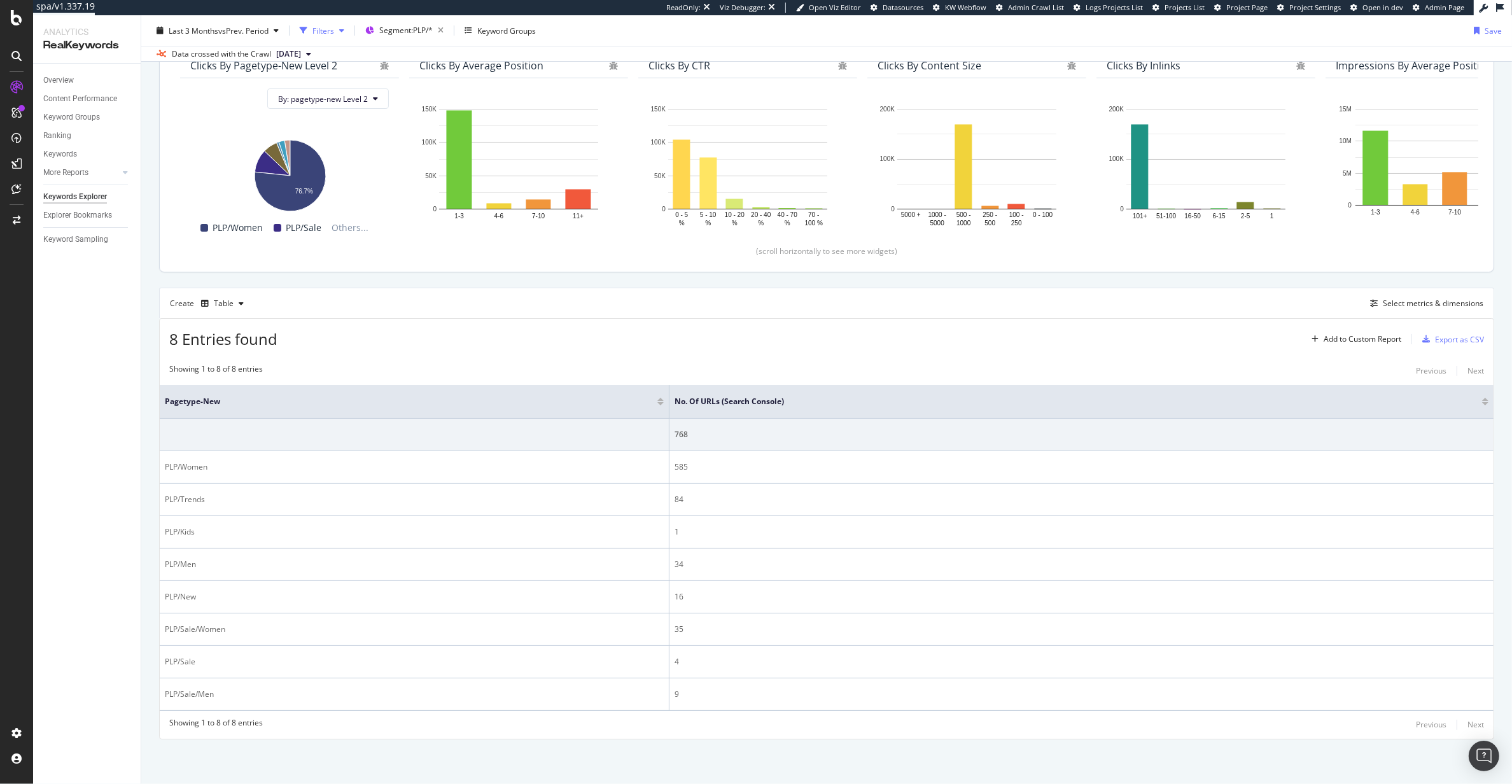
click at [319, 29] on div "Filters" at bounding box center [323, 30] width 22 height 10
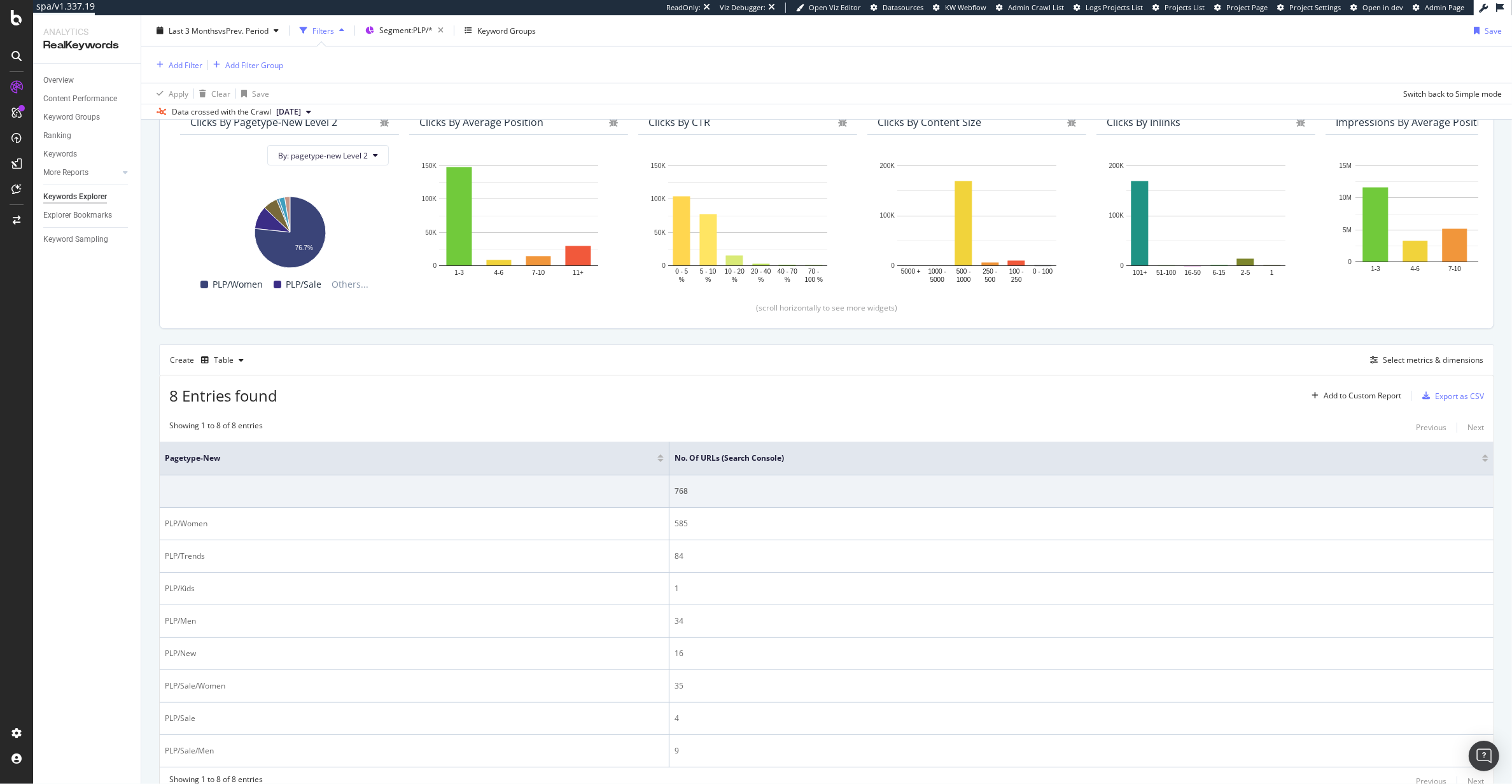
scroll to position [183, 0]
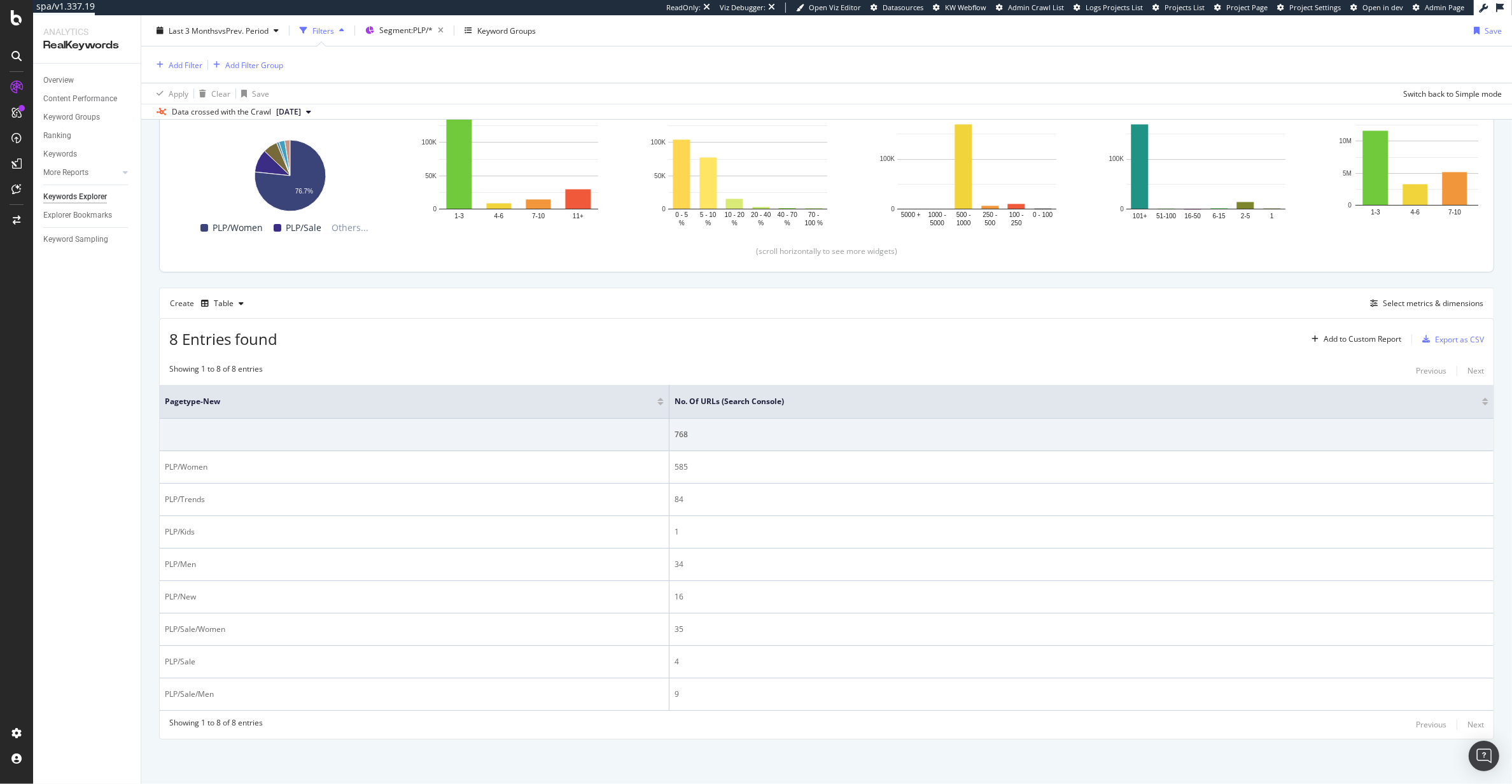
click at [205, 70] on div "Add Filter Add Filter Group" at bounding box center [217, 64] width 132 height 15
click at [203, 68] on div "Add Filter Add Filter Group" at bounding box center [217, 64] width 132 height 15
click at [191, 69] on div "Add Filter" at bounding box center [185, 65] width 34 height 10
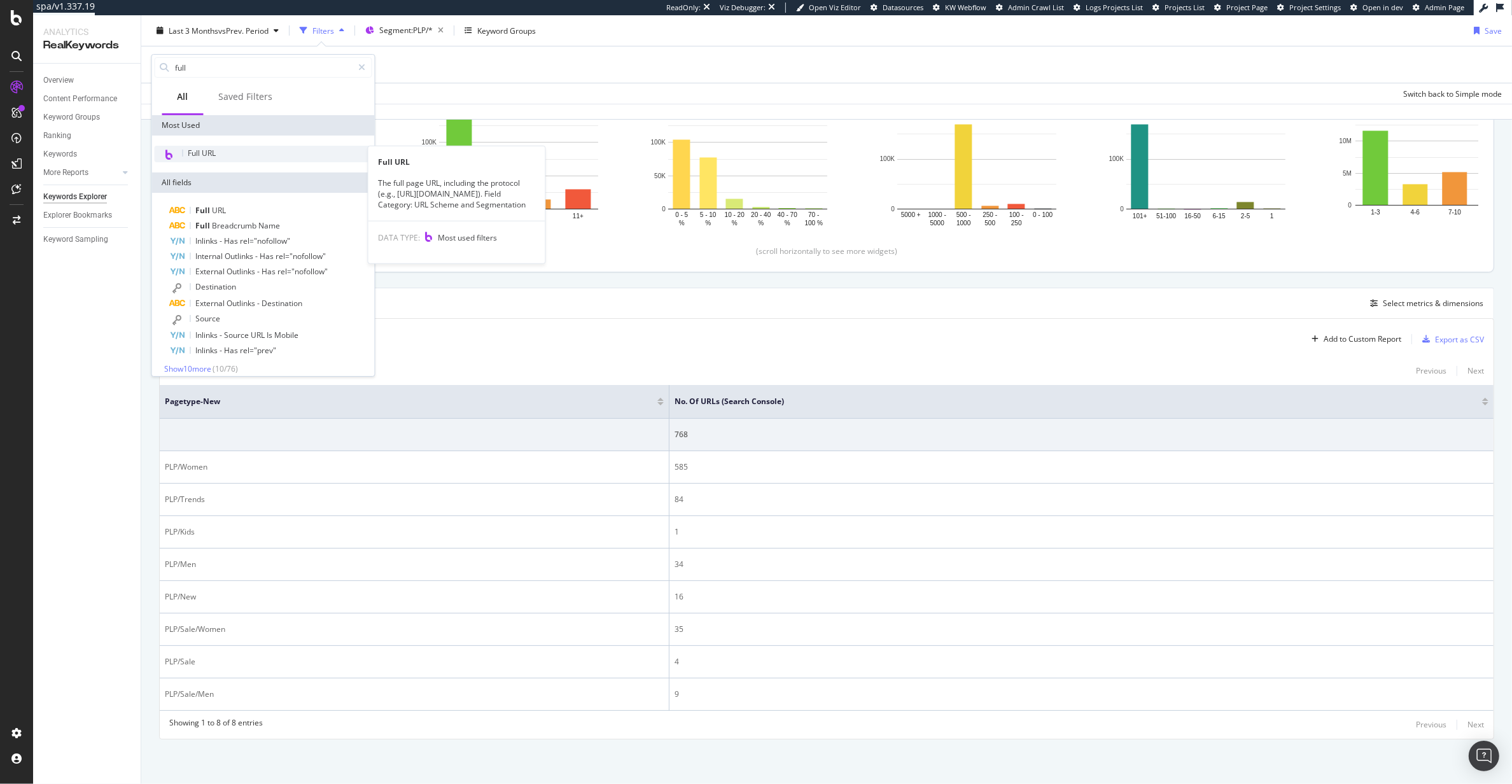
type input "ful"
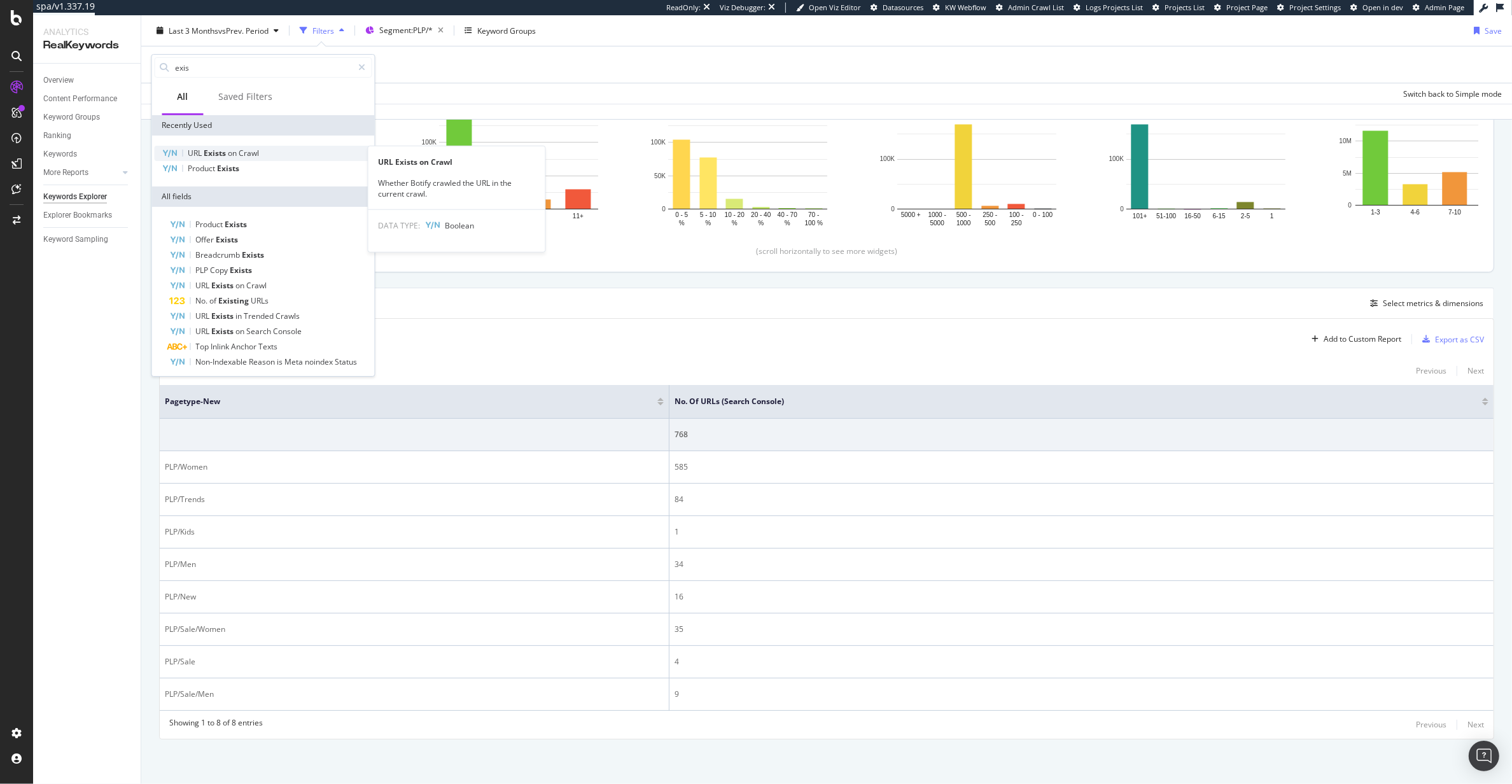
type input "exis"
click at [254, 152] on span "Crawl" at bounding box center [249, 153] width 20 height 10
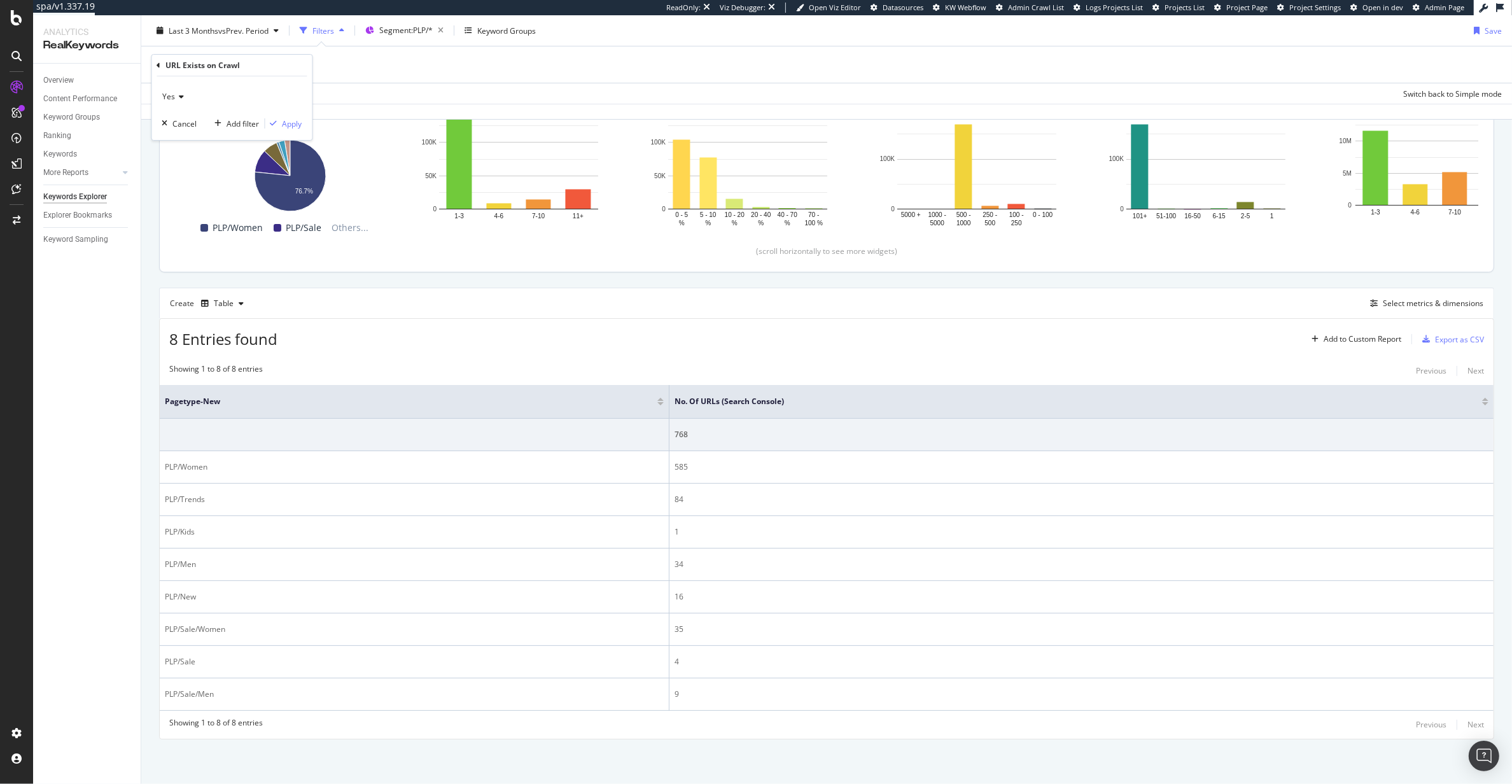
click at [164, 100] on span "Yes" at bounding box center [169, 96] width 13 height 10
click at [178, 135] on span "No" at bounding box center [174, 140] width 10 height 10
click at [293, 121] on div "Apply" at bounding box center [292, 123] width 20 height 10
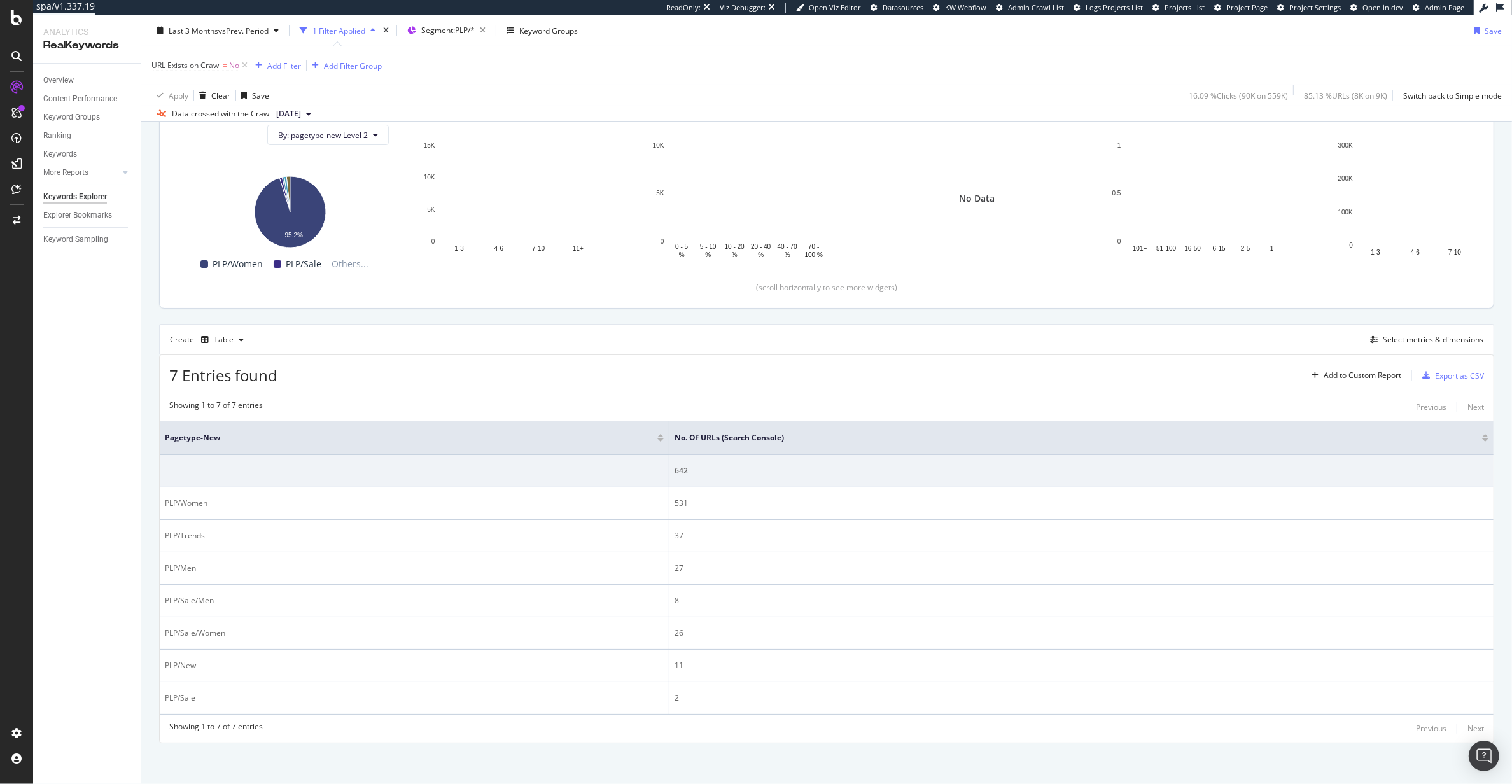
scroll to position [153, 0]
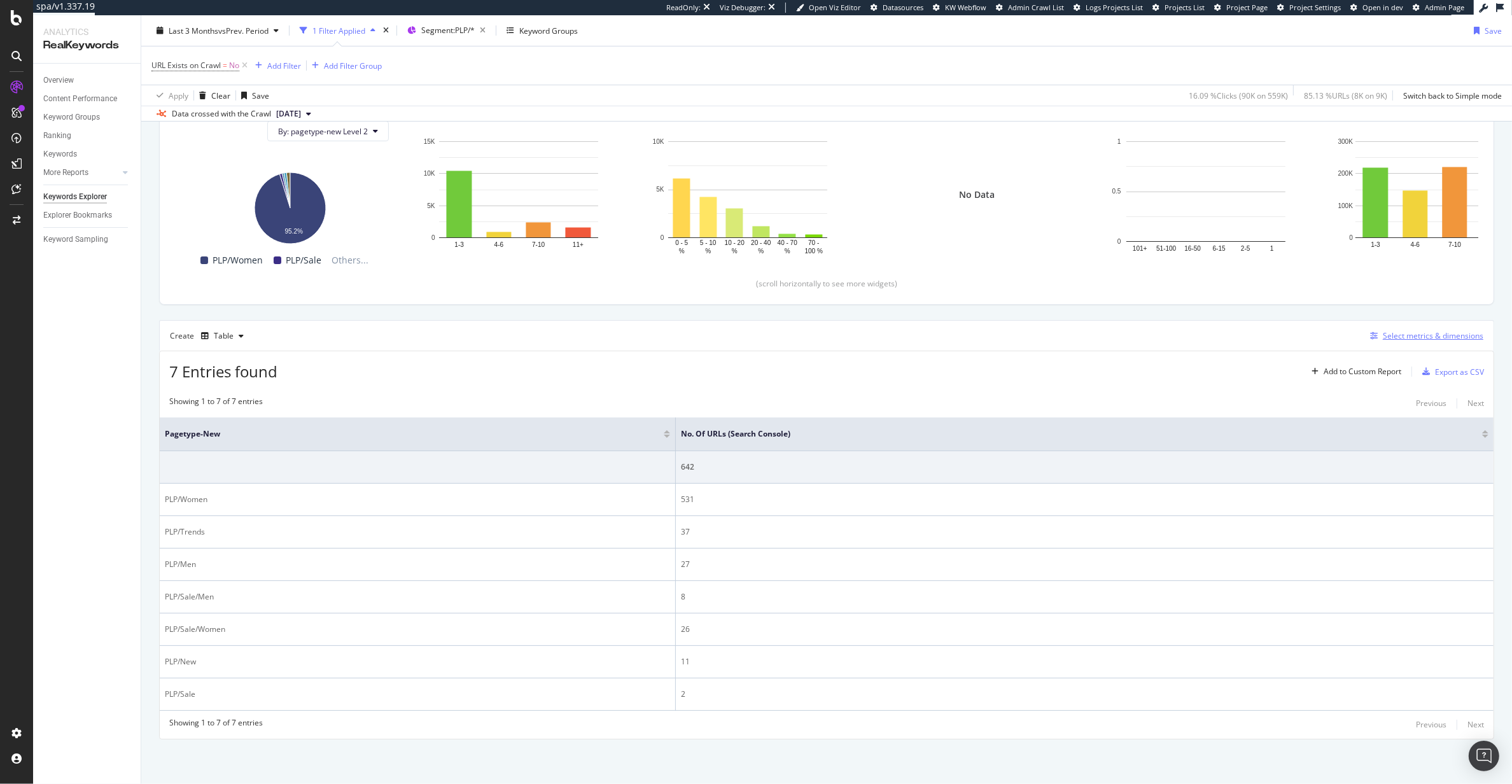
click at [1421, 333] on div "Select metrics & dimensions" at bounding box center [1432, 336] width 101 height 10
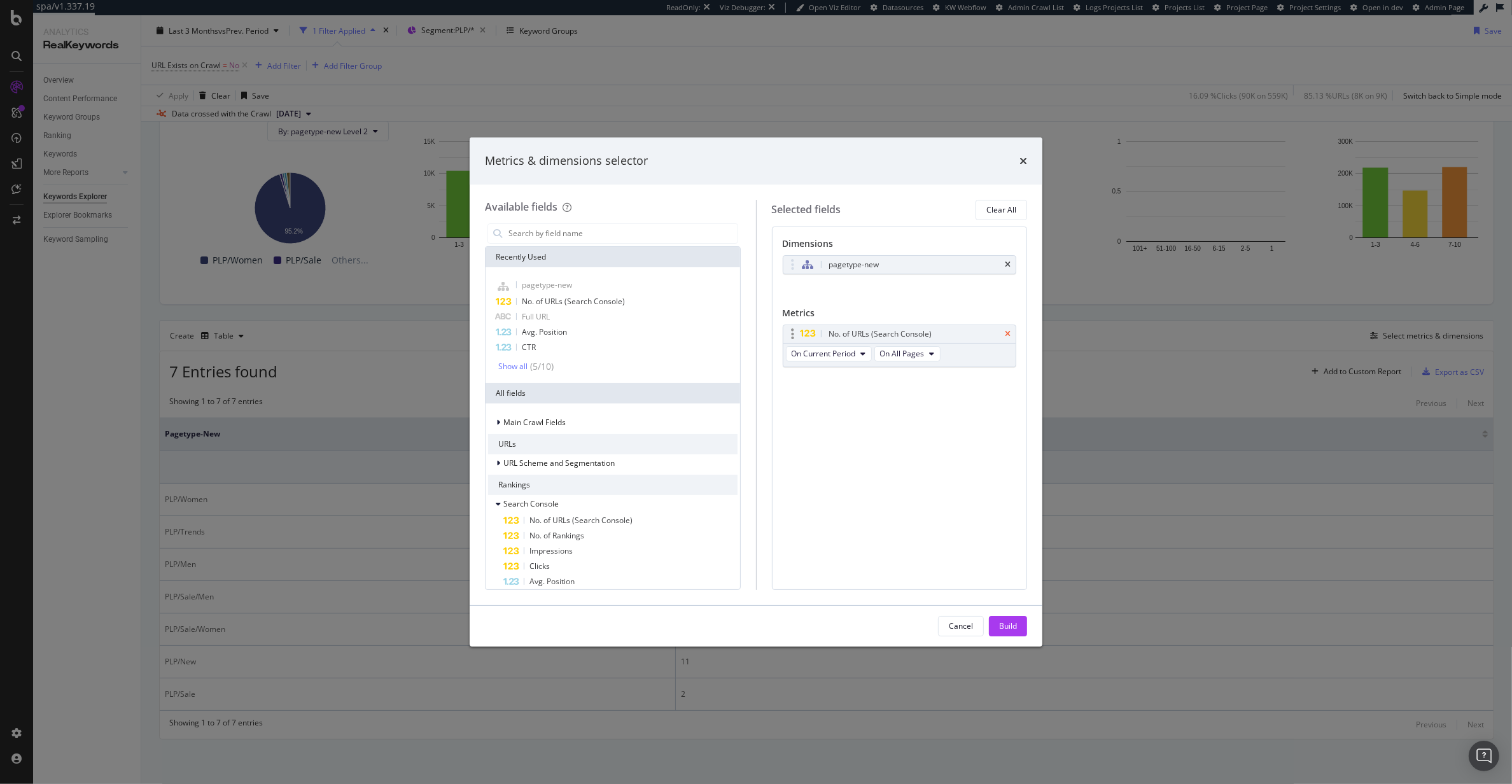
click at [1007, 336] on icon "times" at bounding box center [1007, 334] width 6 height 8
click at [663, 235] on input "modal" at bounding box center [622, 233] width 230 height 19
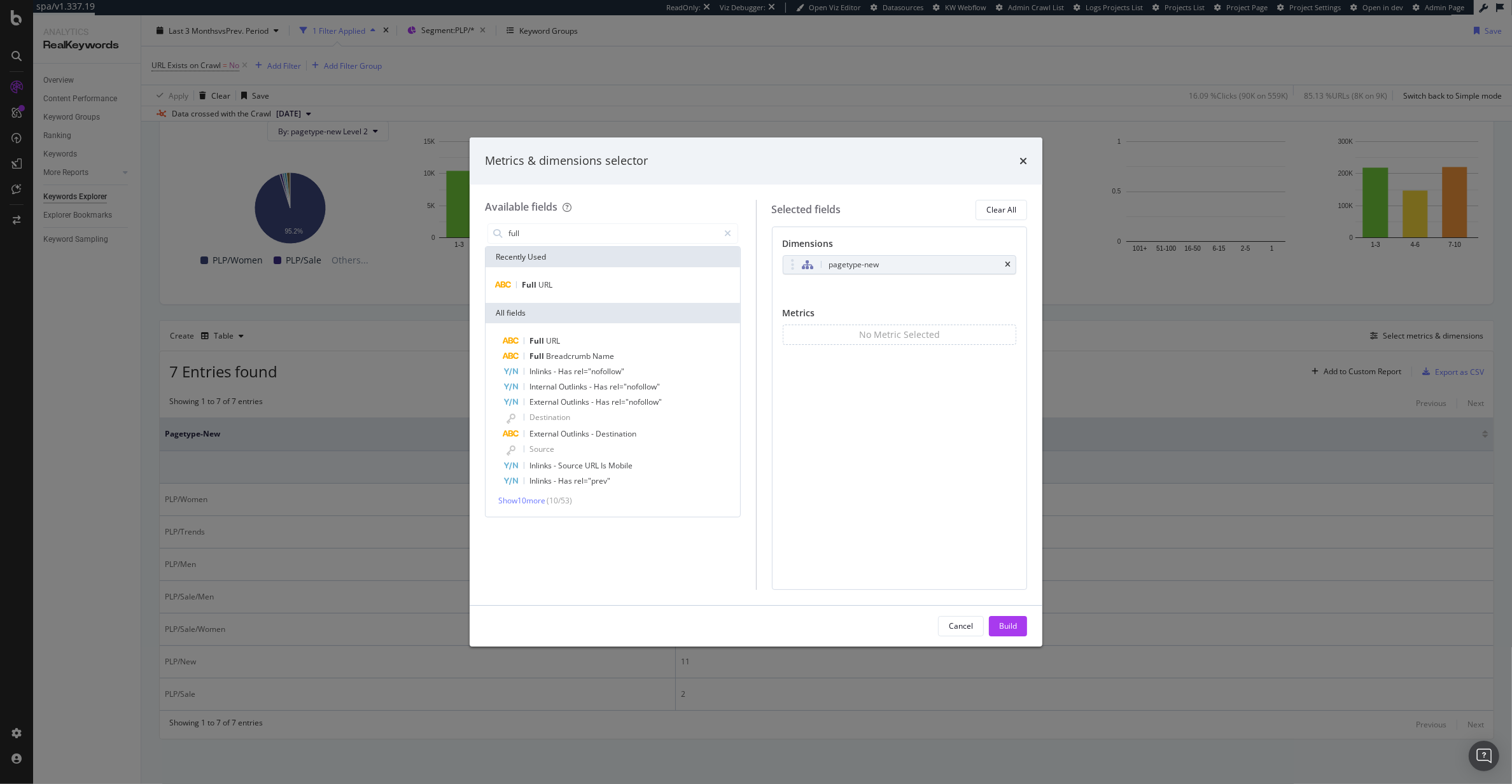
click at [597, 274] on div "Full URL" at bounding box center [612, 285] width 254 height 36
click at [595, 277] on div "Full URL" at bounding box center [612, 284] width 249 height 15
drag, startPoint x: 787, startPoint y: 291, endPoint x: 796, endPoint y: 259, distance: 33.2
click at [796, 259] on body "spa/v1.337.19 ReadOnly: Viz Debugger: Open Viz Editor Datasources KW Webflow Ad…" at bounding box center [756, 392] width 1512 height 784
click at [1005, 289] on icon "times" at bounding box center [1007, 288] width 6 height 8
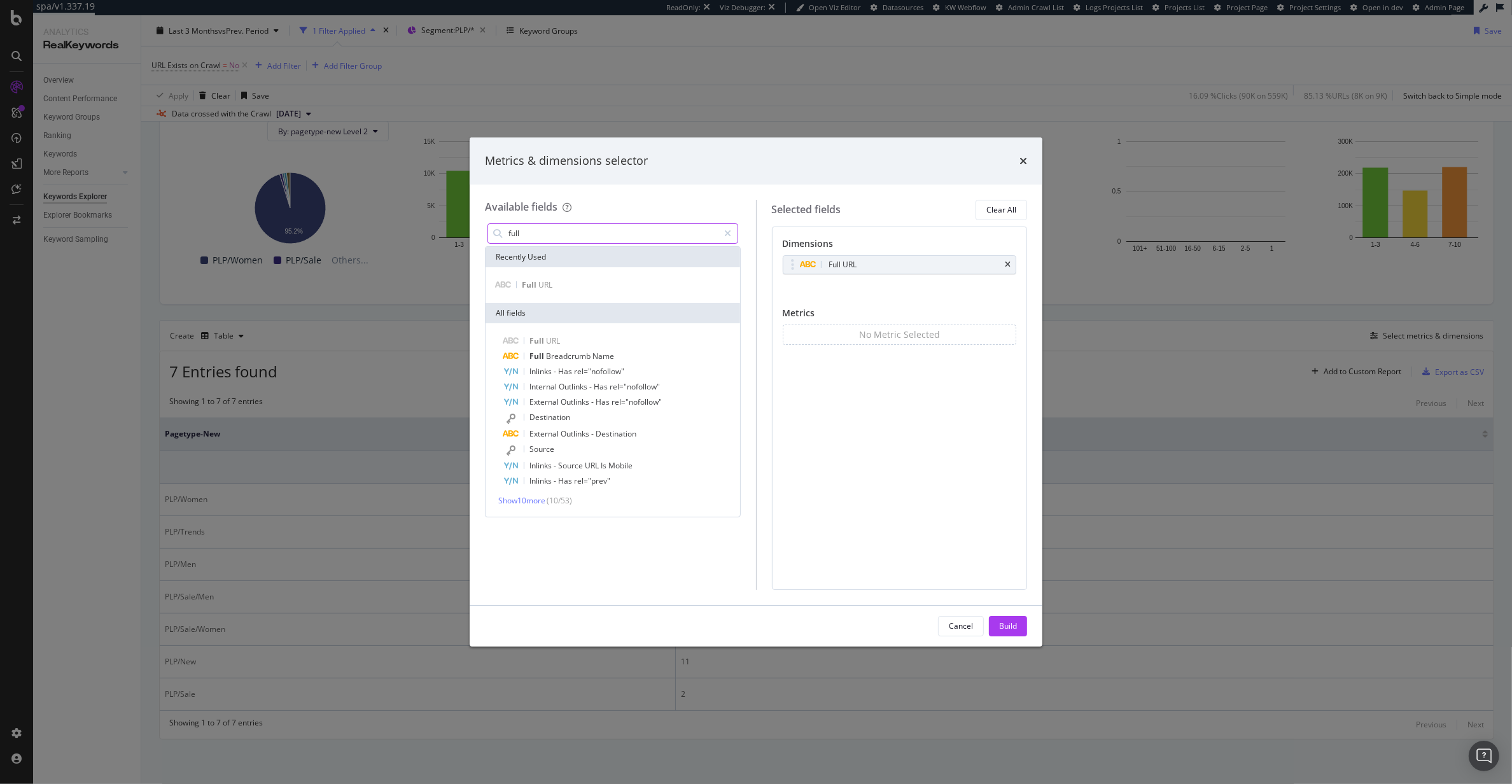
click at [579, 236] on input "full" at bounding box center [613, 233] width 212 height 19
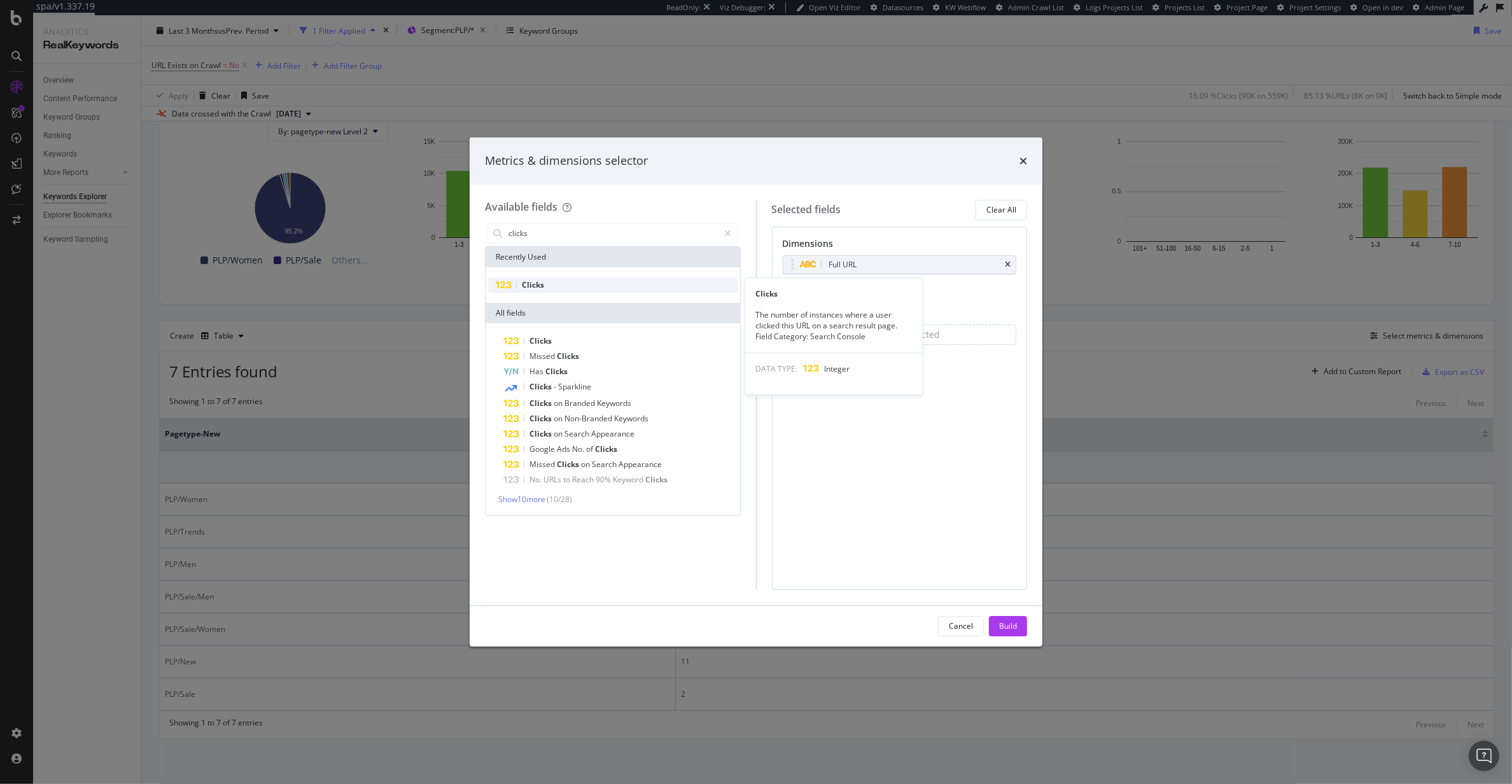
click at [552, 284] on div "Clicks" at bounding box center [612, 284] width 249 height 15
click at [556, 219] on div "Available fields clicks Recently Used Clicks All fields Clicks Missed Clicks Ha…" at bounding box center [621, 395] width 271 height 390
click at [546, 232] on input "clicks" at bounding box center [613, 233] width 212 height 19
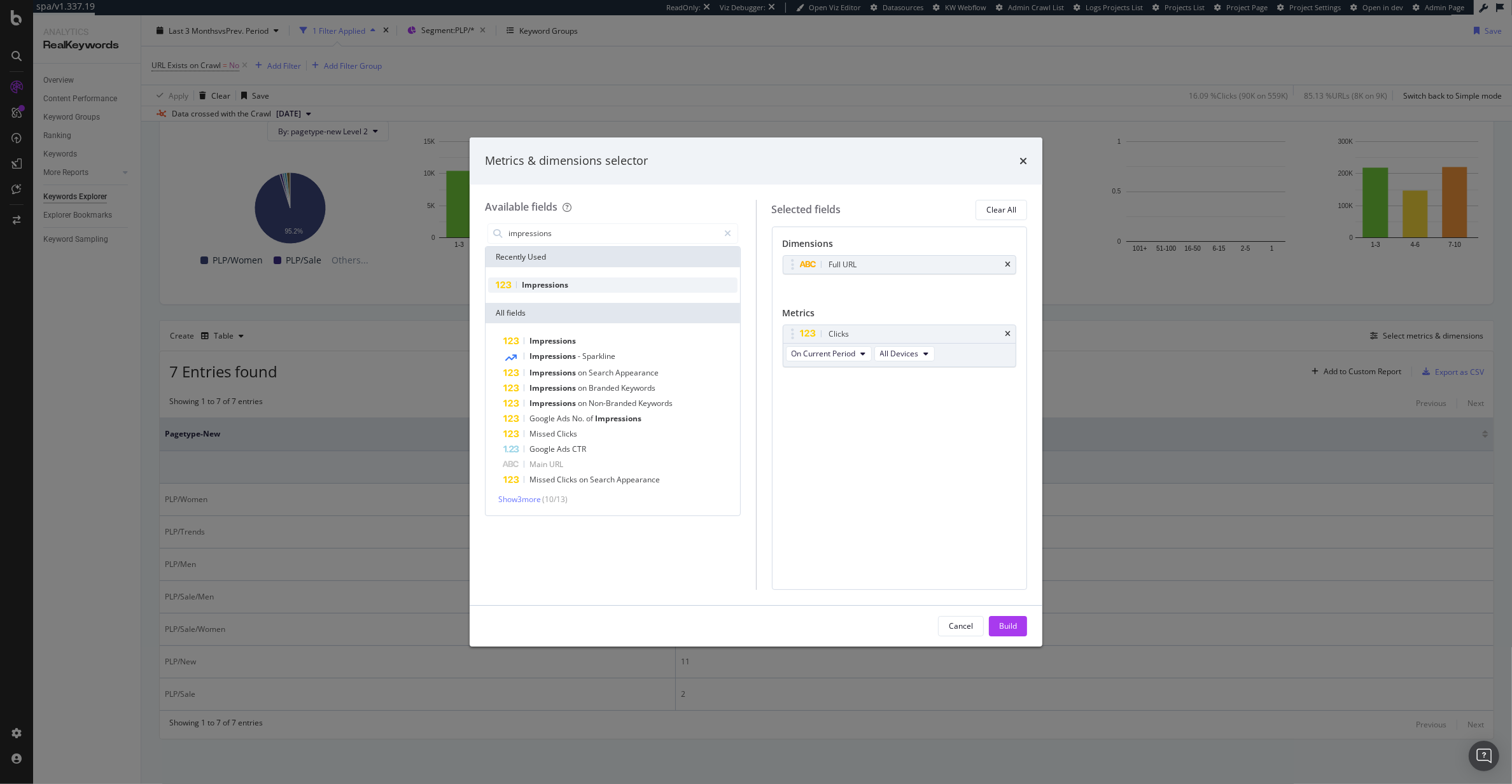
click at [566, 285] on span "Impressions" at bounding box center [545, 284] width 46 height 10
click at [555, 230] on input "impressions" at bounding box center [613, 233] width 212 height 19
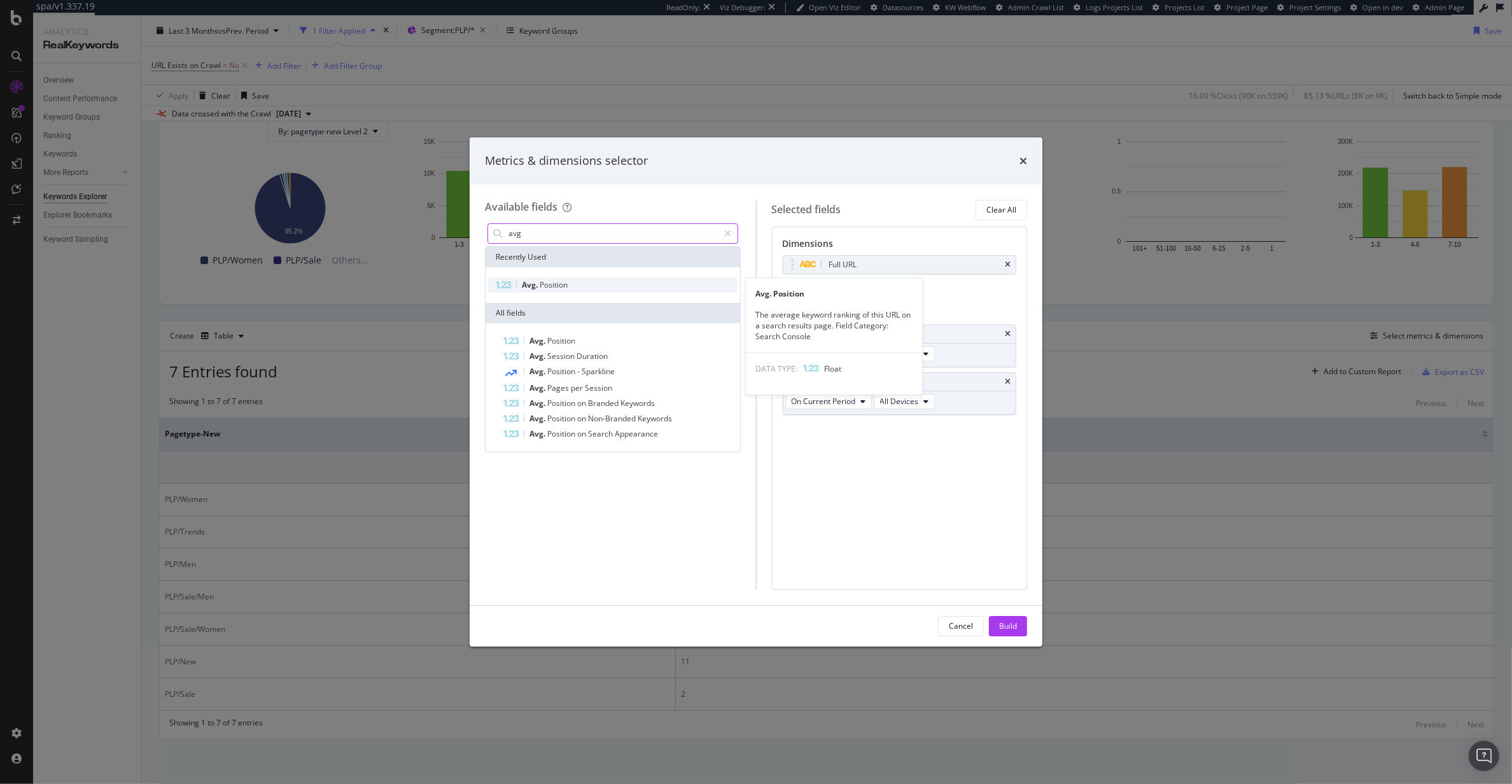
type input "avg"
click at [567, 285] on span "Position" at bounding box center [554, 284] width 28 height 10
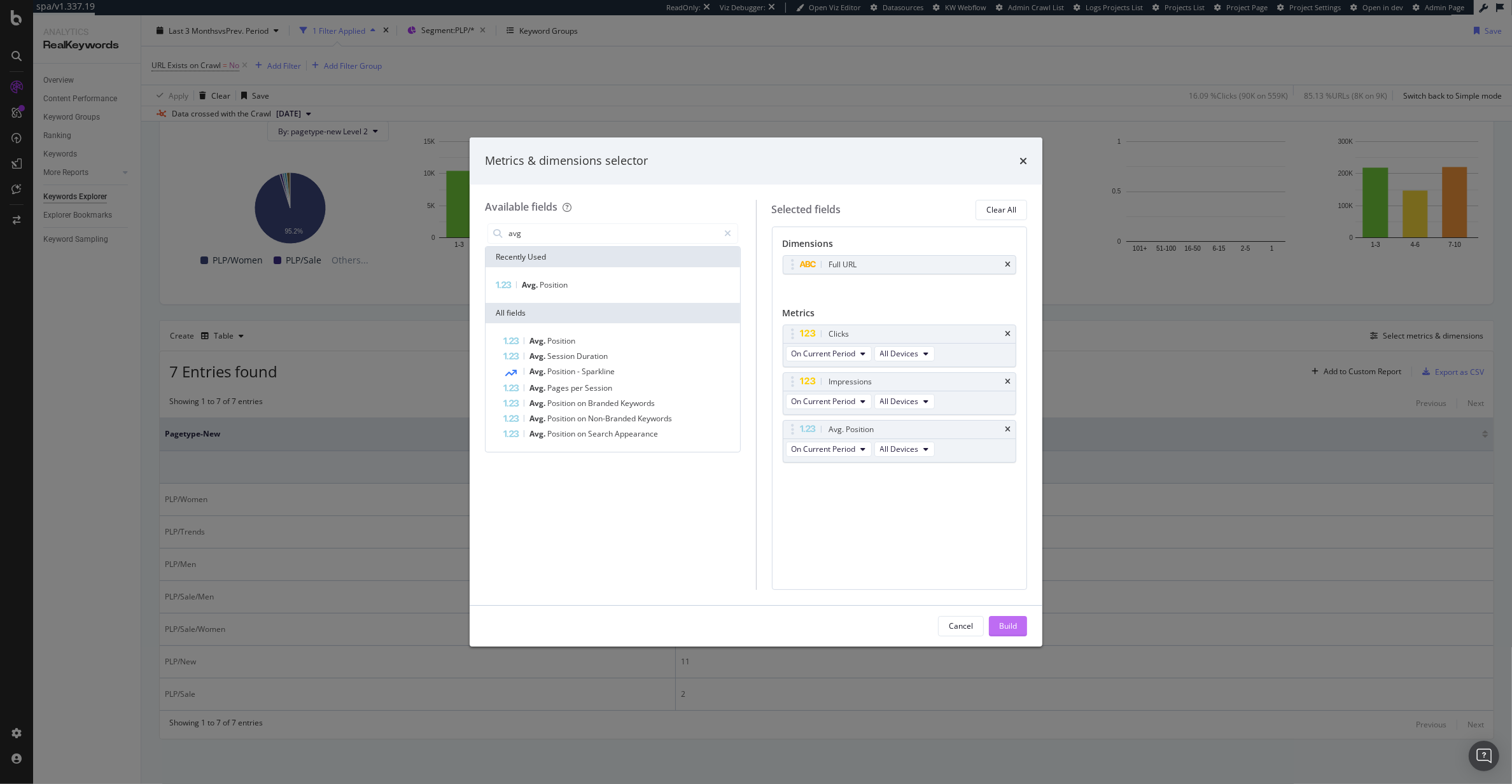
click at [992, 618] on button "Build" at bounding box center [1008, 625] width 38 height 20
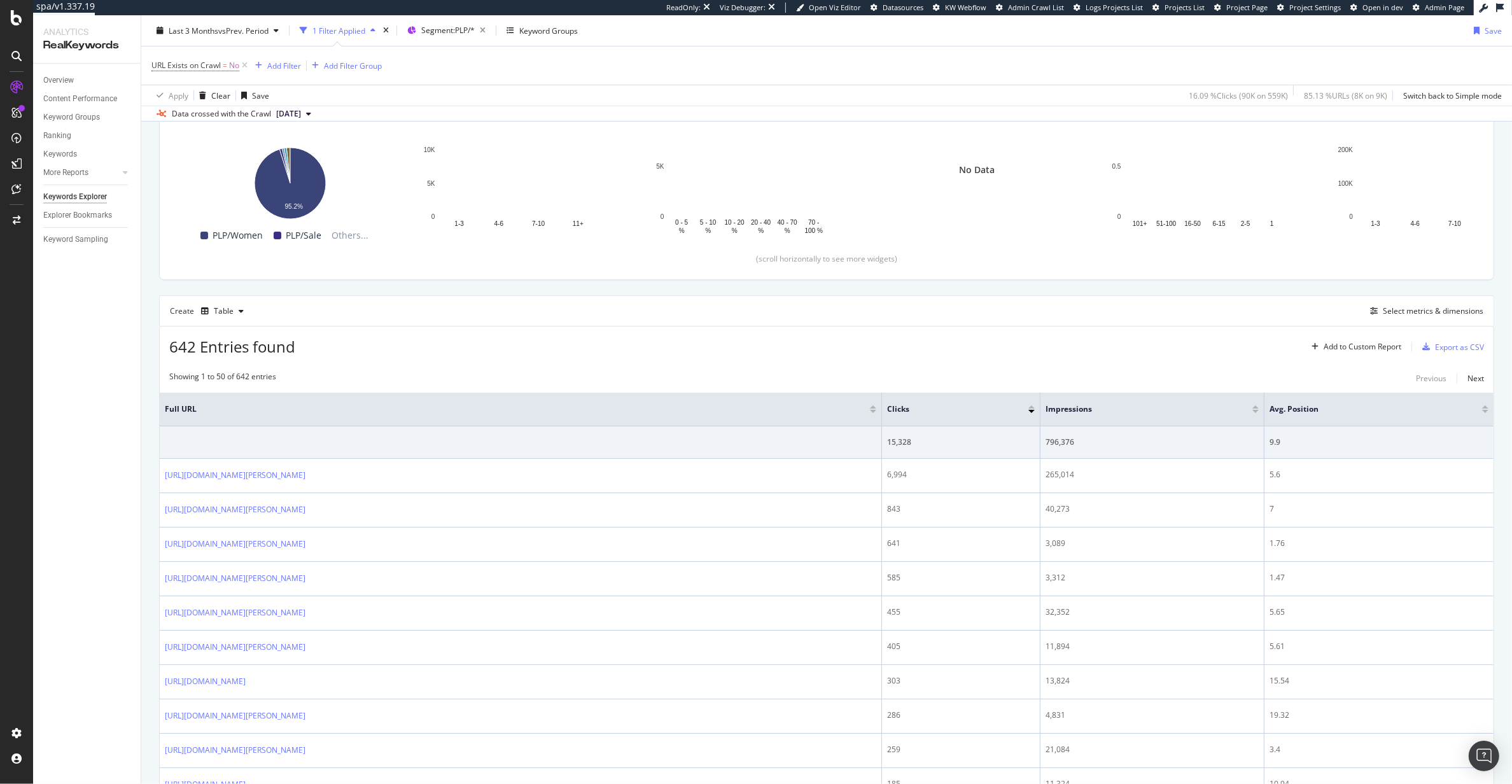
scroll to position [309, 0]
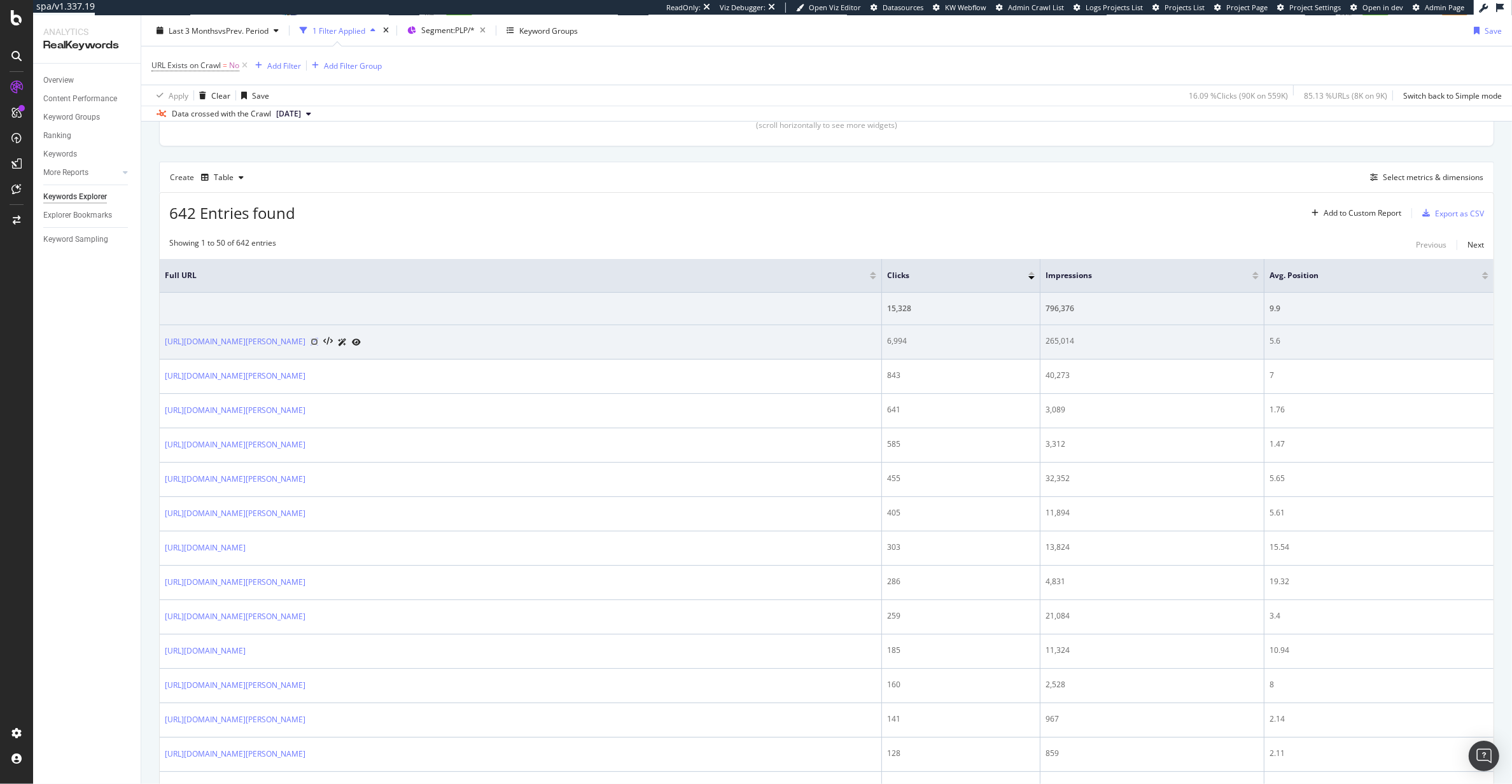
click at [318, 340] on icon at bounding box center [314, 341] width 8 height 8
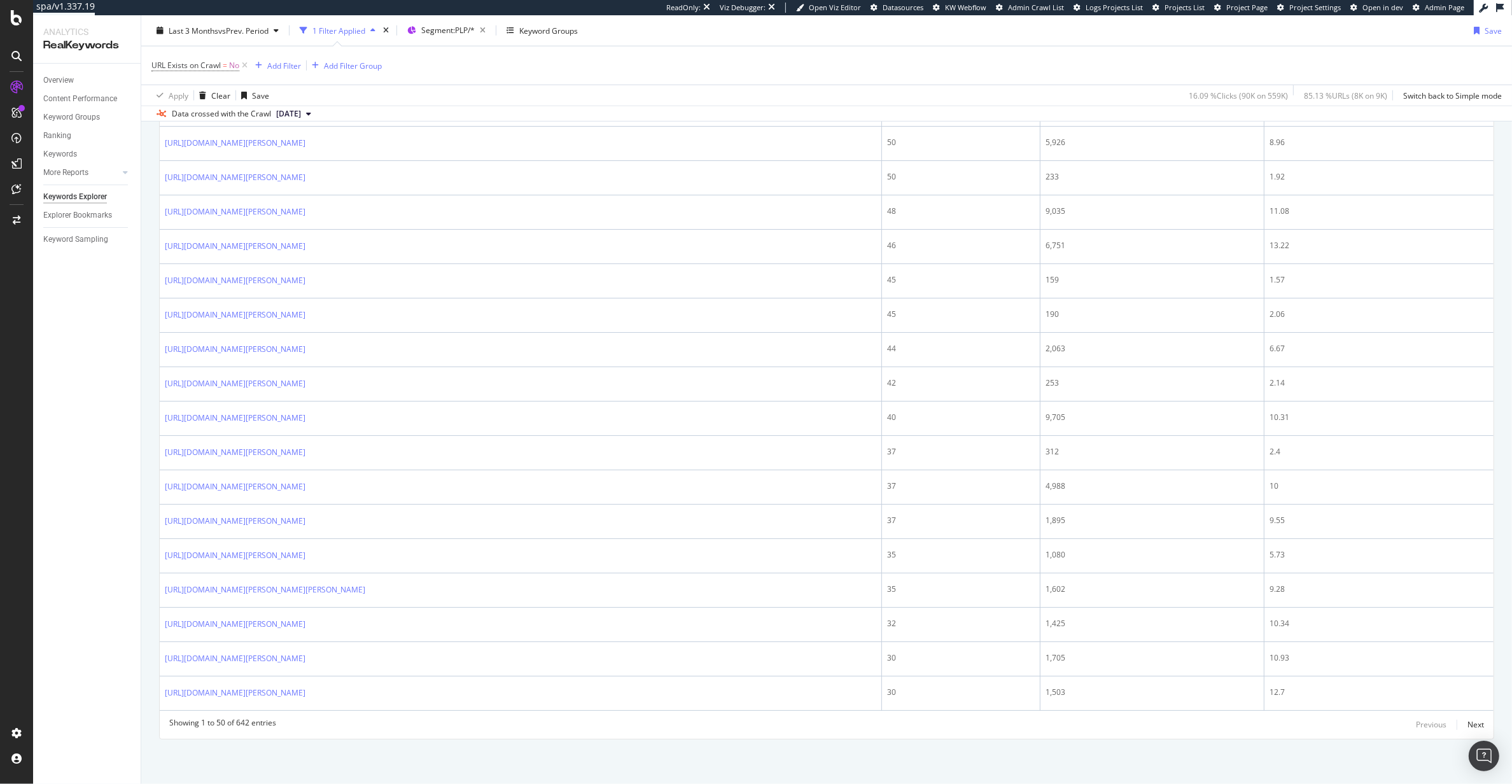
scroll to position [1648, 0]
click at [11, 21] on icon at bounding box center [16, 17] width 11 height 15
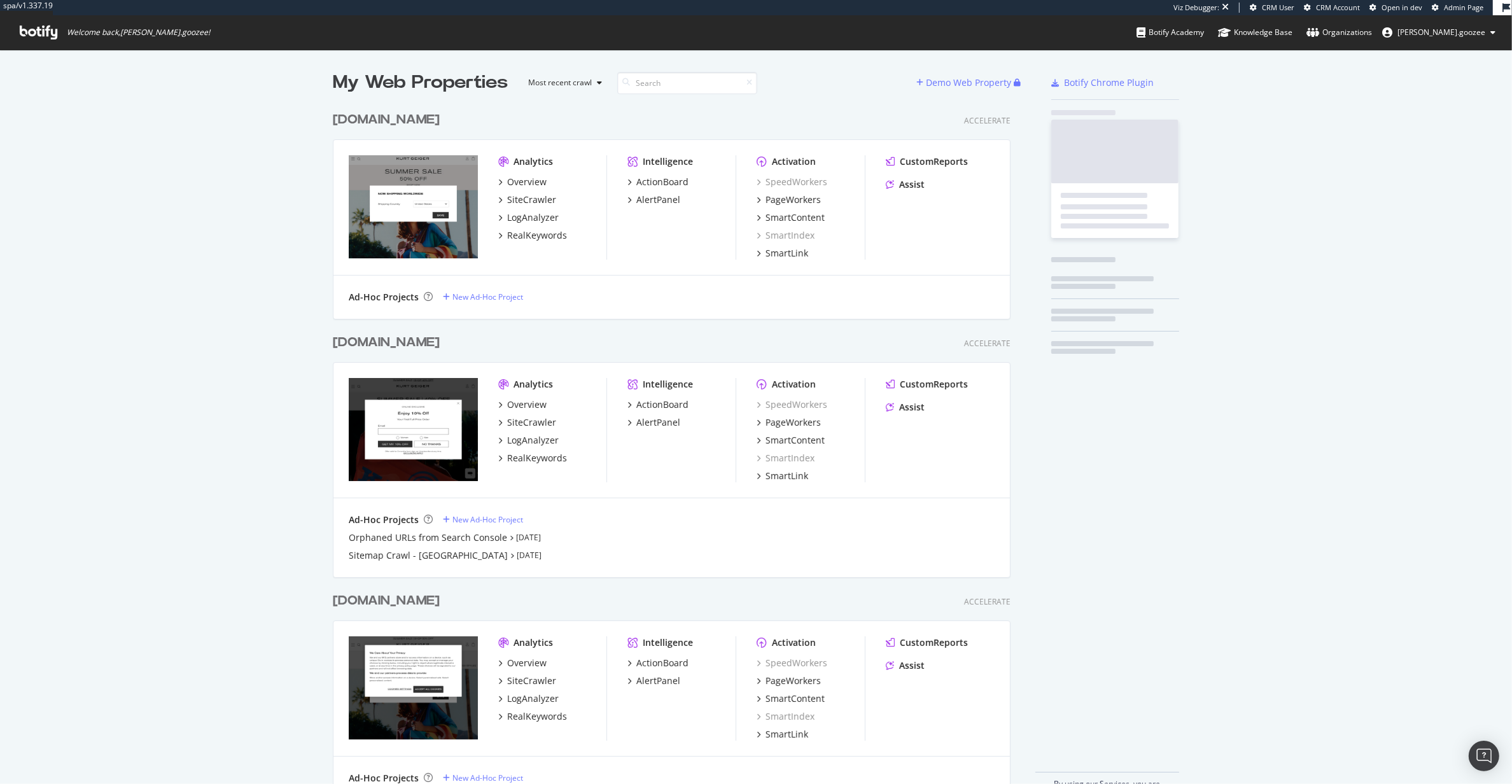
scroll to position [691, 676]
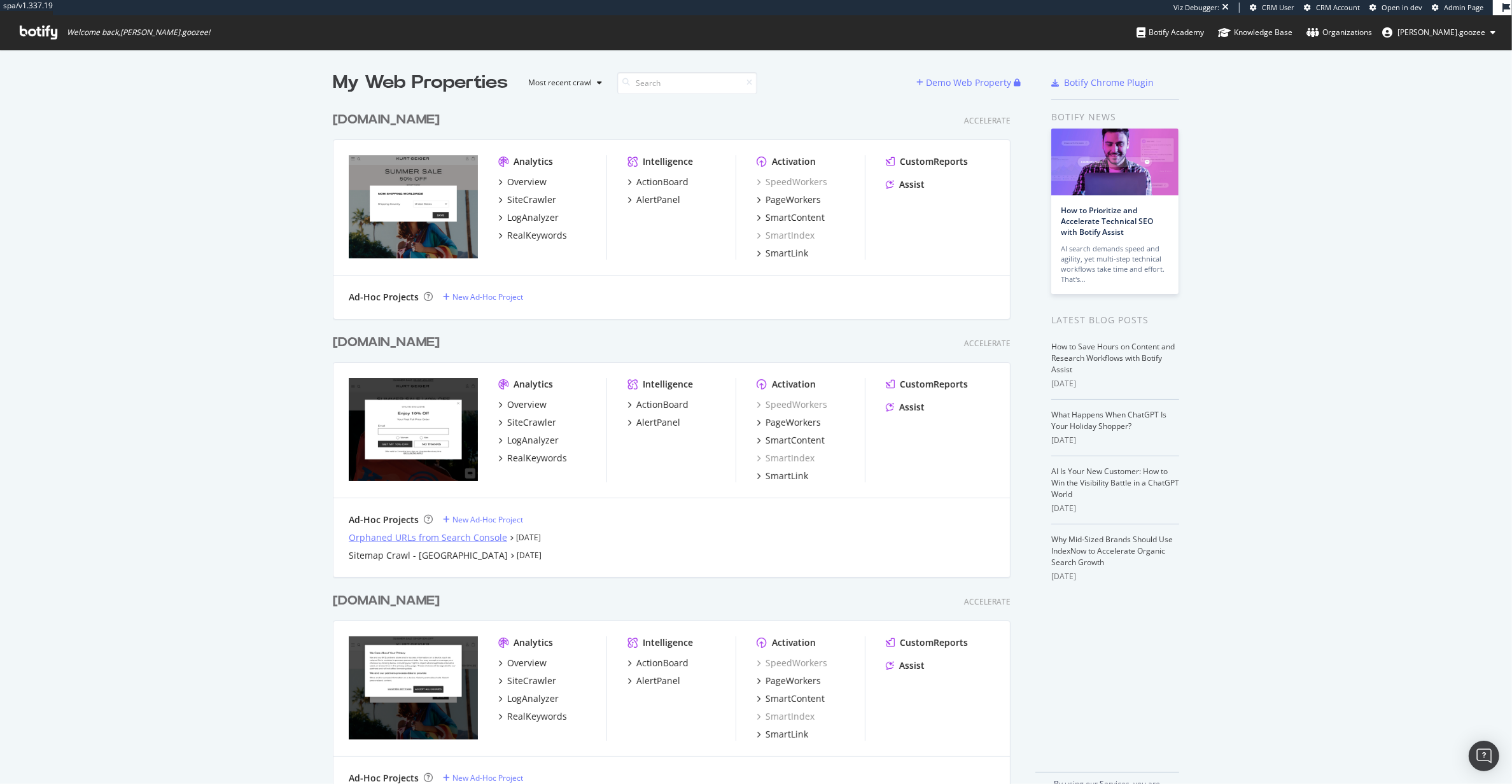
click at [424, 537] on div "Orphaned URLs from Search Console" at bounding box center [428, 538] width 158 height 13
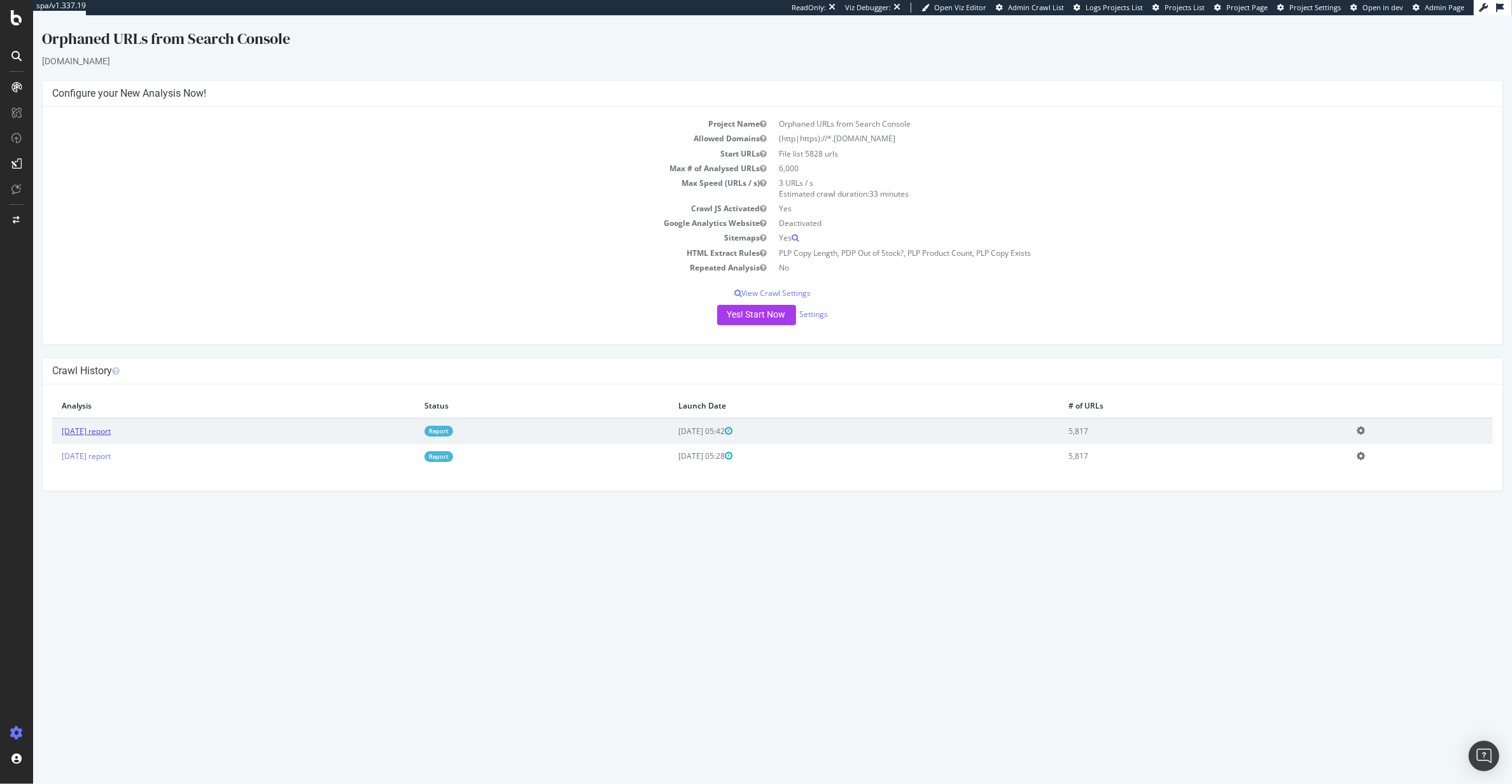
click at [111, 434] on link "[DATE] report" at bounding box center [87, 431] width 49 height 10
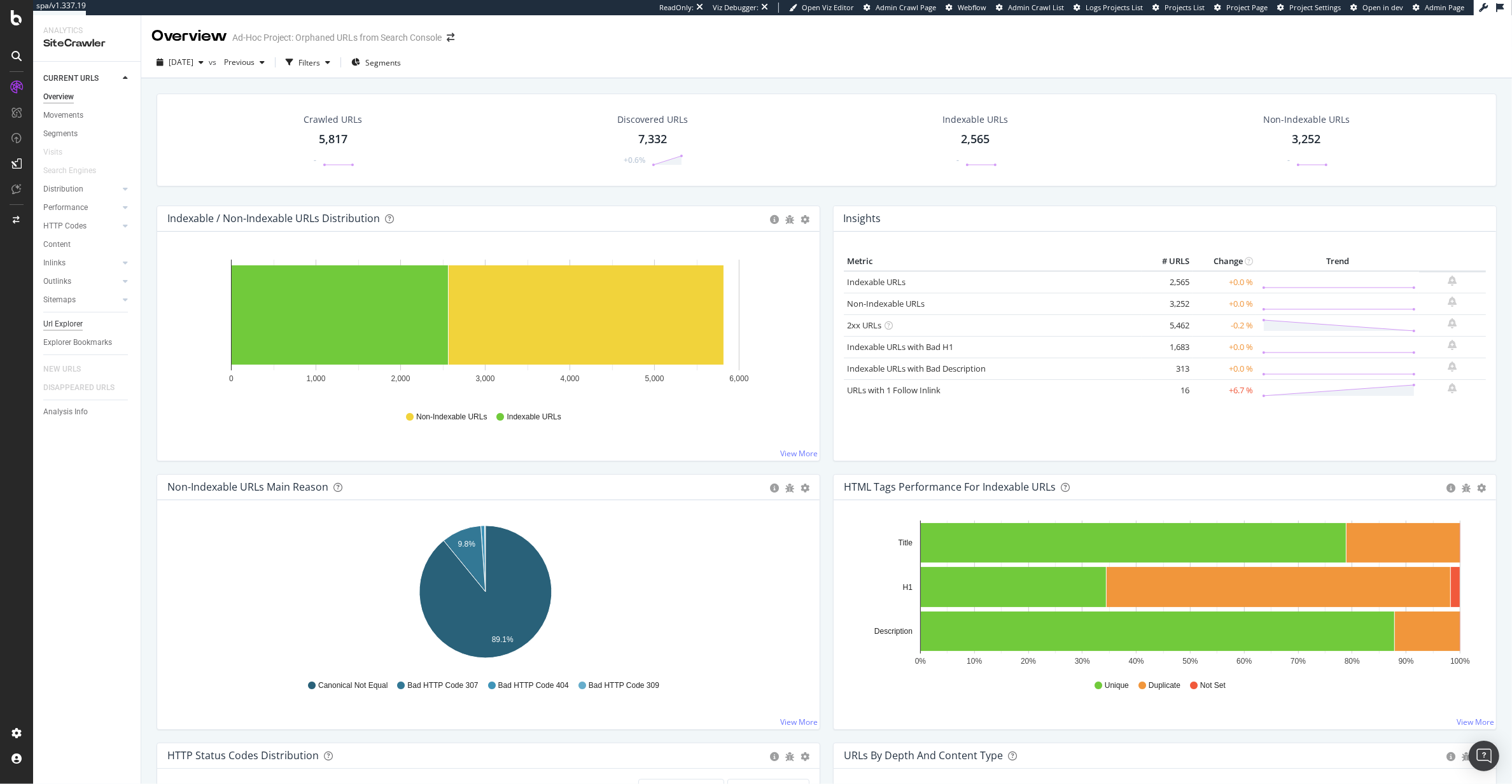
click at [67, 323] on div "Url Explorer" at bounding box center [62, 323] width 39 height 13
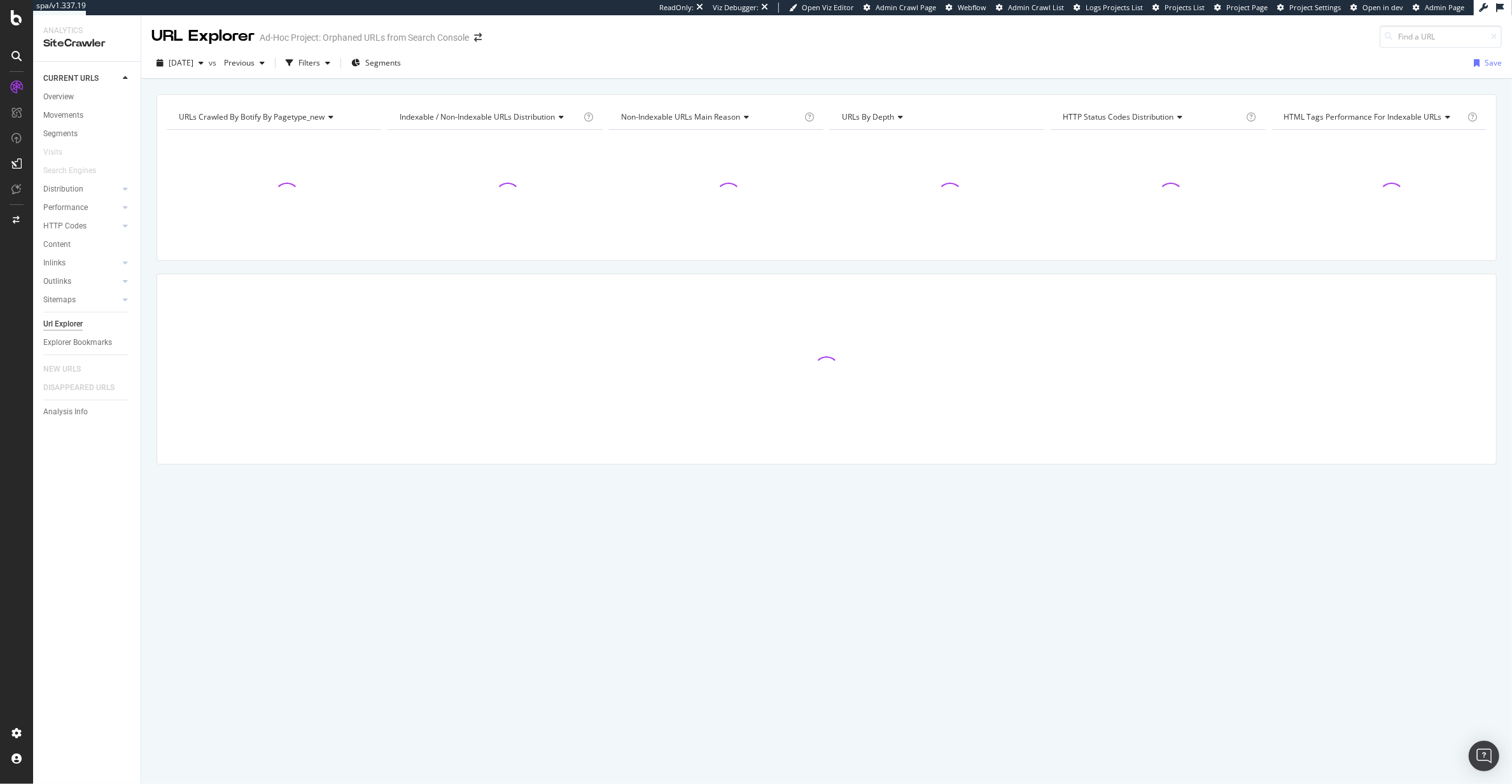
click at [436, 53] on div "2025 Aug. 19th vs Previous Filters Segments Save" at bounding box center [827, 65] width 1371 height 25
click at [398, 62] on span "Segments" at bounding box center [383, 62] width 36 height 10
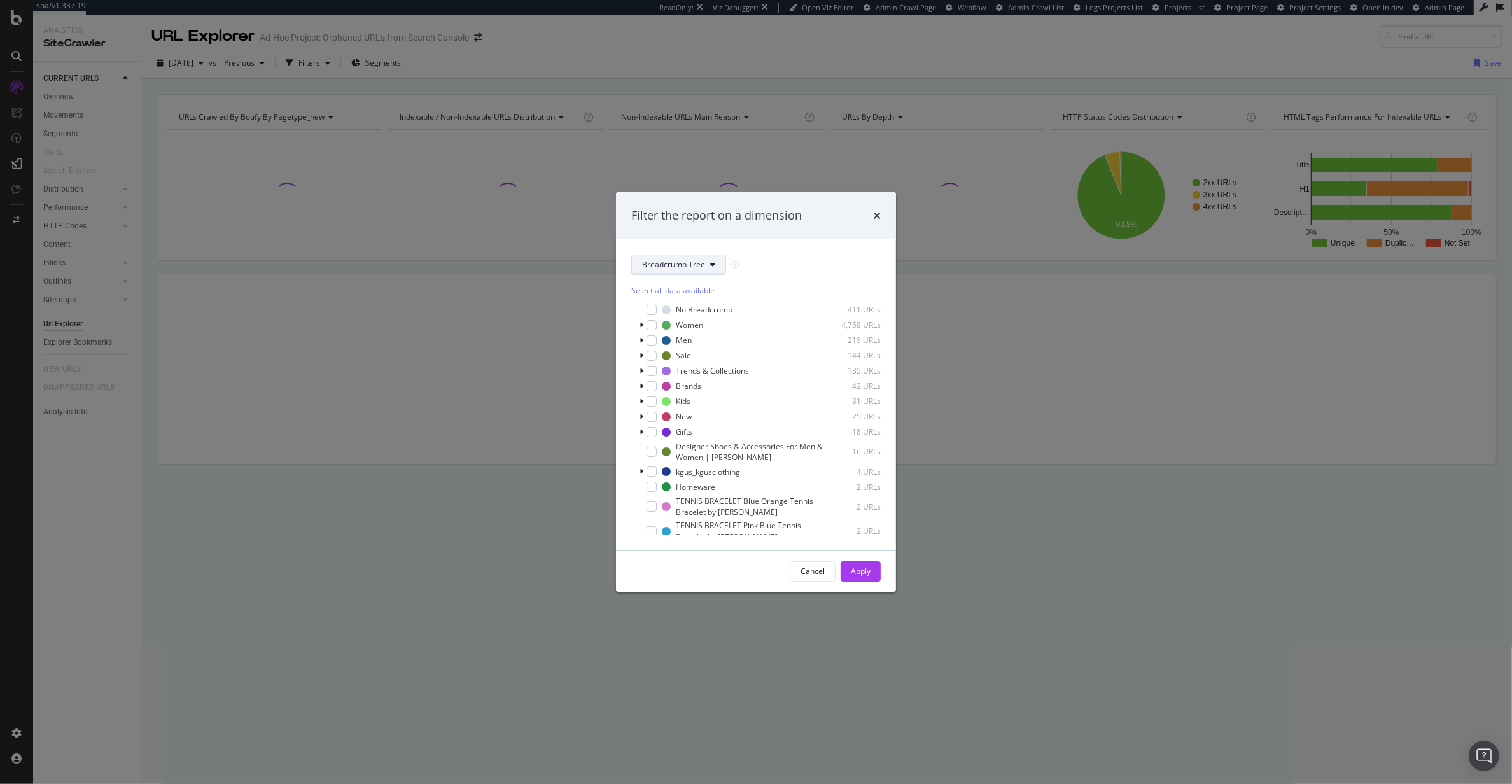
click at [690, 258] on button "Breadcrumb Tree" at bounding box center [679, 264] width 94 height 20
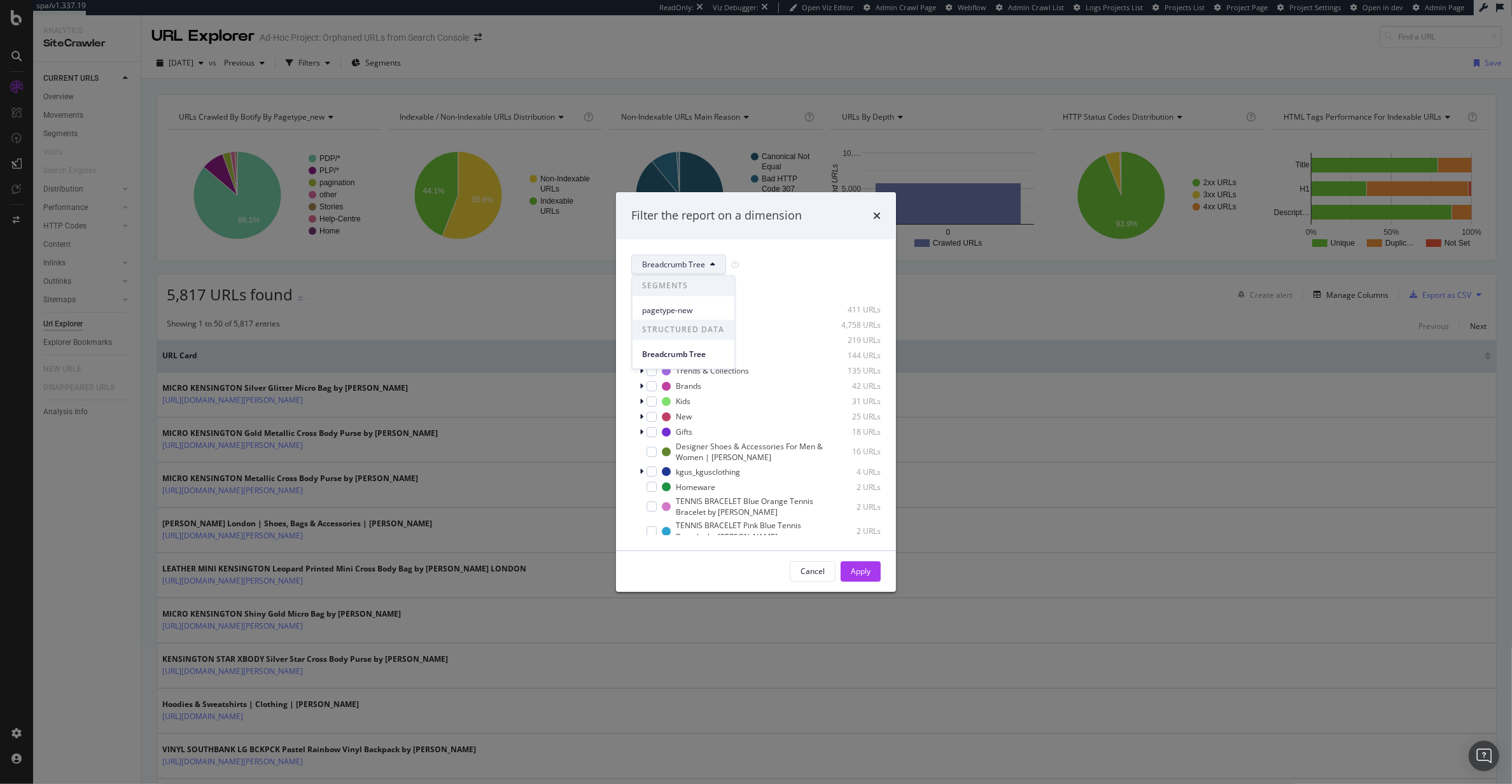
click at [690, 300] on div "pagetype-new" at bounding box center [683, 308] width 102 height 24
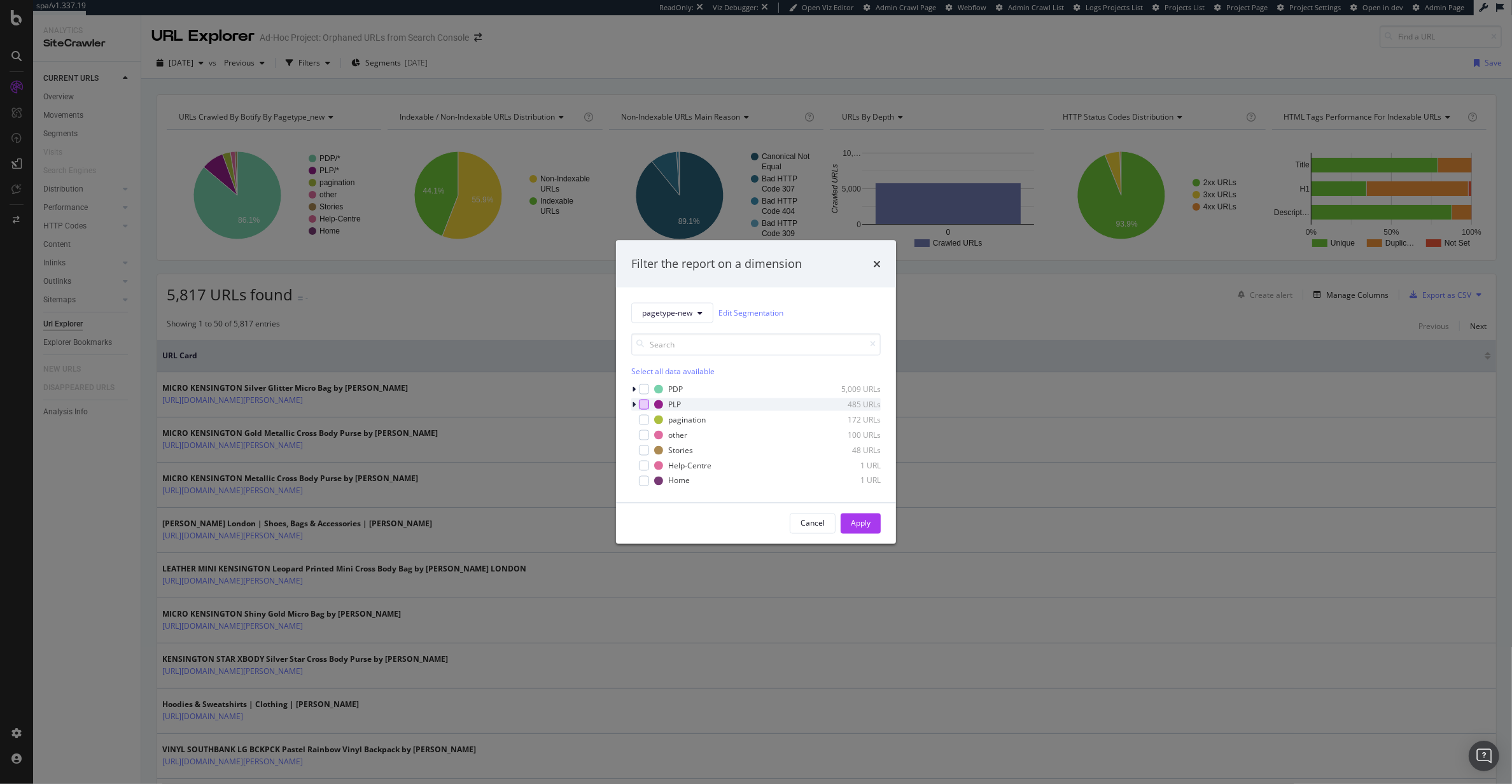
click at [642, 406] on div "modal" at bounding box center [645, 404] width 10 height 10
click at [868, 519] on div "Apply" at bounding box center [861, 523] width 20 height 10
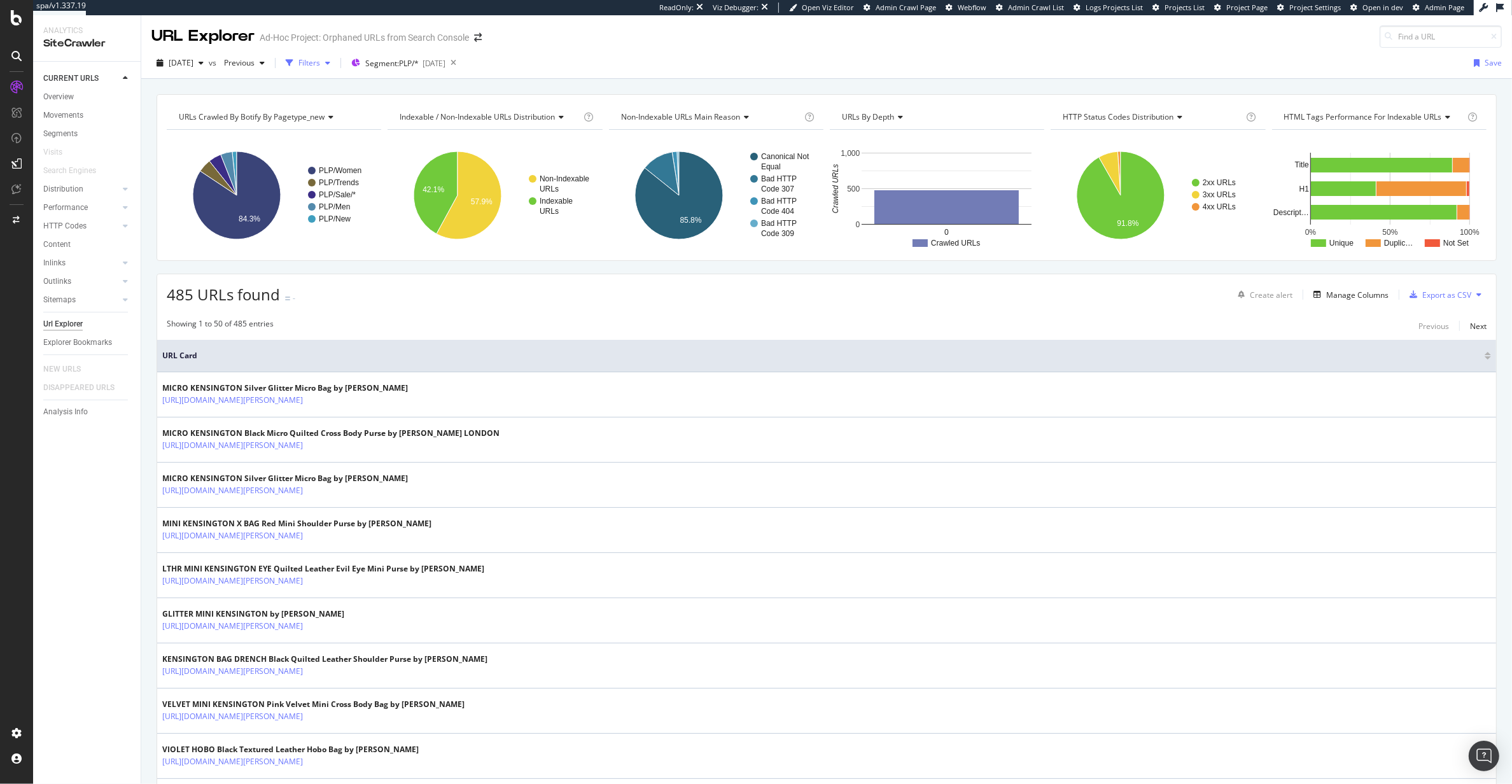
click at [298, 60] on div "button" at bounding box center [289, 63] width 17 height 17
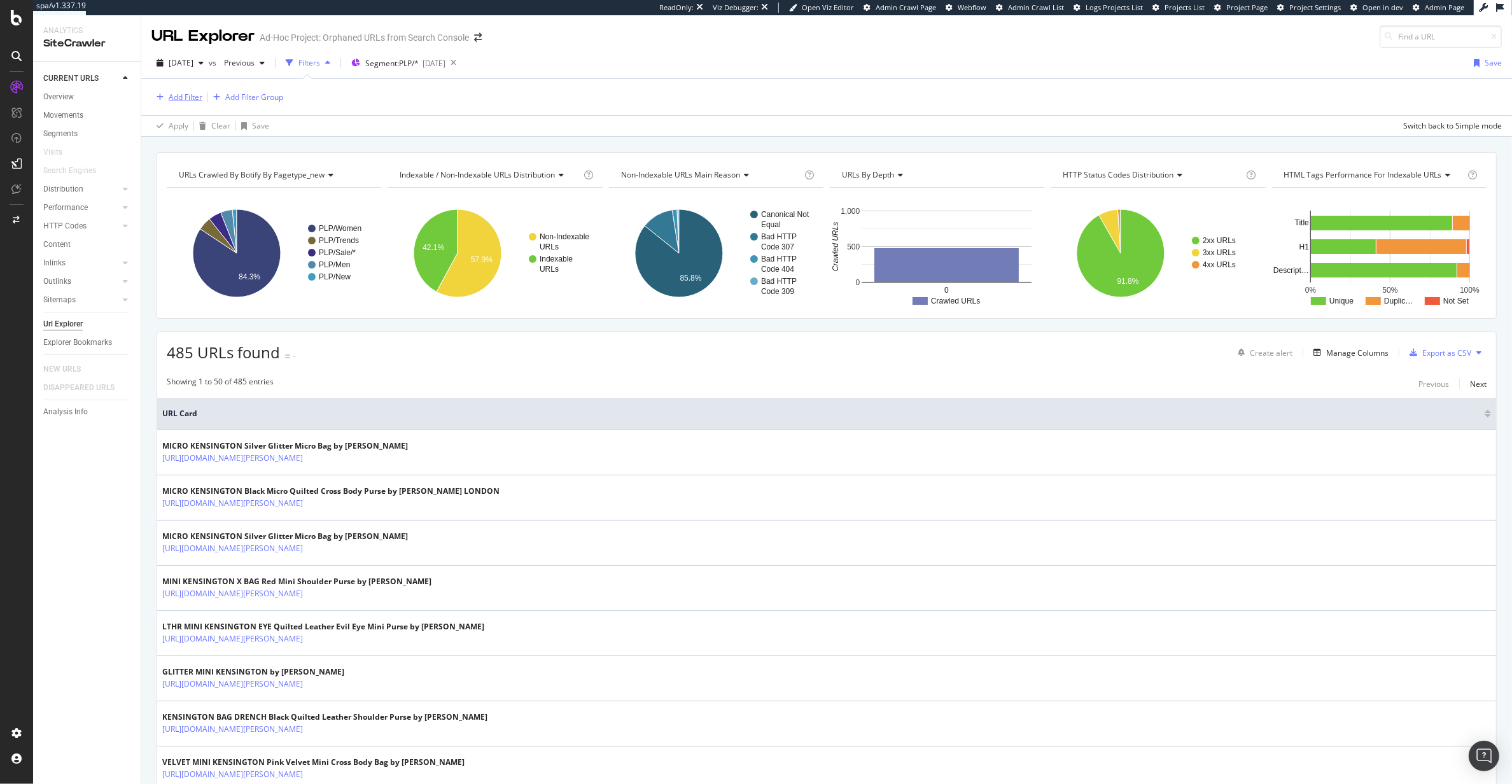
click at [184, 94] on div "Add Filter" at bounding box center [185, 97] width 34 height 10
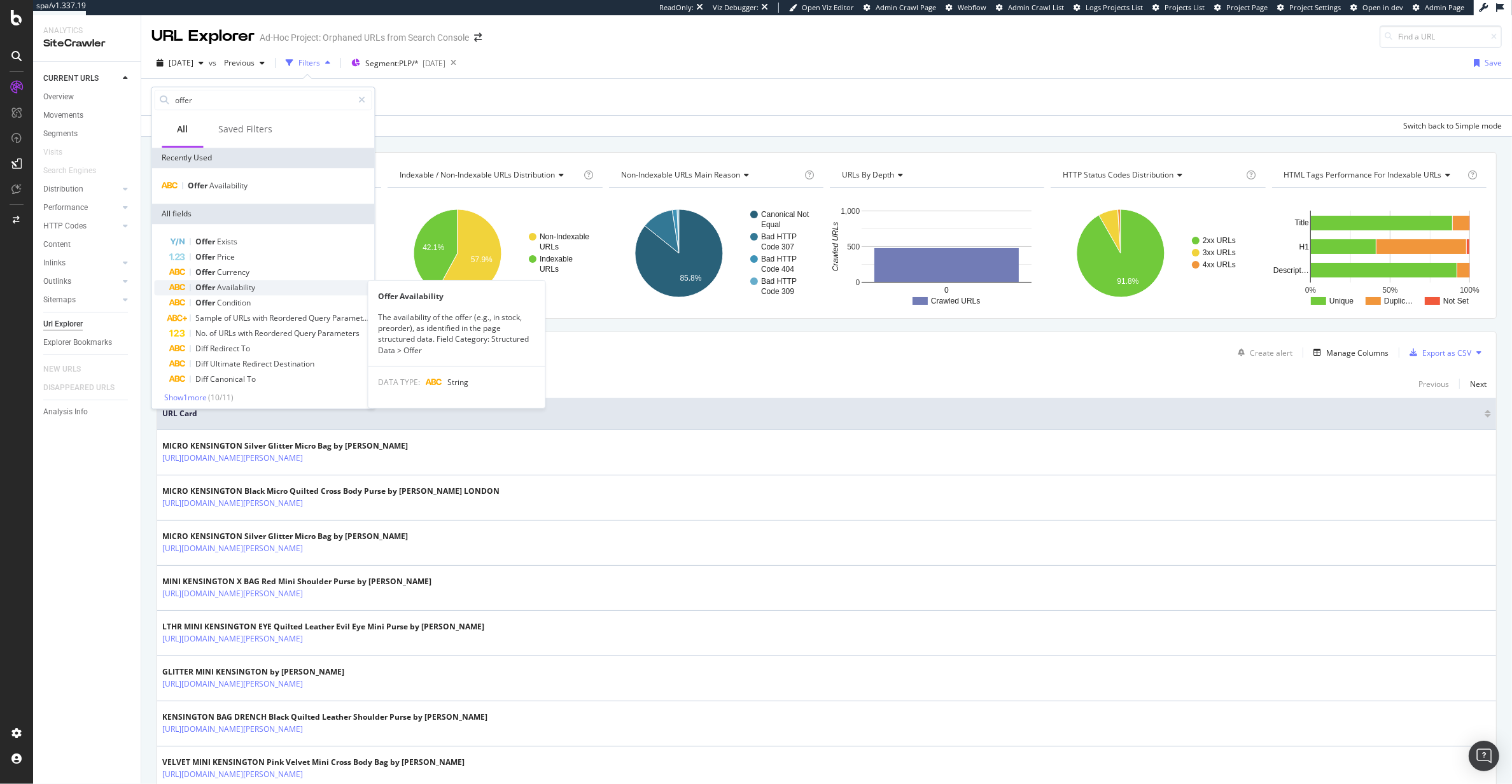
type input "offer"
click at [272, 283] on div "Offer Availability" at bounding box center [270, 287] width 202 height 15
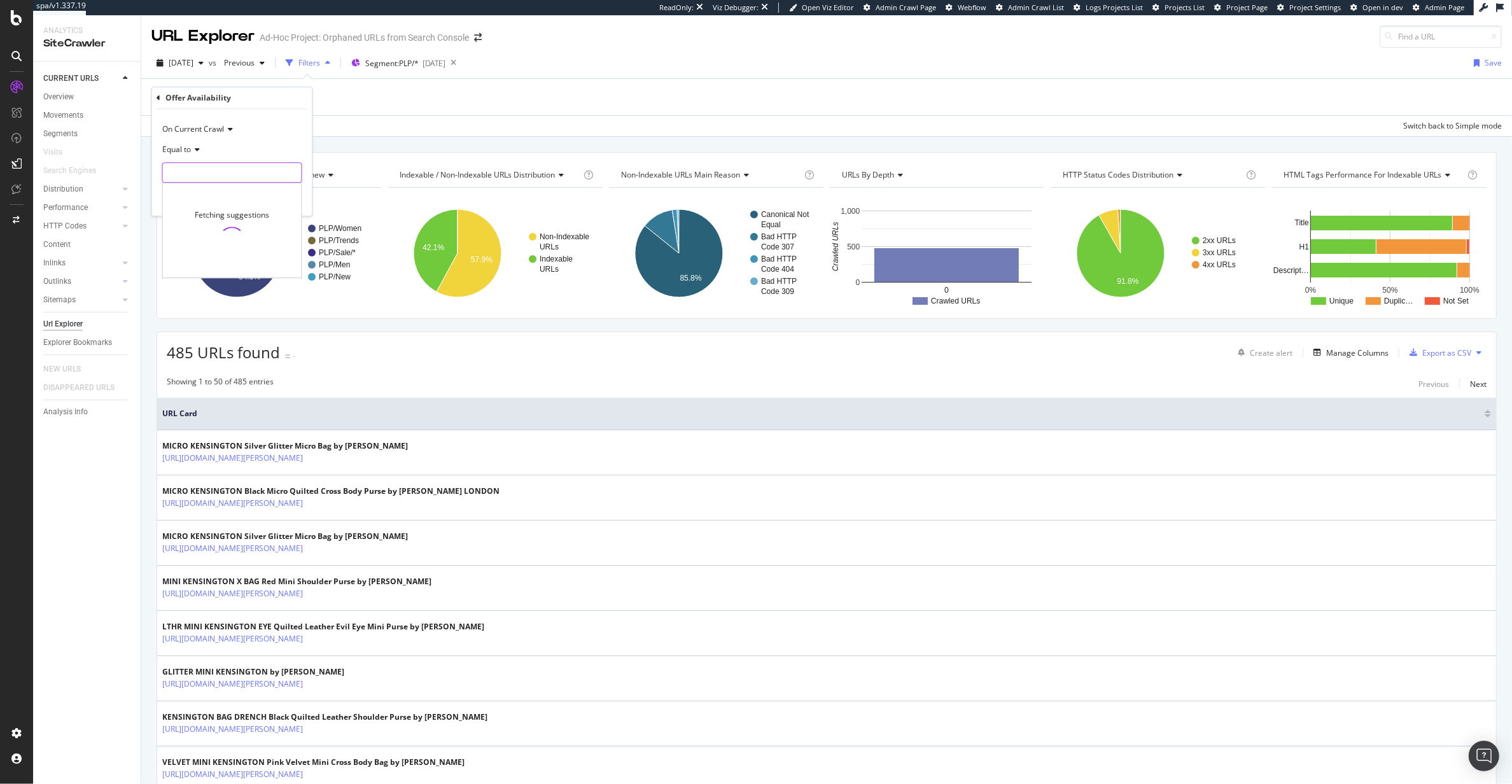
click at [228, 171] on input "text" at bounding box center [232, 172] width 139 height 20
click at [180, 142] on div "Equal to" at bounding box center [233, 149] width 140 height 20
click at [199, 338] on div "Exists" at bounding box center [233, 341] width 136 height 17
click at [279, 177] on div "button" at bounding box center [274, 176] width 17 height 8
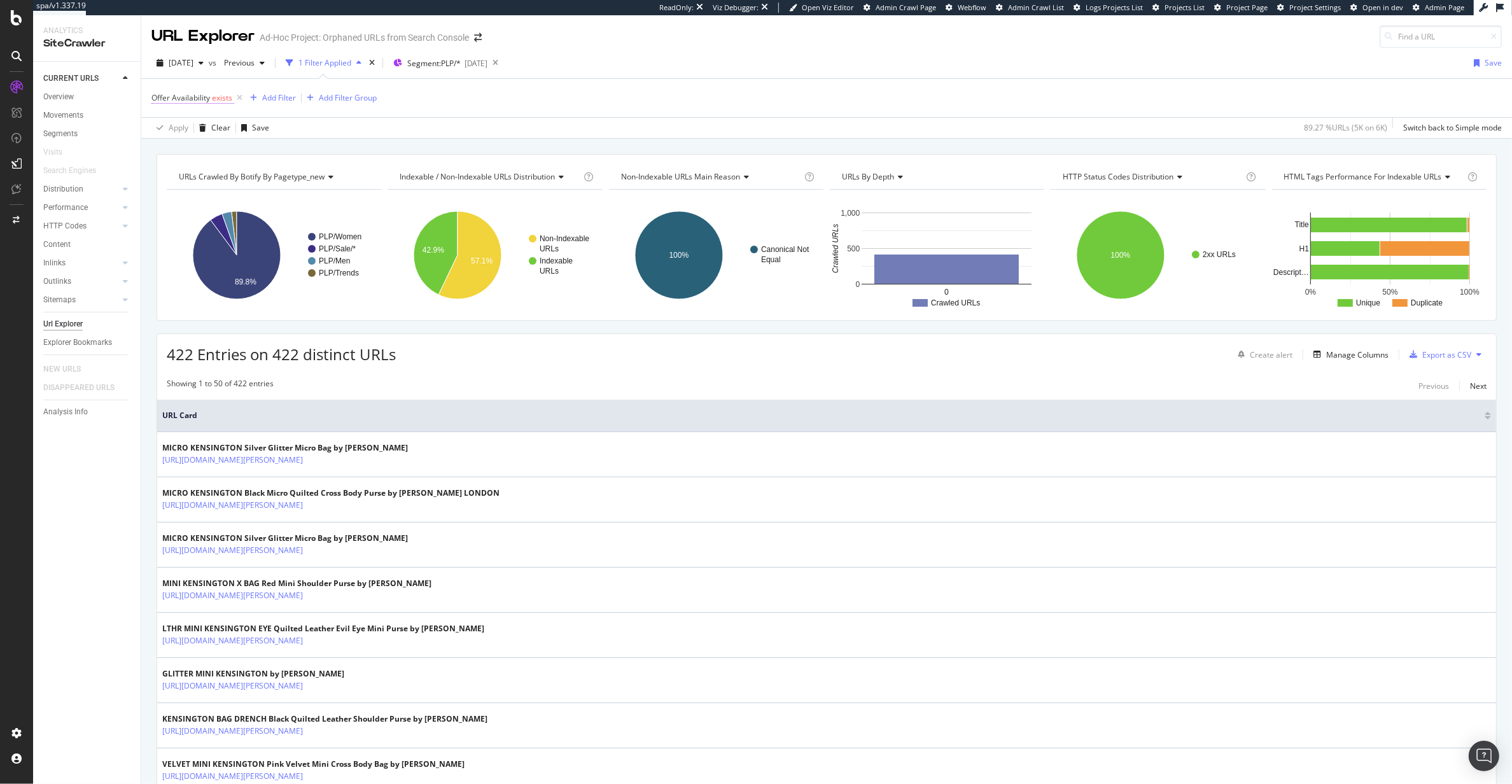
click at [188, 99] on span "Offer Availability" at bounding box center [180, 98] width 59 height 10
click at [178, 142] on span "Exists" at bounding box center [172, 148] width 20 height 10
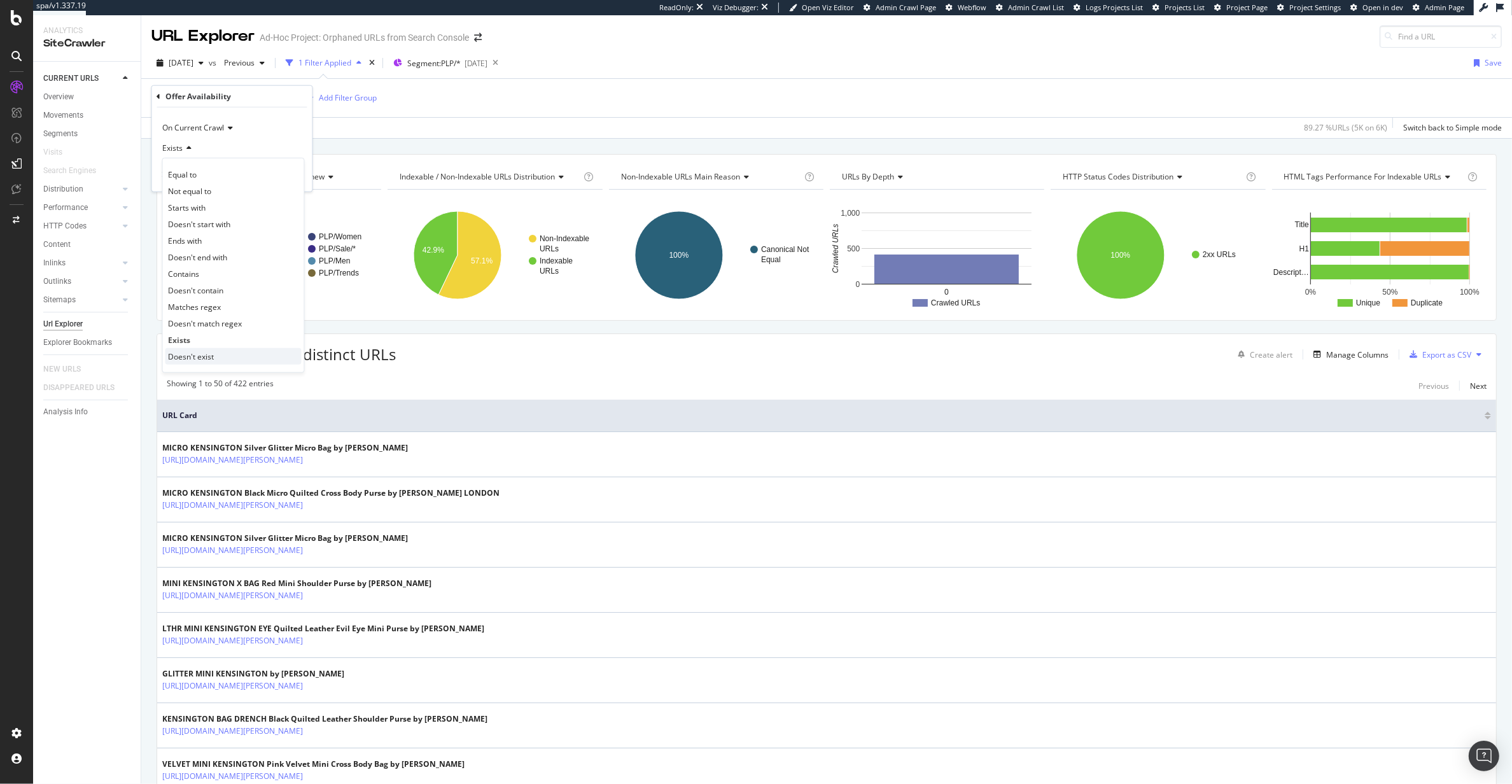
click at [202, 354] on span "Doesn't exist" at bounding box center [192, 356] width 45 height 10
click at [293, 171] on div "Apply" at bounding box center [292, 175] width 20 height 10
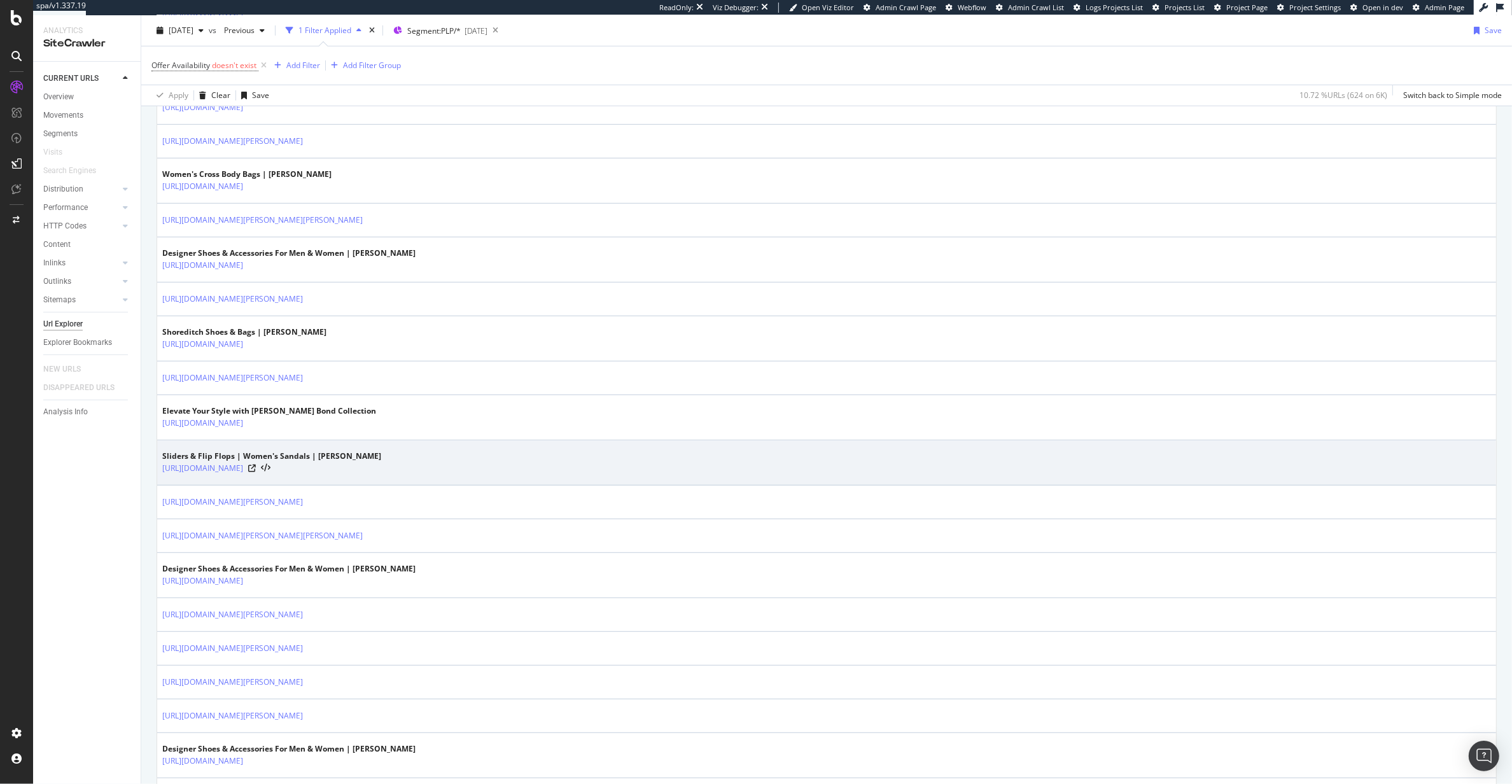
scroll to position [753, 0]
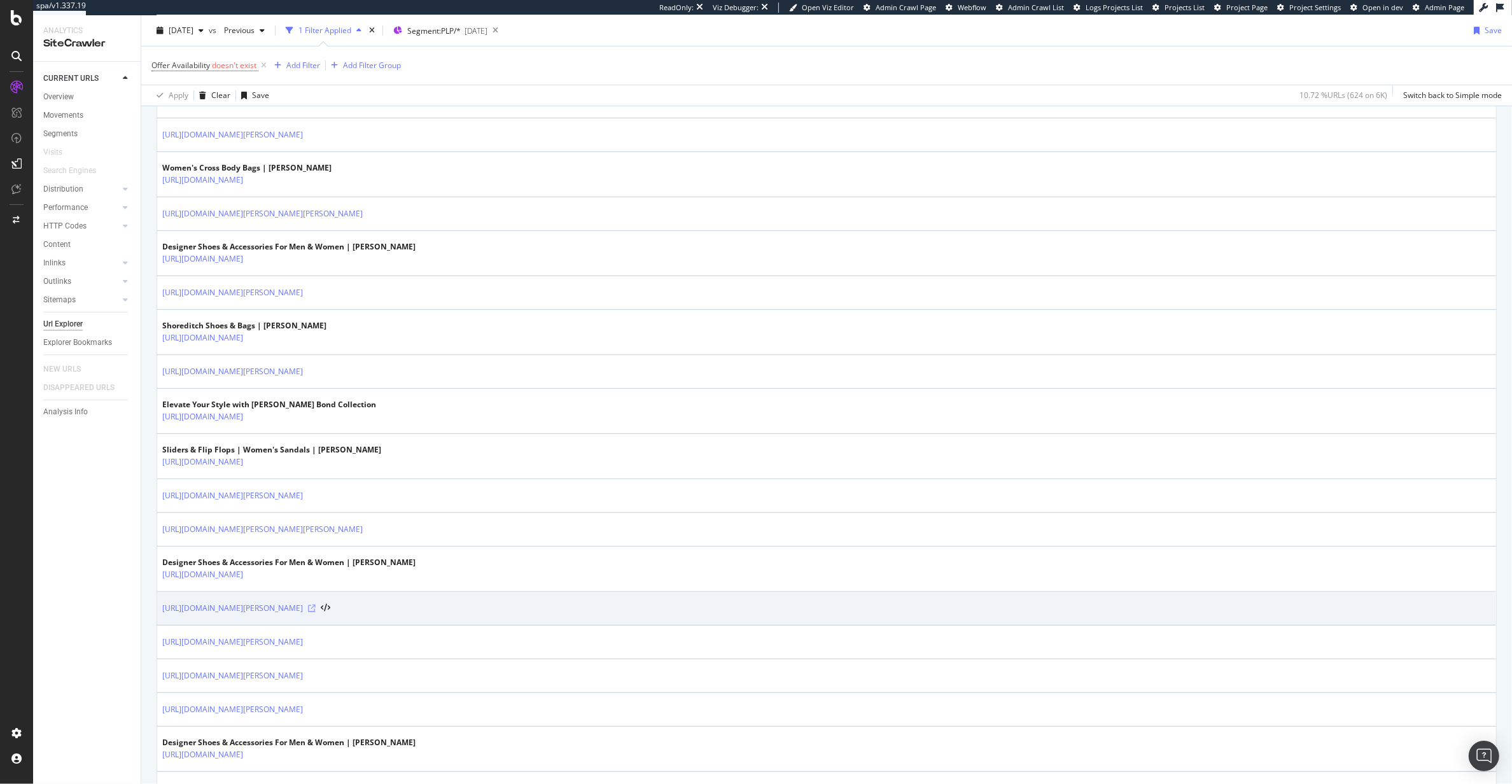
click at [316, 612] on icon at bounding box center [311, 607] width 8 height 8
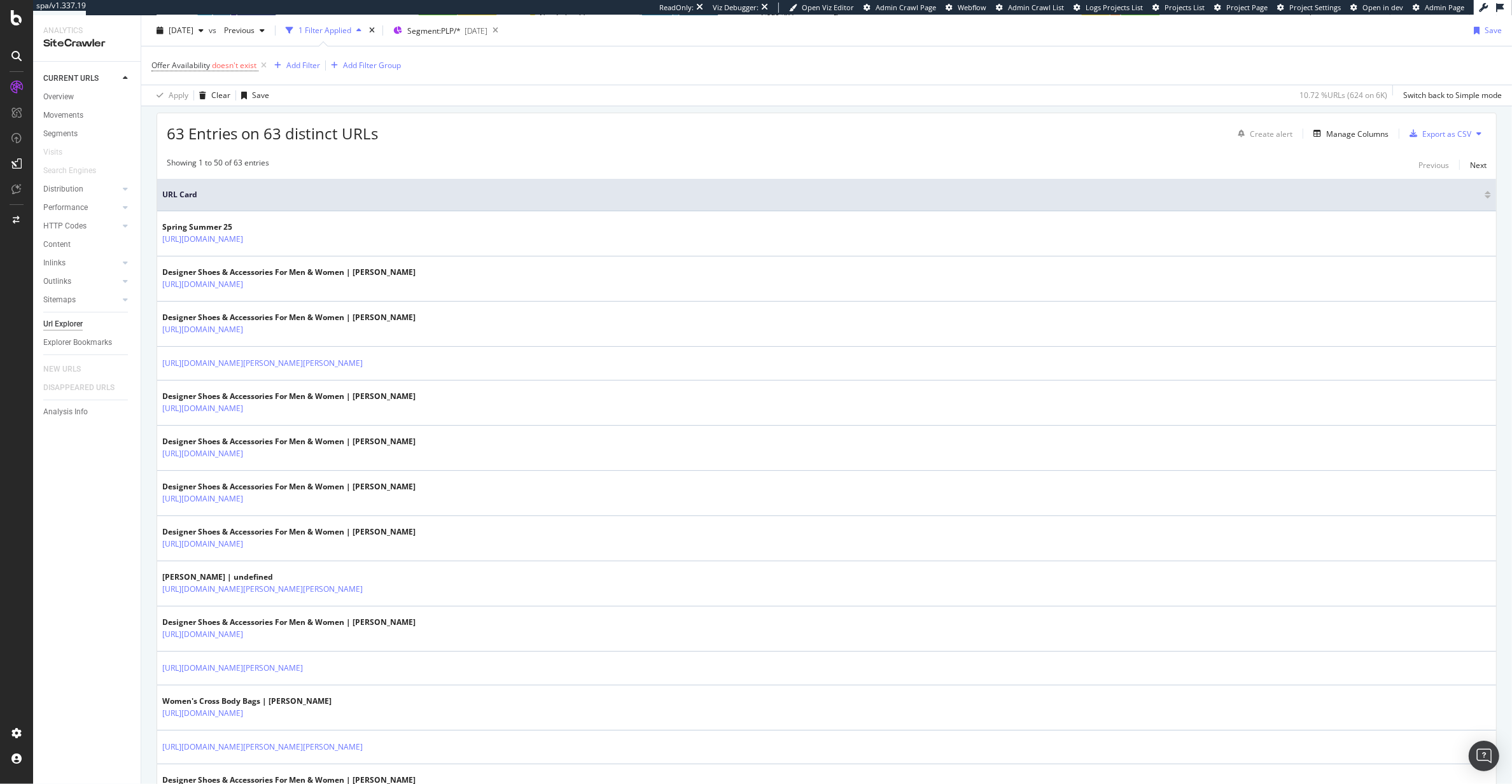
scroll to position [0, 0]
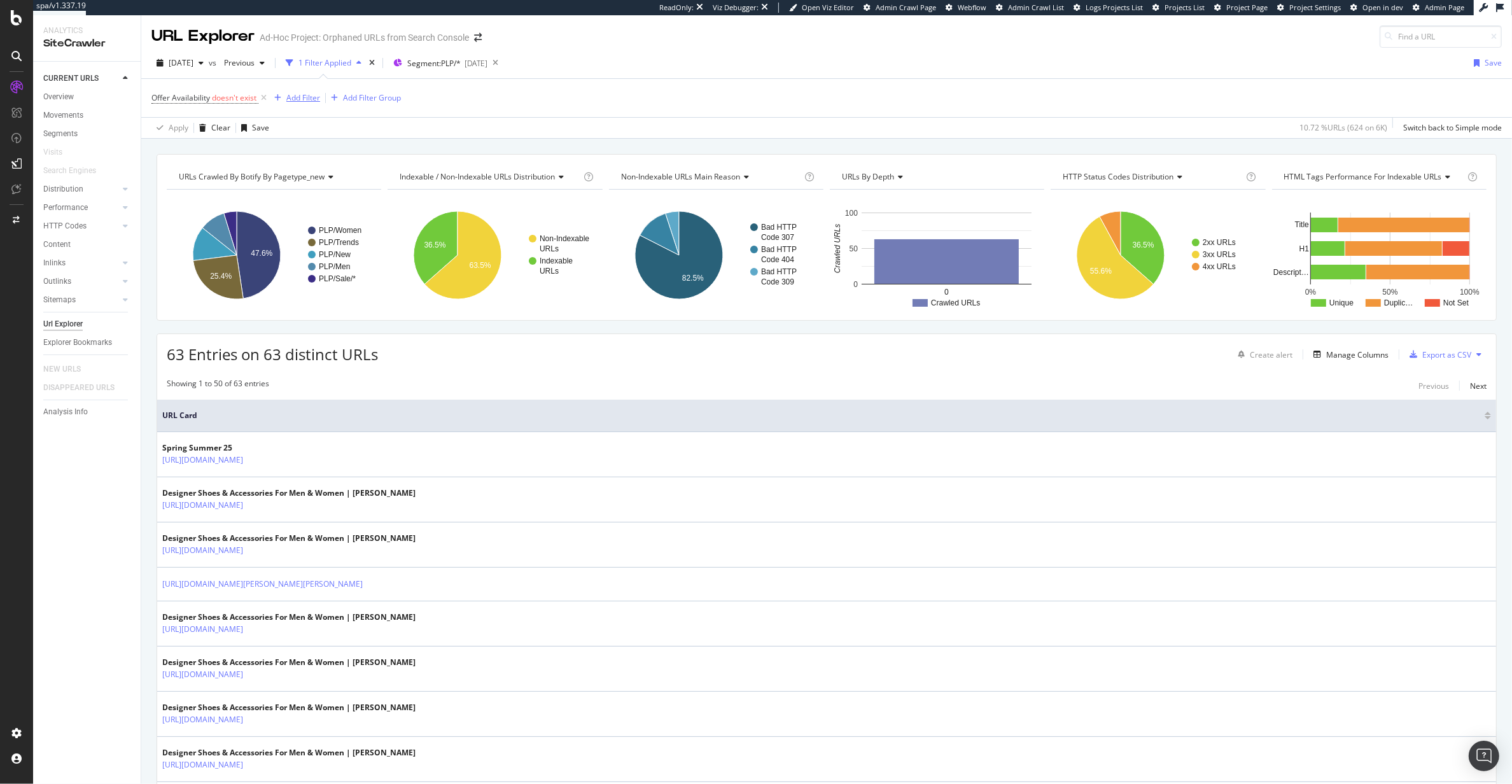
click at [310, 90] on div "Offer Availability doesn't exist Add Filter Add Filter Group" at bounding box center [826, 98] width 1350 height 38
click at [310, 92] on div "Add Filter" at bounding box center [295, 98] width 51 height 14
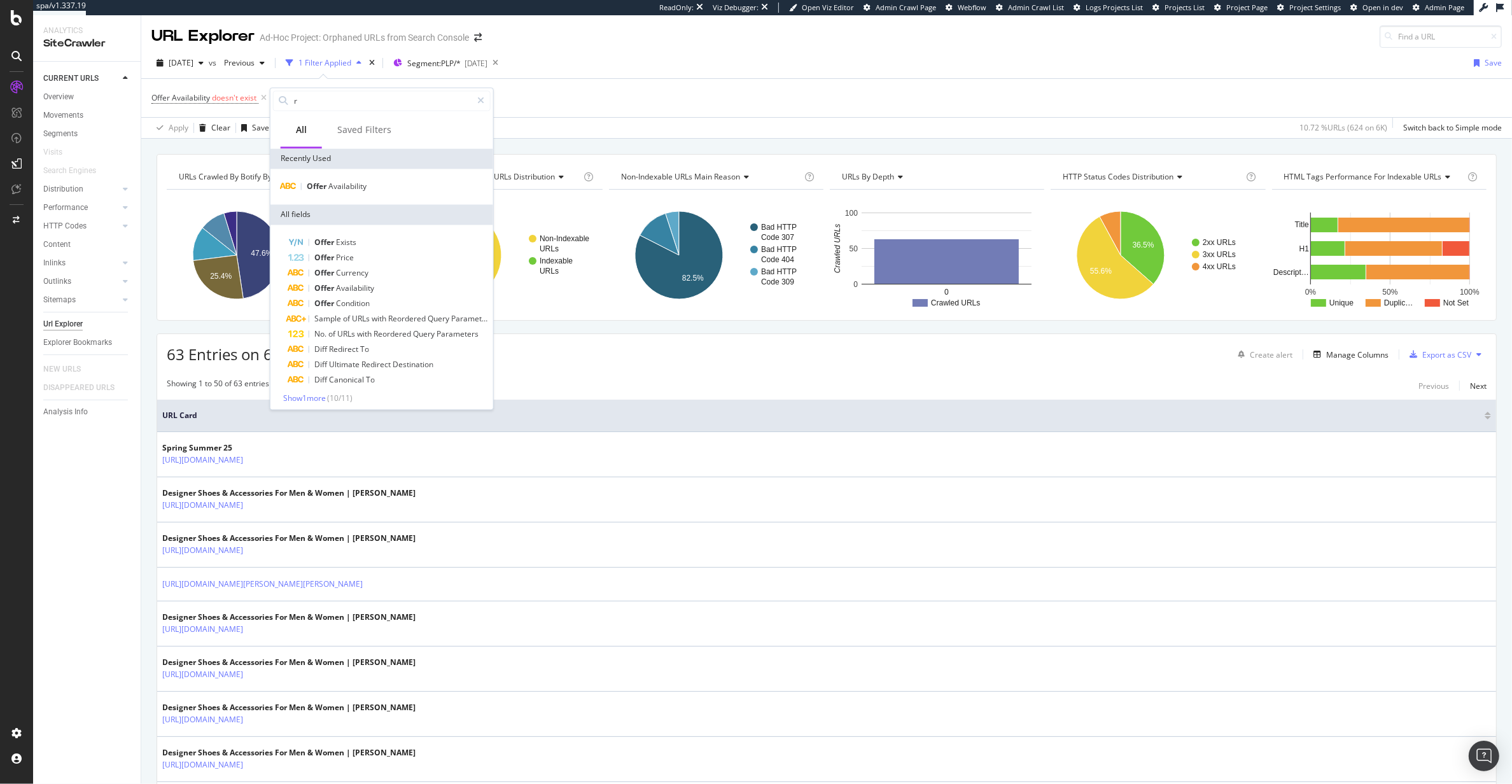
type input "re"
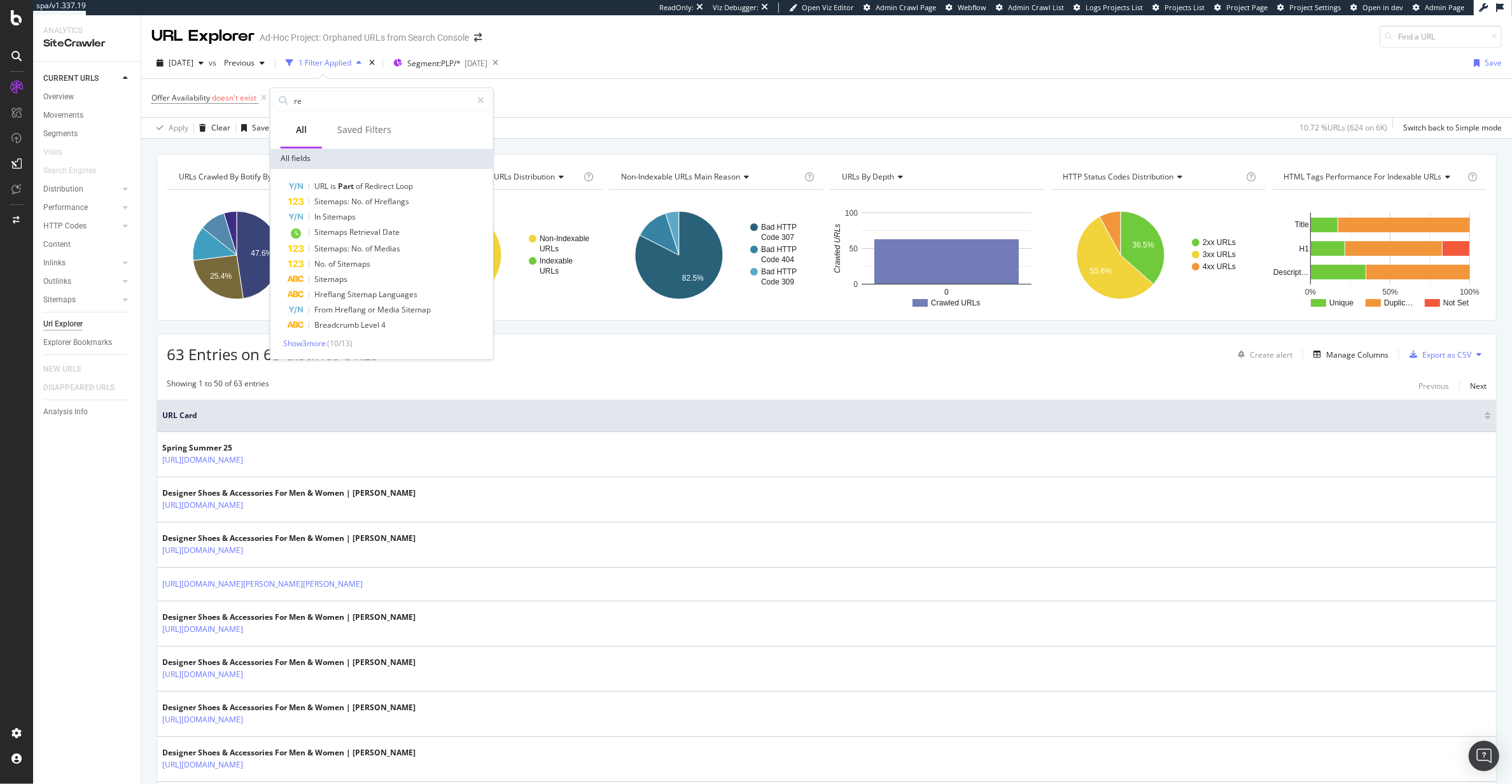
type input "ret"
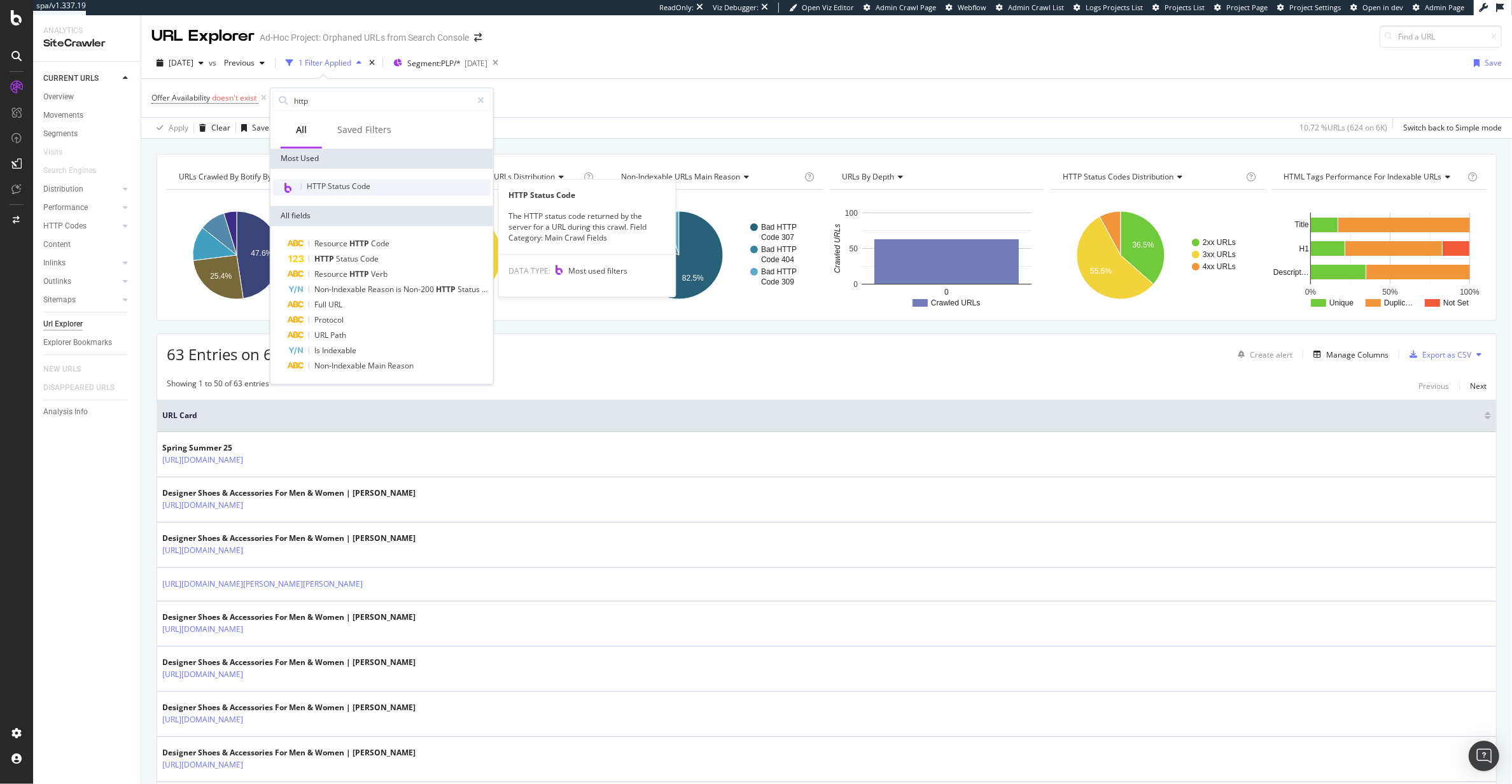
type input "http"
click at [408, 193] on div "HTTP Status Code" at bounding box center [381, 187] width 218 height 17
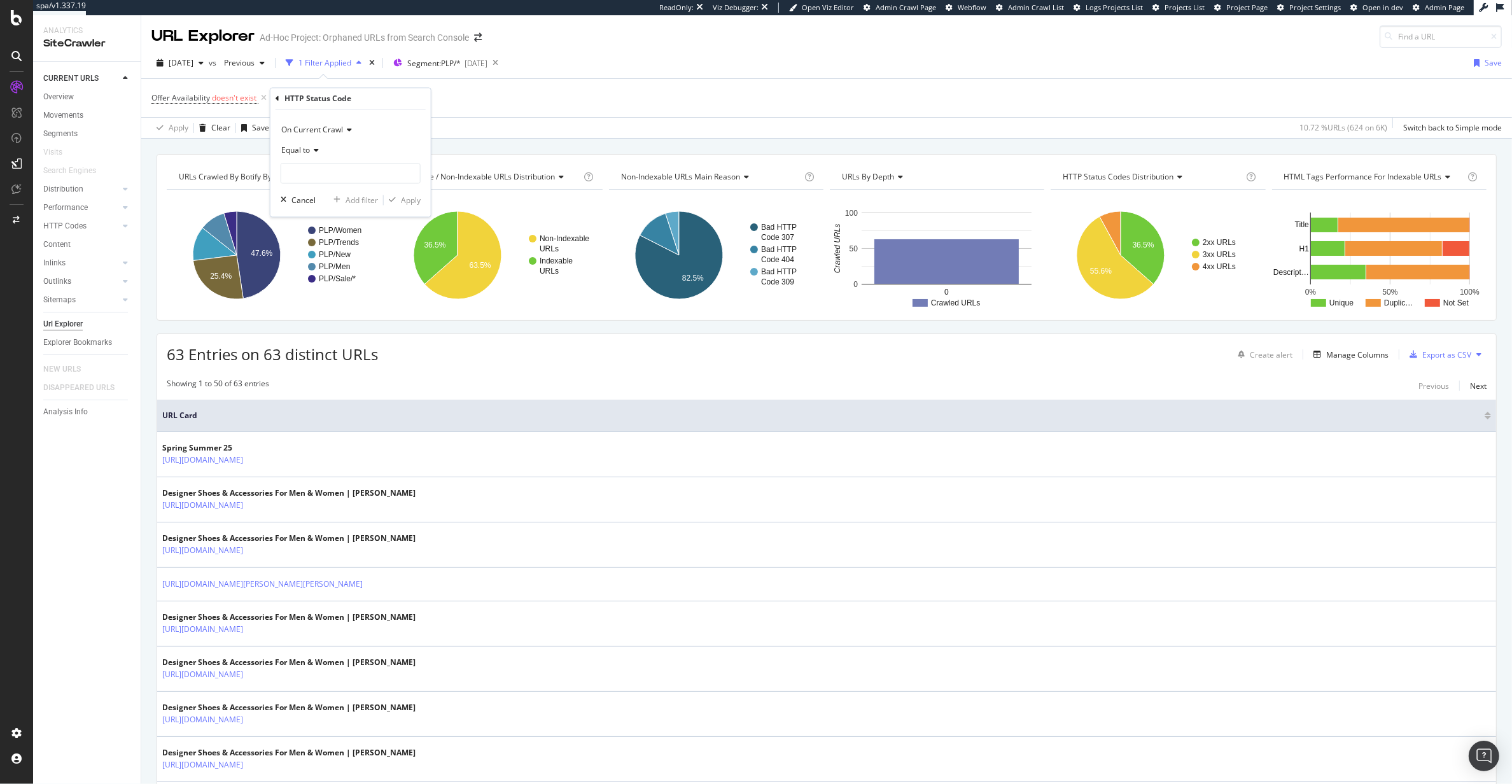
click at [309, 160] on div "Equal to" at bounding box center [351, 150] width 140 height 20
click at [365, 141] on div "Equal to" at bounding box center [351, 150] width 140 height 20
click at [326, 183] on div "200 5,462 URLS 307 318 URLS 404 30 URLS 309 7 URLS" at bounding box center [351, 173] width 140 height 20
click at [344, 186] on span "200" at bounding box center [331, 191] width 94 height 10
type input "200"
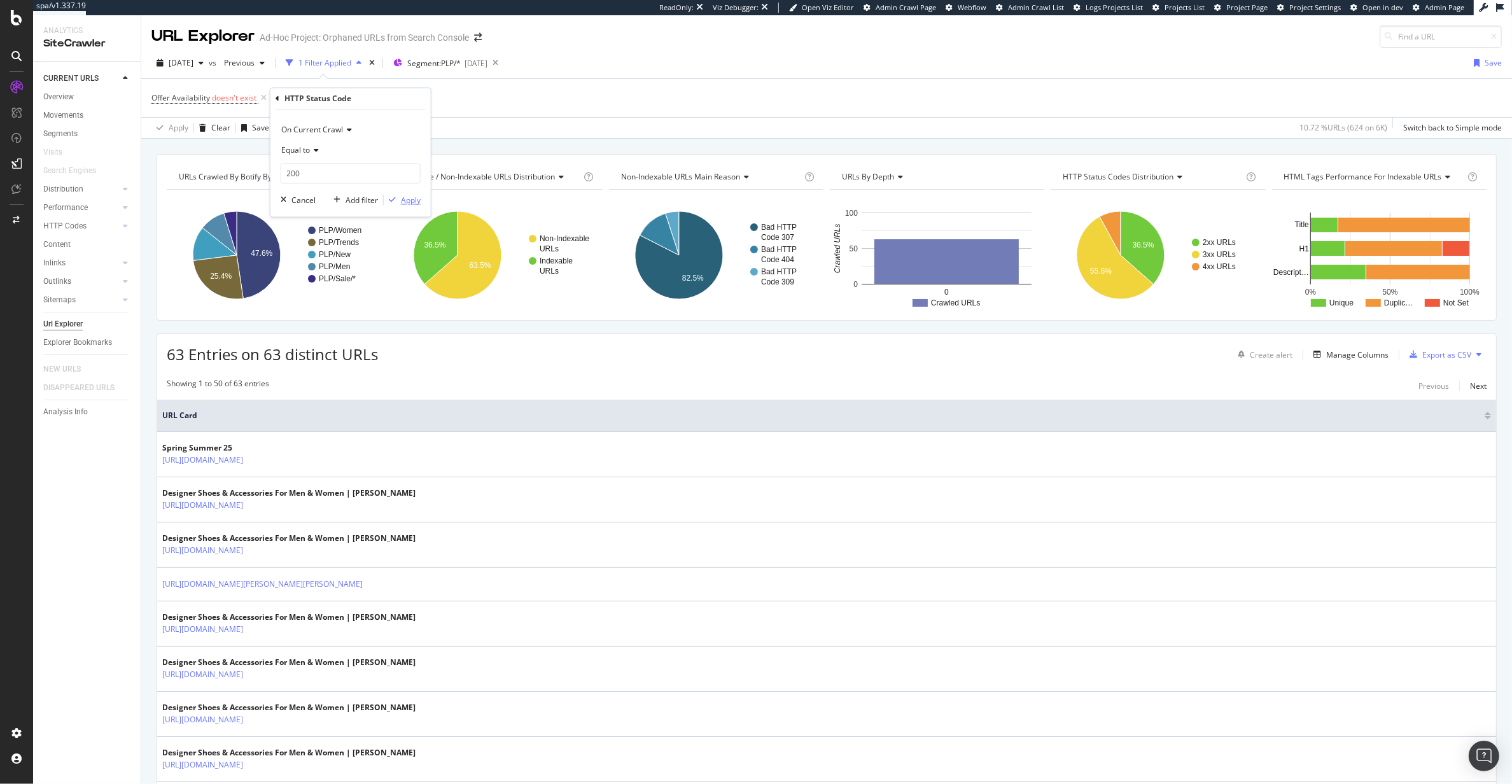
click at [396, 198] on div "button" at bounding box center [393, 200] width 17 height 8
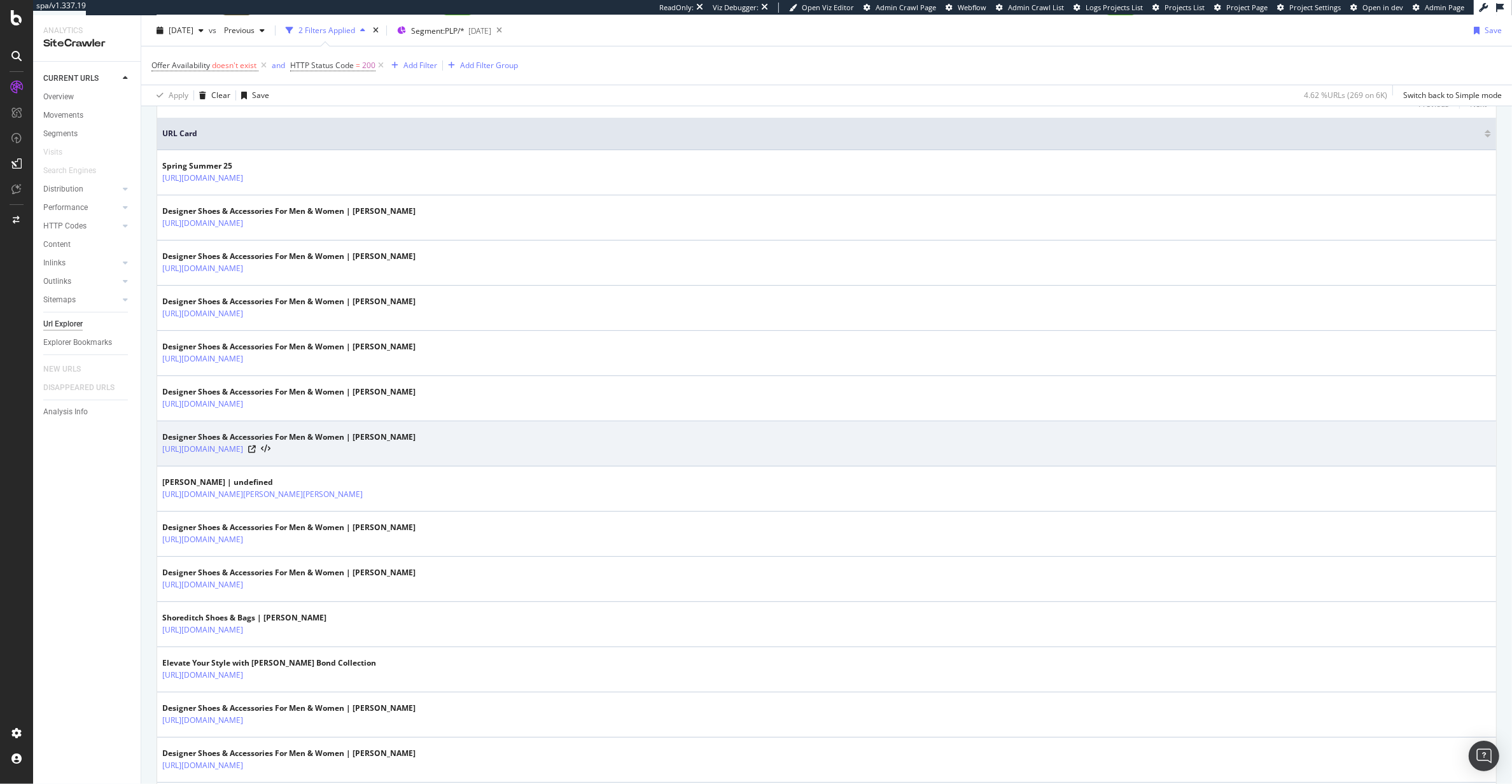
scroll to position [308, 0]
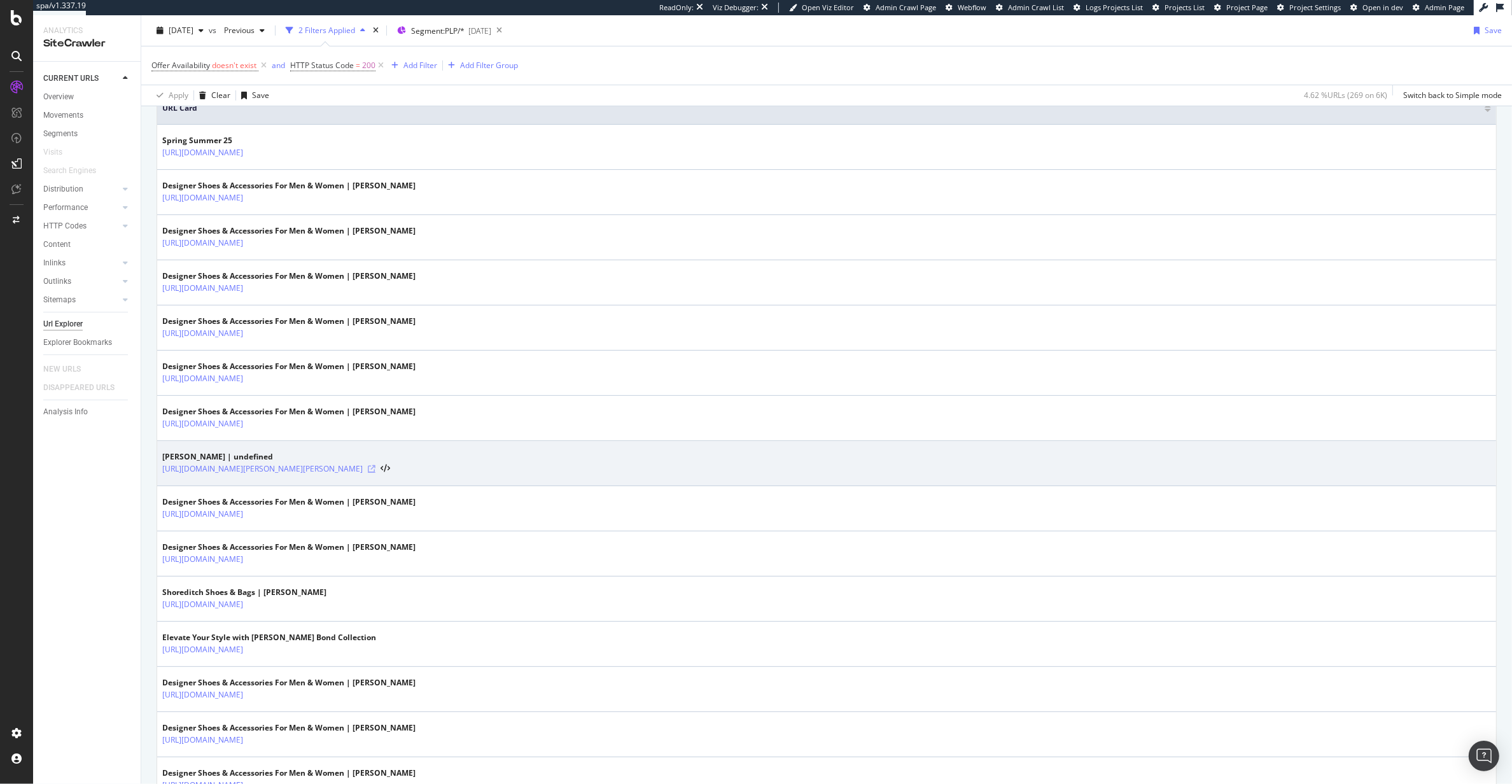
click at [375, 472] on icon at bounding box center [372, 468] width 8 height 8
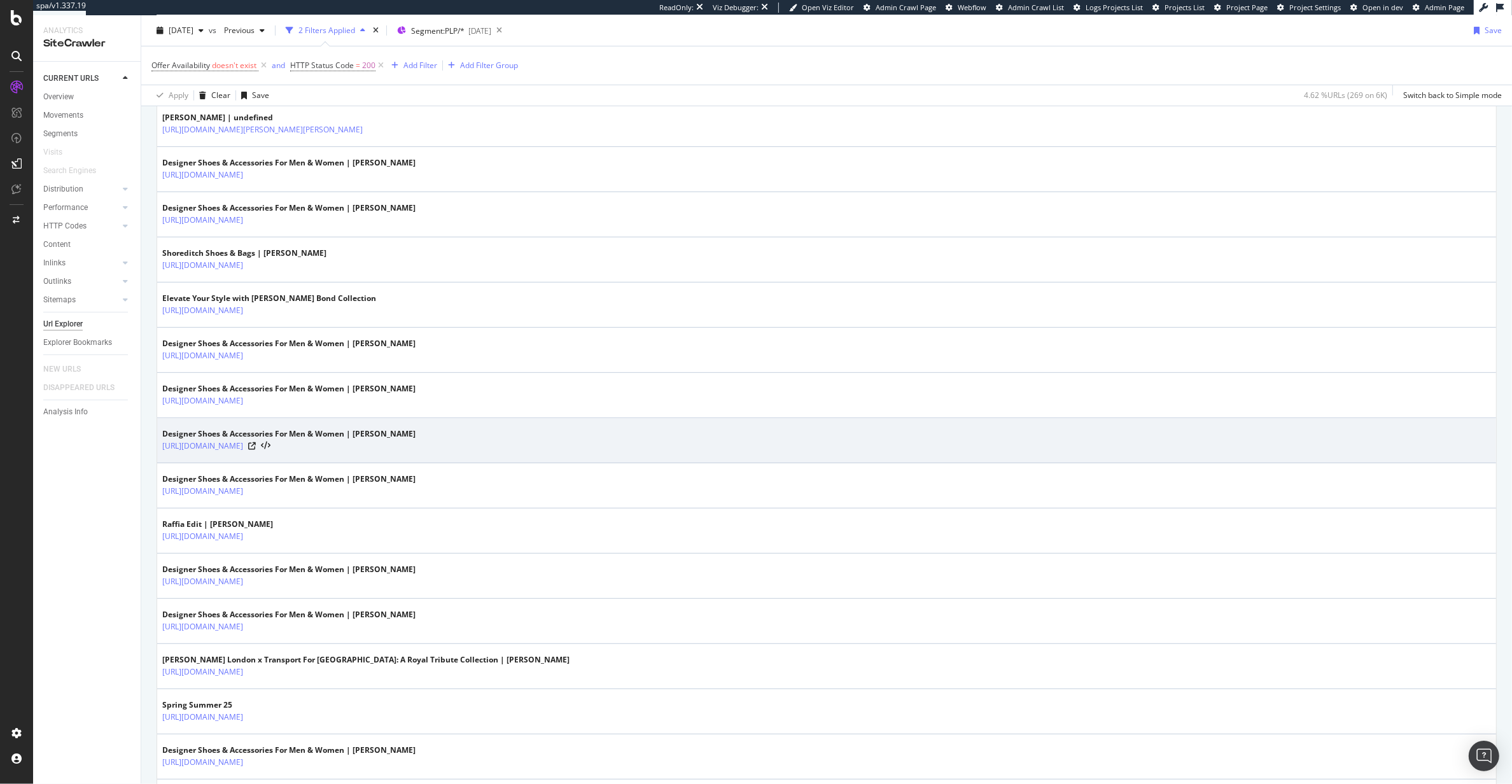
scroll to position [667, 0]
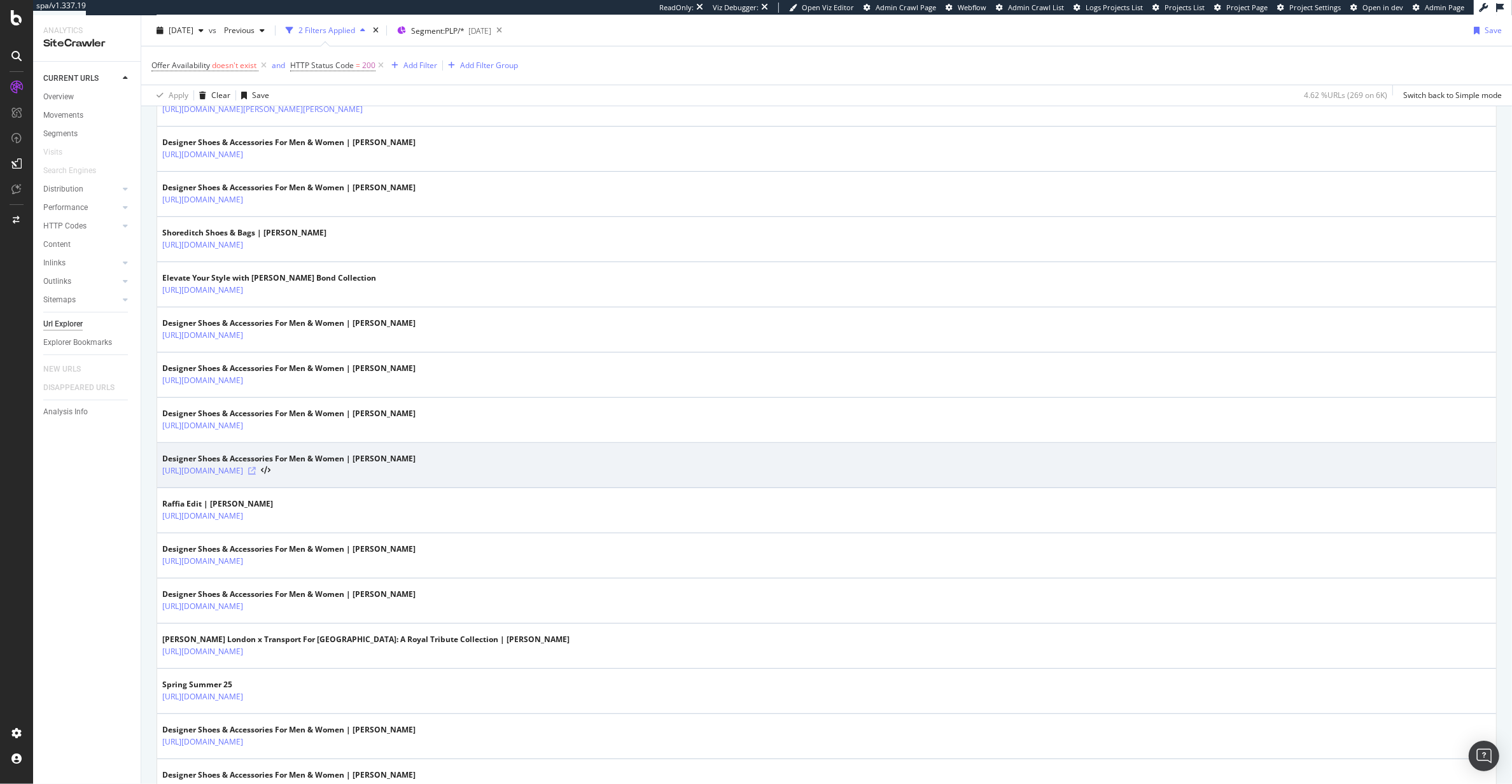
click at [256, 475] on icon at bounding box center [252, 470] width 8 height 8
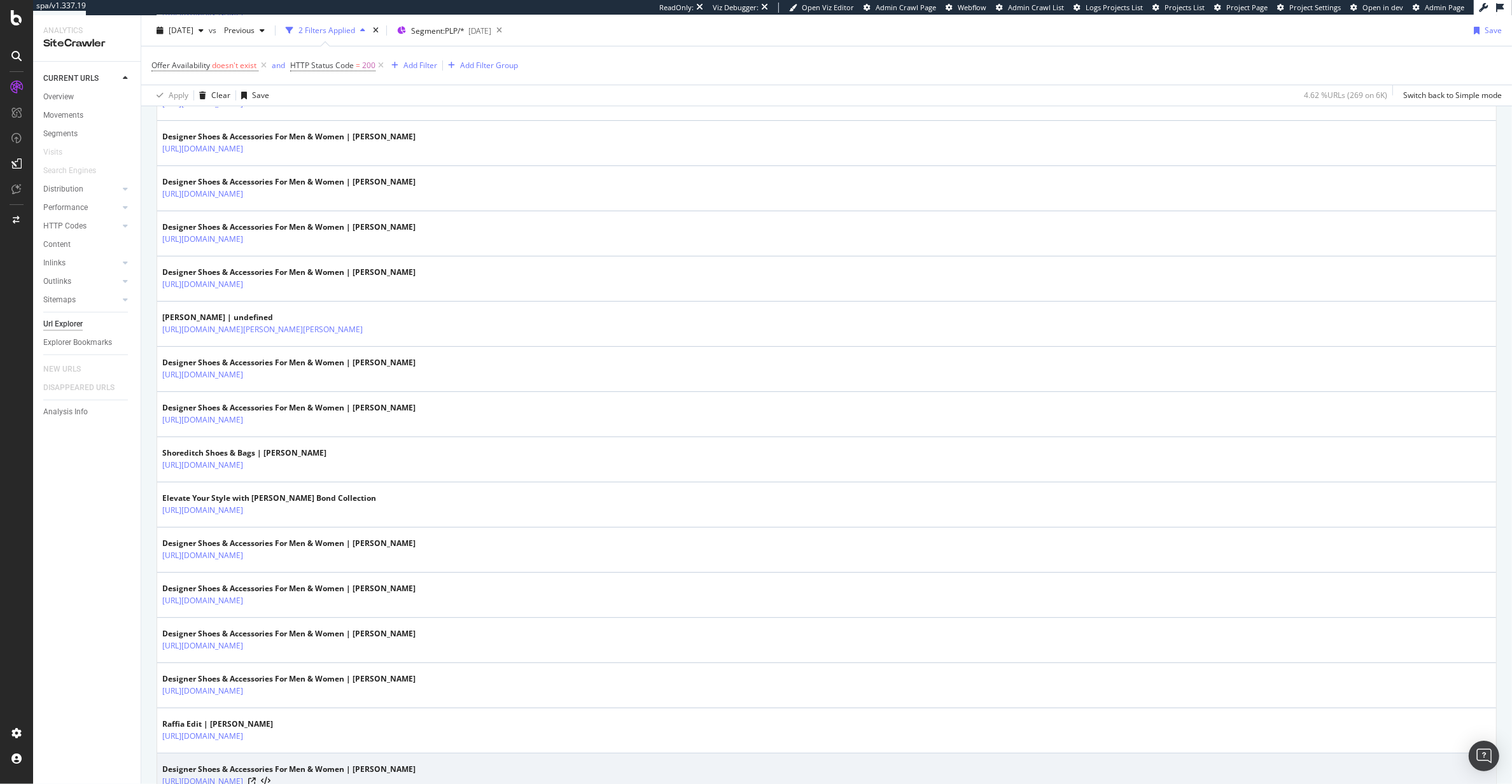
scroll to position [765, 0]
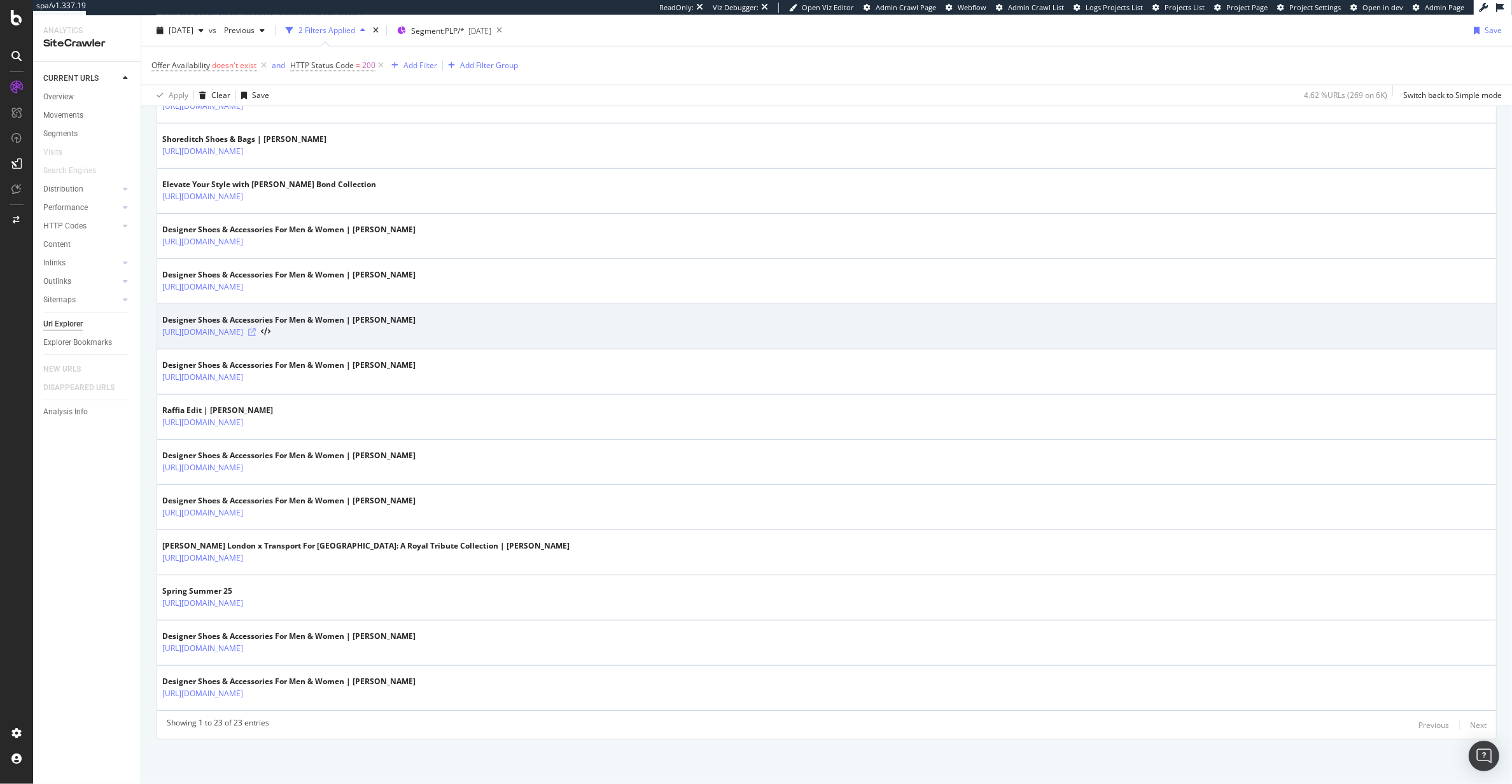
click at [256, 334] on icon at bounding box center [252, 332] width 8 height 8
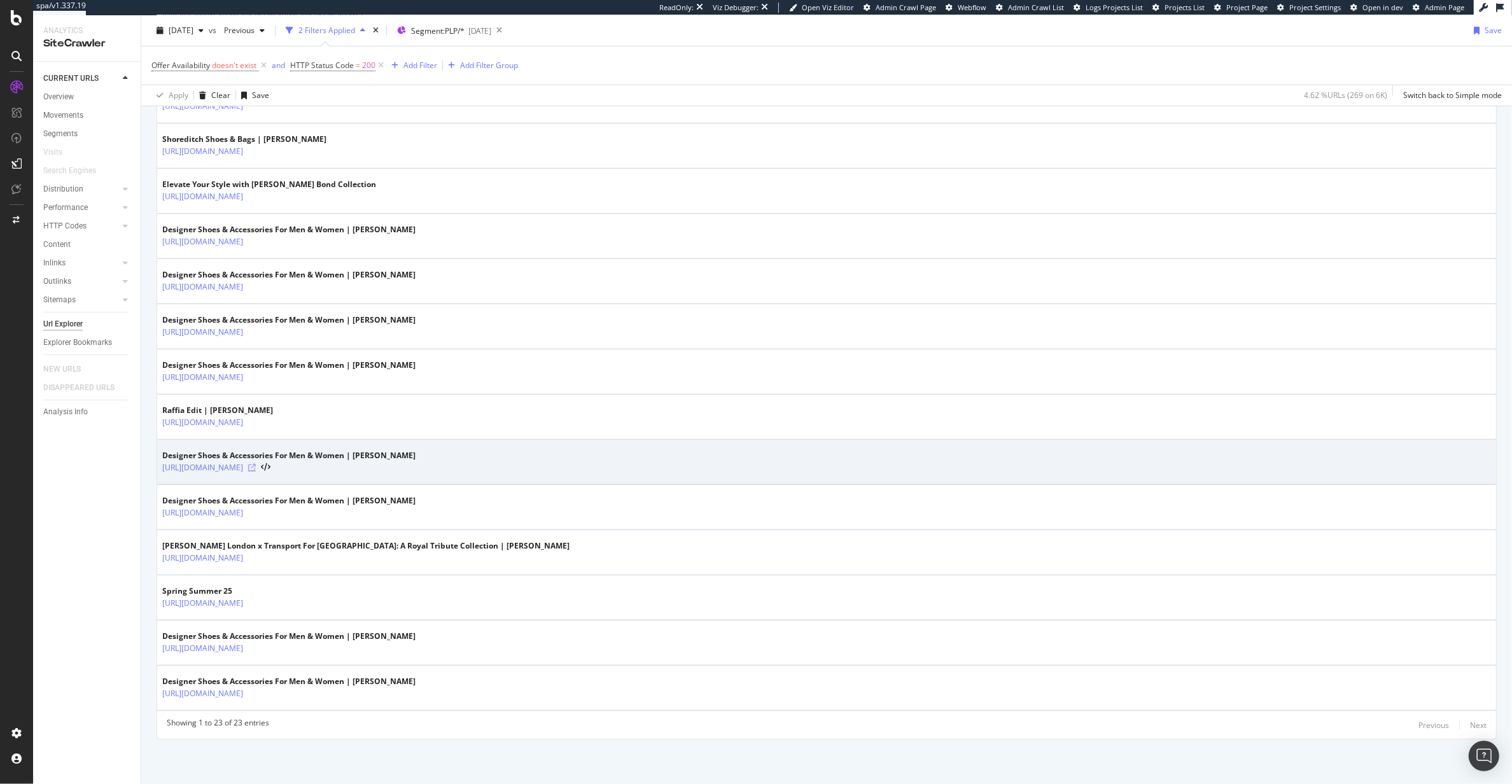
click at [256, 465] on icon at bounding box center [252, 468] width 8 height 8
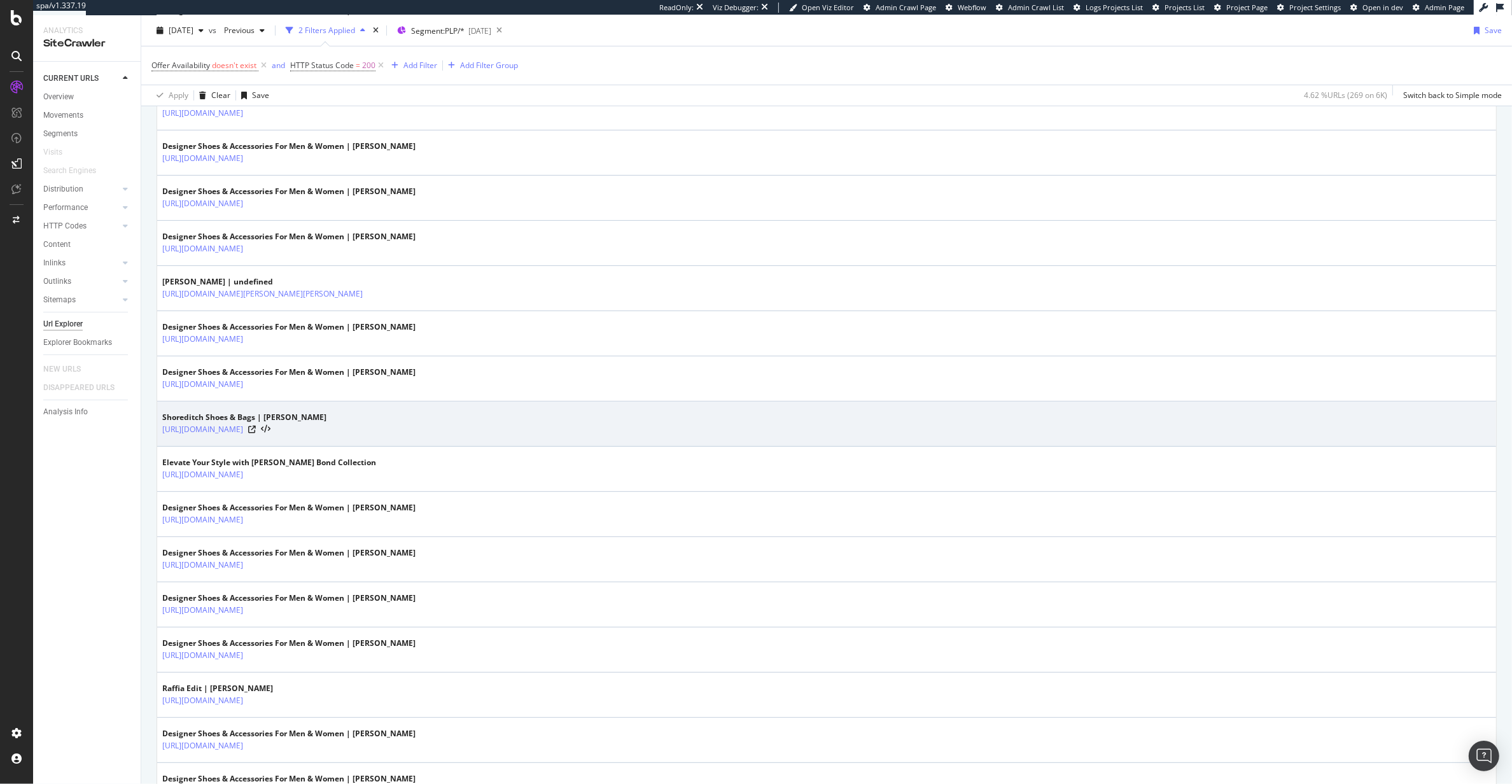
scroll to position [0, 0]
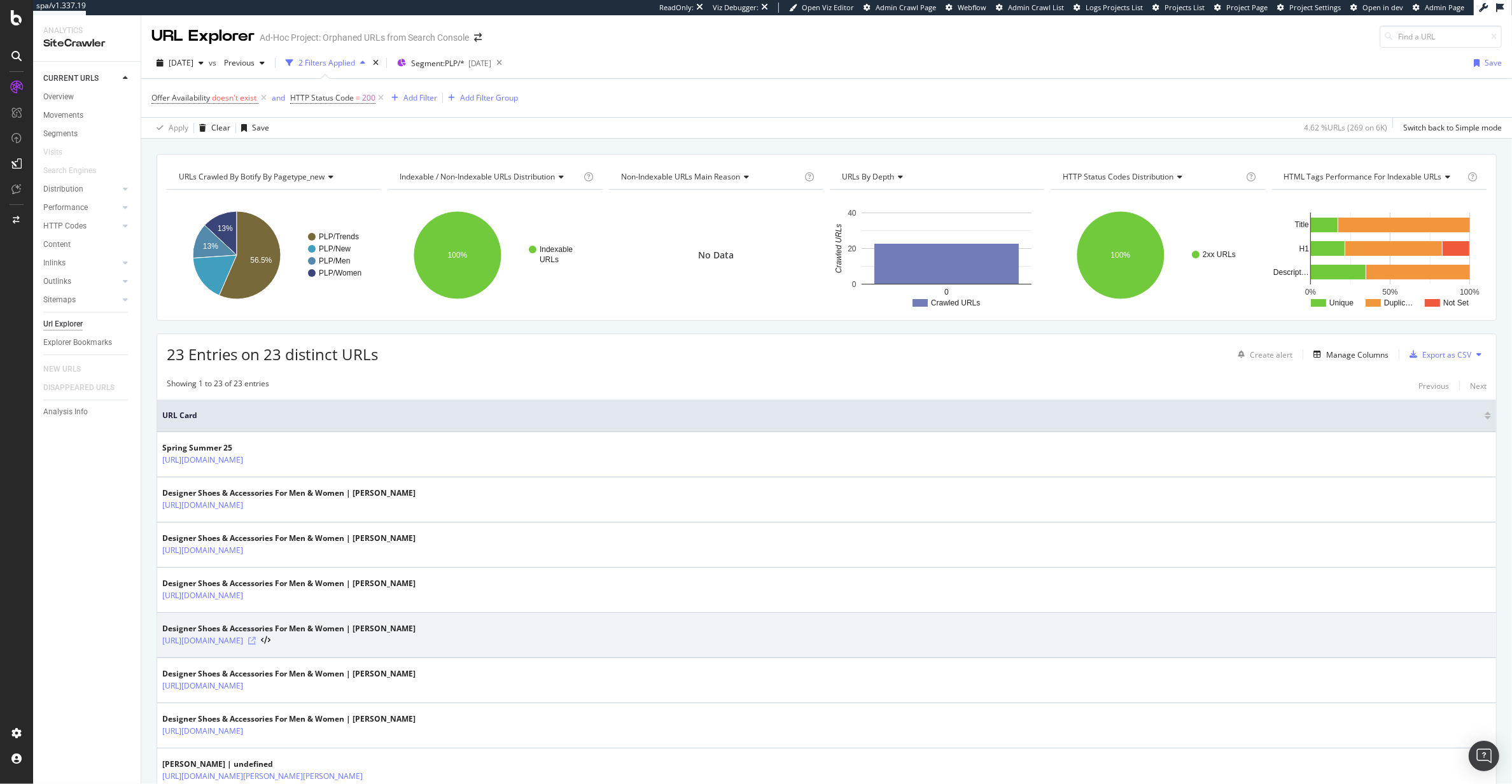
click at [256, 644] on icon at bounding box center [252, 640] width 8 height 8
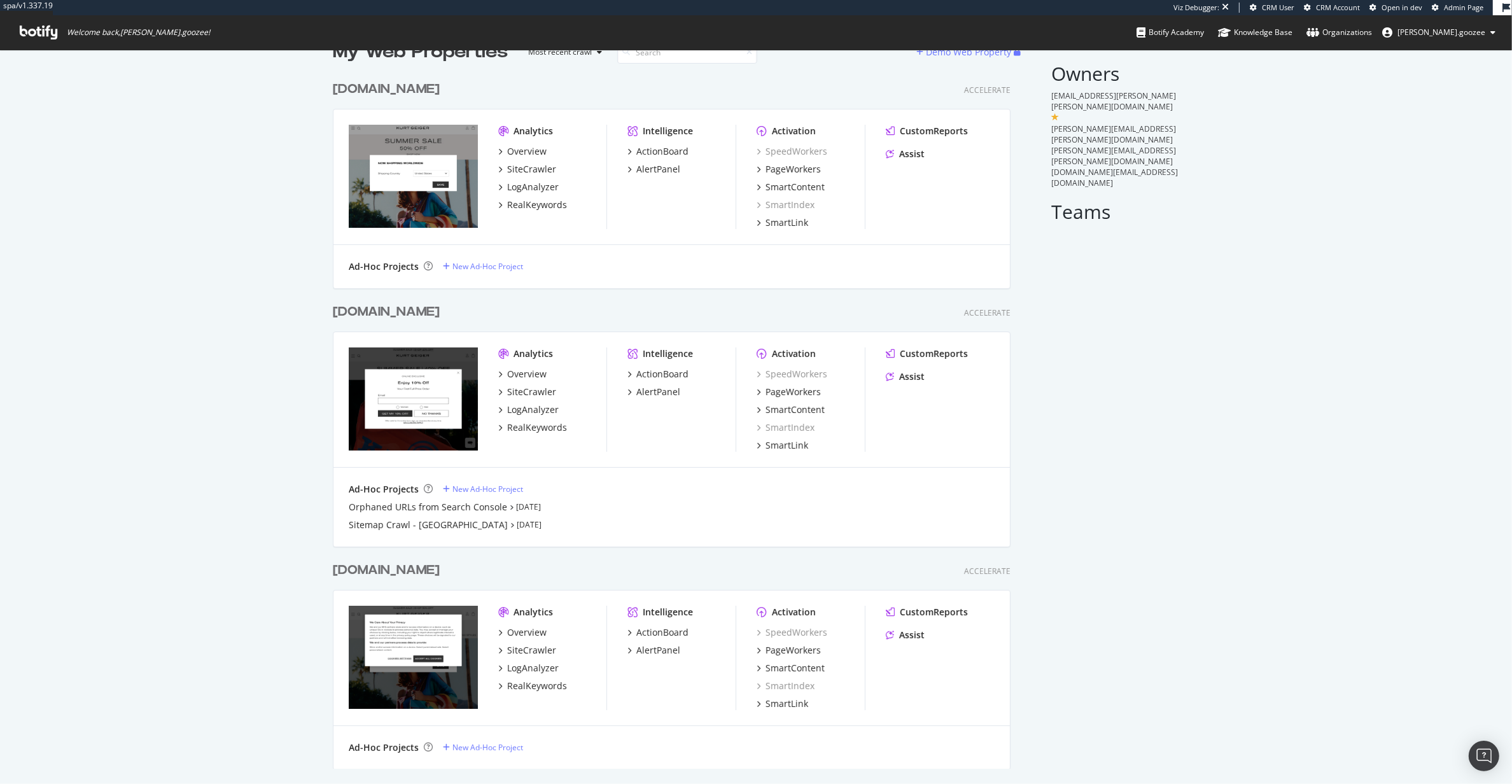
scroll to position [35, 0]
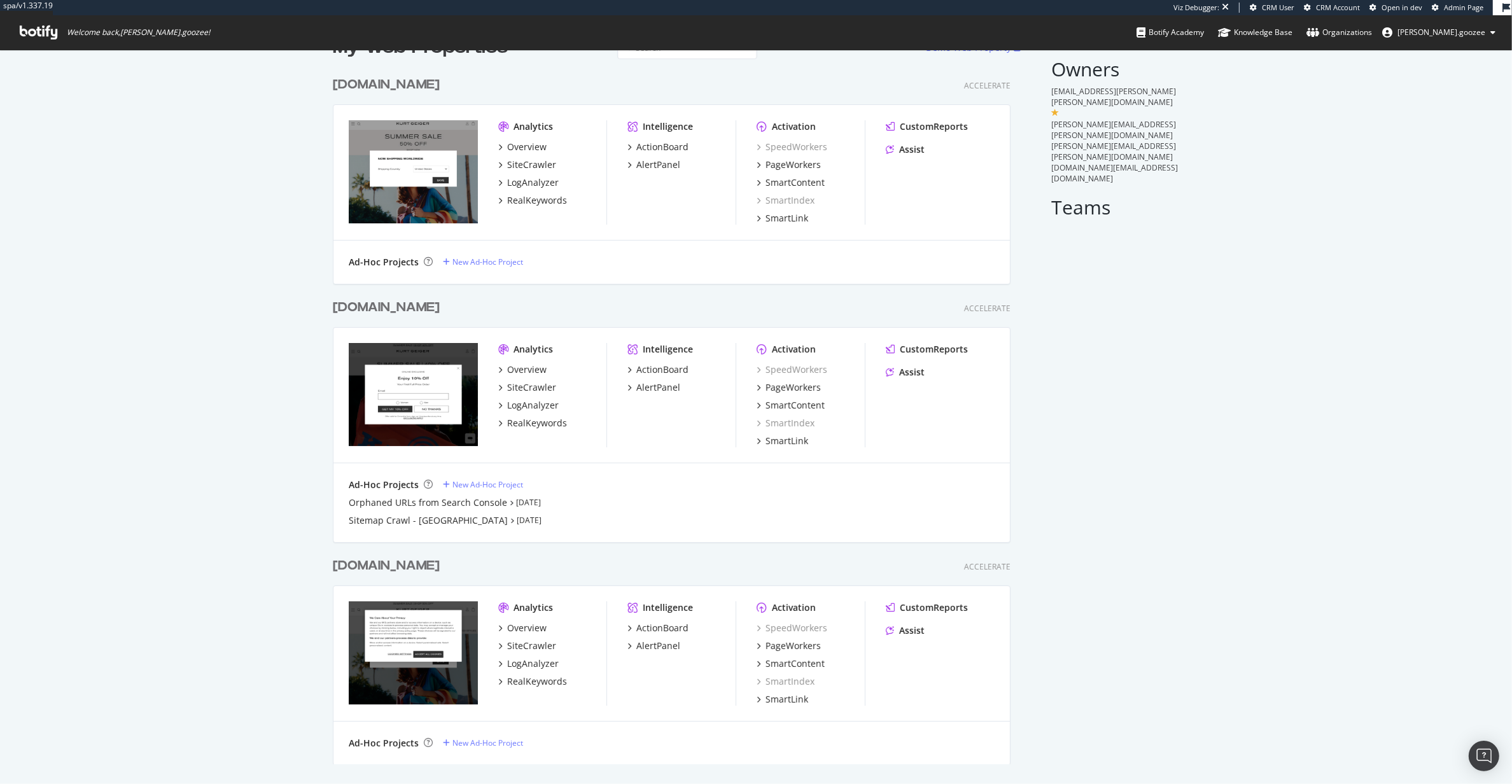
click at [440, 557] on div "[DOMAIN_NAME]" at bounding box center [387, 565] width 107 height 18
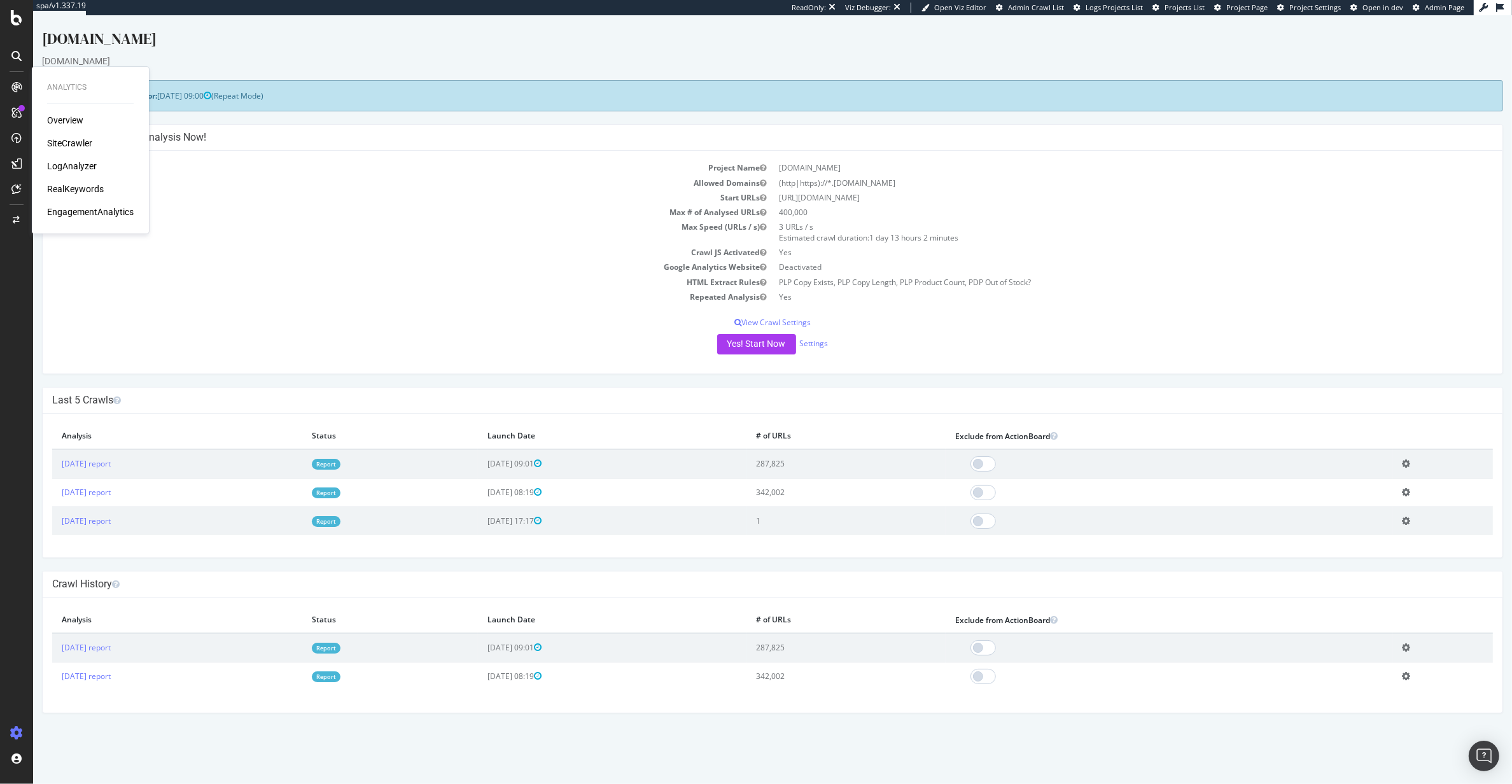
click at [73, 143] on div "SiteCrawler" at bounding box center [70, 142] width 45 height 13
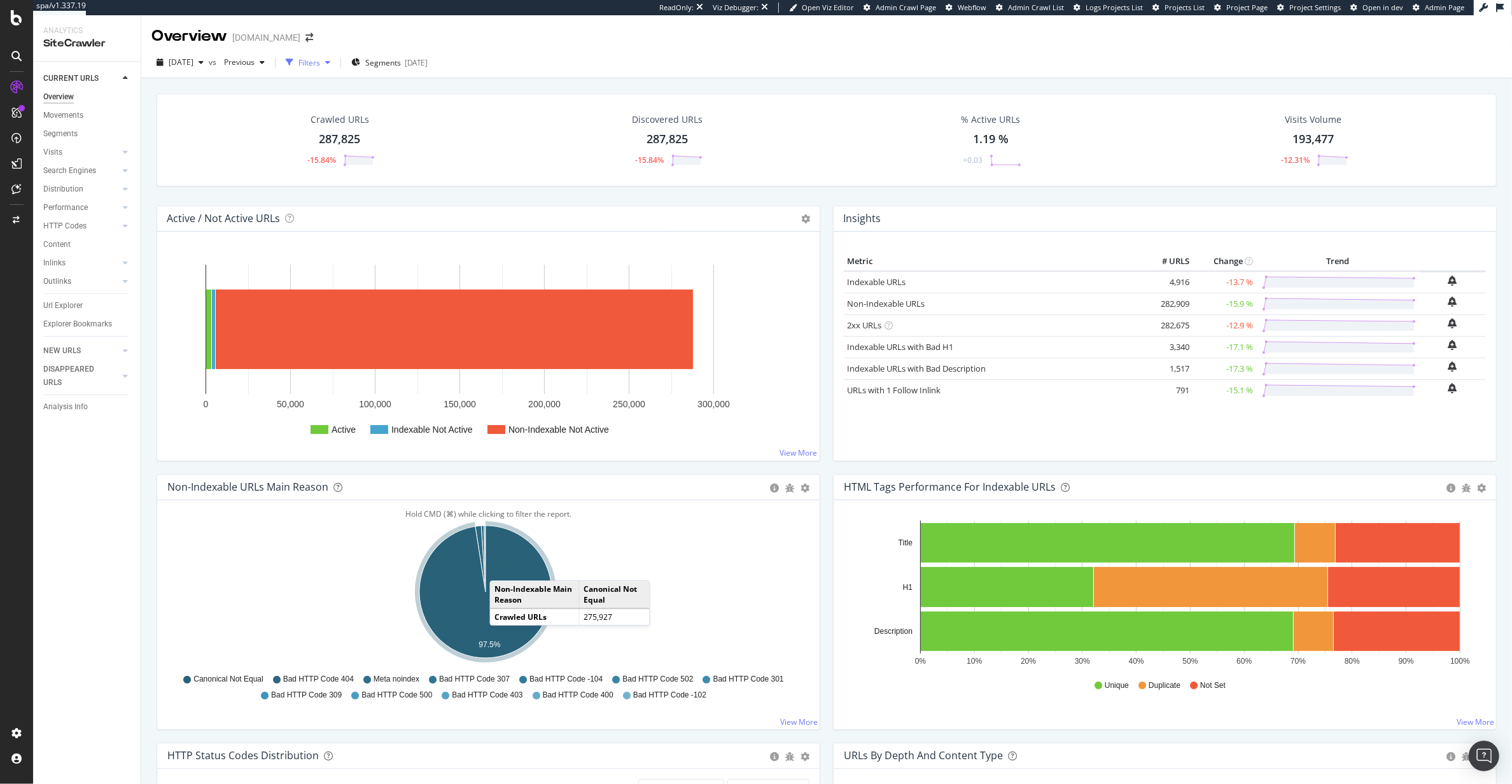
click at [328, 52] on button "Filters" at bounding box center [308, 62] width 55 height 20
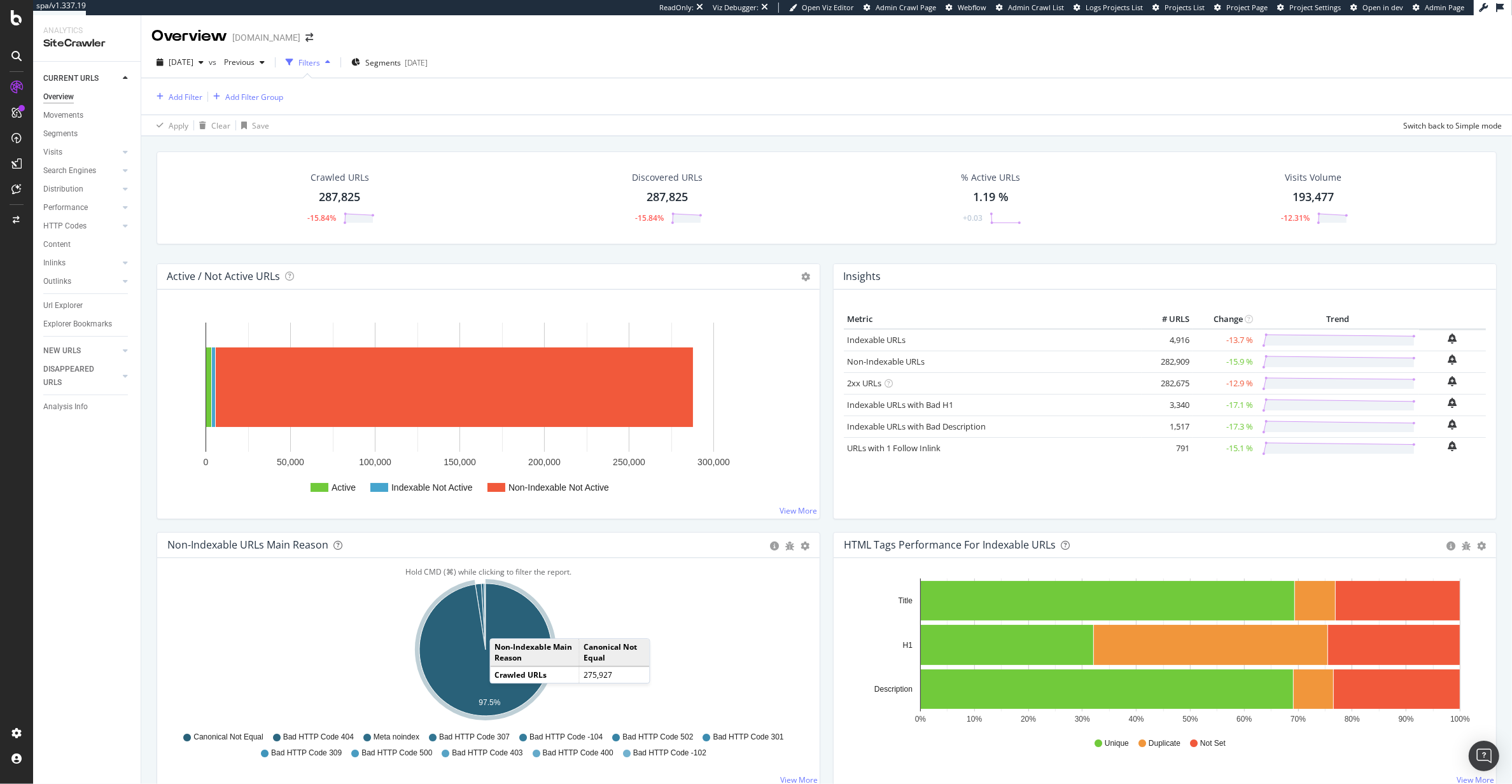
click at [173, 106] on div "Add Filter Add Filter Group" at bounding box center [826, 96] width 1350 height 36
click at [176, 100] on div "Add Filter" at bounding box center [185, 97] width 34 height 10
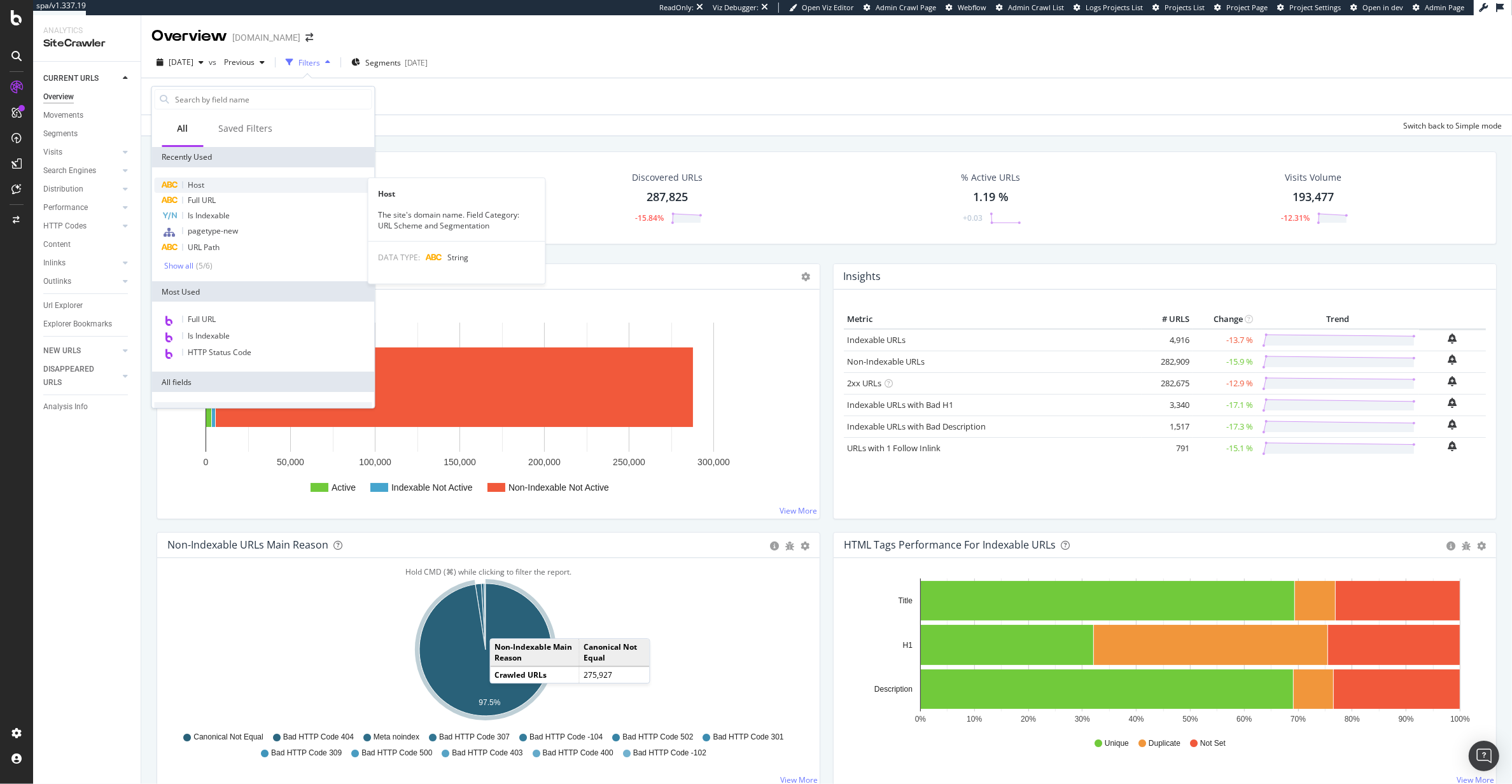
click at [206, 189] on div "Host" at bounding box center [263, 184] width 218 height 15
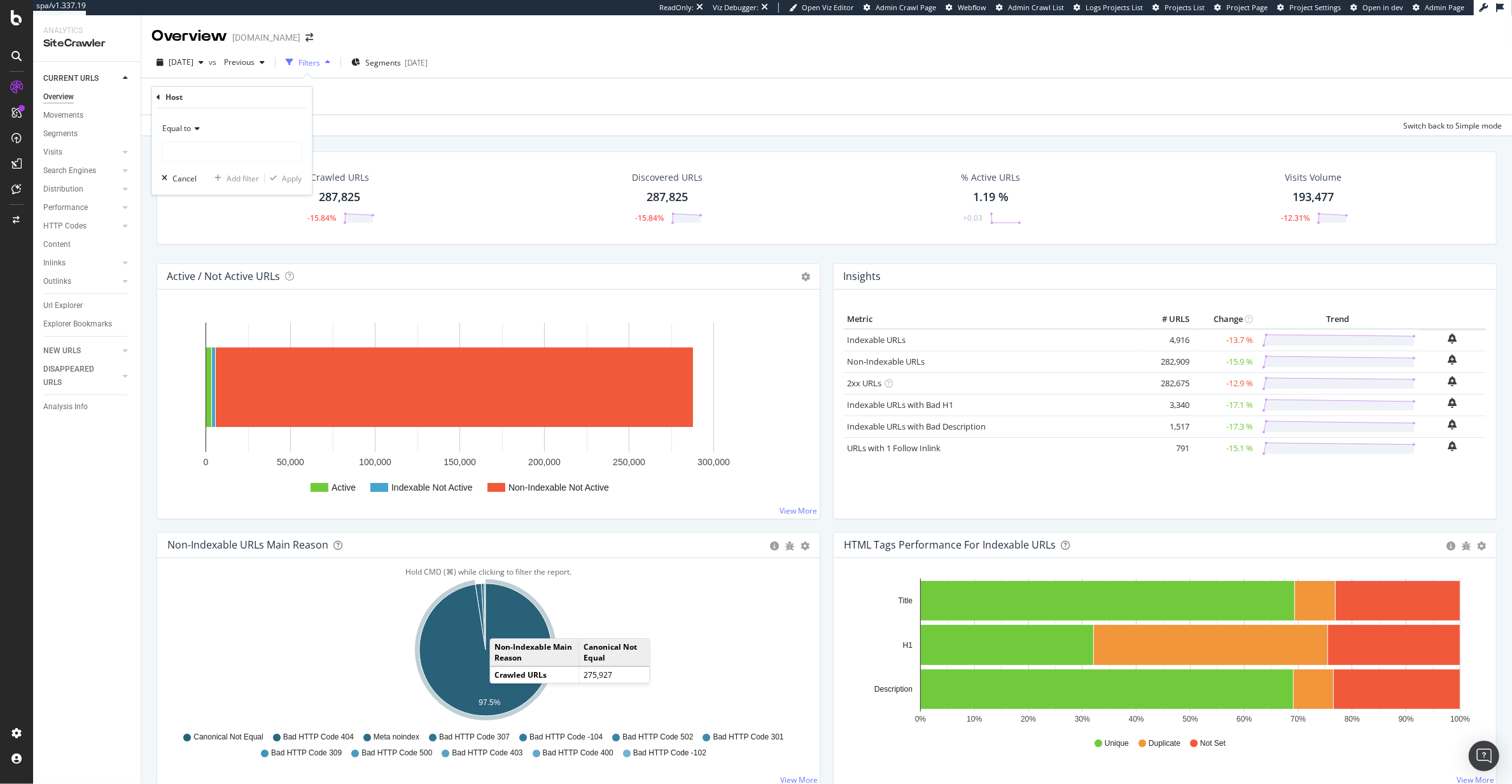
click at [195, 135] on div "Equal to" at bounding box center [233, 128] width 140 height 20
click at [270, 119] on div "Equal to" at bounding box center [233, 128] width 140 height 20
click at [245, 149] on input "text" at bounding box center [232, 151] width 139 height 20
click at [237, 185] on span "[DOMAIN_NAME]" at bounding box center [213, 182] width 94 height 10
type input "[DOMAIN_NAME]"
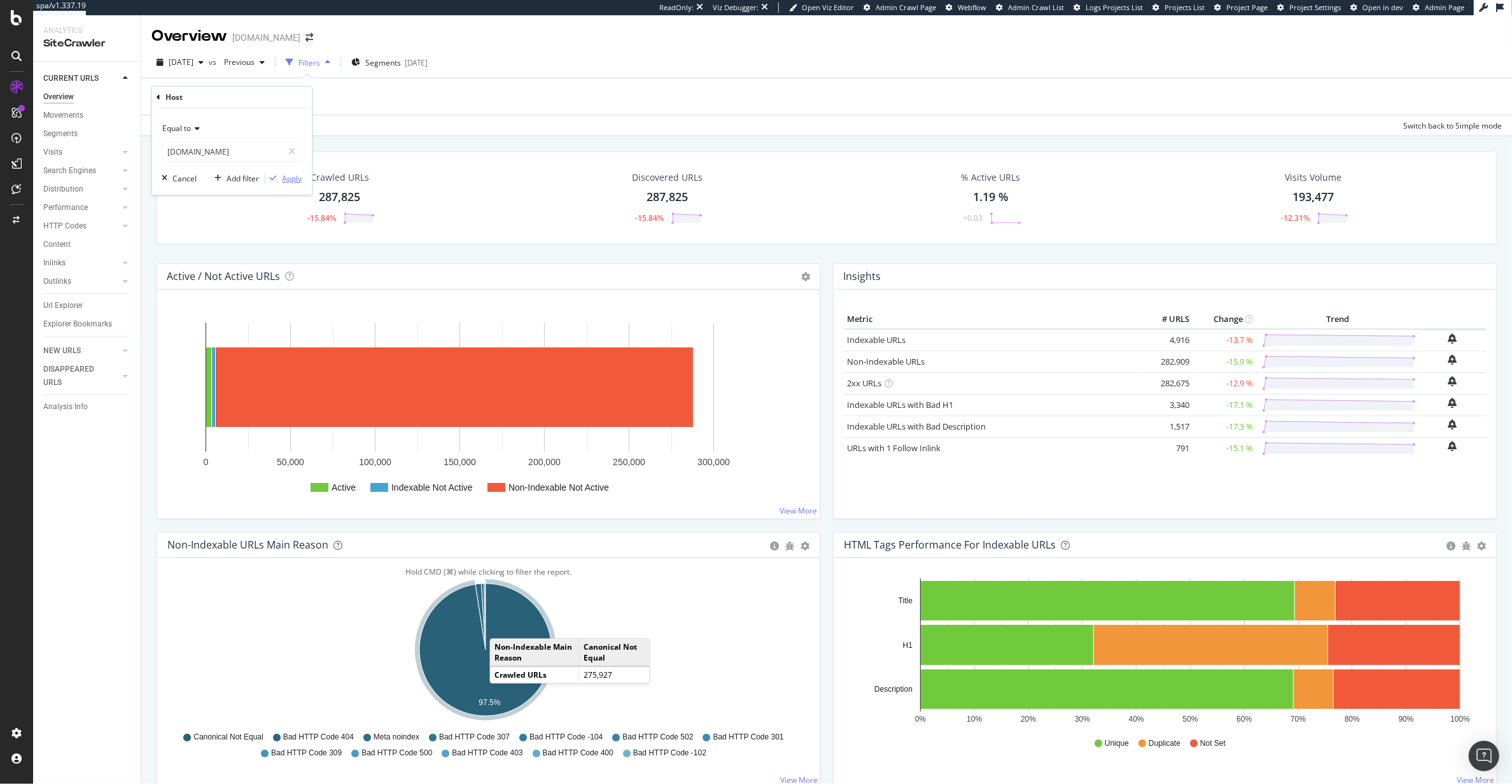
click at [287, 175] on div "Apply" at bounding box center [292, 178] width 20 height 10
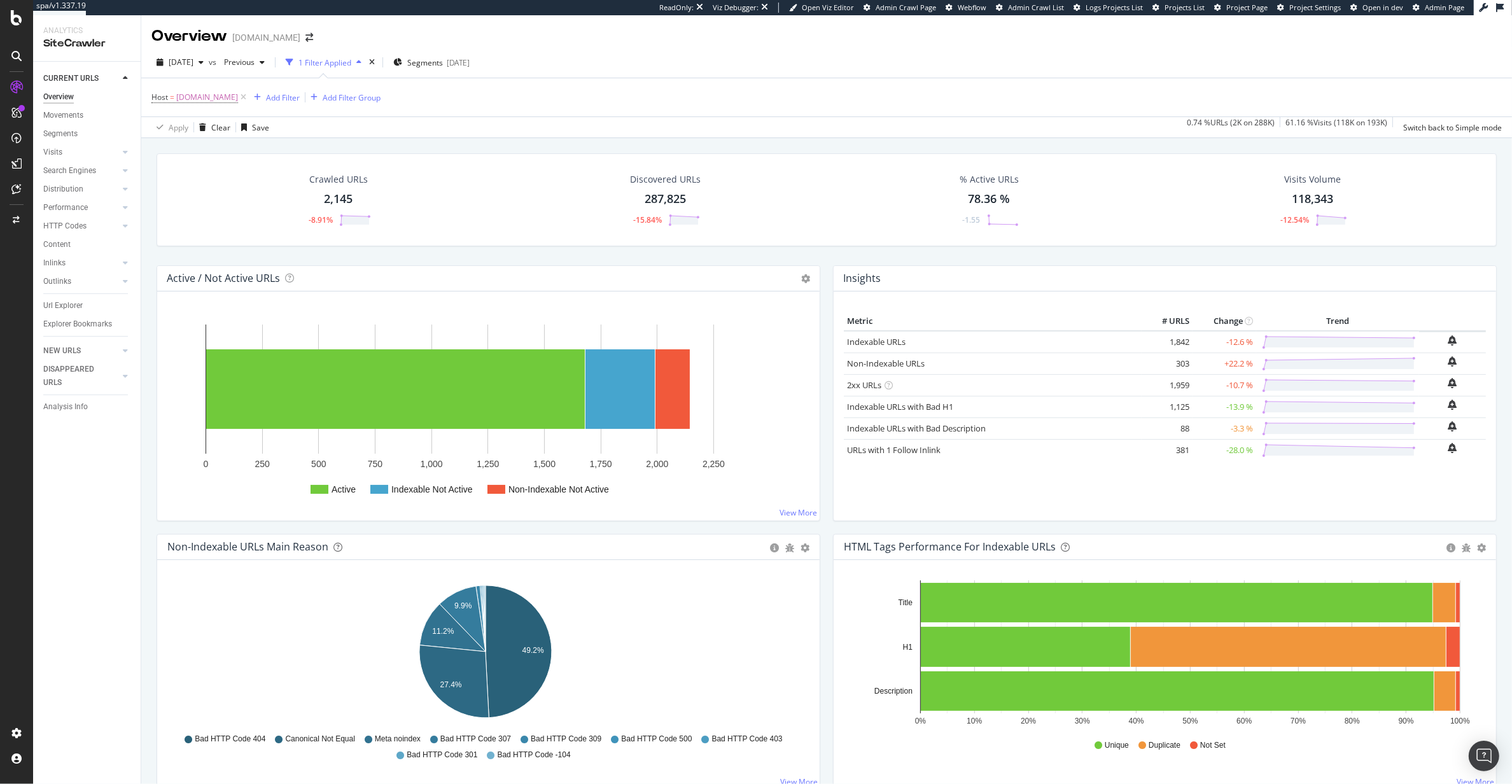
click at [66, 308] on div "Url Explorer" at bounding box center [62, 305] width 39 height 13
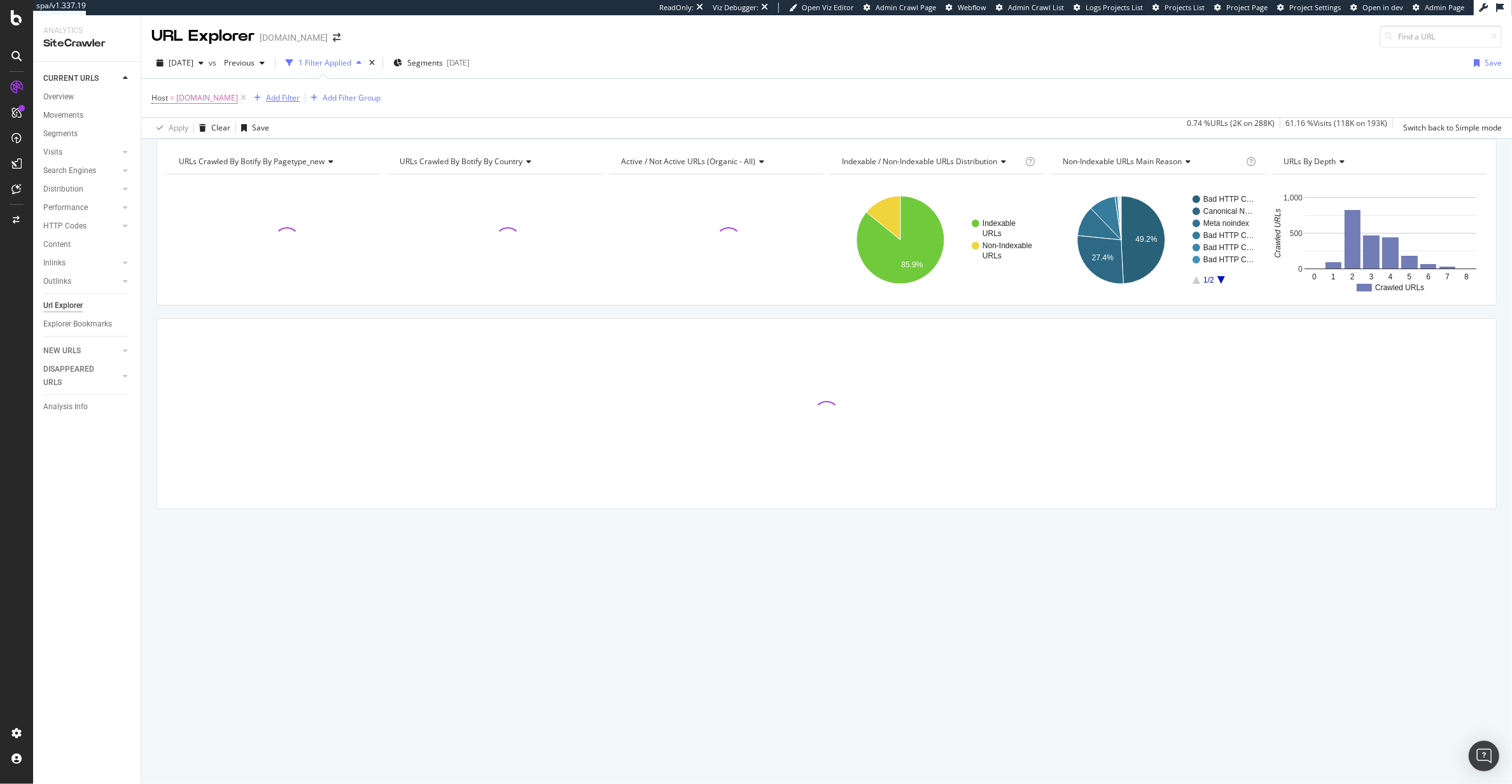
click at [296, 98] on div "Add Filter" at bounding box center [282, 98] width 34 height 10
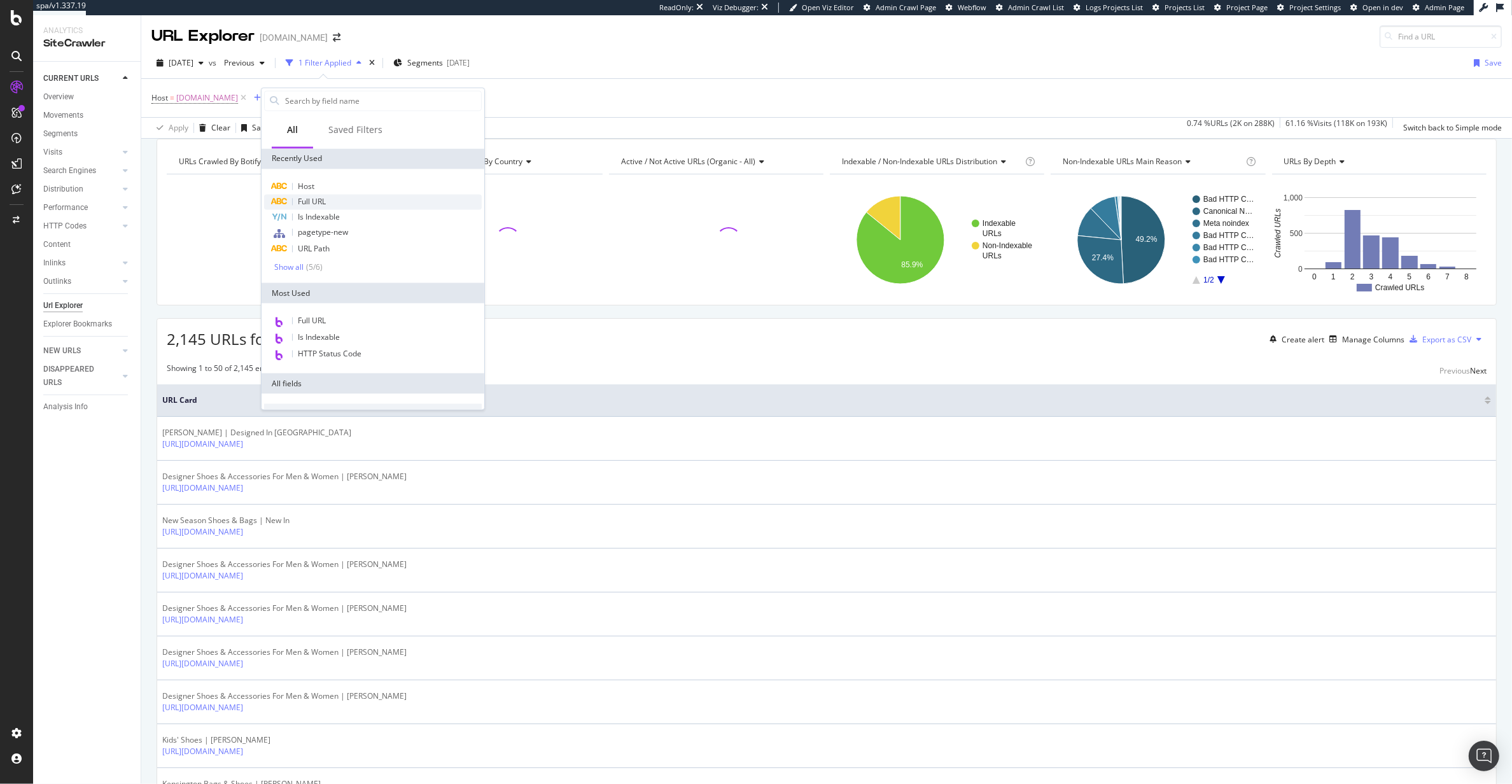
click at [325, 197] on span "Full URL" at bounding box center [312, 202] width 28 height 10
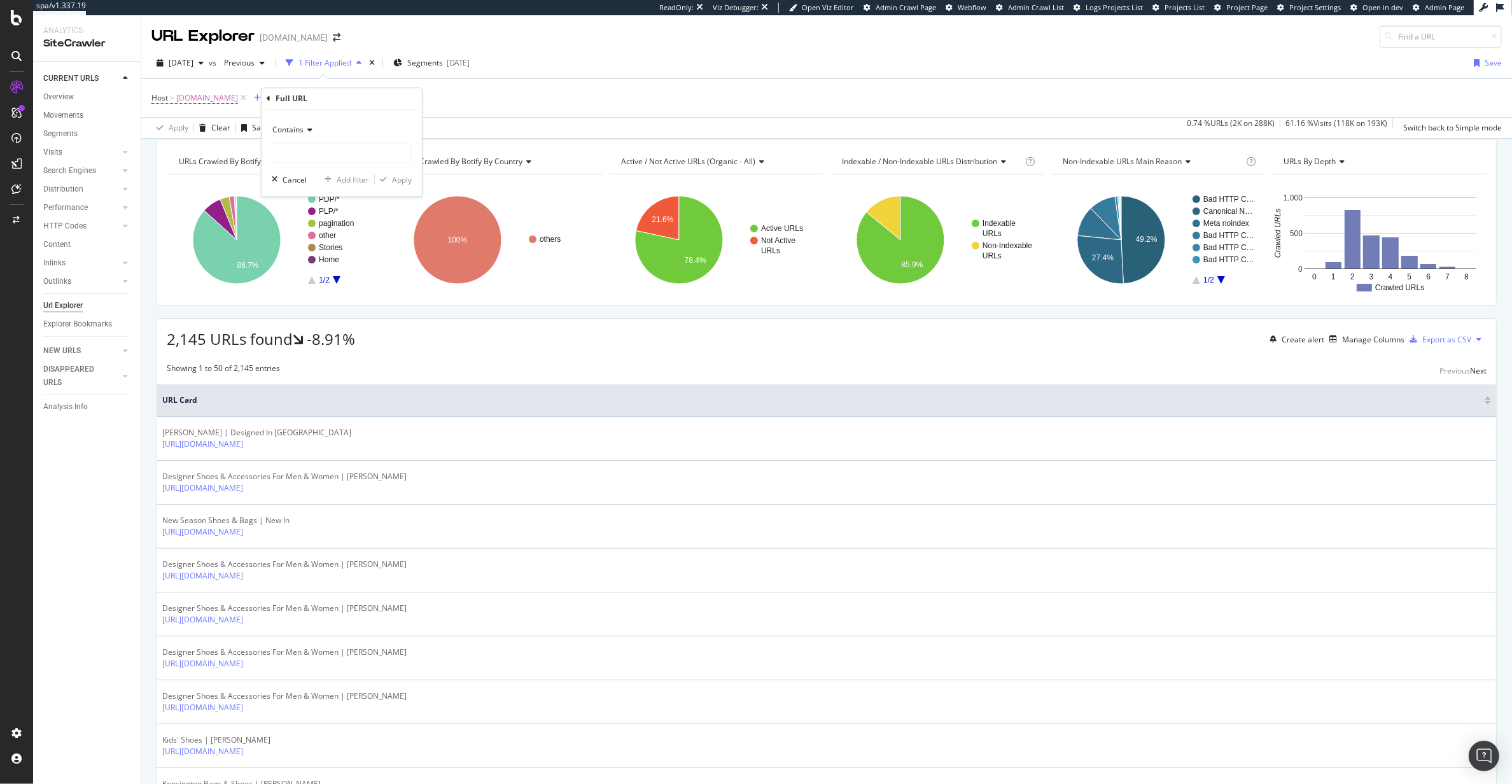
click at [277, 131] on span "Contains" at bounding box center [288, 130] width 31 height 10
click at [290, 149] on div "Equal to" at bounding box center [343, 156] width 136 height 17
click at [291, 150] on input "text" at bounding box center [341, 153] width 139 height 20
paste input "[URL][DOMAIN_NAME]"
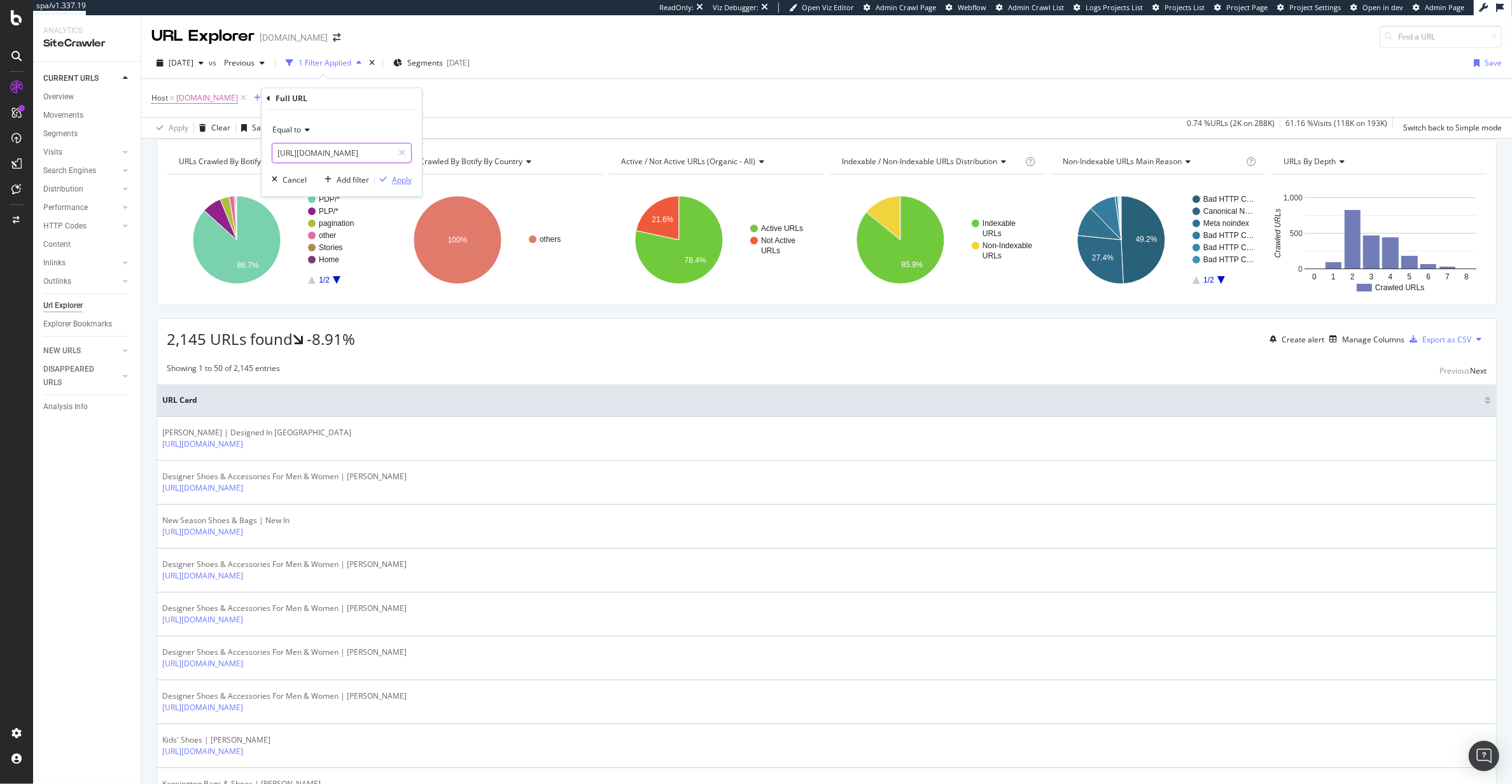
type input "[URL][DOMAIN_NAME]"
click at [403, 183] on div "Apply" at bounding box center [401, 179] width 20 height 10
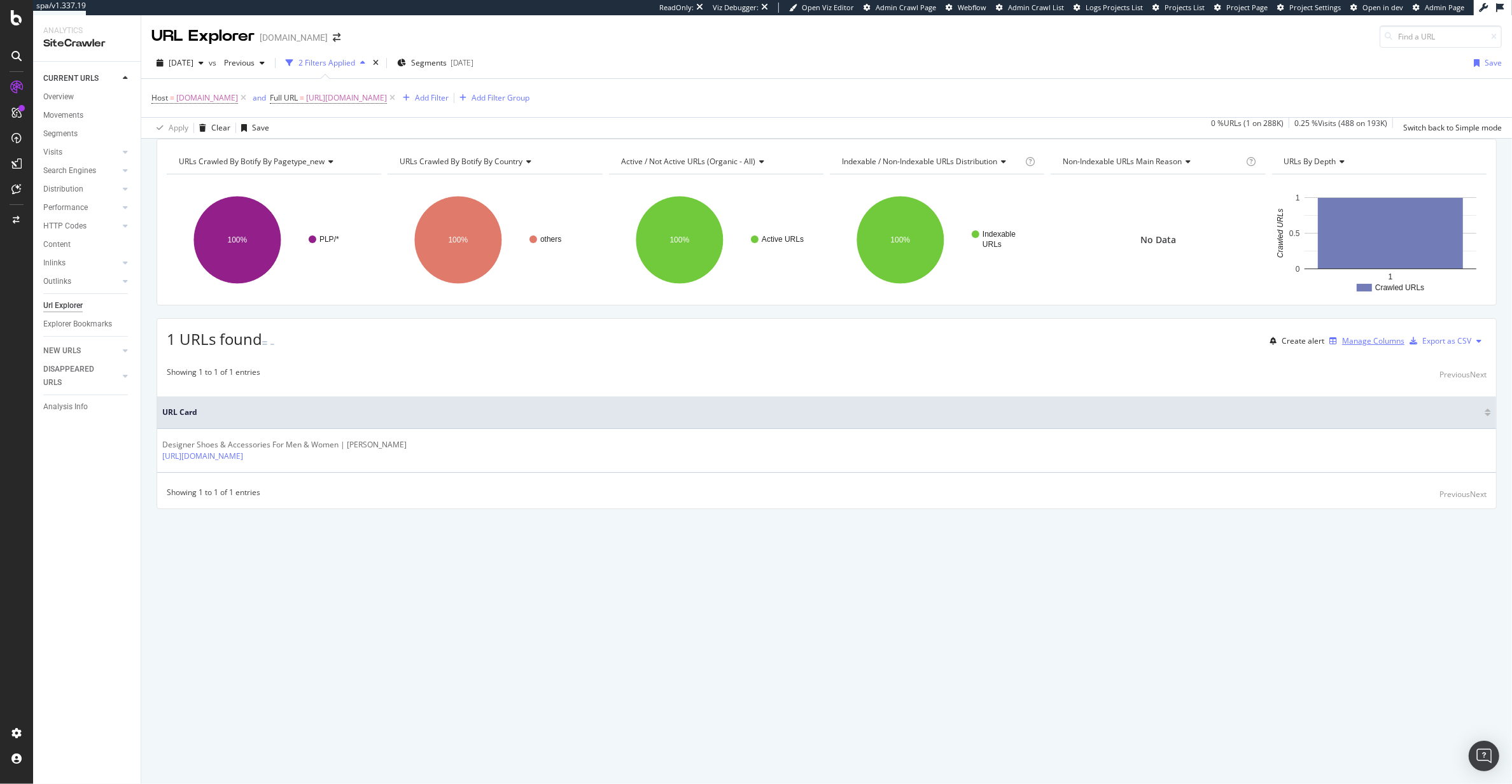
click at [1354, 346] on div "Manage Columns" at bounding box center [1373, 341] width 62 height 10
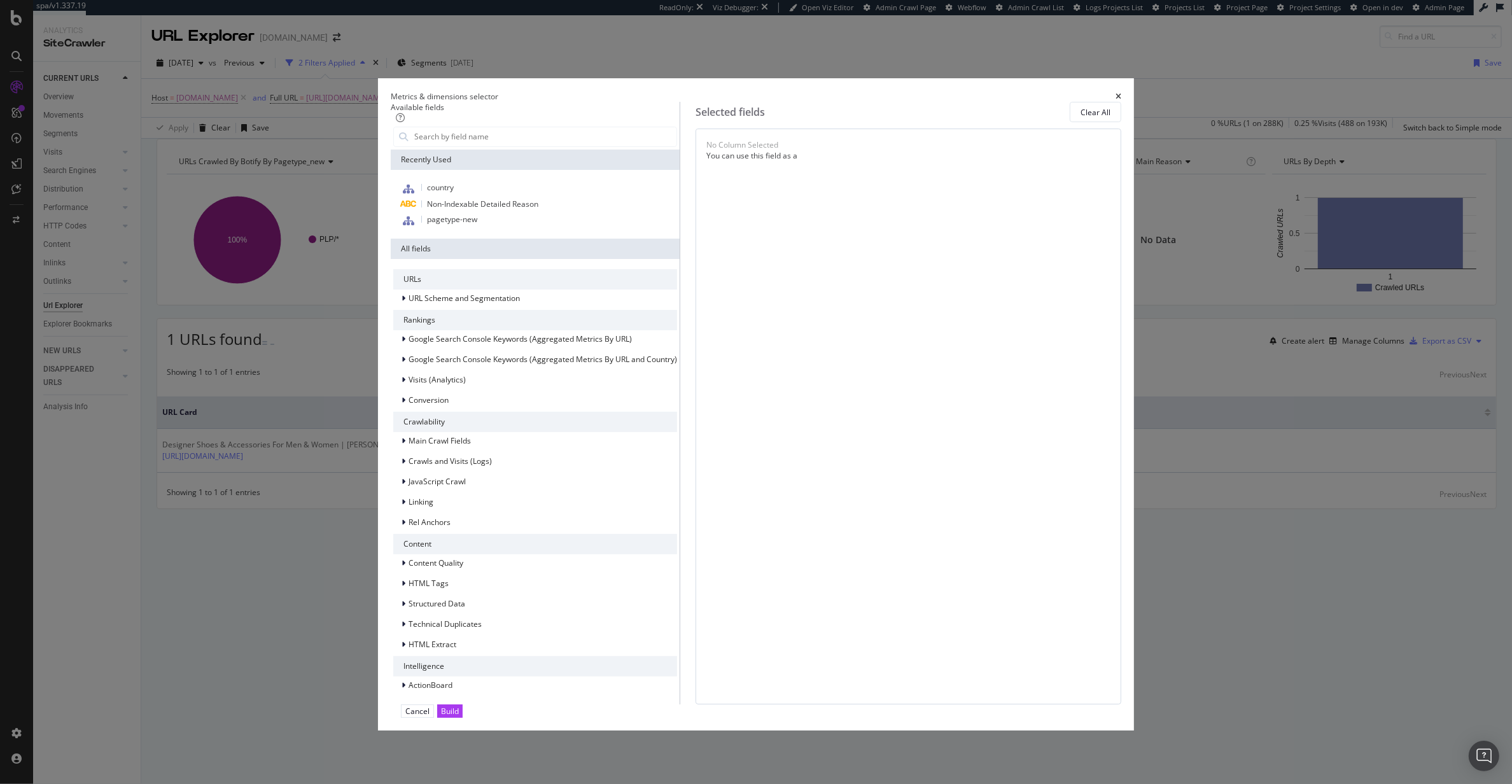
click at [1116, 101] on icon "times" at bounding box center [1118, 96] width 6 height 8
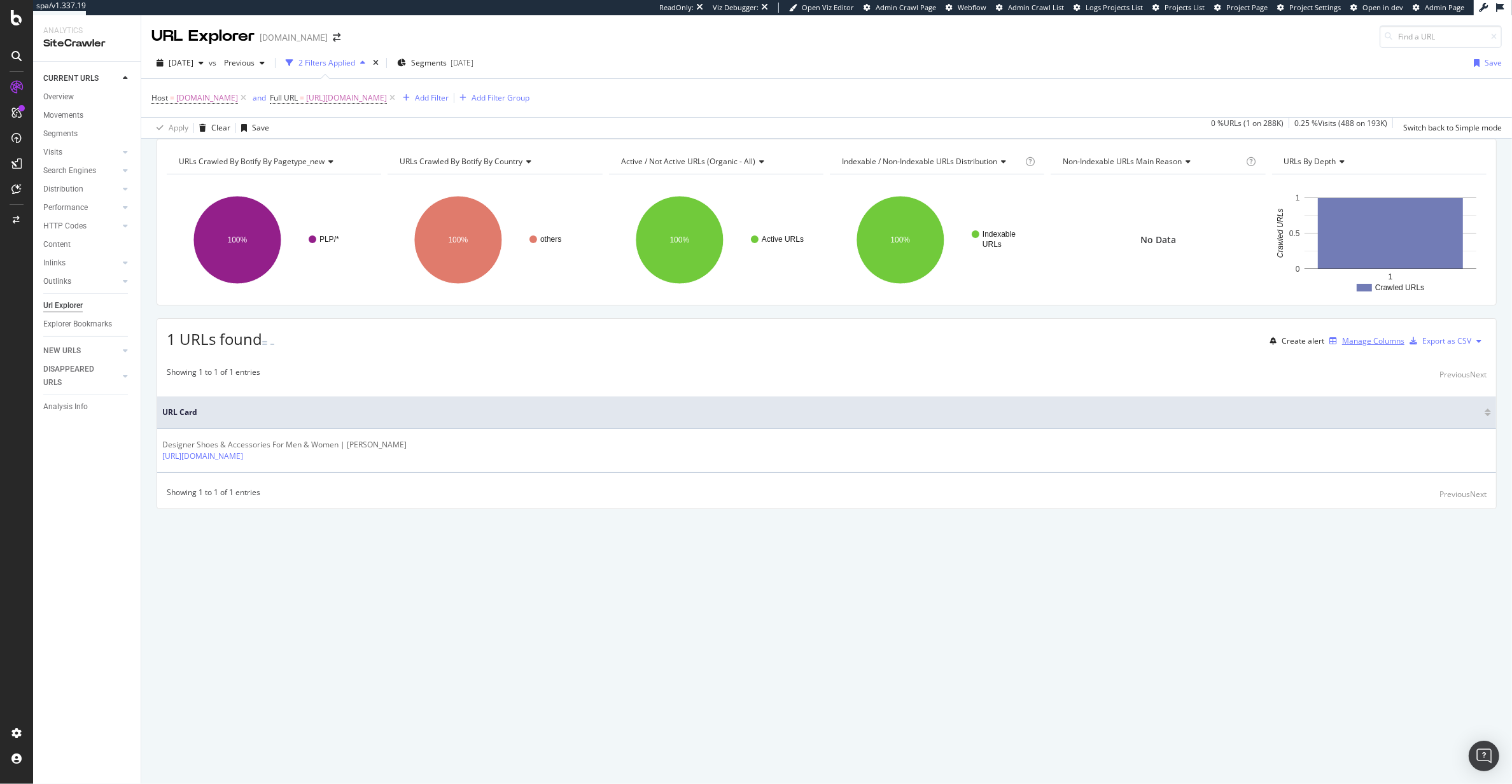
click at [1343, 346] on div "Manage Columns" at bounding box center [1373, 341] width 62 height 10
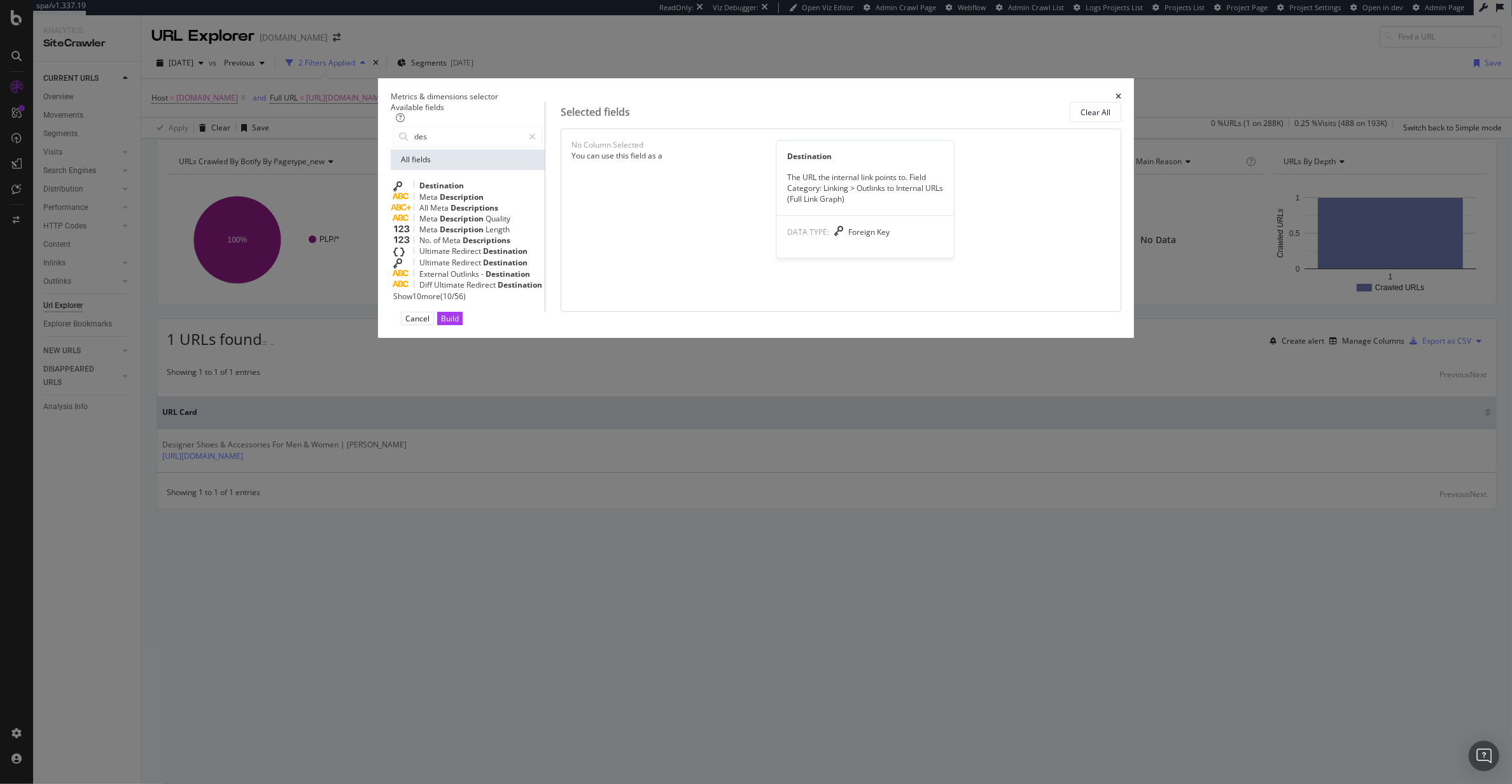
type input "des"
click at [542, 191] on div "Destination" at bounding box center [468, 185] width 149 height 11
click at [681, 157] on div "(mandatory)" at bounding box center [658, 152] width 45 height 10
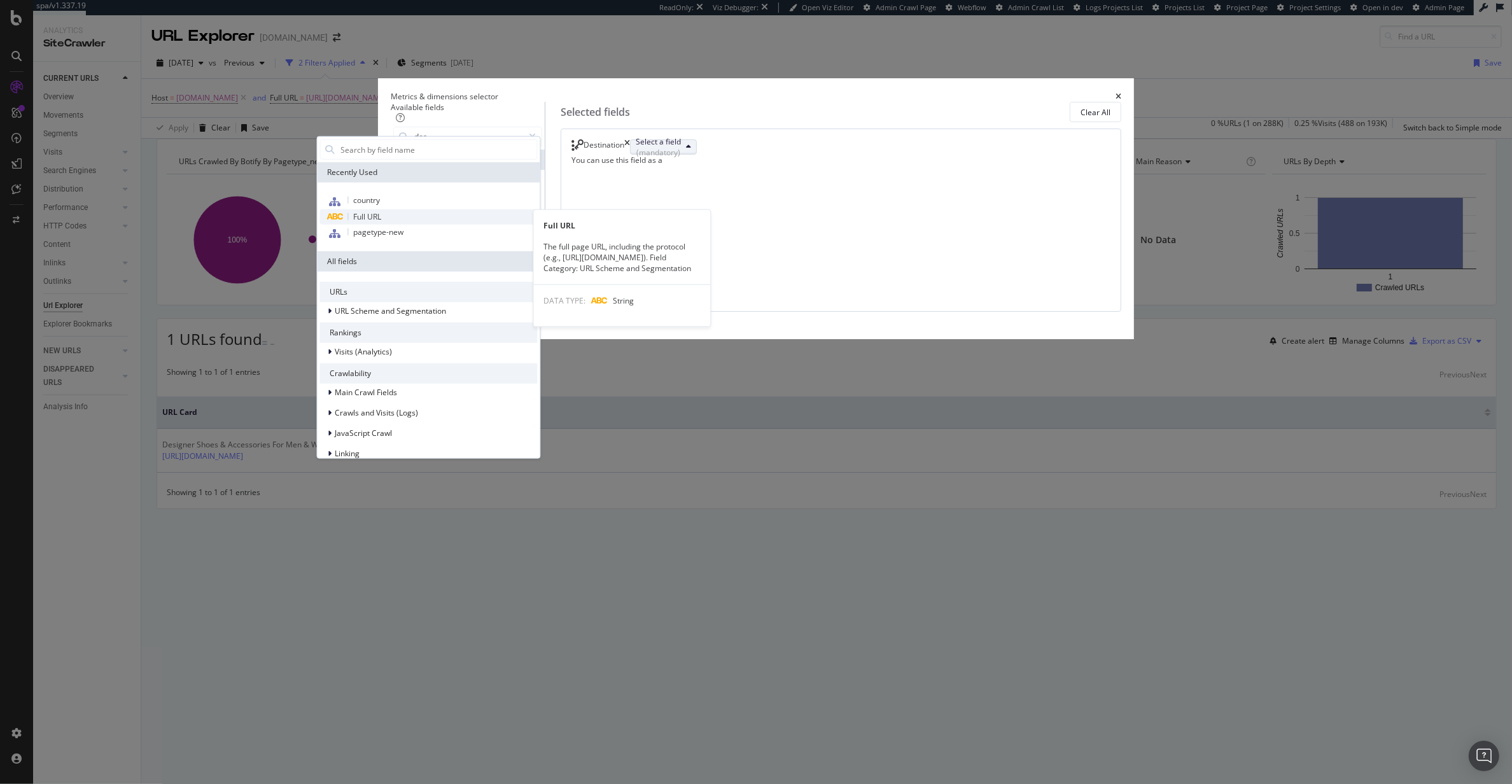
click at [382, 222] on span "Full URL" at bounding box center [368, 217] width 28 height 10
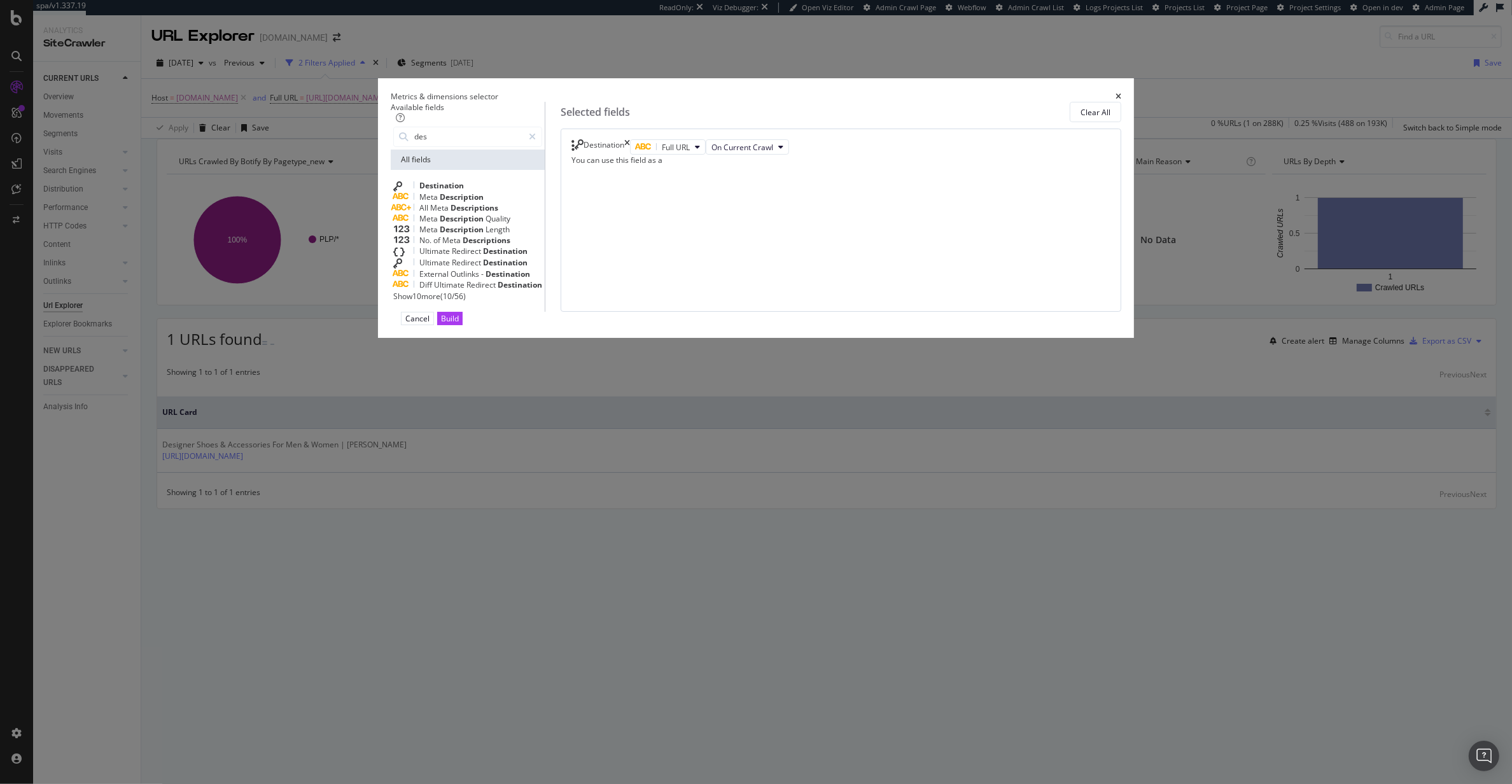
click at [1014, 325] on div "Cancel Build" at bounding box center [756, 318] width 730 height 13
click at [459, 324] on div "Build" at bounding box center [449, 318] width 17 height 12
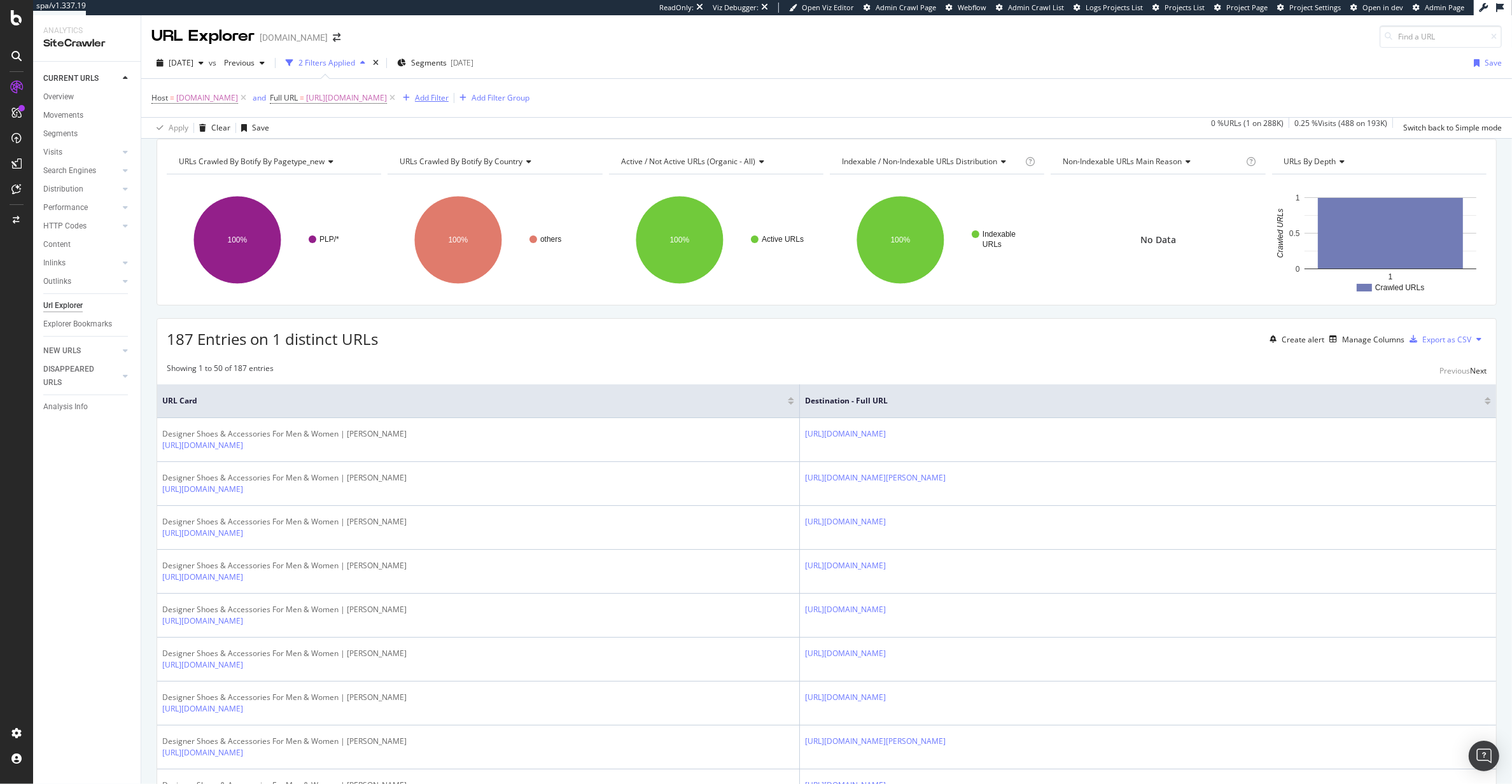
click at [449, 95] on div "Add Filter" at bounding box center [432, 98] width 34 height 10
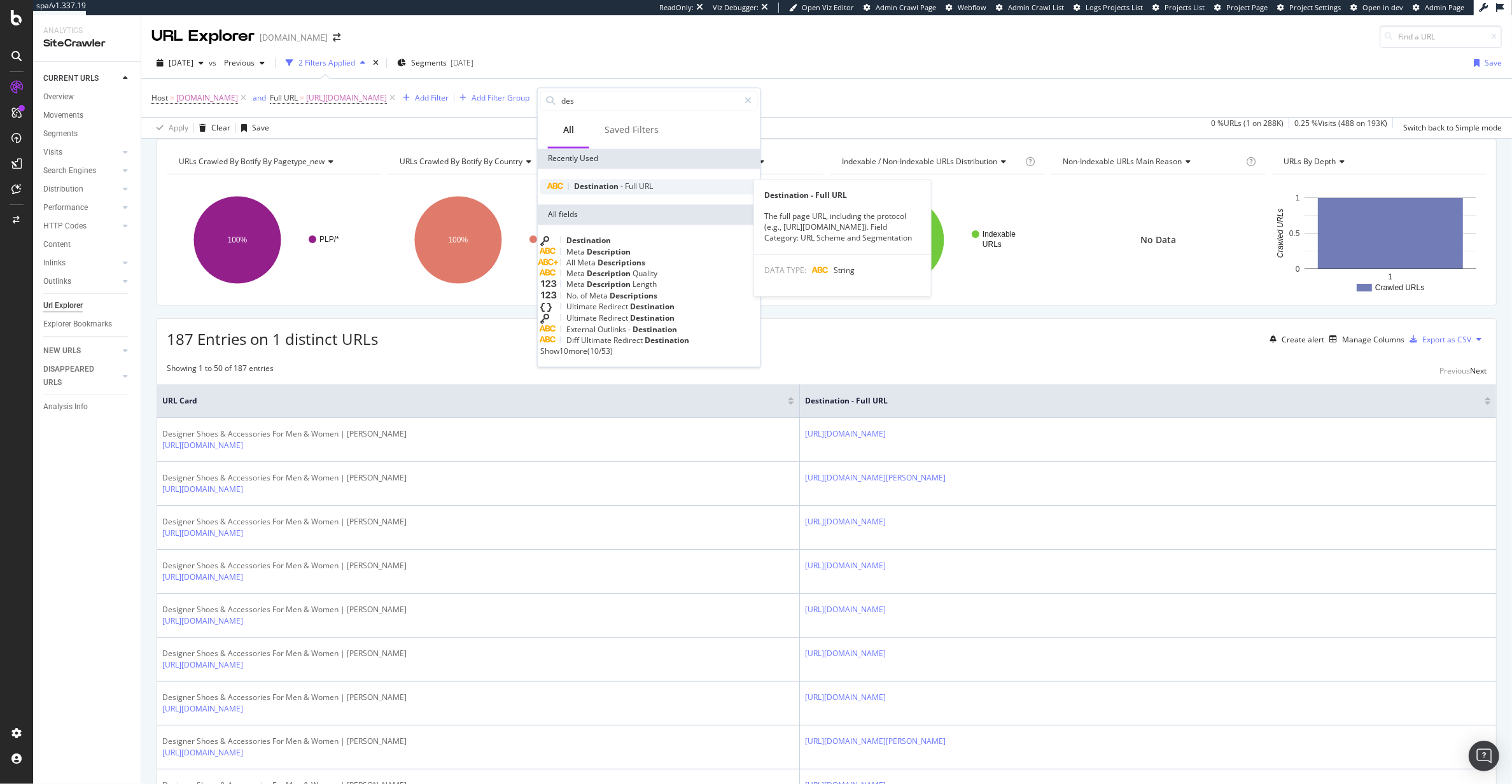
type input "des"
click at [637, 185] on span "Full" at bounding box center [632, 186] width 14 height 10
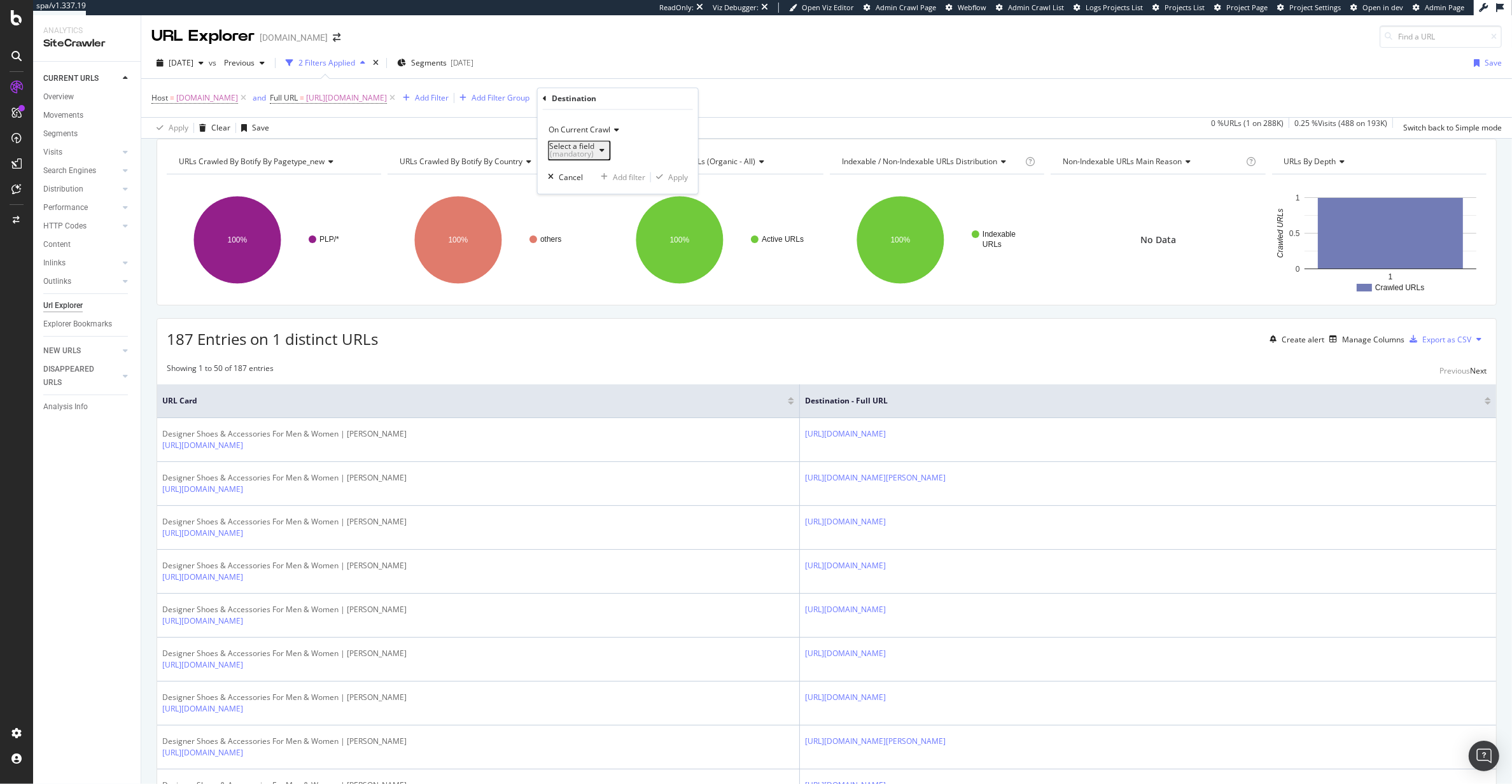
click at [610, 156] on div "Select a field (mandatory)" at bounding box center [579, 150] width 60 height 17
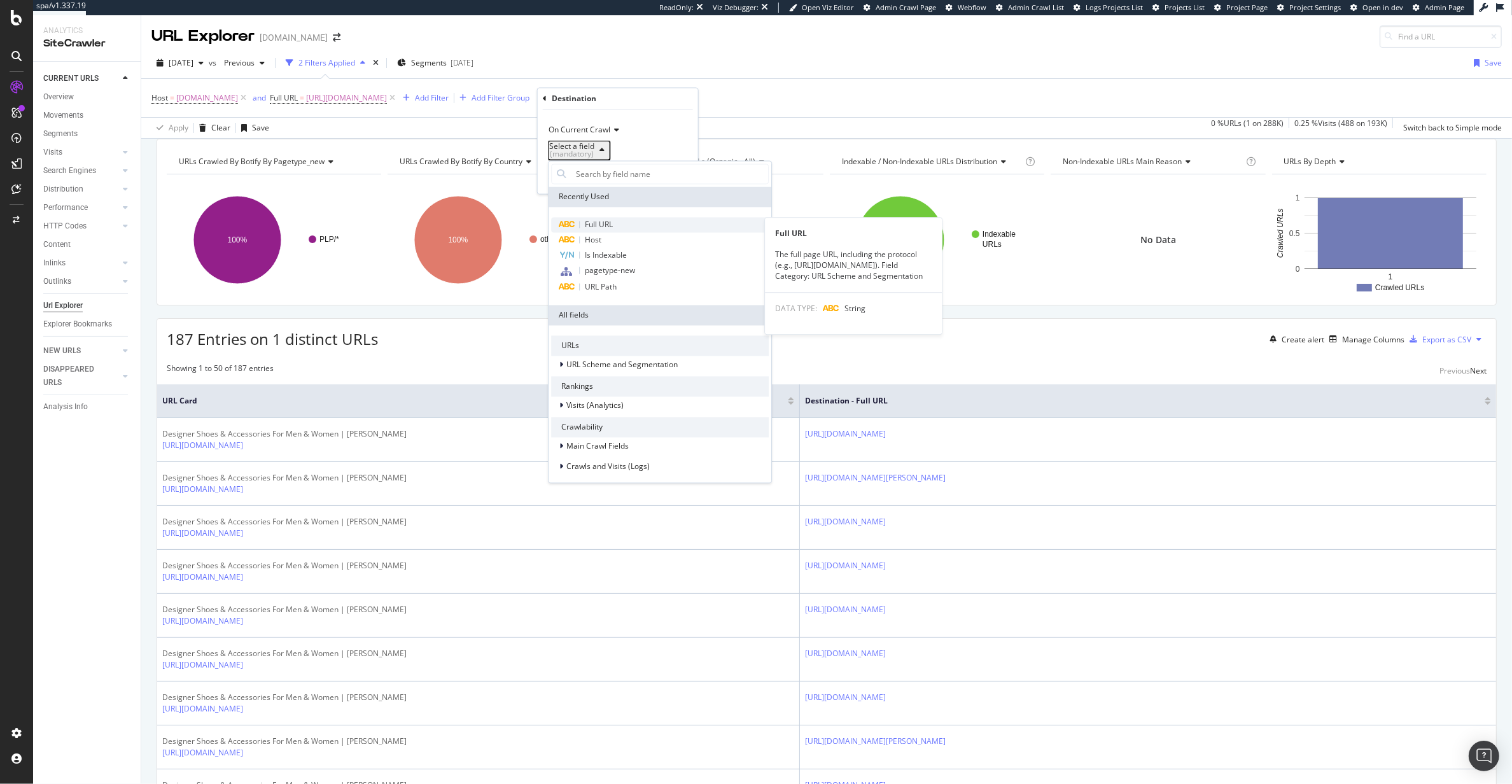
click at [604, 225] on span "Full URL" at bounding box center [599, 225] width 28 height 10
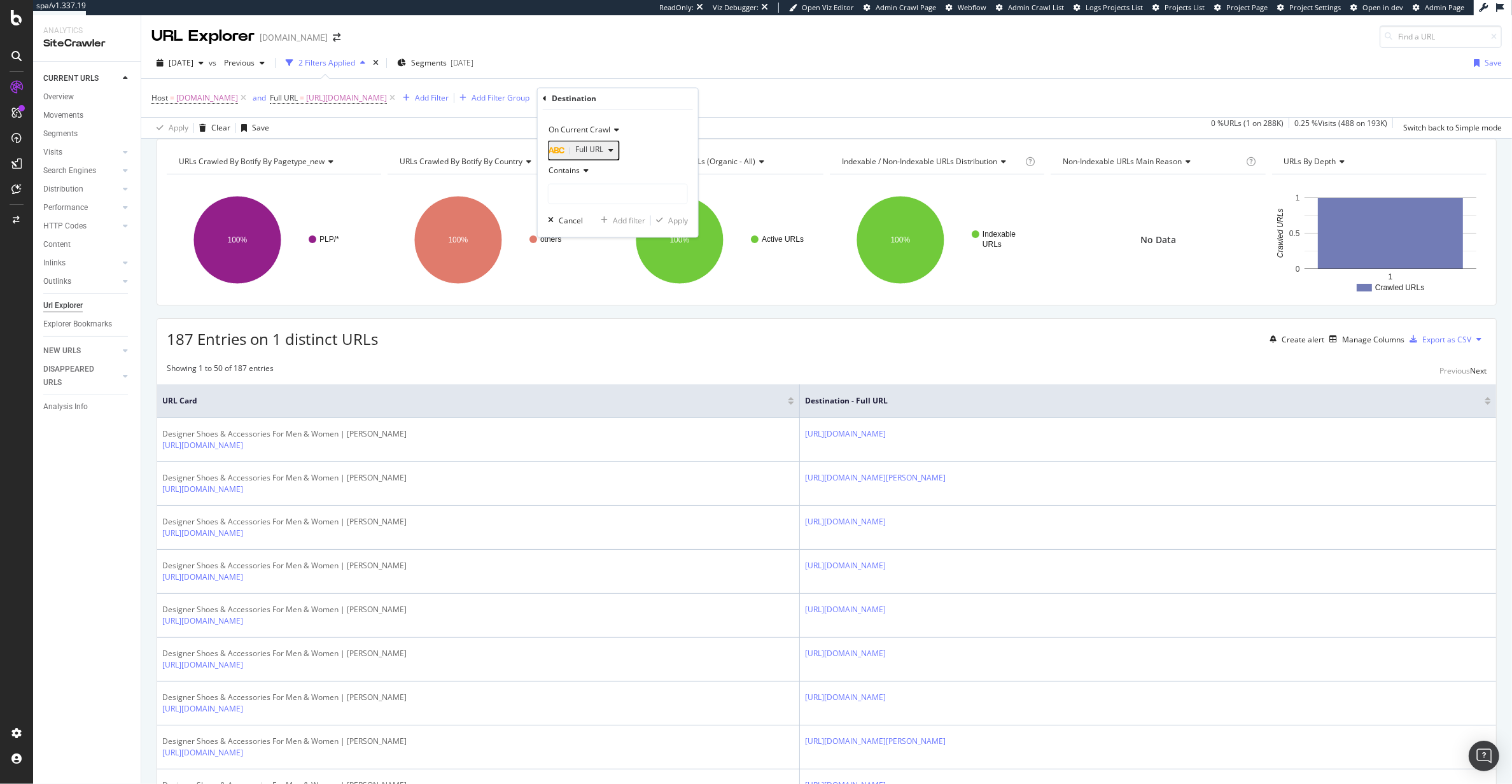
click at [579, 156] on div "Full URL" at bounding box center [576, 150] width 54 height 9
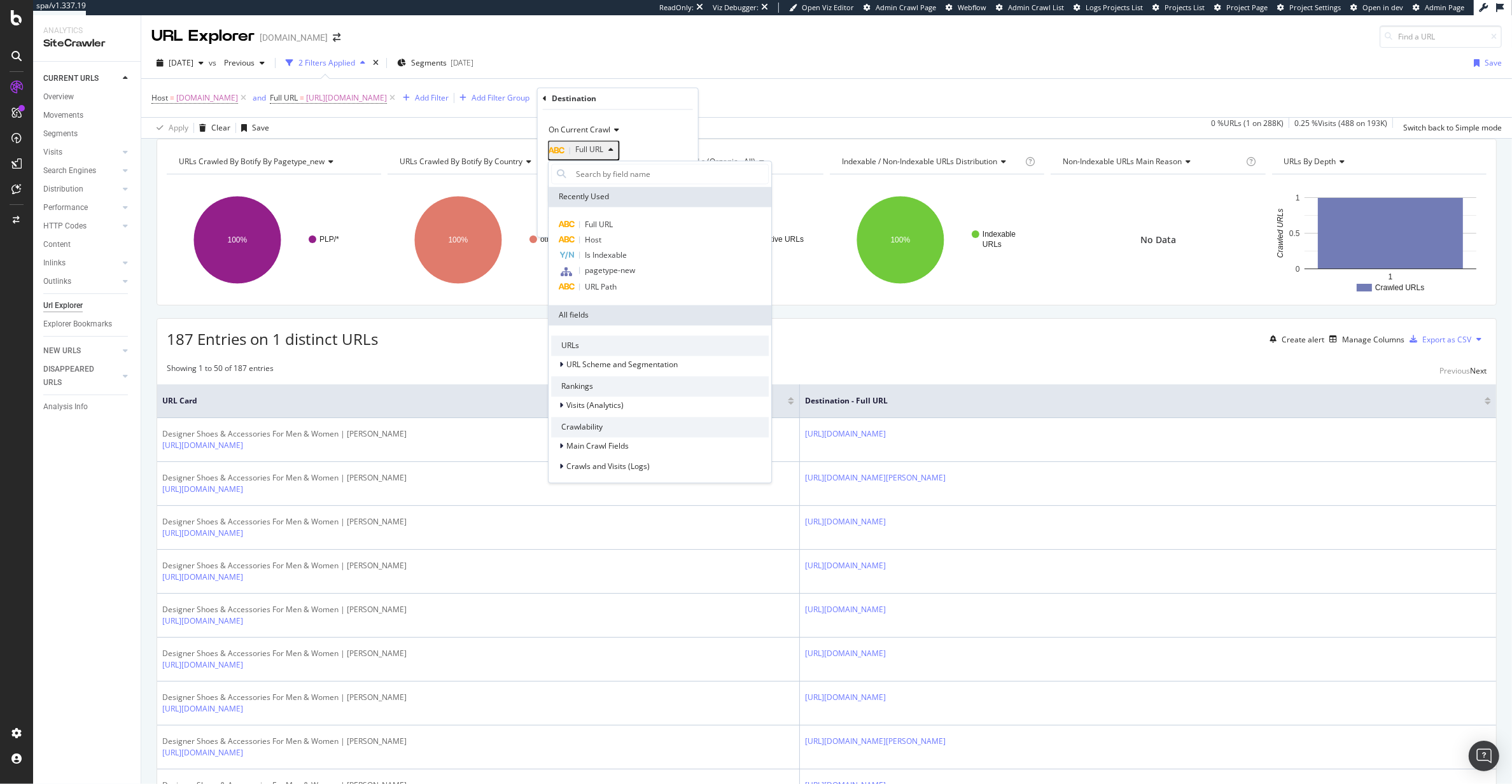
click at [657, 144] on div "Full URL" at bounding box center [618, 150] width 140 height 20
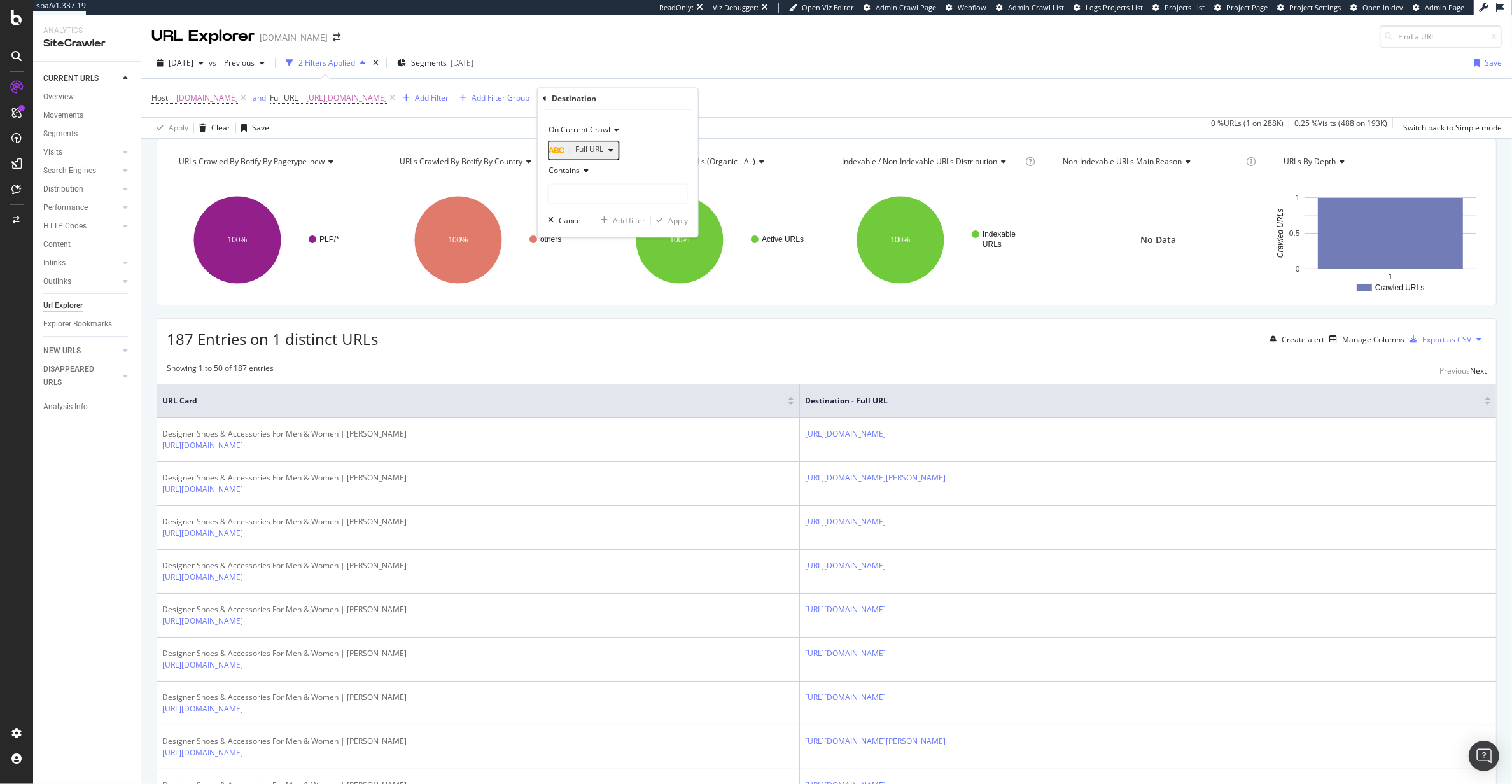
click at [662, 137] on div "On Current Crawl" at bounding box center [618, 130] width 140 height 20
click at [627, 161] on div "On Current Crawl" at bounding box center [619, 156] width 136 height 17
click at [611, 181] on div "Contains" at bounding box center [618, 170] width 140 height 20
click at [607, 174] on div "Contains" at bounding box center [618, 170] width 140 height 20
click at [602, 193] on input "text" at bounding box center [617, 193] width 139 height 20
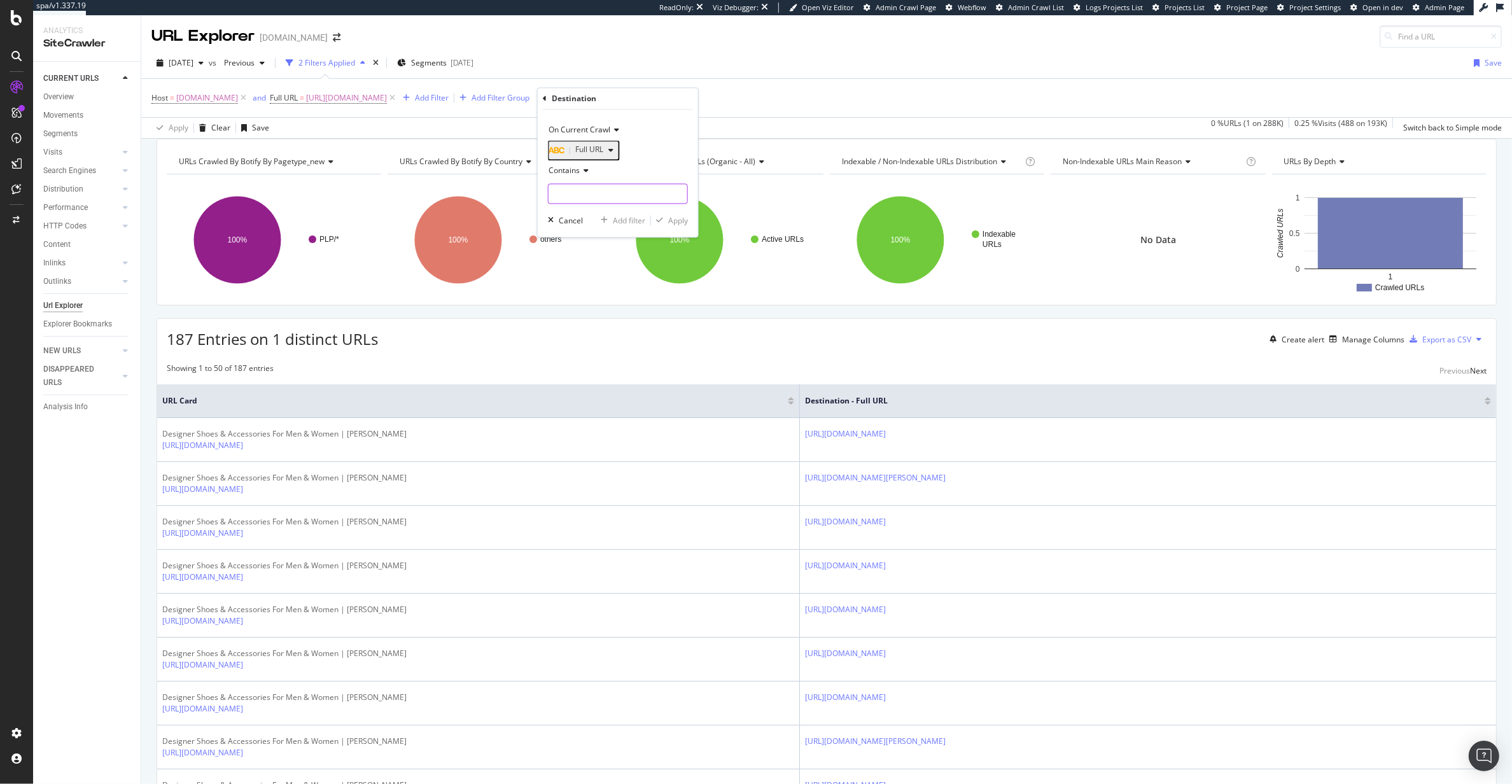
paste input "[URL][DOMAIN_NAME]"
drag, startPoint x: 610, startPoint y: 198, endPoint x: 450, endPoint y: 202, distance: 160.0
click at [450, 202] on body "spa/v1.337.19 ReadOnly: Viz Debugger: Open Viz Editor Admin Crawl Page Webflow …" at bounding box center [756, 392] width 1512 height 784
click at [651, 204] on input "[URL][DOMAIN_NAME]" at bounding box center [609, 193] width 121 height 20
drag, startPoint x: 653, startPoint y: 200, endPoint x: 554, endPoint y: 198, distance: 99.0
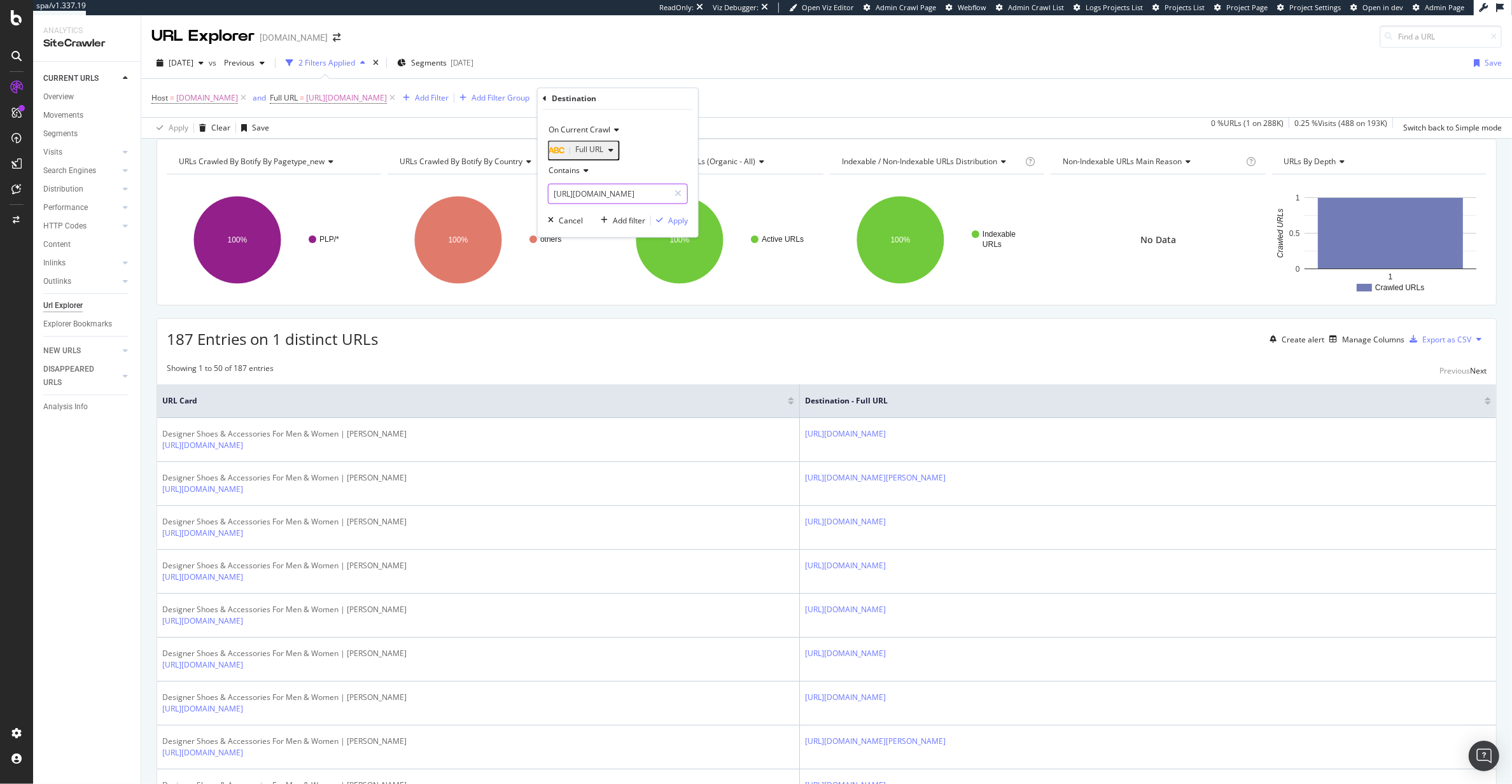
click at [554, 198] on input "[URL][DOMAIN_NAME]" at bounding box center [609, 193] width 121 height 20
drag, startPoint x: 606, startPoint y: 199, endPoint x: 532, endPoint y: 194, distance: 74.2
click at [532, 194] on body "spa/v1.337.19 ReadOnly: Viz Debugger: Open Viz Editor Admin Crawl Page Webflow …" at bounding box center [756, 392] width 1512 height 784
click at [609, 201] on input "/women/bags/crossbody-bags" at bounding box center [609, 193] width 121 height 20
drag, startPoint x: 604, startPoint y: 200, endPoint x: 553, endPoint y: 198, distance: 51.0
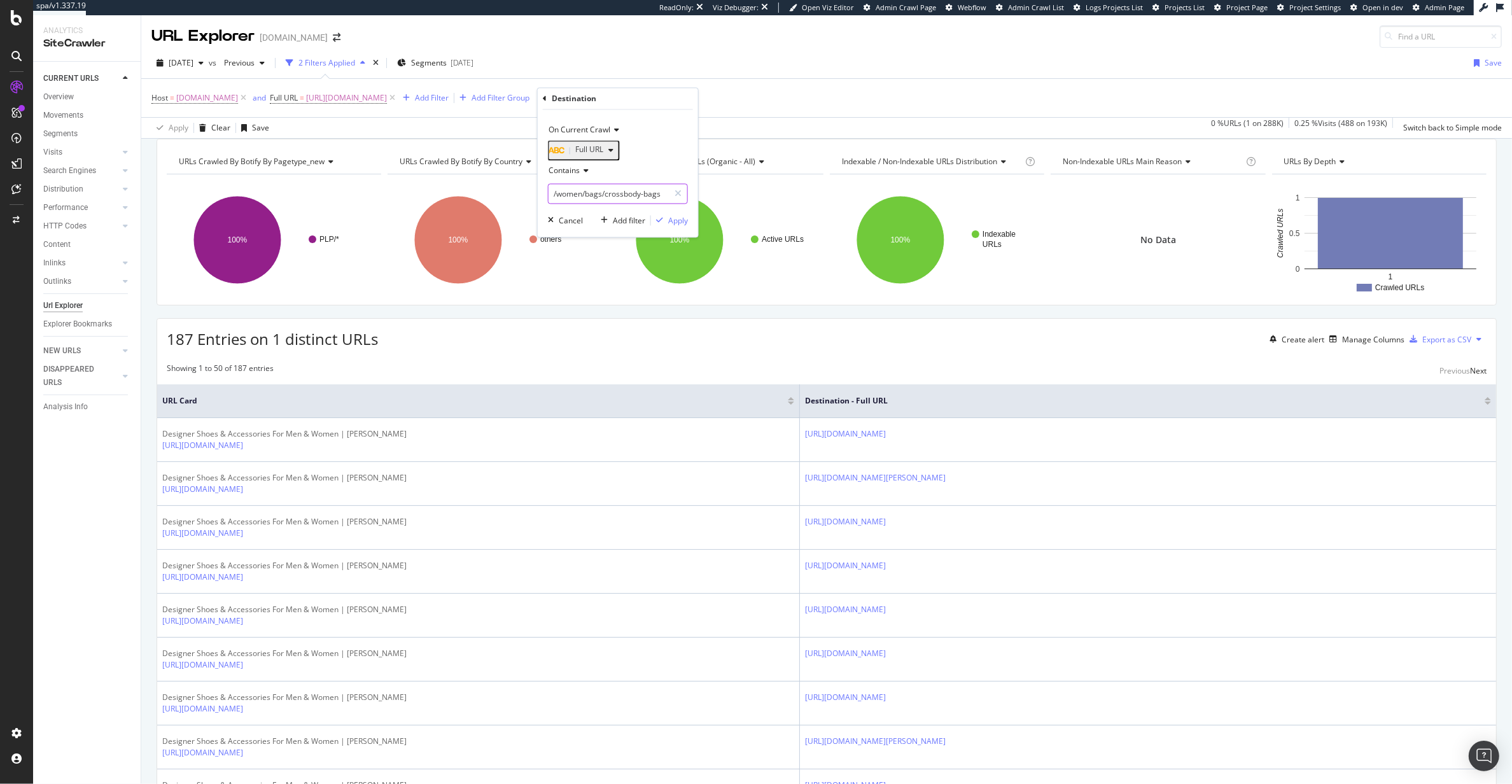
click at [553, 198] on input "/women/bags/crossbody-bags" at bounding box center [609, 193] width 121 height 20
type input "crossbody-bags"
click at [676, 223] on div "Apply" at bounding box center [678, 220] width 20 height 10
